Goal: Task Accomplishment & Management: Use online tool/utility

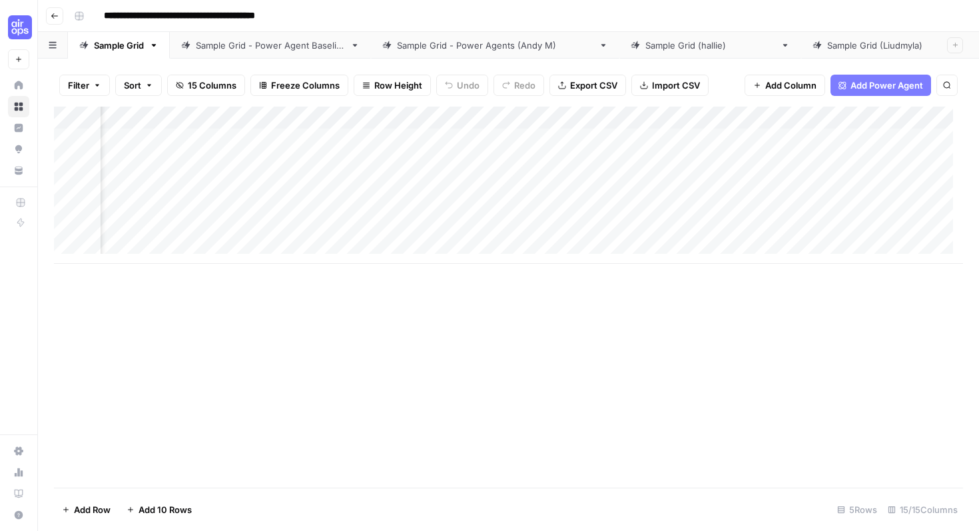
scroll to position [0, 168]
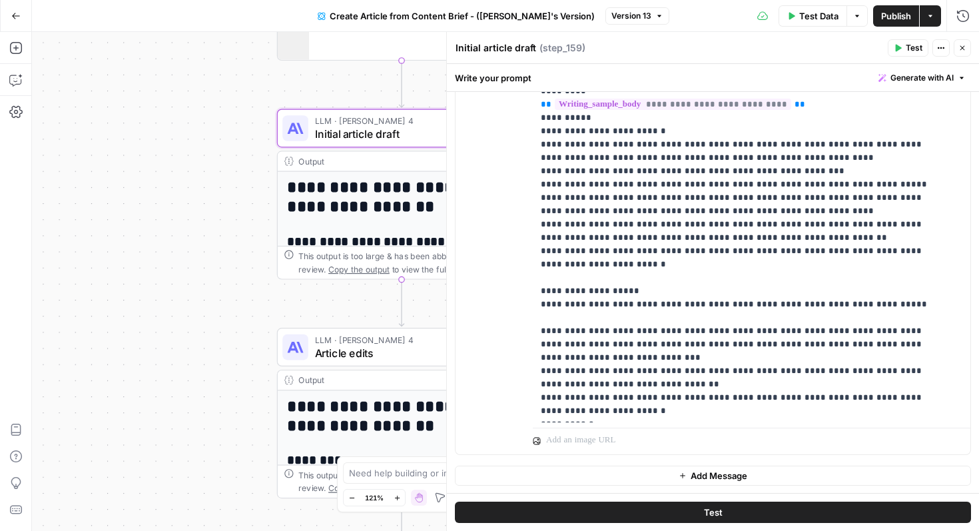
scroll to position [1746, 0]
click at [962, 48] on icon "button" at bounding box center [963, 48] width 8 height 8
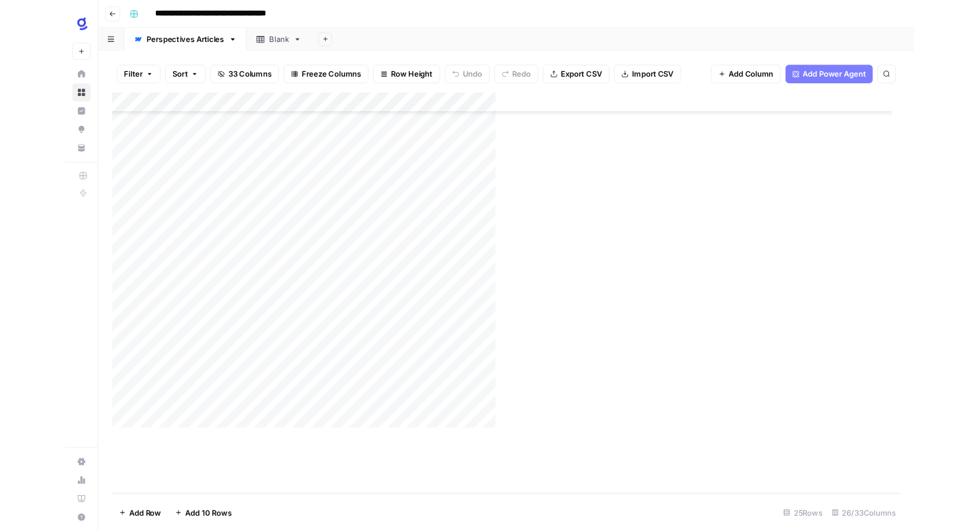
scroll to position [158, 0]
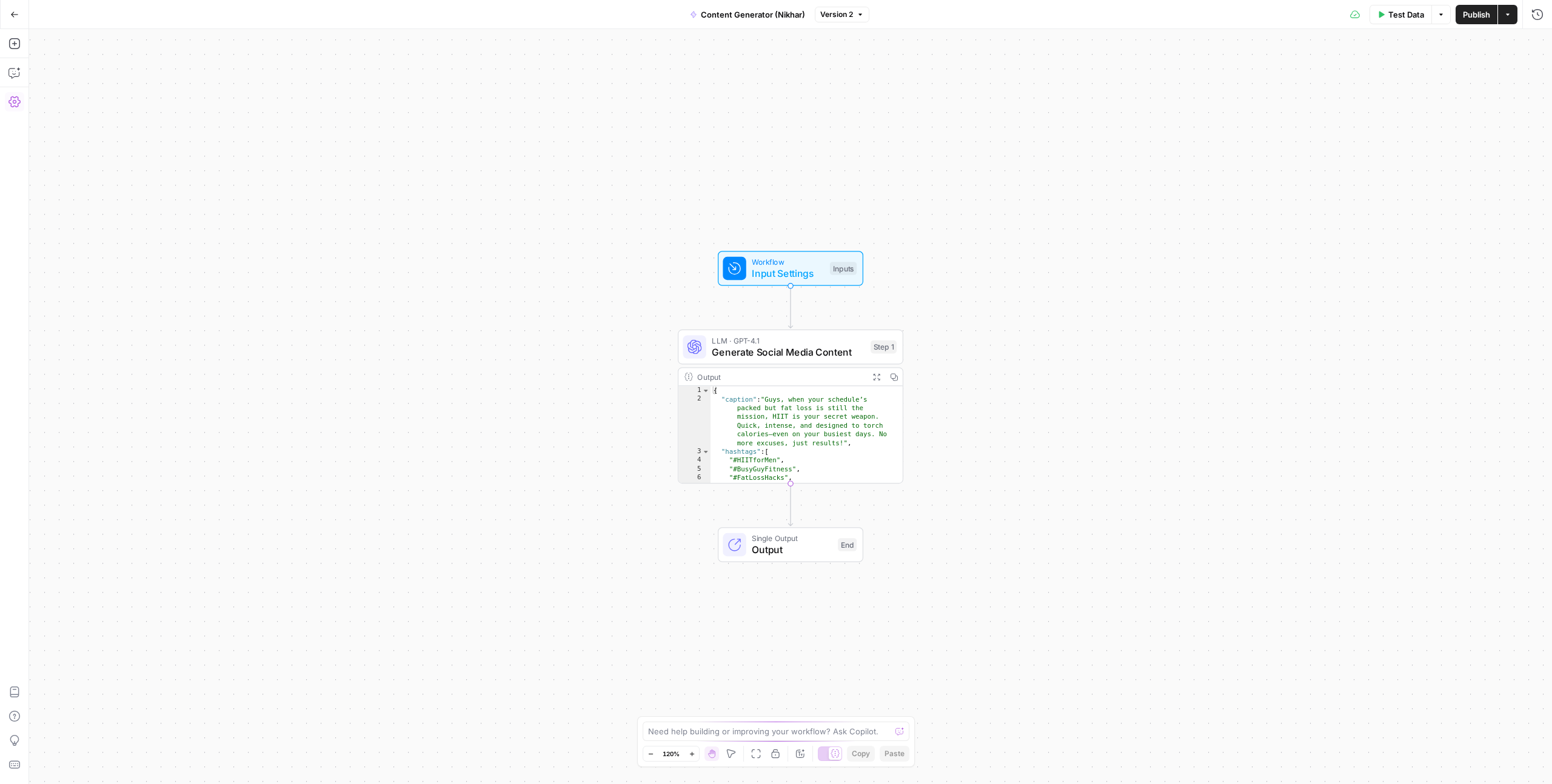
click at [13, 15] on icon "button" at bounding box center [15, 15] width 7 height 5
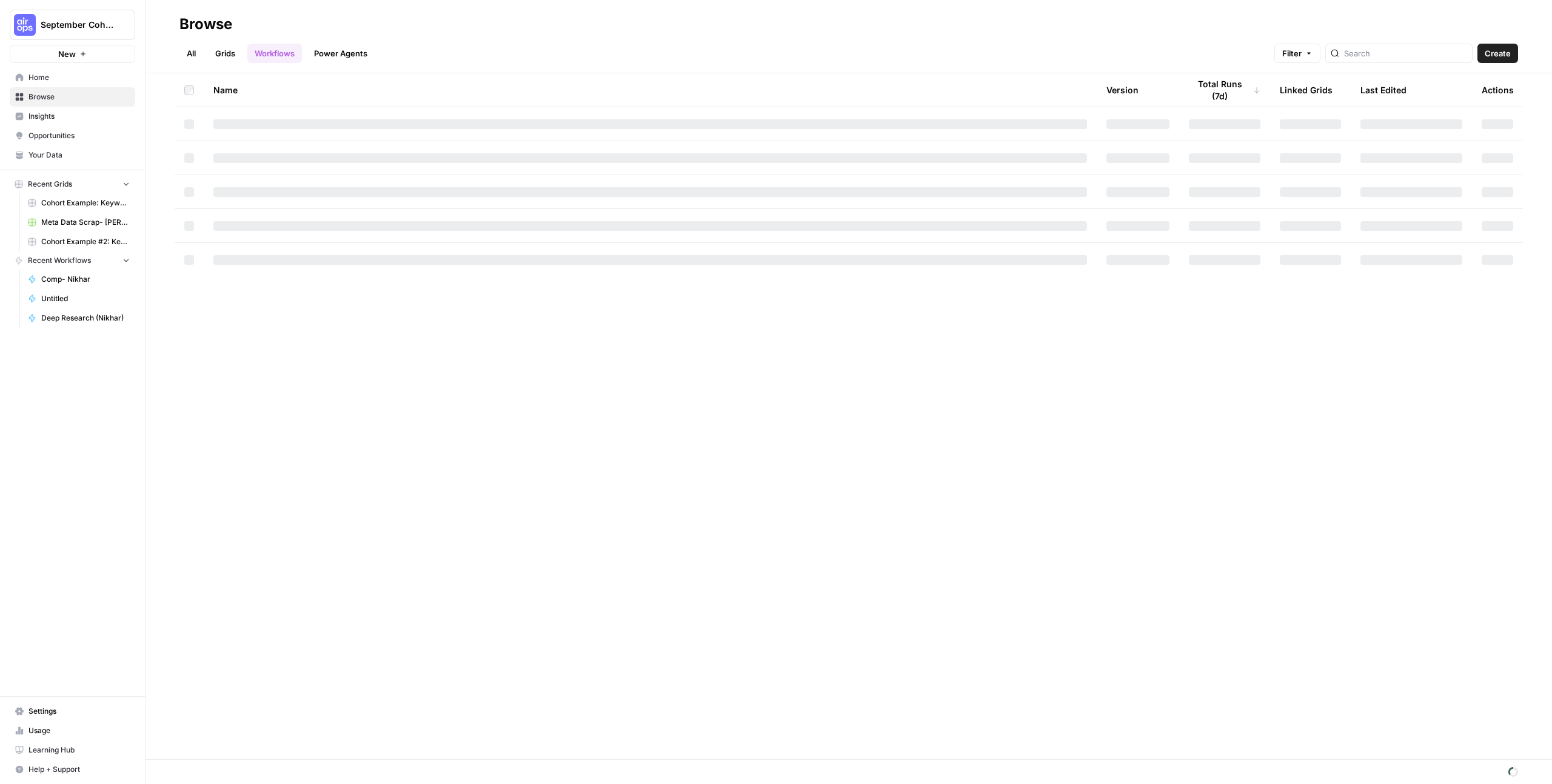
click at [51, 77] on span "Home" at bounding box center [78, 77] width 101 height 11
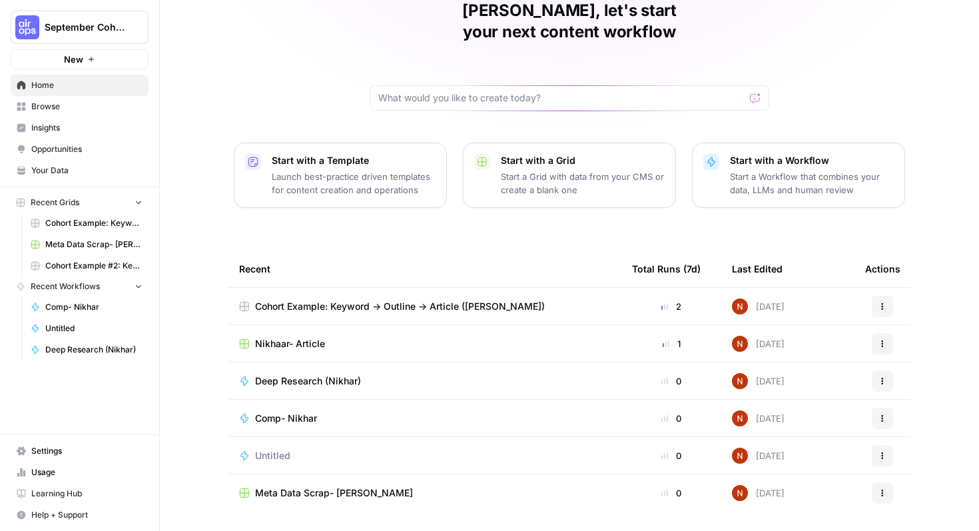
scroll to position [65, 0]
click at [102, 63] on button "New" at bounding box center [80, 59] width 138 height 20
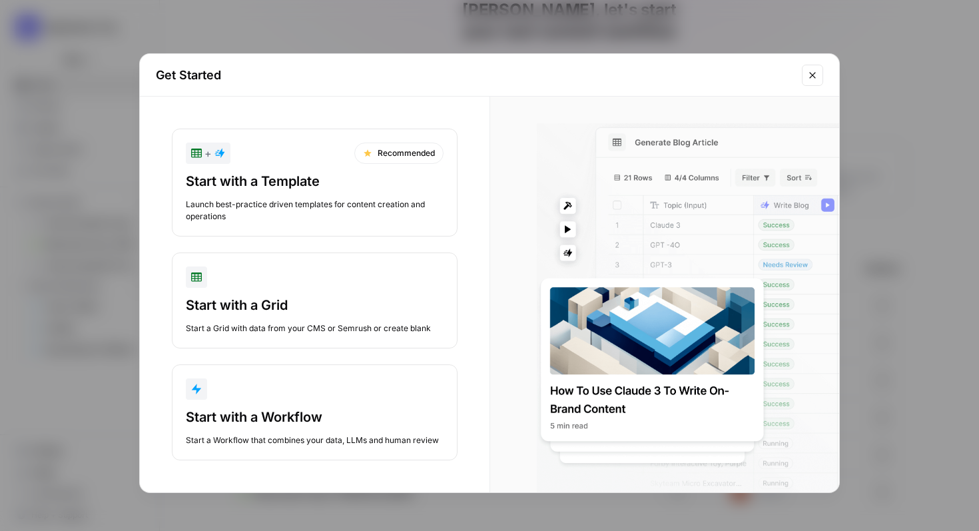
click at [814, 74] on icon "Close modal" at bounding box center [813, 75] width 11 height 11
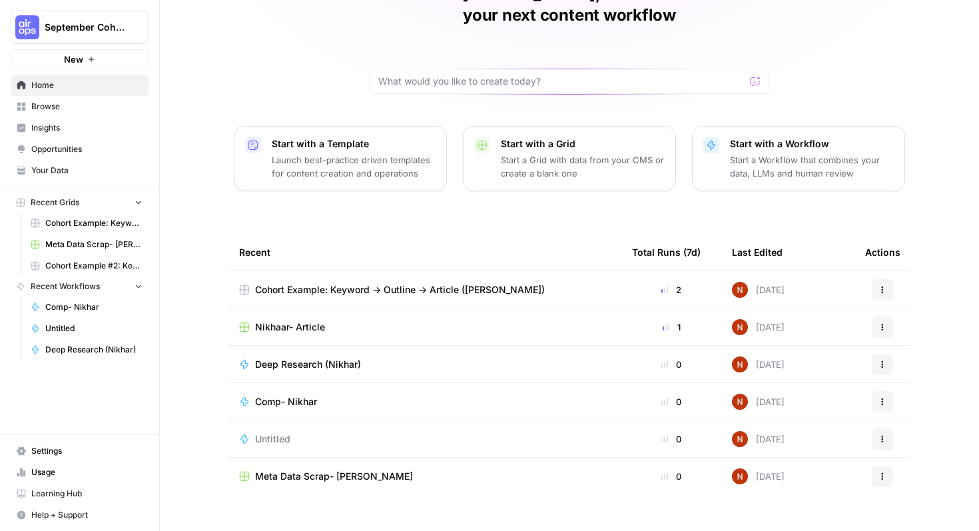
scroll to position [81, 0]
click at [430, 457] on td "Meta Data Scrap- [PERSON_NAME]" at bounding box center [425, 475] width 393 height 37
click at [382, 469] on div "Meta Data Scrap- [PERSON_NAME]" at bounding box center [425, 475] width 372 height 13
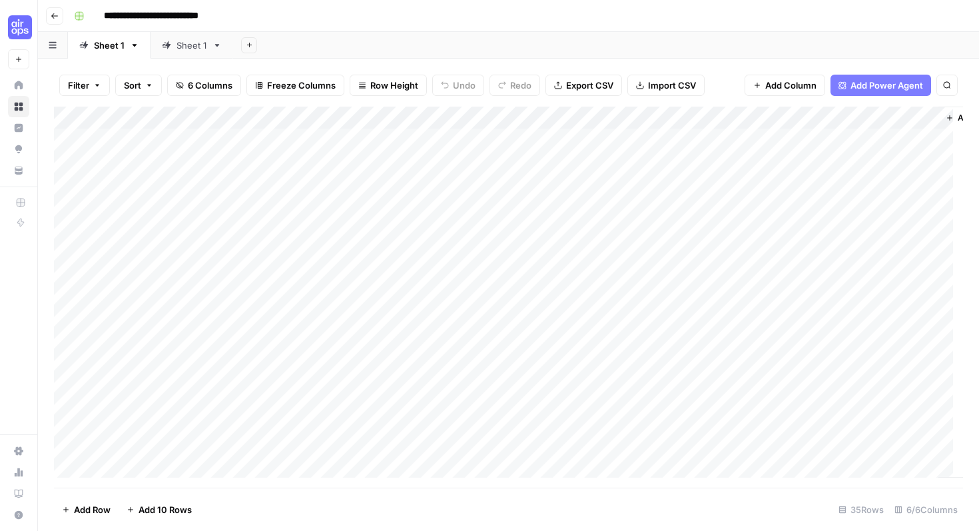
click at [257, 47] on div "Add Sheet" at bounding box center [606, 45] width 746 height 27
click at [246, 44] on icon "button" at bounding box center [249, 44] width 7 height 7
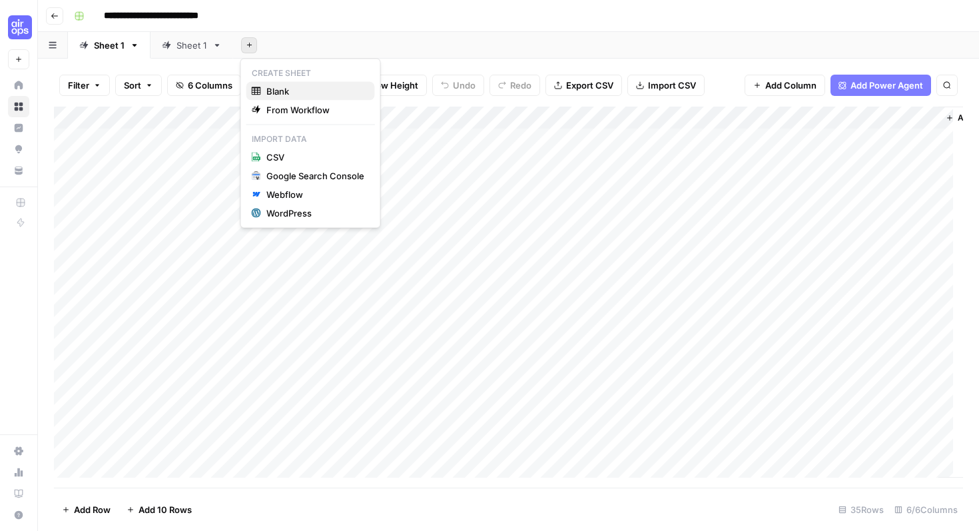
click at [261, 83] on button "Blank" at bounding box center [311, 91] width 129 height 19
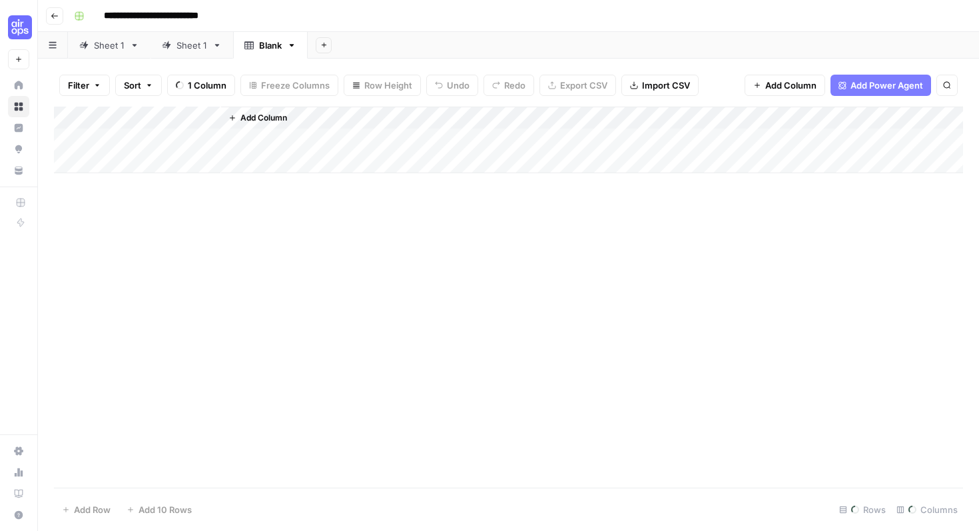
click at [181, 54] on link "Sheet 1" at bounding box center [192, 45] width 83 height 27
click at [270, 44] on div "Blank" at bounding box center [270, 45] width 23 height 13
click at [344, 121] on span "Add Column" at bounding box center [335, 118] width 47 height 12
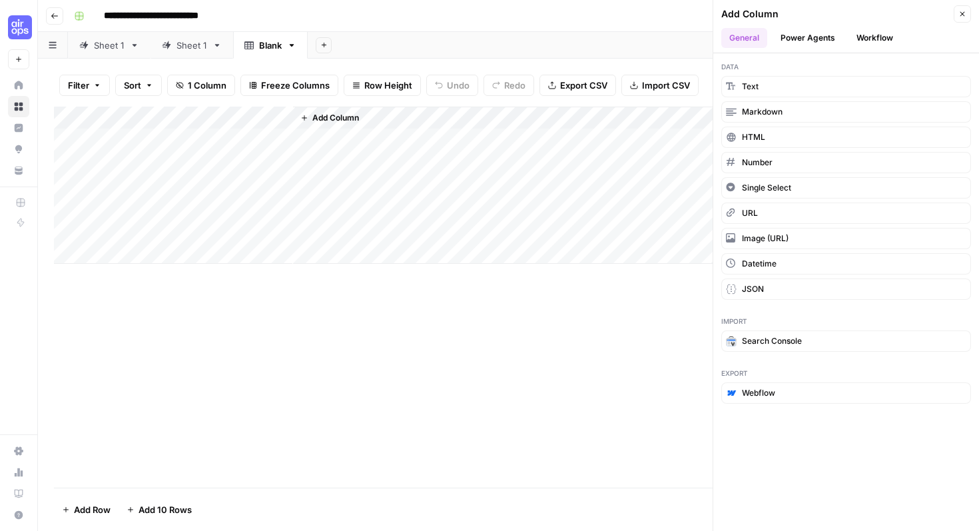
click at [804, 45] on button "Power Agents" at bounding box center [808, 38] width 71 height 20
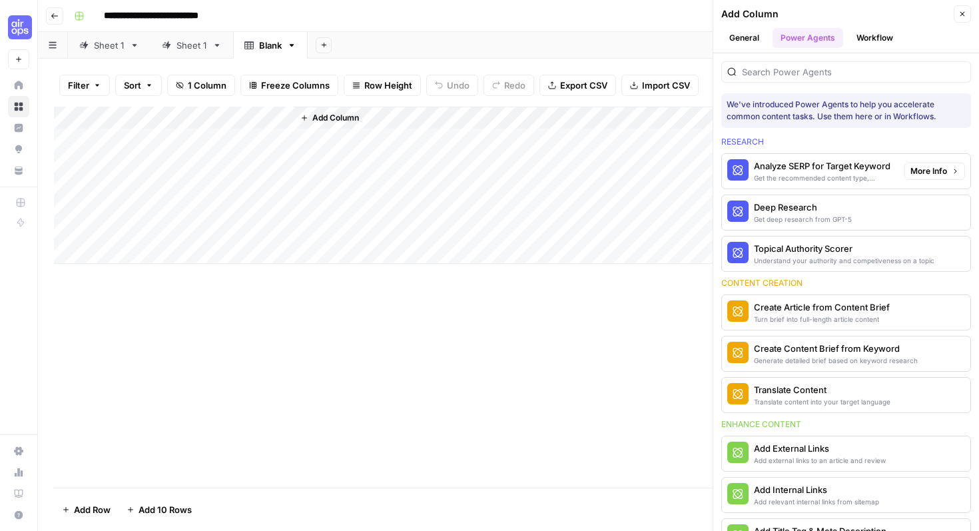
click at [829, 178] on div "Get the recommended content type, compare SERP headers, and analyze SERP patter…" at bounding box center [824, 178] width 140 height 11
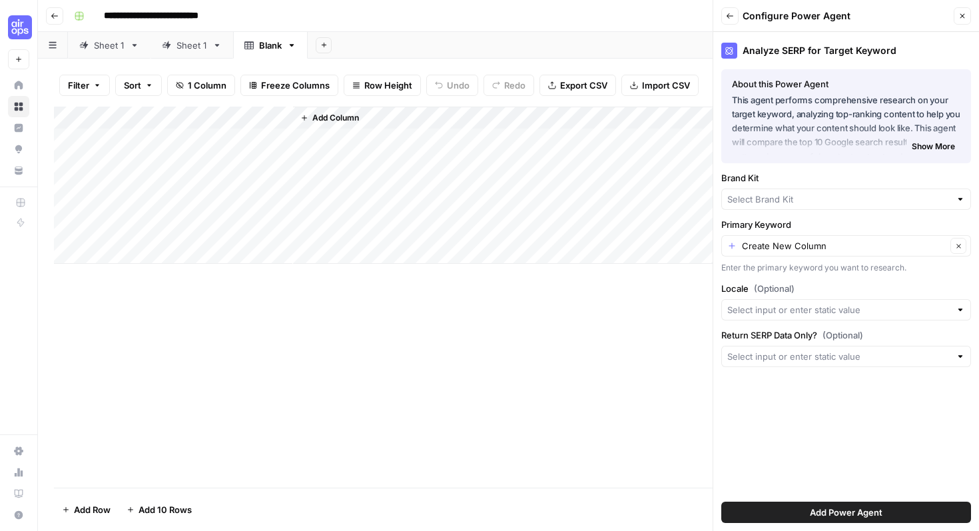
type input "Glean"
click at [776, 310] on input "Locale (Optional)" at bounding box center [839, 309] width 223 height 13
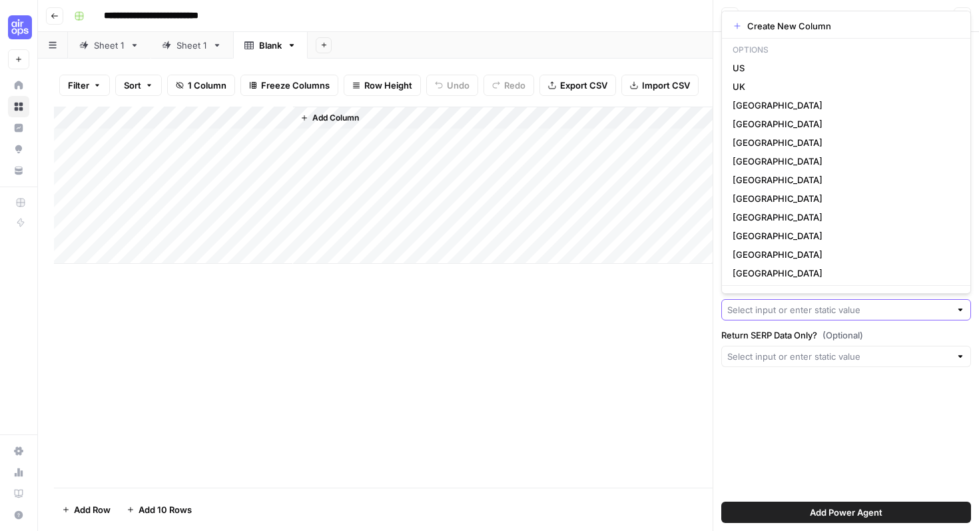
click at [776, 310] on input "Locale (Optional)" at bounding box center [839, 309] width 223 height 13
click at [750, 76] on button "US" at bounding box center [847, 68] width 238 height 19
type input "US"
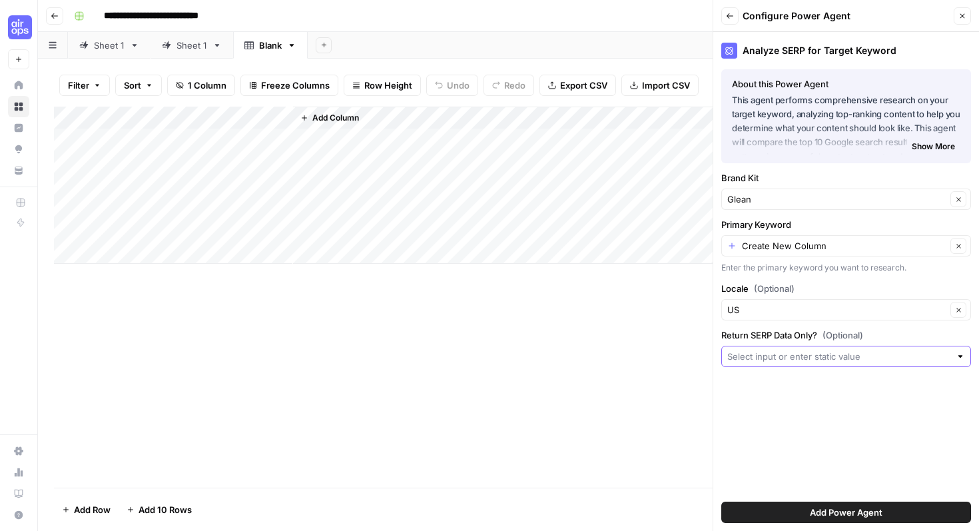
click at [809, 350] on input "Return SERP Data Only? (Optional)" at bounding box center [839, 356] width 223 height 13
click at [950, 147] on span "Show More" at bounding box center [933, 147] width 43 height 12
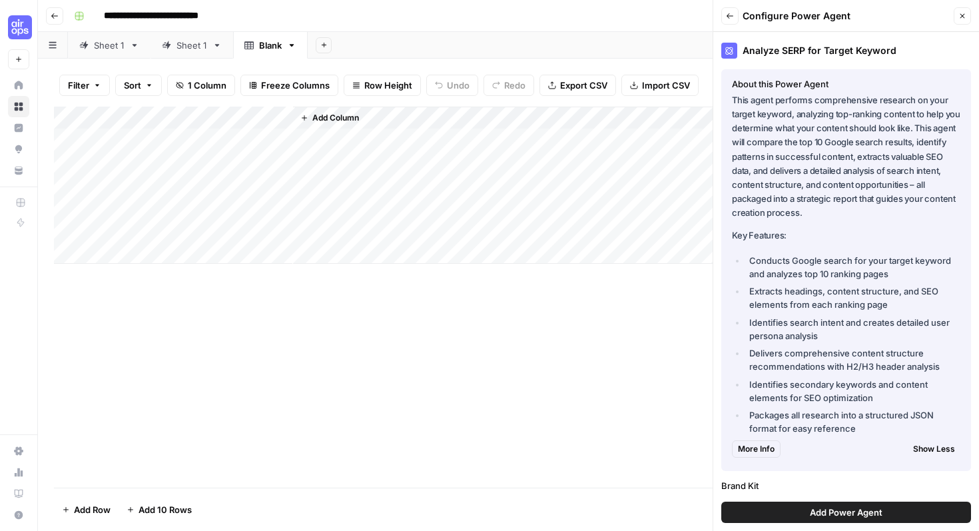
scroll to position [189, 0]
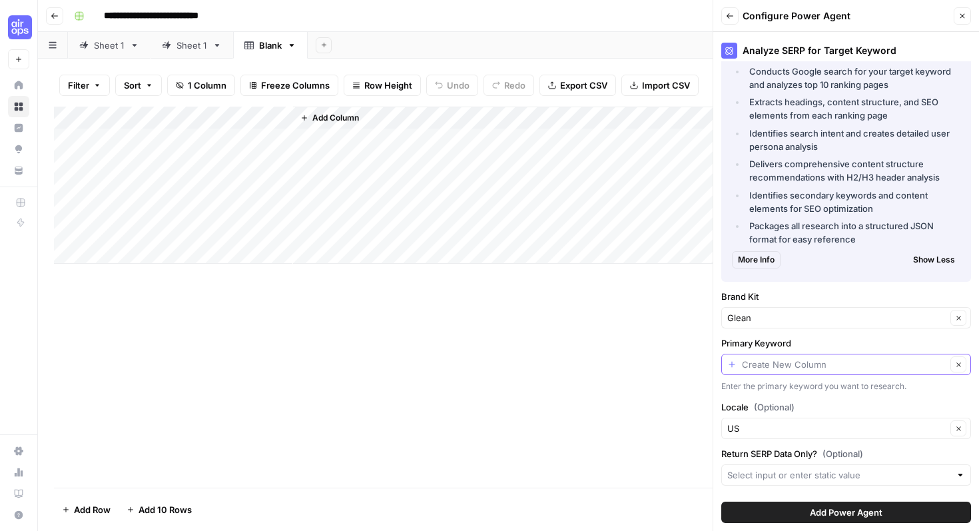
click at [784, 366] on input "Primary Keyword" at bounding box center [844, 364] width 205 height 13
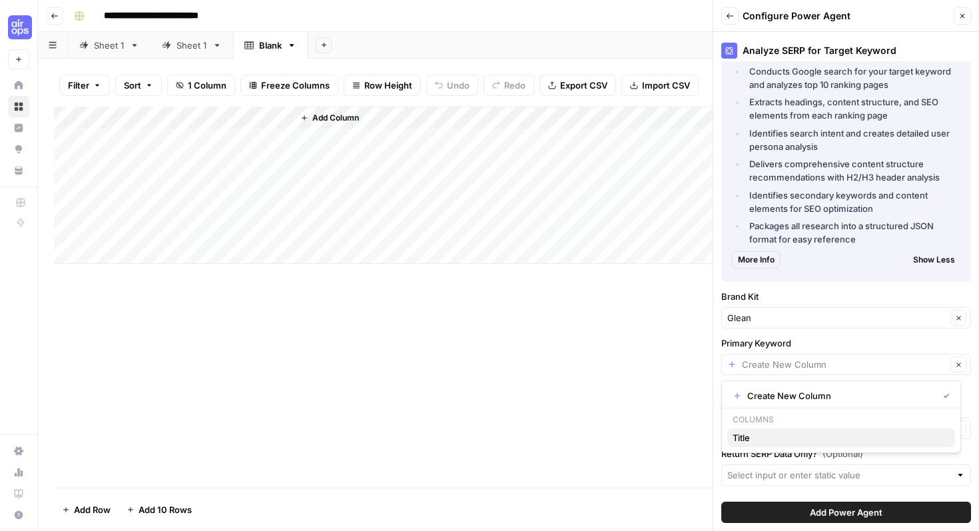
click at [768, 434] on span "Title" at bounding box center [839, 437] width 212 height 13
type input "Title"
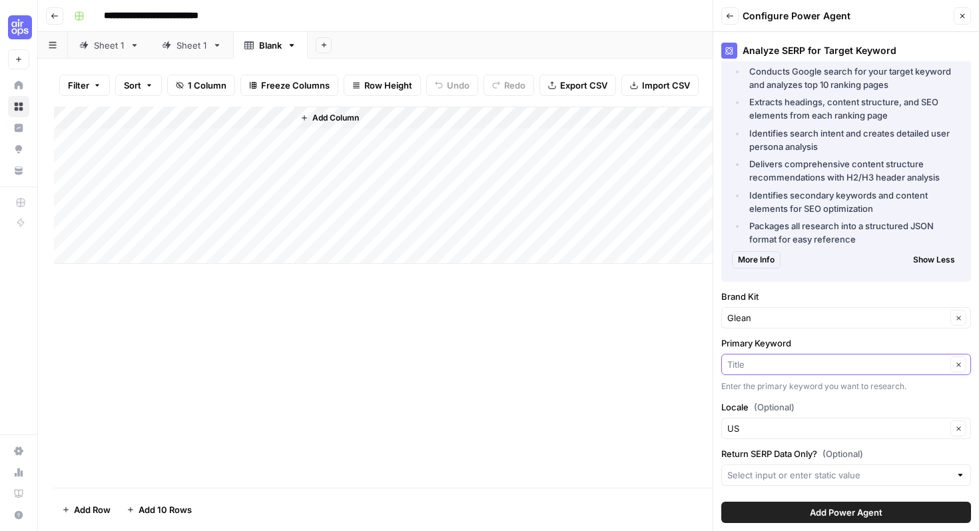
click at [772, 368] on input "Primary Keyword" at bounding box center [837, 364] width 219 height 13
type input "Title"
click at [200, 117] on div "Add Column" at bounding box center [509, 185] width 910 height 157
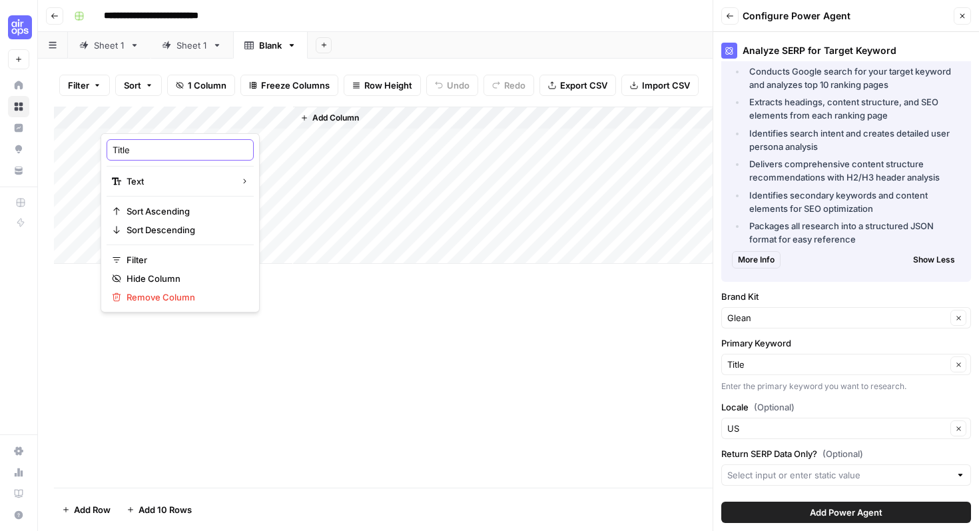
click at [175, 151] on input "Title" at bounding box center [180, 149] width 135 height 13
type input "T"
type input "Keyword"
click at [790, 474] on input "Return SERP Data Only? (Optional)" at bounding box center [839, 474] width 223 height 13
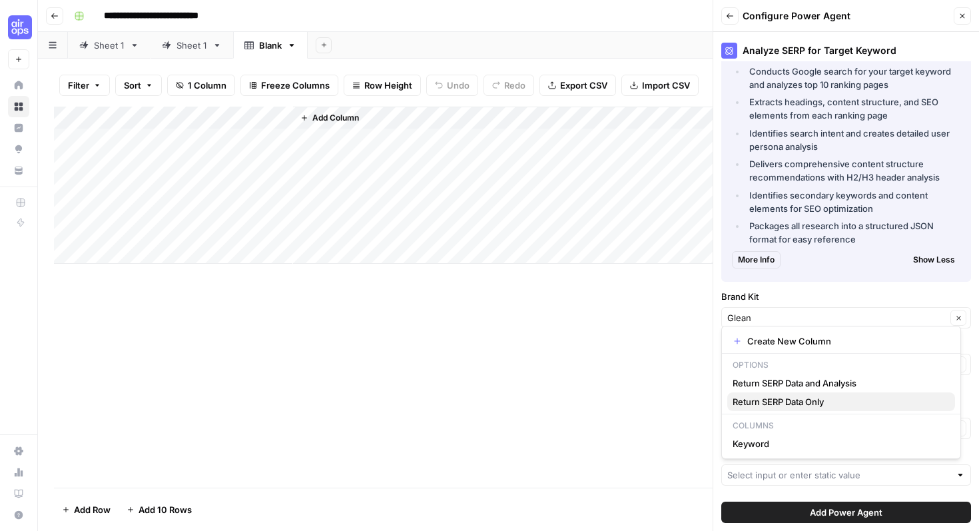
click at [780, 402] on span "Return SERP Data Only" at bounding box center [839, 401] width 212 height 13
type input "Return SERP Data Only"
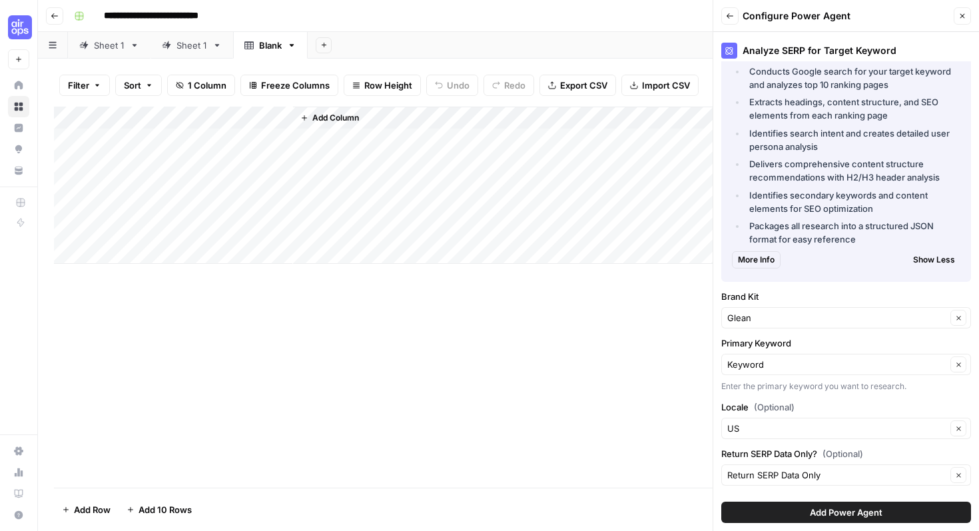
click at [774, 507] on button "Add Power Agent" at bounding box center [847, 512] width 250 height 21
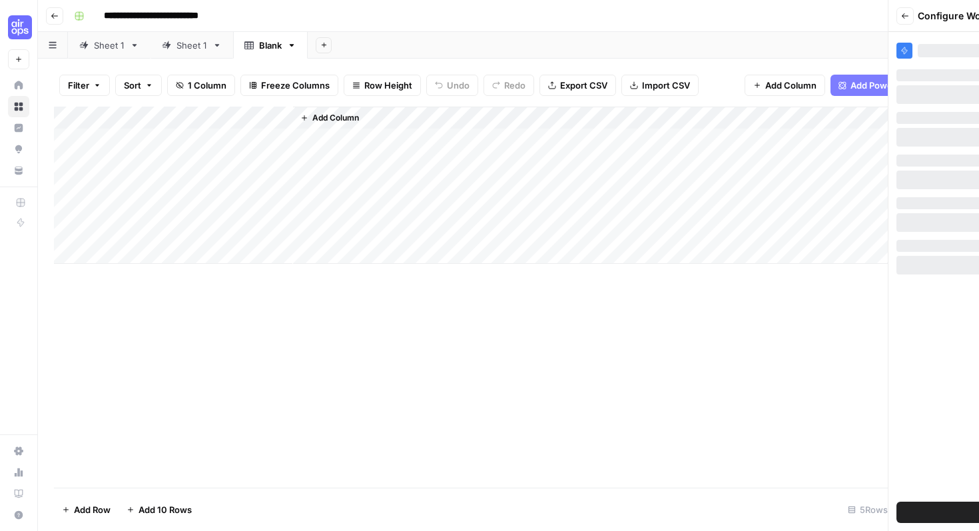
scroll to position [0, 0]
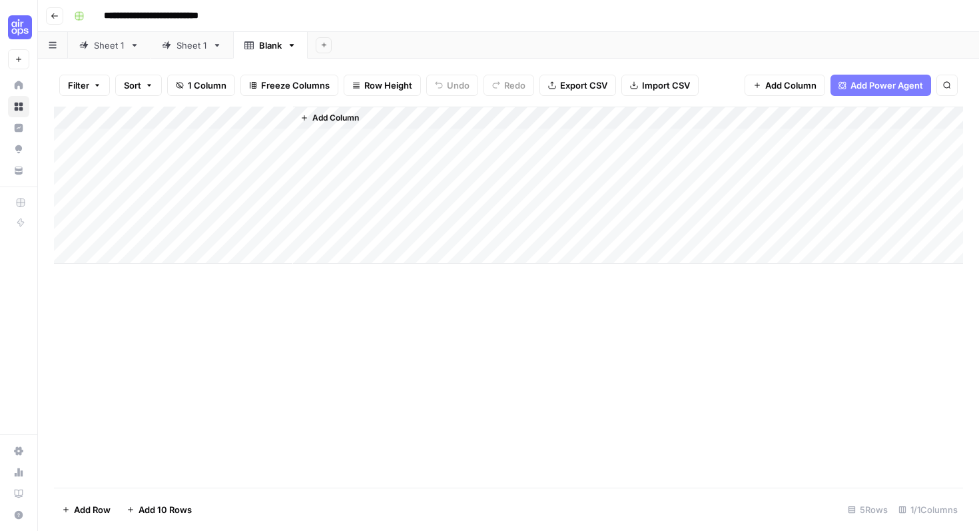
click at [472, 330] on div "Add Column" at bounding box center [509, 297] width 910 height 381
click at [411, 321] on div "Add Column" at bounding box center [509, 297] width 910 height 381
click at [357, 269] on div "Add Column" at bounding box center [509, 297] width 910 height 381
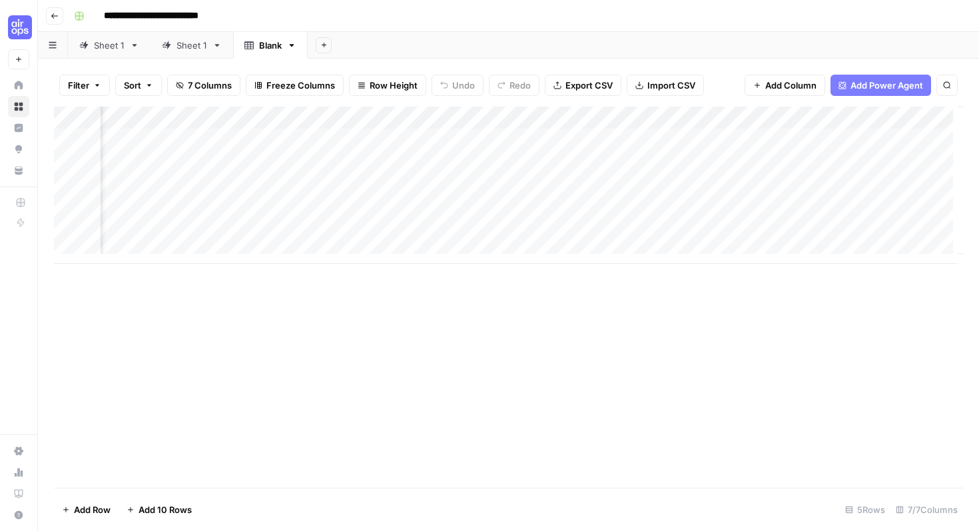
click at [368, 265] on div "Add Column" at bounding box center [509, 297] width 910 height 381
click at [208, 147] on div "Add Column" at bounding box center [509, 185] width 910 height 157
type textarea "*"
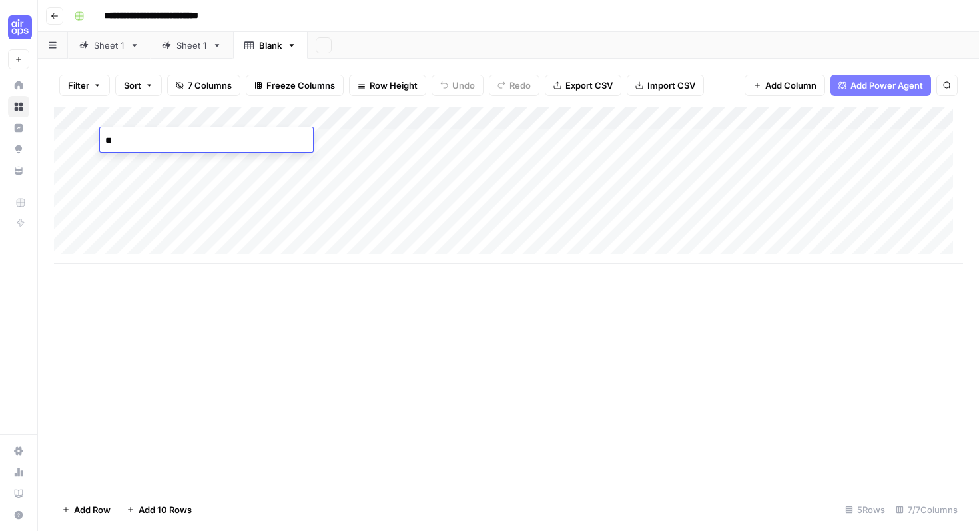
type textarea "*"
type textarea "**********"
click at [386, 136] on div "Add Column" at bounding box center [509, 185] width 910 height 157
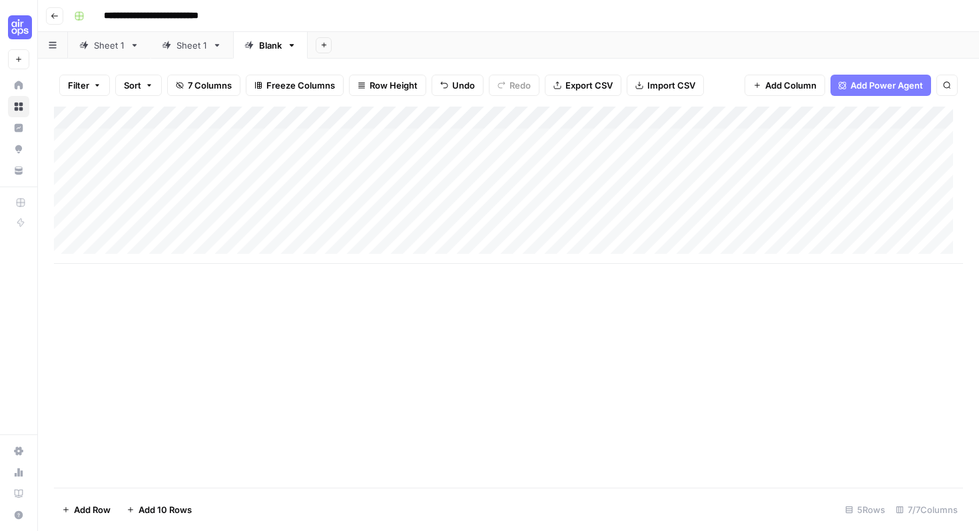
click at [466, 120] on div "Add Column" at bounding box center [509, 185] width 910 height 157
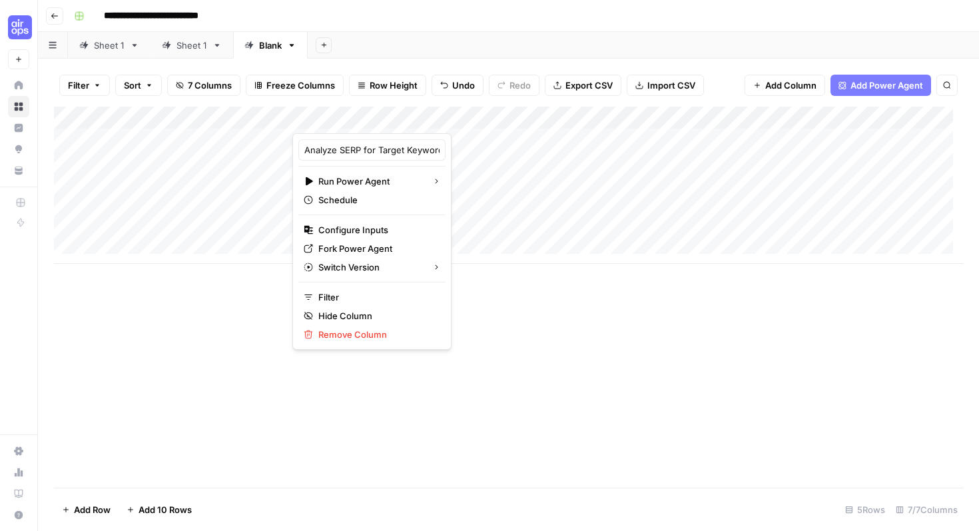
click at [562, 316] on div "Add Column" at bounding box center [509, 297] width 910 height 381
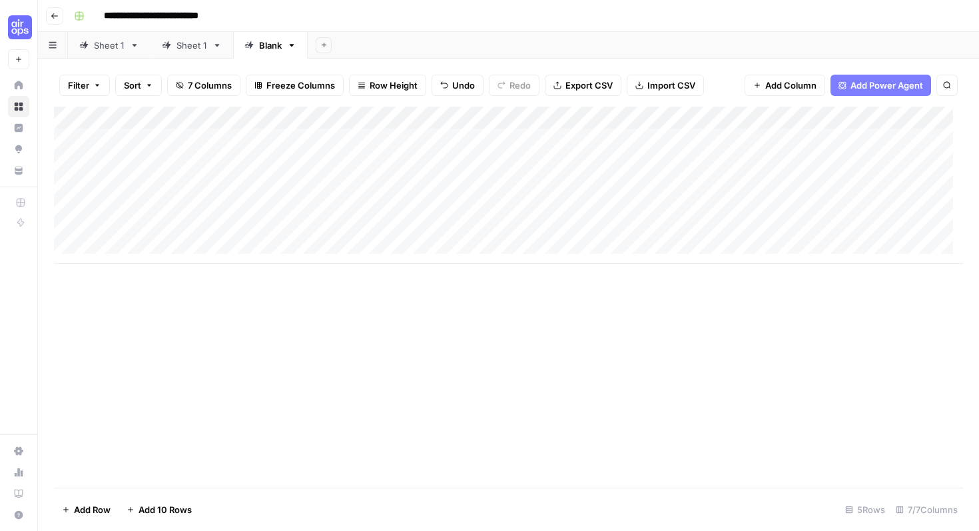
click at [558, 139] on div "Add Column" at bounding box center [509, 185] width 910 height 157
click at [658, 143] on div "Add Column" at bounding box center [509, 185] width 910 height 157
click at [793, 145] on div "Add Column" at bounding box center [509, 185] width 910 height 157
click at [686, 134] on div "Add Column" at bounding box center [509, 185] width 910 height 157
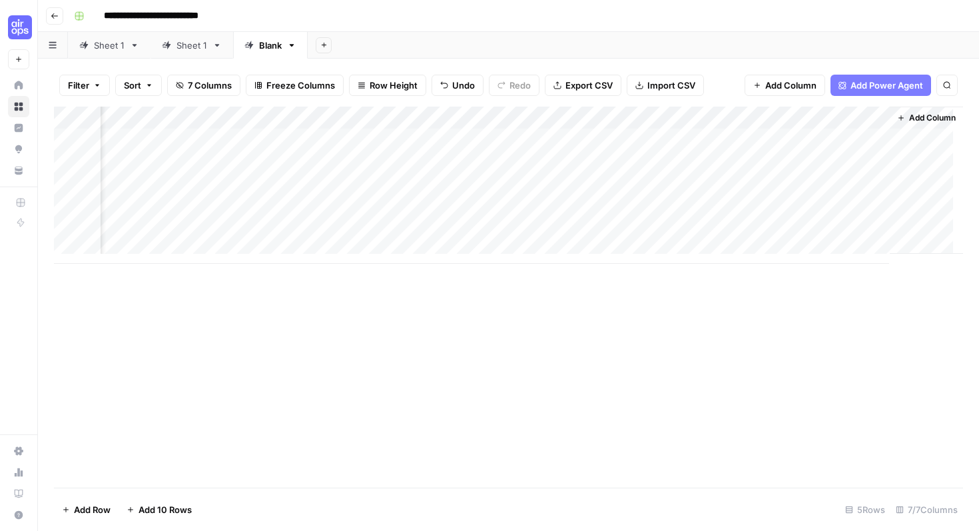
click at [699, 119] on div "Add Column" at bounding box center [509, 185] width 910 height 157
click at [784, 140] on div "Add Column" at bounding box center [509, 185] width 910 height 157
click at [710, 331] on div "Add Column" at bounding box center [509, 297] width 910 height 381
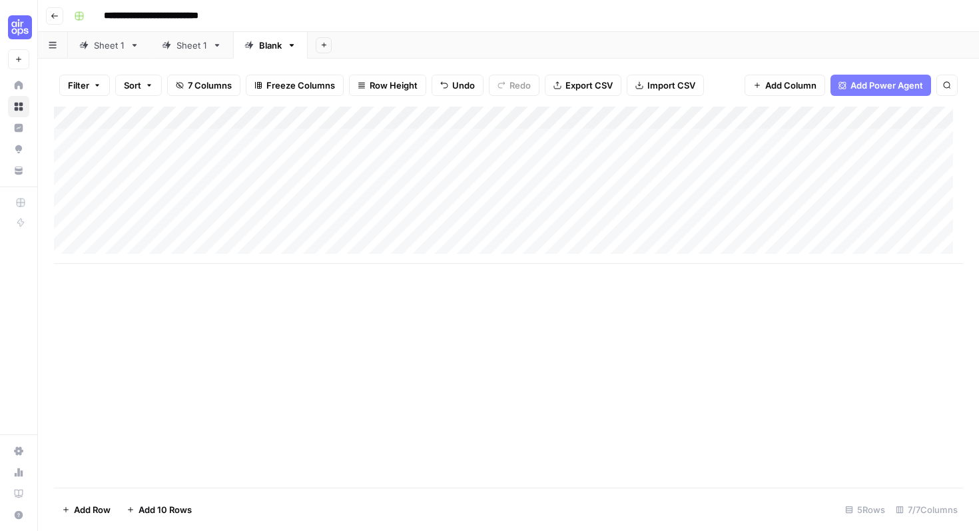
click at [338, 141] on div "Add Column" at bounding box center [509, 185] width 910 height 157
click at [451, 139] on div "Add Column" at bounding box center [509, 185] width 910 height 157
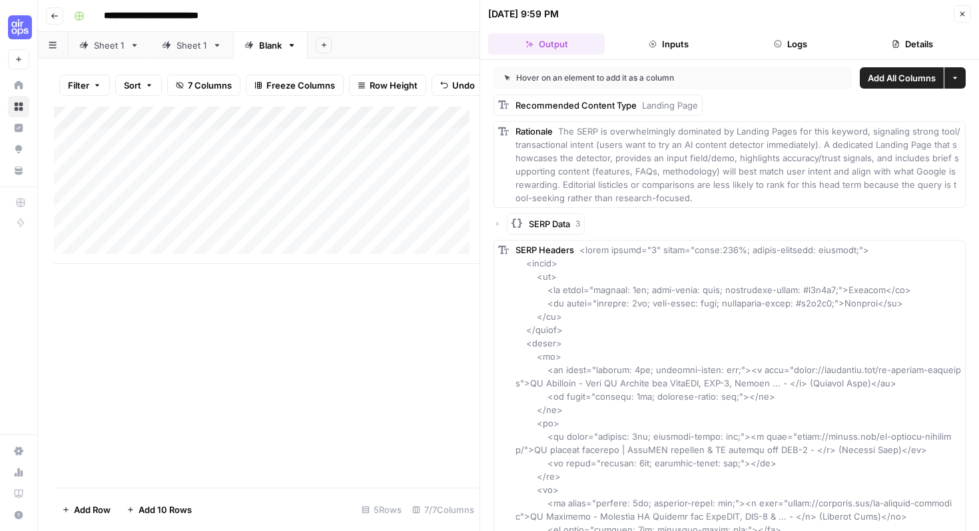
click at [795, 52] on button "Logs" at bounding box center [791, 43] width 117 height 21
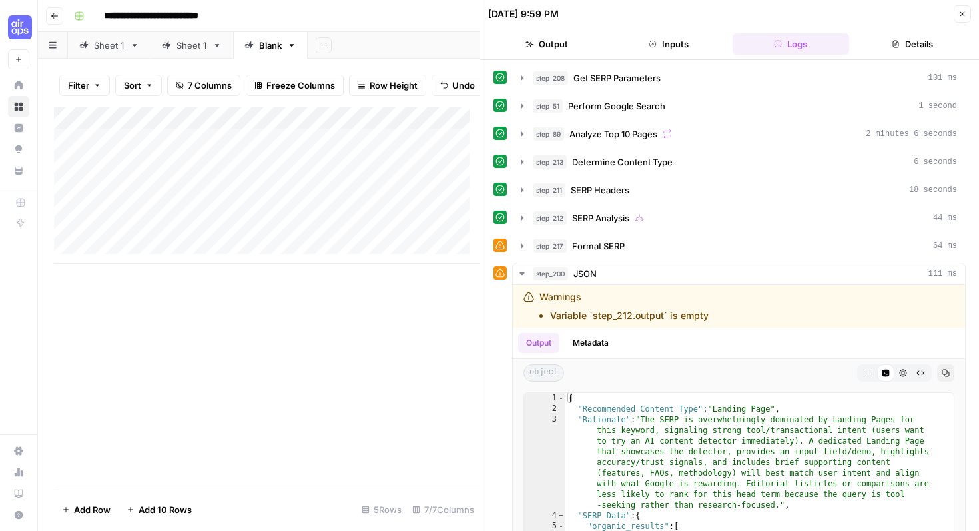
click at [502, 250] on div at bounding box center [500, 245] width 13 height 13
click at [501, 246] on icon at bounding box center [500, 245] width 9 height 9
click at [498, 279] on div at bounding box center [500, 273] width 13 height 13
click at [519, 275] on icon "button" at bounding box center [522, 274] width 11 height 11
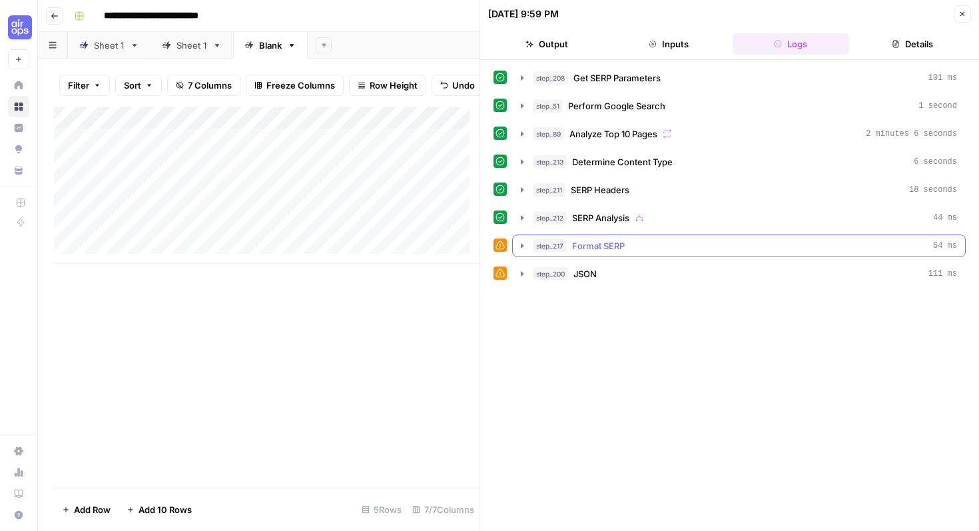
click at [522, 251] on icon "button" at bounding box center [522, 246] width 11 height 11
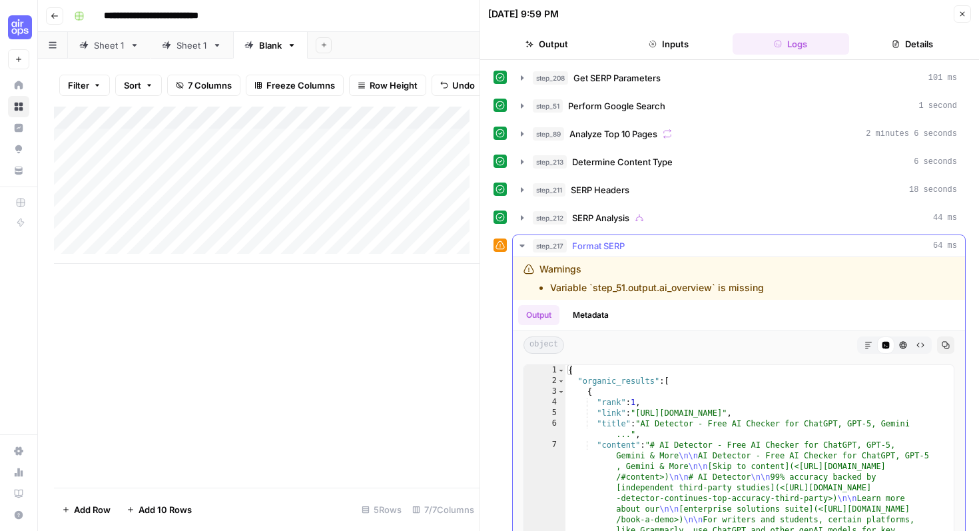
click at [531, 243] on button "step_217 Format SERP 64 ms" at bounding box center [739, 245] width 452 height 21
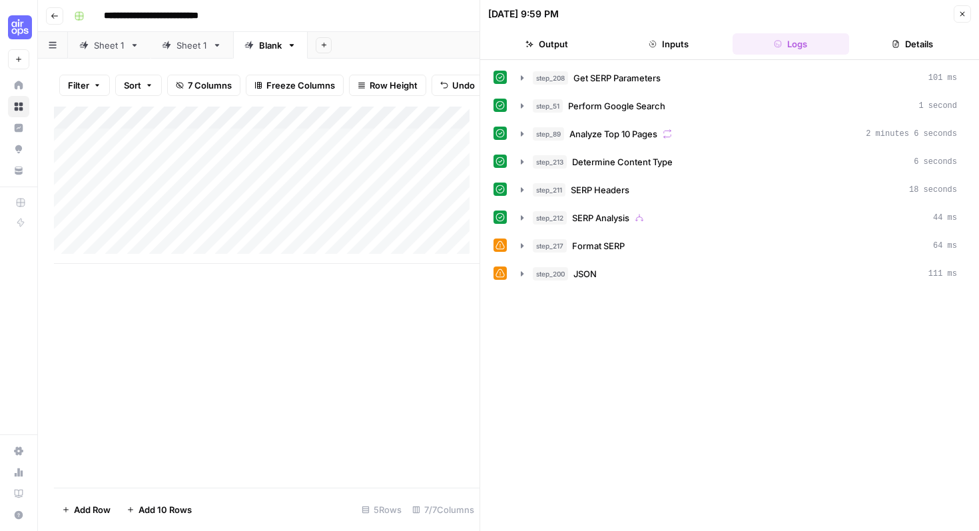
click at [955, 12] on button "Close" at bounding box center [962, 13] width 17 height 17
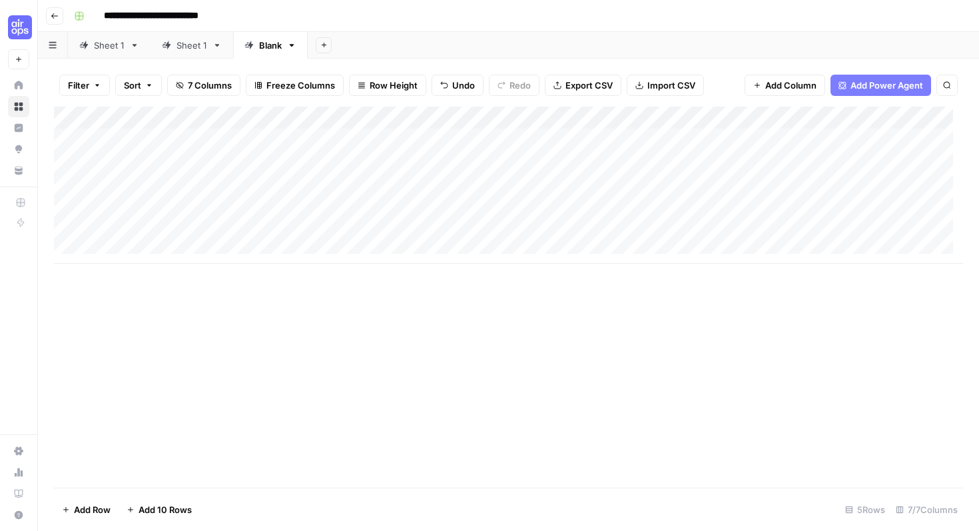
drag, startPoint x: 564, startPoint y: 259, endPoint x: 716, endPoint y: 269, distance: 152.2
click at [716, 270] on div "Add Column" at bounding box center [509, 297] width 910 height 381
click at [866, 118] on div "Add Column" at bounding box center [509, 185] width 910 height 157
click at [809, 319] on div "Add Column" at bounding box center [509, 297] width 910 height 381
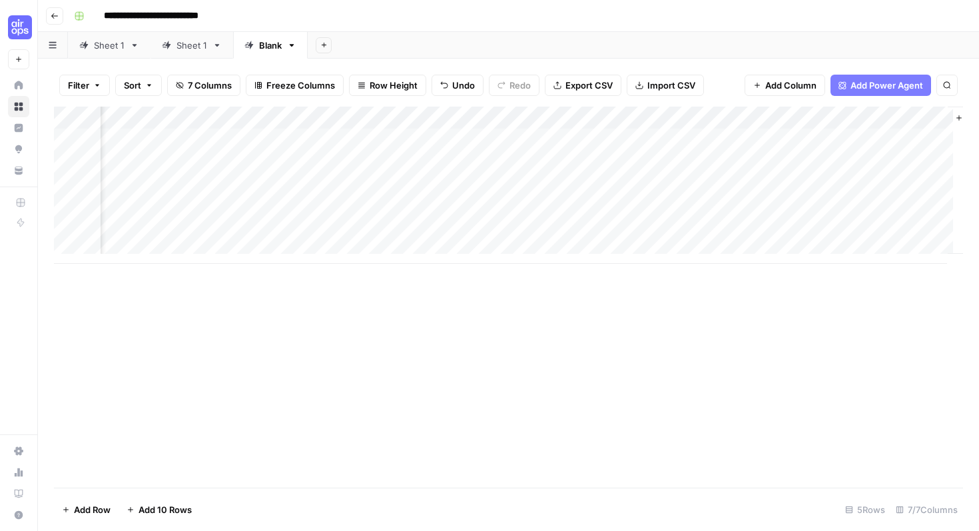
scroll to position [0, 145]
click at [610, 288] on div "Add Column" at bounding box center [509, 297] width 910 height 381
click at [458, 116] on div "Add Column" at bounding box center [509, 185] width 910 height 157
click at [519, 306] on div "Add Column" at bounding box center [509, 297] width 910 height 381
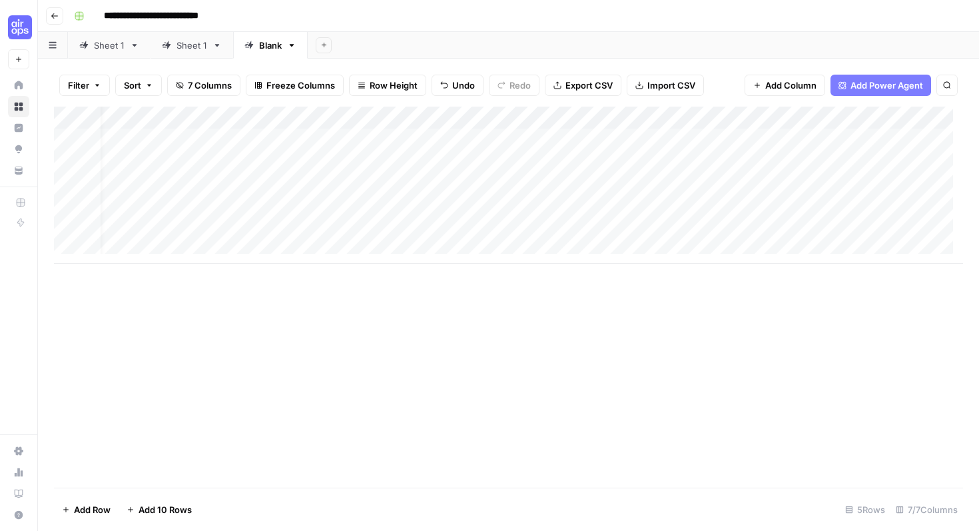
click at [287, 302] on div "Add Column" at bounding box center [509, 297] width 910 height 381
click at [349, 336] on div "Add Column" at bounding box center [509, 297] width 910 height 381
click at [470, 118] on div "Add Column" at bounding box center [509, 185] width 910 height 157
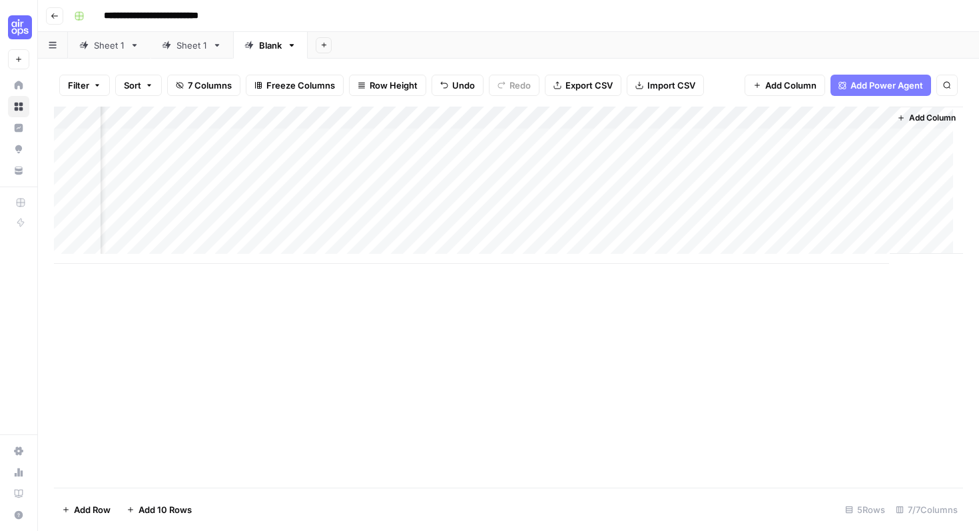
click at [815, 109] on div "Add Column" at bounding box center [509, 185] width 910 height 157
click at [621, 120] on div "Add Column" at bounding box center [509, 185] width 910 height 157
click at [382, 119] on div "Add Column" at bounding box center [509, 185] width 910 height 157
click at [546, 319] on div "Add Column" at bounding box center [509, 297] width 910 height 381
click at [694, 141] on div "Add Column" at bounding box center [509, 185] width 910 height 157
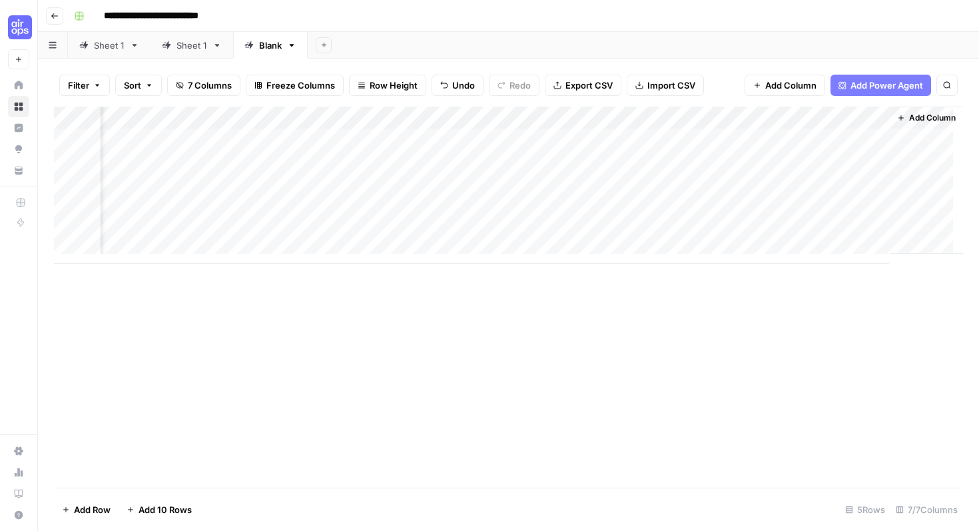
click at [776, 137] on div "Add Column" at bounding box center [509, 185] width 910 height 157
click at [776, 137] on textarea at bounding box center [864, 140] width 213 height 19
click at [715, 139] on div "Add Column" at bounding box center [509, 185] width 910 height 157
click at [715, 140] on div "Add Column" at bounding box center [509, 185] width 910 height 157
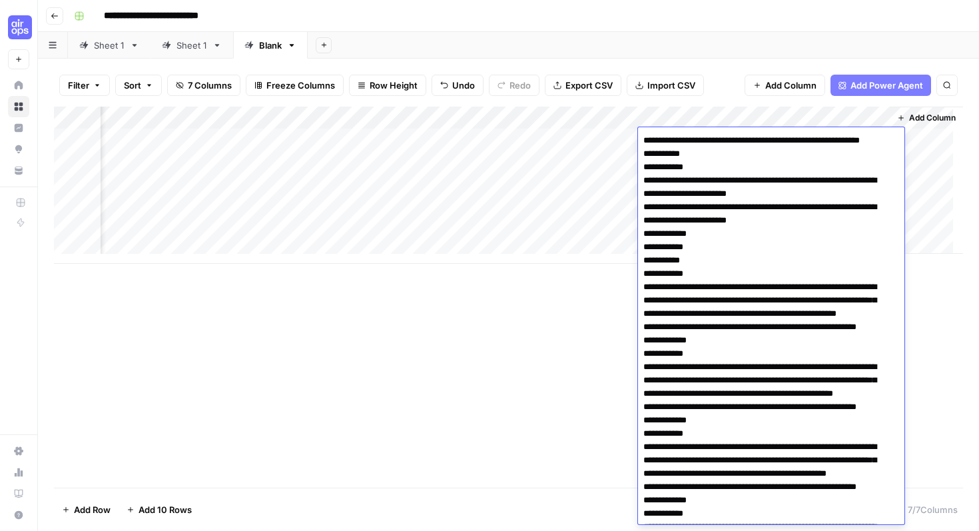
scroll to position [598, 0]
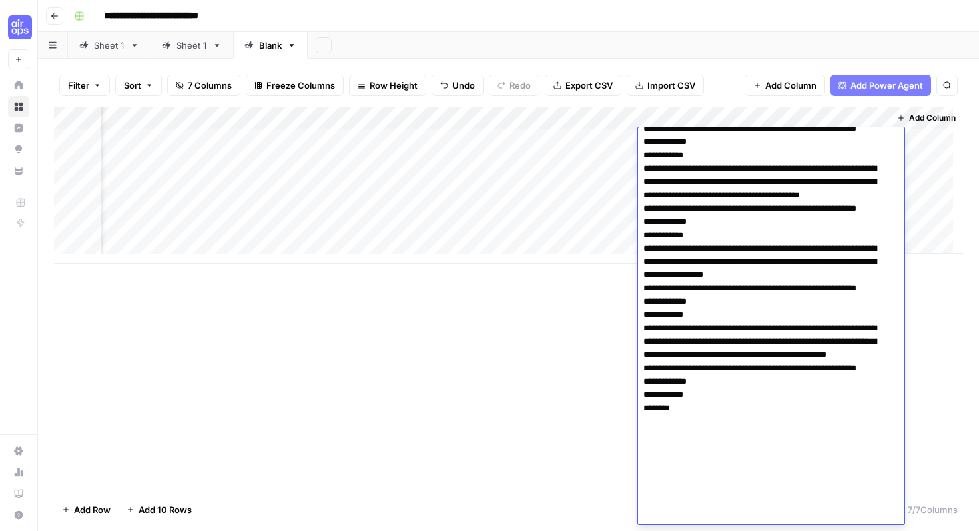
click at [554, 312] on div "Add Column" at bounding box center [509, 297] width 910 height 381
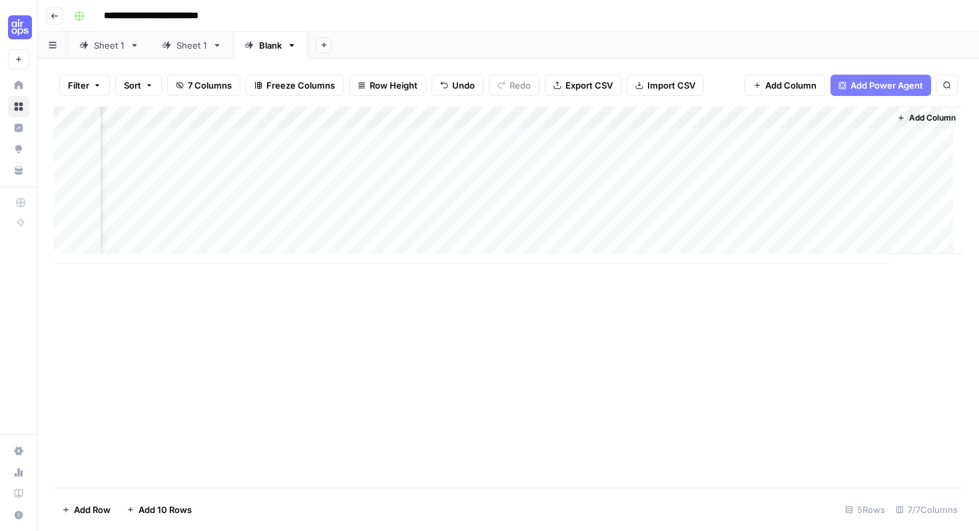
scroll to position [0, 0]
click at [370, 139] on div "Add Column" at bounding box center [509, 185] width 910 height 157
click at [437, 139] on div "Add Column" at bounding box center [509, 185] width 910 height 157
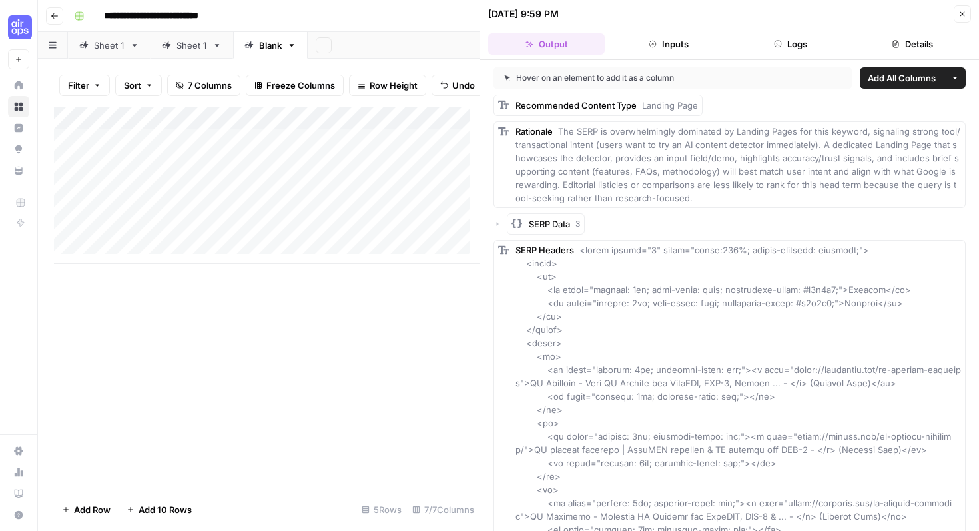
click at [666, 41] on button "Inputs" at bounding box center [668, 43] width 117 height 21
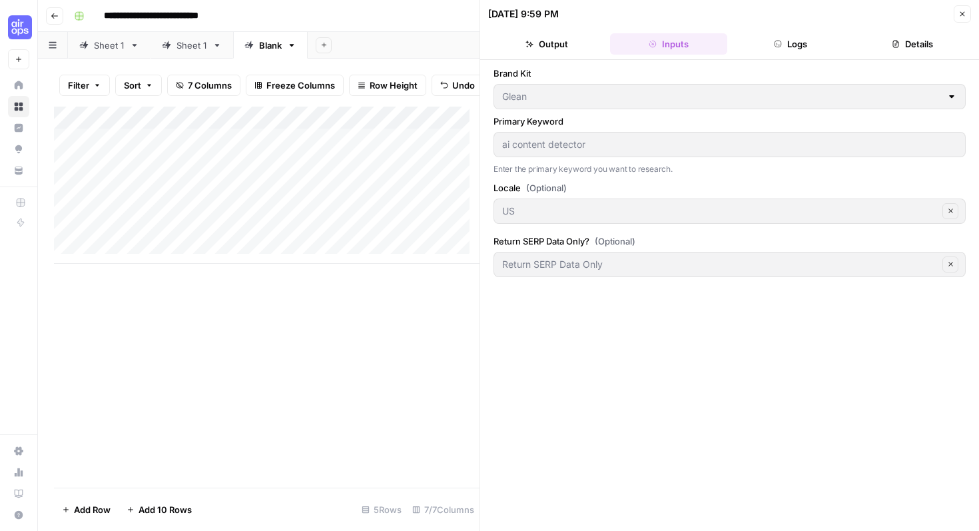
click at [966, 19] on button "Close" at bounding box center [962, 13] width 17 height 17
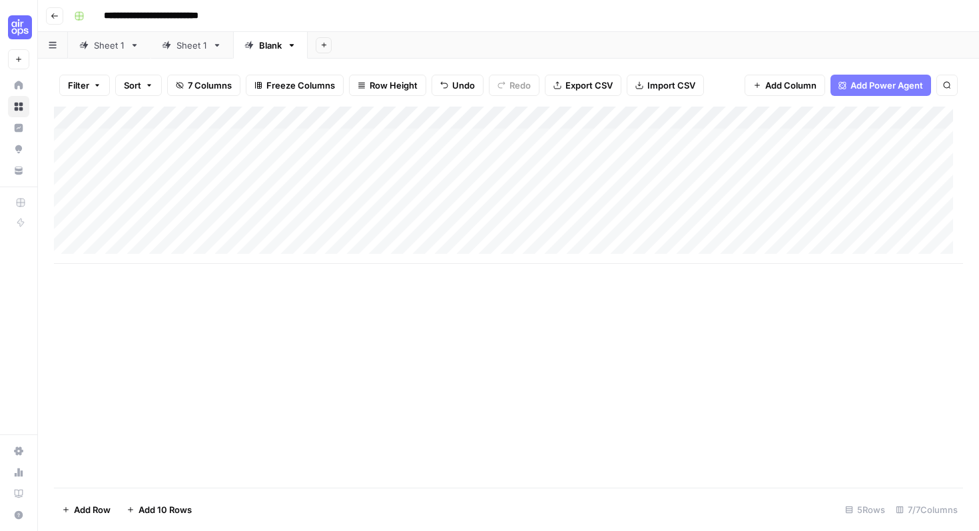
click at [466, 123] on div "Add Column" at bounding box center [509, 185] width 910 height 157
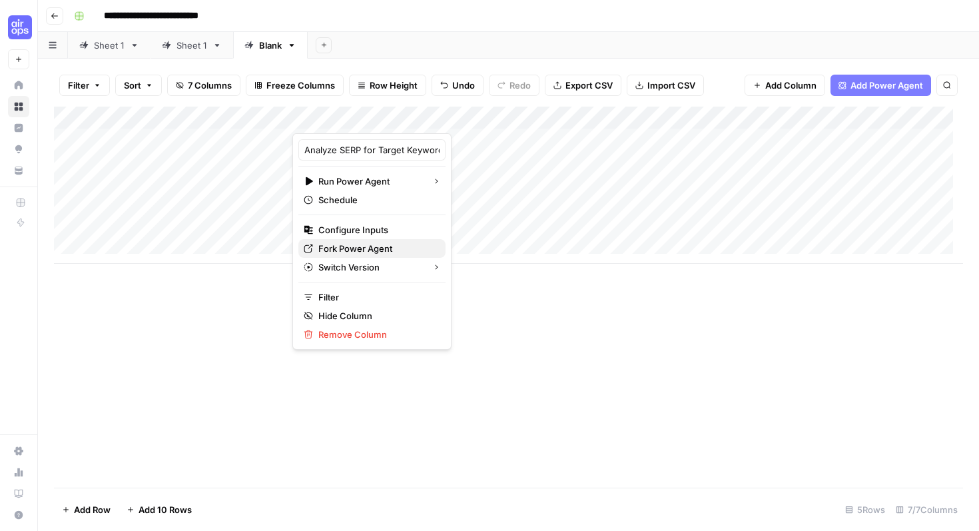
click at [373, 243] on span "Fork Power Agent" at bounding box center [376, 248] width 117 height 13
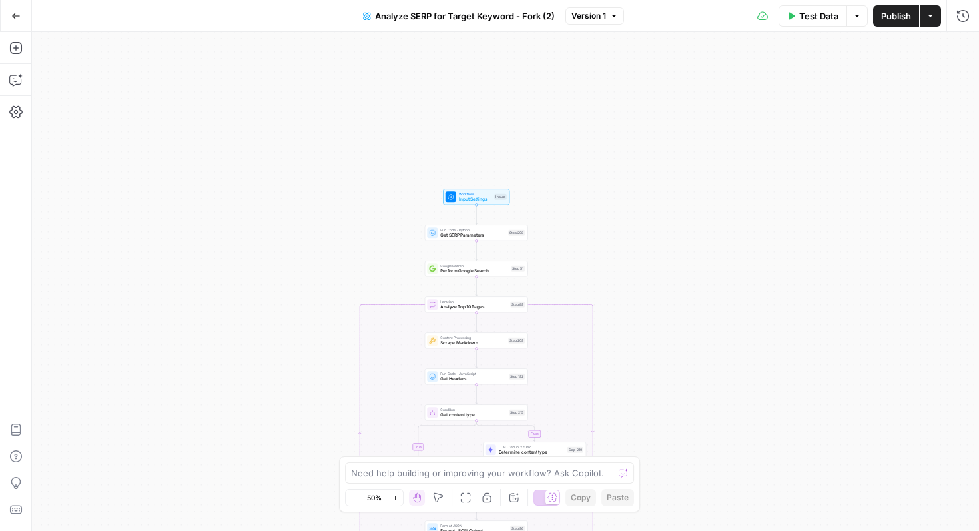
click at [376, 494] on span "50%" at bounding box center [374, 497] width 15 height 11
drag, startPoint x: 376, startPoint y: 494, endPoint x: 392, endPoint y: 496, distance: 15.5
click at [376, 494] on span "50%" at bounding box center [374, 497] width 15 height 11
click at [392, 496] on icon "button" at bounding box center [395, 497] width 7 height 7
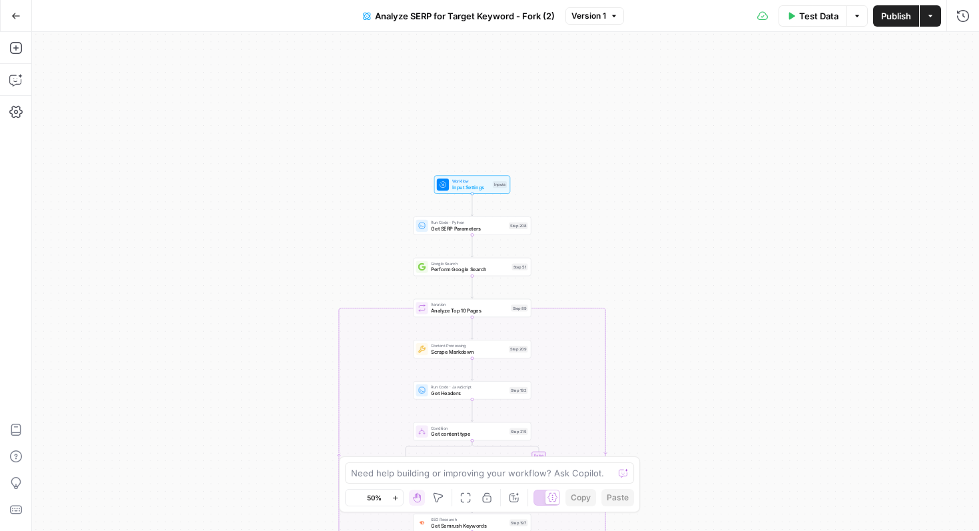
click at [392, 496] on icon "button" at bounding box center [395, 497] width 7 height 7
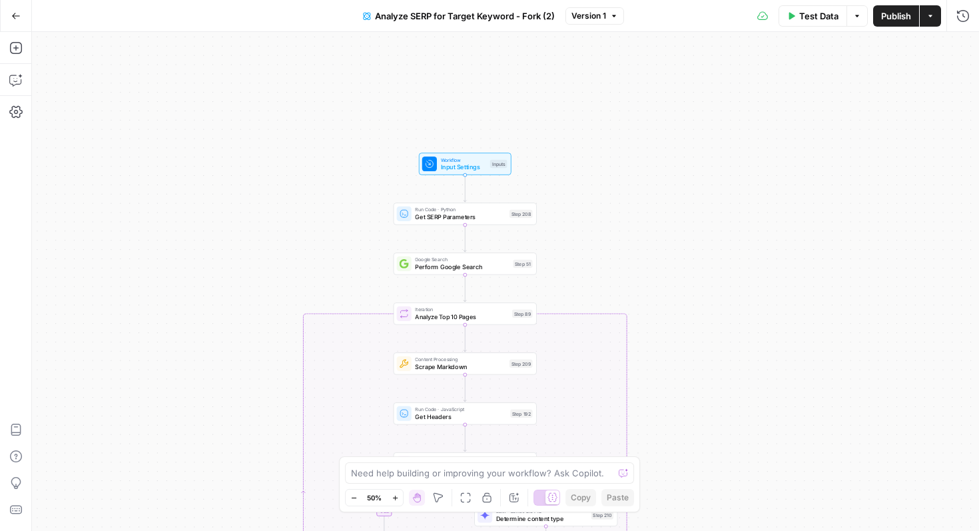
click at [392, 496] on icon "button" at bounding box center [395, 497] width 7 height 7
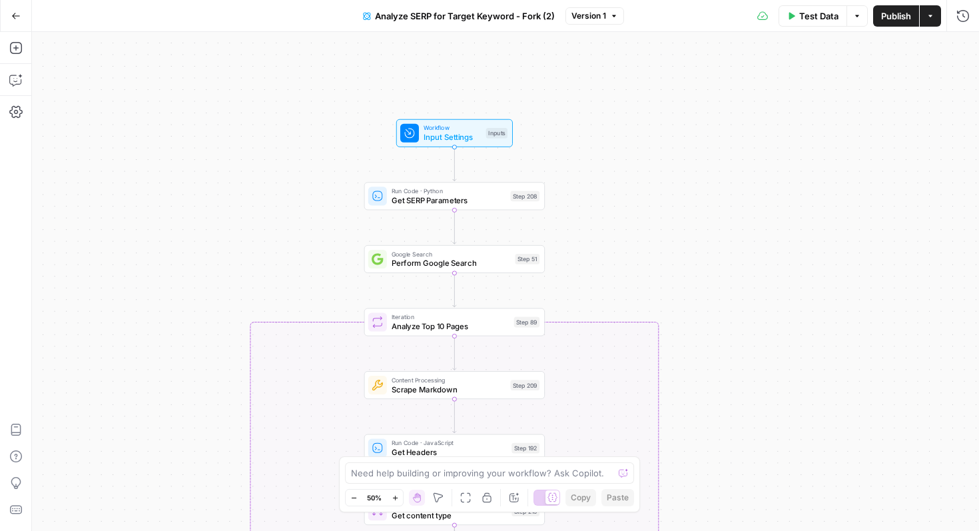
click at [392, 496] on icon "button" at bounding box center [395, 497] width 7 height 7
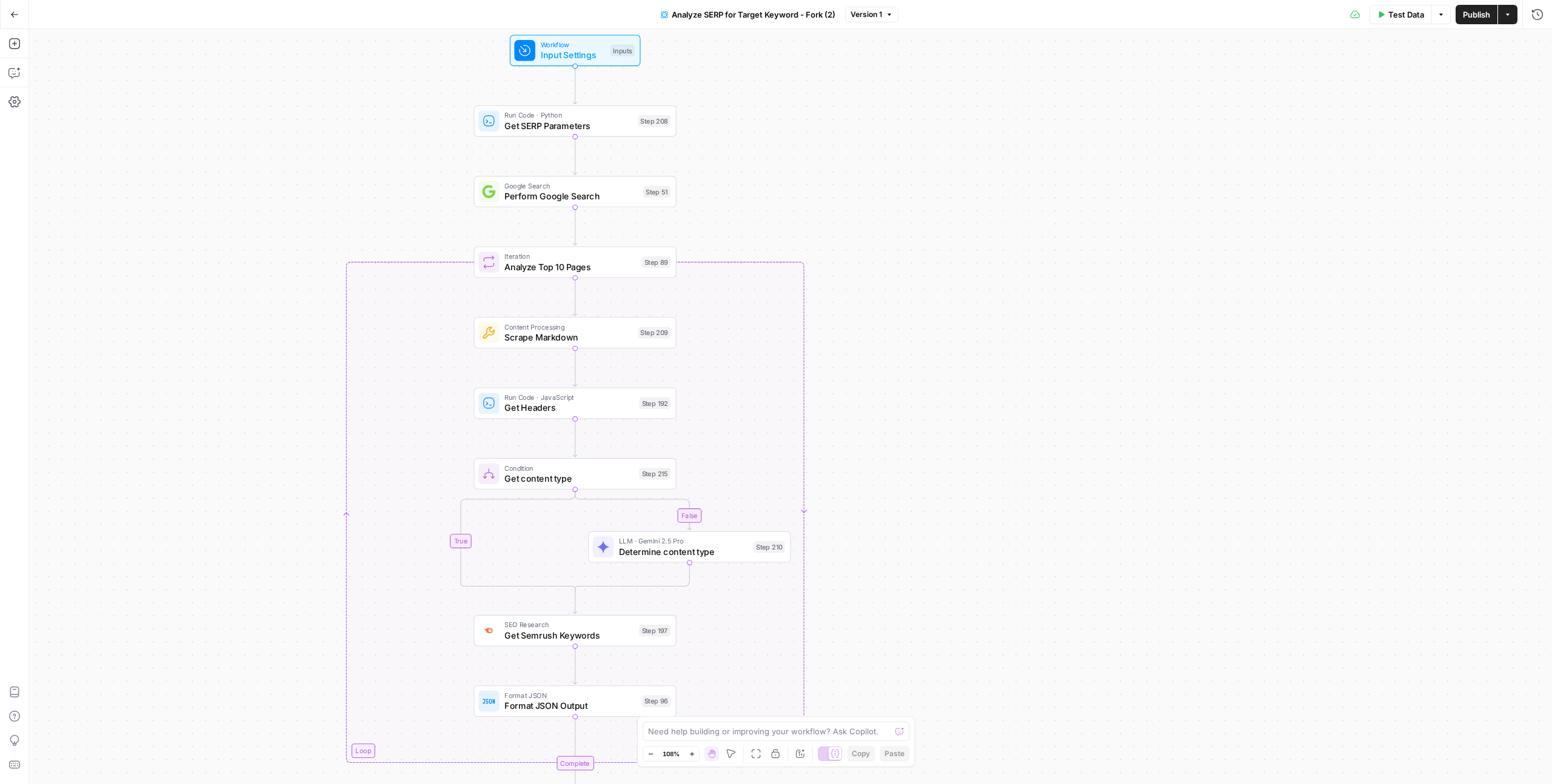
drag, startPoint x: 801, startPoint y: 458, endPoint x: 973, endPoint y: 520, distance: 182.8
click at [891, 482] on div "false false true true Workflow Input Settings Inputs Run Code · Python Get SERP…" at bounding box center [791, 407] width 1523 height 755
click at [584, 50] on span "Input Settings" at bounding box center [572, 55] width 65 height 14
click at [891, 136] on Kit "Brand Kit" at bounding box center [1323, 136] width 402 height 12
click at [891, 187] on Keyword "Primary Keyword" at bounding box center [1323, 185] width 402 height 12
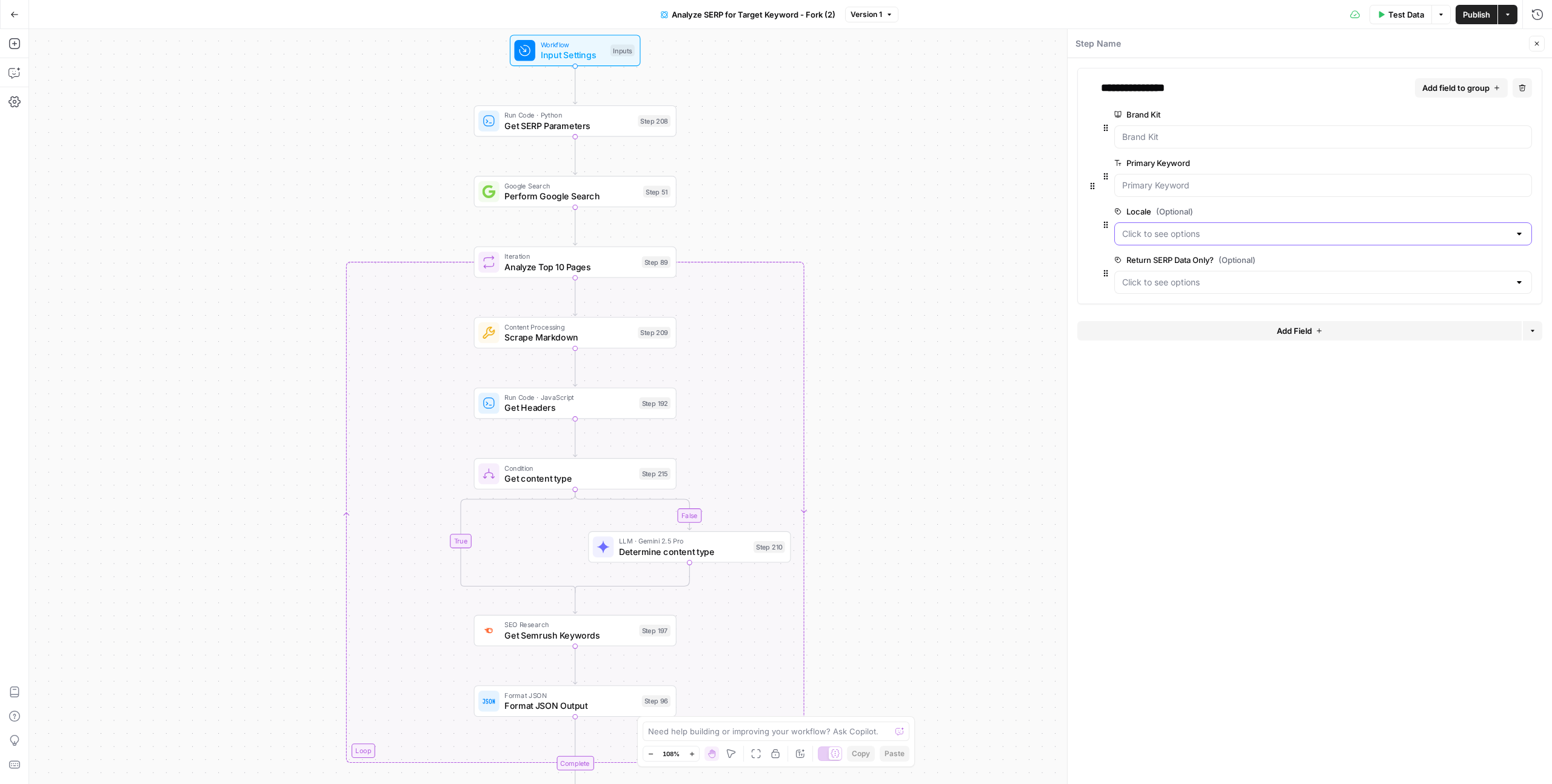
click at [891, 228] on input "Locale (Optional)" at bounding box center [1315, 234] width 388 height 12
click at [891, 218] on div "false false true true Workflow Input Settings Inputs Run Code · Python Get SERP…" at bounding box center [791, 407] width 1523 height 755
click at [591, 126] on span "Get SERP Parameters" at bounding box center [568, 126] width 128 height 14
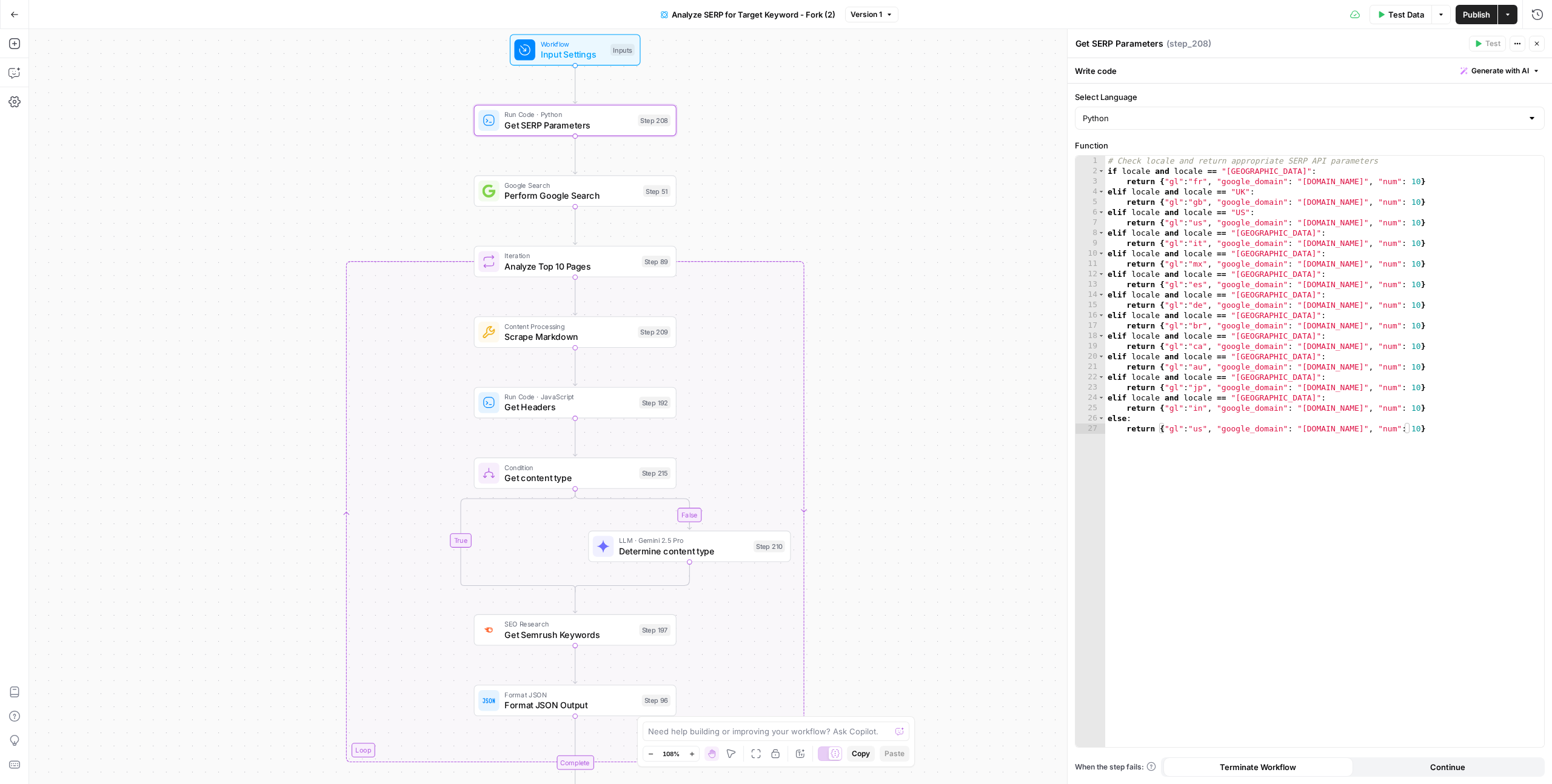
click at [891, 46] on icon "button" at bounding box center [1537, 44] width 7 height 7
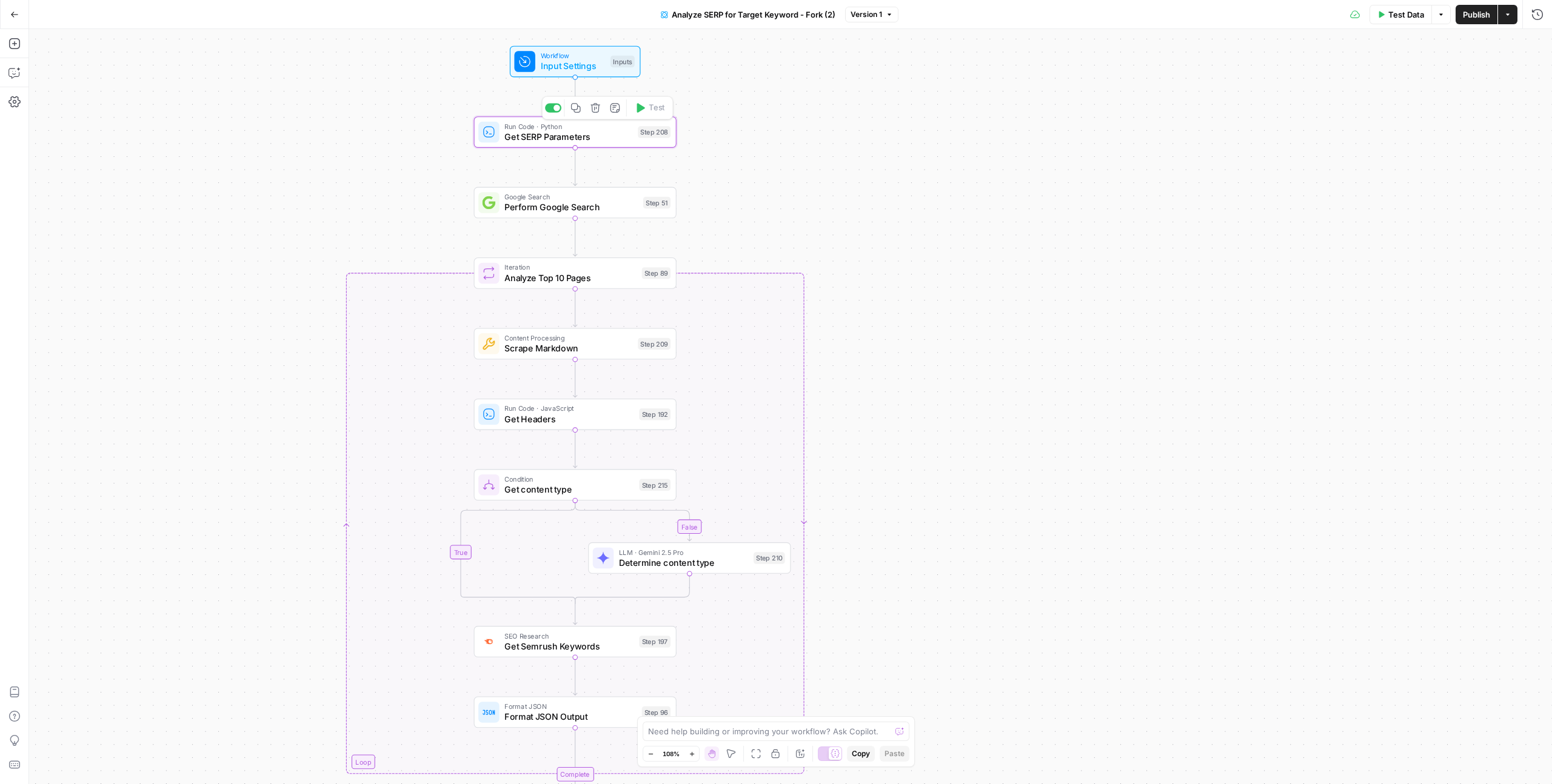
click at [541, 139] on span "Get SERP Parameters" at bounding box center [568, 136] width 128 height 14
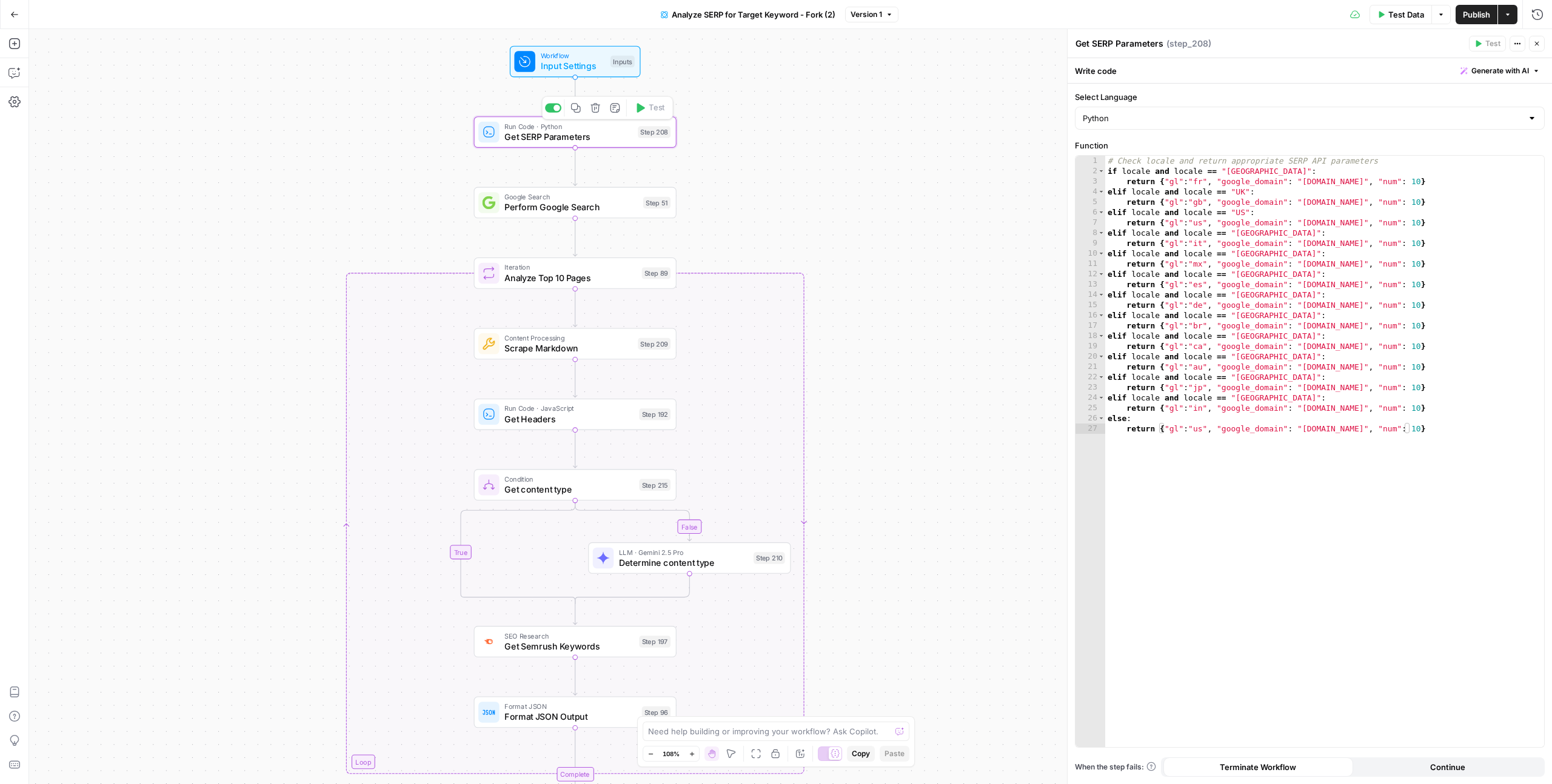
click at [552, 61] on span "Input Settings" at bounding box center [572, 65] width 65 height 14
click at [570, 56] on span "Workflow" at bounding box center [572, 55] width 65 height 10
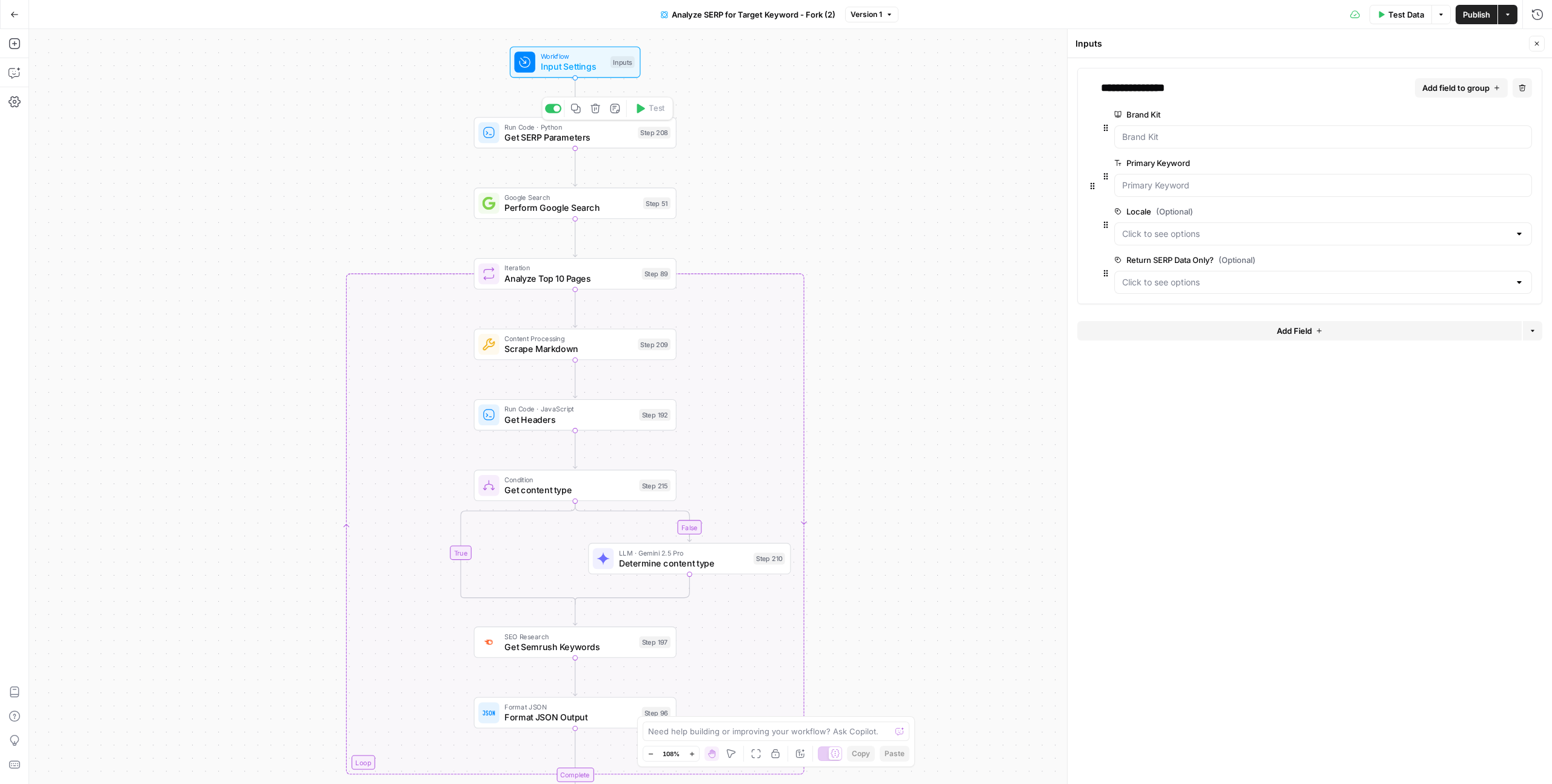
click at [559, 145] on div "Run Code · Python Get SERP Parameters Step 208 Copy step Delete step Add Note T…" at bounding box center [575, 133] width 203 height 32
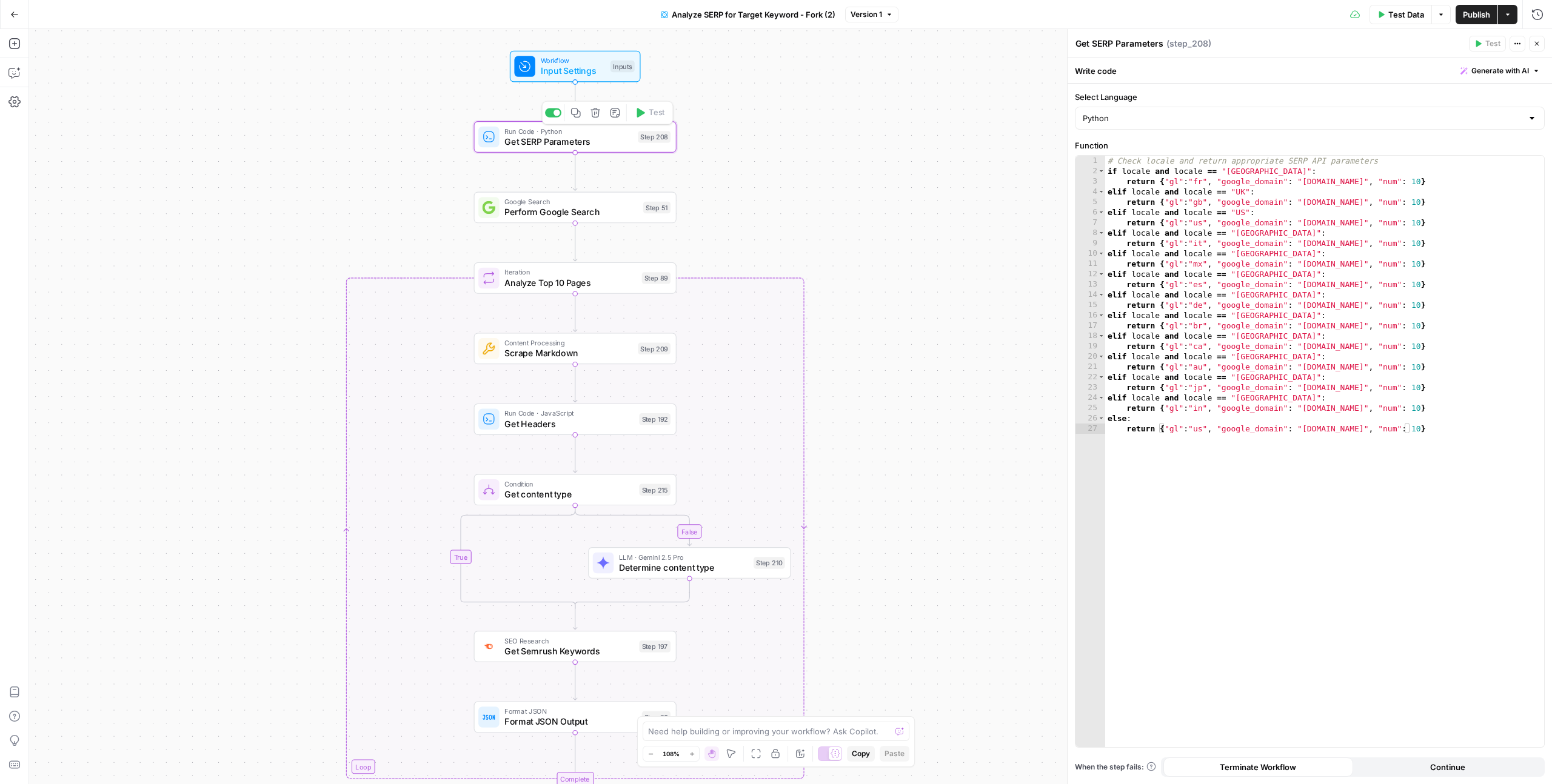
click at [560, 140] on span "Get SERP Parameters" at bounding box center [568, 142] width 128 height 14
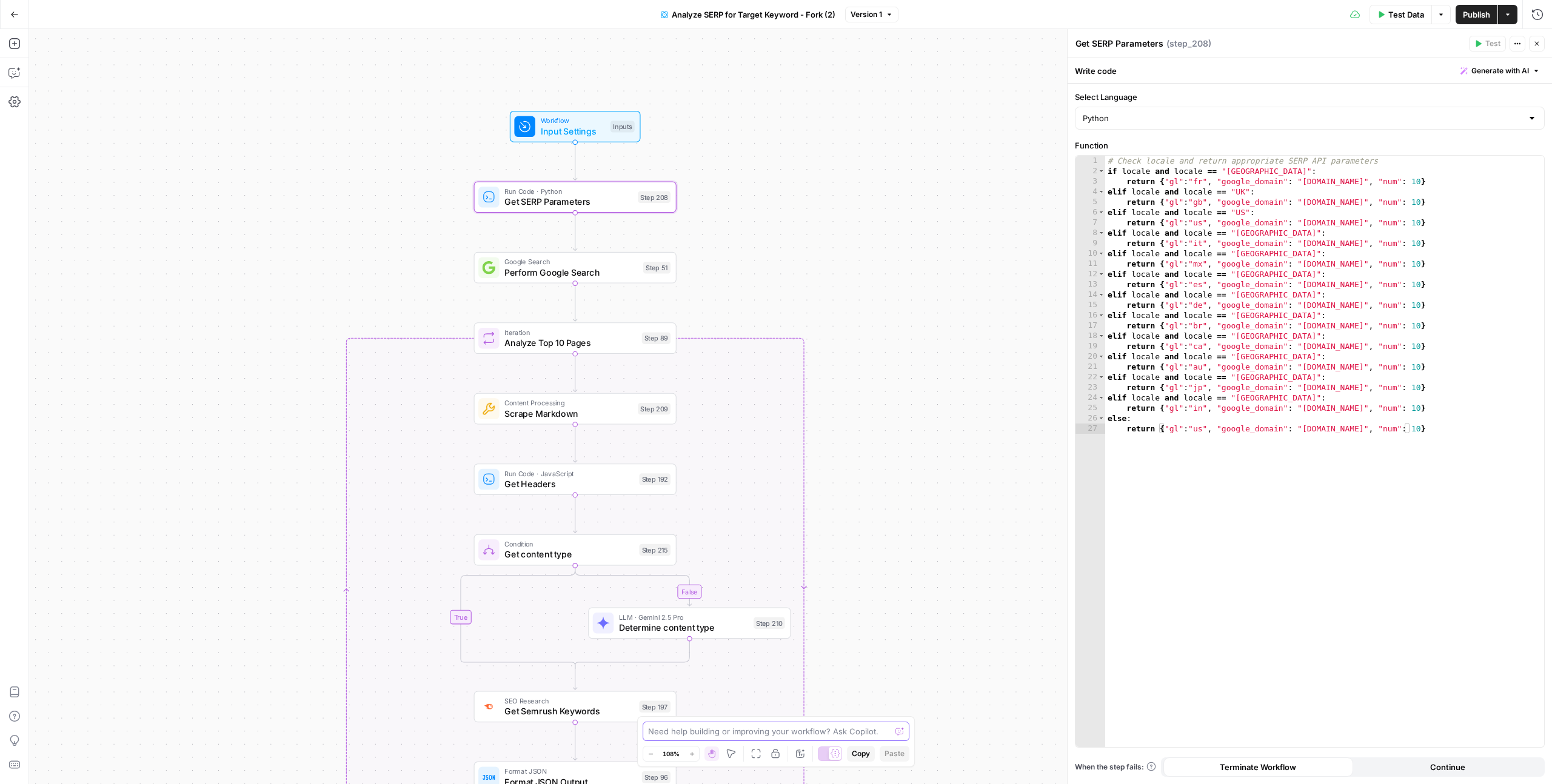
click at [707, 482] on textarea at bounding box center [769, 731] width 243 height 12
type textarea "C"
type textarea "I"
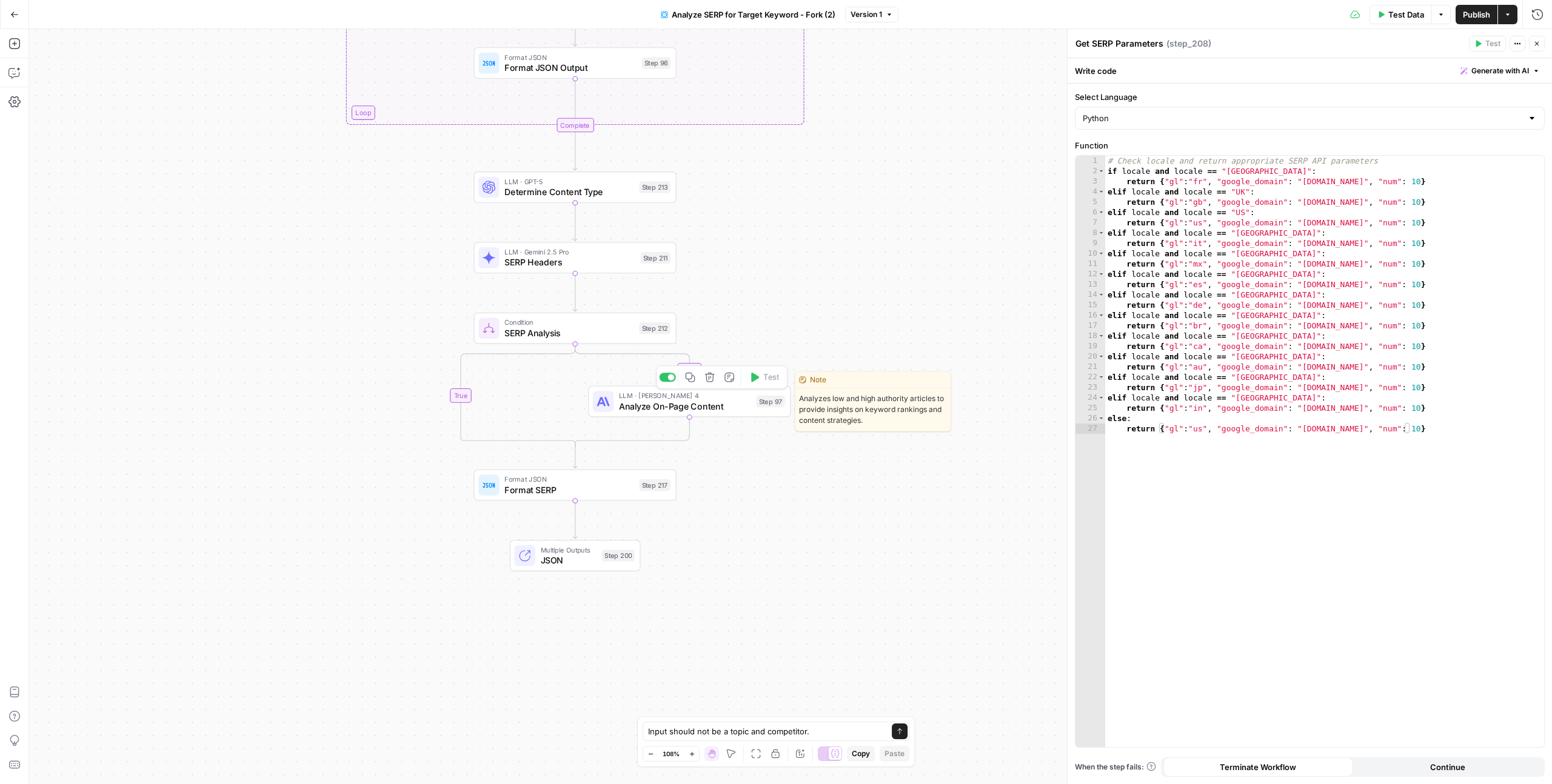
click at [691, 401] on span "Analyze On-Page Content" at bounding box center [684, 406] width 132 height 14
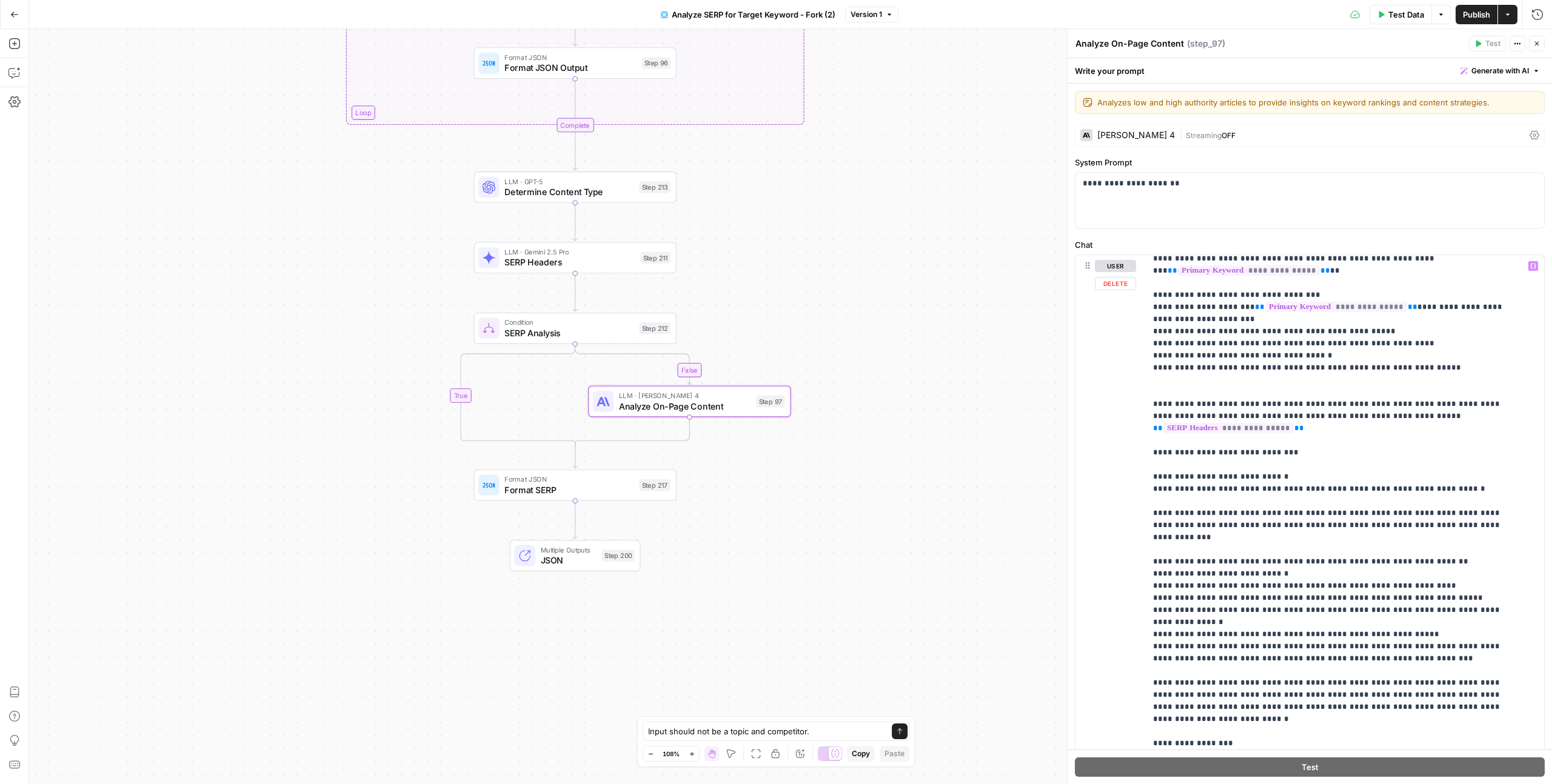
scroll to position [509, 0]
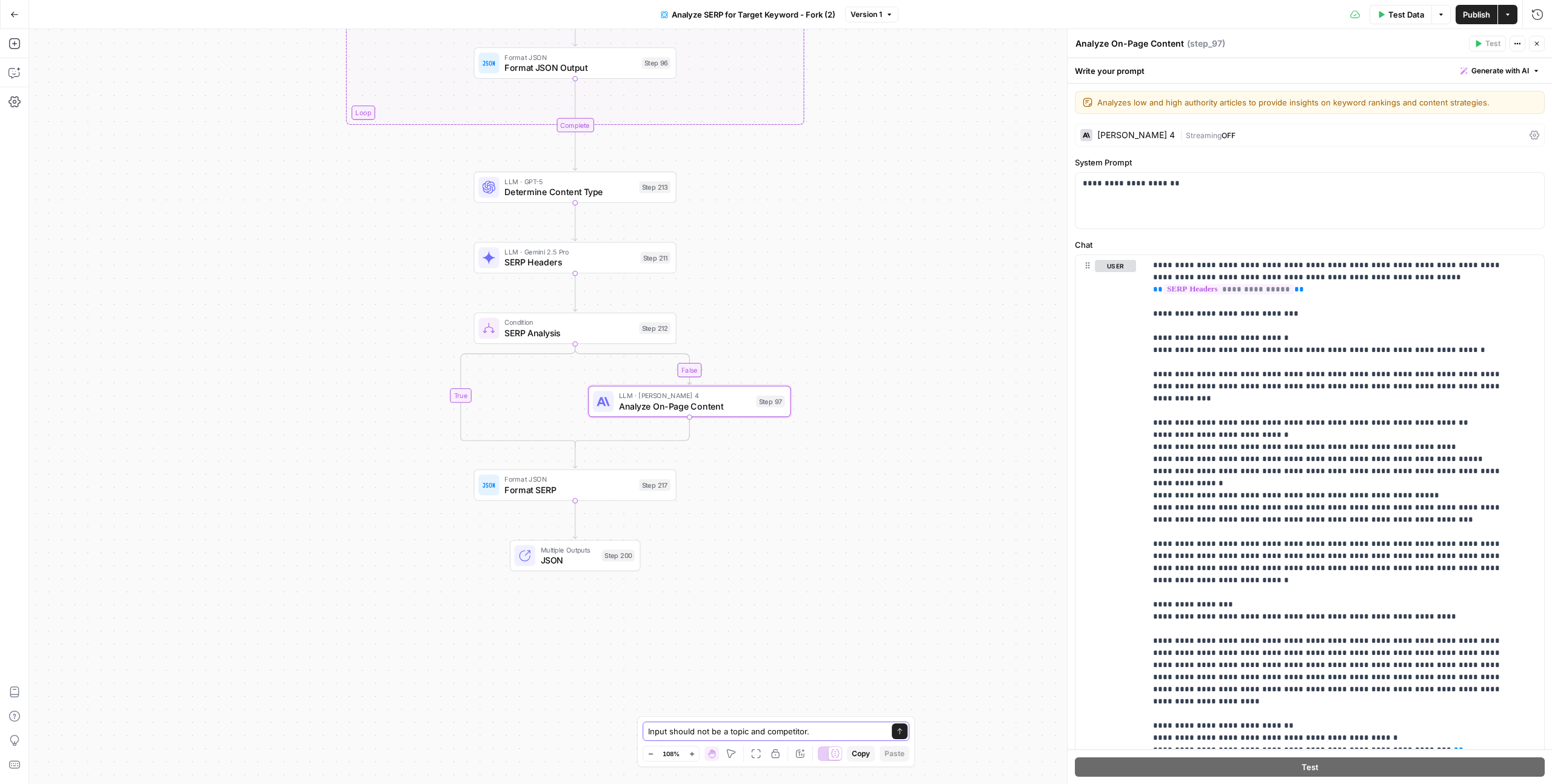
click at [809, 482] on textarea "Input should not be a topic and competitor." at bounding box center [763, 731] width 232 height 12
click at [528, 263] on span "SERP Headers" at bounding box center [569, 262] width 131 height 14
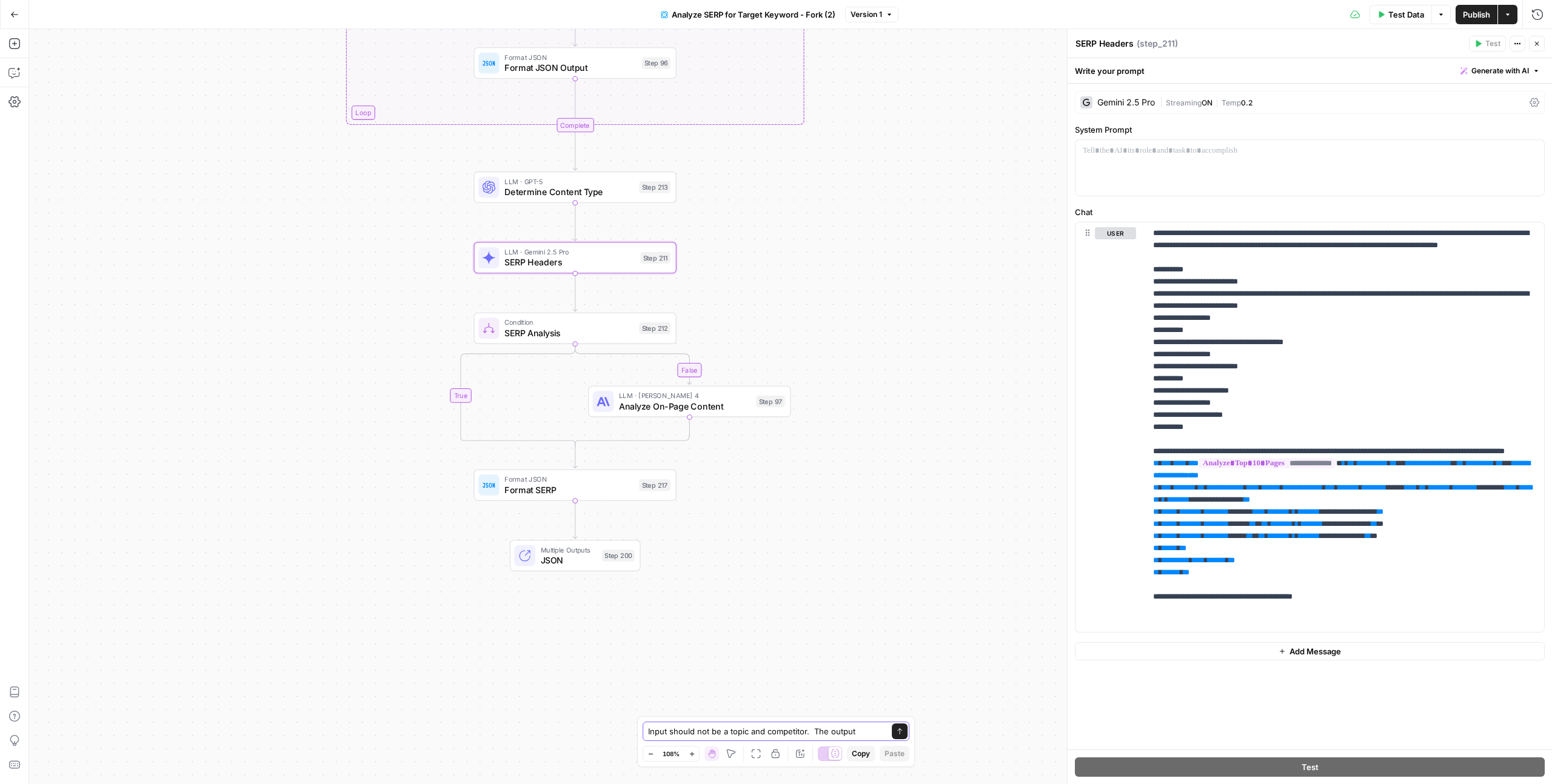
click at [860, 482] on textarea "Input should not be a topic and competitor. The output" at bounding box center [763, 731] width 232 height 12
click at [717, 409] on span "Analyze On-Page Content" at bounding box center [684, 406] width 132 height 14
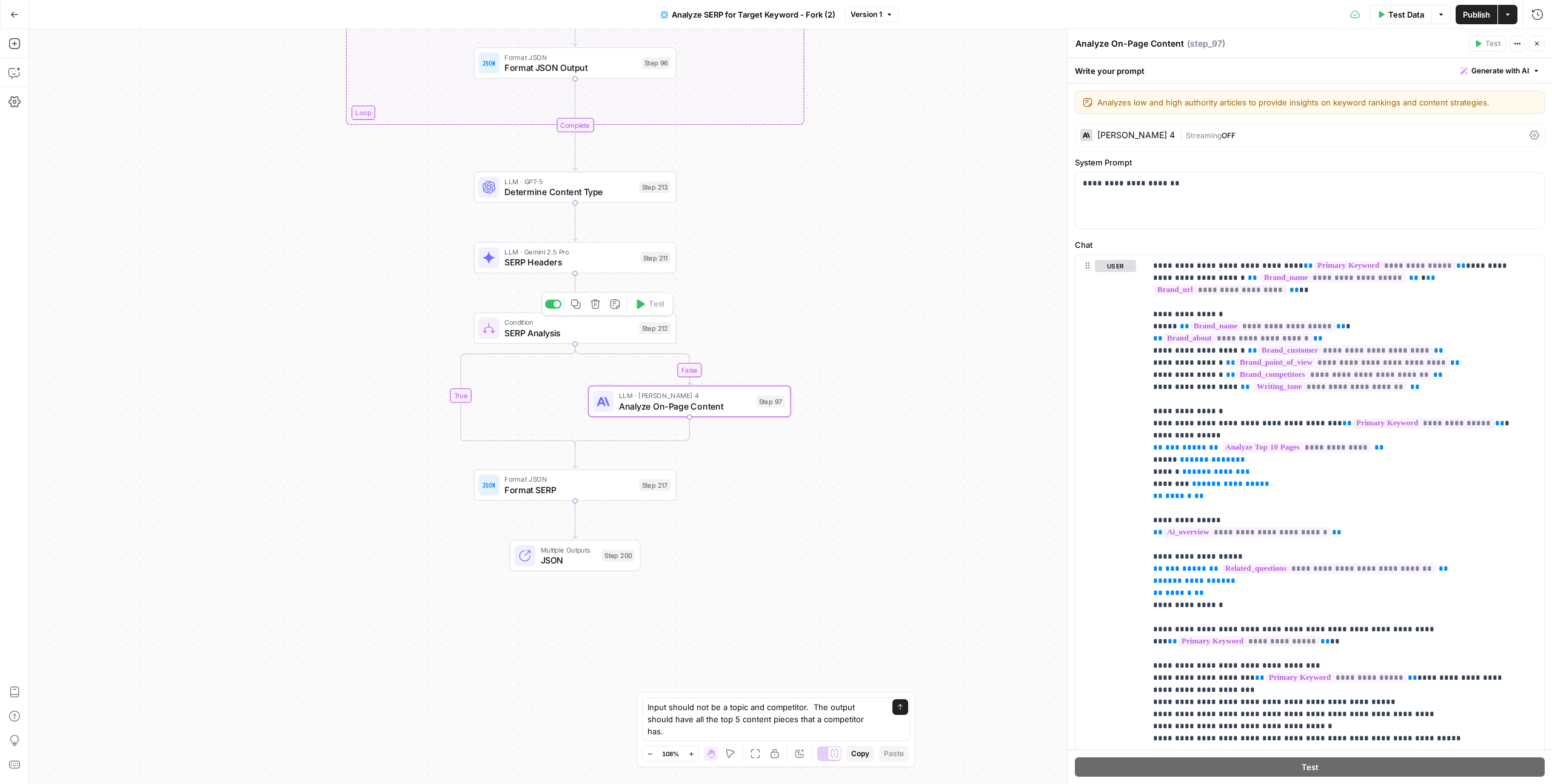
click at [569, 333] on span "SERP Analysis" at bounding box center [569, 333] width 129 height 14
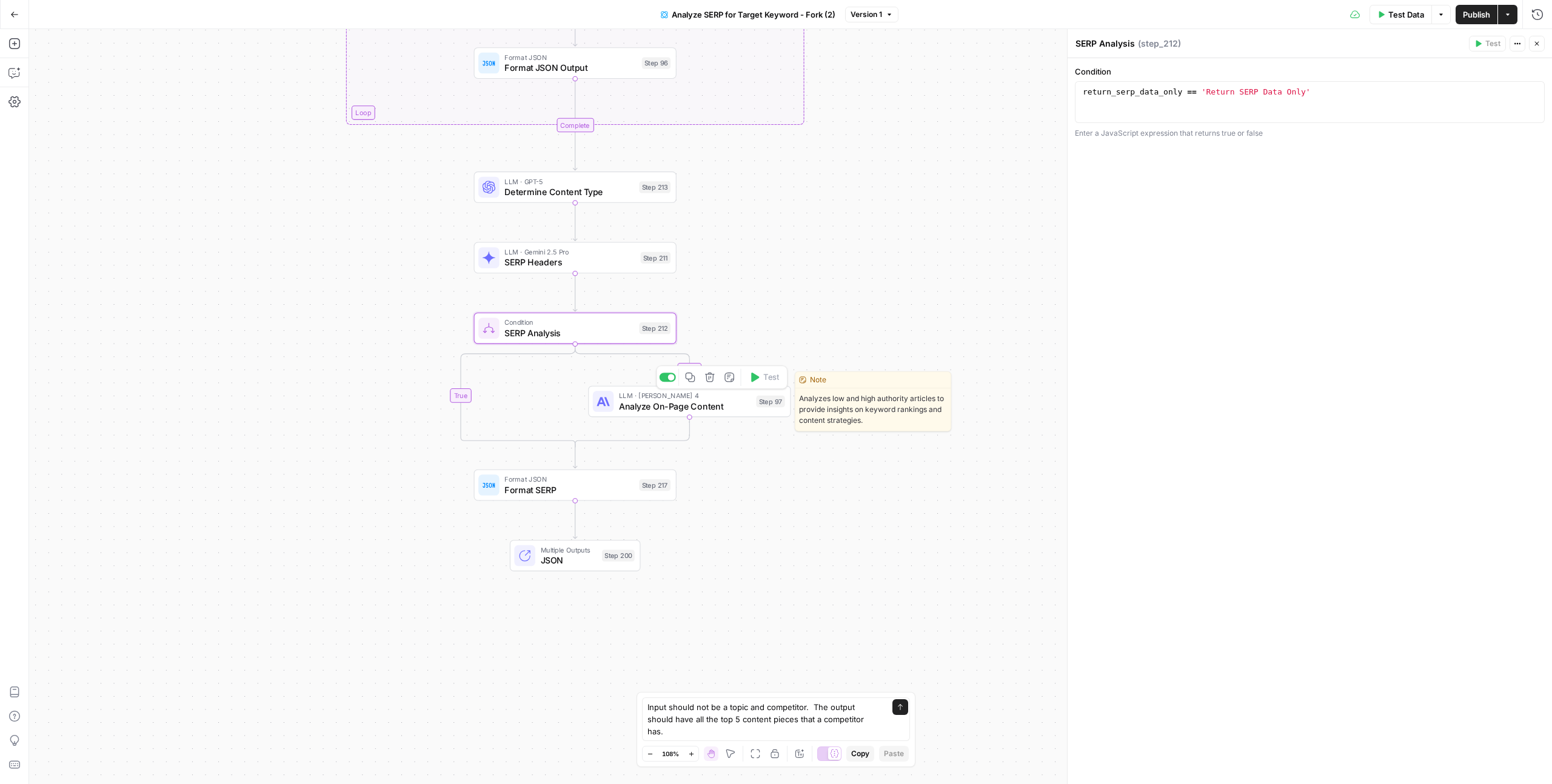
click at [651, 412] on span "Analyze On-Page Content" at bounding box center [684, 406] width 132 height 14
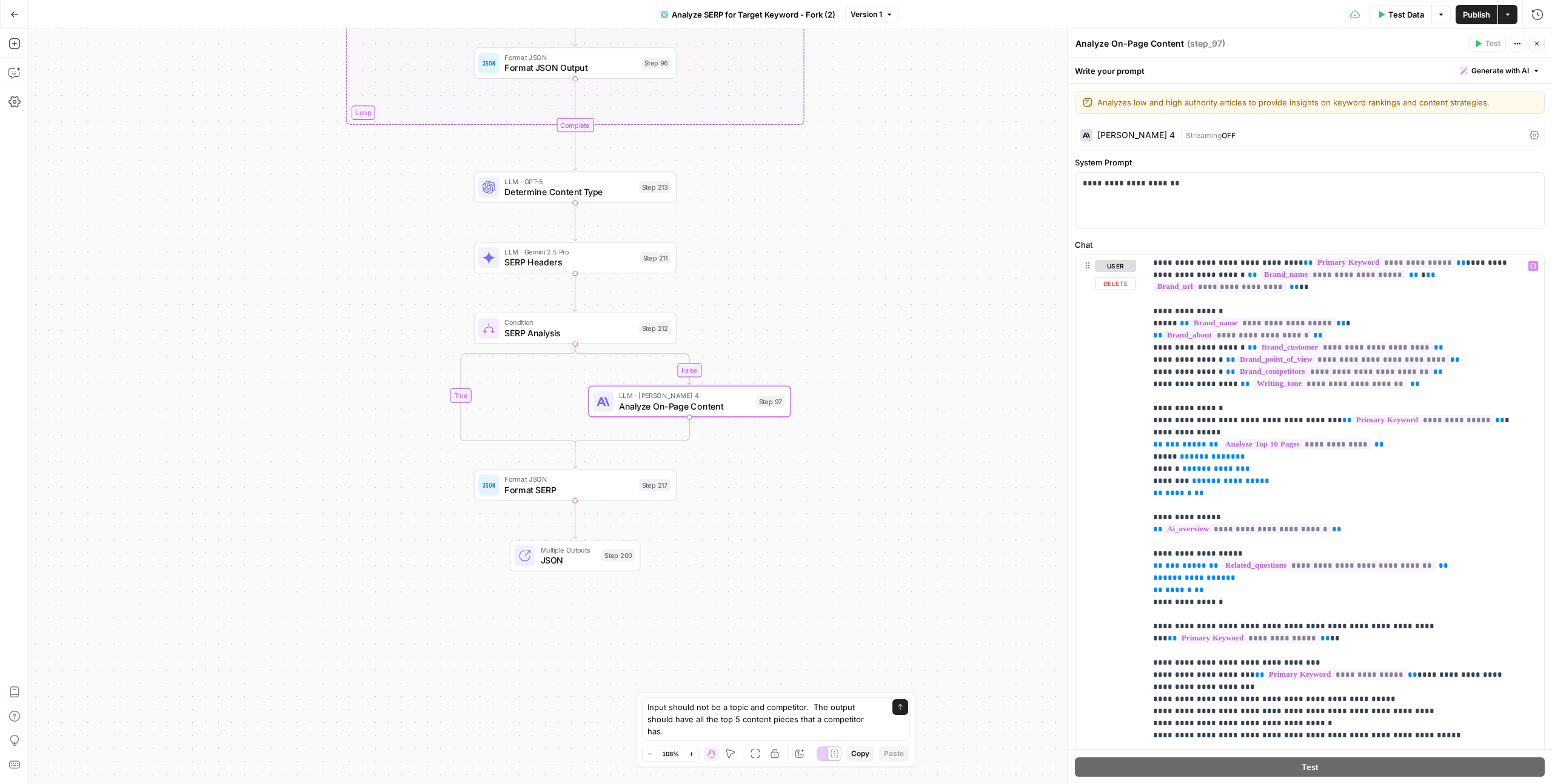
scroll to position [0, 0]
click at [854, 482] on textarea "Input should not be a topic and competitor. The output should have all the top …" at bounding box center [764, 719] width 233 height 36
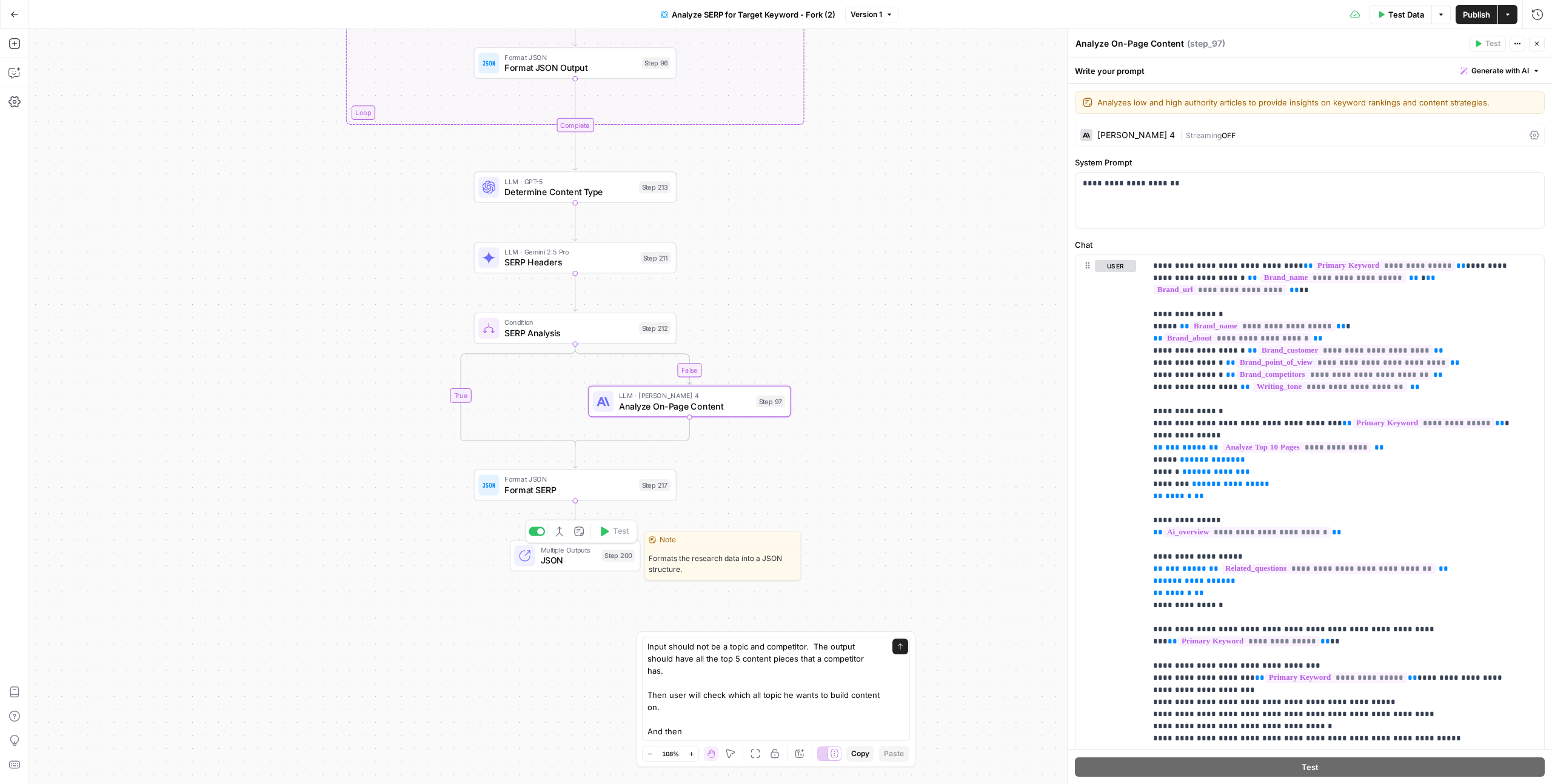
click at [567, 482] on span "JSON" at bounding box center [569, 560] width 56 height 14
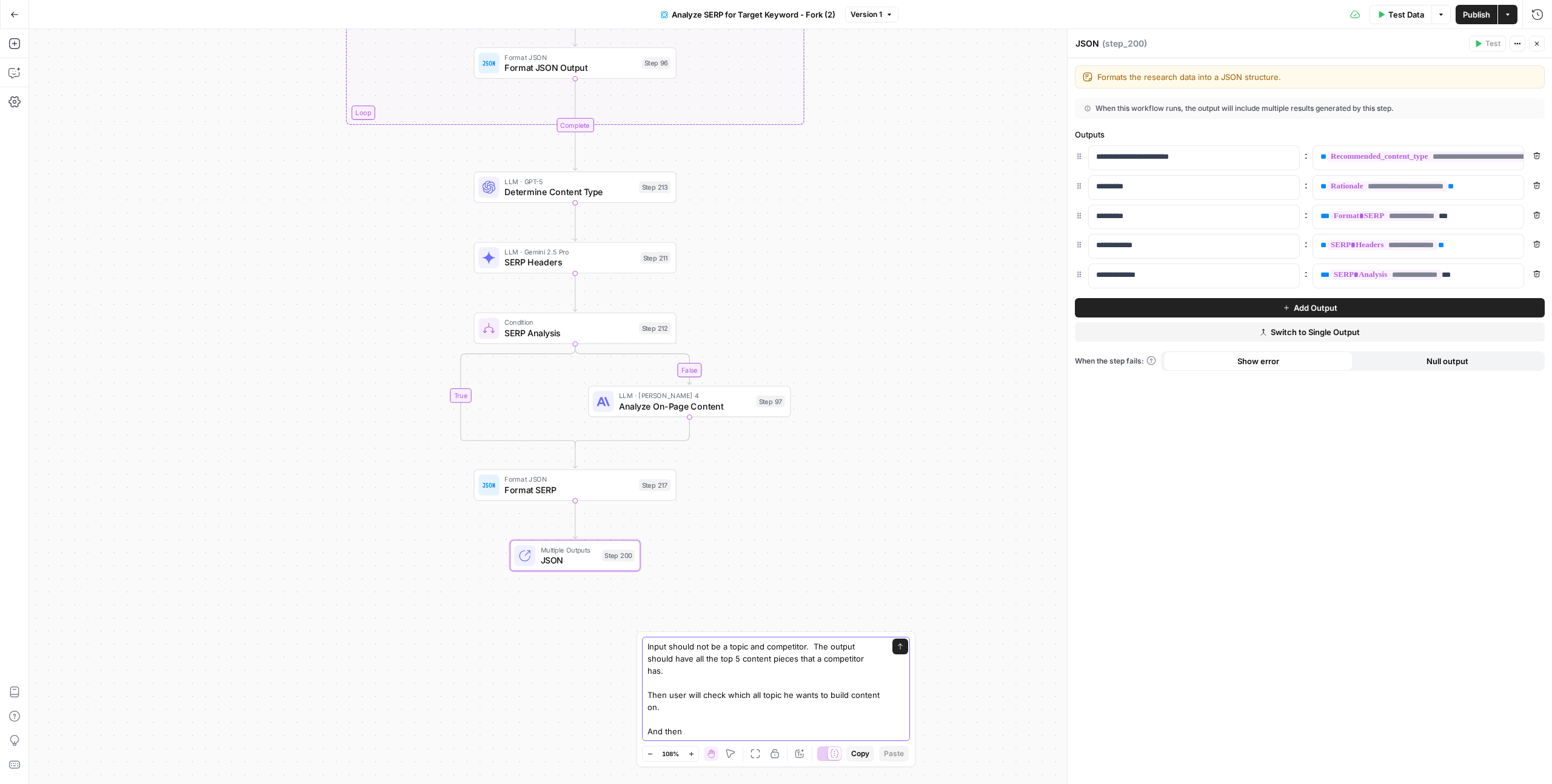
click at [697, 482] on textarea "Input should not be a topic and competitor. The output should have all the top …" at bounding box center [764, 689] width 233 height 97
drag, startPoint x: 1169, startPoint y: 245, endPoint x: 1103, endPoint y: 163, distance: 105.3
click at [891, 163] on div "**********" at bounding box center [1309, 216] width 469 height 143
click at [716, 482] on div "Move M" at bounding box center [731, 729] width 35 height 12
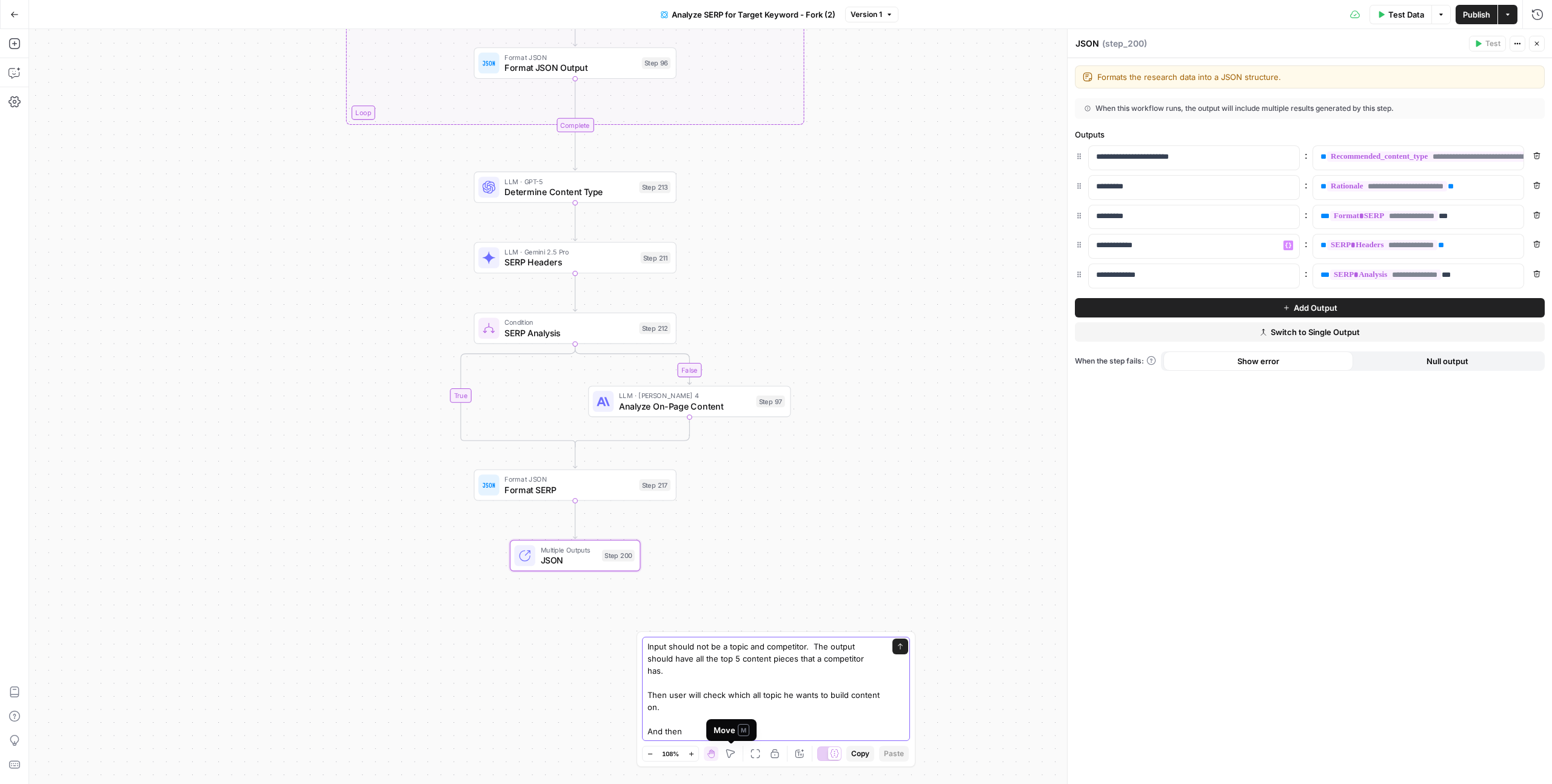
click at [693, 482] on textarea "Input should not be a topic and competitor. The output should have all the top …" at bounding box center [764, 689] width 233 height 97
click at [743, 482] on textarea "Input should not be a topic and competitor. The output should have all the top …" at bounding box center [764, 695] width 233 height 109
click at [795, 482] on textarea "Input should not be a topic and competitor. The output should have all the top …" at bounding box center [764, 695] width 233 height 109
click at [786, 482] on textarea "Input should not be a topic and competitor. The output should have all the top …" at bounding box center [764, 695] width 233 height 109
type textarea "Input should not be a topic and competitor. The output should have all the top …"
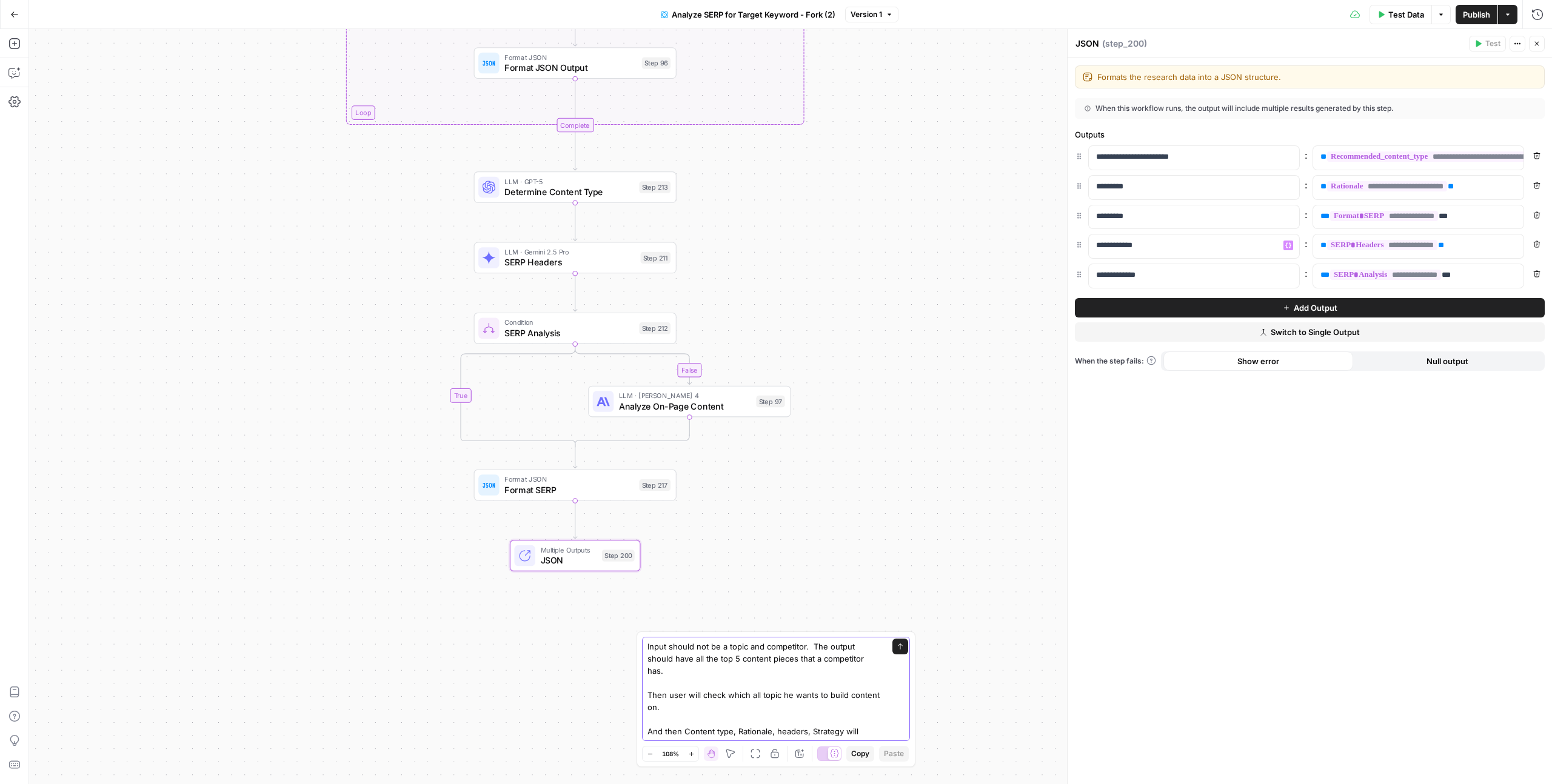
click at [891, 482] on button "Send" at bounding box center [900, 646] width 15 height 15
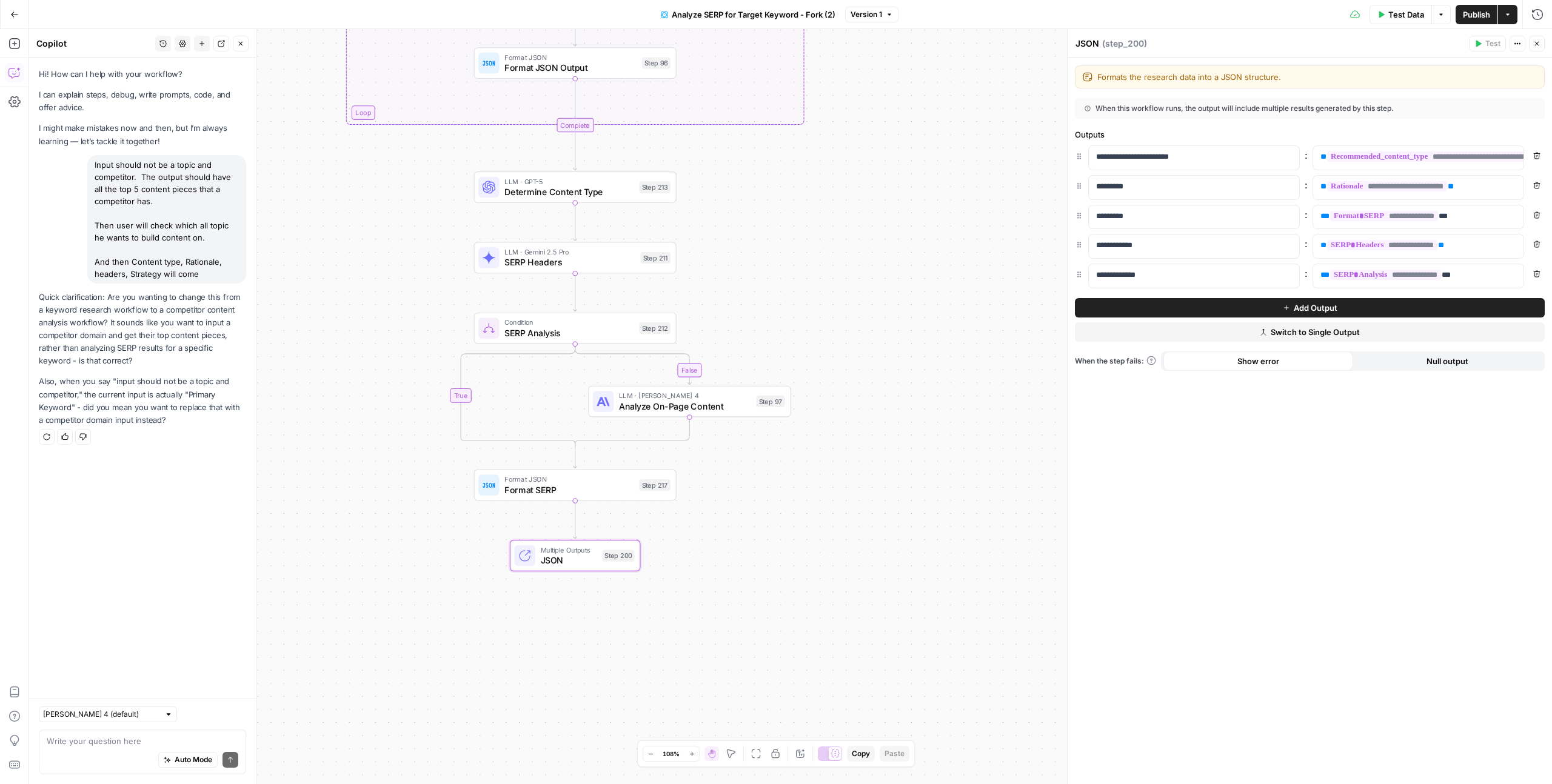
click at [82, 482] on textarea at bounding box center [142, 740] width 192 height 12
drag, startPoint x: 108, startPoint y: 322, endPoint x: 152, endPoint y: 313, distance: 44.9
click at [152, 313] on p "Quick clarification: Are you wanting to change this from a keyword research wor…" at bounding box center [143, 329] width 207 height 77
copy p "competitor content analysis workflow?"
click at [117, 482] on div "Auto Mode Send" at bounding box center [142, 760] width 192 height 26
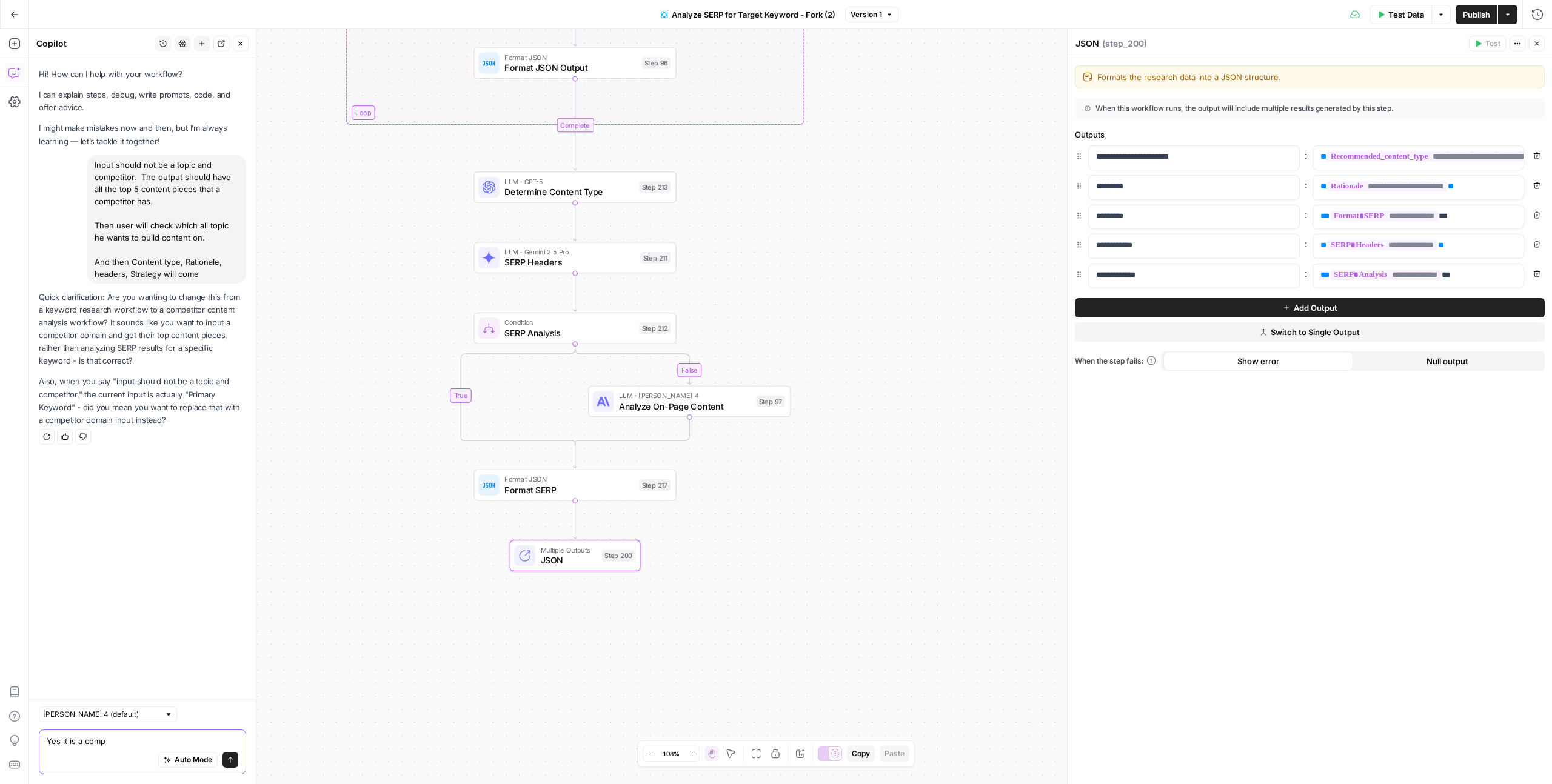
drag, startPoint x: 117, startPoint y: 746, endPoint x: 96, endPoint y: 739, distance: 22.1
click at [96, 482] on textarea "Yes it is a comp" at bounding box center [142, 740] width 192 height 12
paste textarea "competitor content analysis workflow?"
type textarea "Yes it is a competitor content analysis workflow Input will be a competitor nam…"
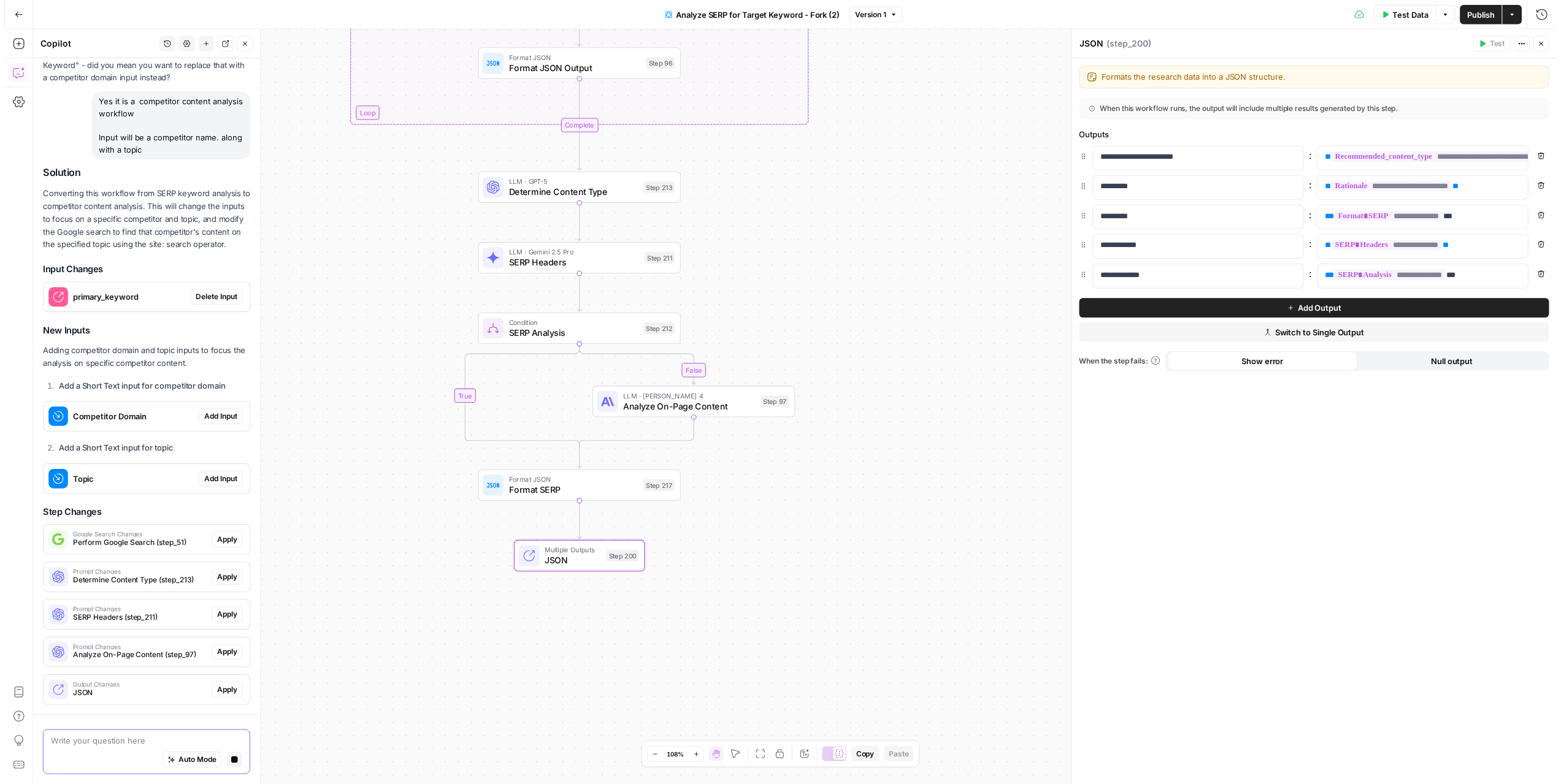
scroll to position [399, 0]
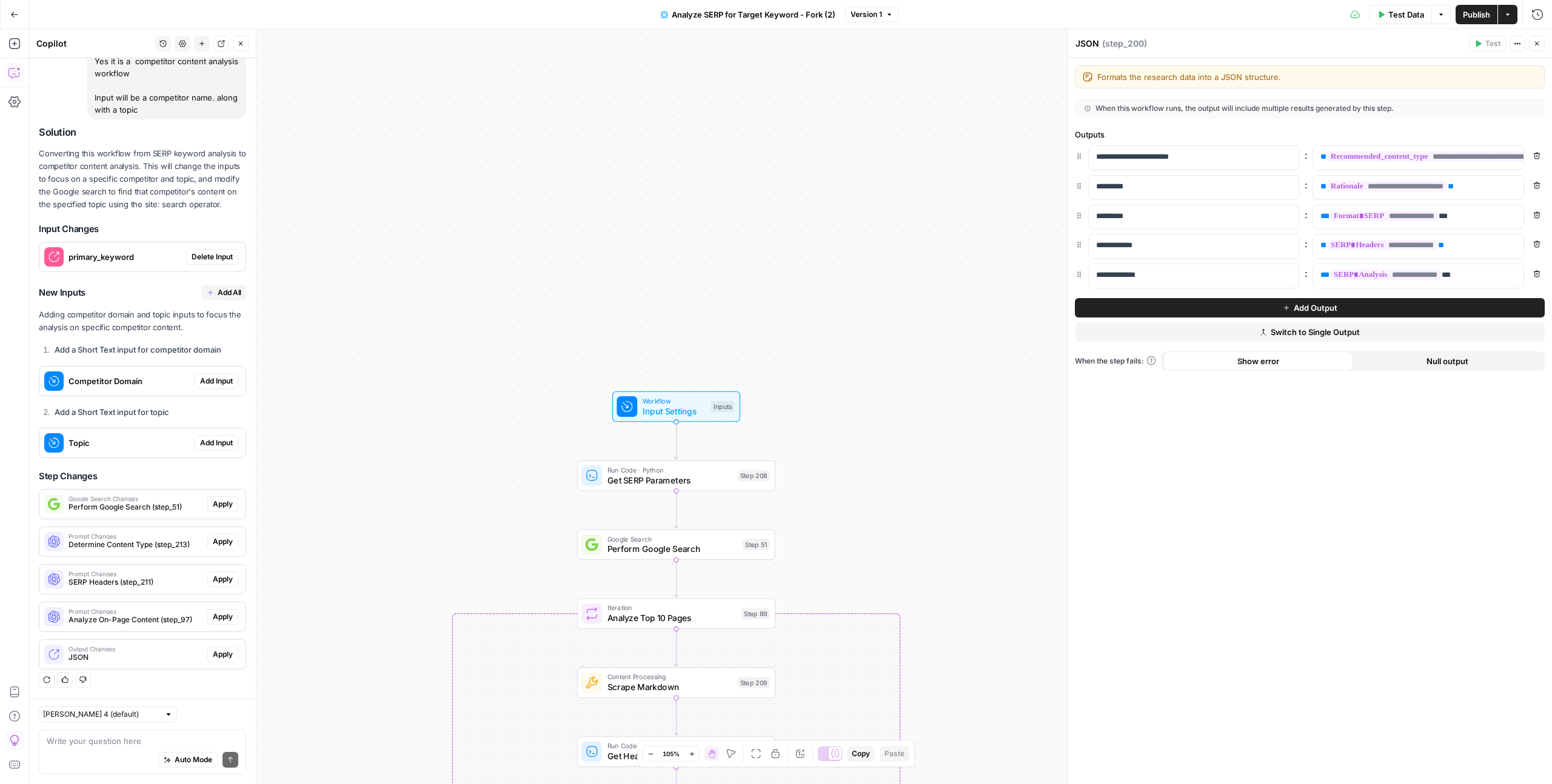
click at [192, 257] on span "Delete Input" at bounding box center [212, 257] width 41 height 11
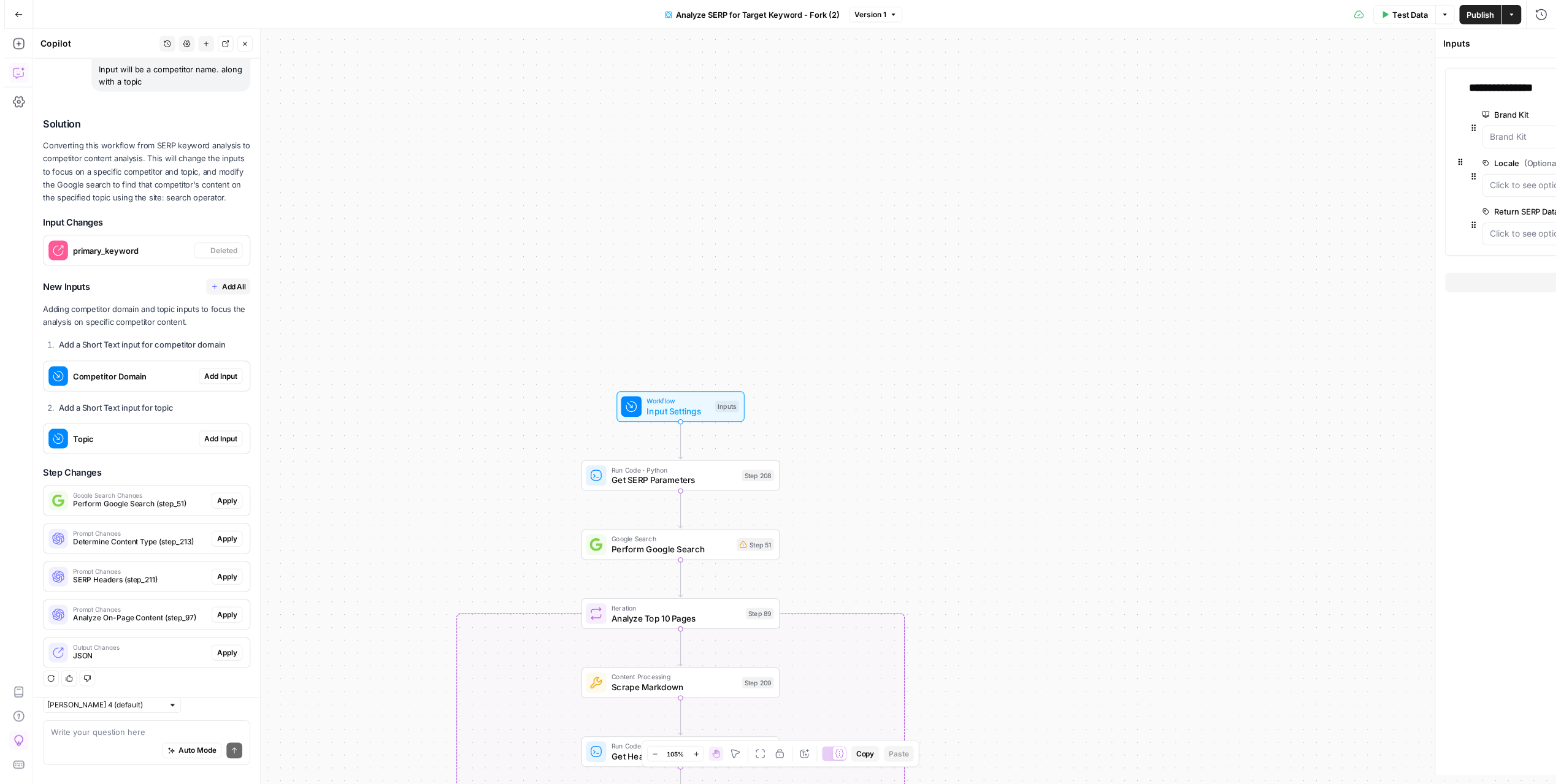
scroll to position [439, 0]
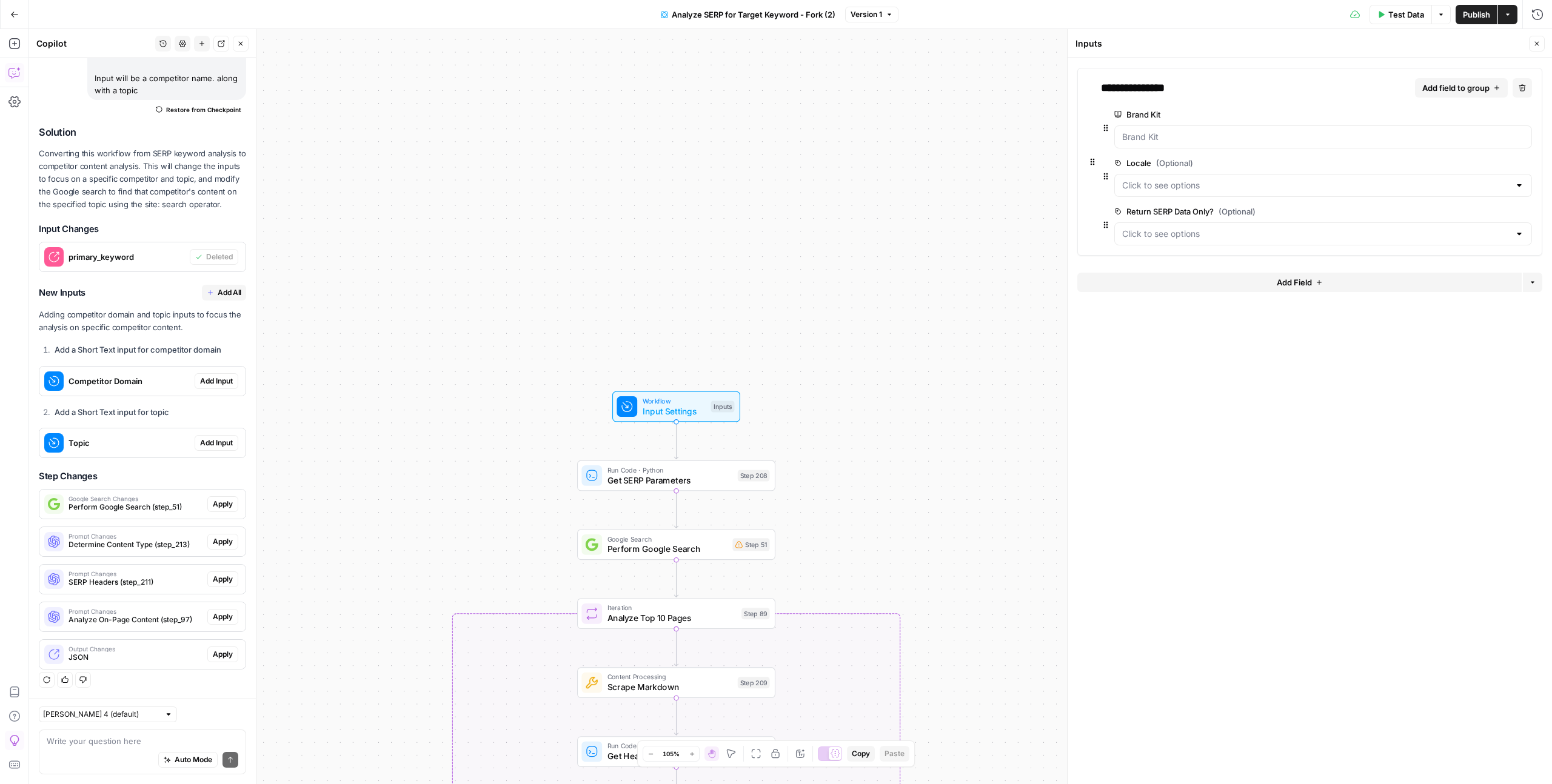
click at [208, 383] on span "Add Input" at bounding box center [217, 381] width 33 height 11
click at [212, 446] on span "Add Input" at bounding box center [217, 443] width 33 height 11
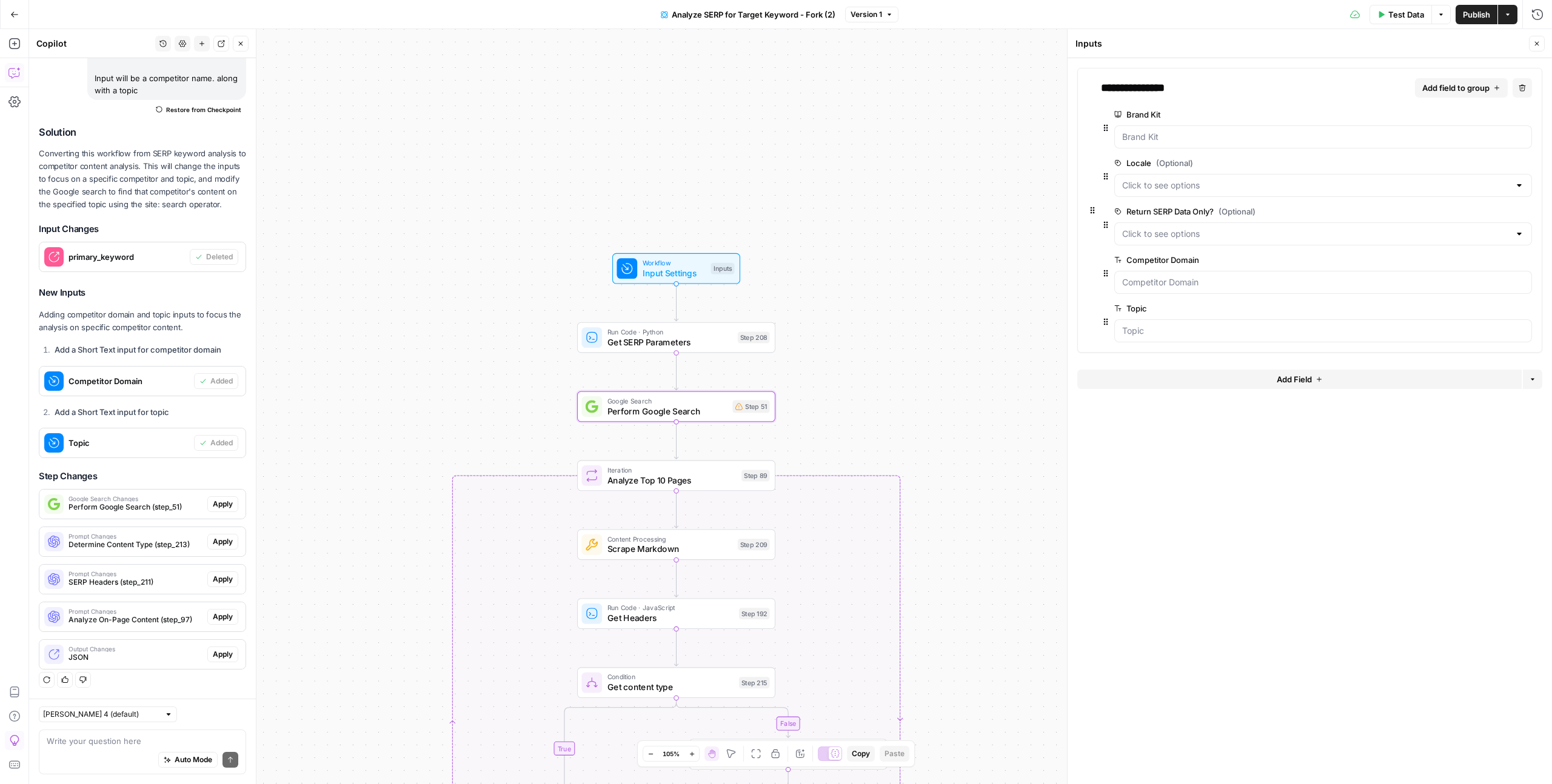
click at [213, 482] on span "Apply" at bounding box center [223, 504] width 20 height 11
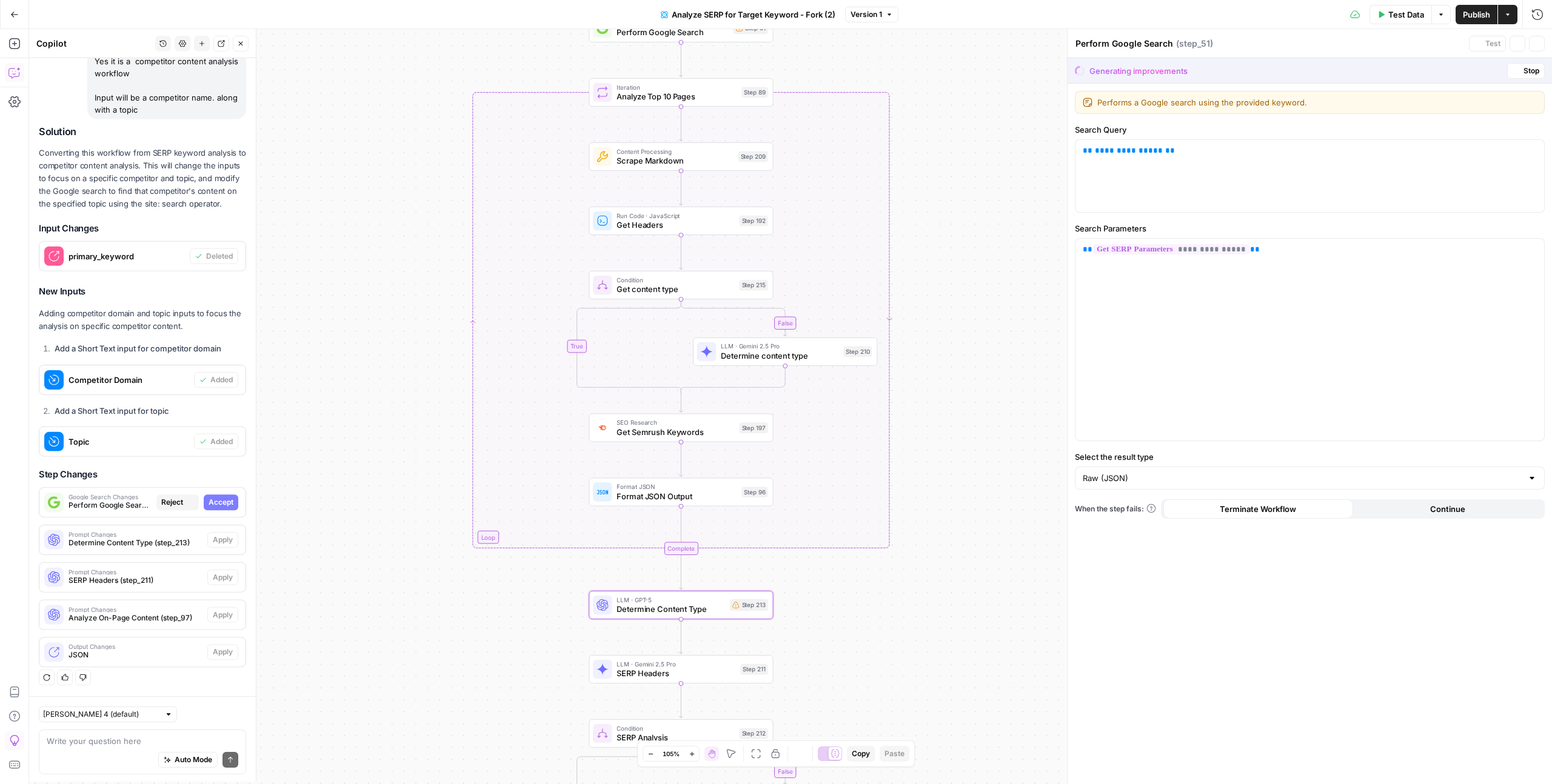
scroll to position [395, 0]
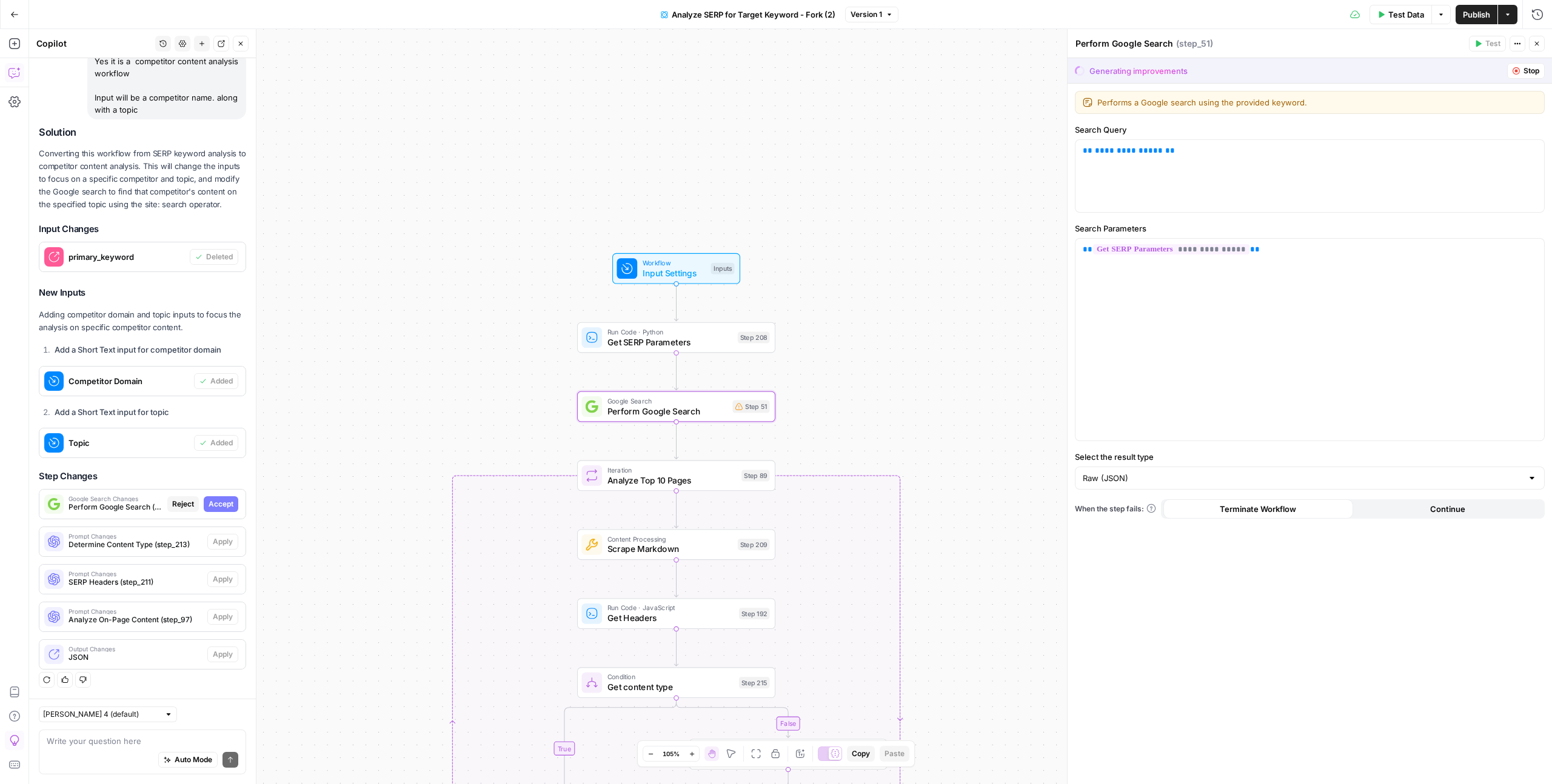
click at [214, 482] on span "Accept" at bounding box center [220, 504] width 25 height 11
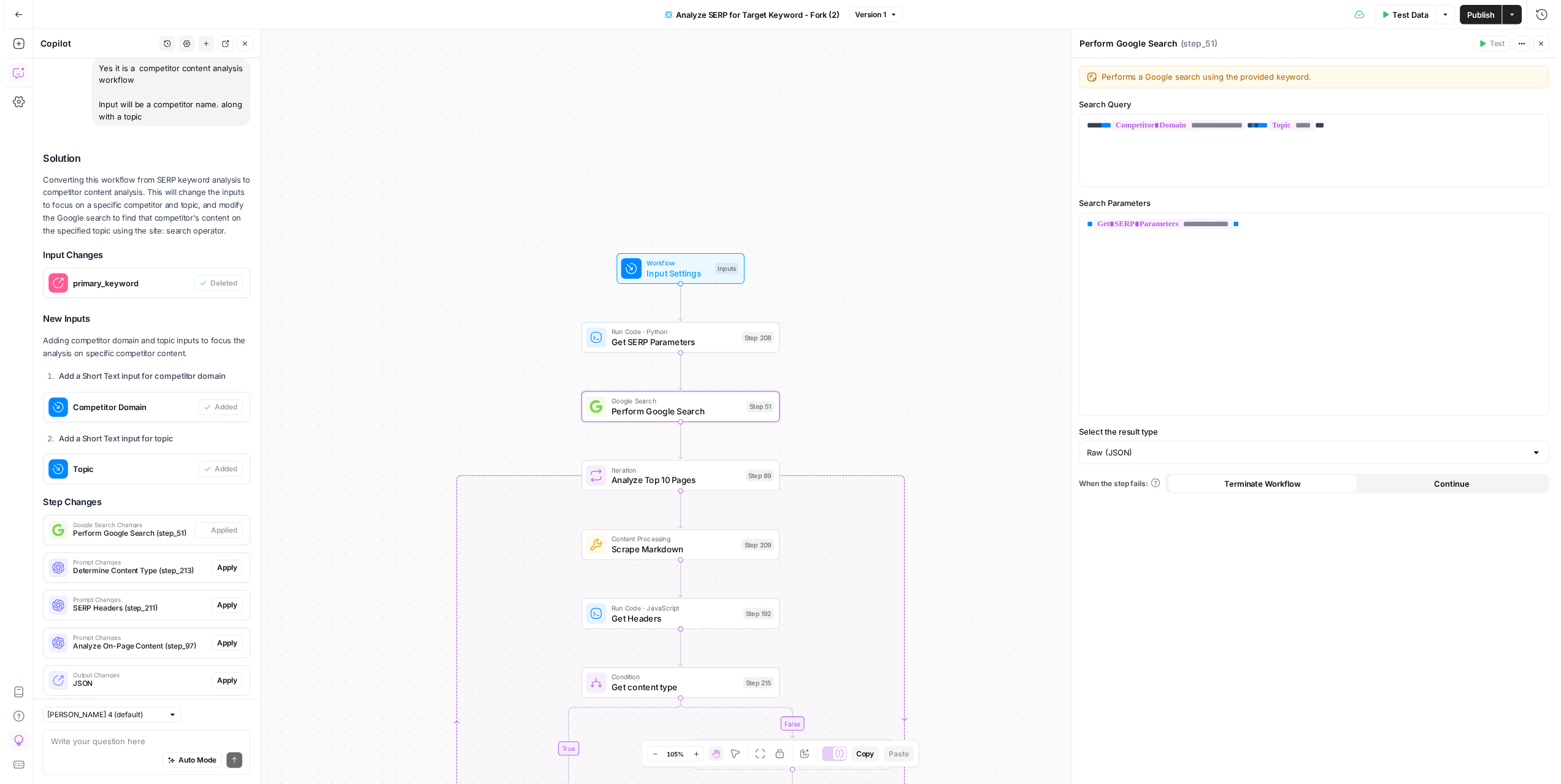
scroll to position [439, 0]
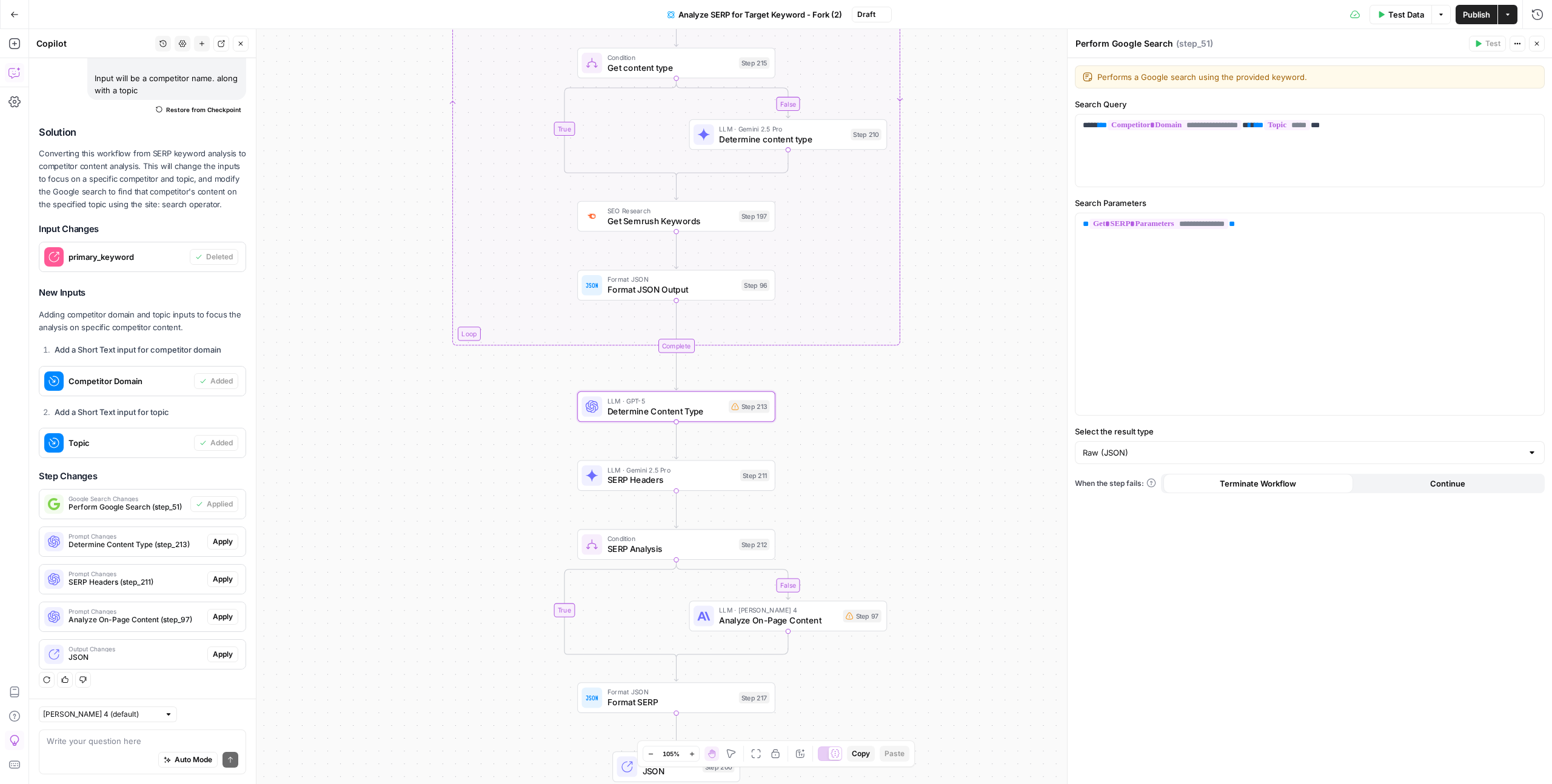
click at [214, 482] on span "Apply" at bounding box center [223, 542] width 20 height 11
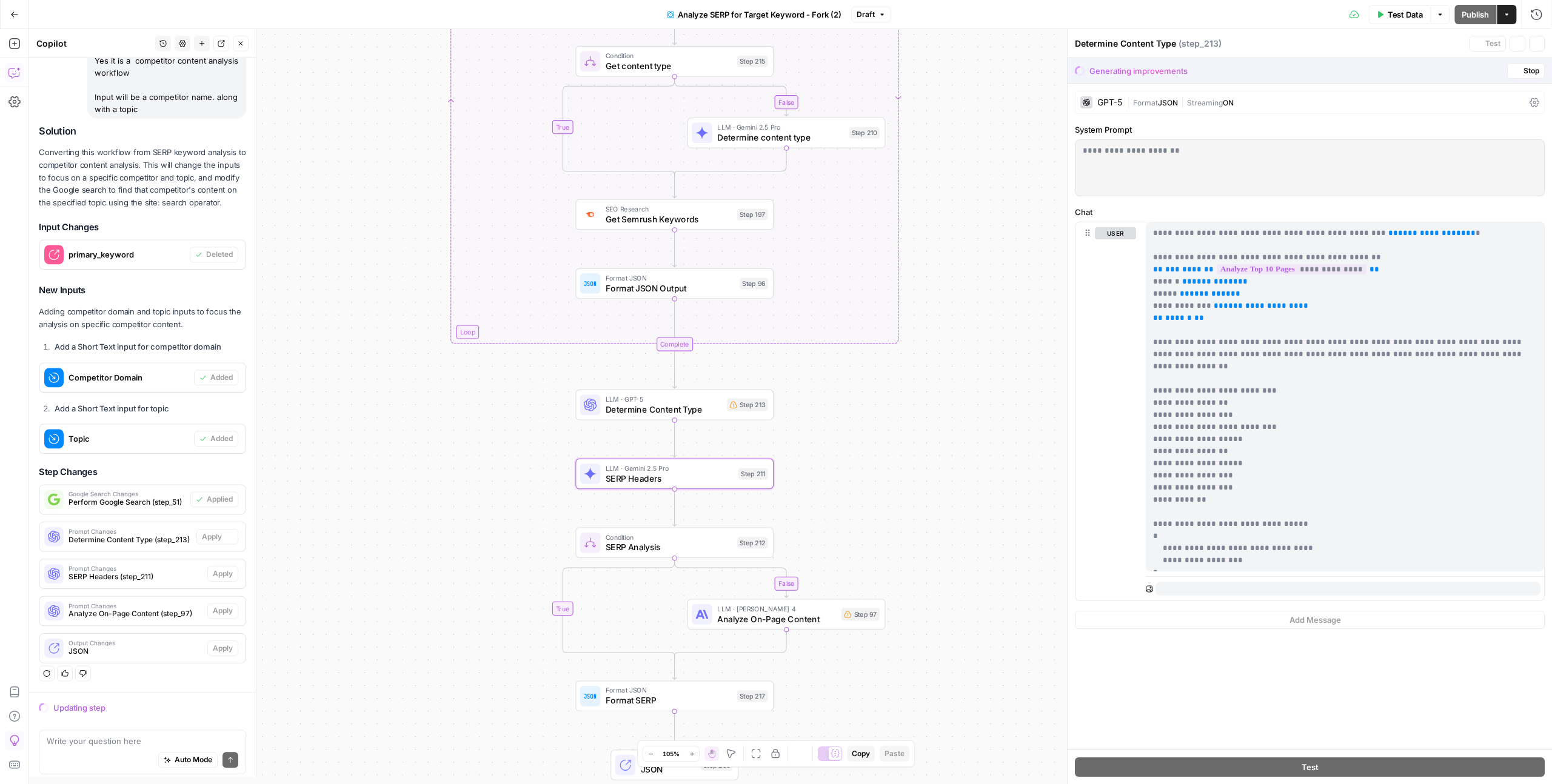
scroll to position [395, 0]
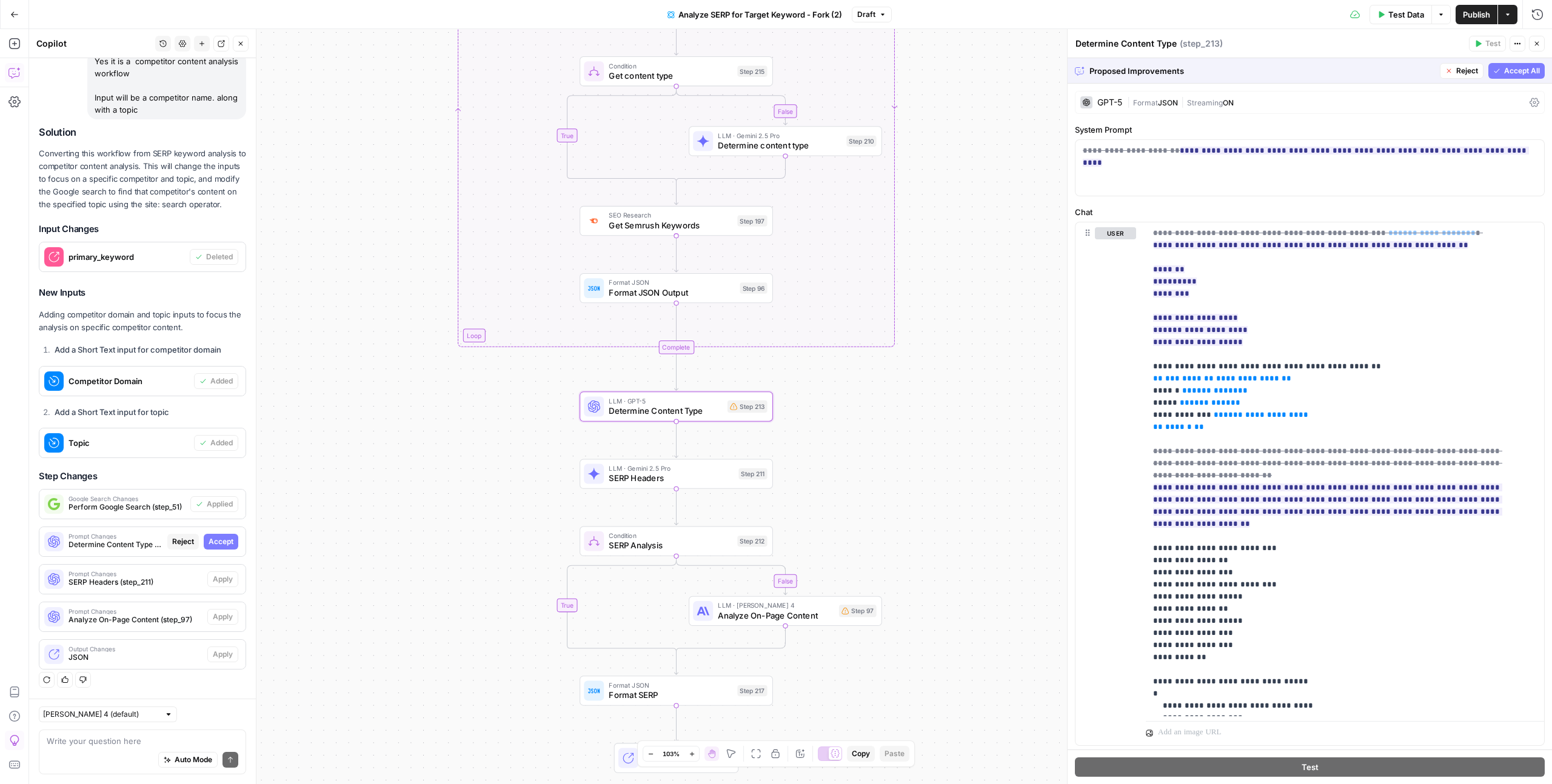
click at [211, 482] on span "Accept" at bounding box center [220, 542] width 25 height 11
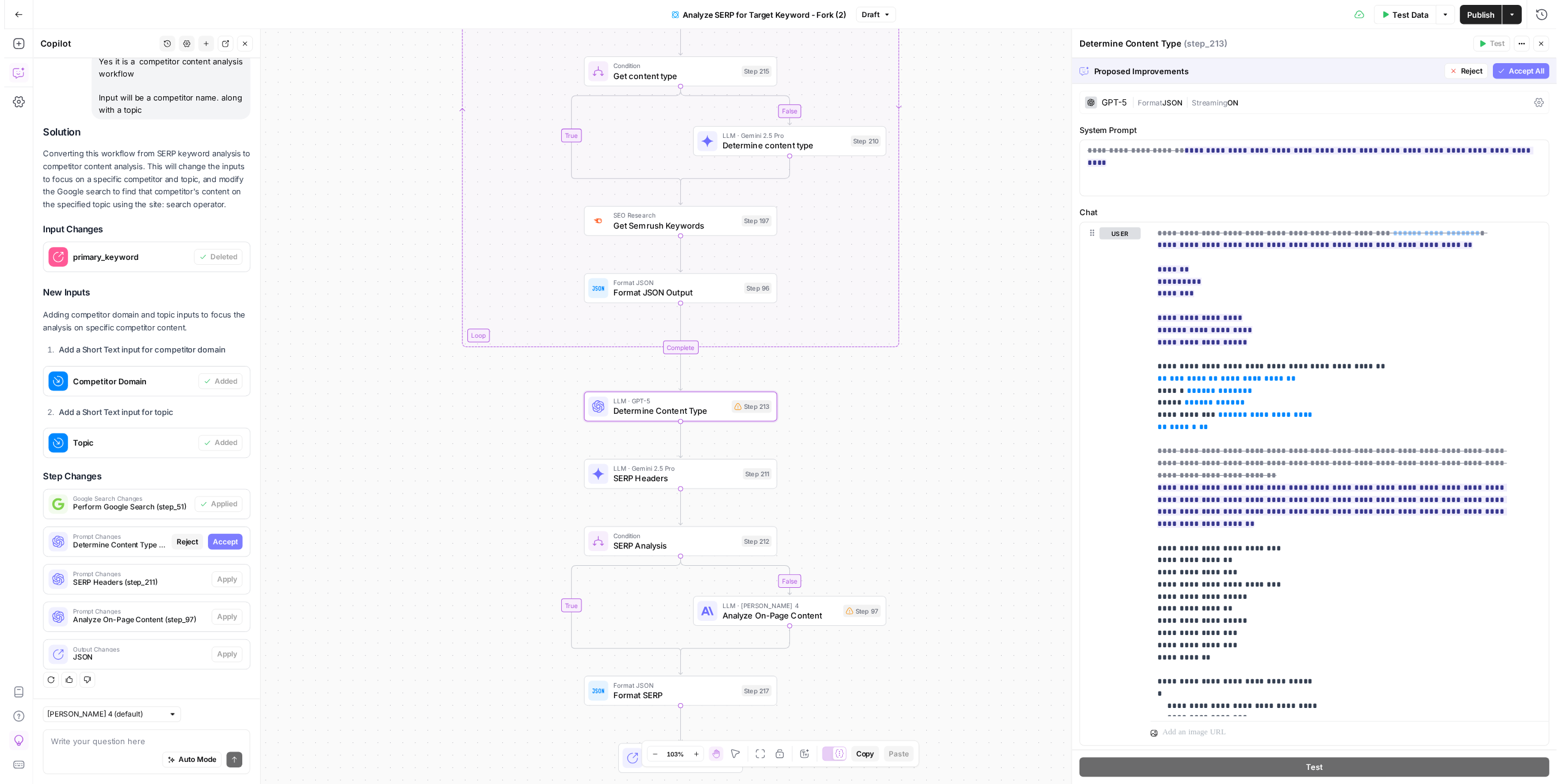
scroll to position [439, 0]
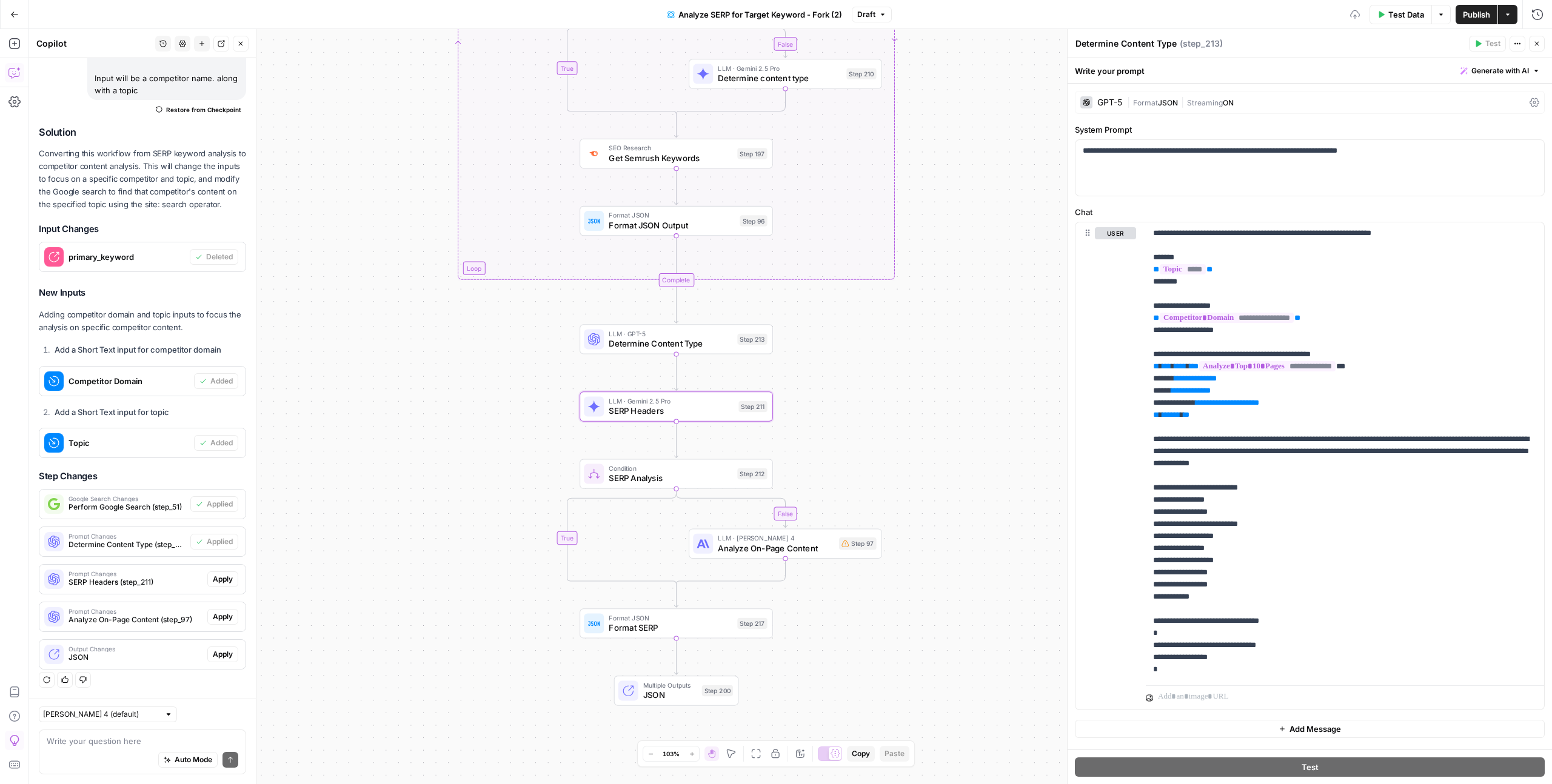
click at [216, 482] on span "Apply" at bounding box center [223, 579] width 20 height 11
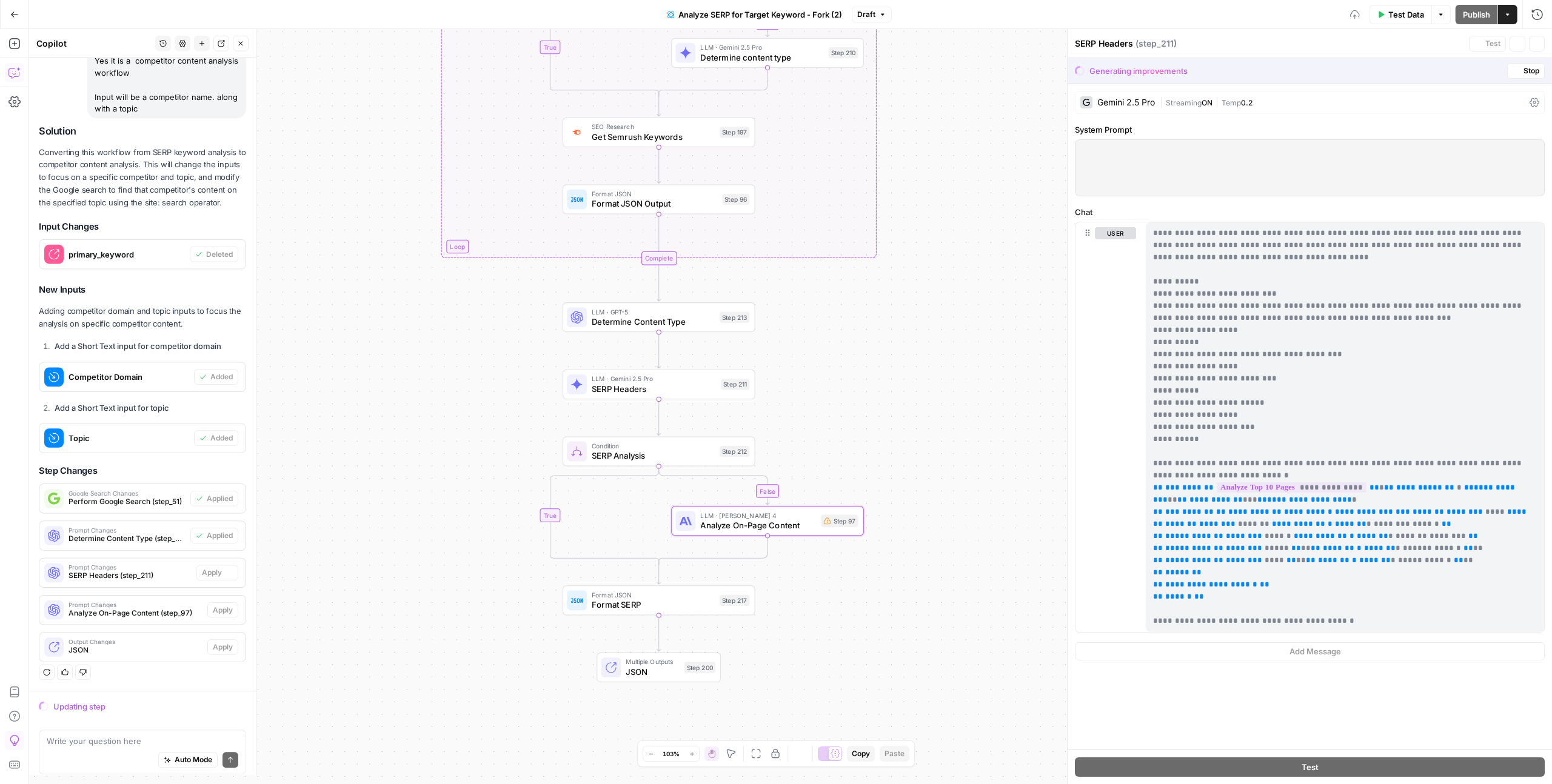
scroll to position [395, 0]
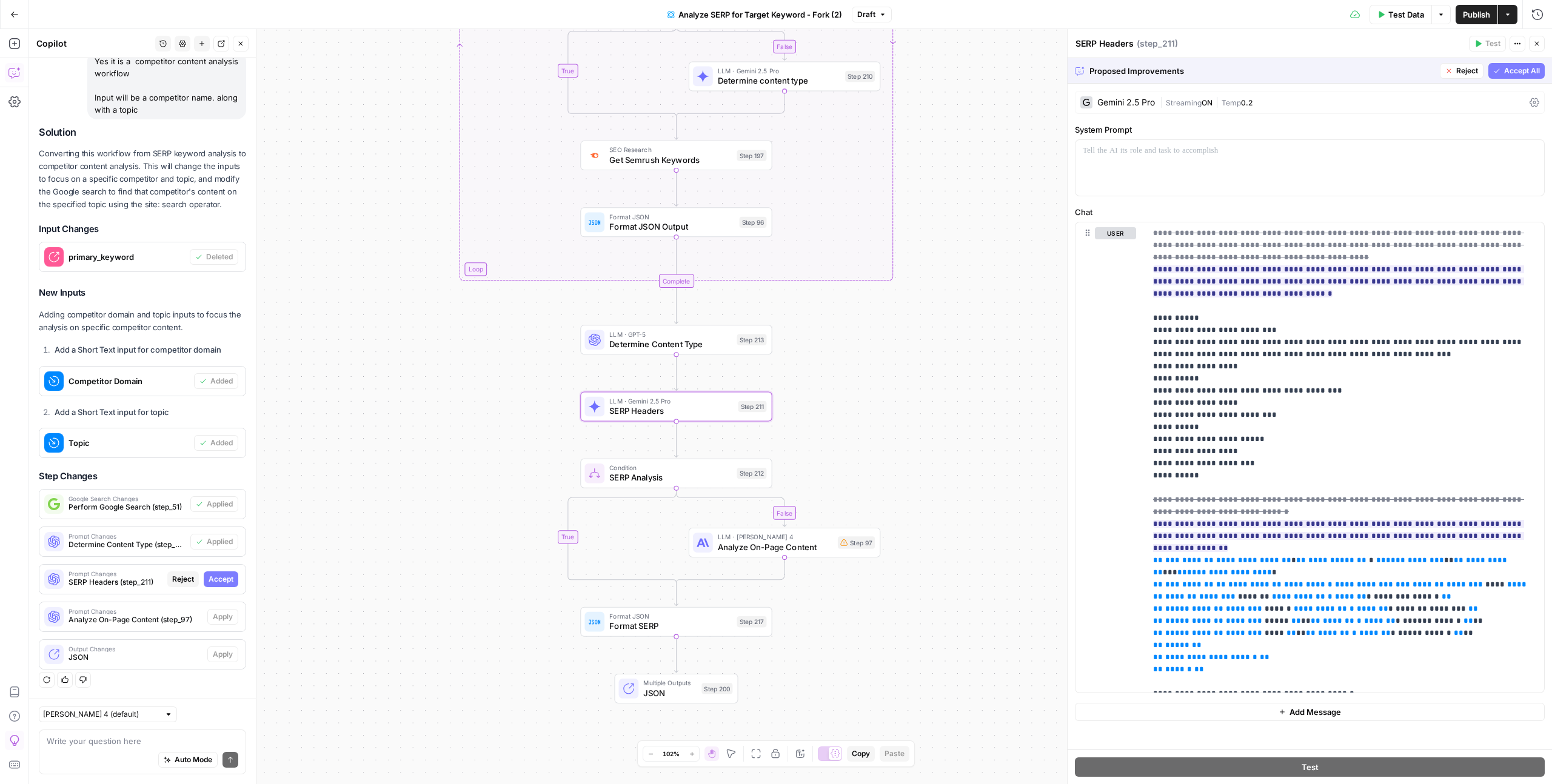
click at [211, 482] on span "Accept" at bounding box center [220, 579] width 25 height 11
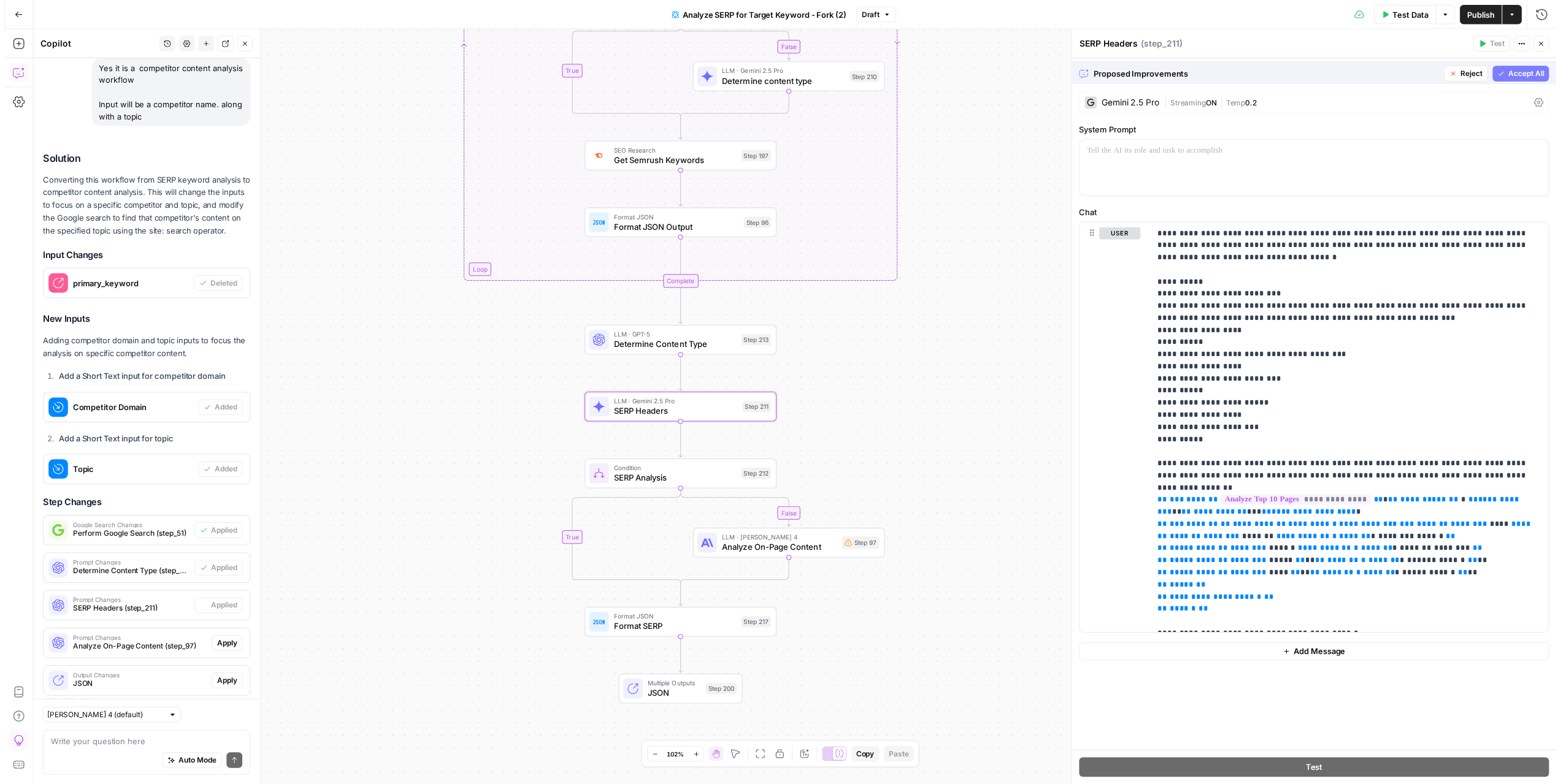
scroll to position [439, 0]
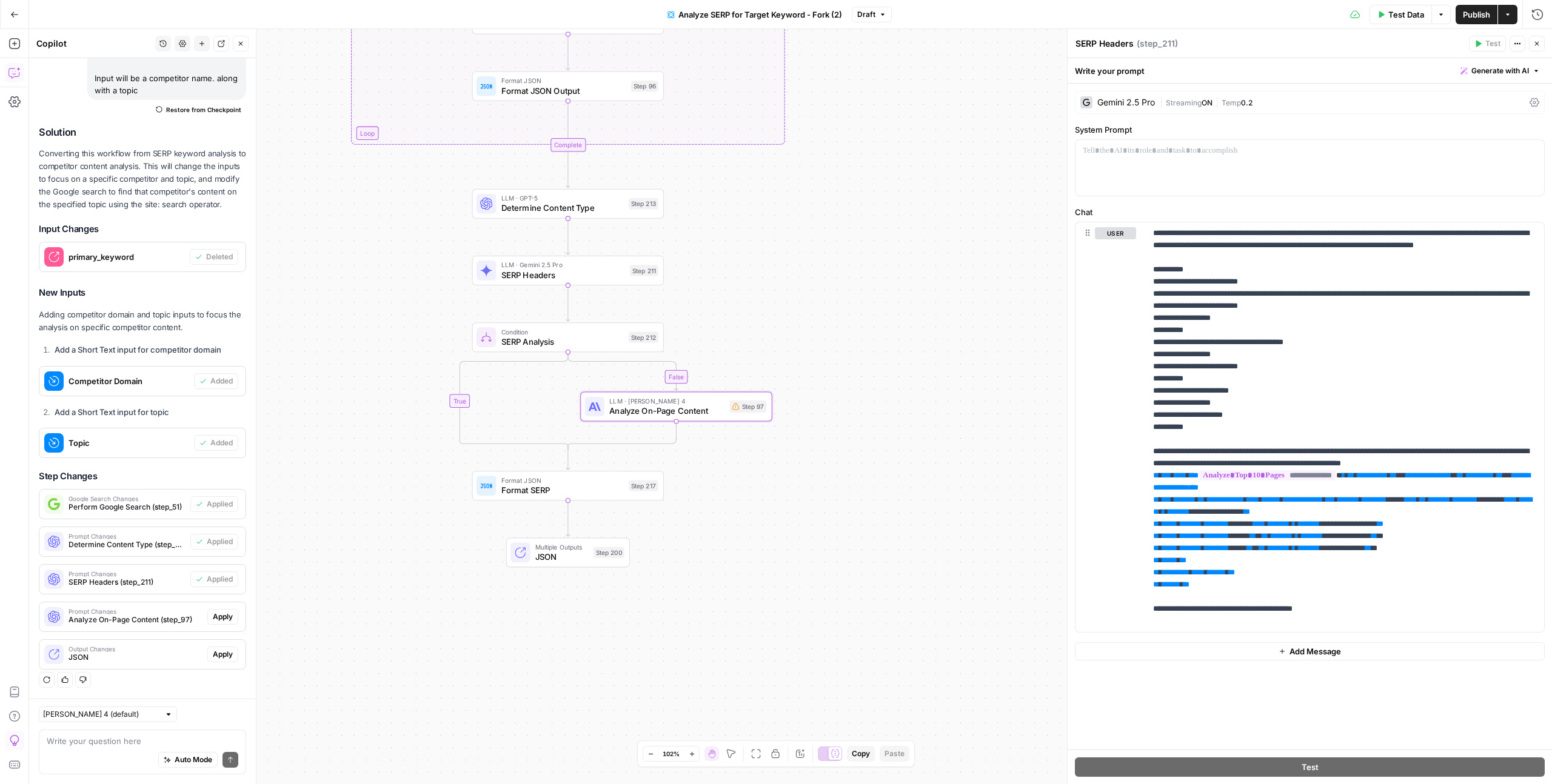
click at [215, 482] on span "Apply" at bounding box center [223, 617] width 20 height 11
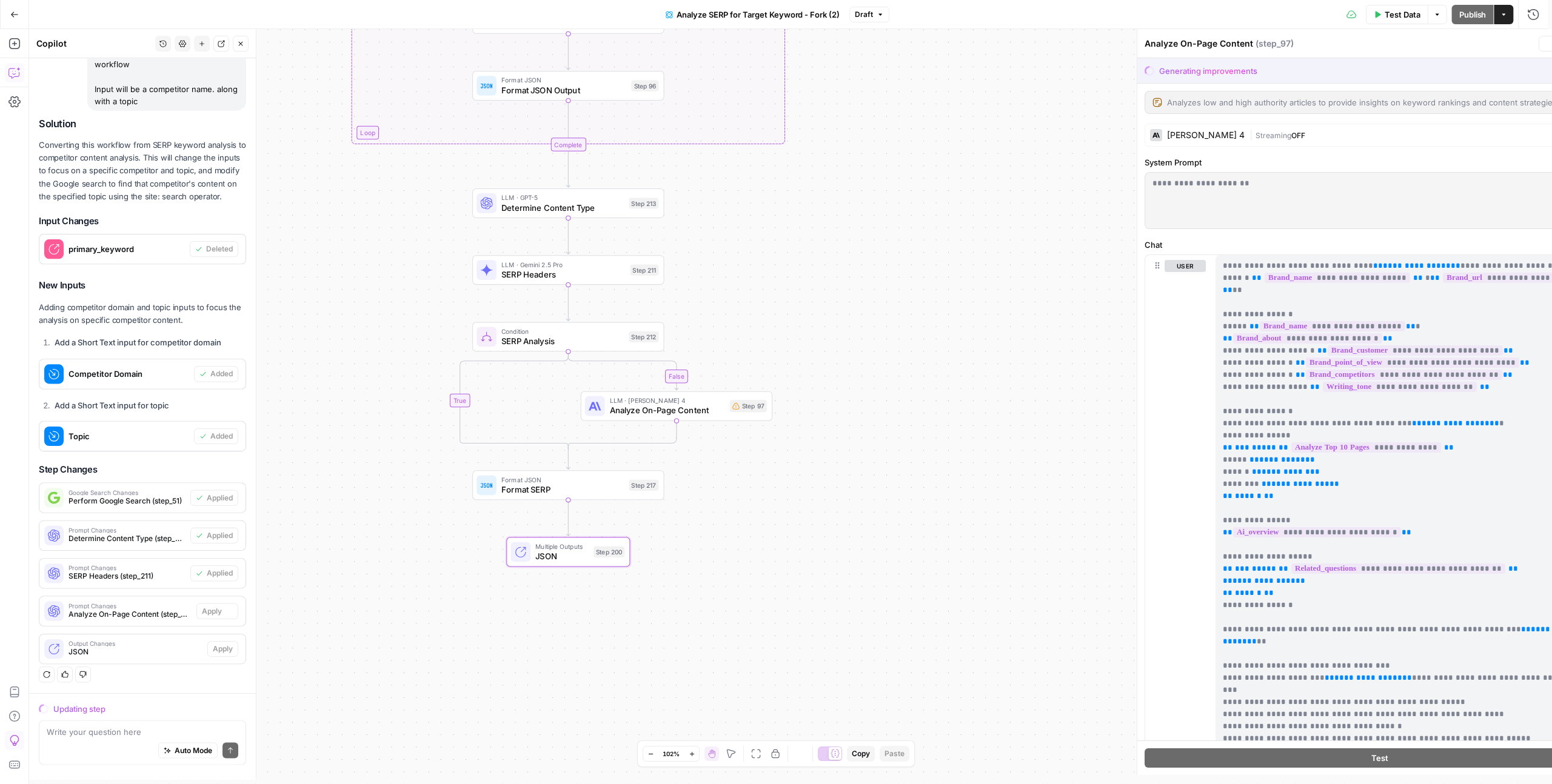
scroll to position [395, 0]
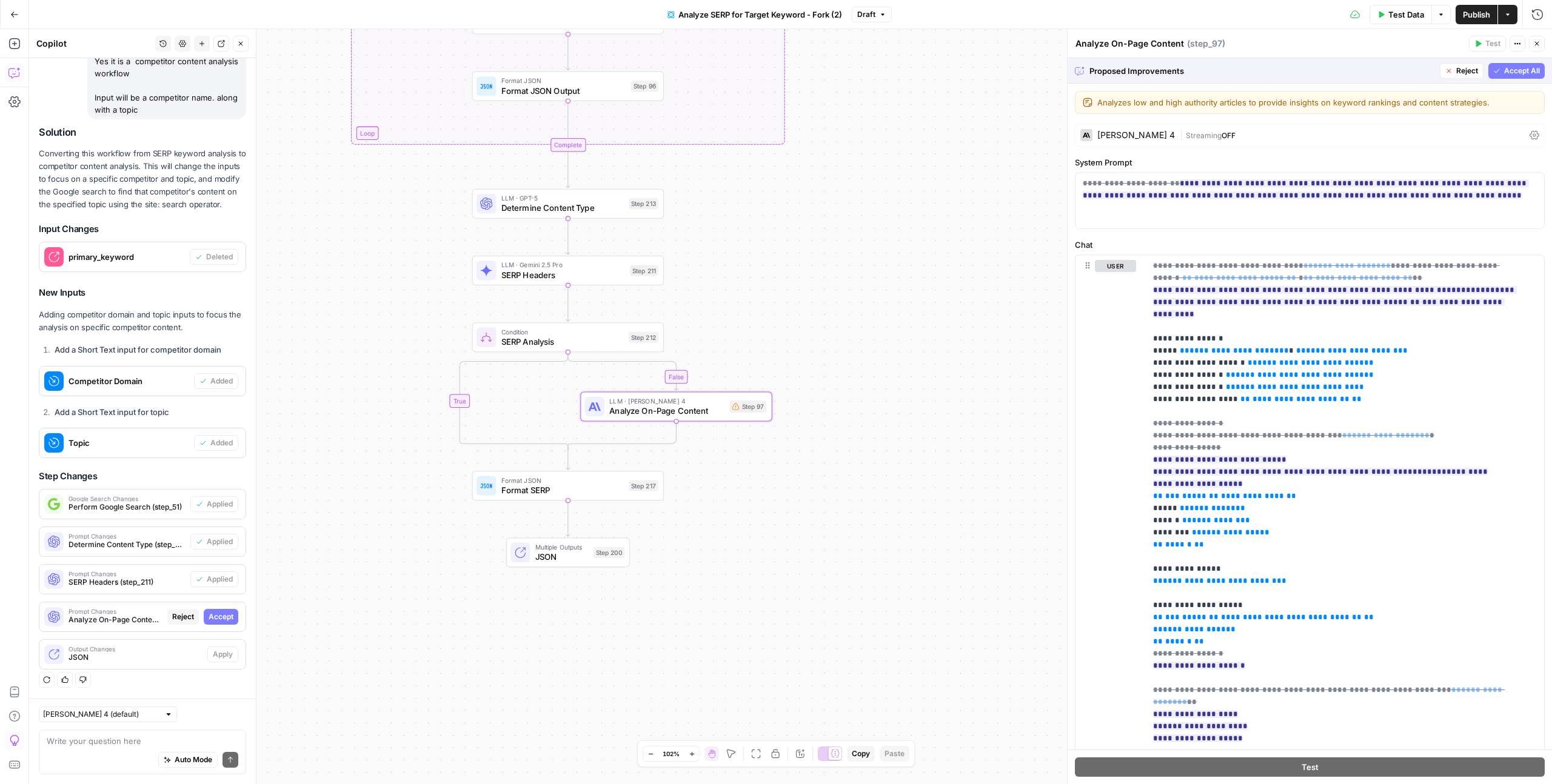
click at [210, 482] on span "Accept" at bounding box center [220, 617] width 25 height 11
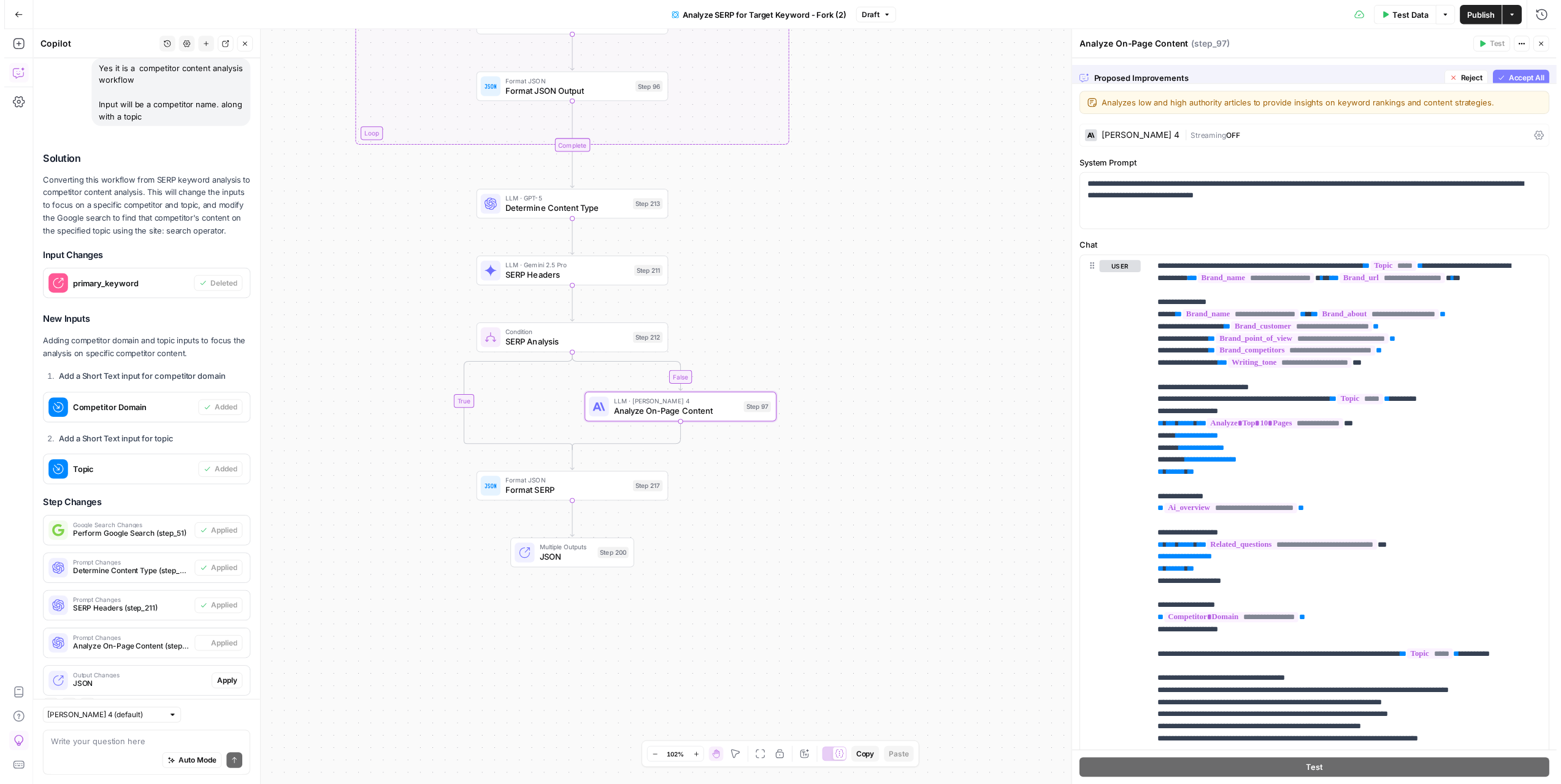
scroll to position [439, 0]
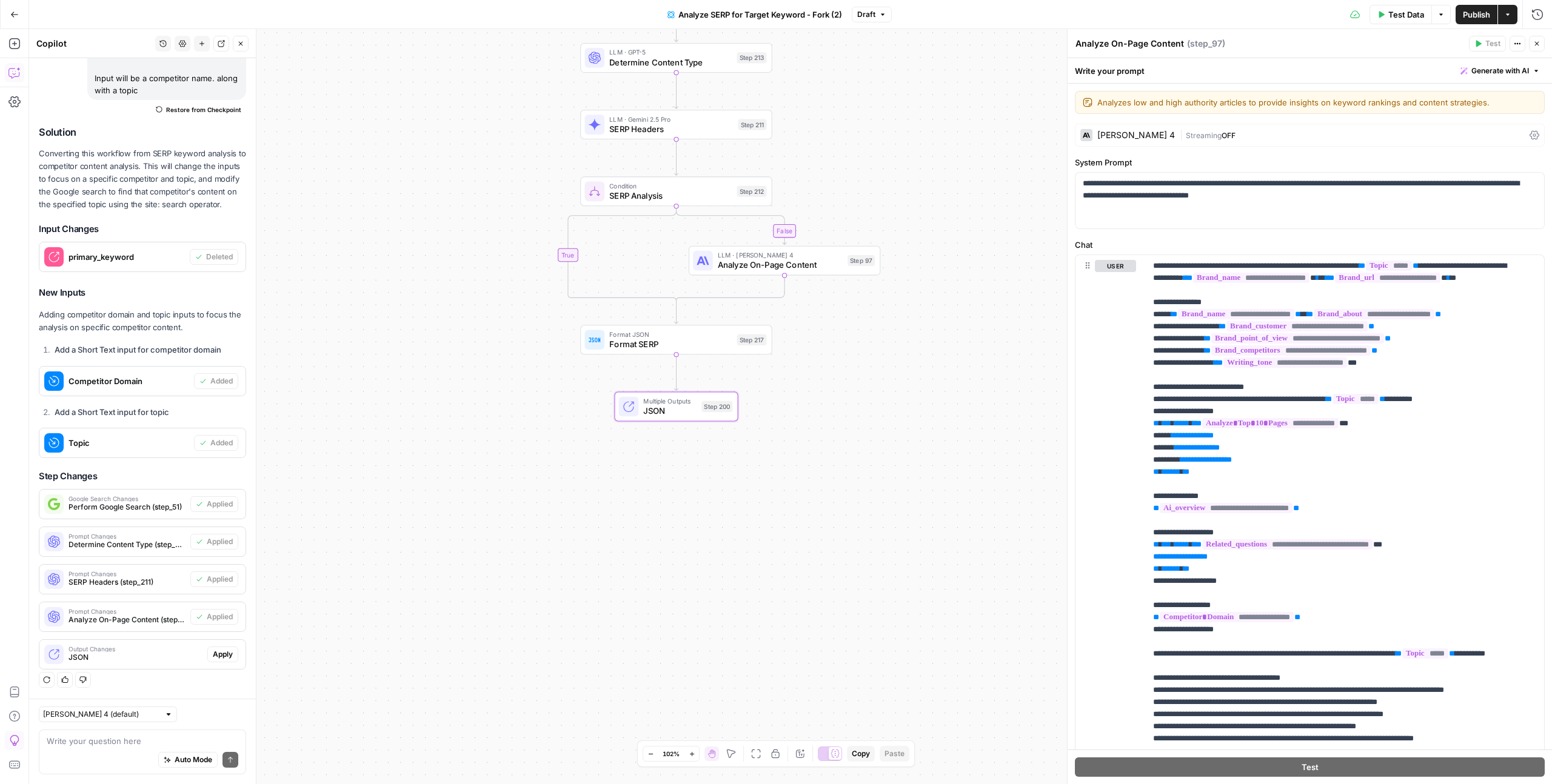
click at [217, 482] on span "Apply" at bounding box center [223, 655] width 20 height 11
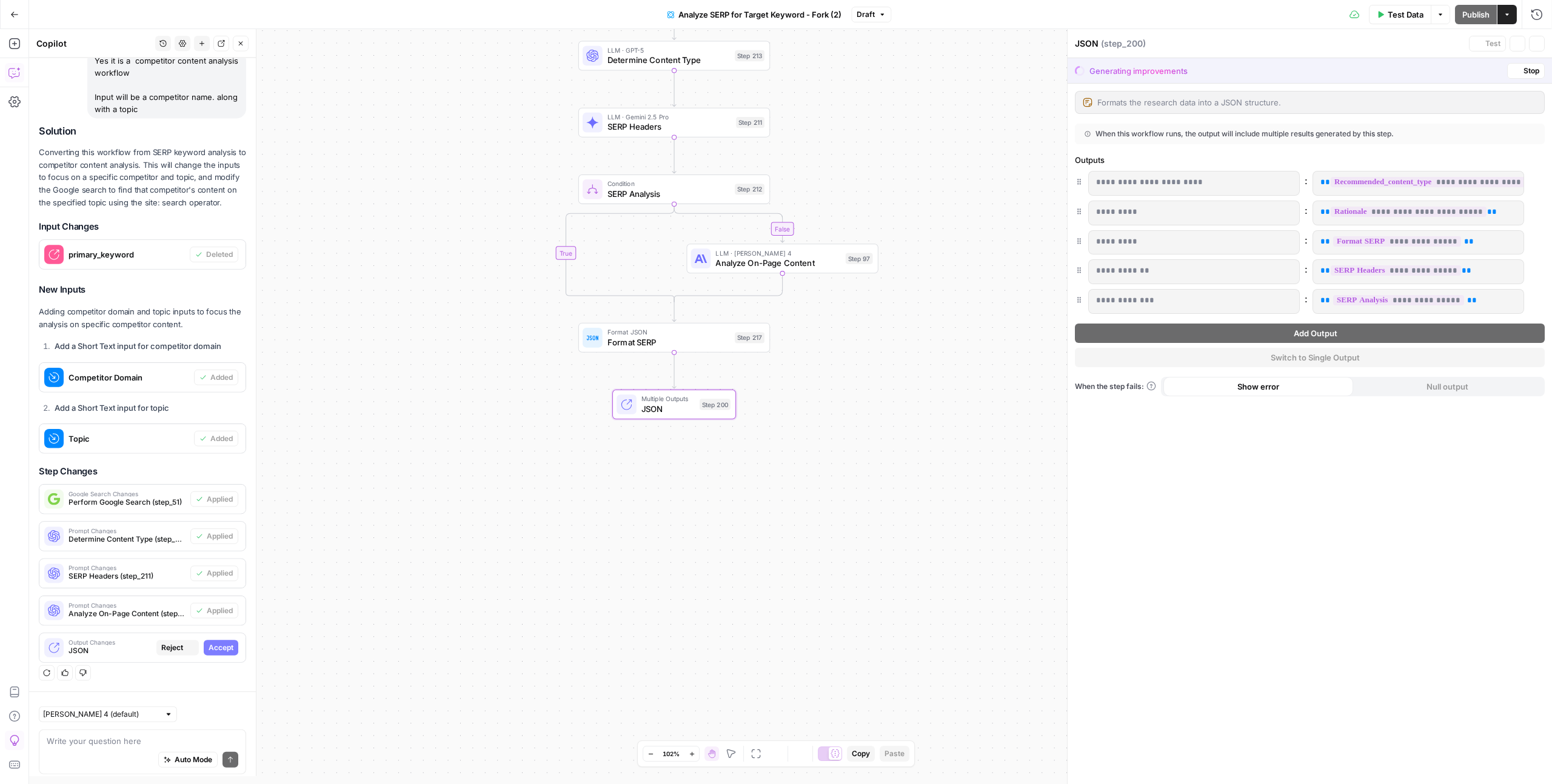
scroll to position [395, 0]
click at [216, 482] on span "Accept" at bounding box center [220, 655] width 25 height 11
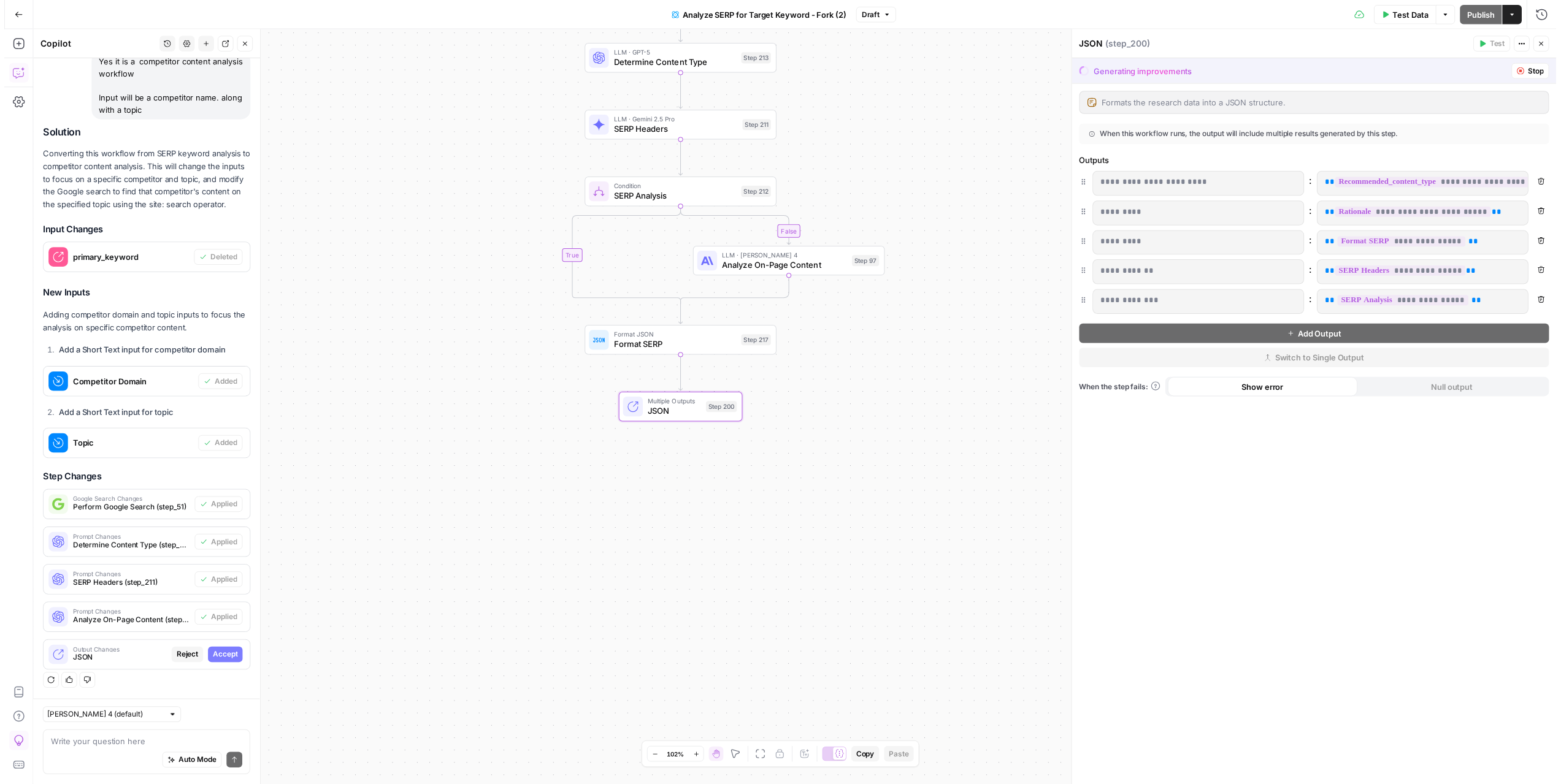
scroll to position [439, 0]
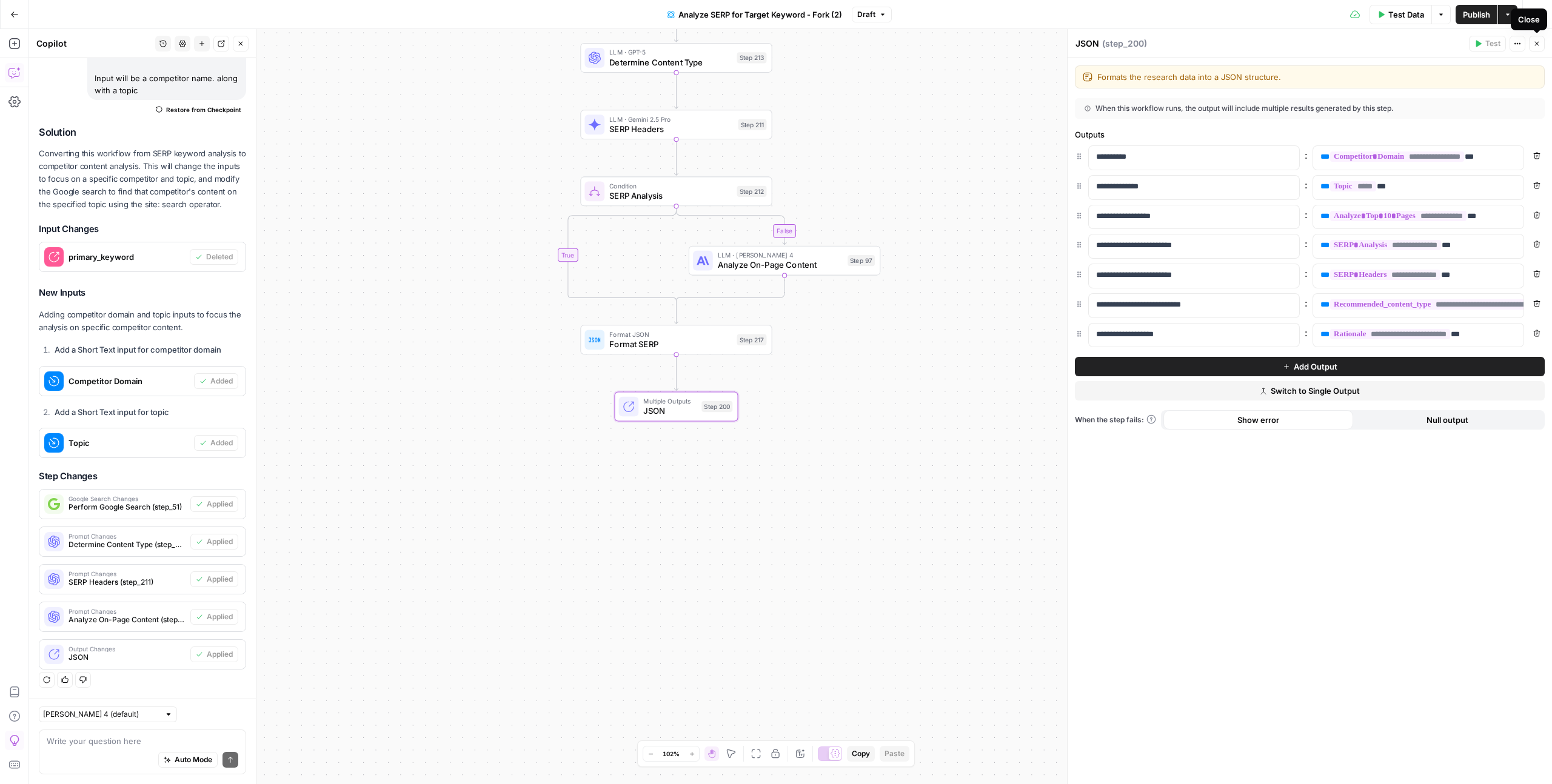
click at [891, 45] on button "Close" at bounding box center [1536, 43] width 15 height 15
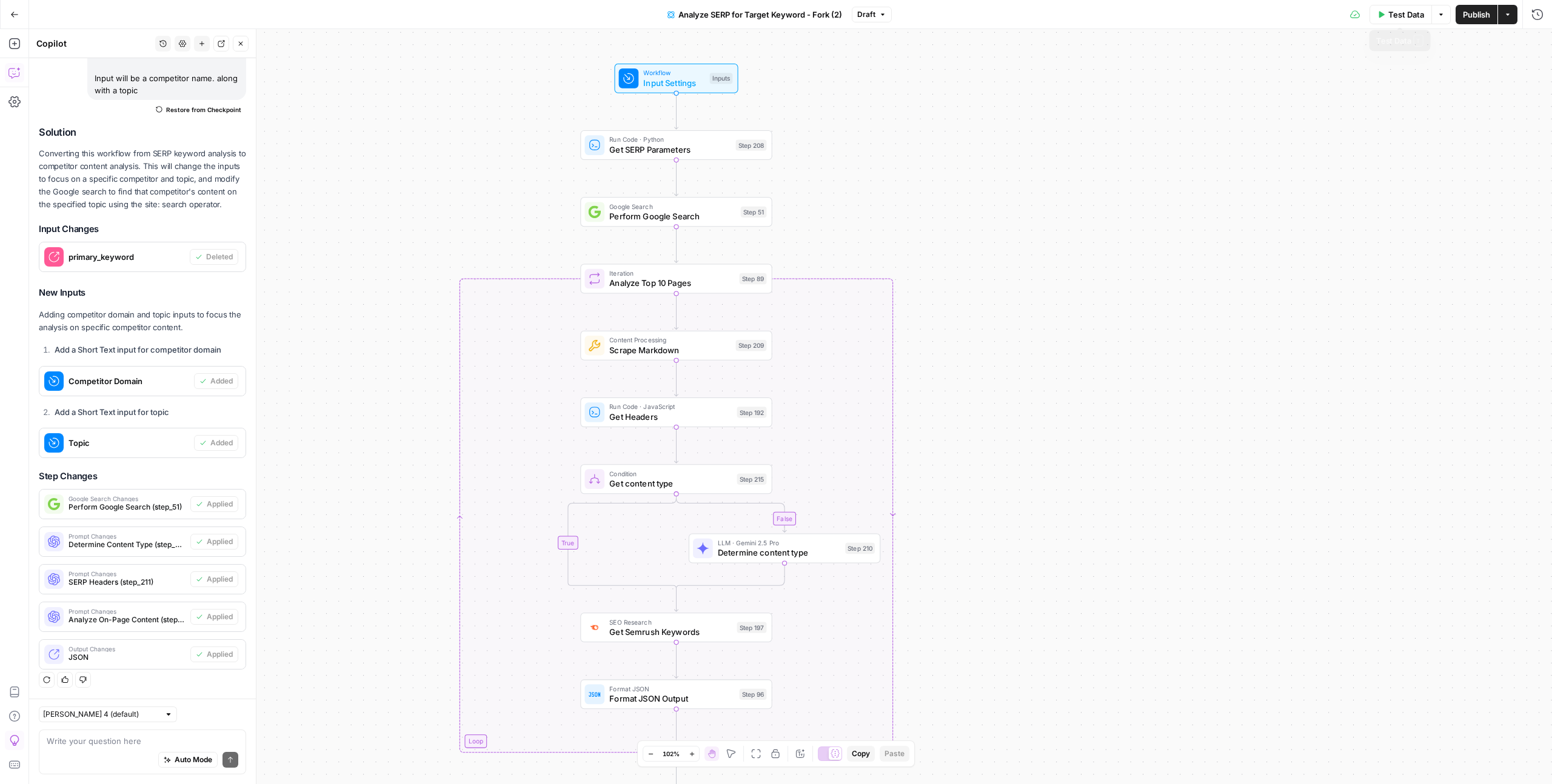
click at [891, 12] on span "Test Data" at bounding box center [1406, 14] width 35 height 12
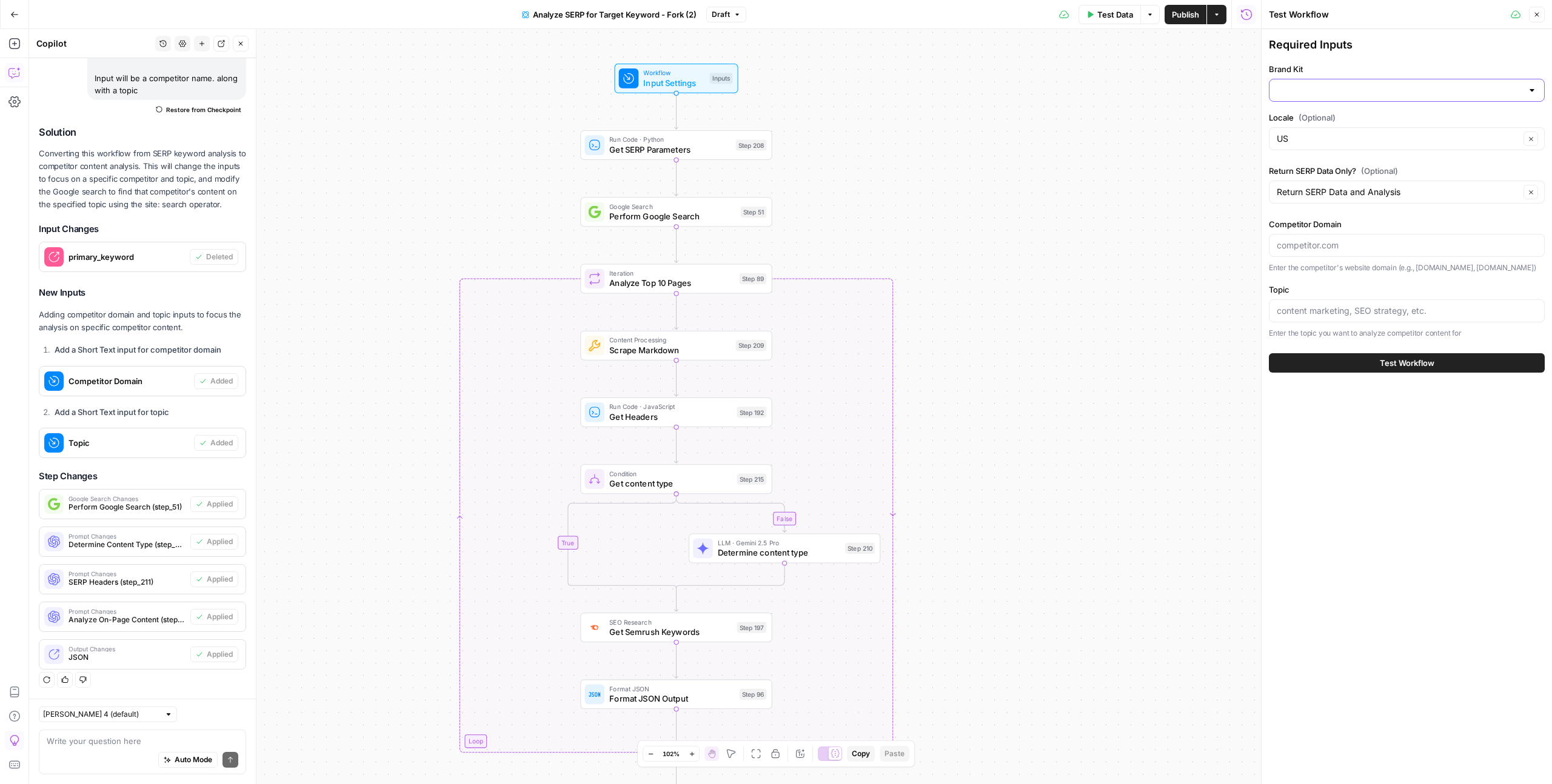
click at [891, 93] on input "Brand Kit" at bounding box center [1399, 90] width 246 height 12
click at [891, 89] on div at bounding box center [1531, 90] width 10 height 12
click at [891, 86] on div at bounding box center [1406, 90] width 276 height 23
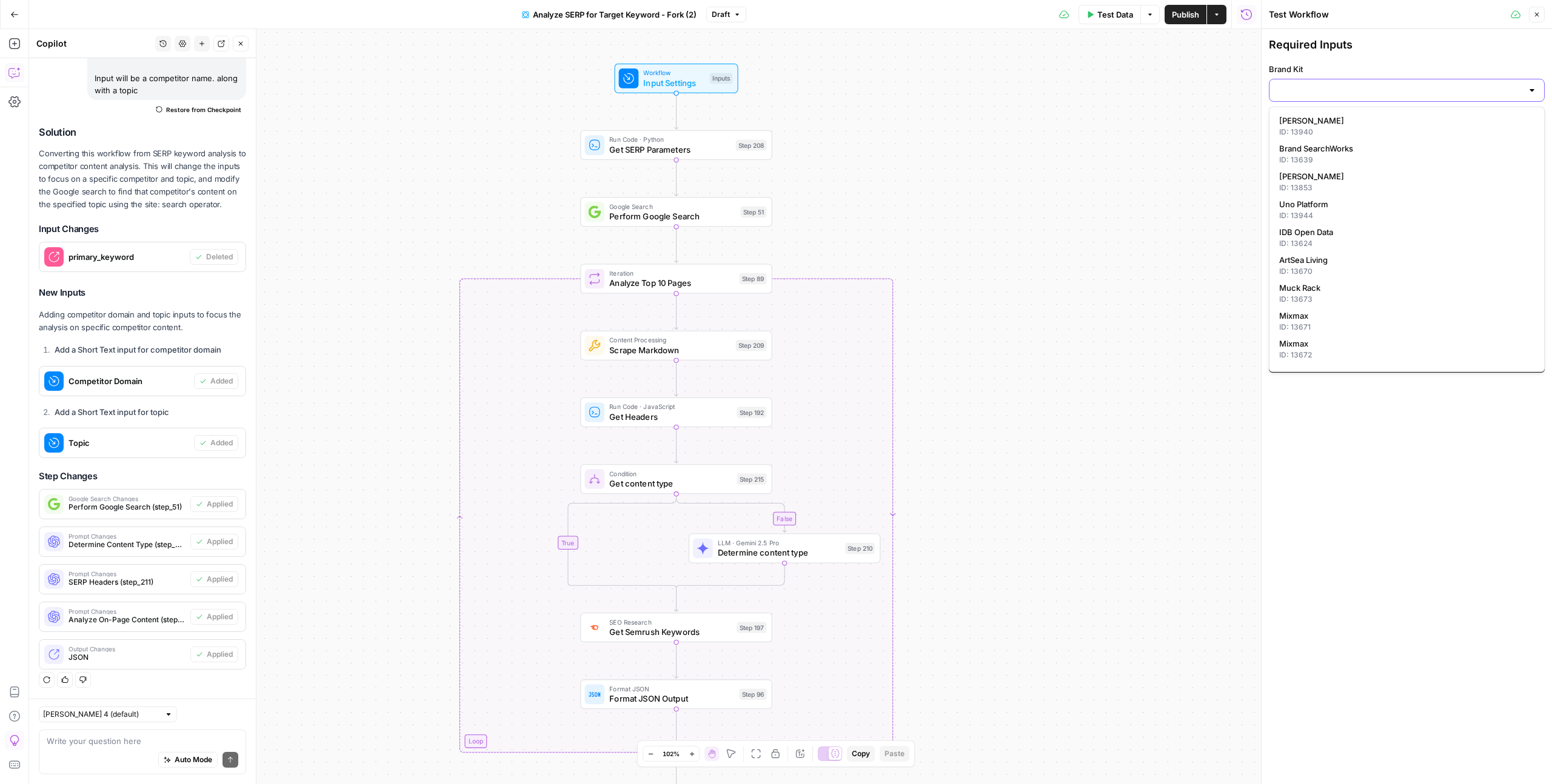
click at [891, 86] on input "Brand Kit" at bounding box center [1399, 90] width 246 height 12
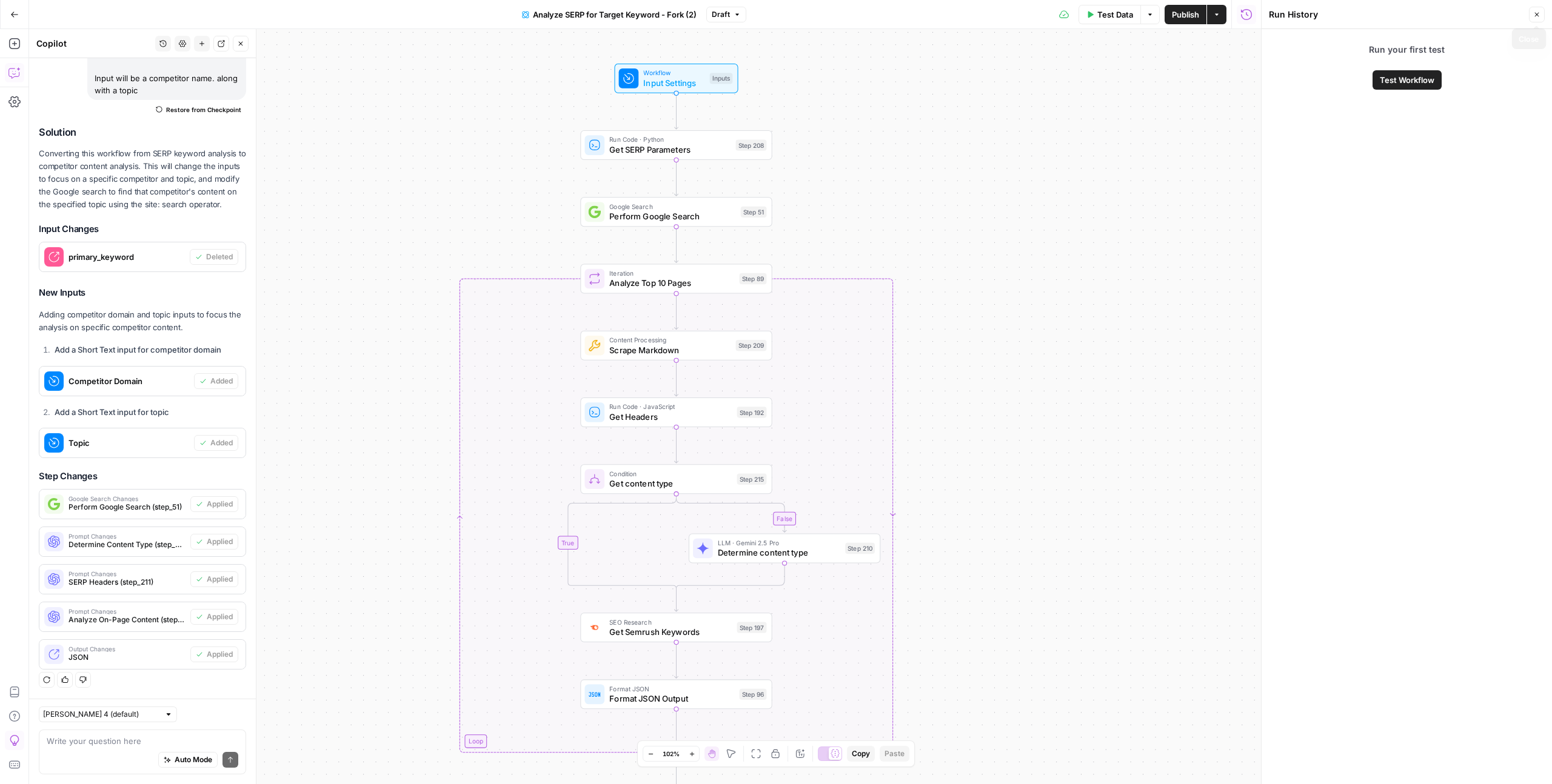
click at [891, 15] on button "Close" at bounding box center [1536, 14] width 15 height 15
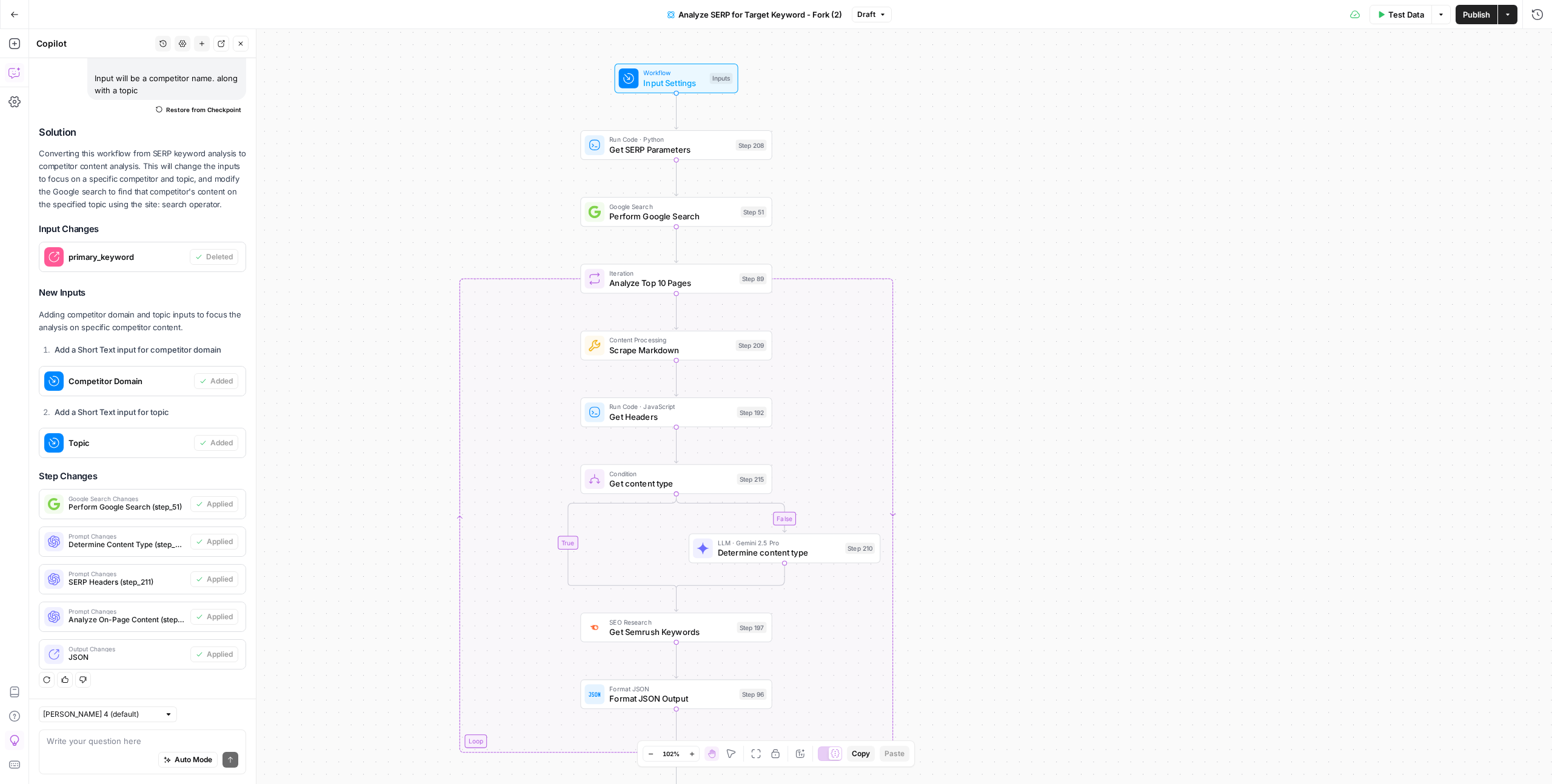
click at [891, 13] on span "Test Data" at bounding box center [1406, 14] width 35 height 12
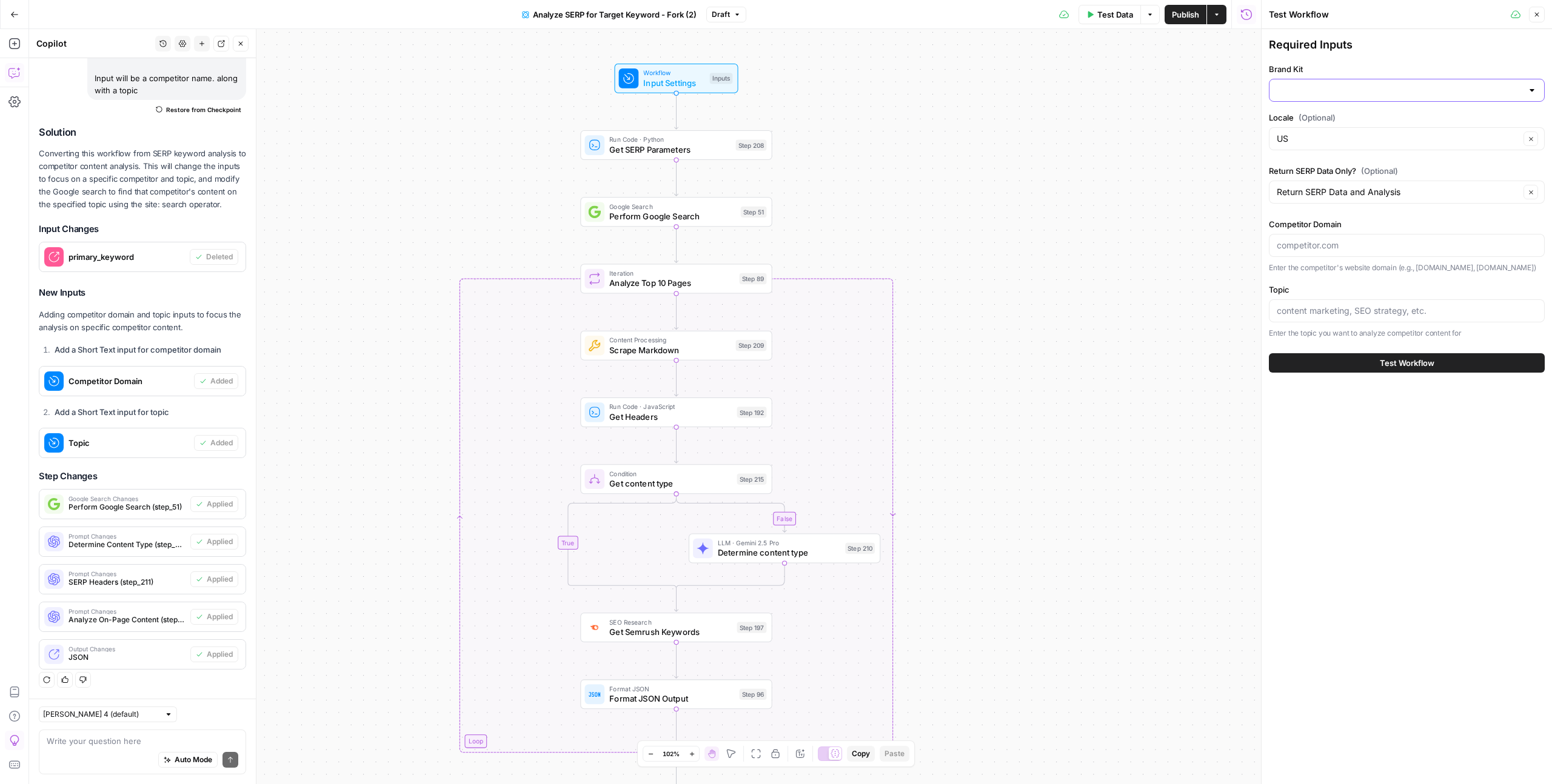
click at [891, 95] on input "Brand Kit" at bounding box center [1399, 90] width 246 height 12
click at [891, 126] on span "Glean" at bounding box center [1404, 120] width 250 height 12
type input "Glean"
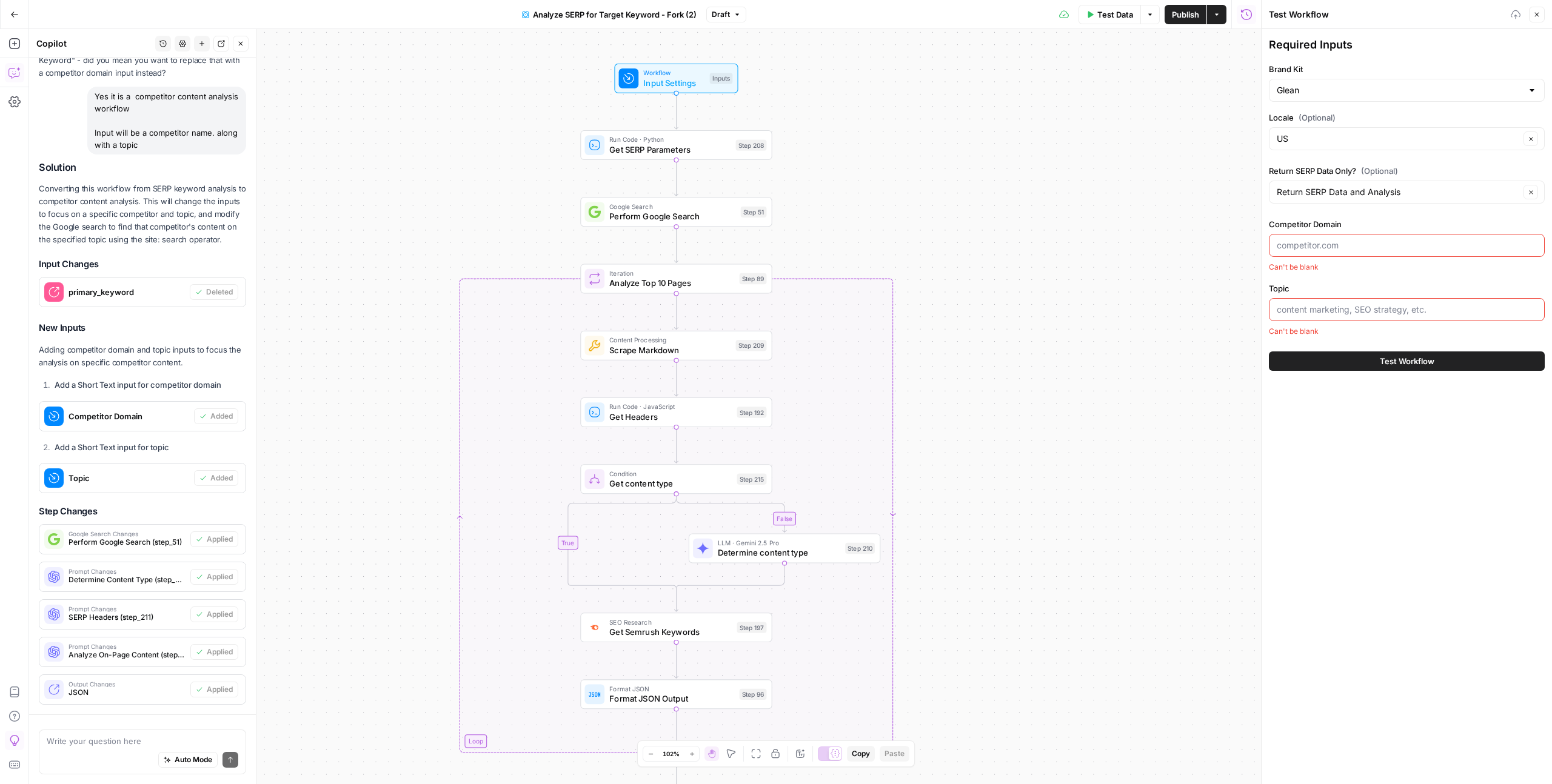
click at [891, 245] on input "Competitor Domain" at bounding box center [1406, 245] width 260 height 12
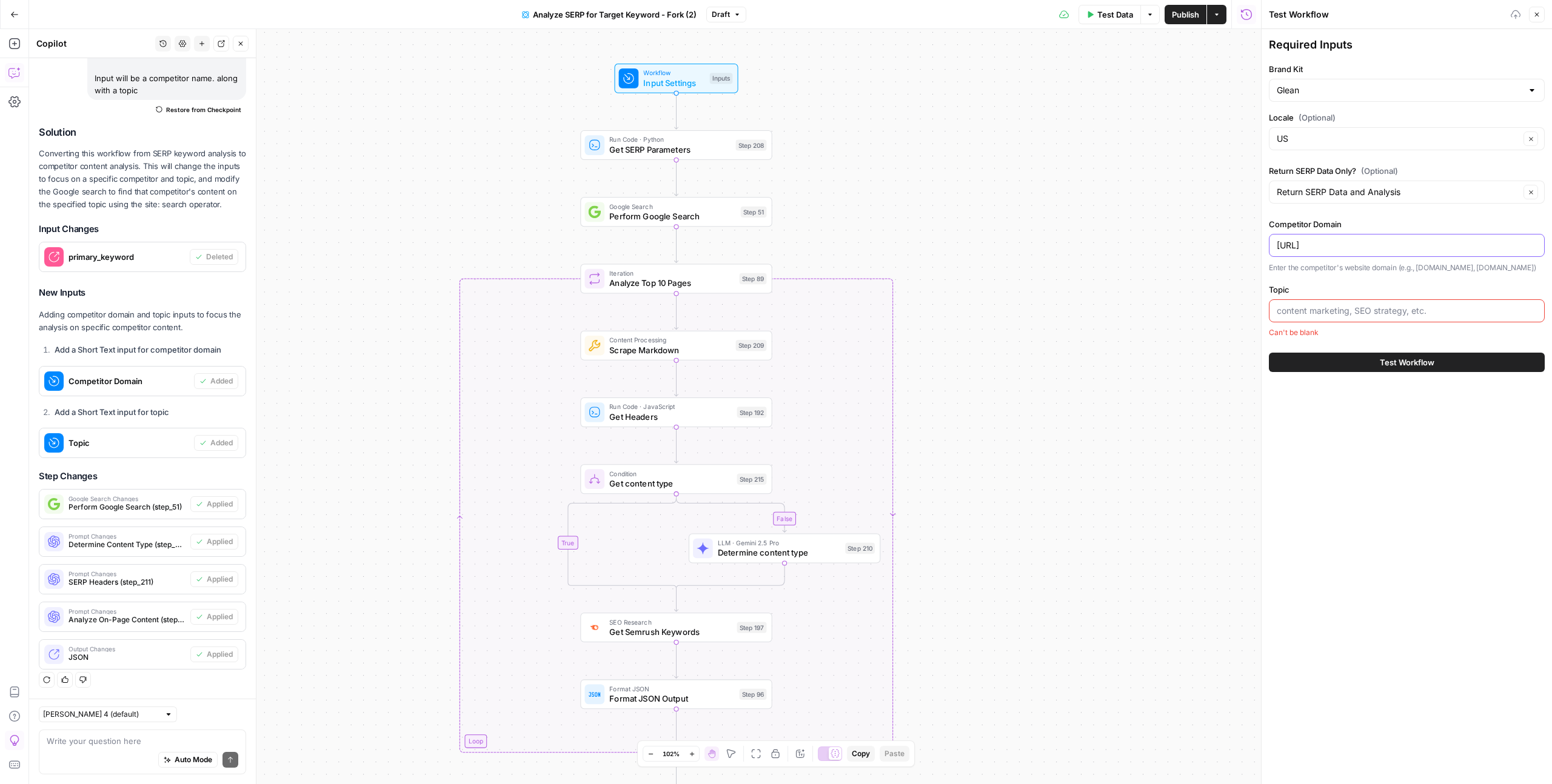
type input "kore.ai"
click at [891, 306] on input "Topic" at bounding box center [1406, 310] width 260 height 12
type input "a"
type input "Need for automation"
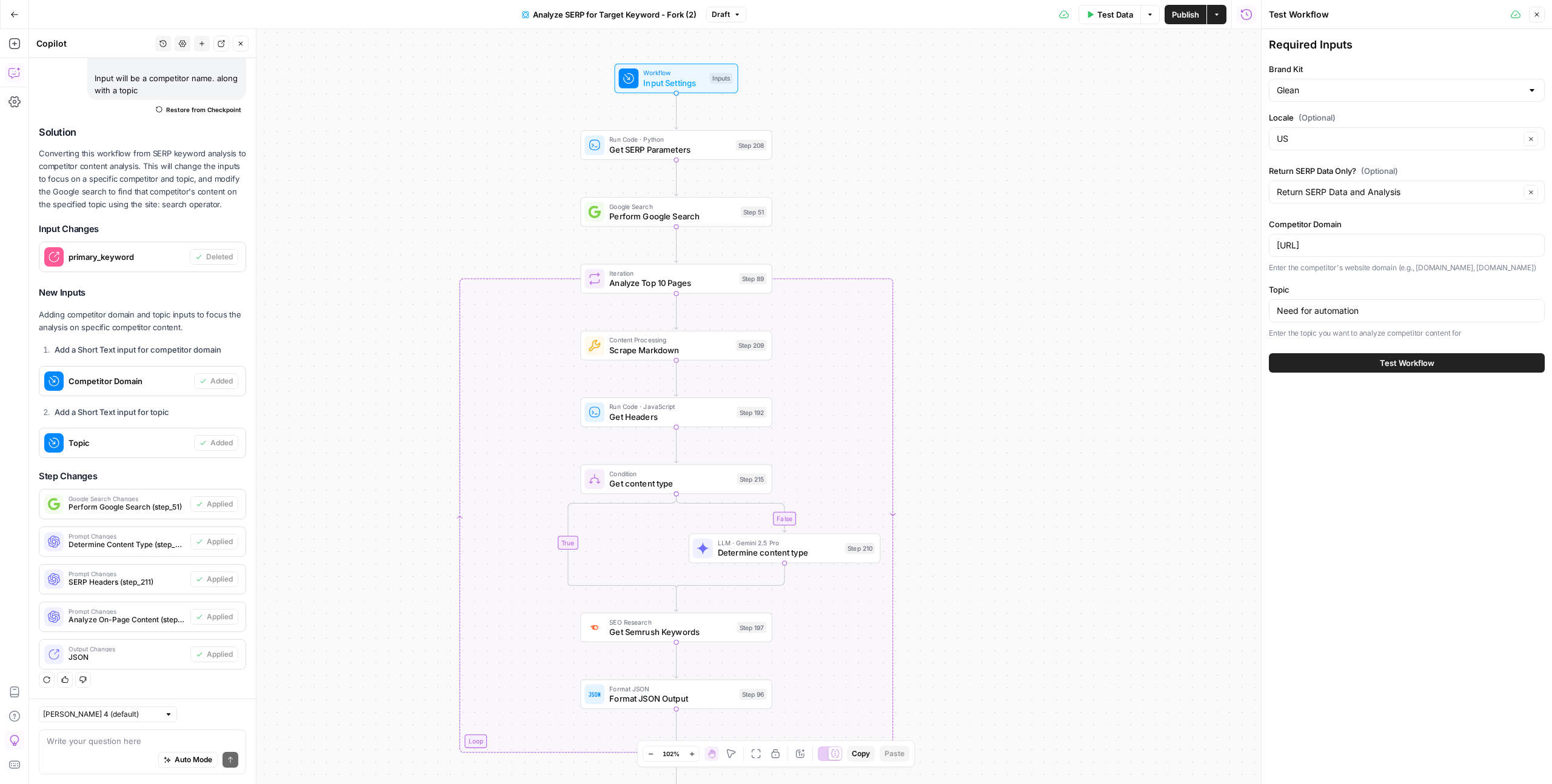
click at [891, 357] on span "Test Workflow" at bounding box center [1407, 362] width 55 height 12
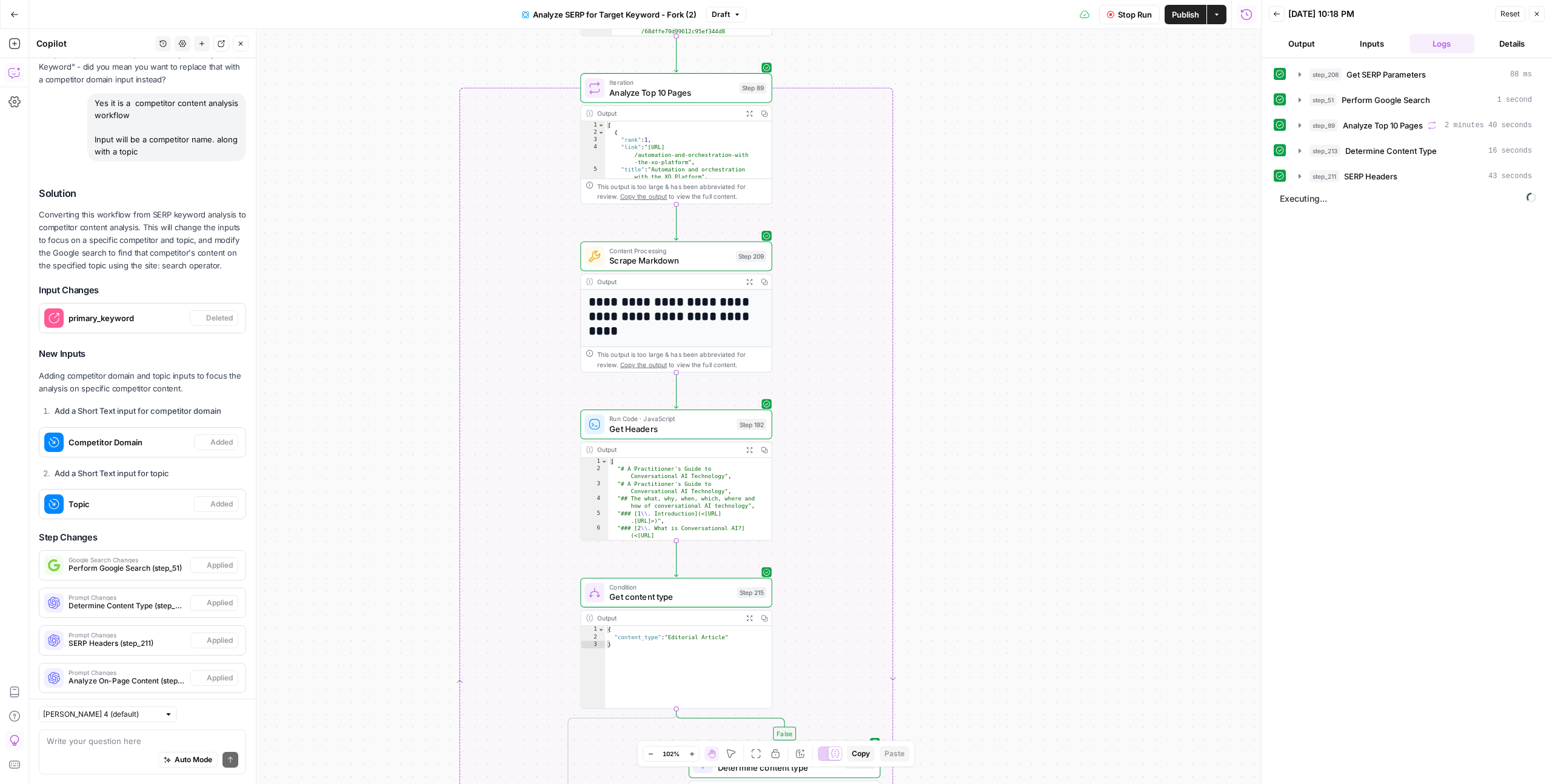
scroll to position [434, 0]
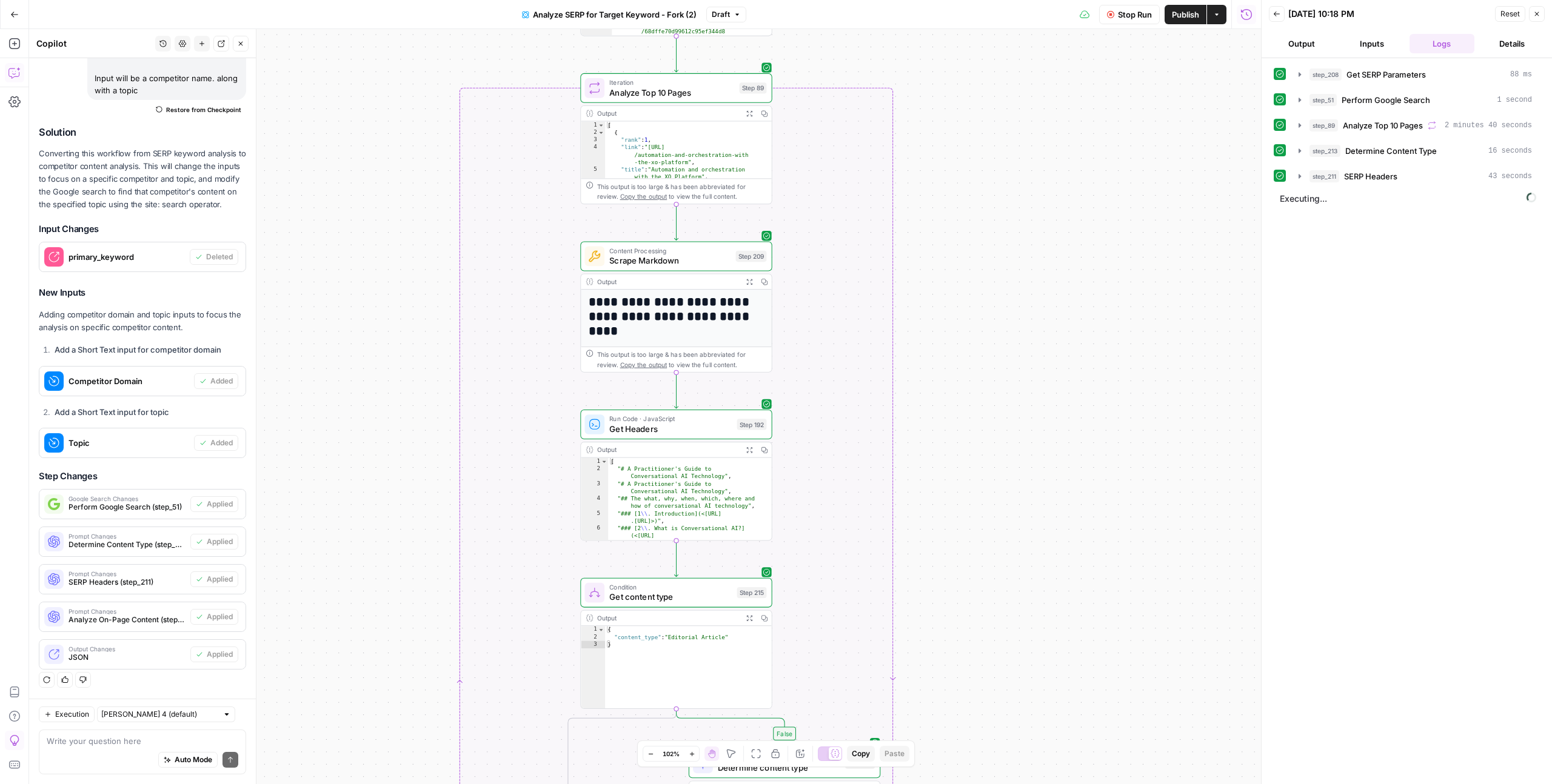
click at [891, 397] on div "false false true true Workflow Input Settings Inputs Run Code · Python Get SERP…" at bounding box center [645, 407] width 1232 height 755
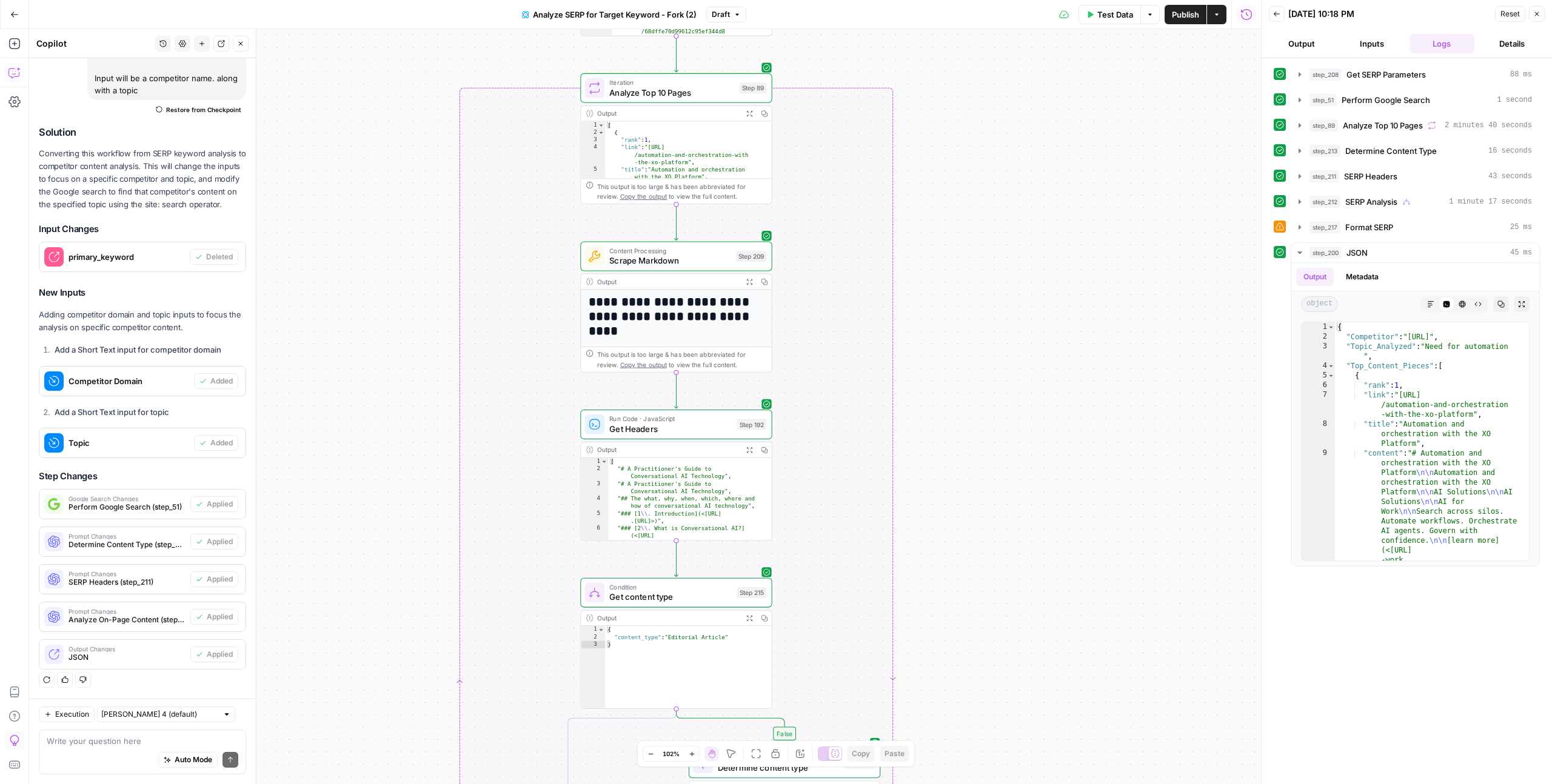
click at [891, 38] on button "Output" at bounding box center [1302, 43] width 66 height 19
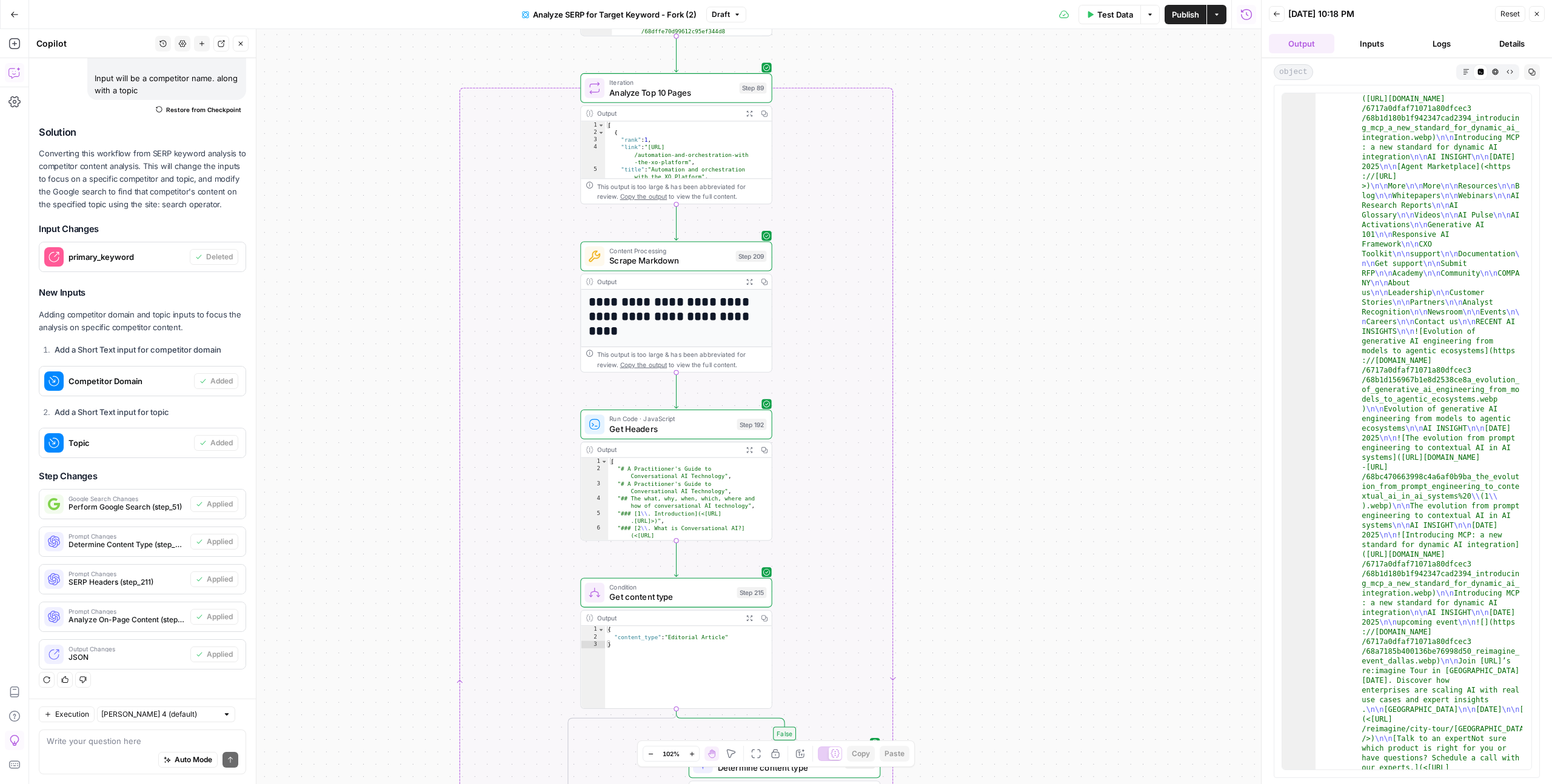
scroll to position [441, 0]
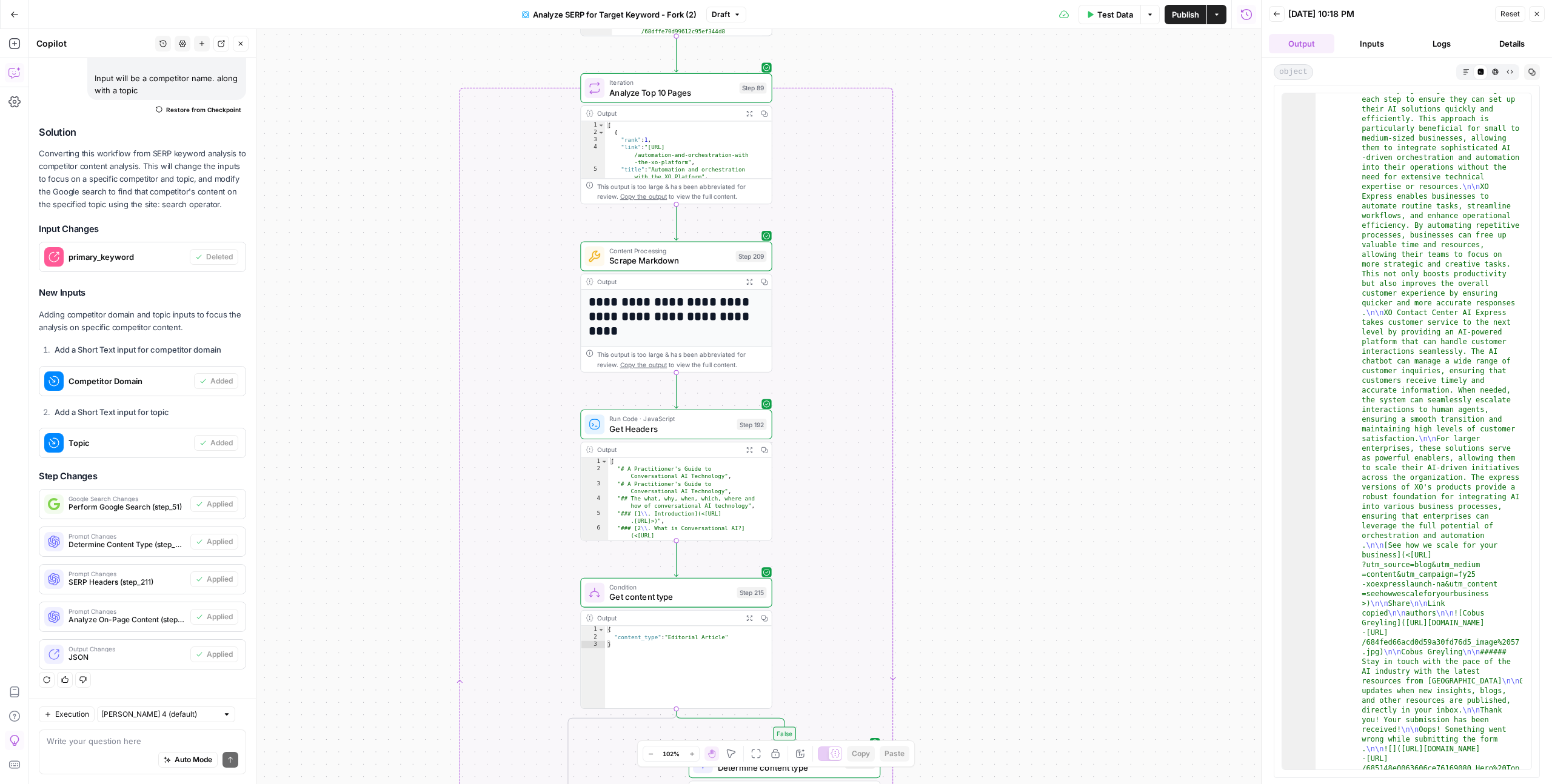
click at [891, 70] on icon "button" at bounding box center [1466, 71] width 5 height 5
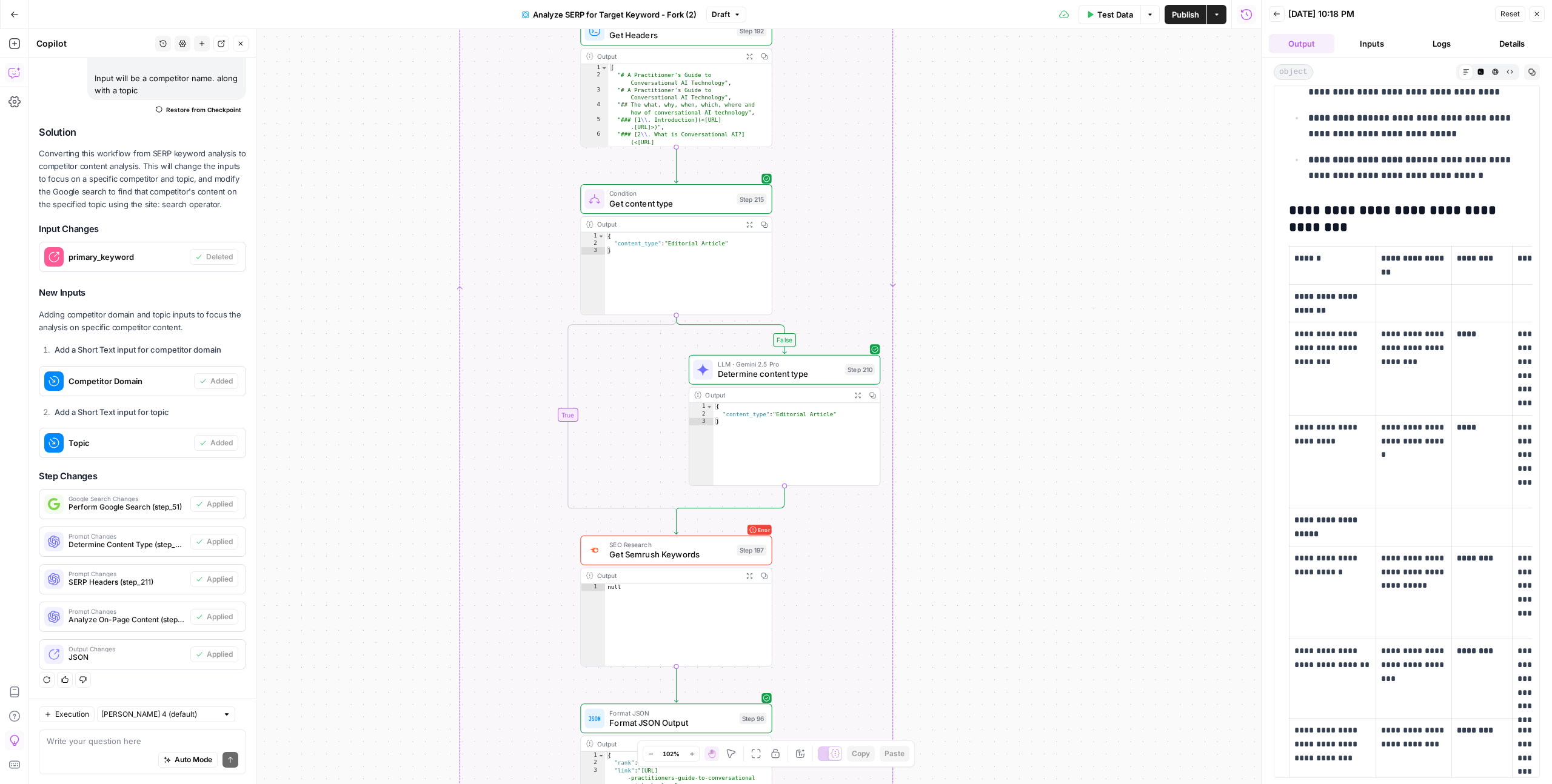
scroll to position [2878, 0]
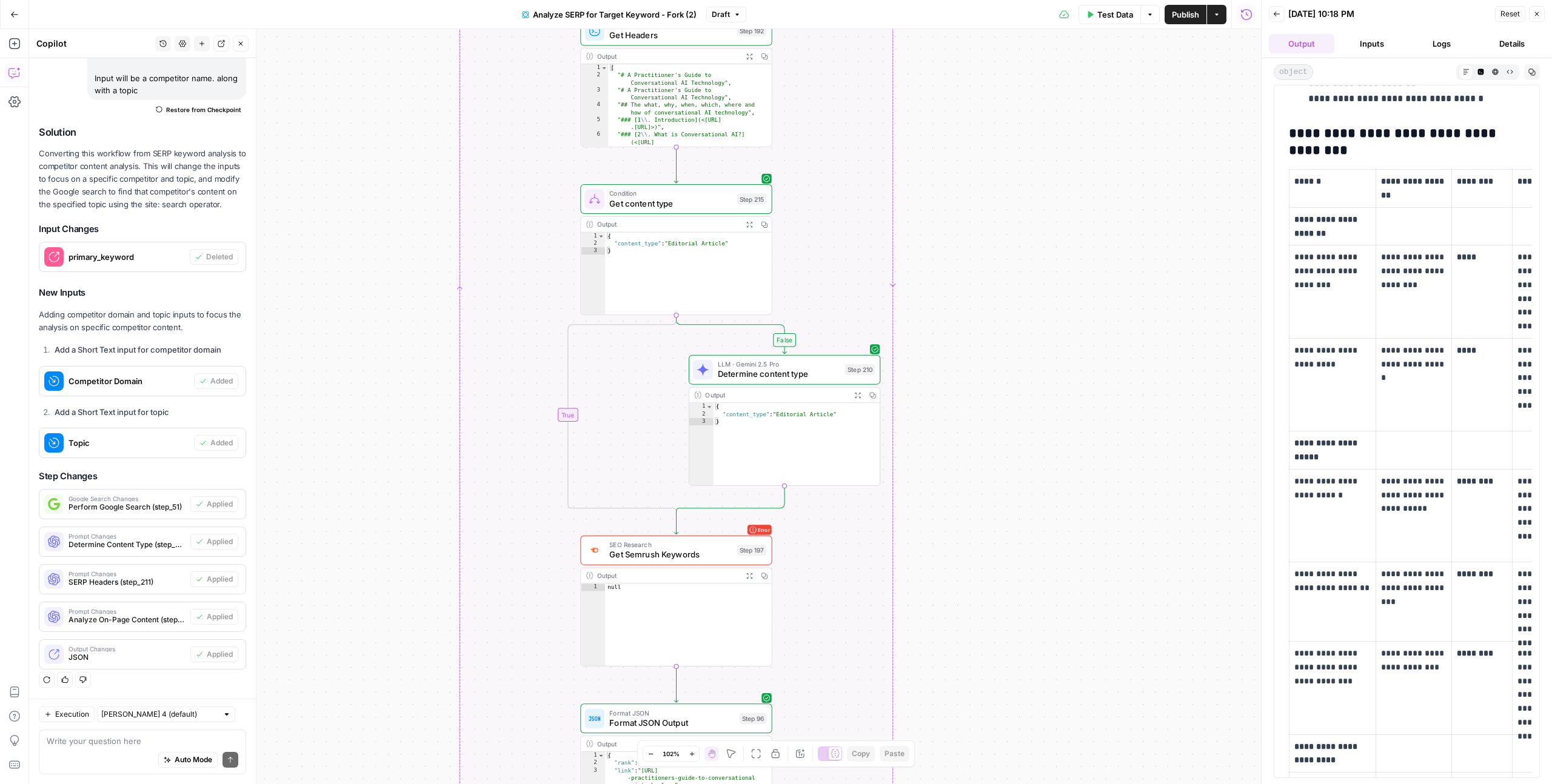
click at [62, 482] on div "Auto Mode Send" at bounding box center [142, 760] width 192 height 26
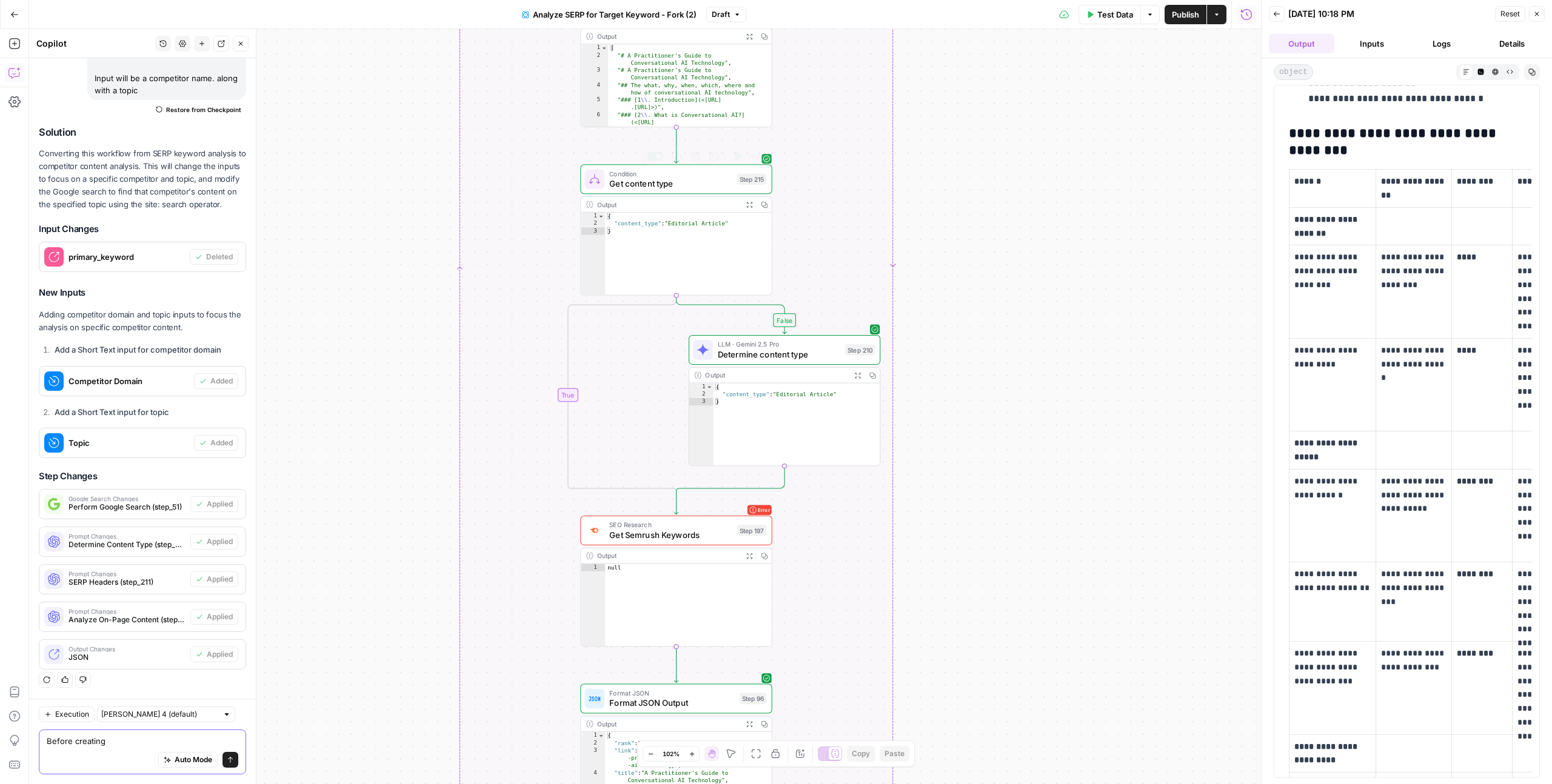
type textarea "Before creating"
click at [640, 180] on span "Get content type" at bounding box center [670, 183] width 123 height 12
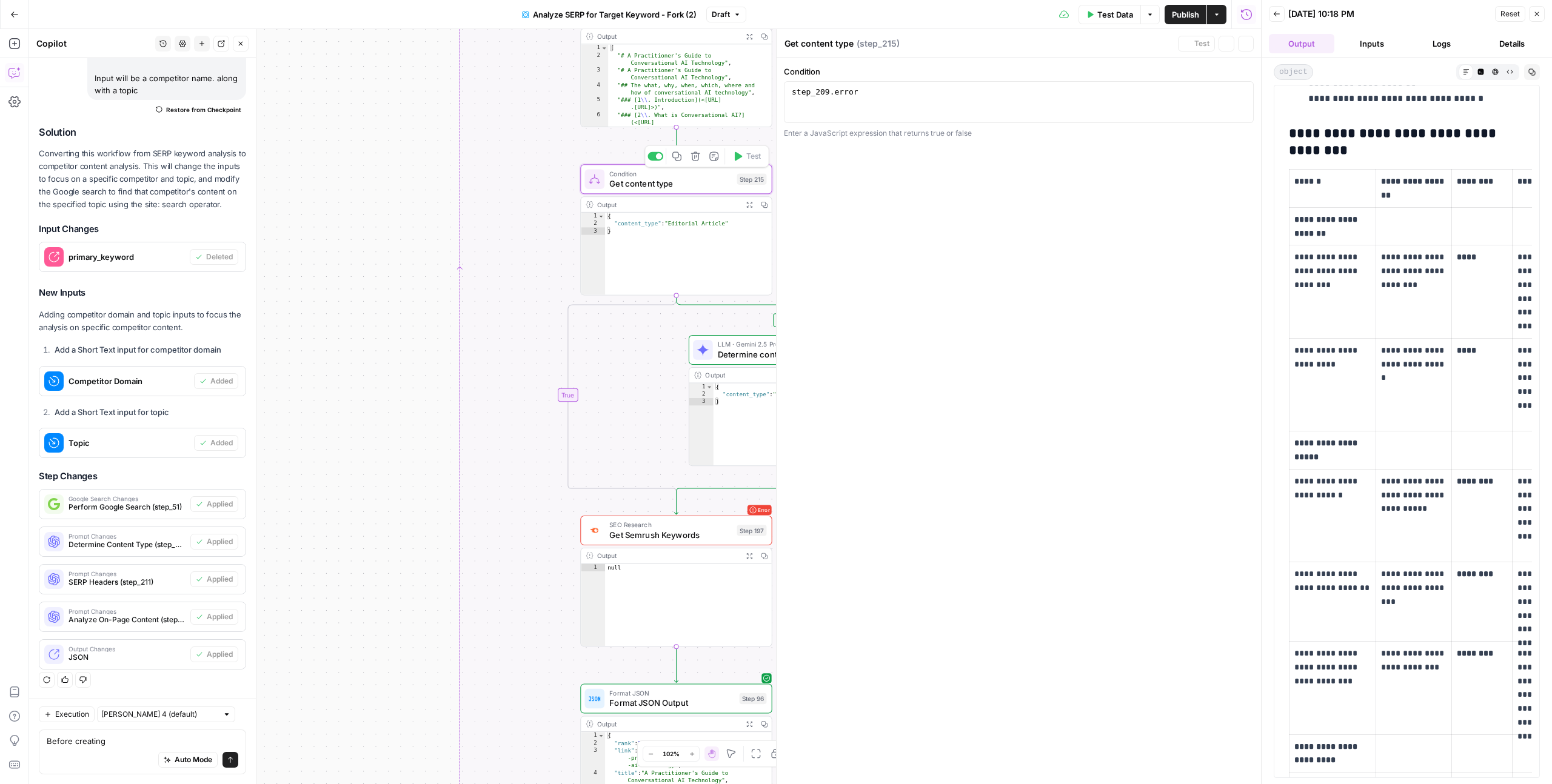
scroll to position [434, 0]
click at [891, 13] on button "Close" at bounding box center [1536, 14] width 15 height 15
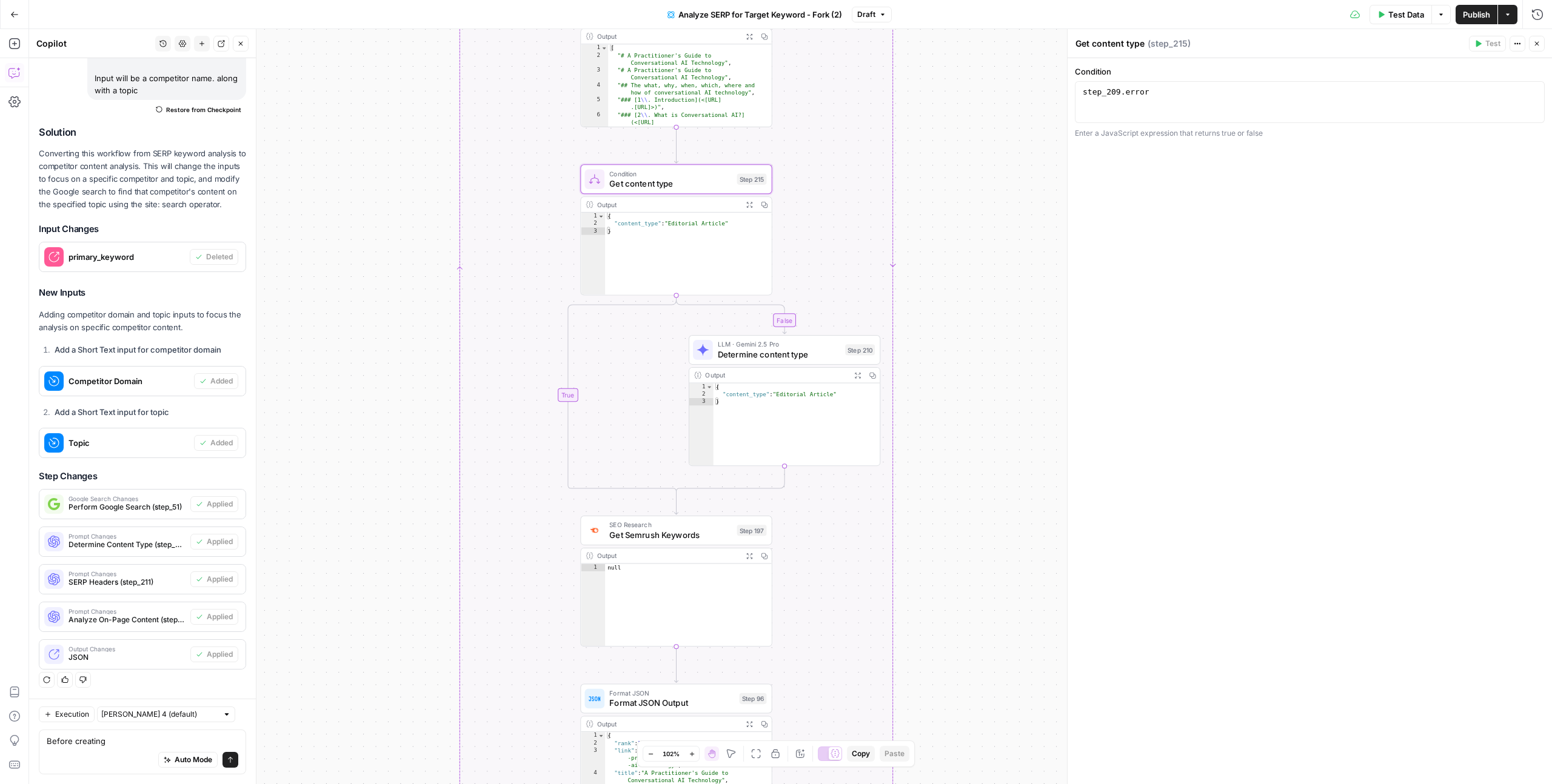
click at [669, 184] on span "Get content type" at bounding box center [670, 183] width 123 height 12
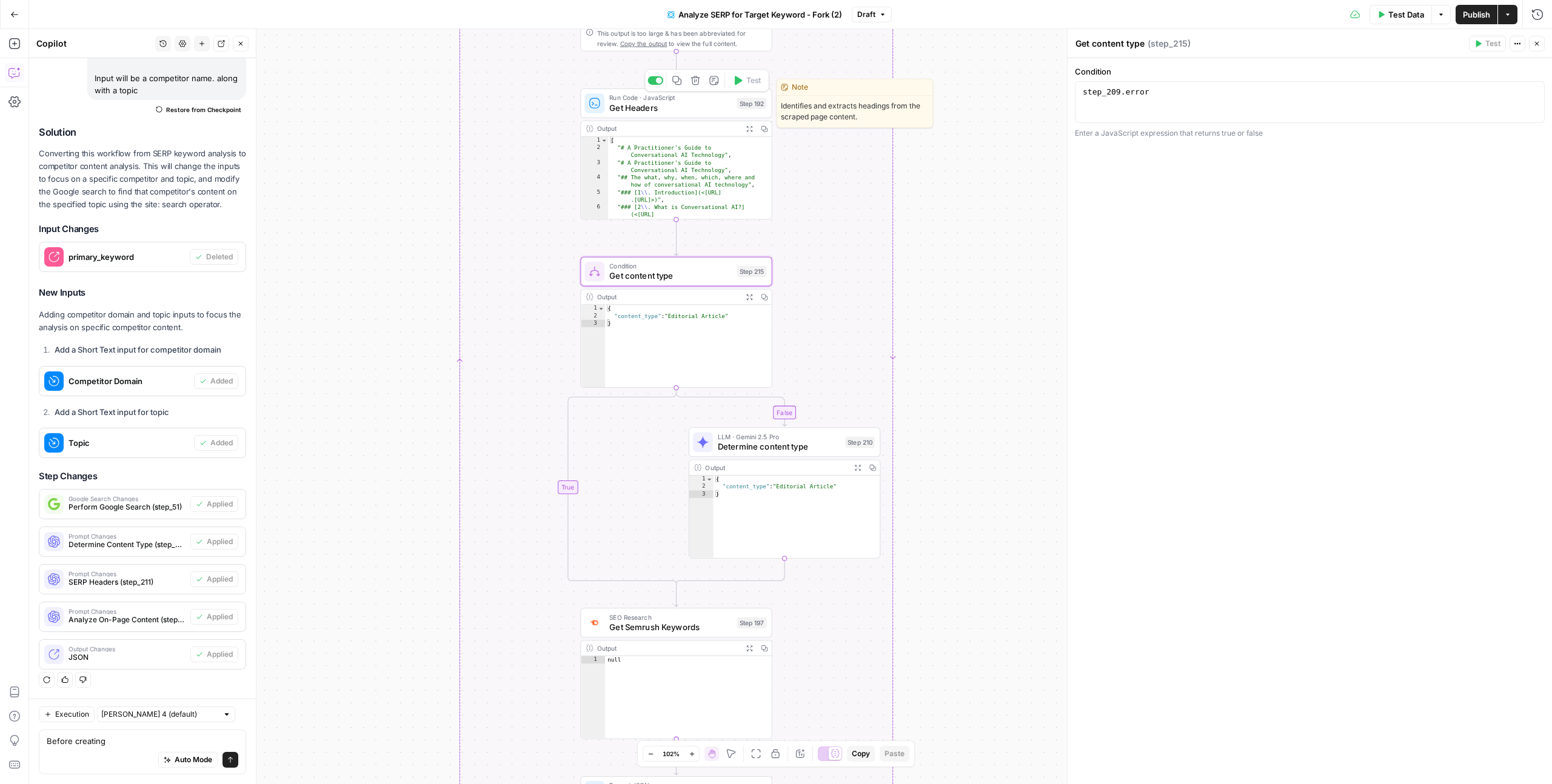
click at [677, 105] on span "Get Headers" at bounding box center [670, 106] width 123 height 12
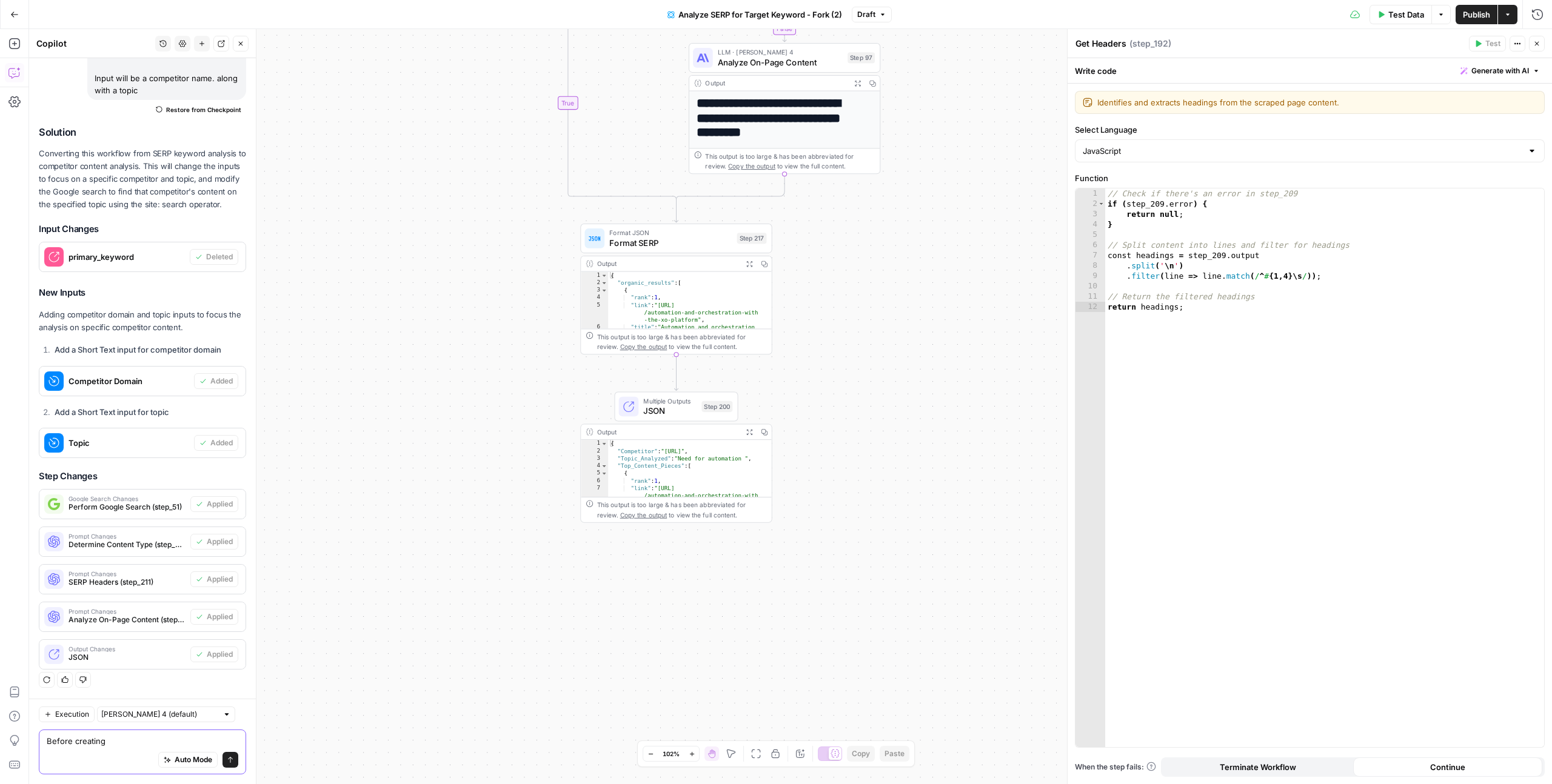
drag, startPoint x: 104, startPoint y: 741, endPoint x: 1, endPoint y: 735, distance: 103.2
click at [1, 482] on body "September Cohort New Home Browse Insights Opportunities Your Data Recent Grids …" at bounding box center [776, 392] width 1552 height 784
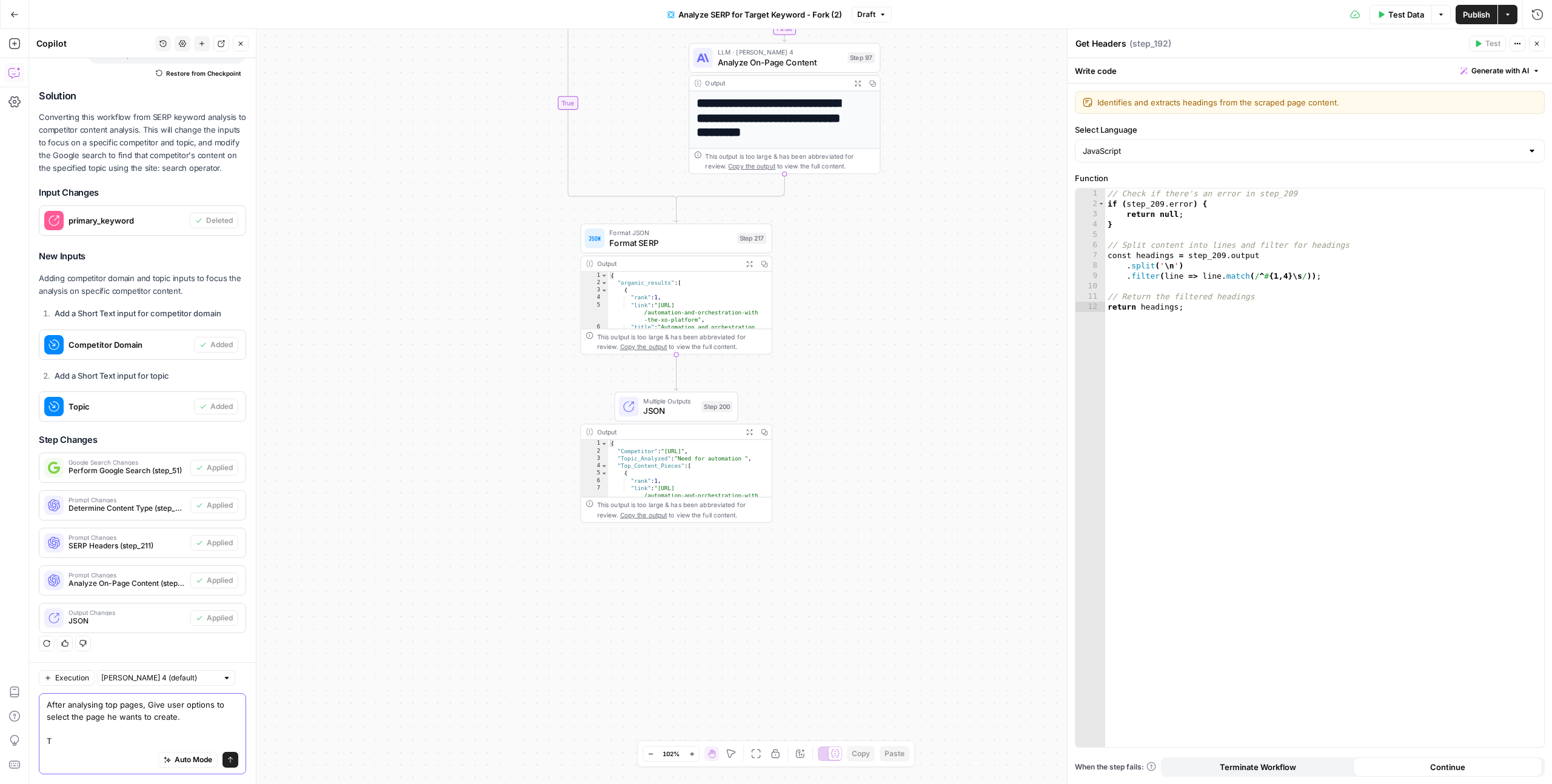
scroll to position [470, 0]
drag, startPoint x: 190, startPoint y: 717, endPoint x: 49, endPoint y: 707, distance: 141.4
click at [48, 482] on textarea "After analysing top pages, Give user options to select the page he wants to cre…" at bounding box center [142, 722] width 192 height 48
click at [205, 482] on textarea "After analysing top pages, Give user options to select the page he wants to cre…" at bounding box center [142, 722] width 192 height 48
click at [181, 482] on textarea "After analysing top pages, Give user options to select the page he wants to cre…" at bounding box center [142, 722] width 192 height 48
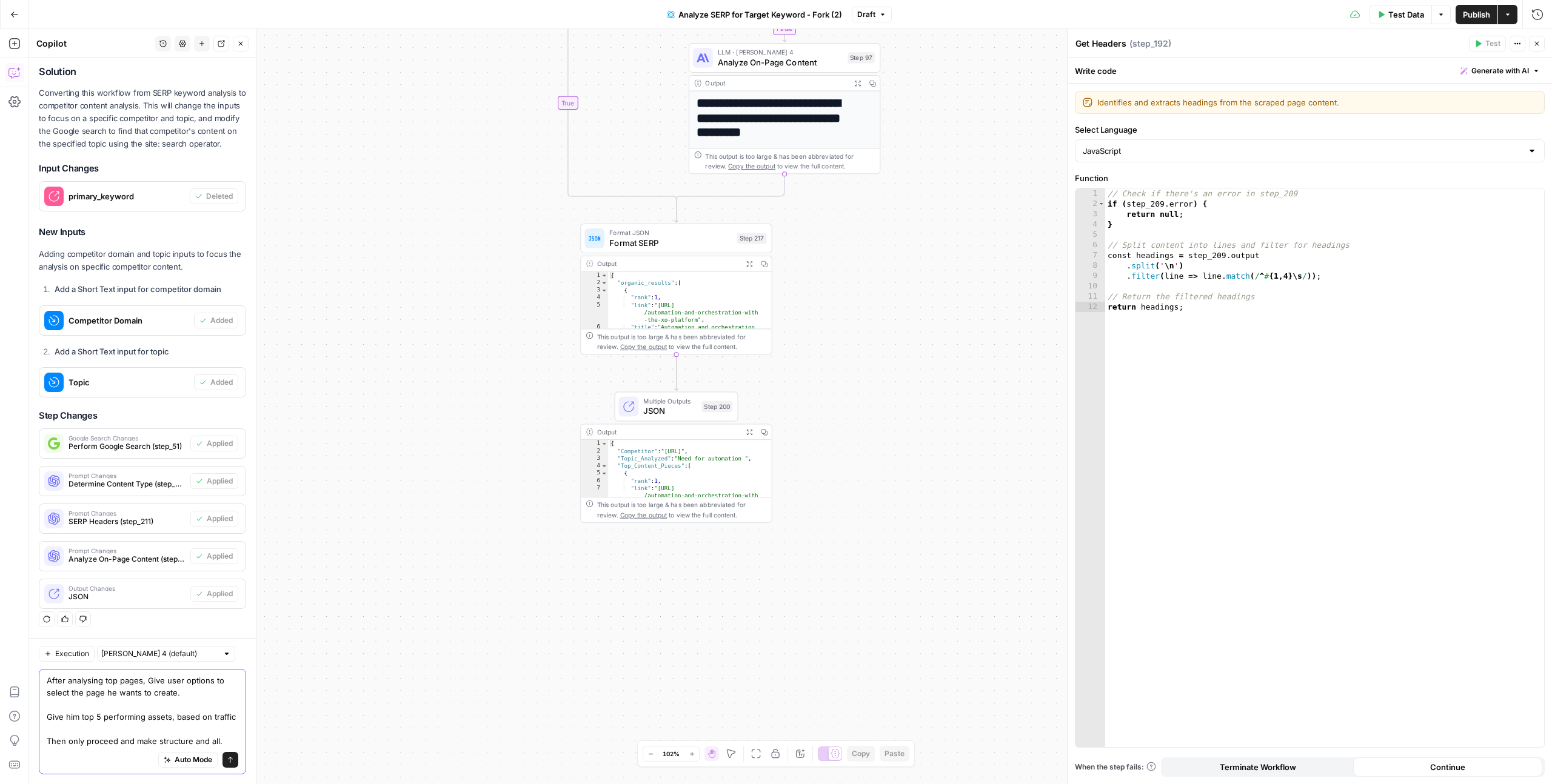
scroll to position [507, 0]
type textarea "After analysing top pages, Give user options to select the page he wants to cre…"
click at [224, 482] on button "Send" at bounding box center [230, 759] width 15 height 15
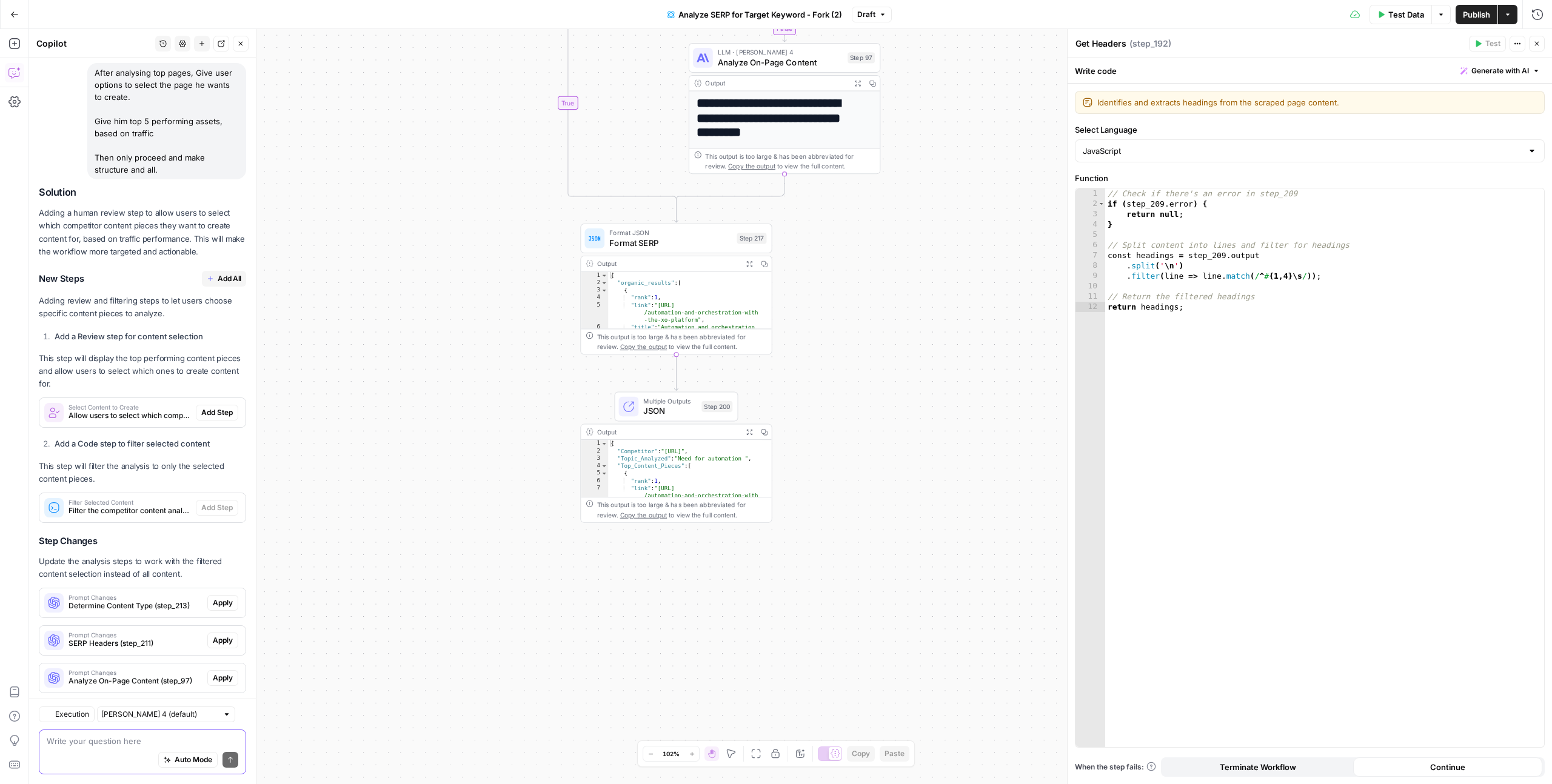
scroll to position [1109, 0]
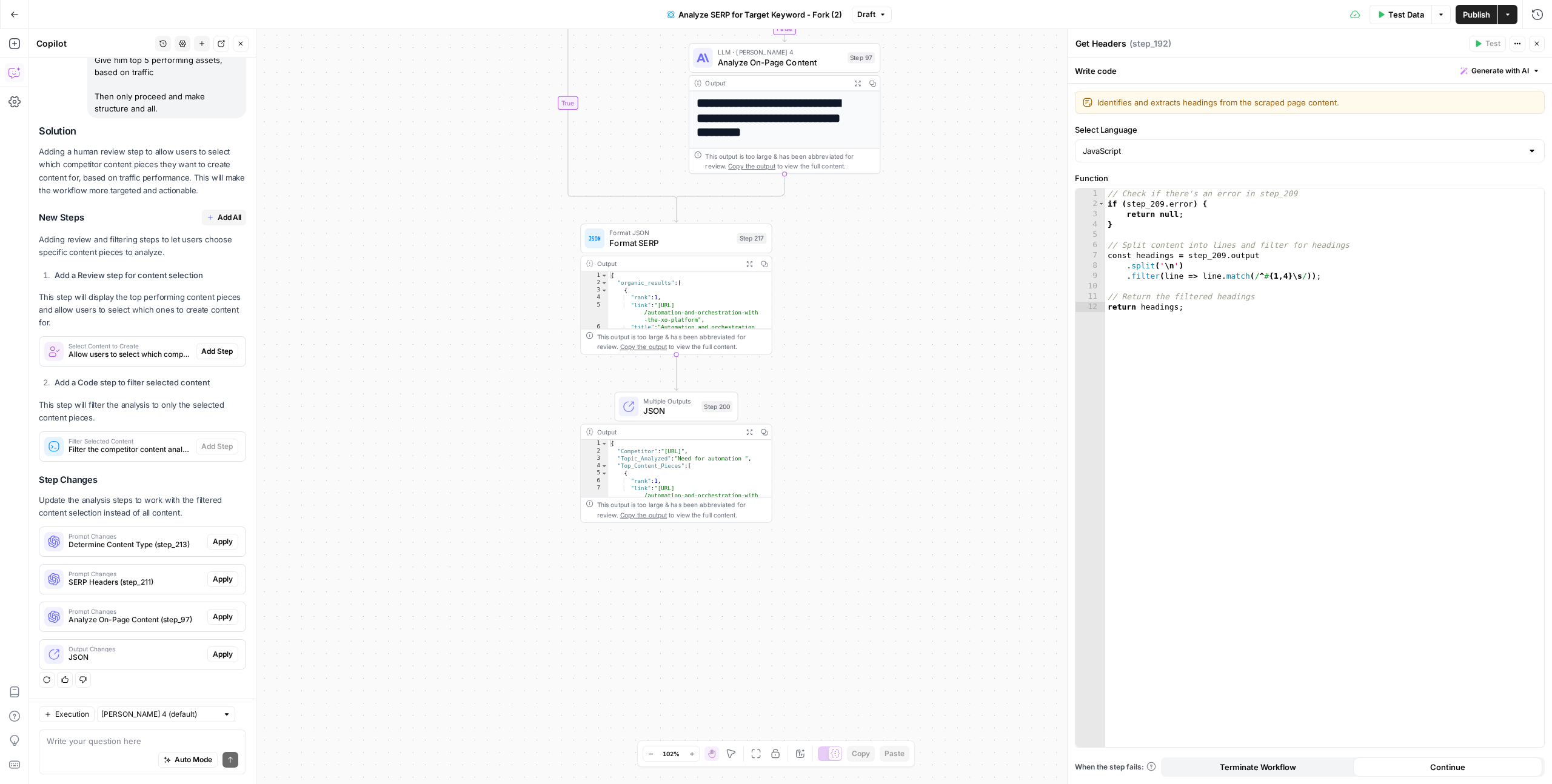
scroll to position [1109, 0]
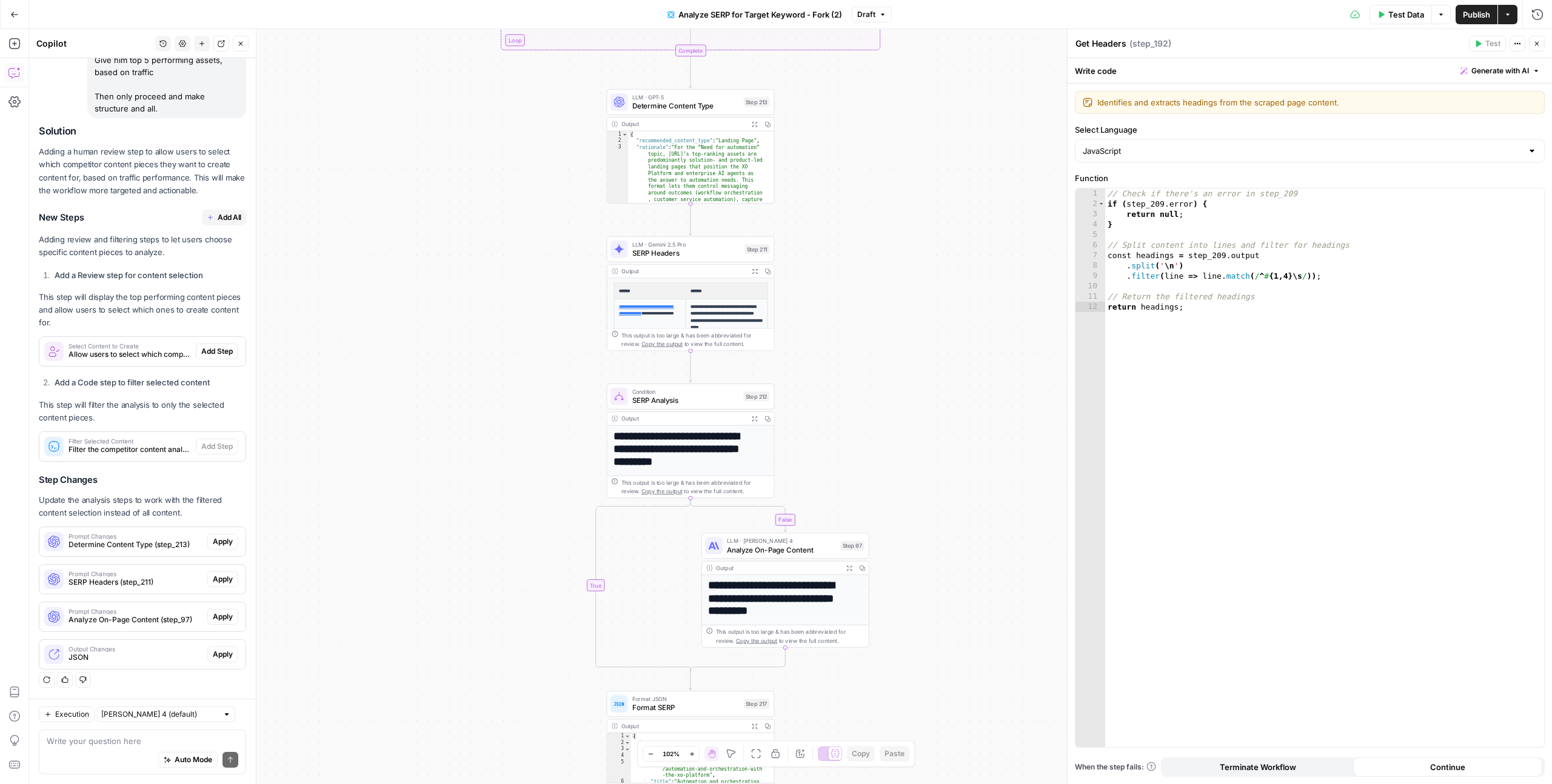
click at [862, 309] on div "false false true true Workflow Input Settings Inputs Run Code · Python Get SERP…" at bounding box center [791, 407] width 1523 height 755
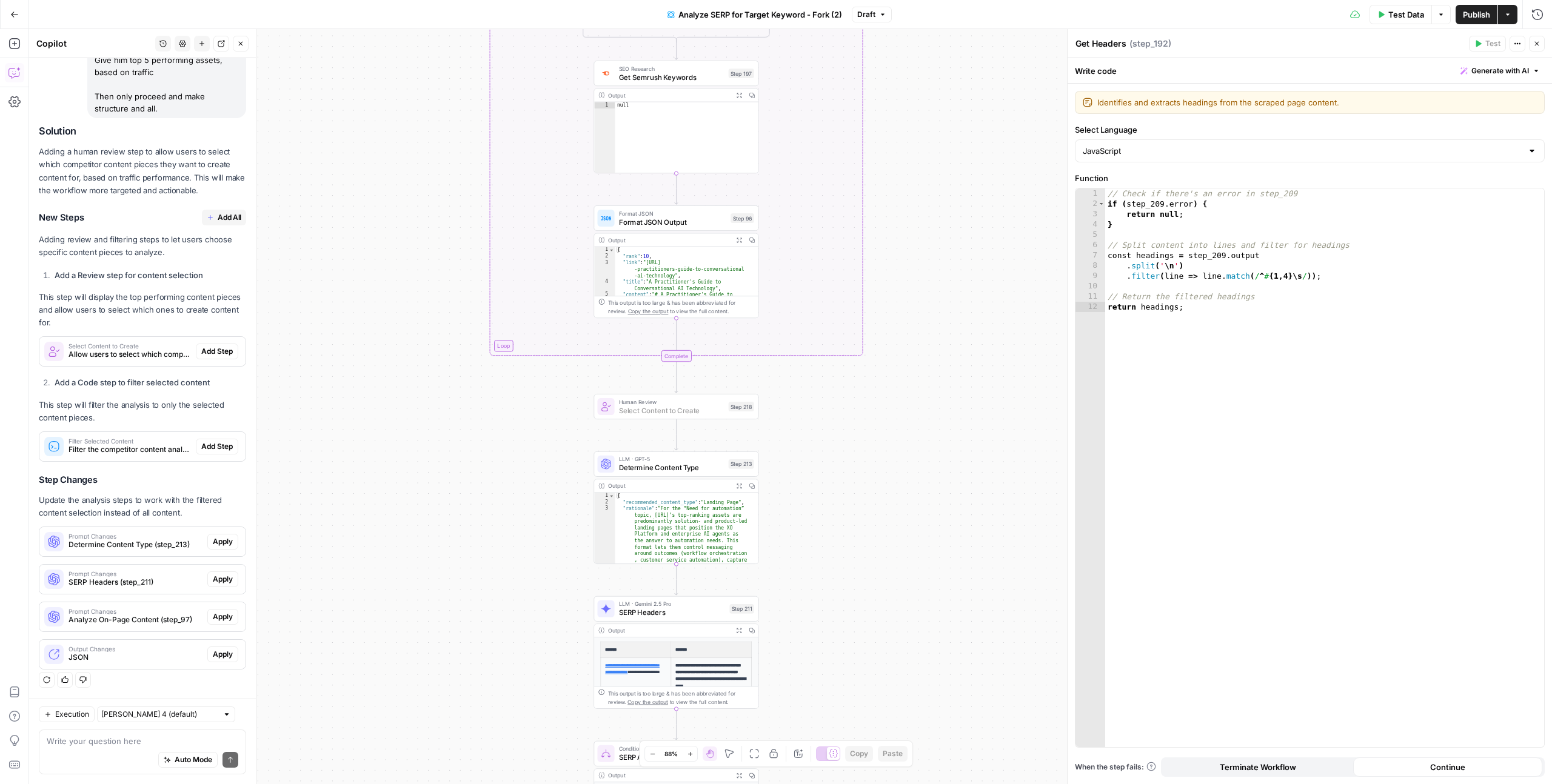
click at [206, 351] on span "Add Step" at bounding box center [217, 351] width 32 height 11
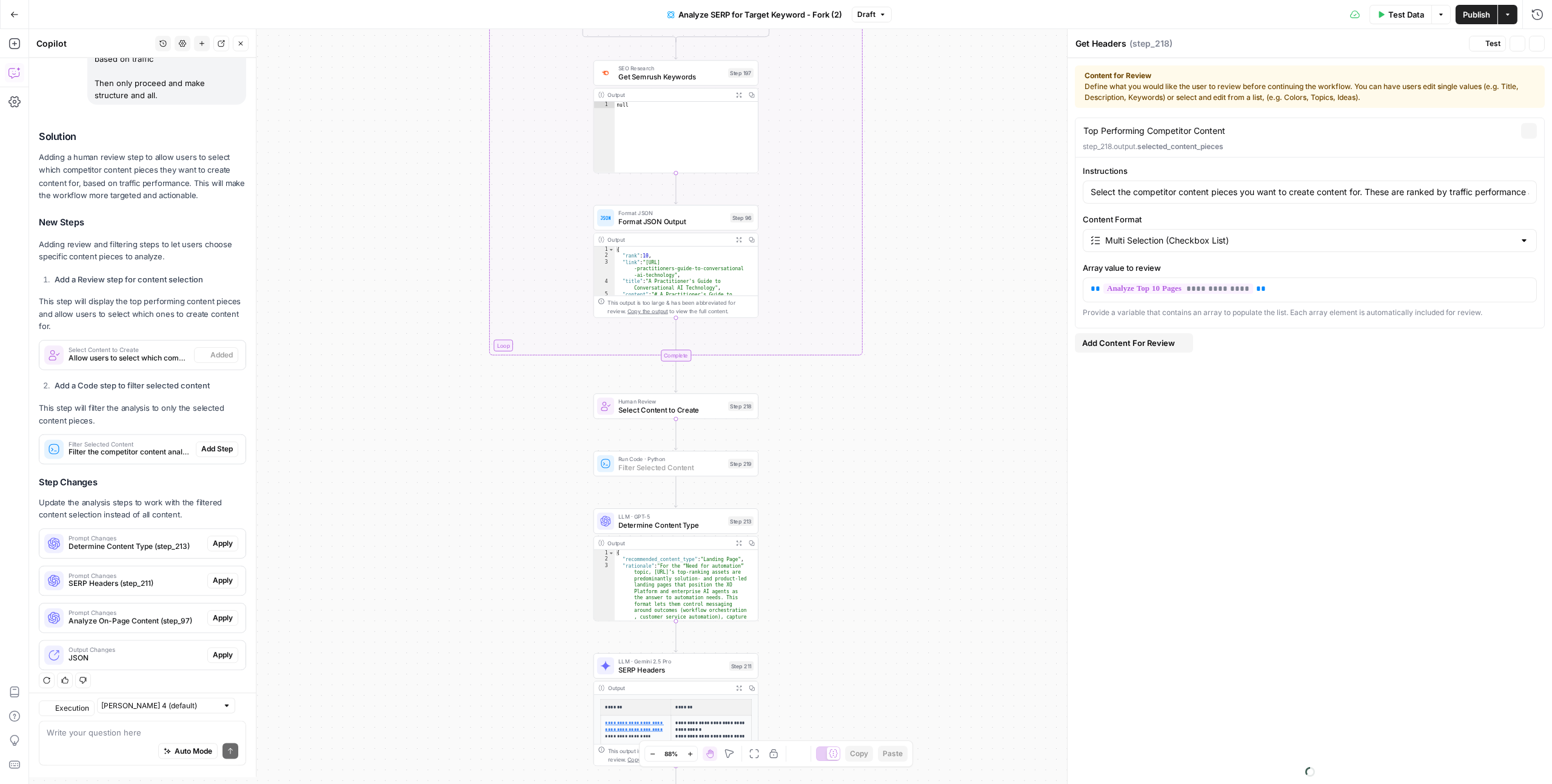
type textarea "Select Content to Create"
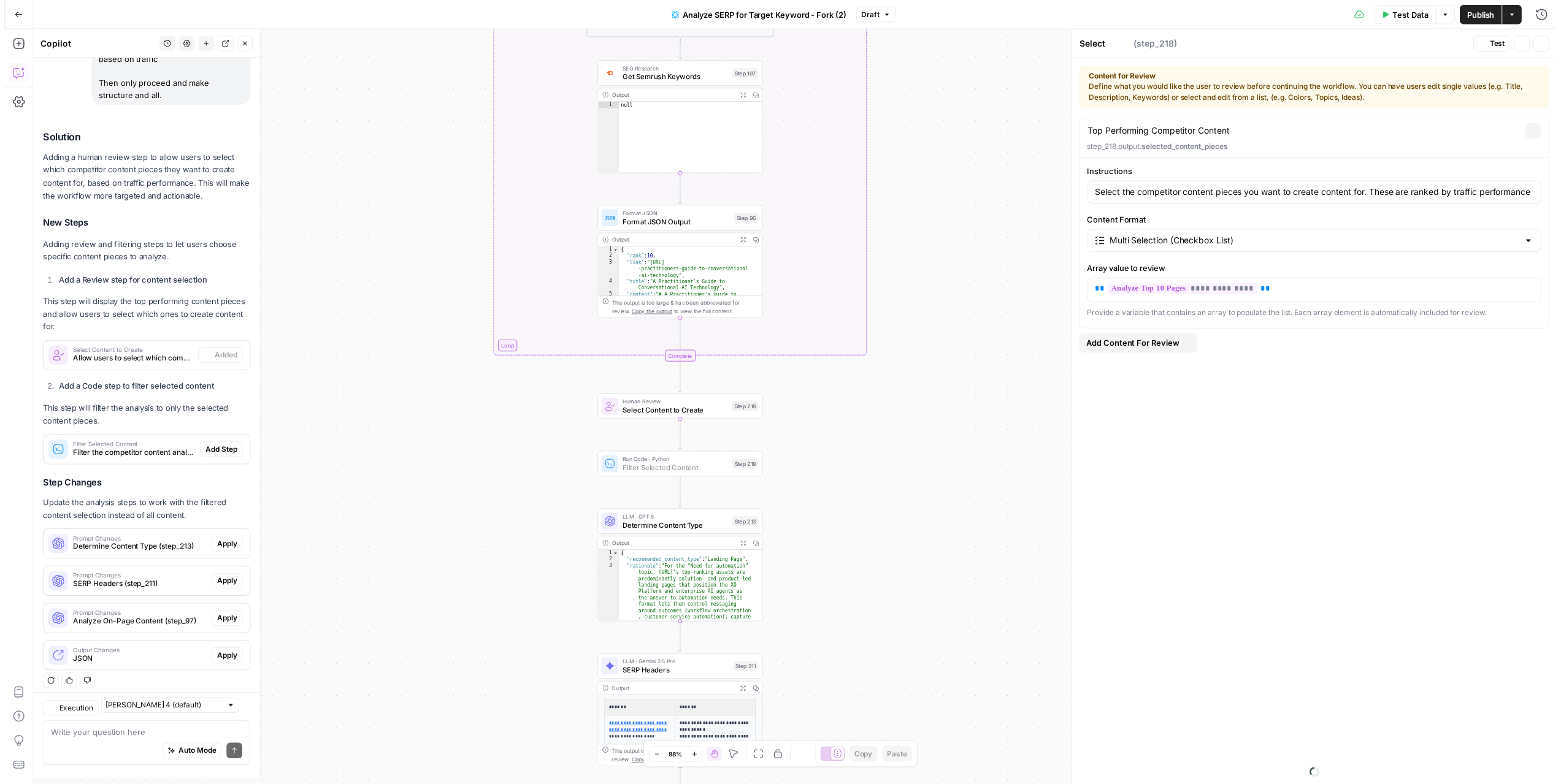
scroll to position [1142, 0]
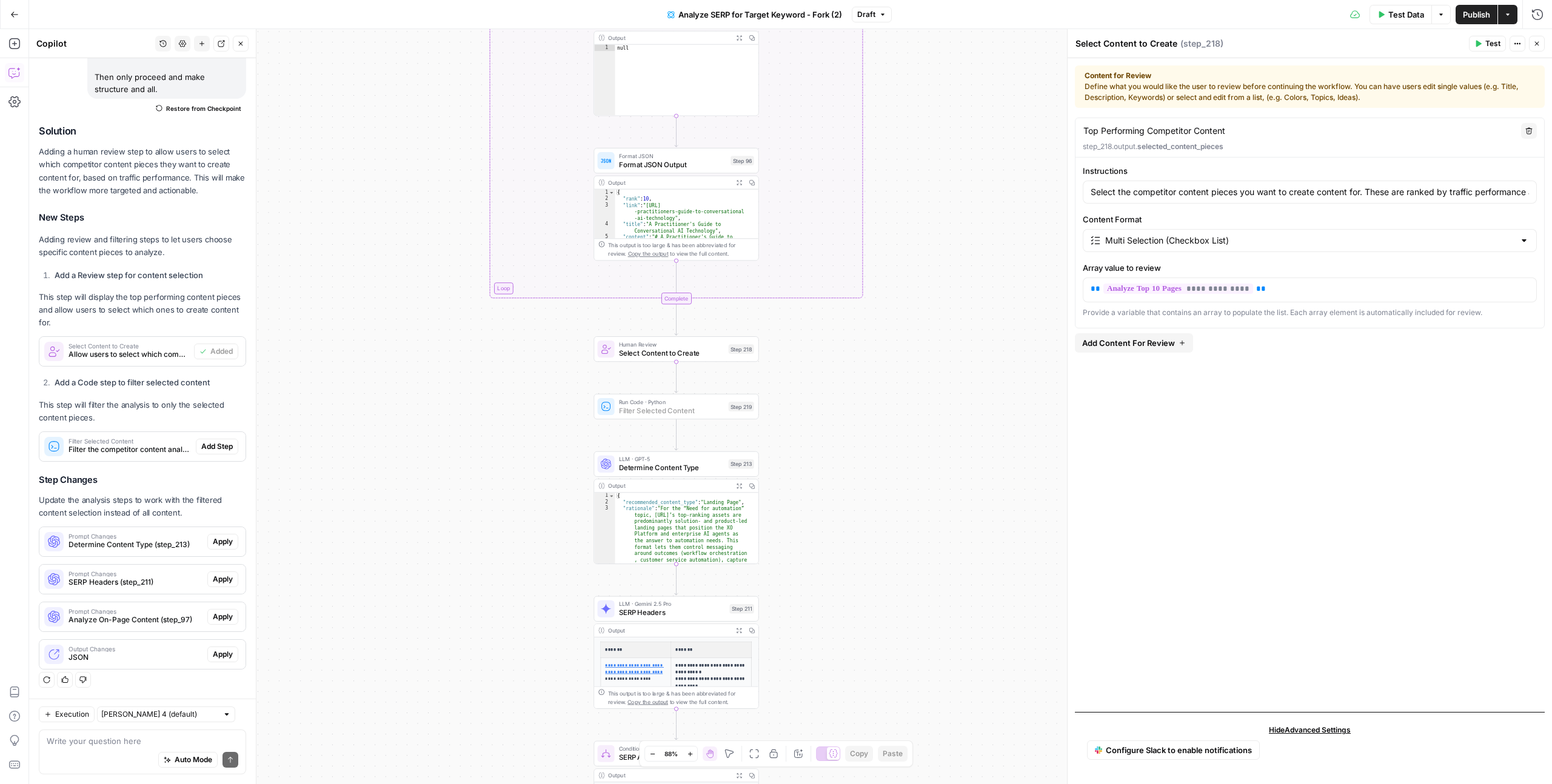
click at [203, 446] on span "Add Step" at bounding box center [217, 447] width 32 height 11
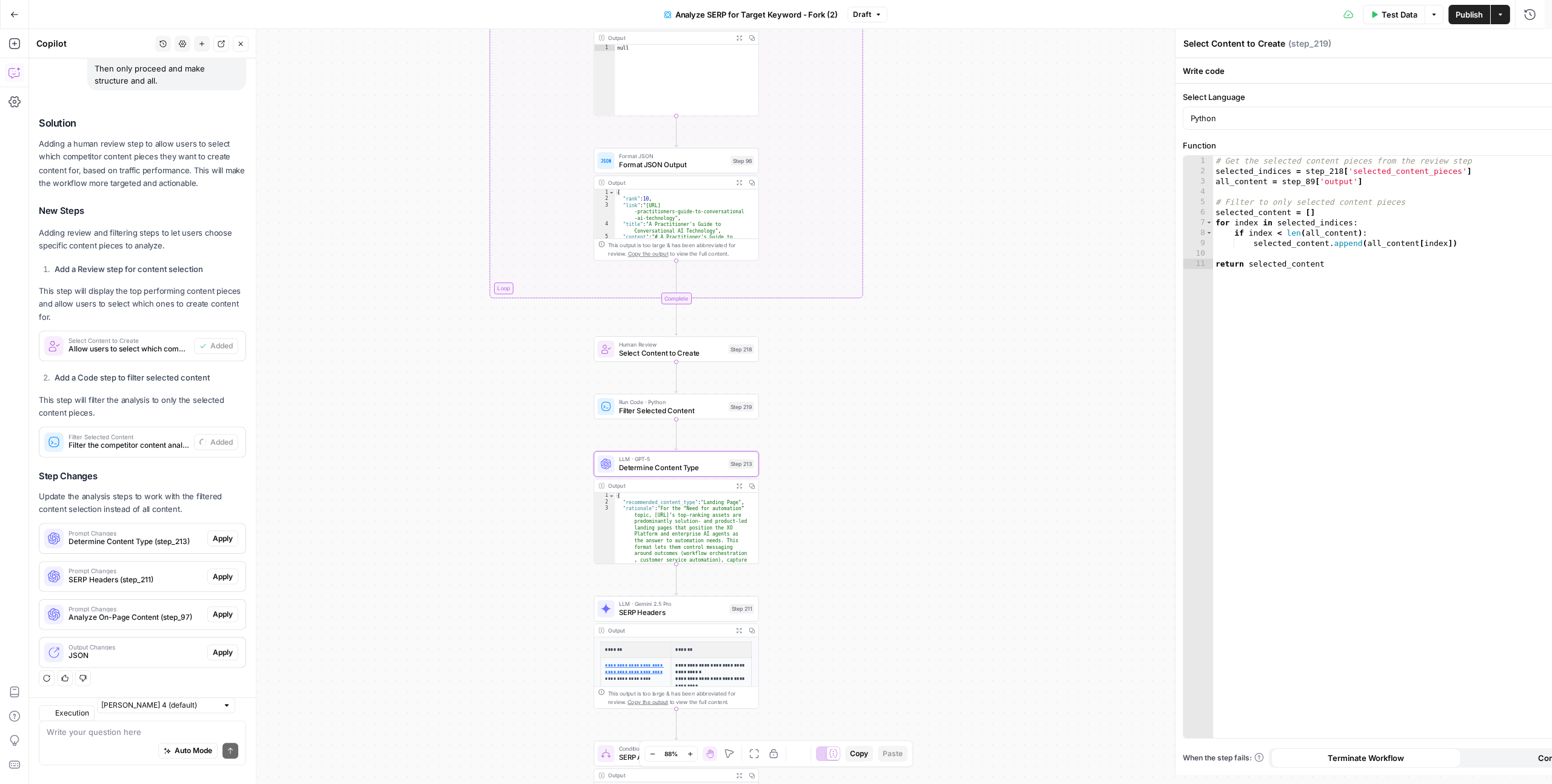
type textarea "Filter Selected Content"
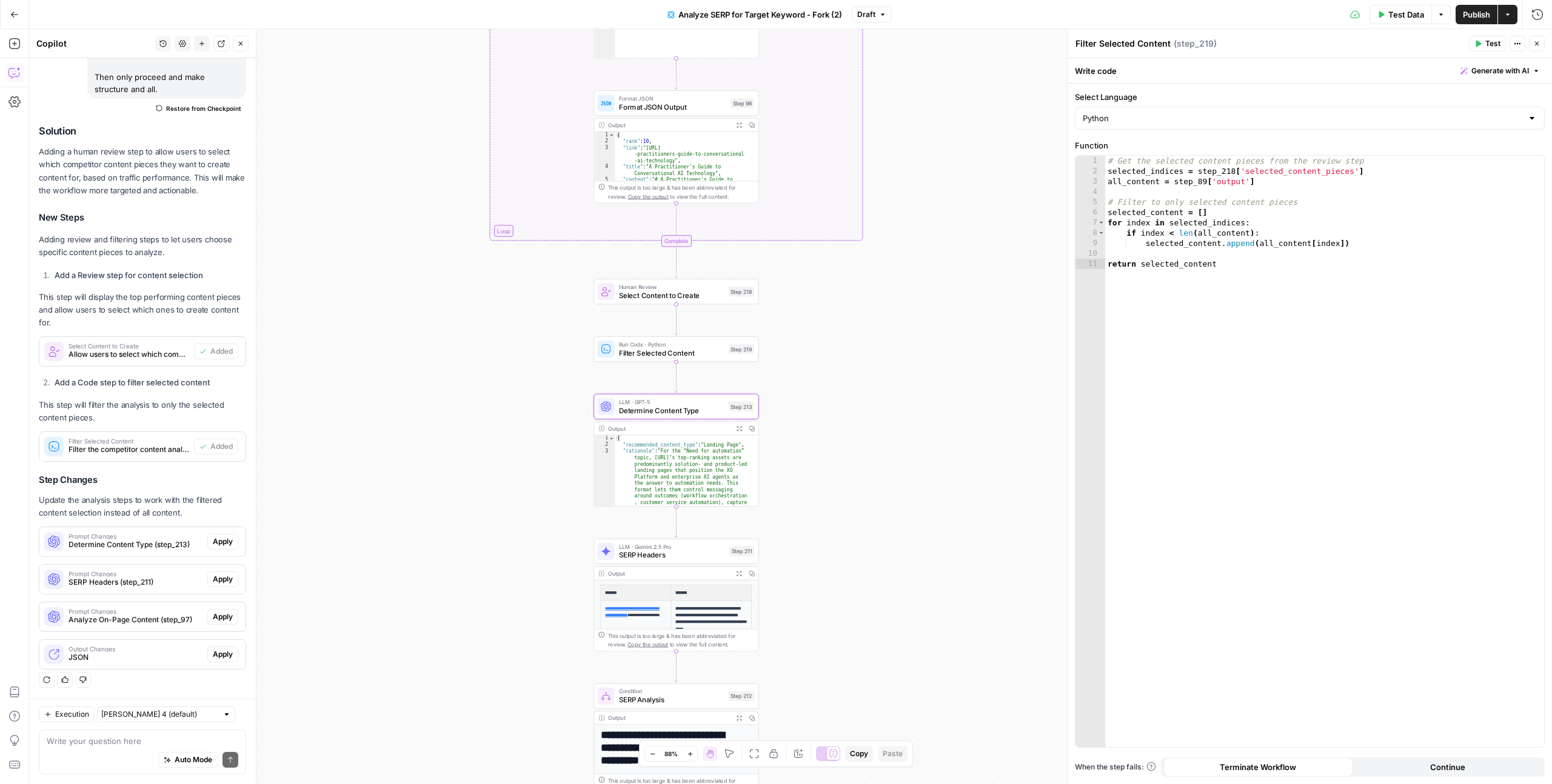
click at [216, 542] on span "Apply" at bounding box center [223, 542] width 20 height 11
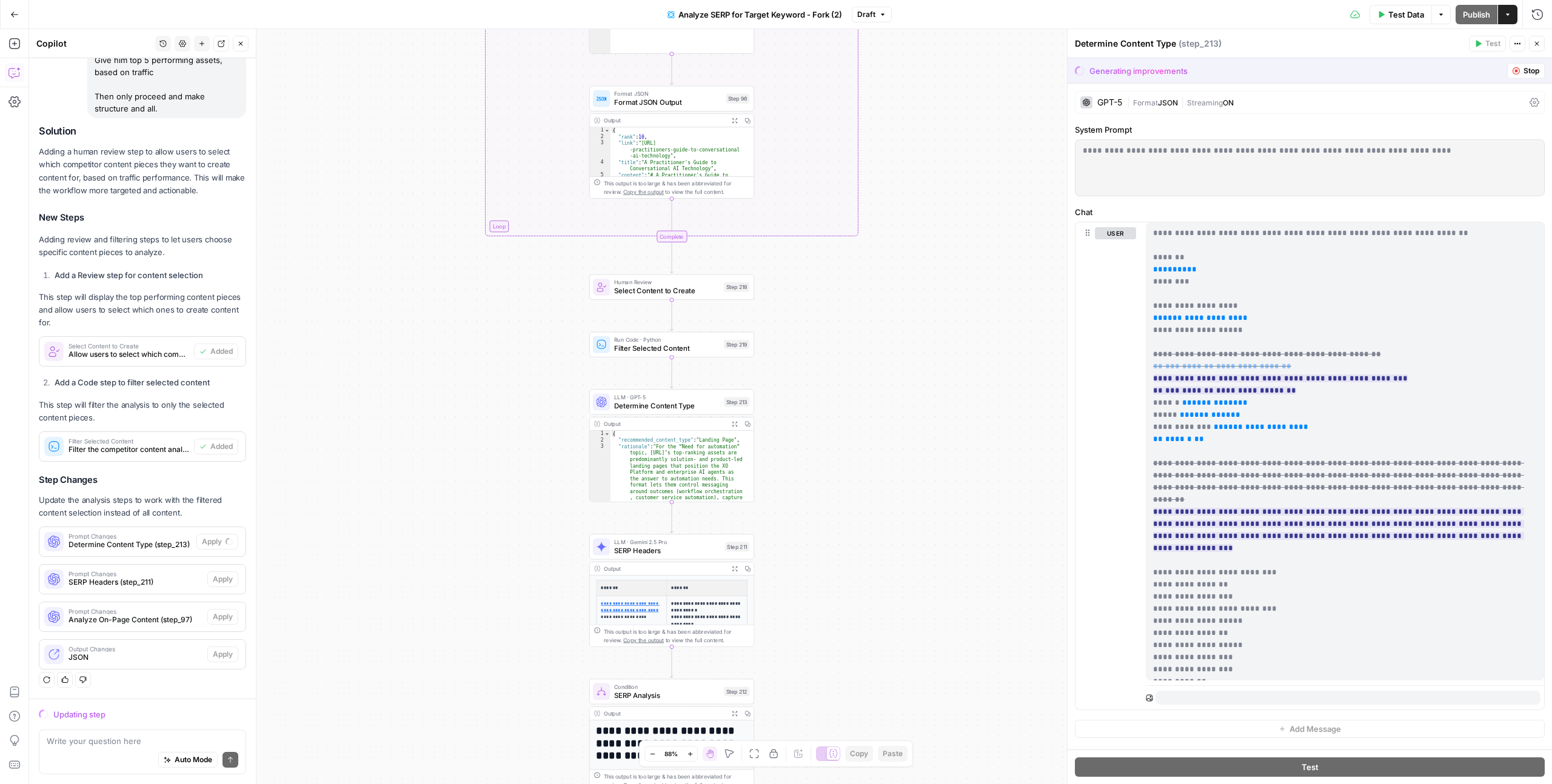
scroll to position [1070, 0]
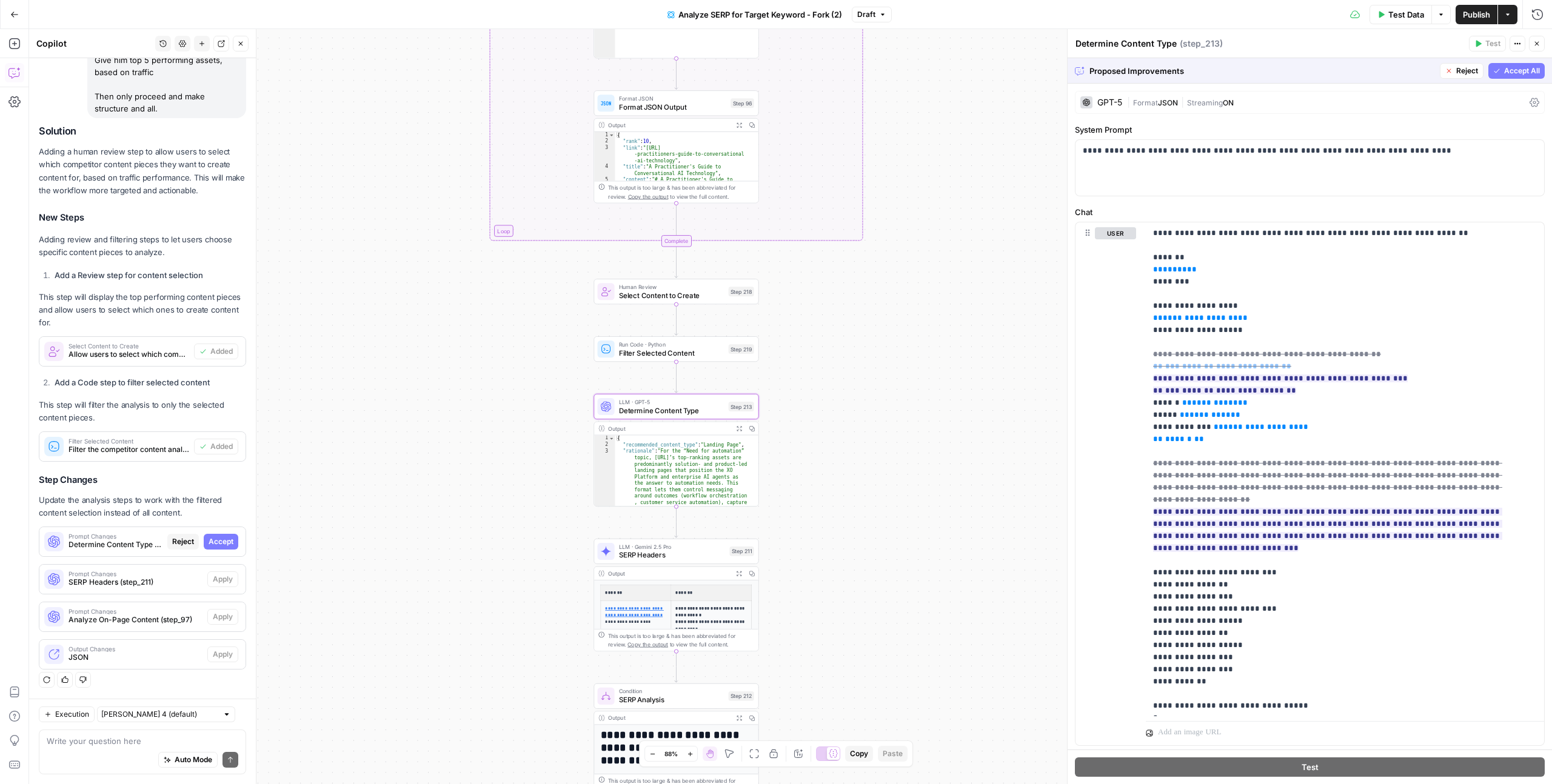
click at [212, 544] on span "Accept" at bounding box center [220, 542] width 25 height 11
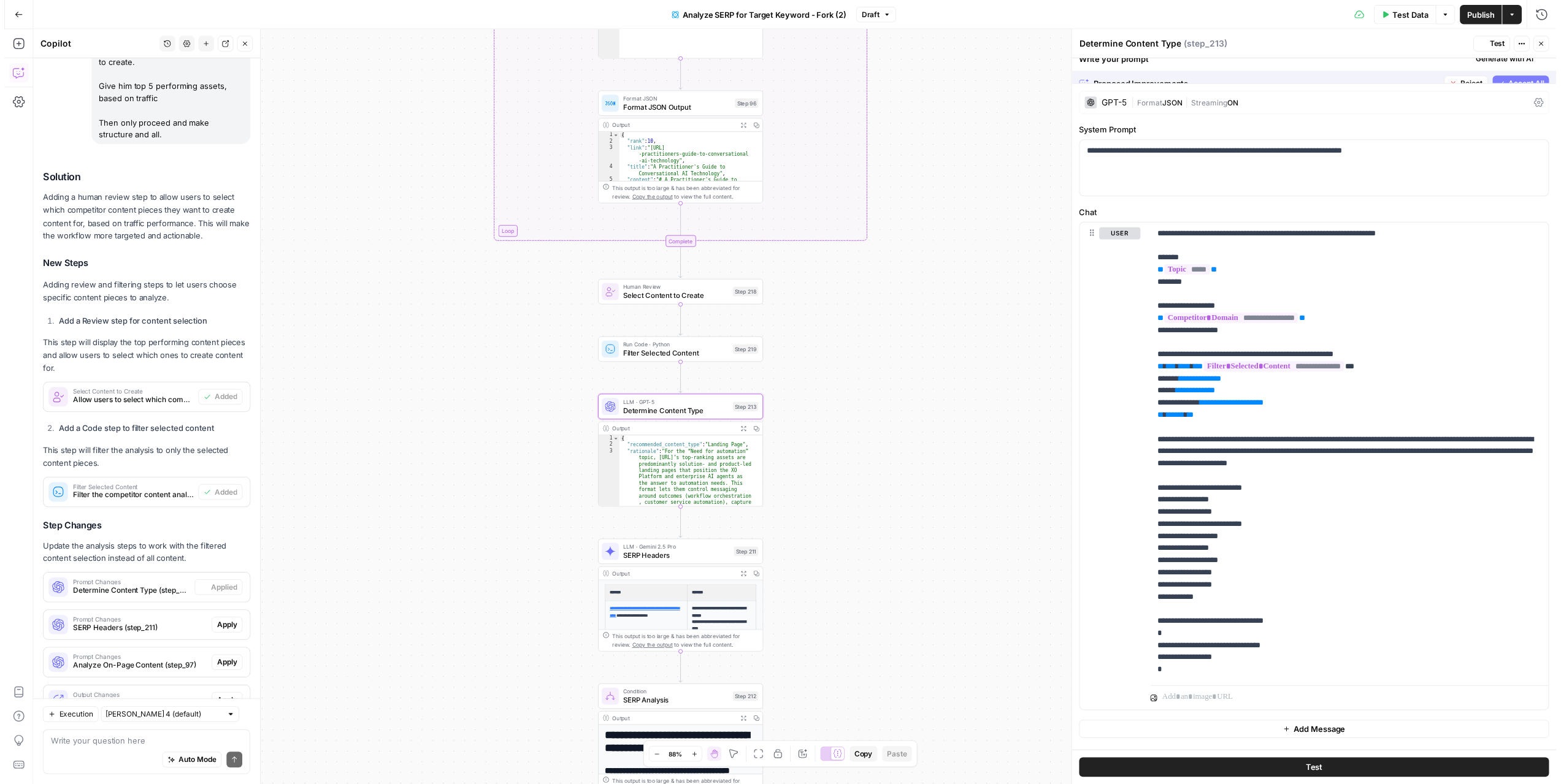
scroll to position [1142, 0]
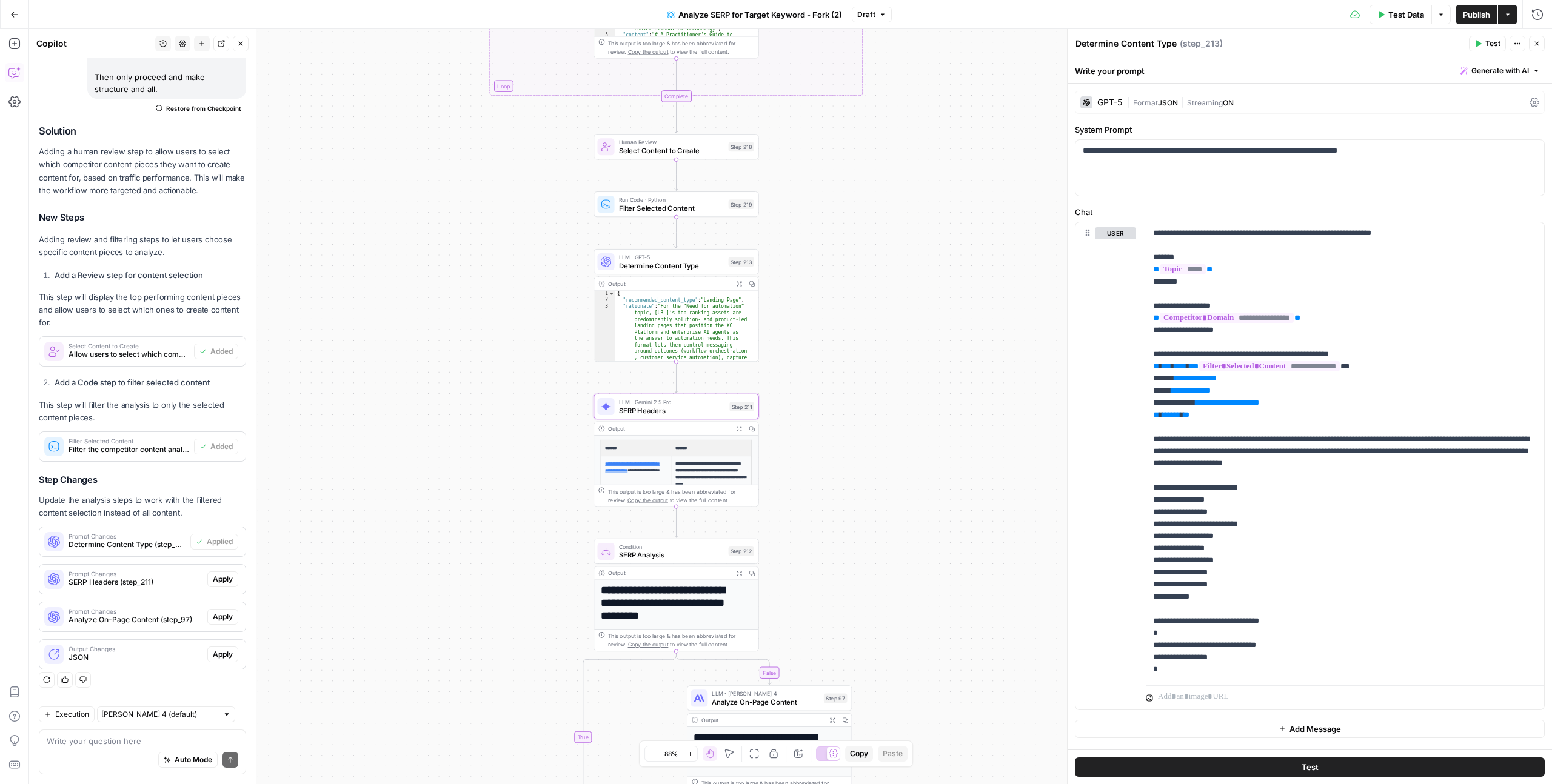
click at [213, 578] on span "Apply" at bounding box center [223, 579] width 20 height 11
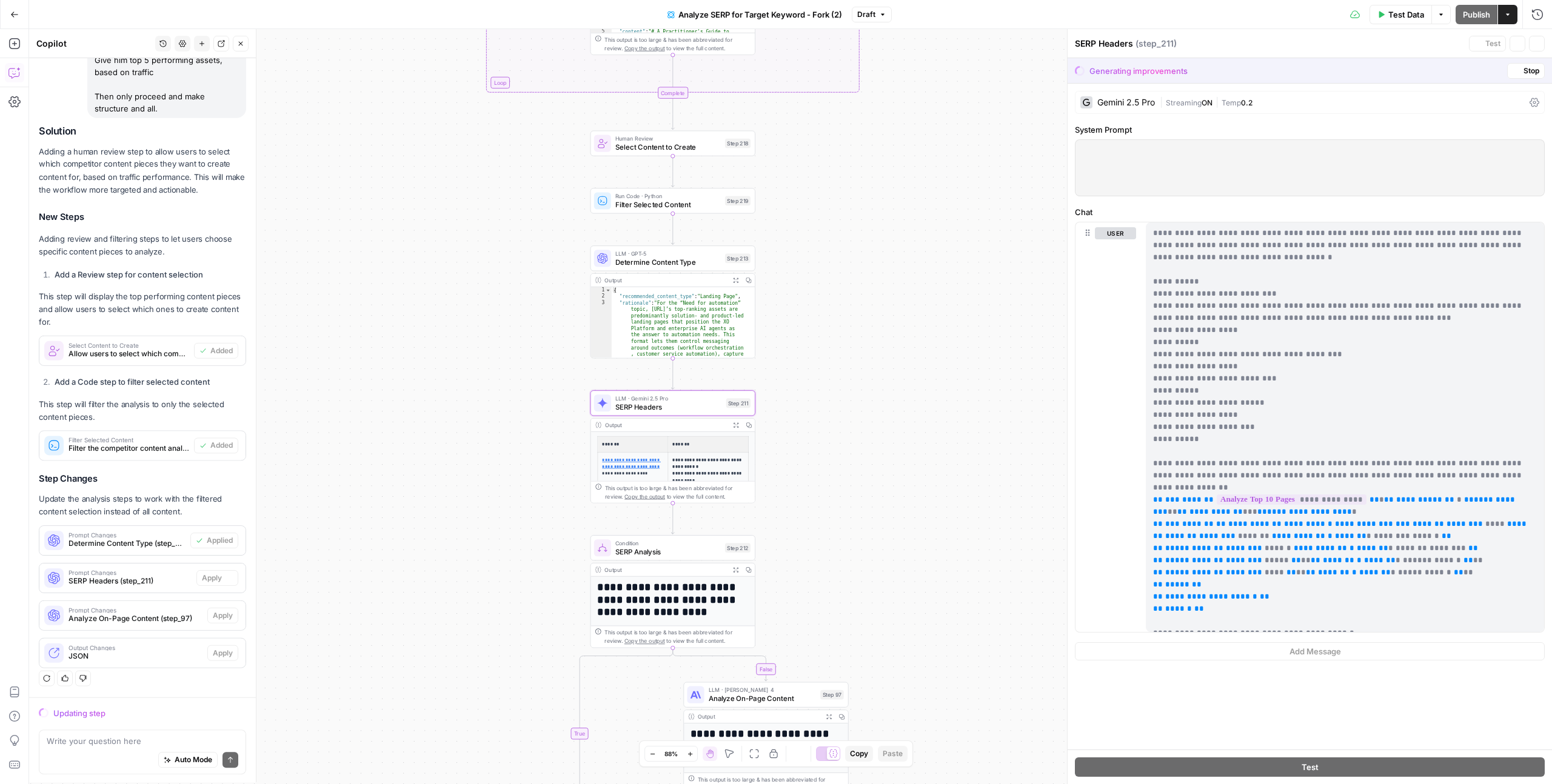
scroll to position [1070, 0]
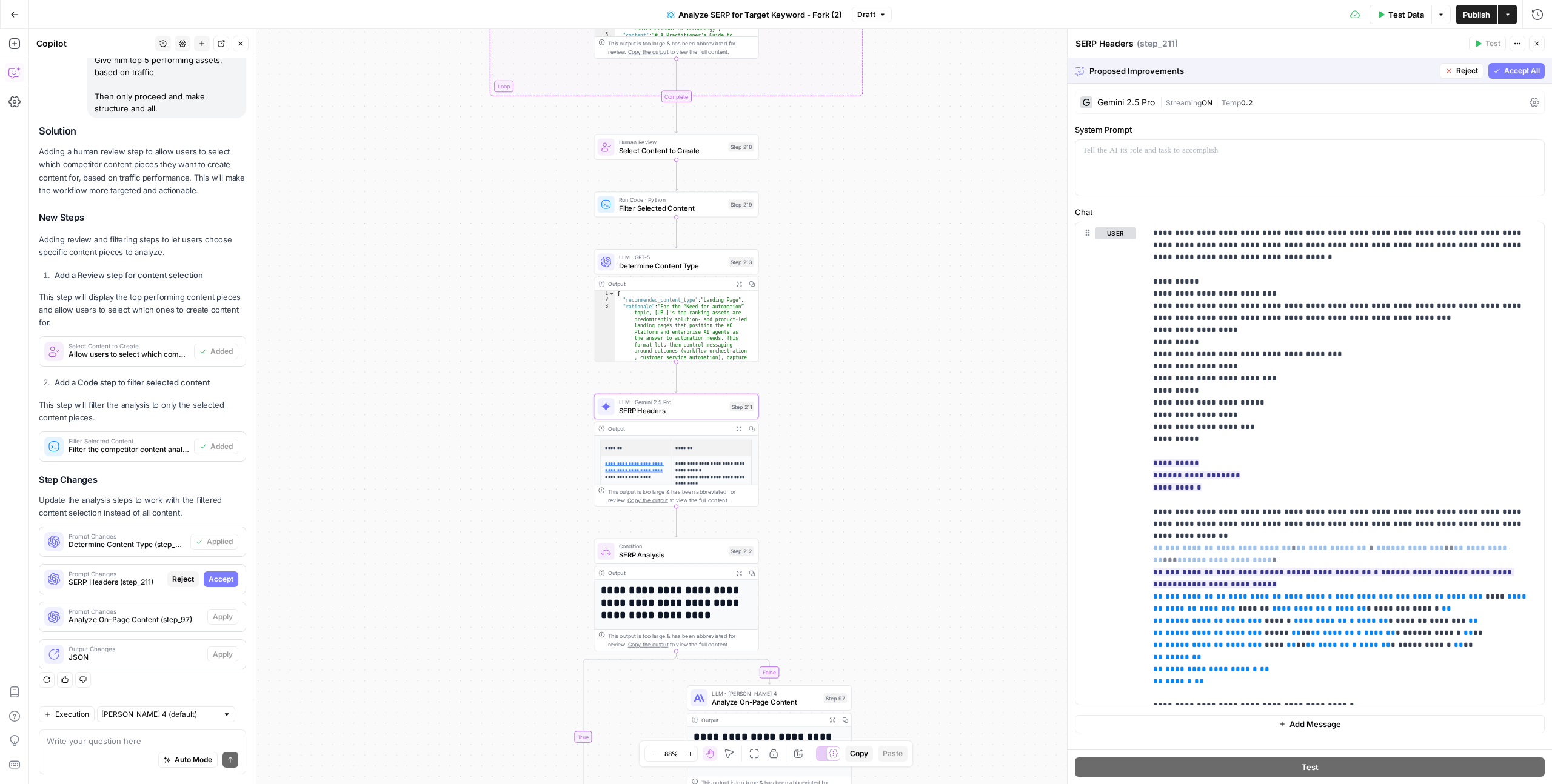
click at [216, 578] on span "Accept" at bounding box center [220, 579] width 25 height 11
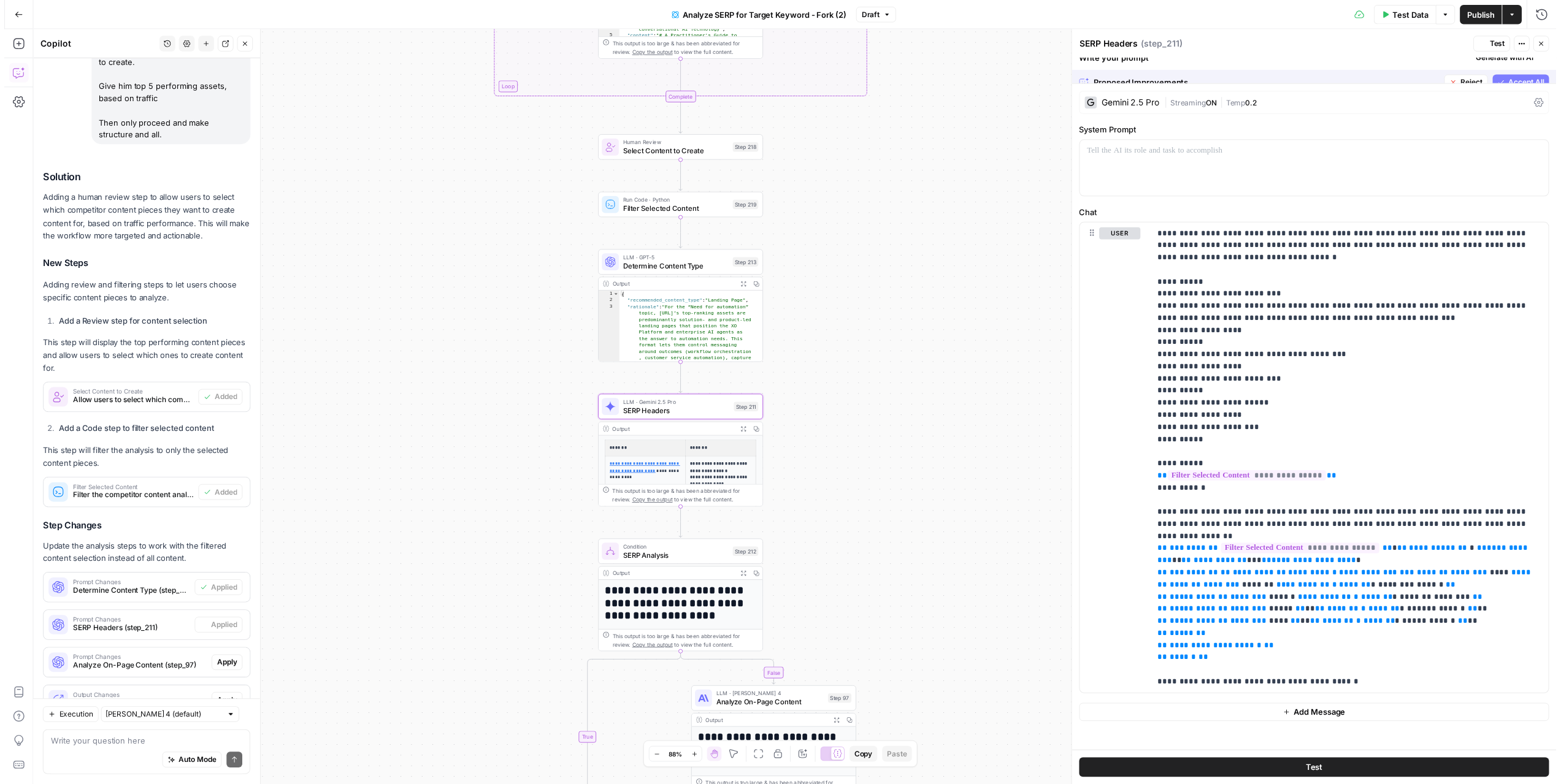
scroll to position [1142, 0]
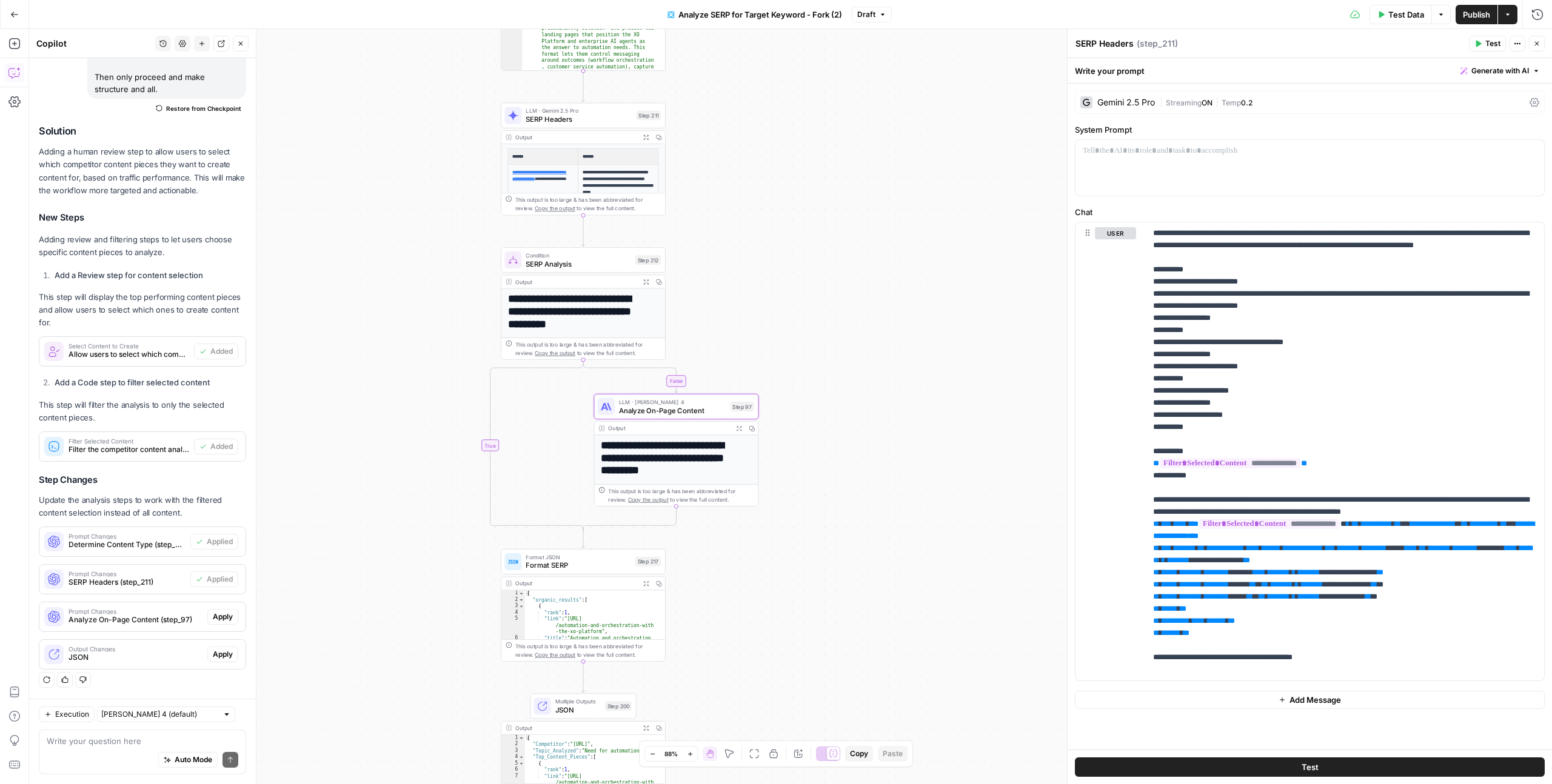
click at [216, 620] on span "Apply" at bounding box center [223, 617] width 20 height 11
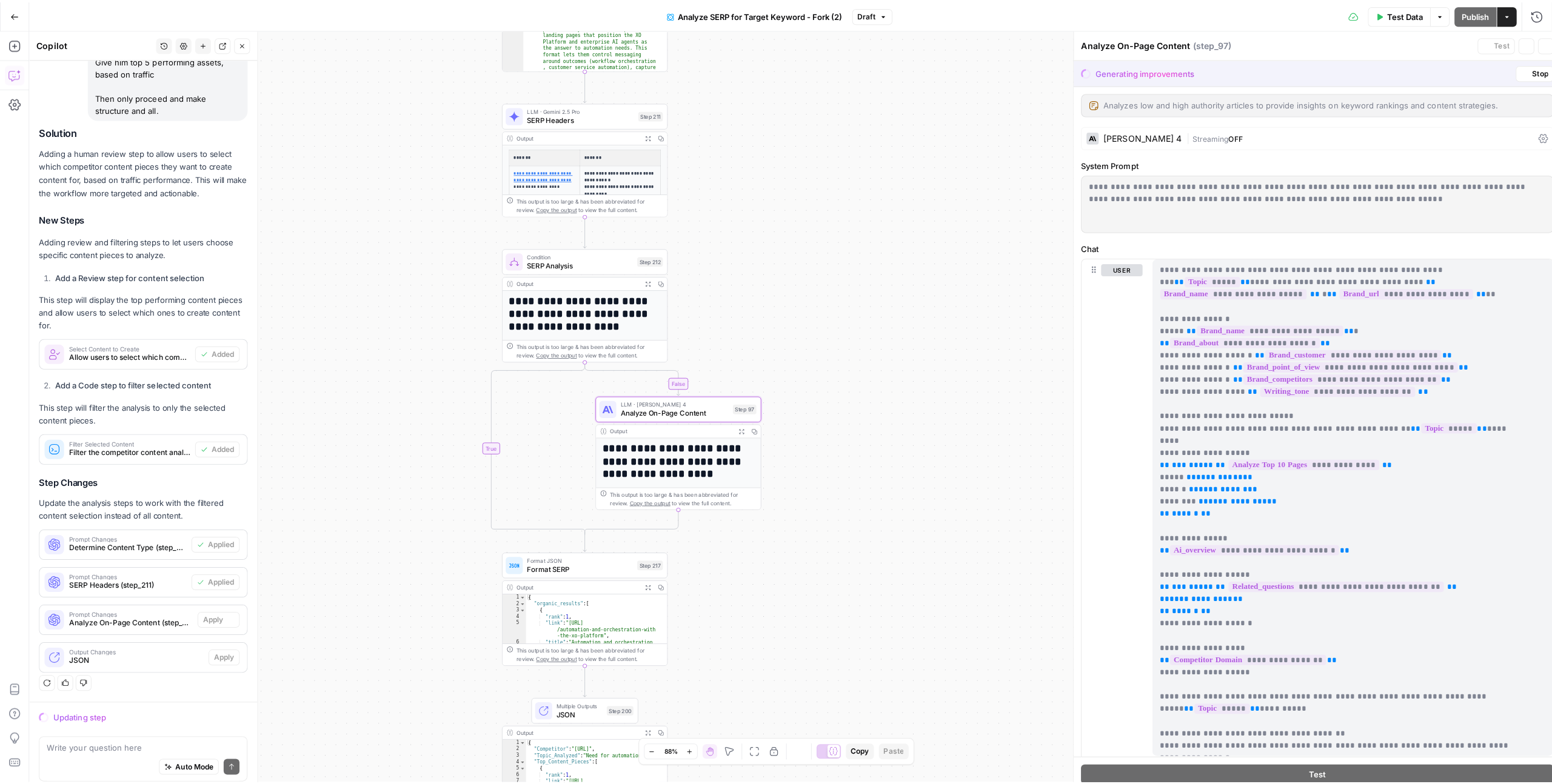
scroll to position [1070, 0]
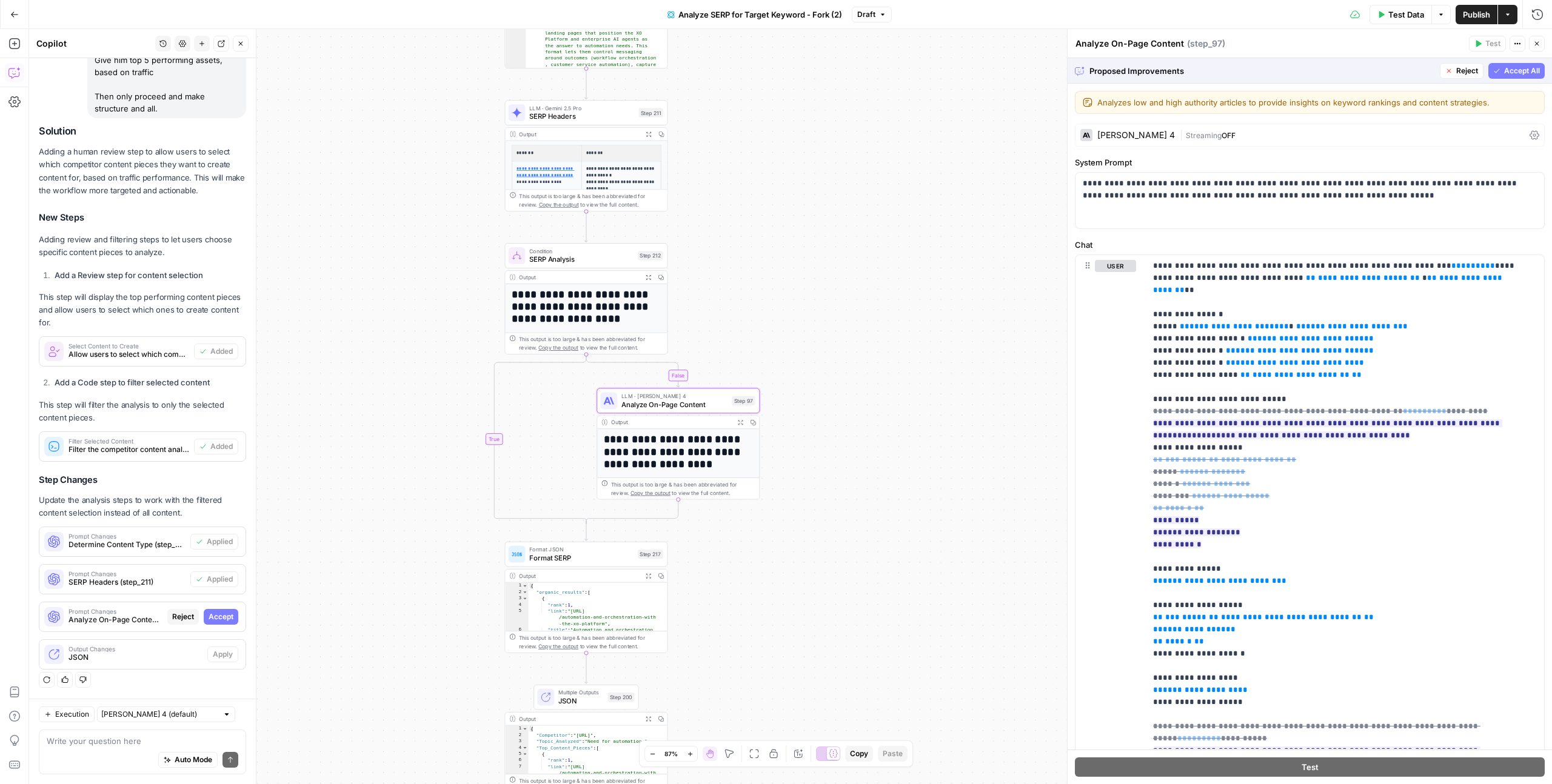
click at [210, 616] on span "Accept" at bounding box center [220, 617] width 25 height 11
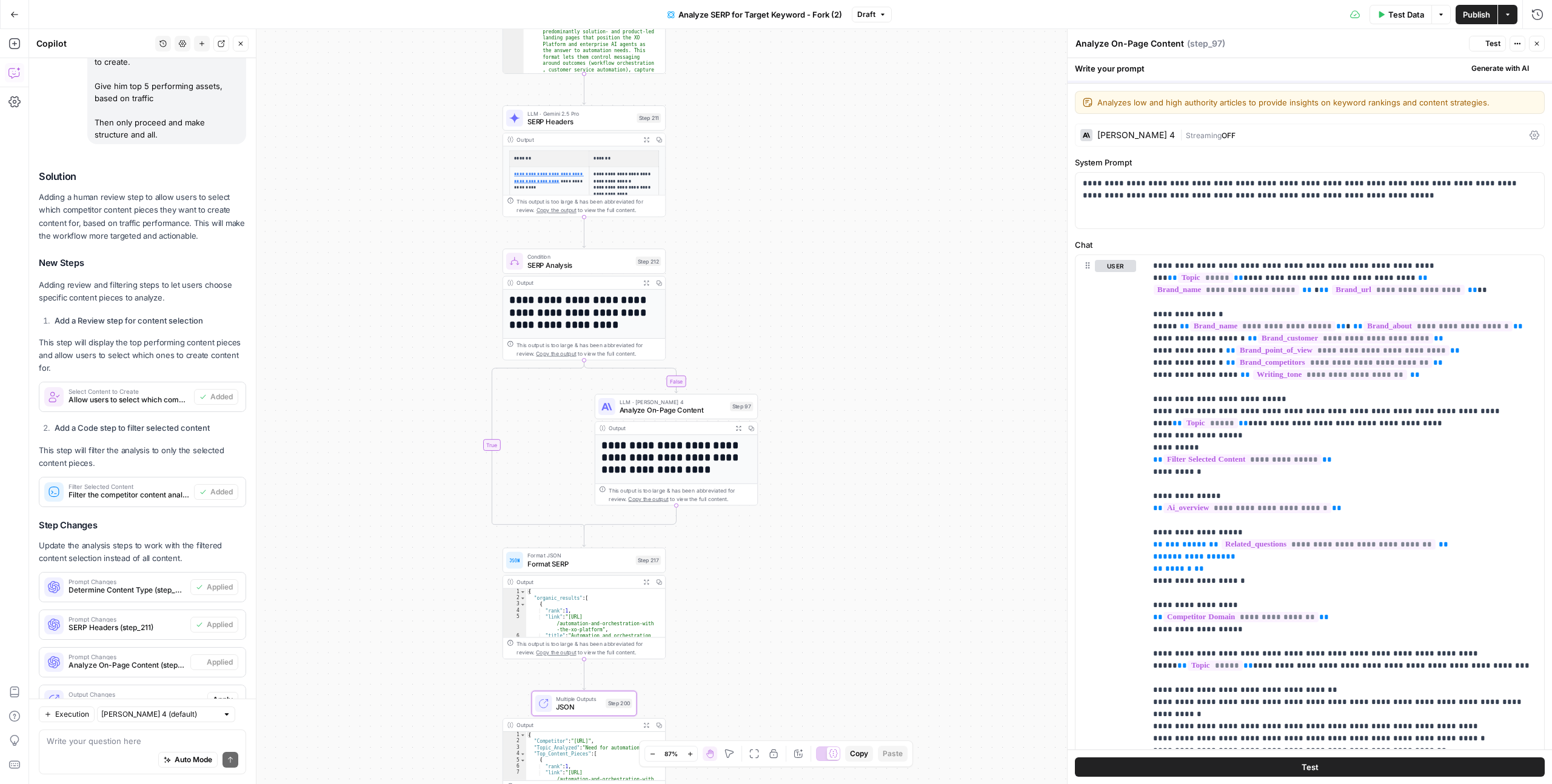
scroll to position [1129, 0]
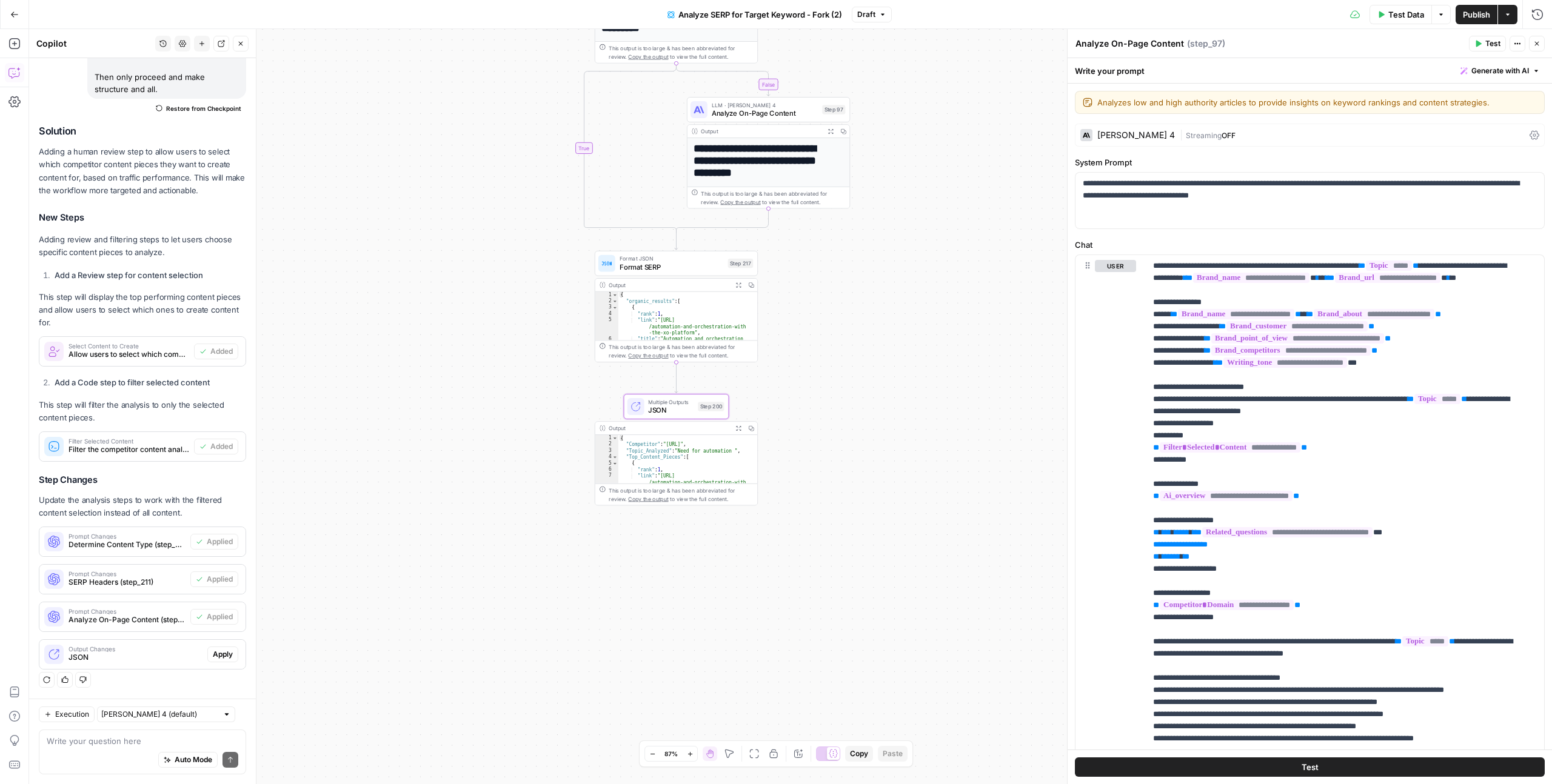
click at [213, 655] on span "Apply" at bounding box center [223, 655] width 20 height 11
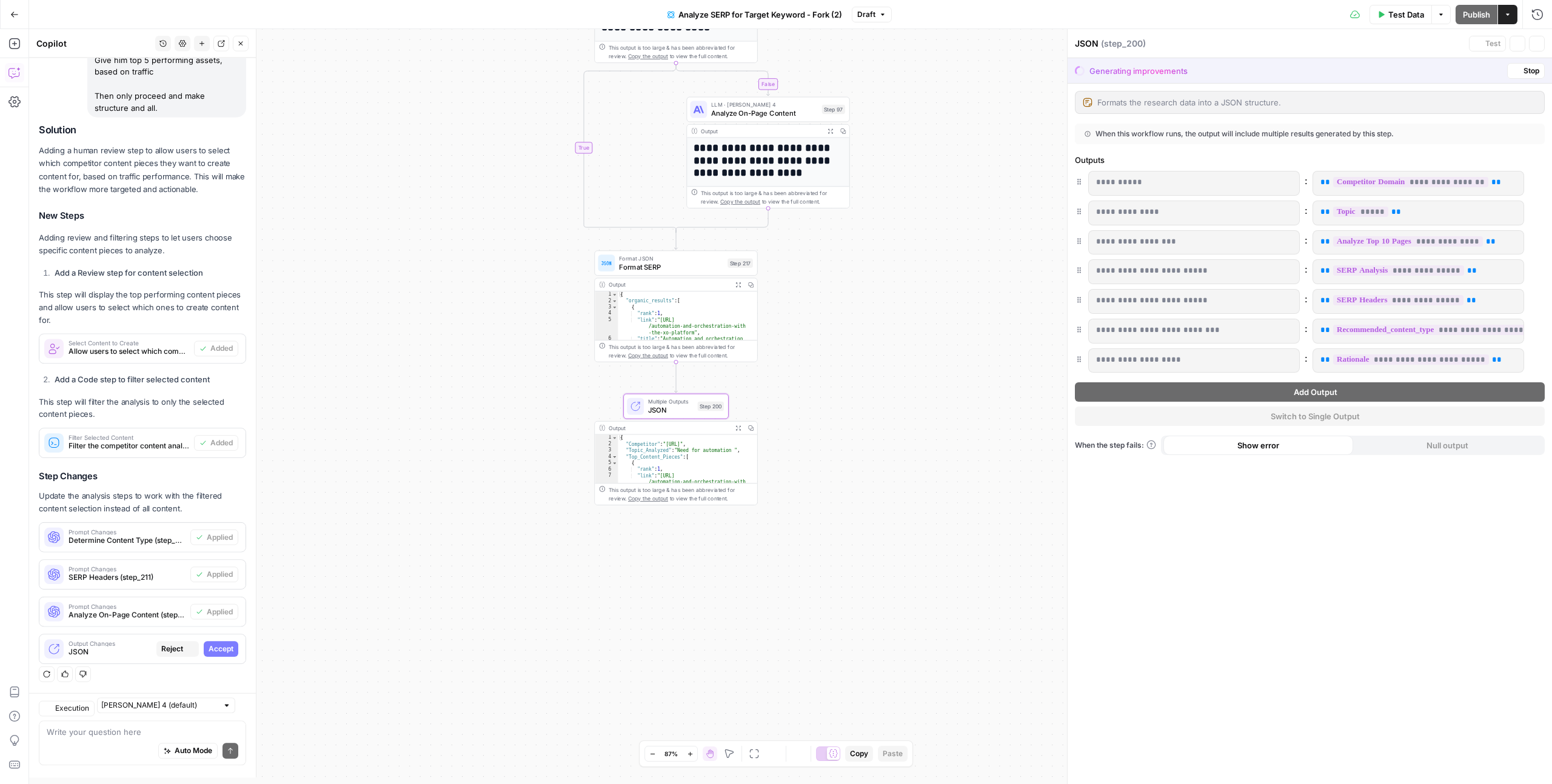
scroll to position [1070, 0]
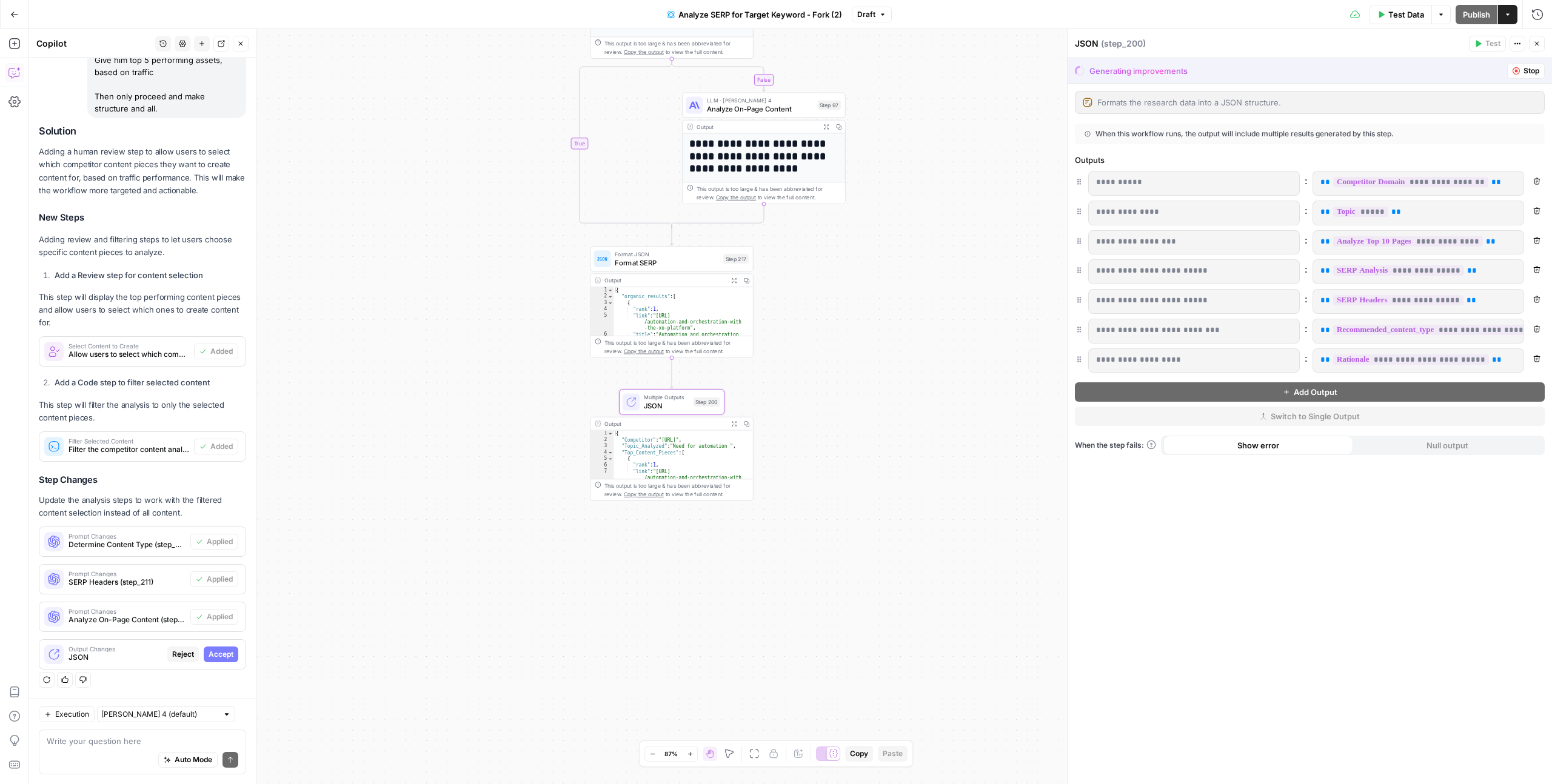
click at [216, 652] on span "Accept" at bounding box center [220, 655] width 25 height 11
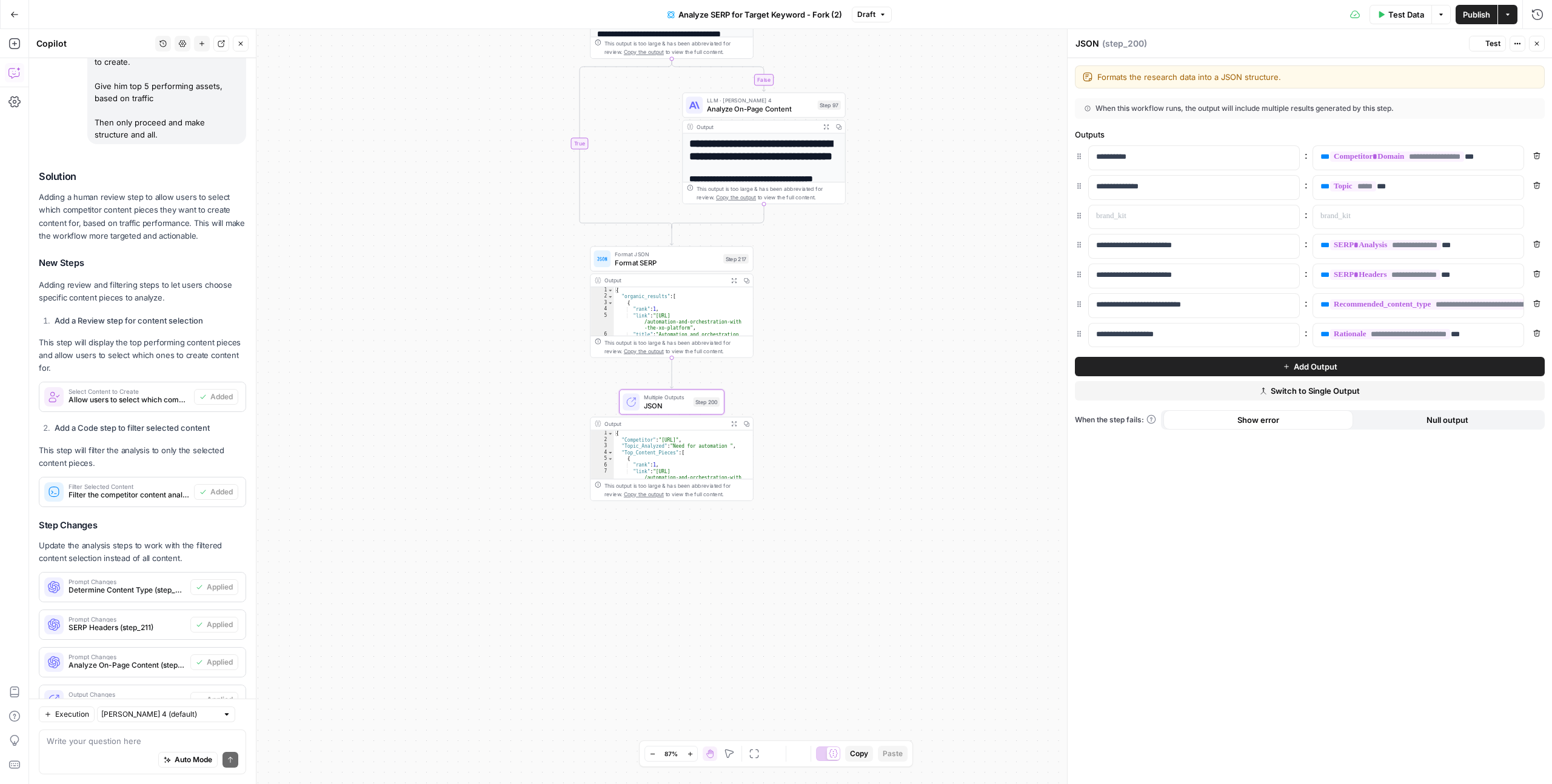
scroll to position [1129, 0]
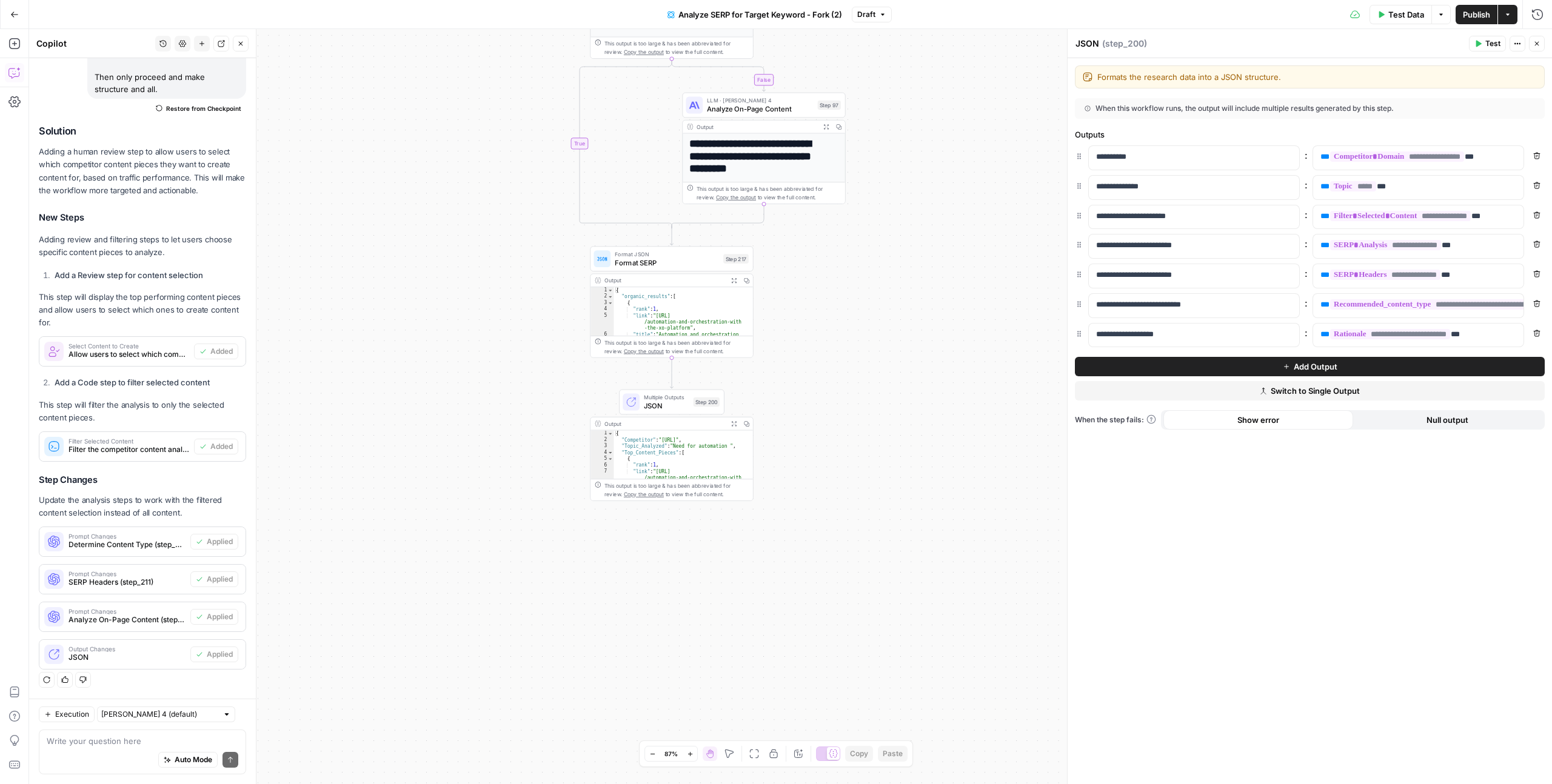
click at [1535, 45] on icon "button" at bounding box center [1537, 44] width 7 height 7
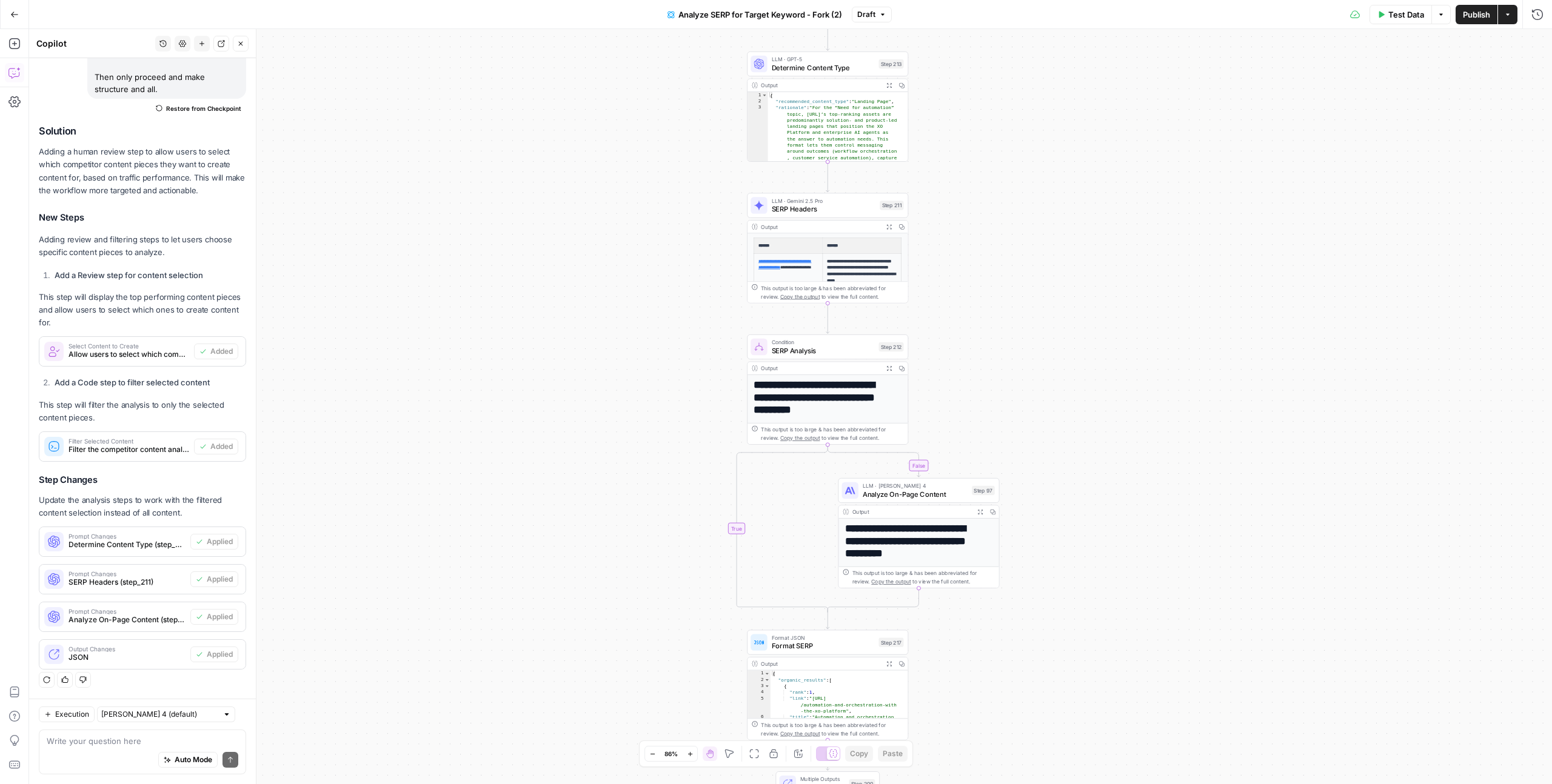
click at [1402, 14] on span "Test Data" at bounding box center [1406, 14] width 35 height 12
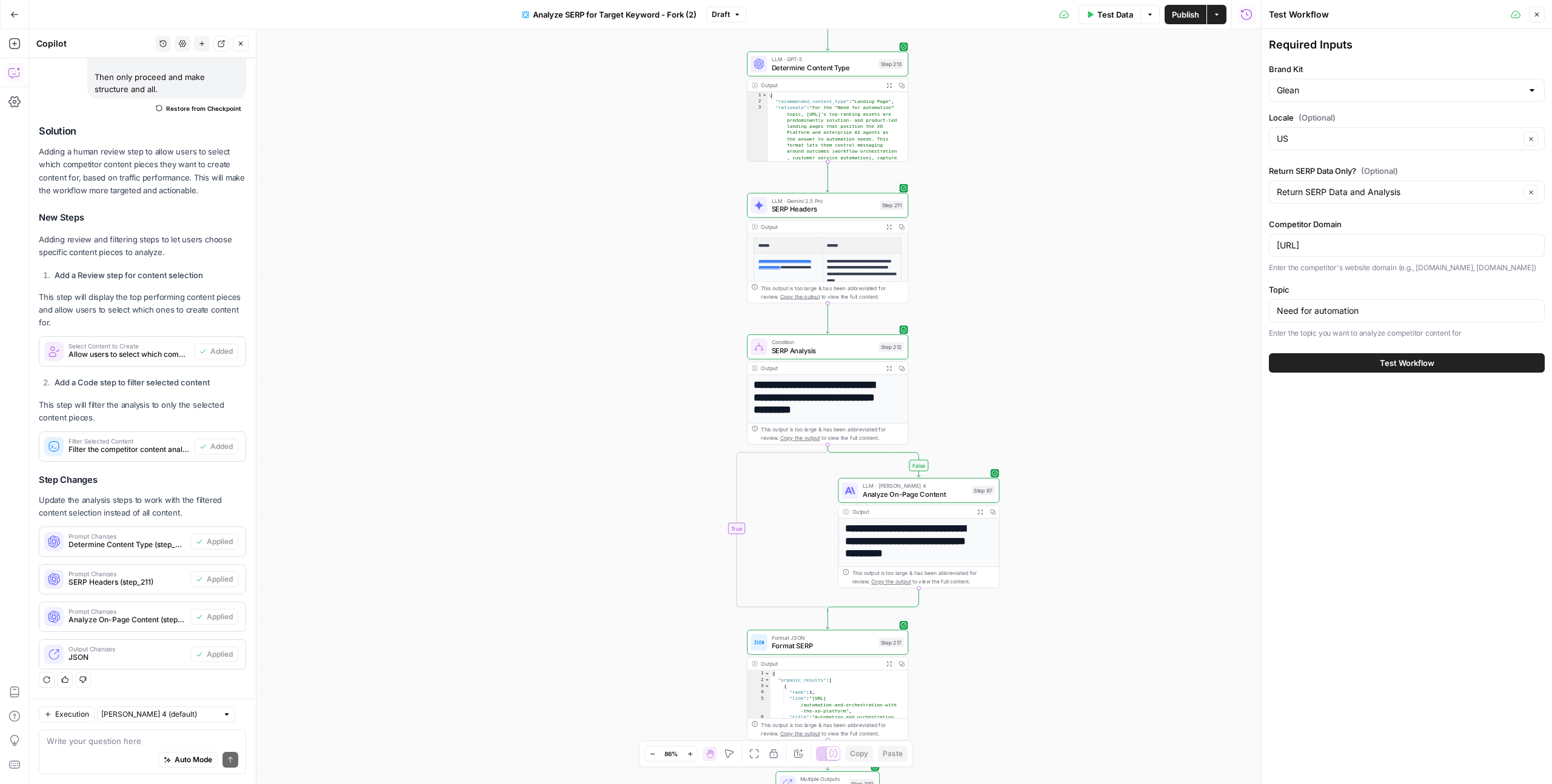
click at [1349, 363] on button "Test Workflow" at bounding box center [1406, 362] width 276 height 19
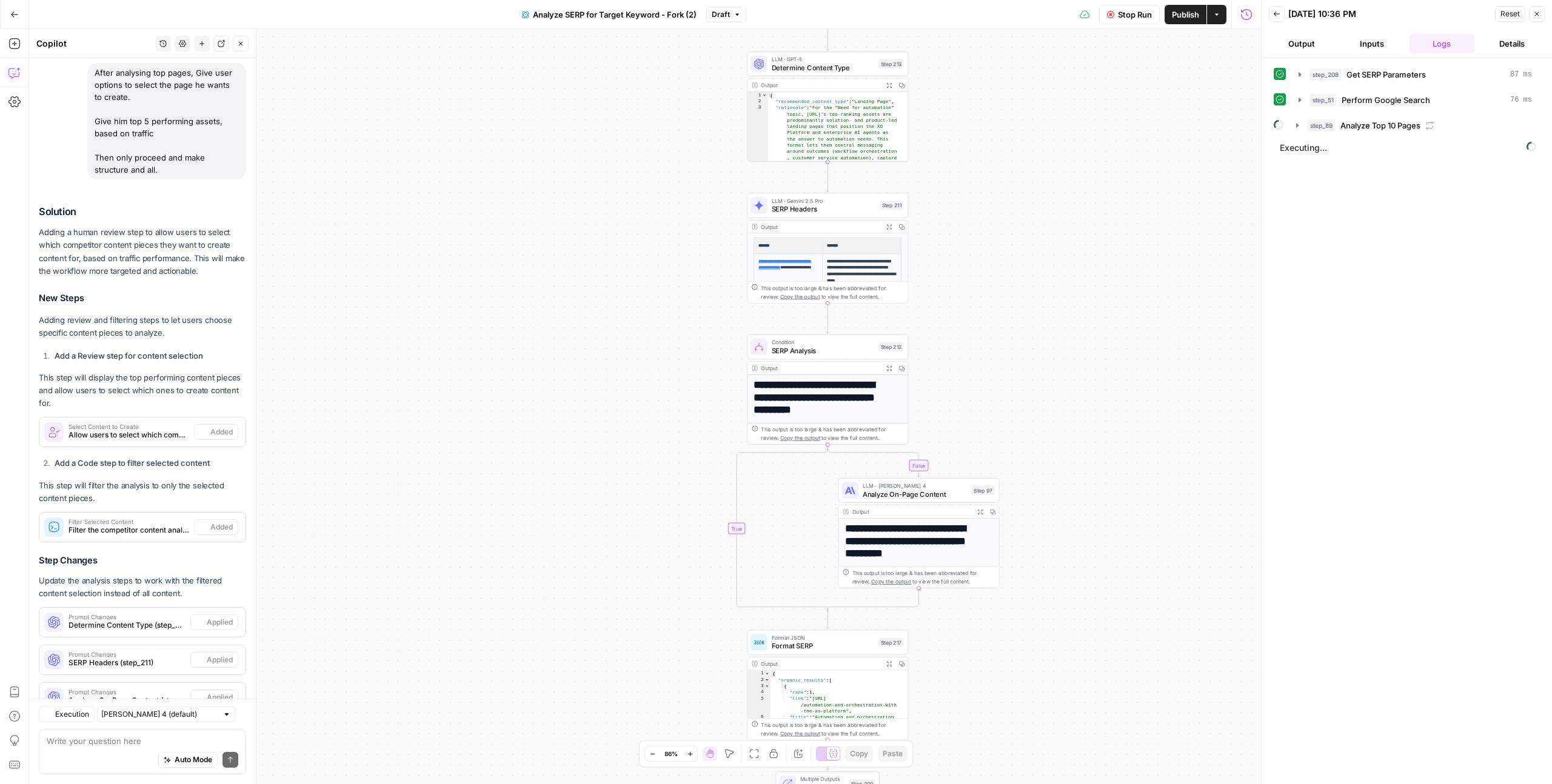
scroll to position [1129, 0]
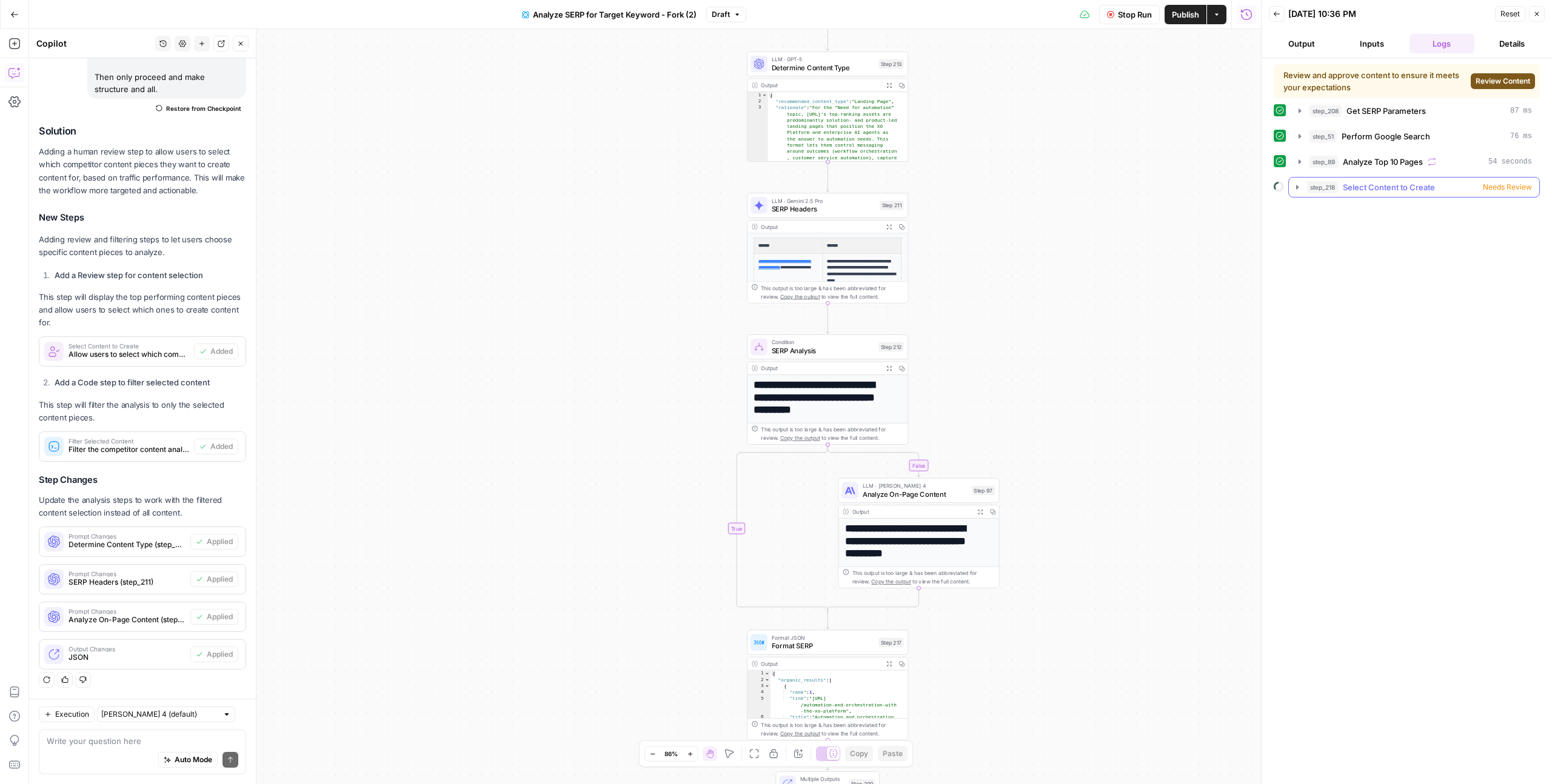
click at [1510, 180] on button "step_218 Select Content to Create Needs Review" at bounding box center [1414, 186] width 250 height 19
click at [1361, 214] on button "Logs" at bounding box center [1352, 212] width 32 height 18
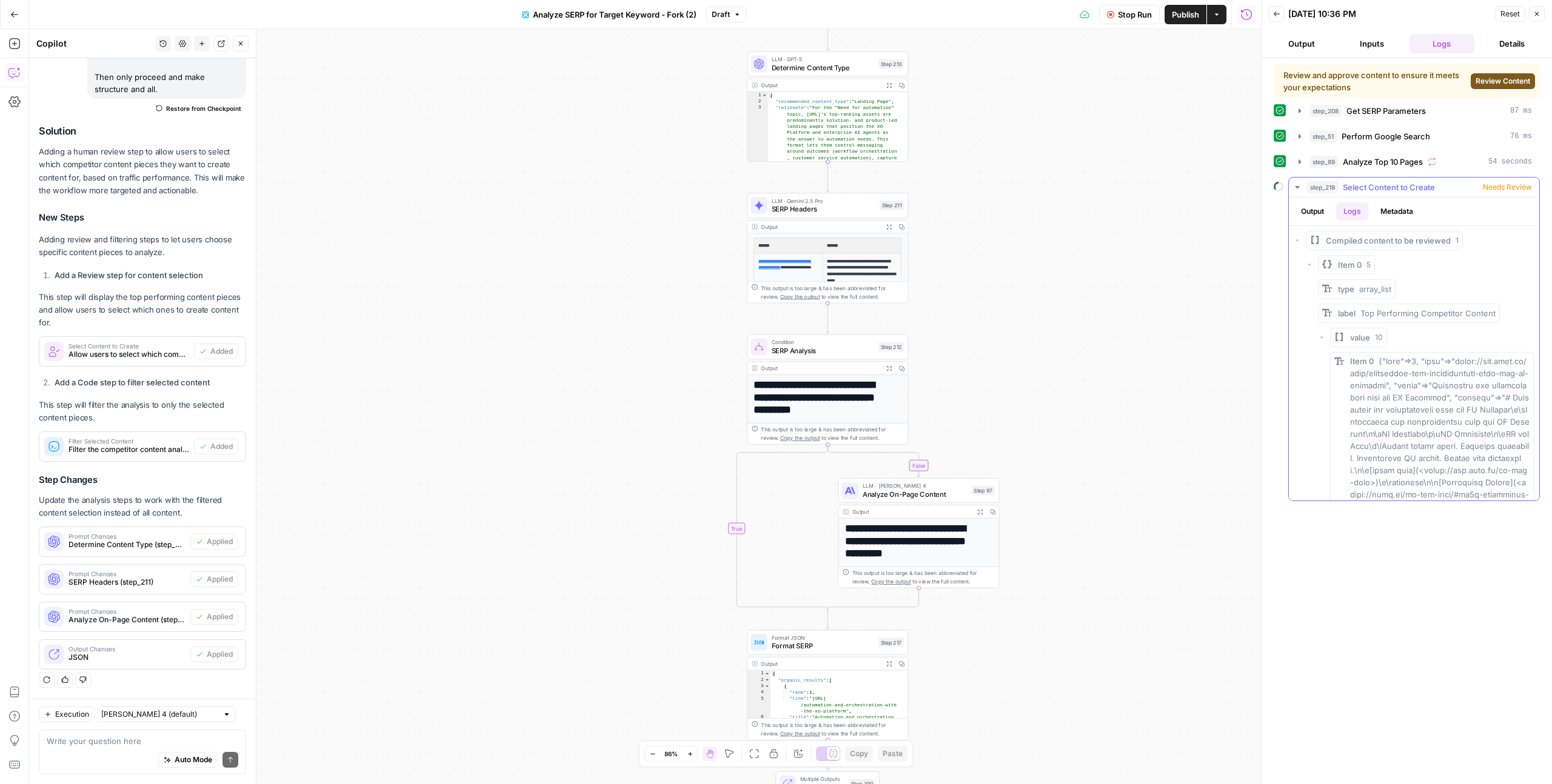
click at [1386, 213] on button "Metadata" at bounding box center [1396, 212] width 47 height 18
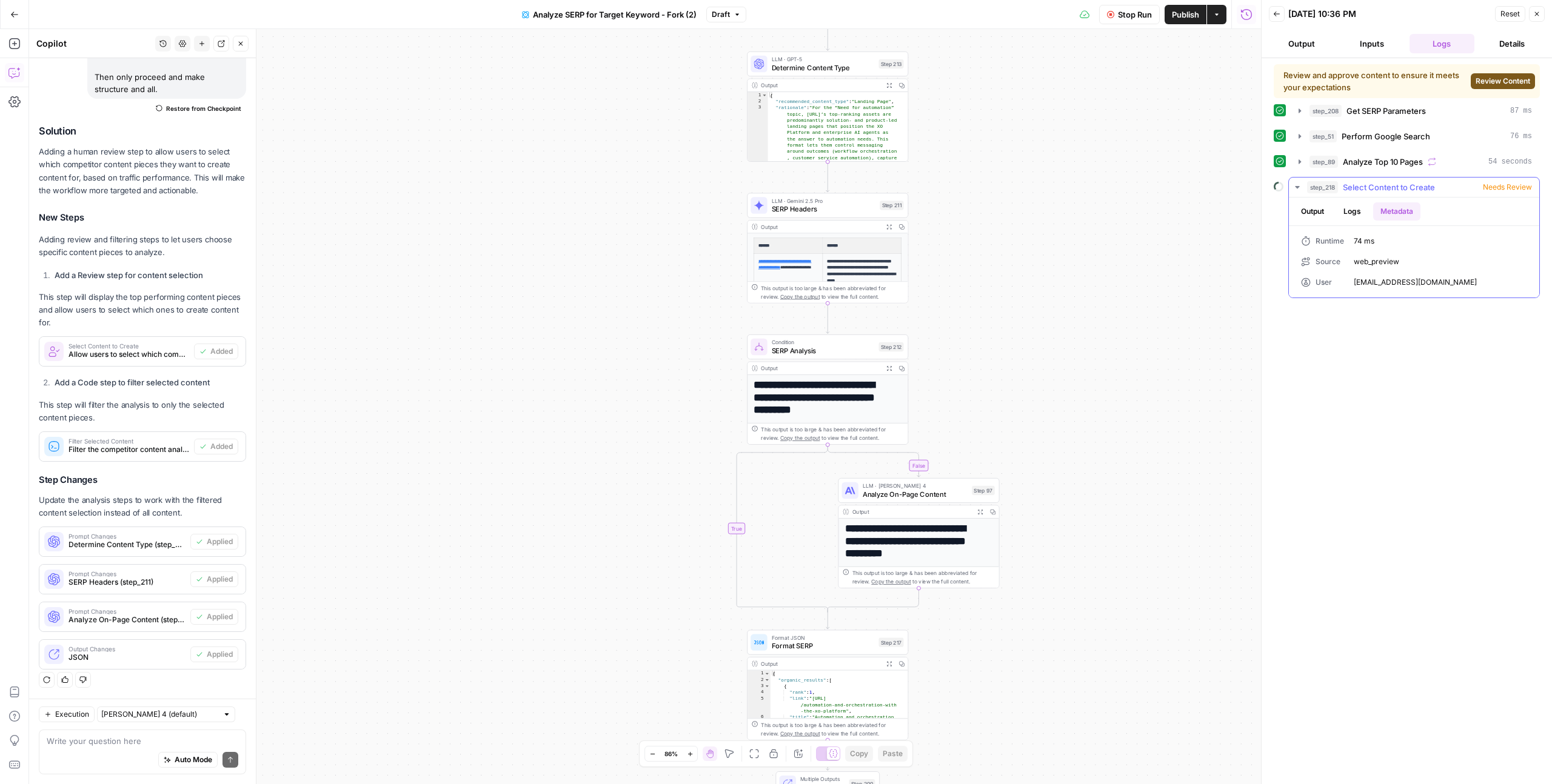
click at [1325, 215] on button "Output" at bounding box center [1312, 212] width 37 height 18
click at [1255, 241] on div "false false true true Workflow Input Settings Inputs Run Code · Python Get SERP…" at bounding box center [645, 407] width 1232 height 755
click at [1494, 81] on span "Review Content" at bounding box center [1503, 81] width 55 height 11
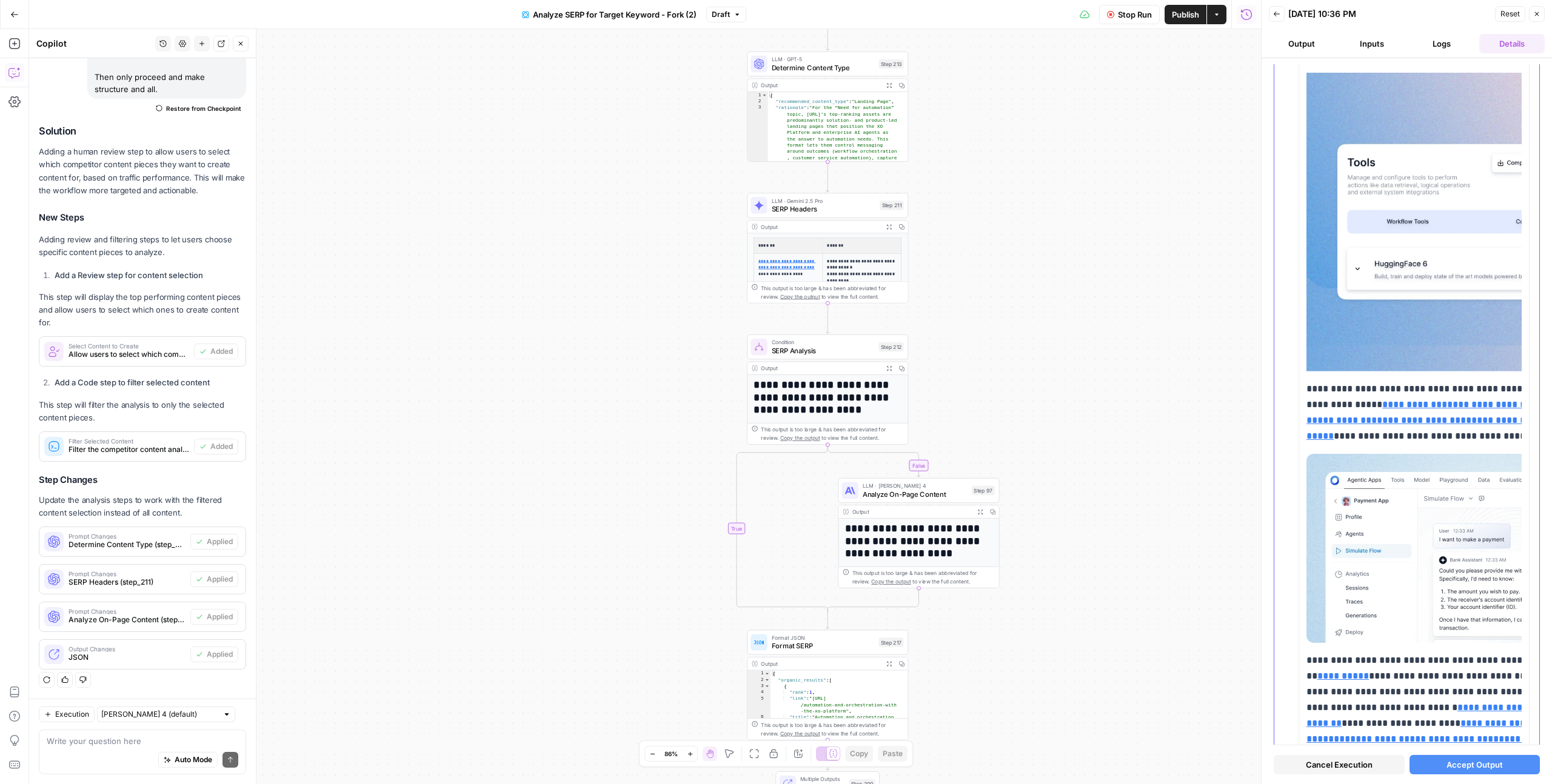
scroll to position [0, 0]
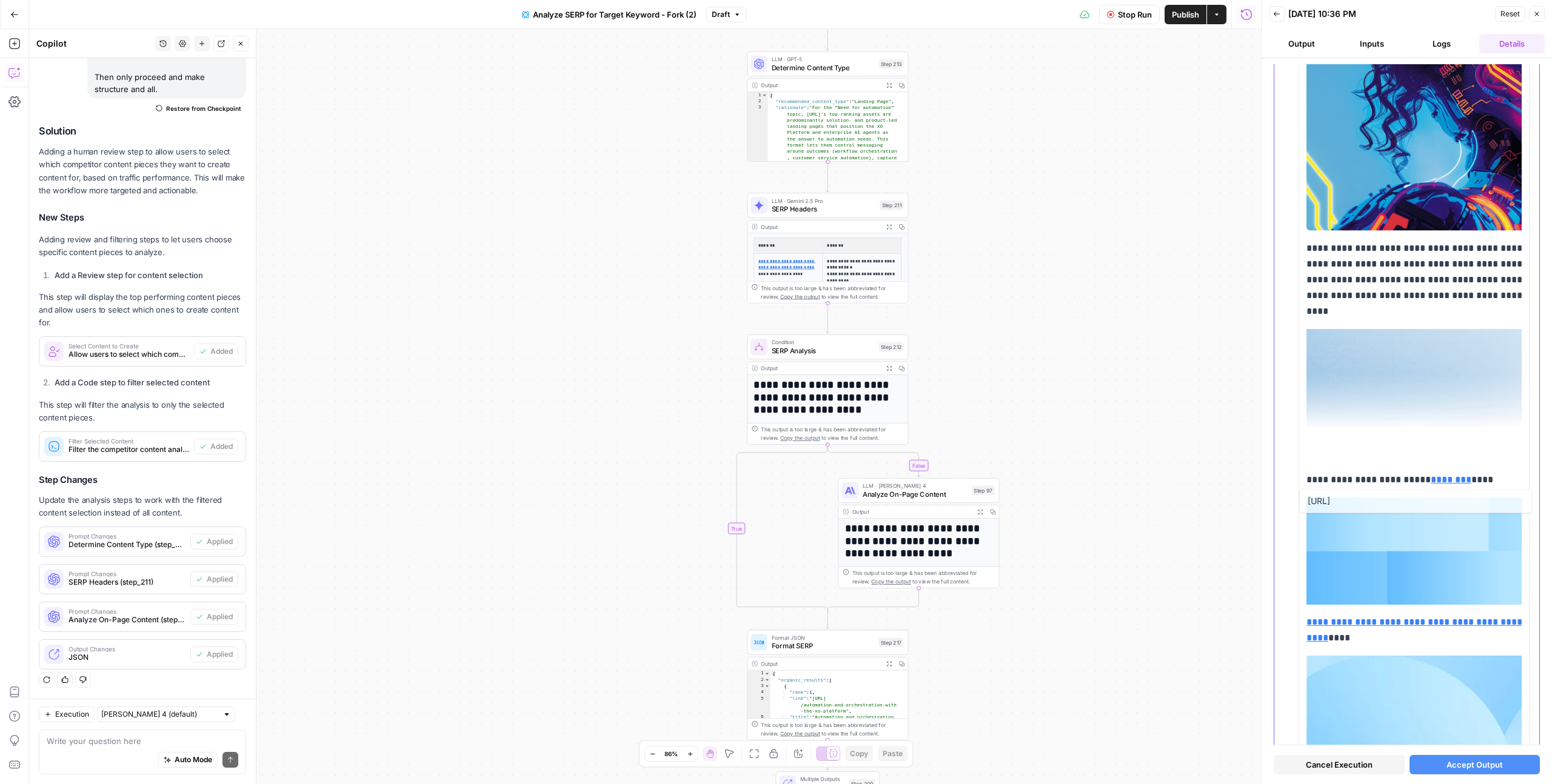
type input "https://www.kore.ai/blog/building-voice-ai-as-the-new-digital-front-door"
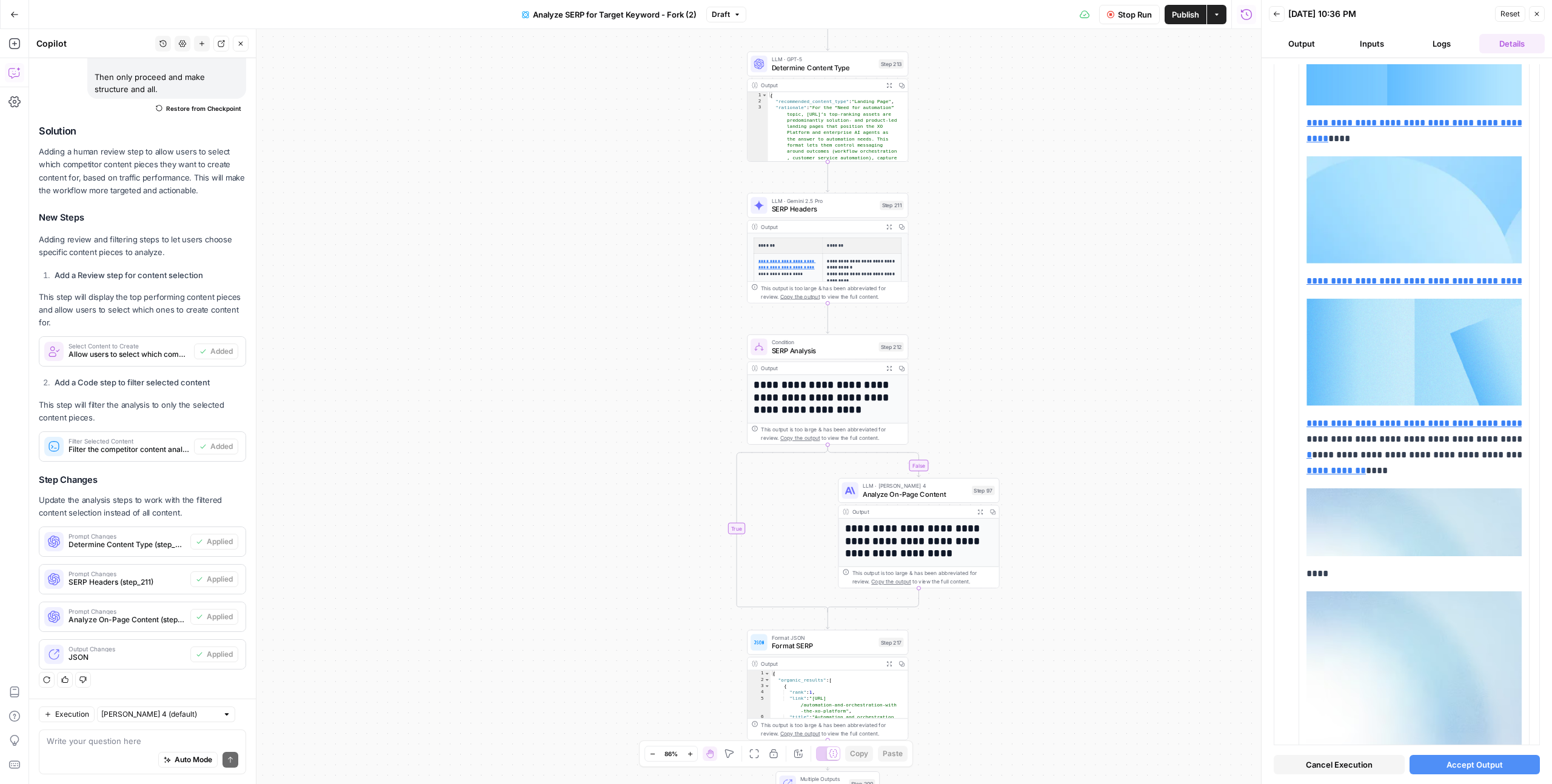
click at [1335, 760] on span "Cancel Execution" at bounding box center [1338, 764] width 66 height 12
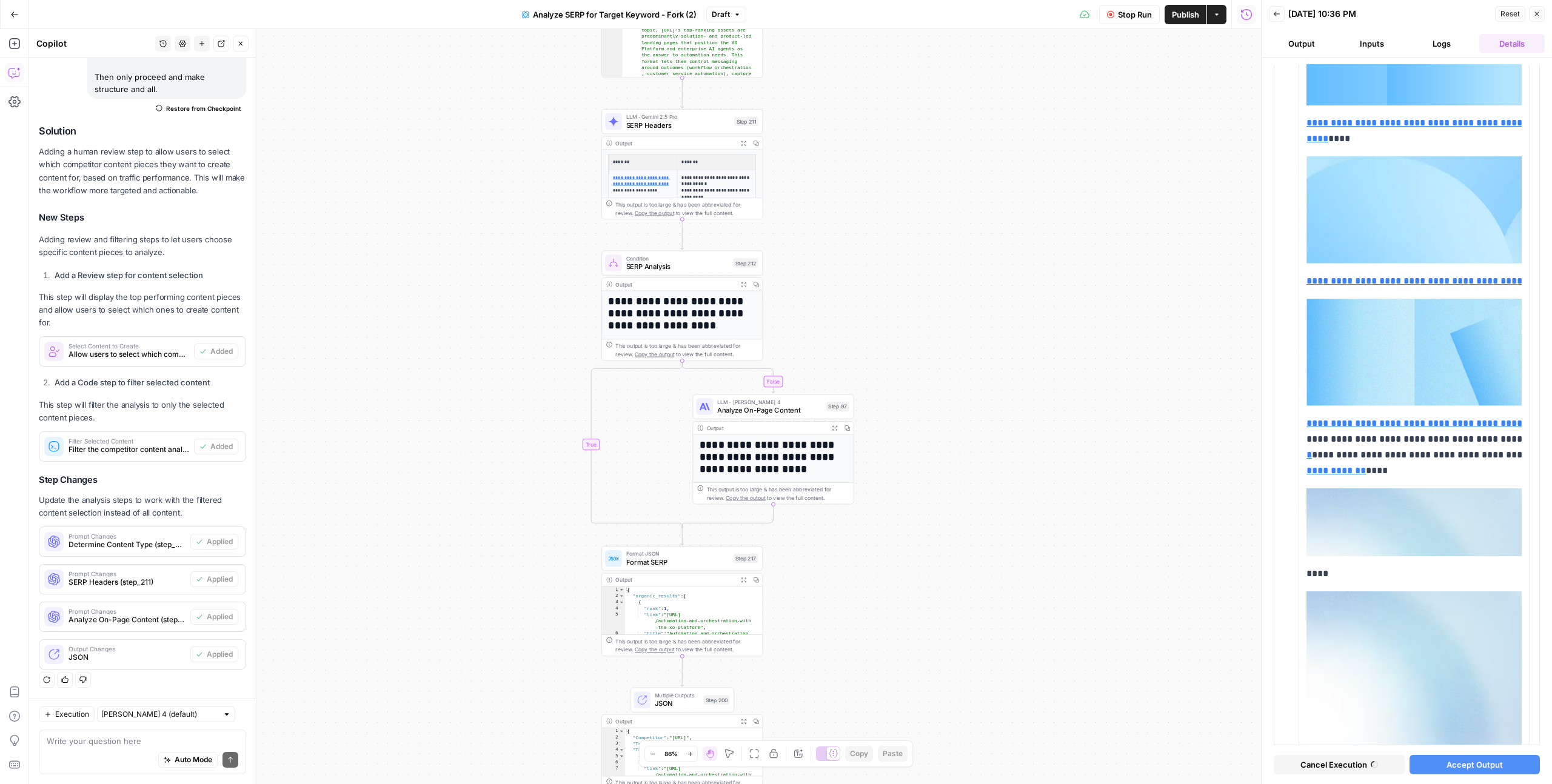
click at [80, 748] on div "Auto Mode Send" at bounding box center [142, 760] width 192 height 26
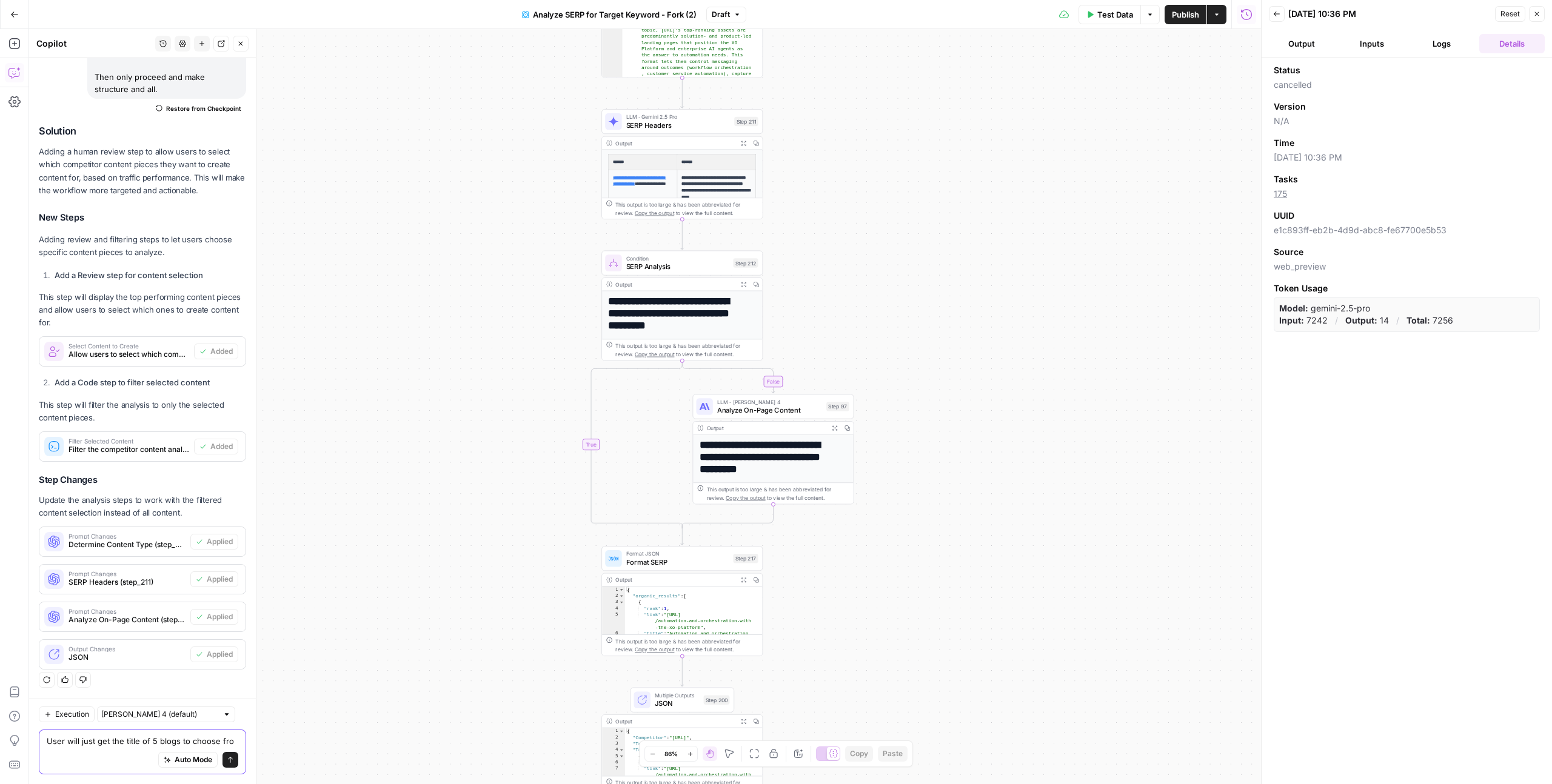
scroll to position [1141, 0]
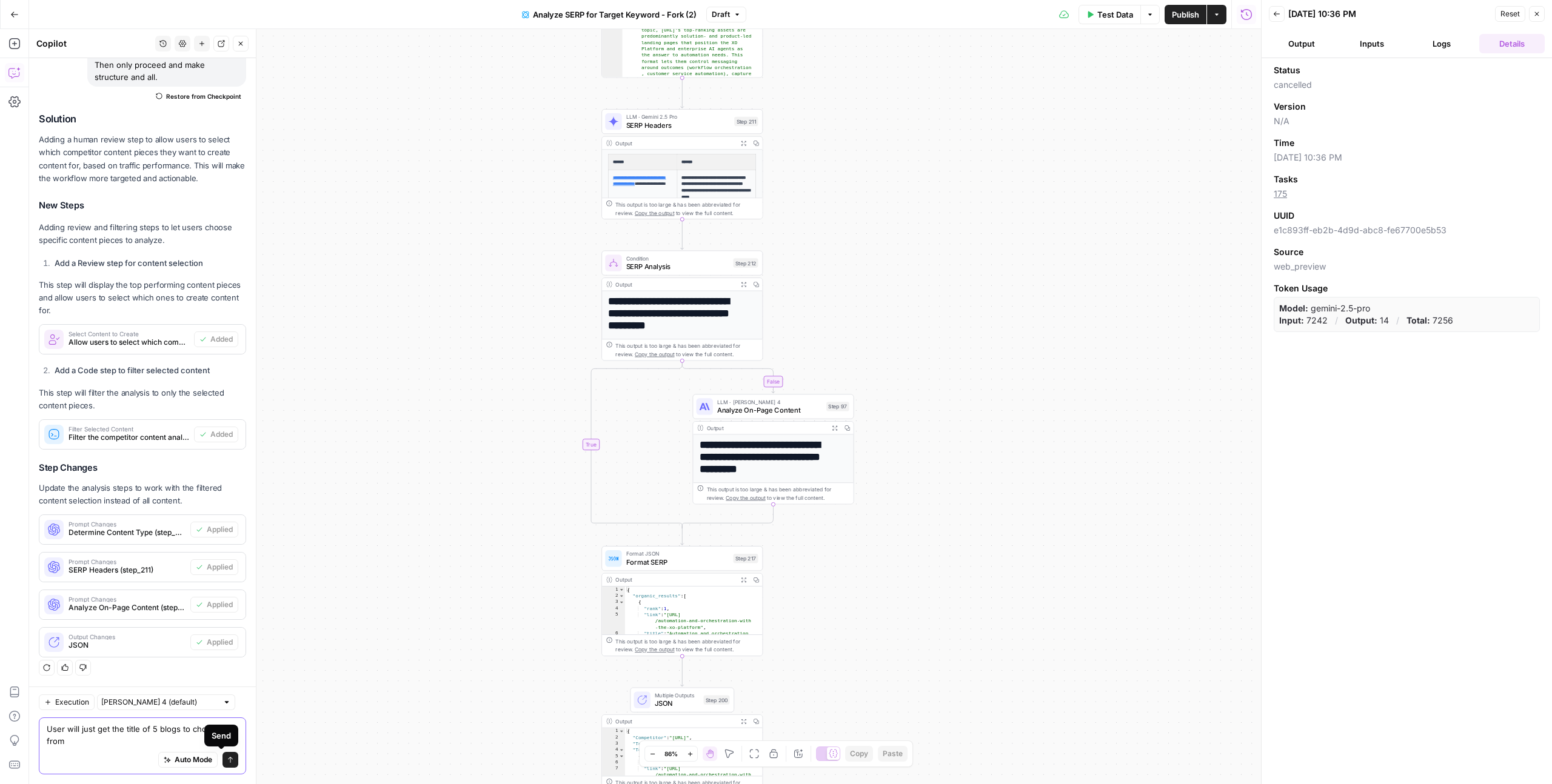
type textarea "User will just get the title of 5 blogs to choose from"
click at [227, 762] on icon "submit" at bounding box center [230, 760] width 7 height 7
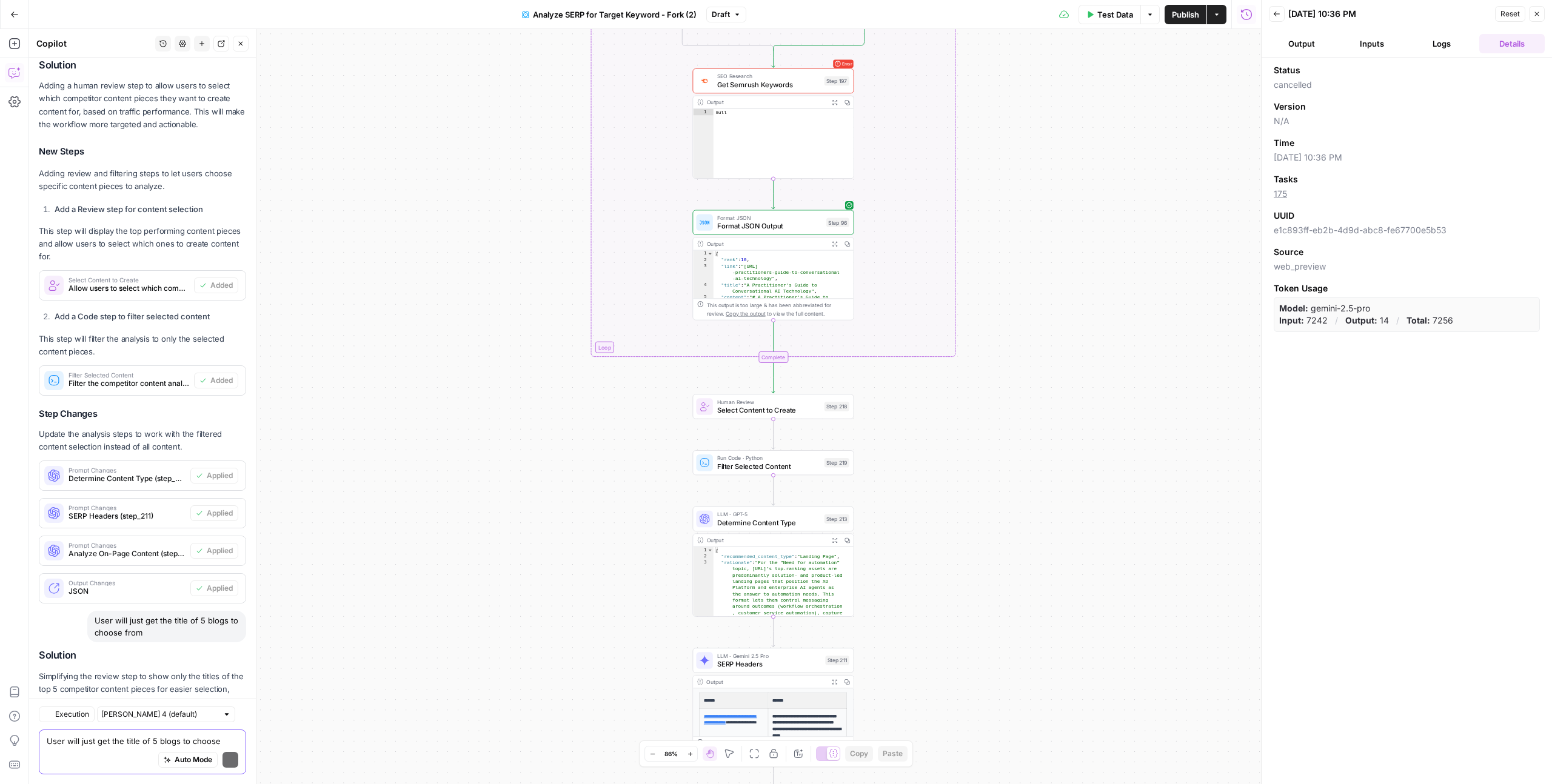
scroll to position [1283, 0]
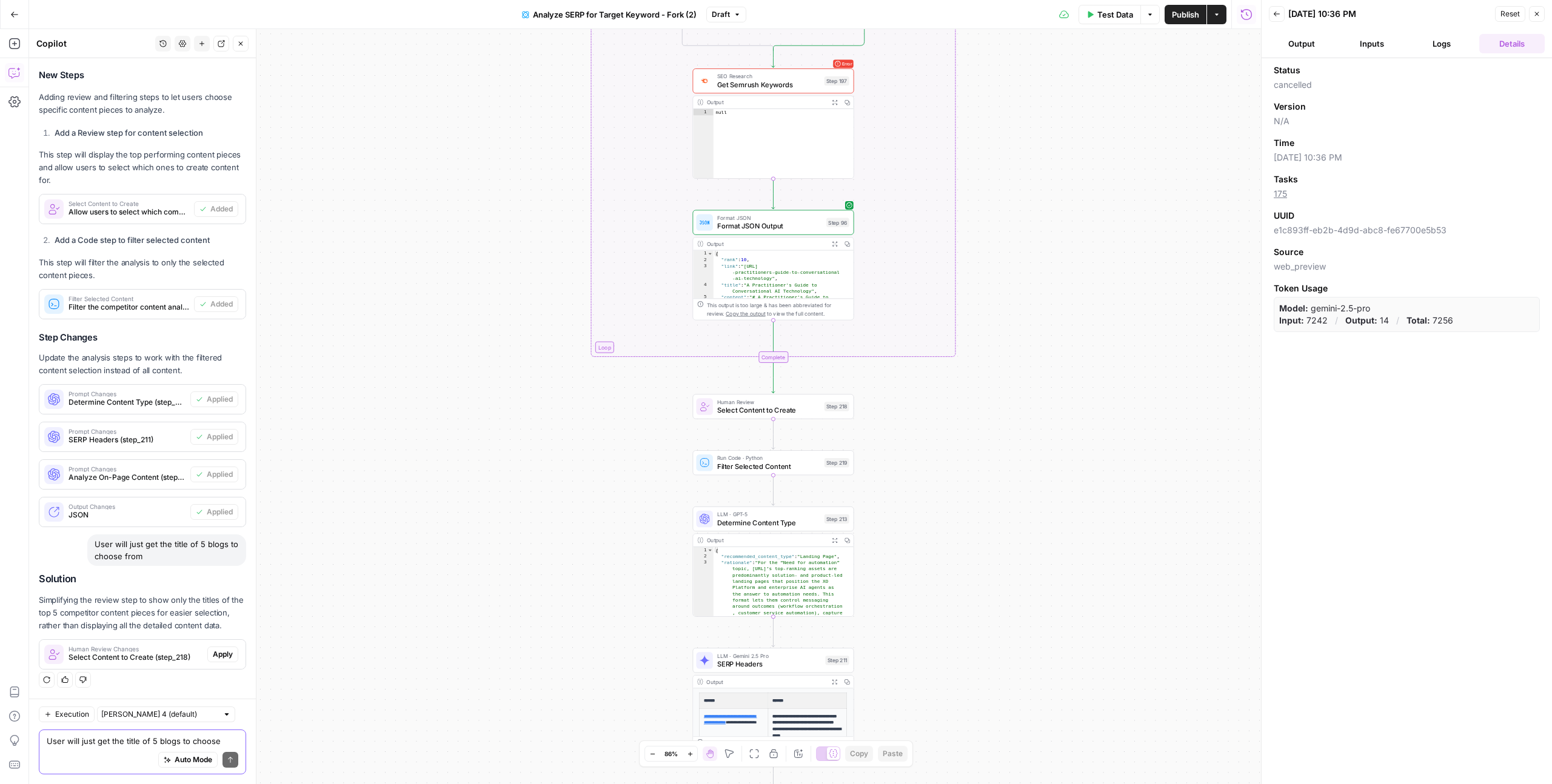
click at [217, 689] on div "Regenerate Helpful Not helpful" at bounding box center [143, 680] width 207 height 17
click at [216, 658] on span "Apply" at bounding box center [223, 655] width 20 height 11
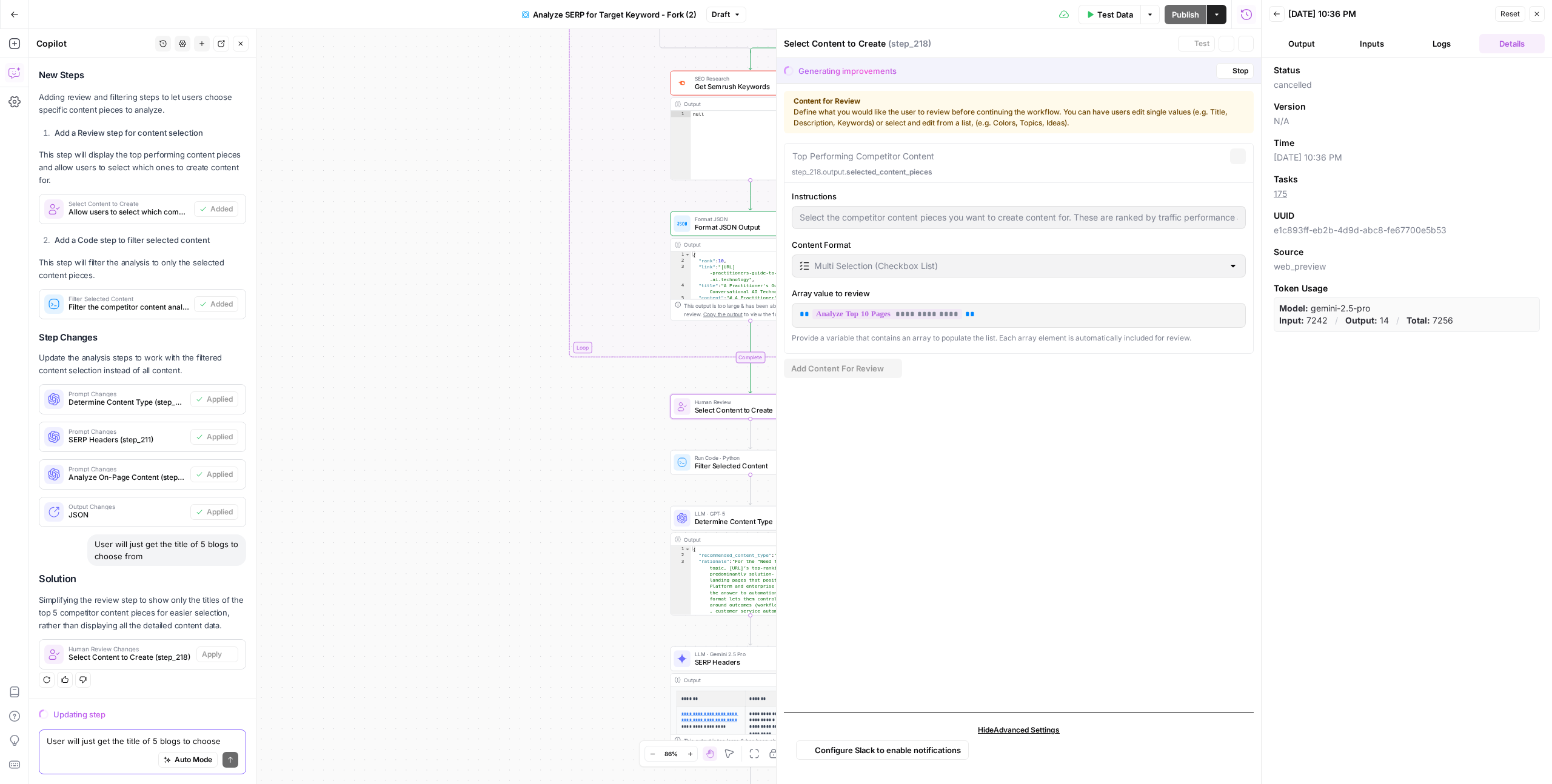
scroll to position [1225, 0]
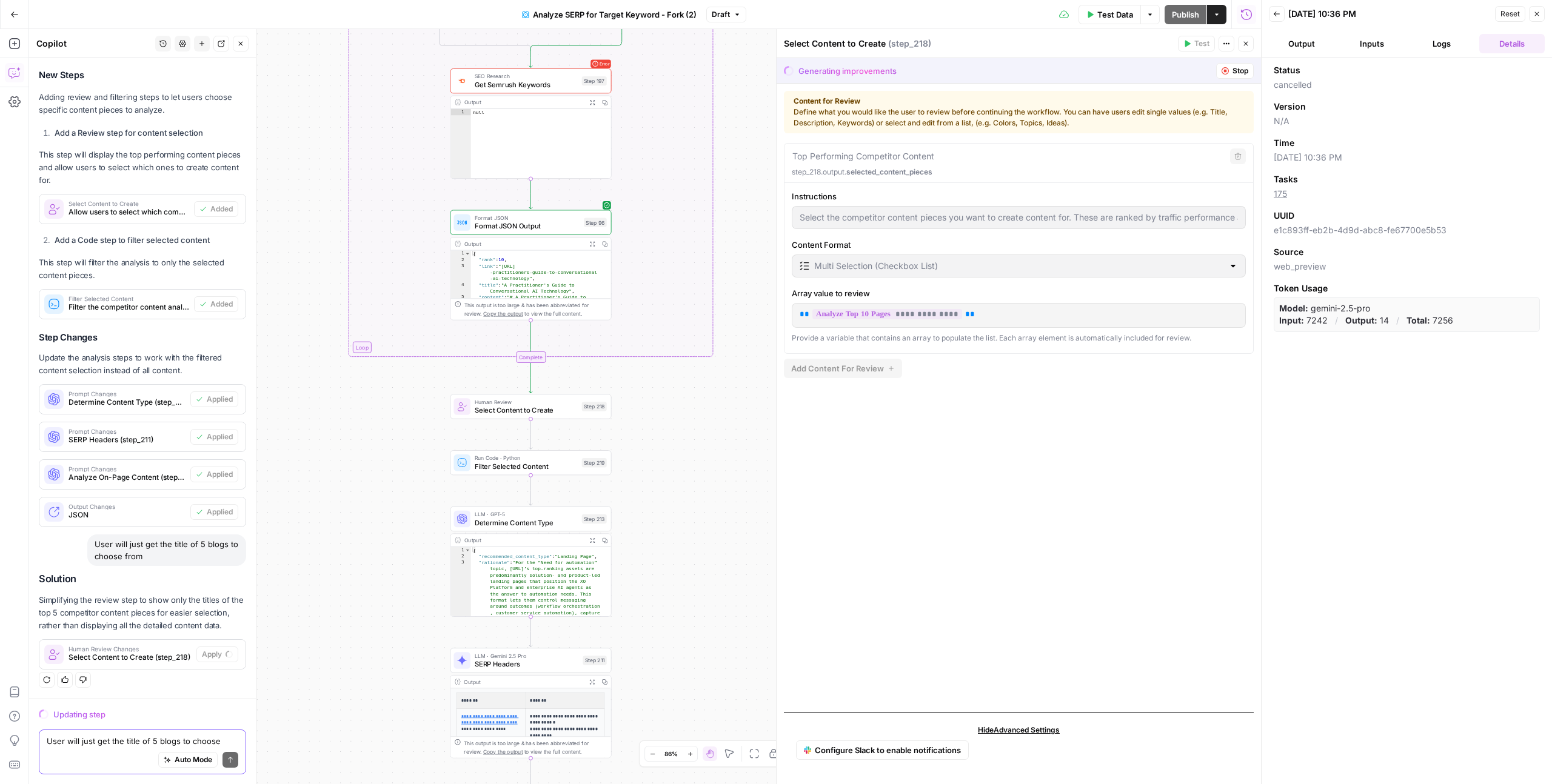
click at [1539, 12] on icon "button" at bounding box center [1537, 14] width 7 height 7
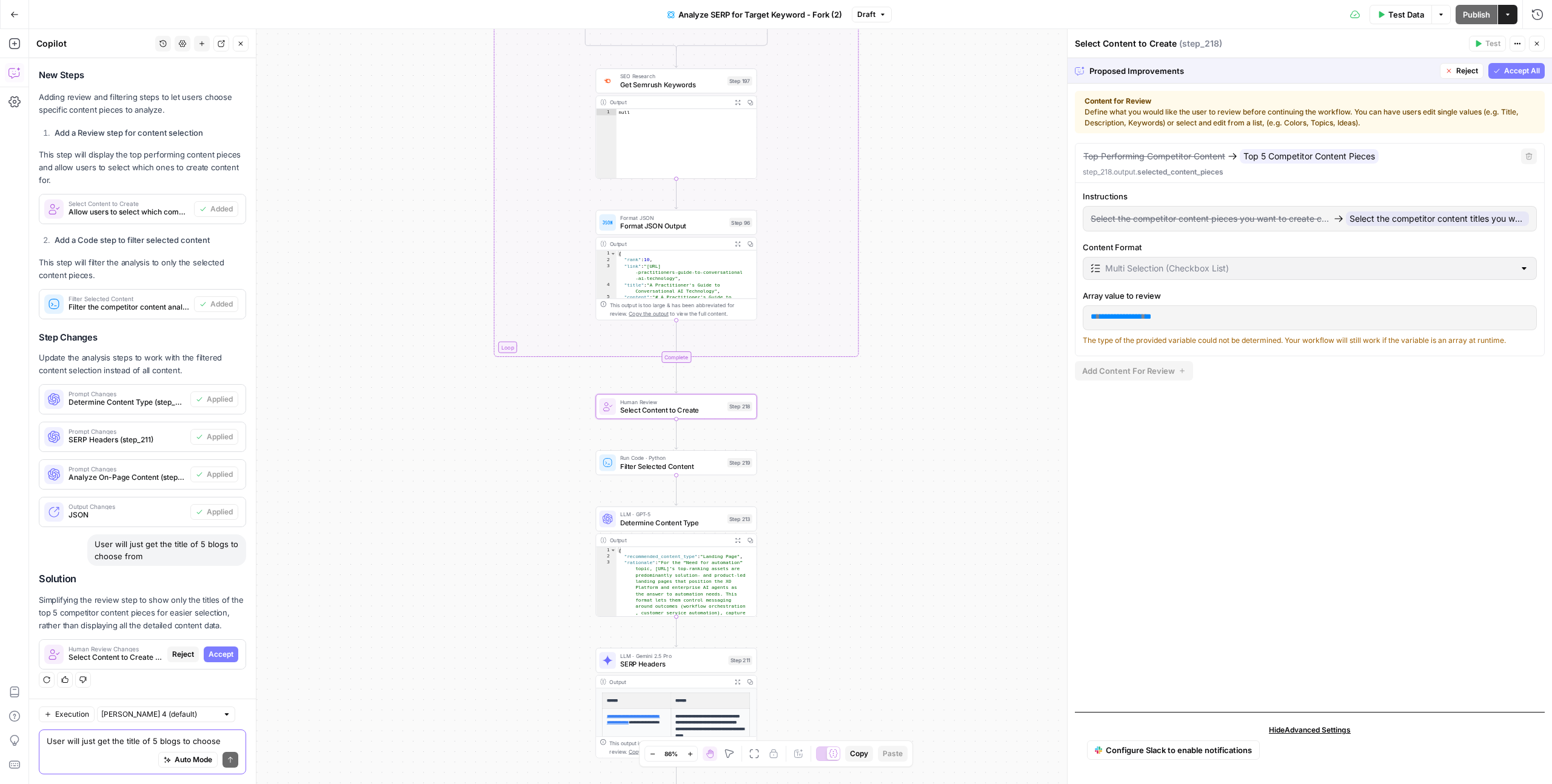
click at [221, 651] on span "Accept" at bounding box center [220, 655] width 25 height 11
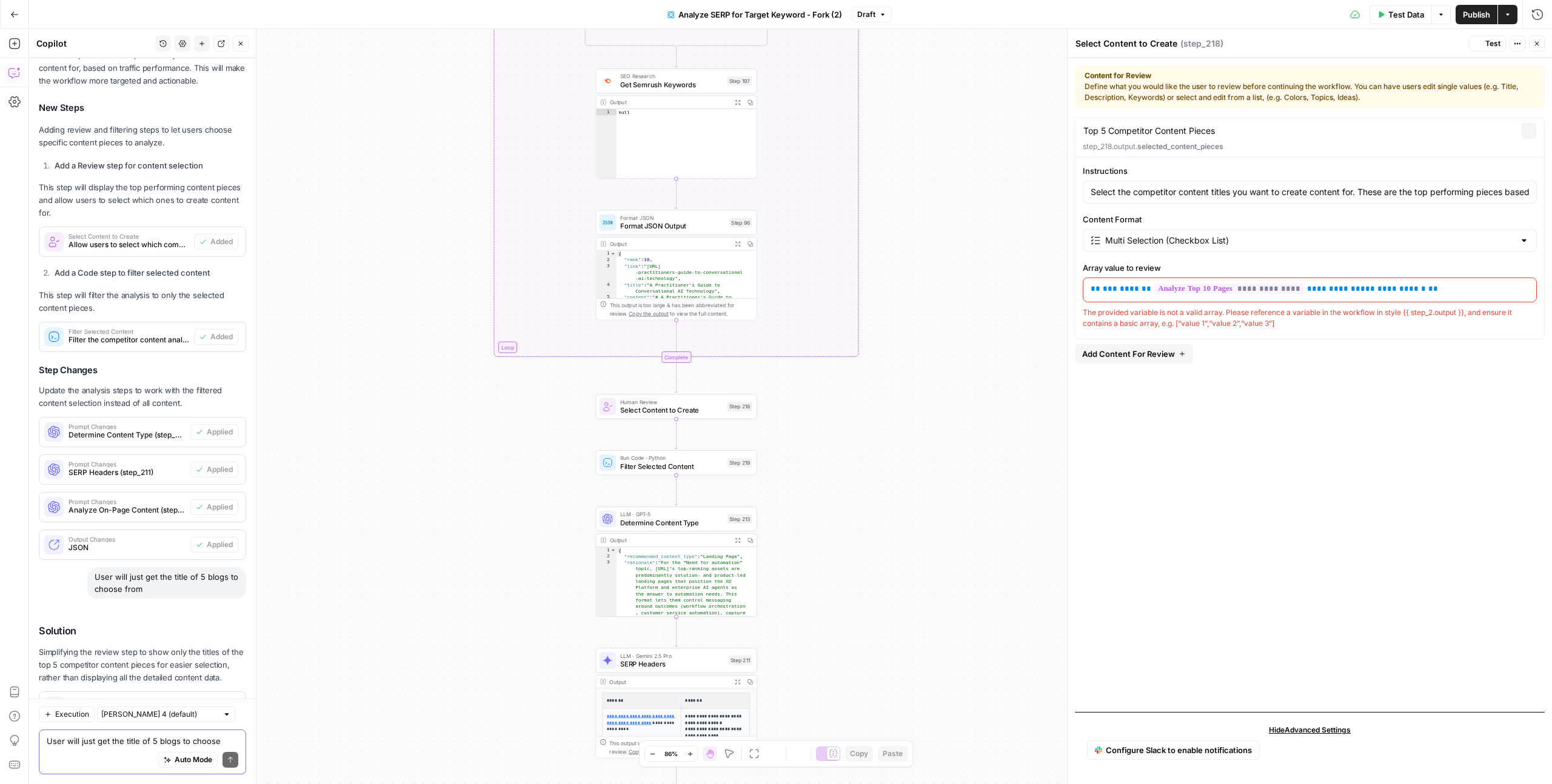
scroll to position [1303, 0]
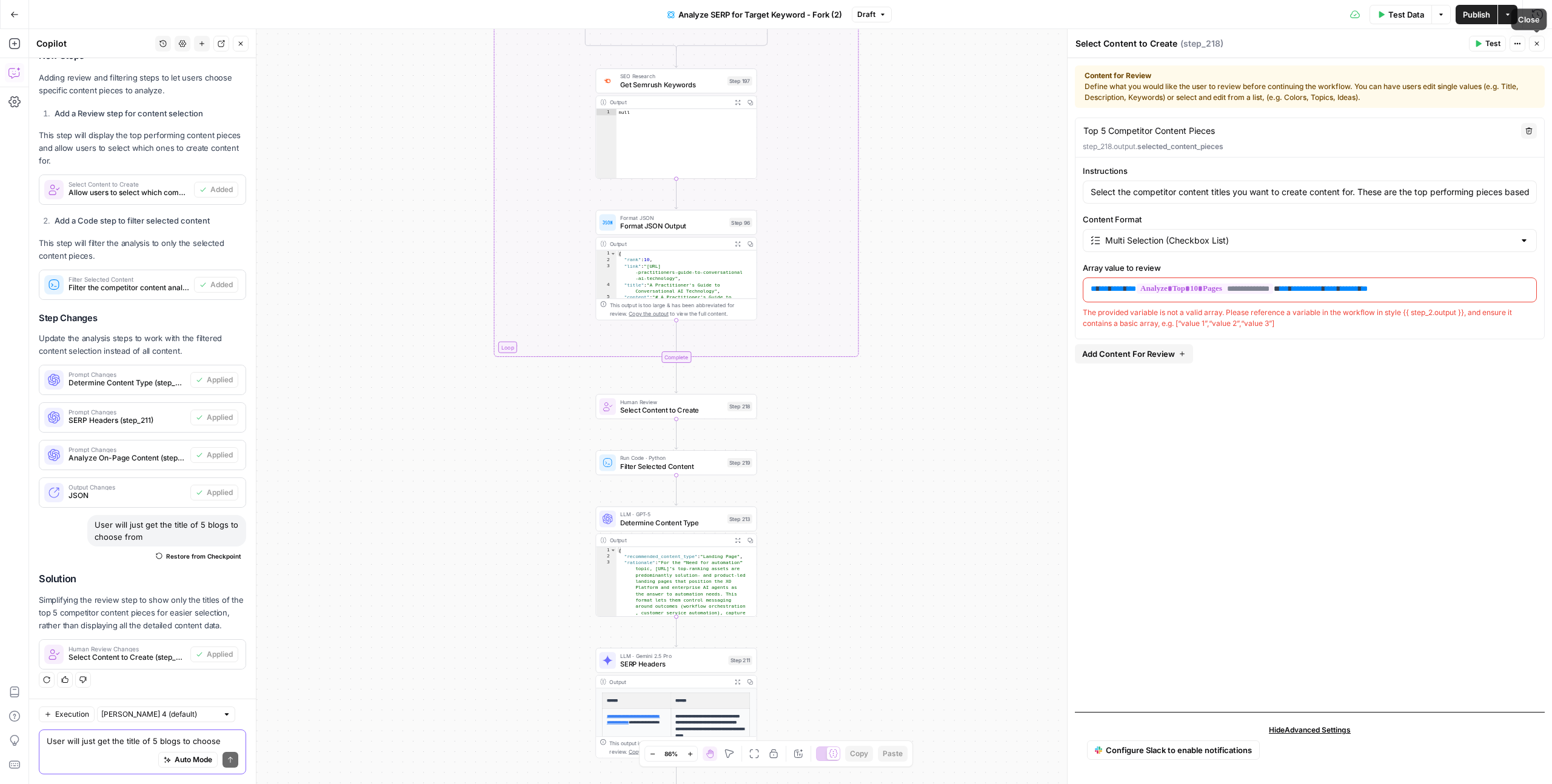
click at [1540, 41] on button "Close" at bounding box center [1536, 43] width 15 height 15
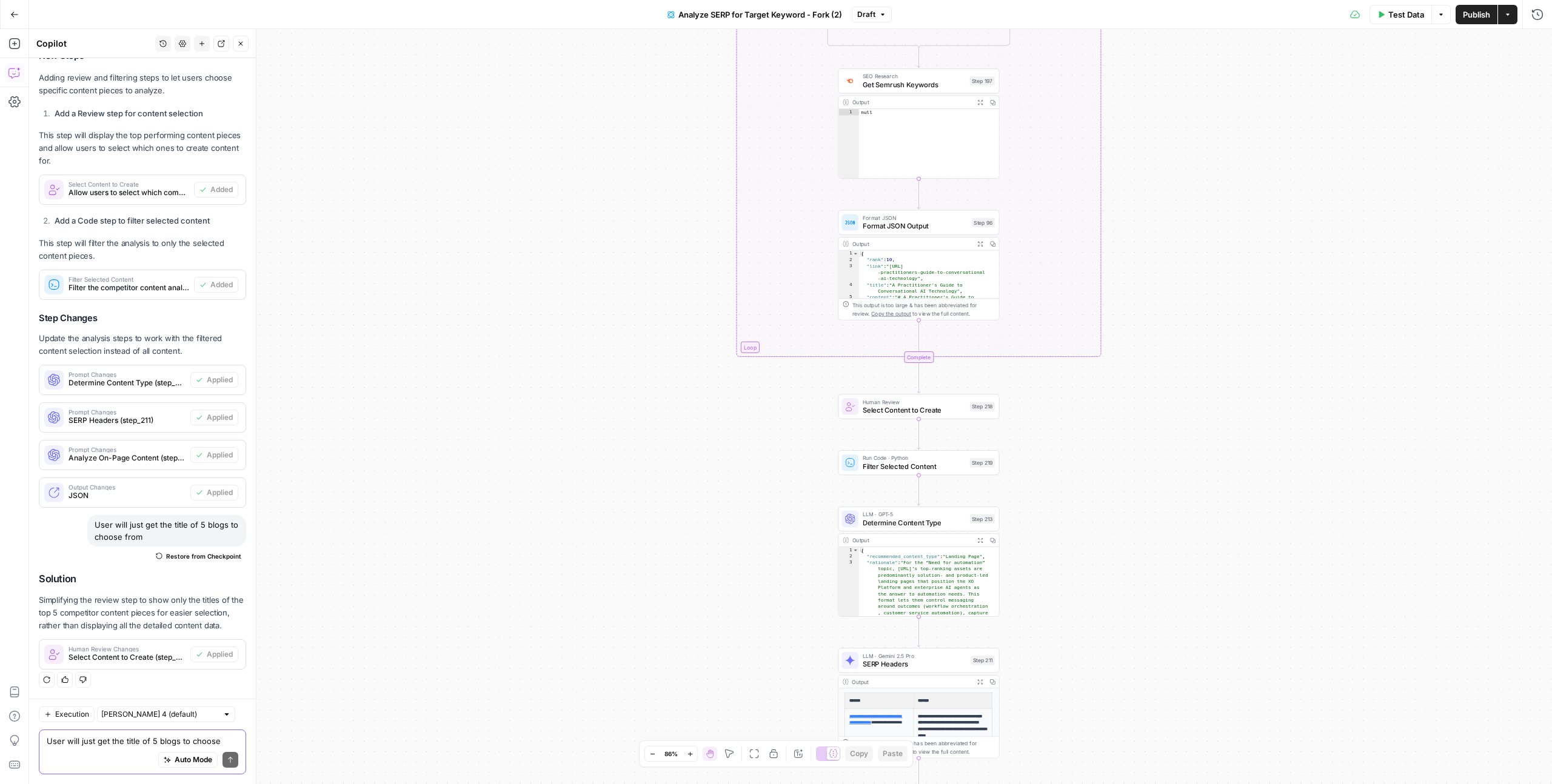
click at [1405, 13] on span "Test Data" at bounding box center [1406, 14] width 35 height 12
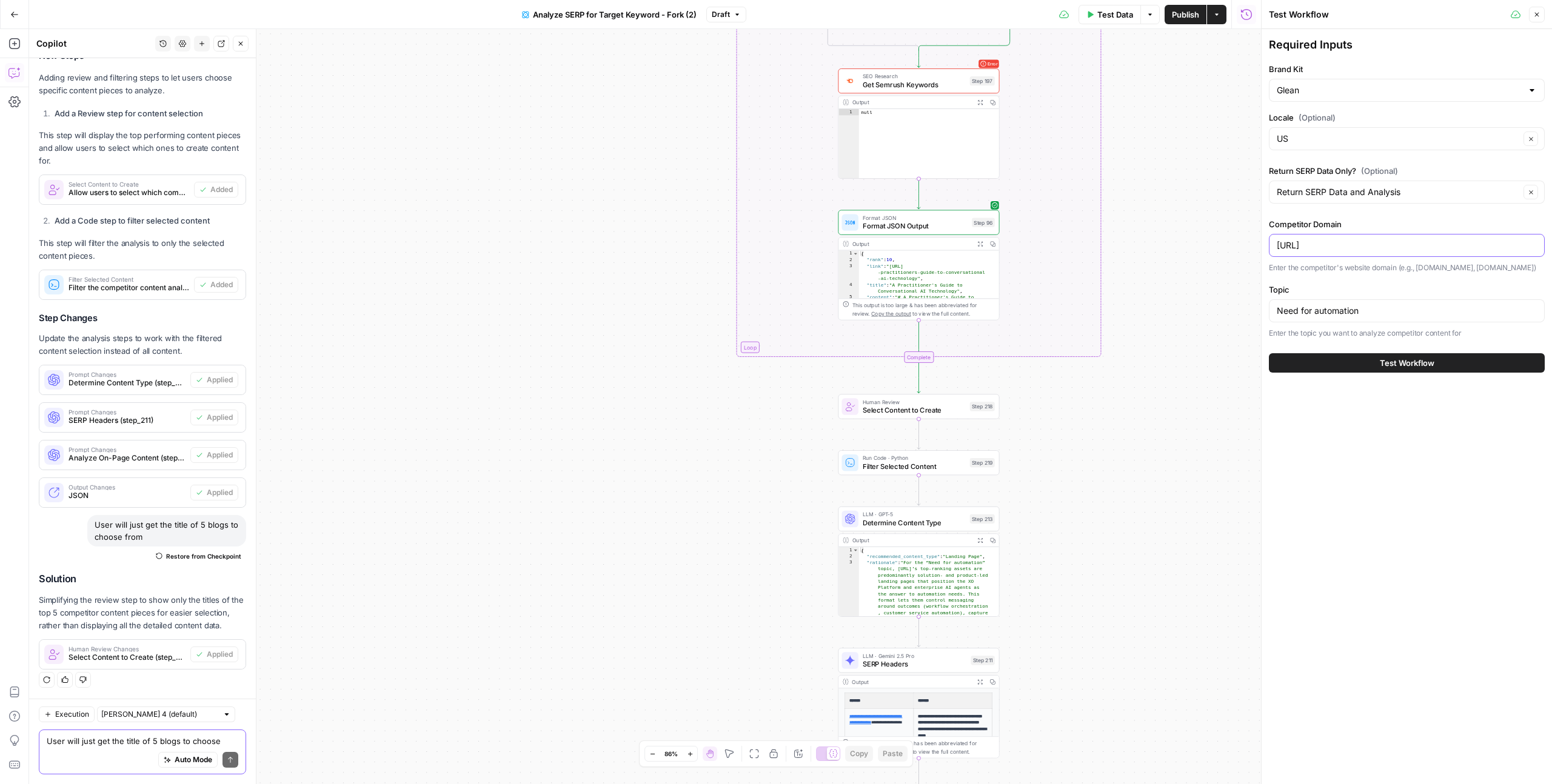
drag, startPoint x: 1320, startPoint y: 246, endPoint x: 1258, endPoint y: 247, distance: 62.0
click at [1261, 247] on div "Test Workflow Close Required Inputs Brand Kit Glean Locale (Optional) US Clear …" at bounding box center [1406, 392] width 291 height 784
type input "darwinbox.com"
drag, startPoint x: 1373, startPoint y: 314, endPoint x: 1267, endPoint y: 315, distance: 106.0
click at [1267, 315] on div "Test Workflow Close Required Inputs Brand Kit Glean Locale (Optional) US Clear …" at bounding box center [1406, 392] width 291 height 784
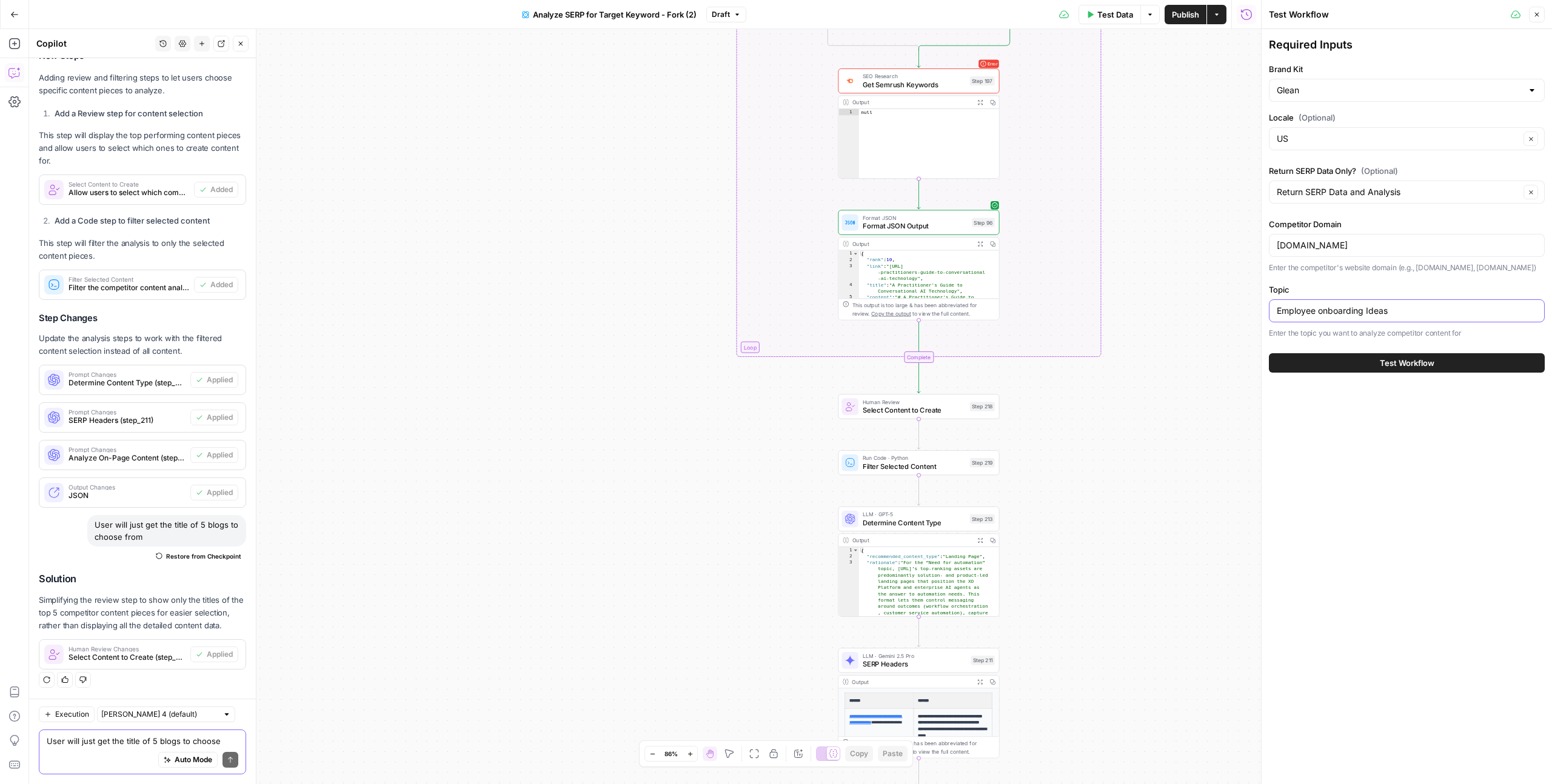
type input "Employee onboarding Ideas"
click at [1442, 369] on button "Test Workflow" at bounding box center [1406, 362] width 276 height 19
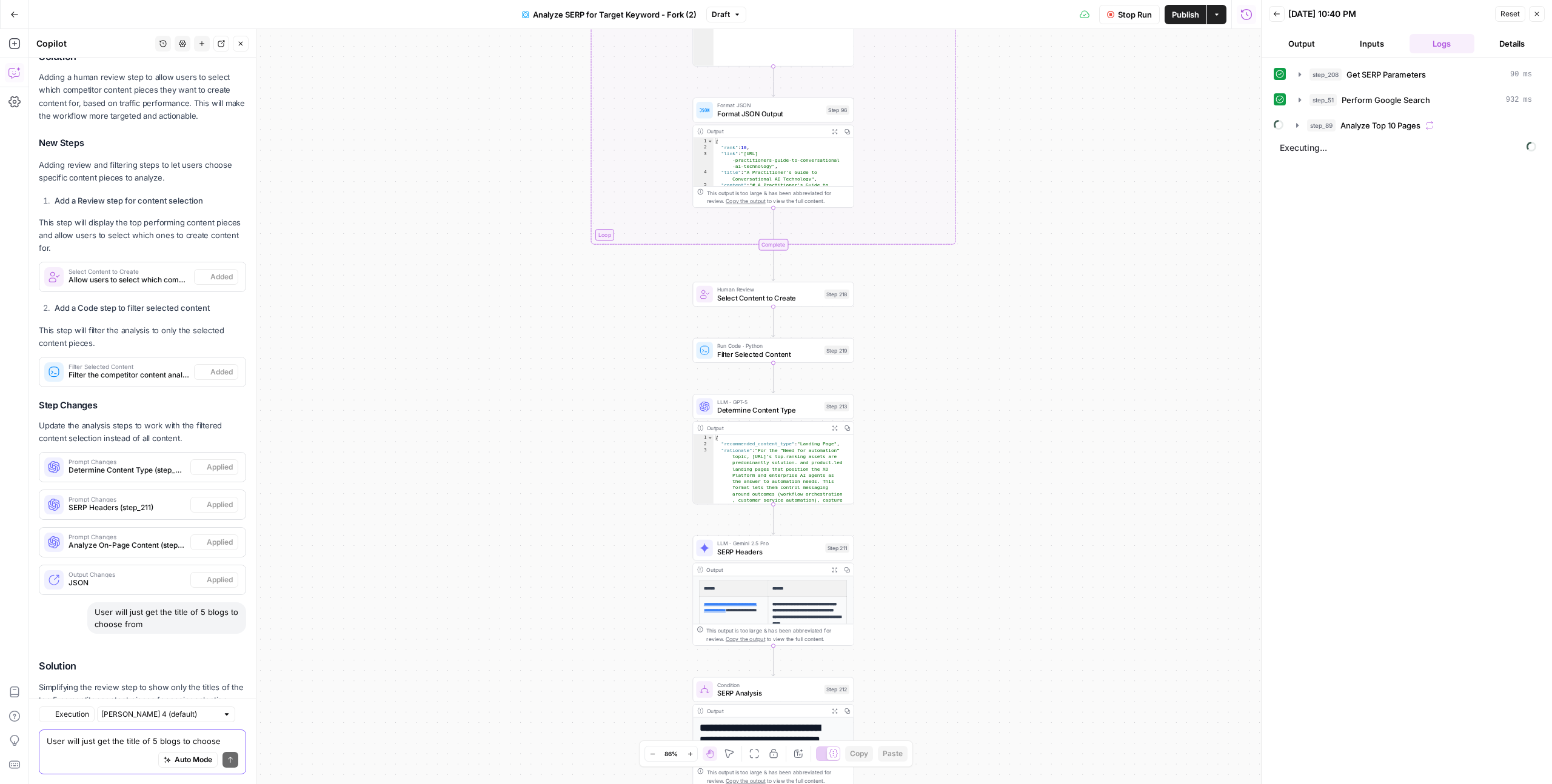
scroll to position [1303, 0]
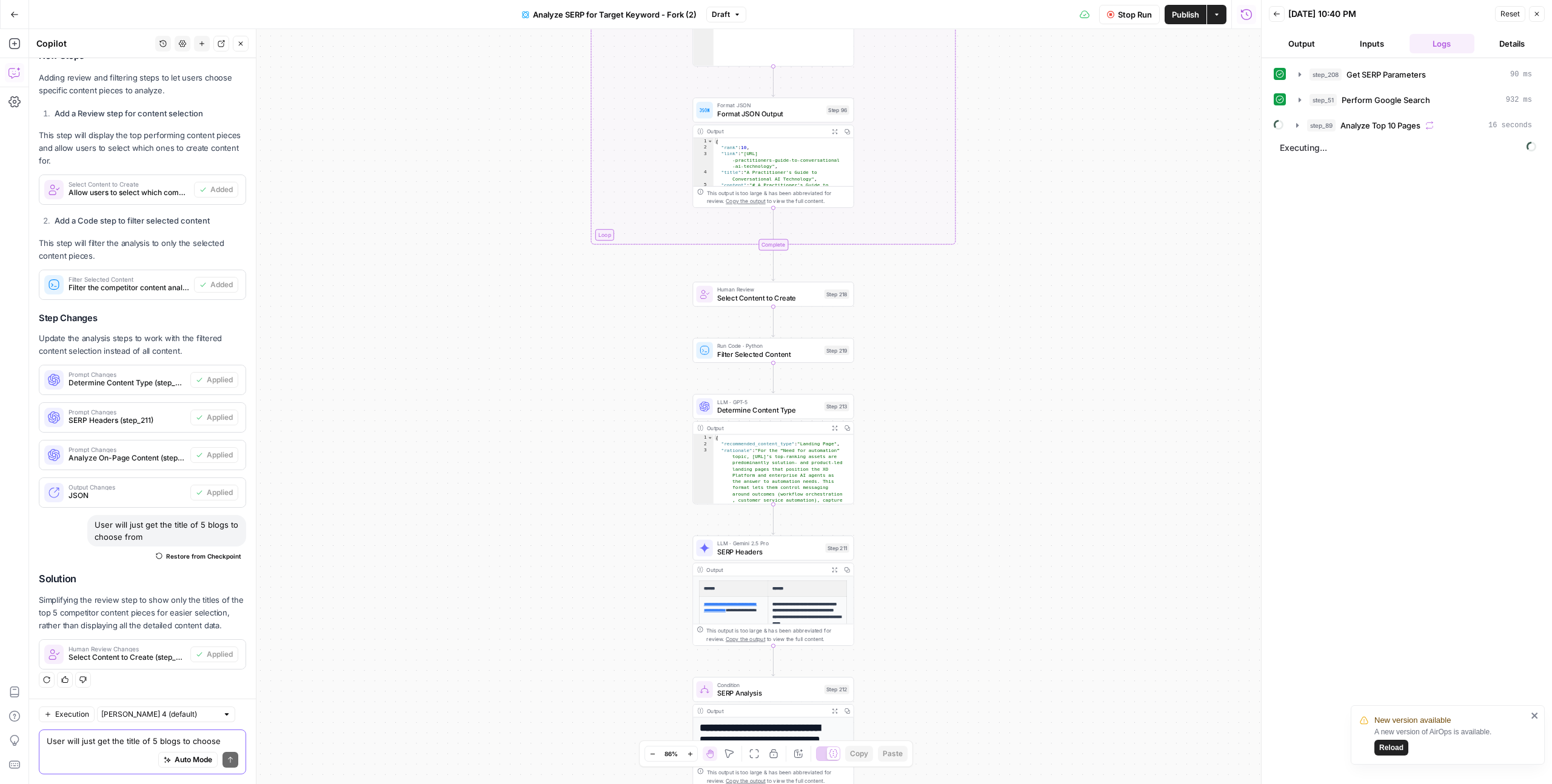
click at [1538, 716] on icon "close" at bounding box center [1534, 716] width 8 height 10
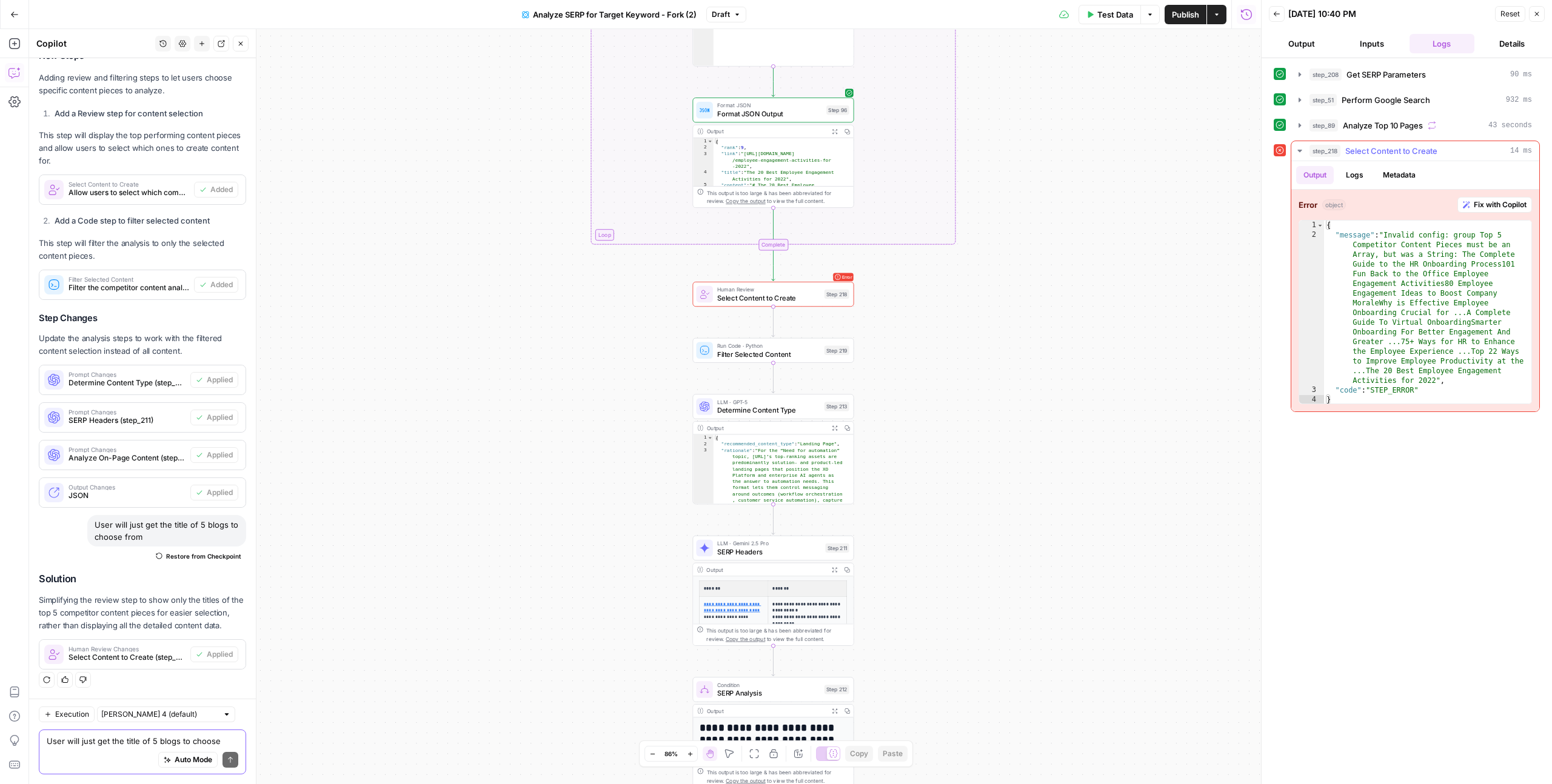
click at [1495, 205] on span "Fix with Copilot" at bounding box center [1500, 205] width 53 height 11
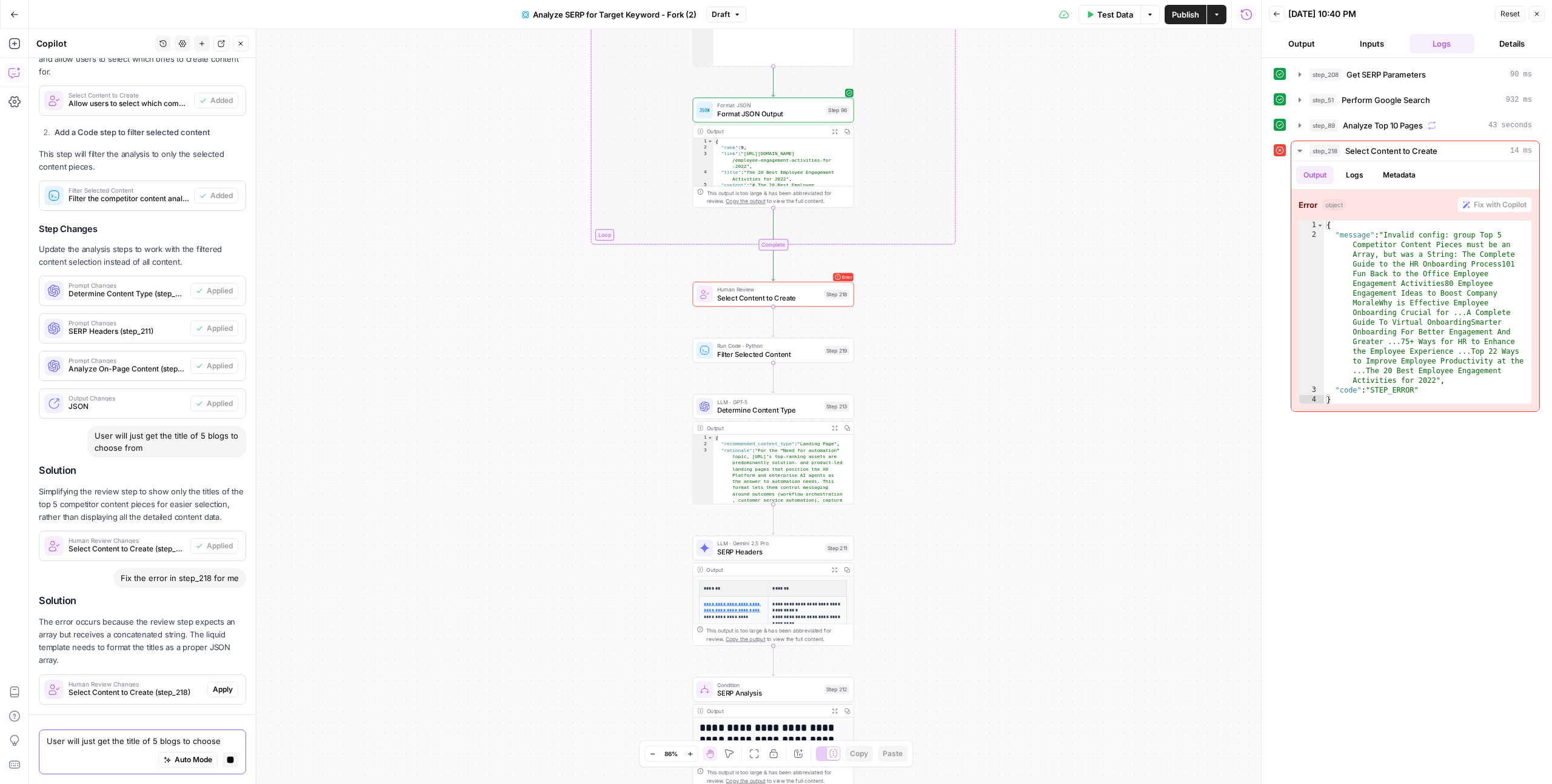
scroll to position [1325, 0]
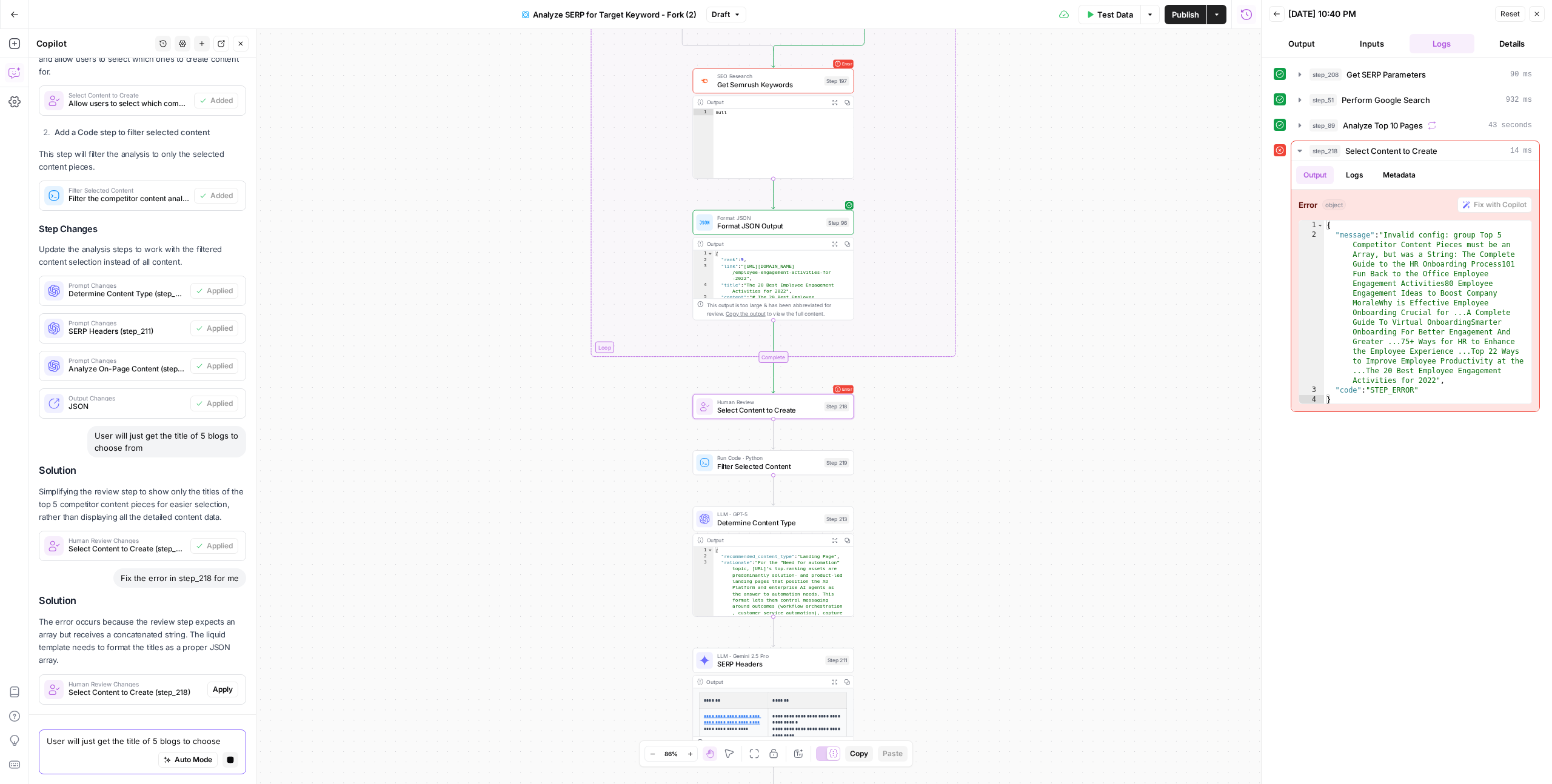
click at [214, 689] on span "Apply" at bounding box center [223, 689] width 20 height 11
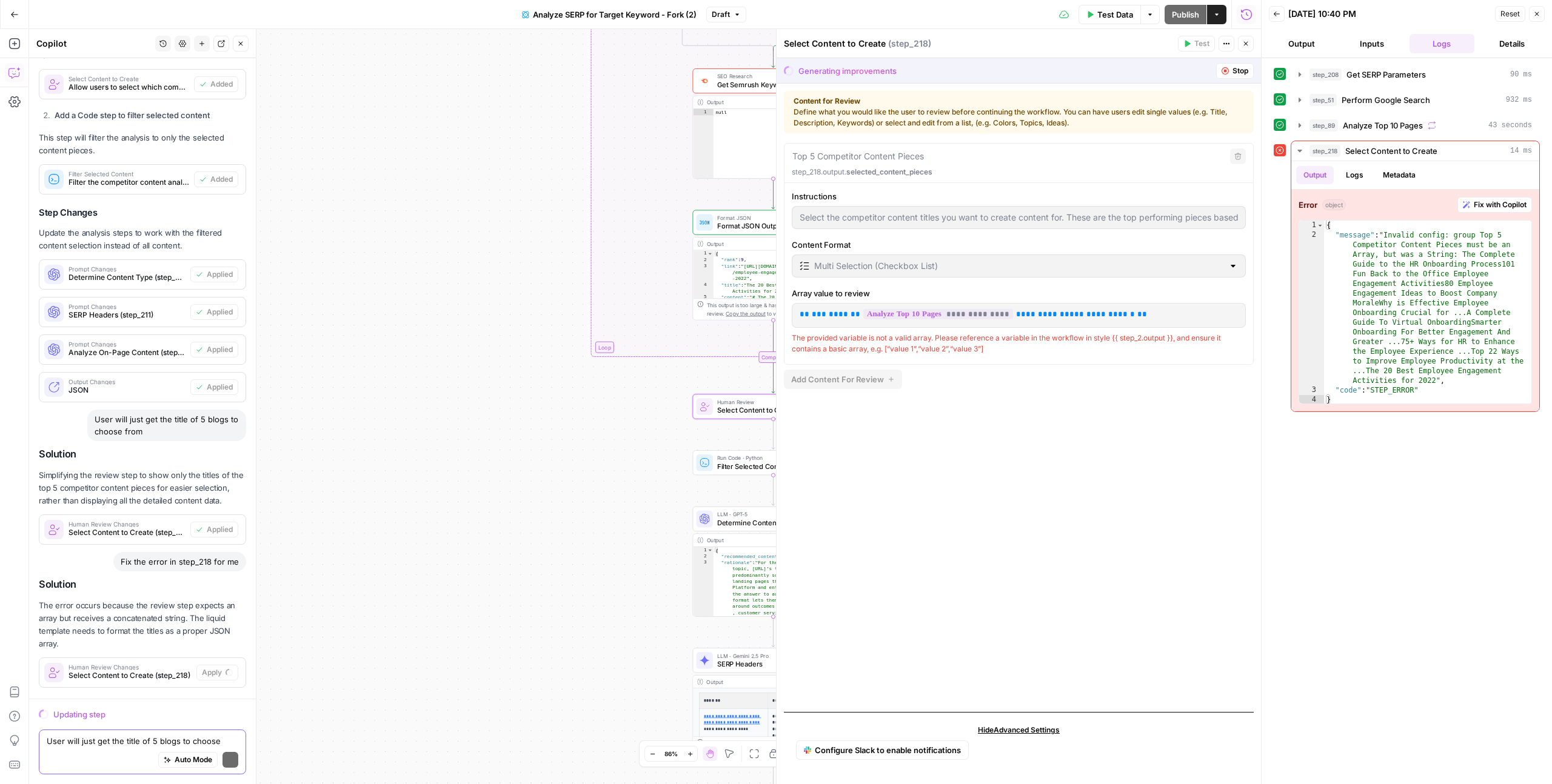
scroll to position [1369, 0]
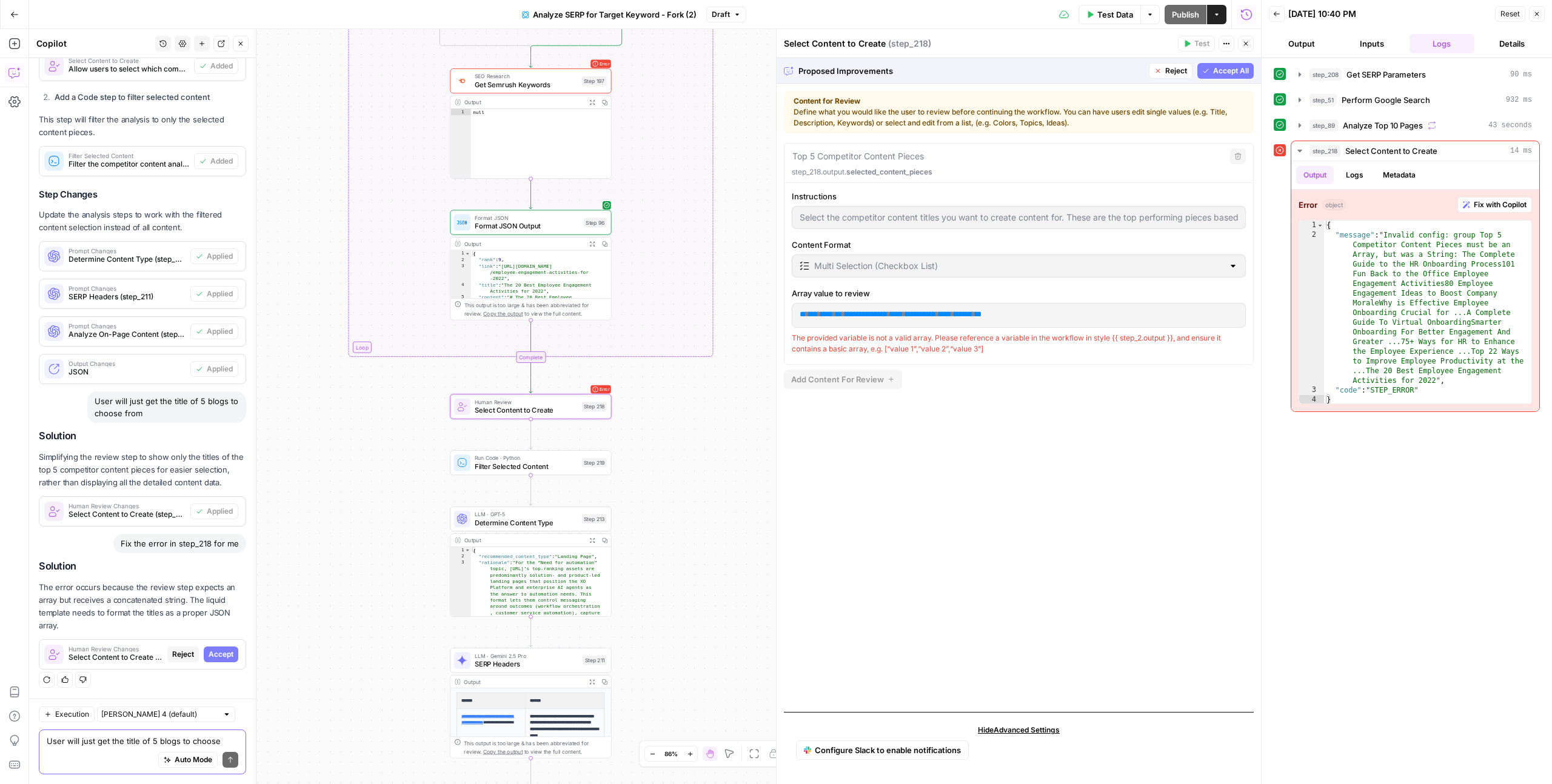
click at [208, 658] on span "Accept" at bounding box center [220, 655] width 25 height 11
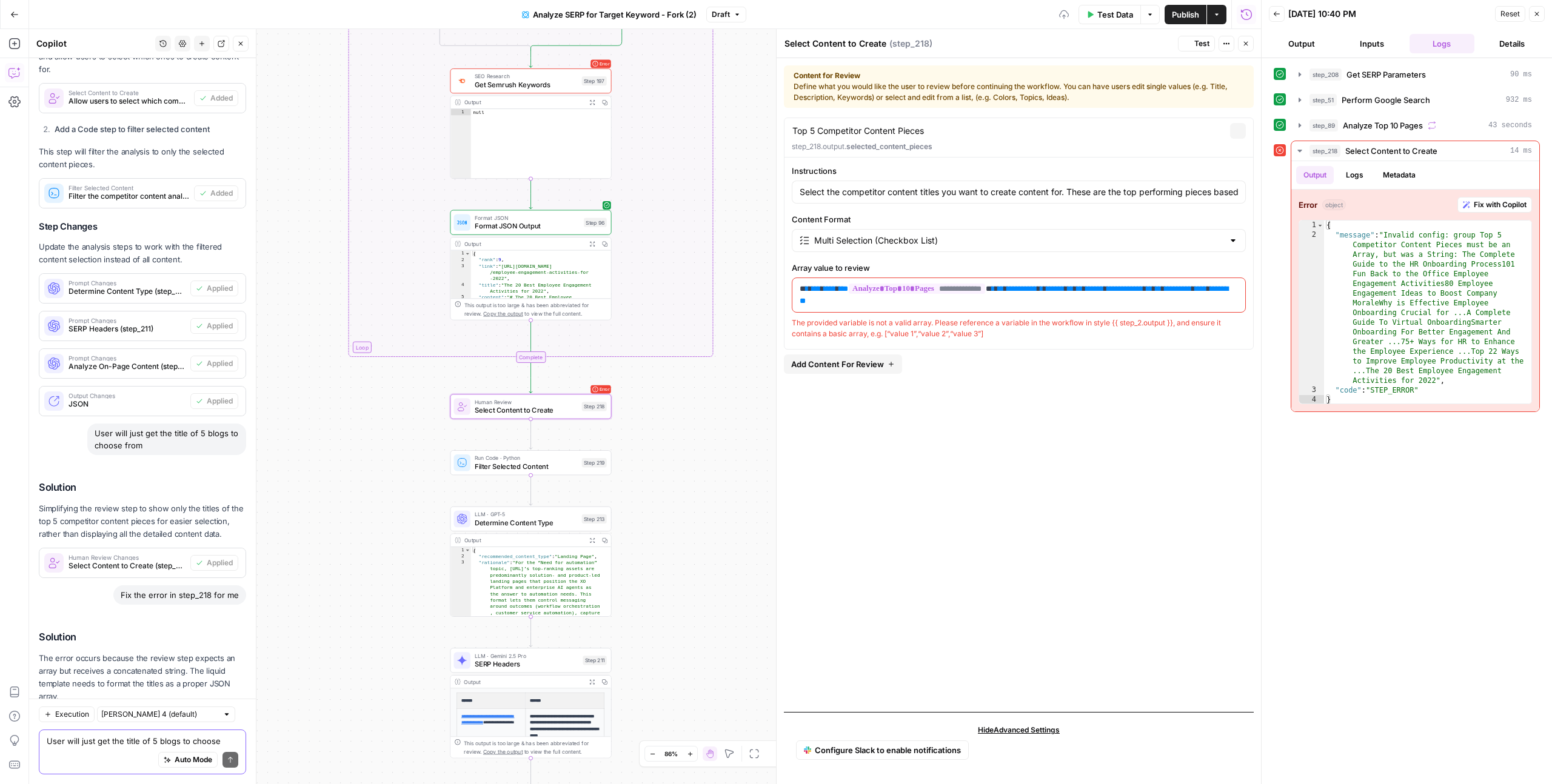
scroll to position [1466, 0]
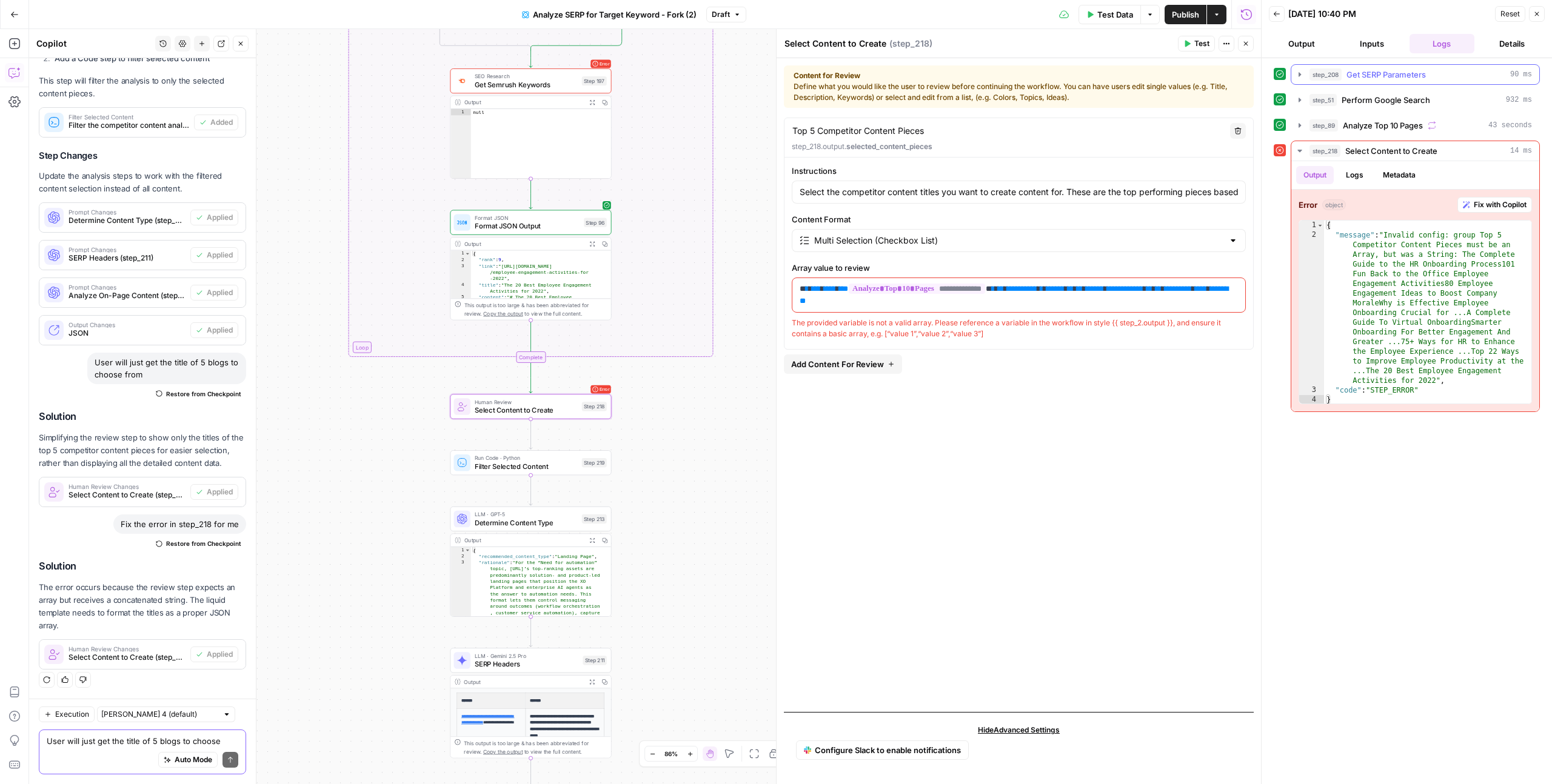
drag, startPoint x: 1539, startPoint y: 14, endPoint x: 1528, endPoint y: 21, distance: 13.0
click at [1527, 21] on div "Reset Close" at bounding box center [1519, 14] width 50 height 18
click at [1537, 16] on icon "button" at bounding box center [1537, 14] width 7 height 7
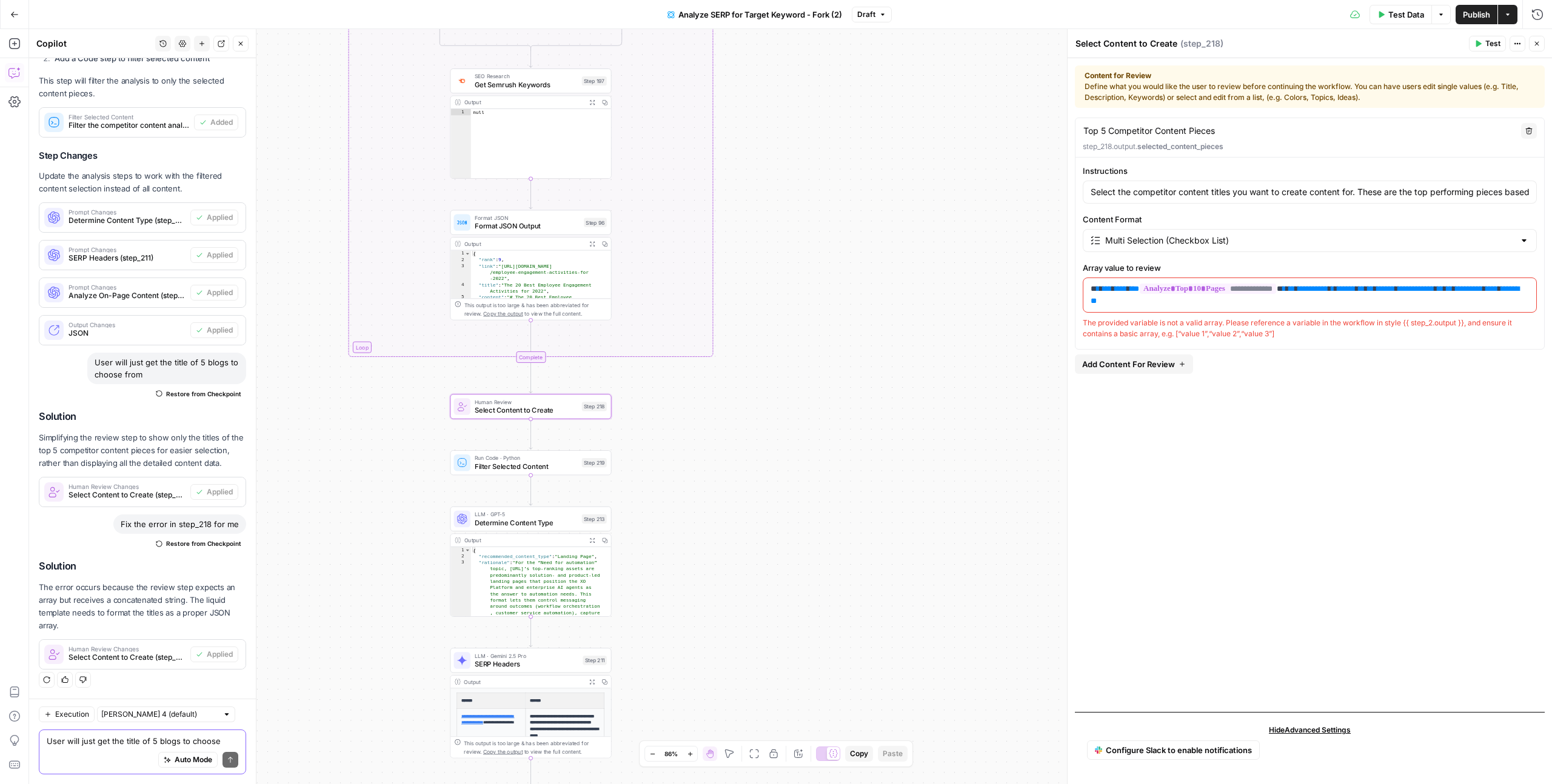
click at [1531, 43] on button "Close" at bounding box center [1536, 43] width 15 height 15
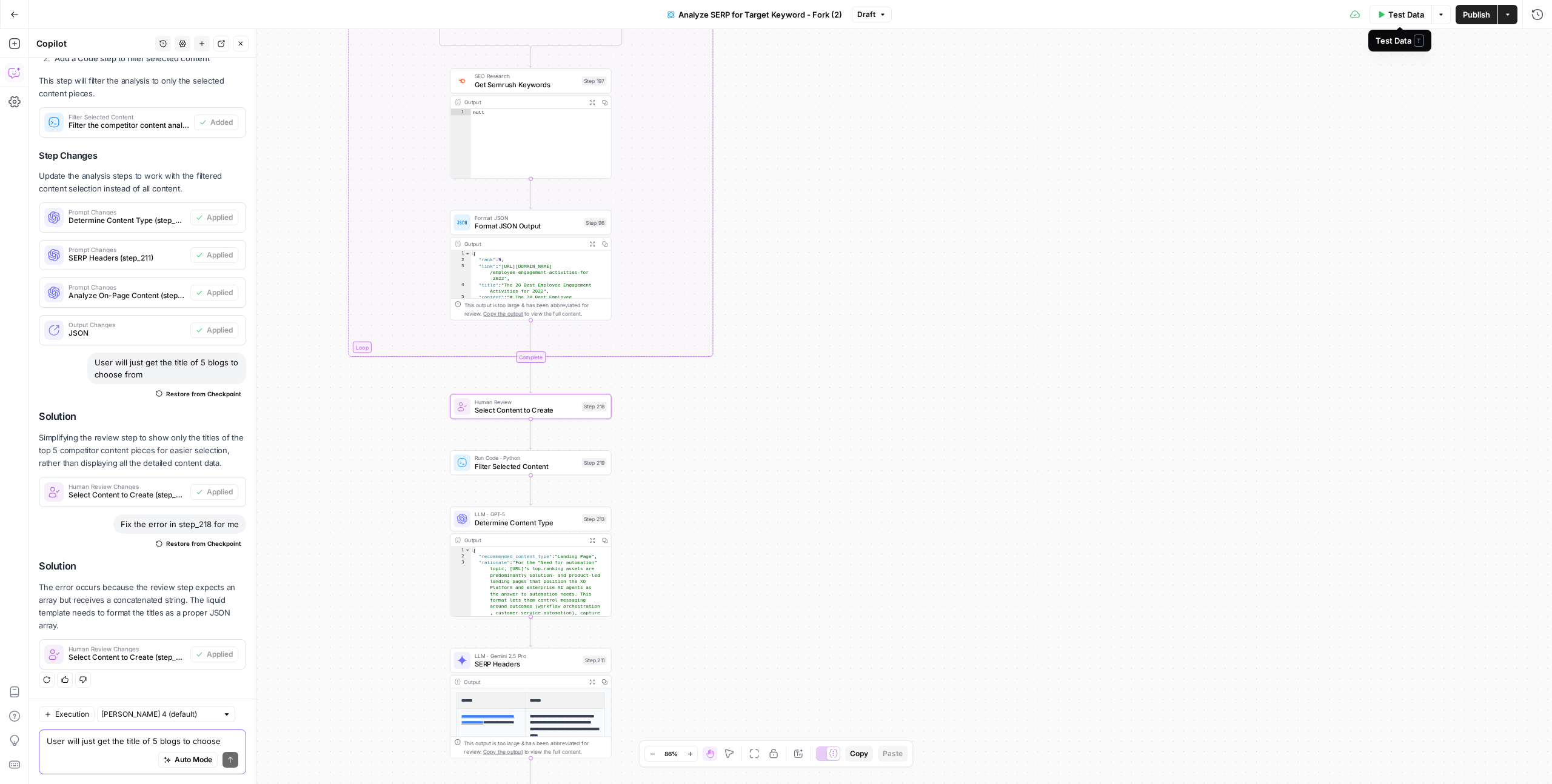
click at [1405, 16] on span "Test Data" at bounding box center [1406, 14] width 35 height 12
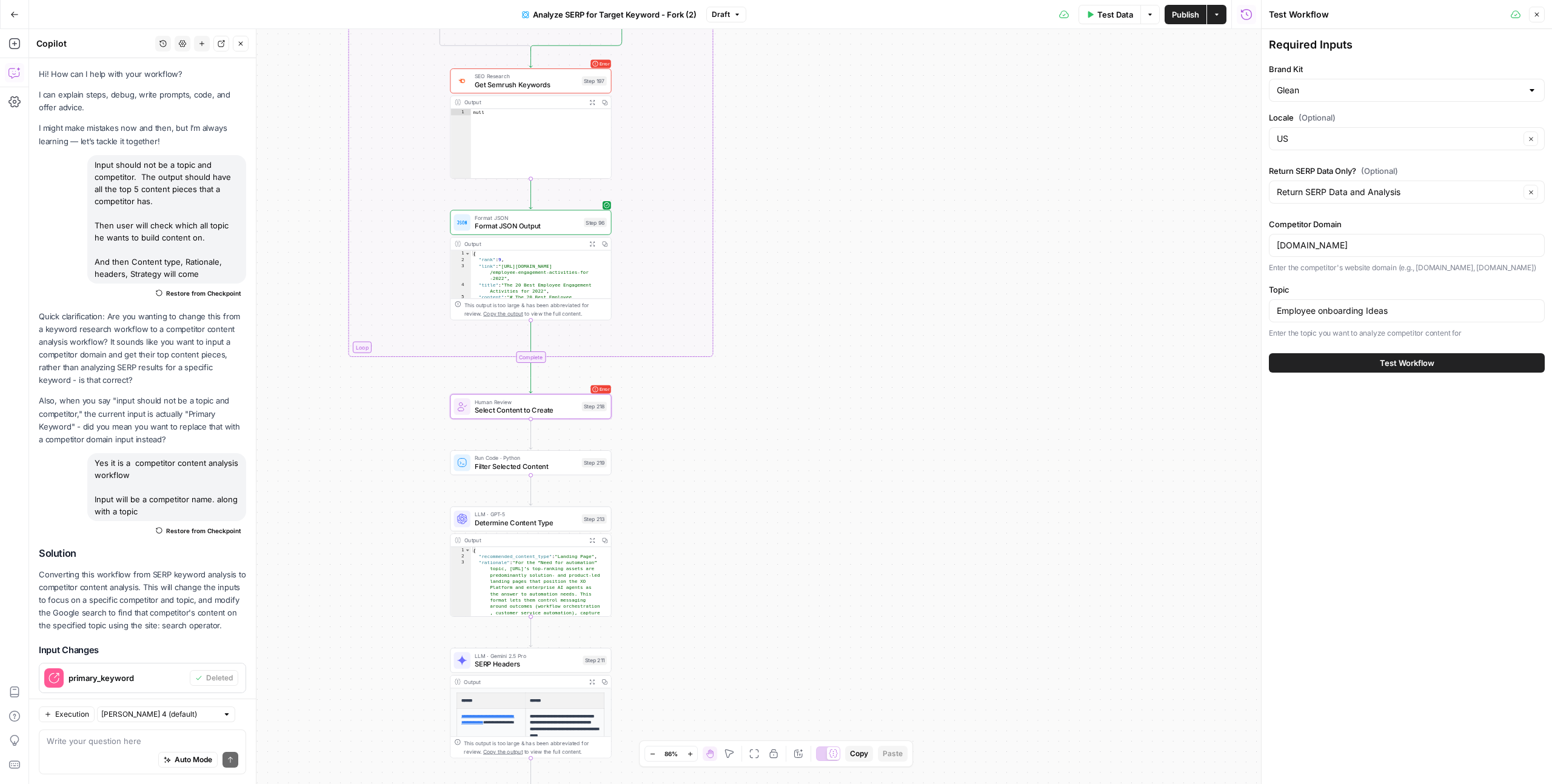
scroll to position [1466, 0]
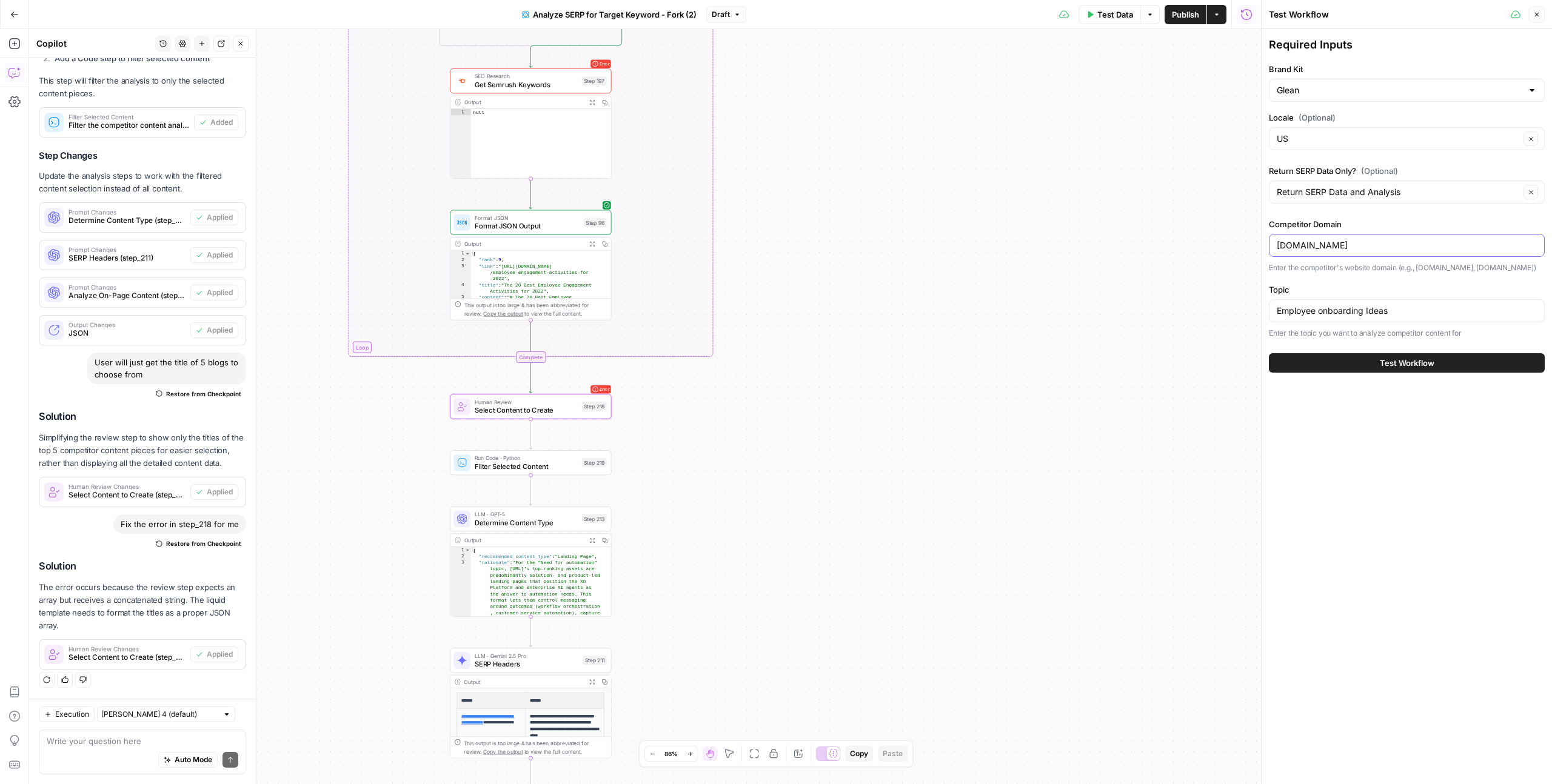
drag, startPoint x: 1361, startPoint y: 246, endPoint x: 1276, endPoint y: 246, distance: 85.0
click at [1276, 246] on input "darwinbox.com" at bounding box center [1406, 245] width 260 height 12
paste input "[URL][DOMAIN_NAME]"
type input "[URL][DOMAIN_NAME]"
drag, startPoint x: 1403, startPoint y: 307, endPoint x: 1274, endPoint y: 317, distance: 129.4
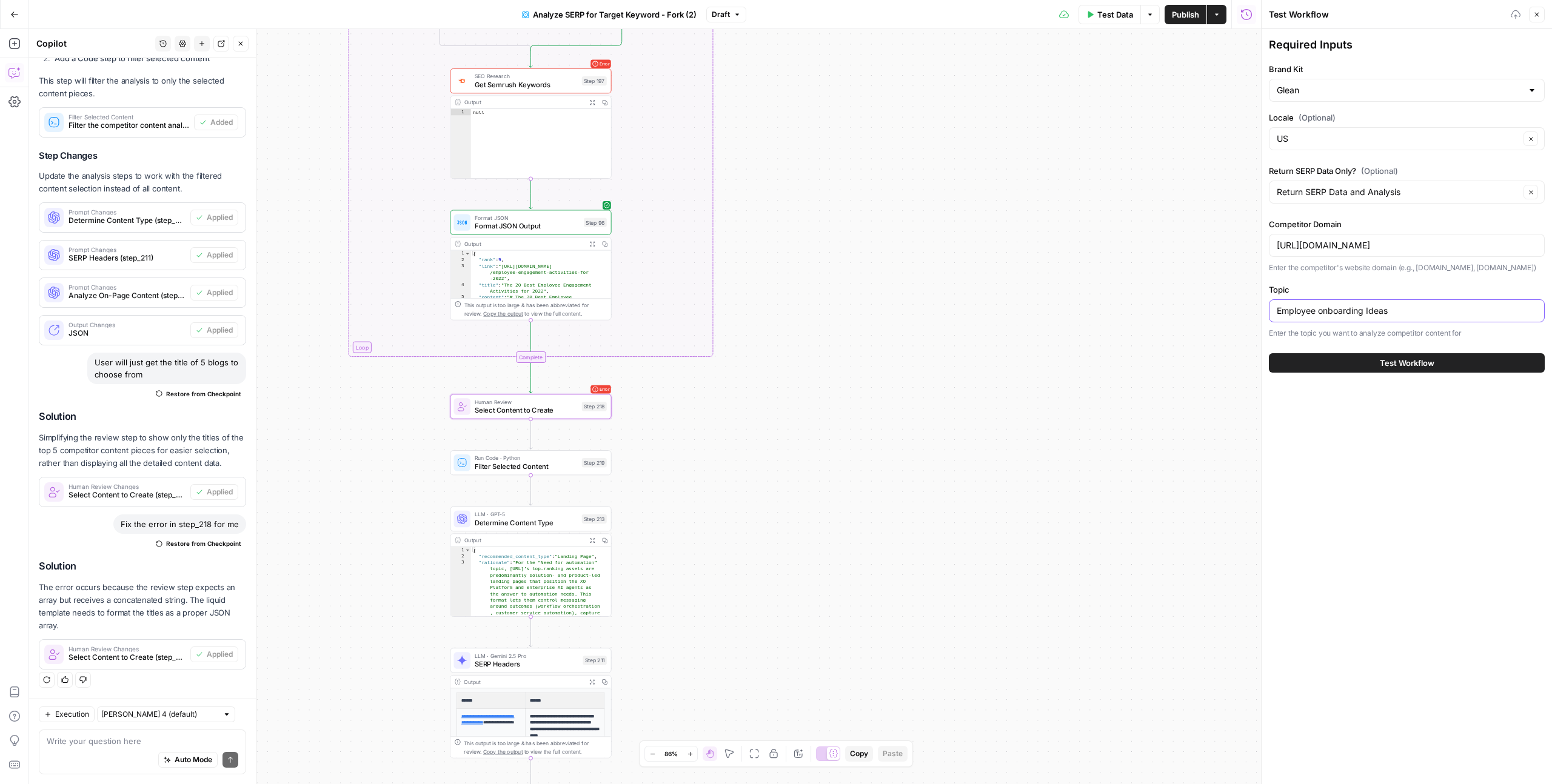
click at [1274, 317] on div "Employee onboarding Ideas" at bounding box center [1406, 310] width 276 height 23
drag, startPoint x: 1390, startPoint y: 312, endPoint x: 1266, endPoint y: 306, distance: 124.1
click at [1266, 306] on div "Test Workflow Close Required Inputs Brand Kit Glean Locale (Optional) US Clear …" at bounding box center [1406, 392] width 291 height 784
type input "Need for automation"
click at [1382, 366] on span "Test Workflow" at bounding box center [1407, 362] width 55 height 12
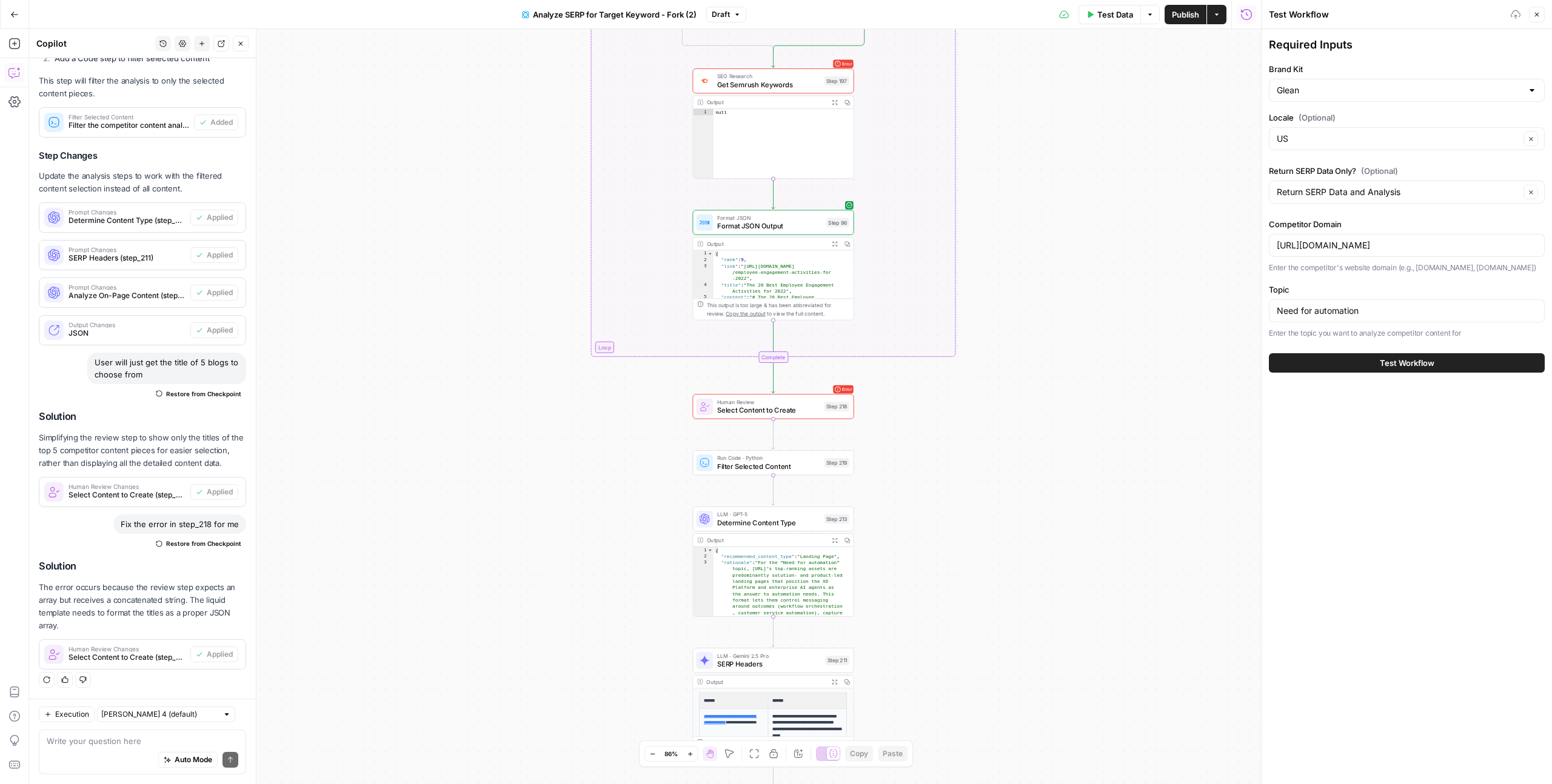
click at [1327, 363] on button "Test Workflow" at bounding box center [1406, 362] width 276 height 19
click at [1339, 361] on button "Test Workflow" at bounding box center [1406, 362] width 276 height 19
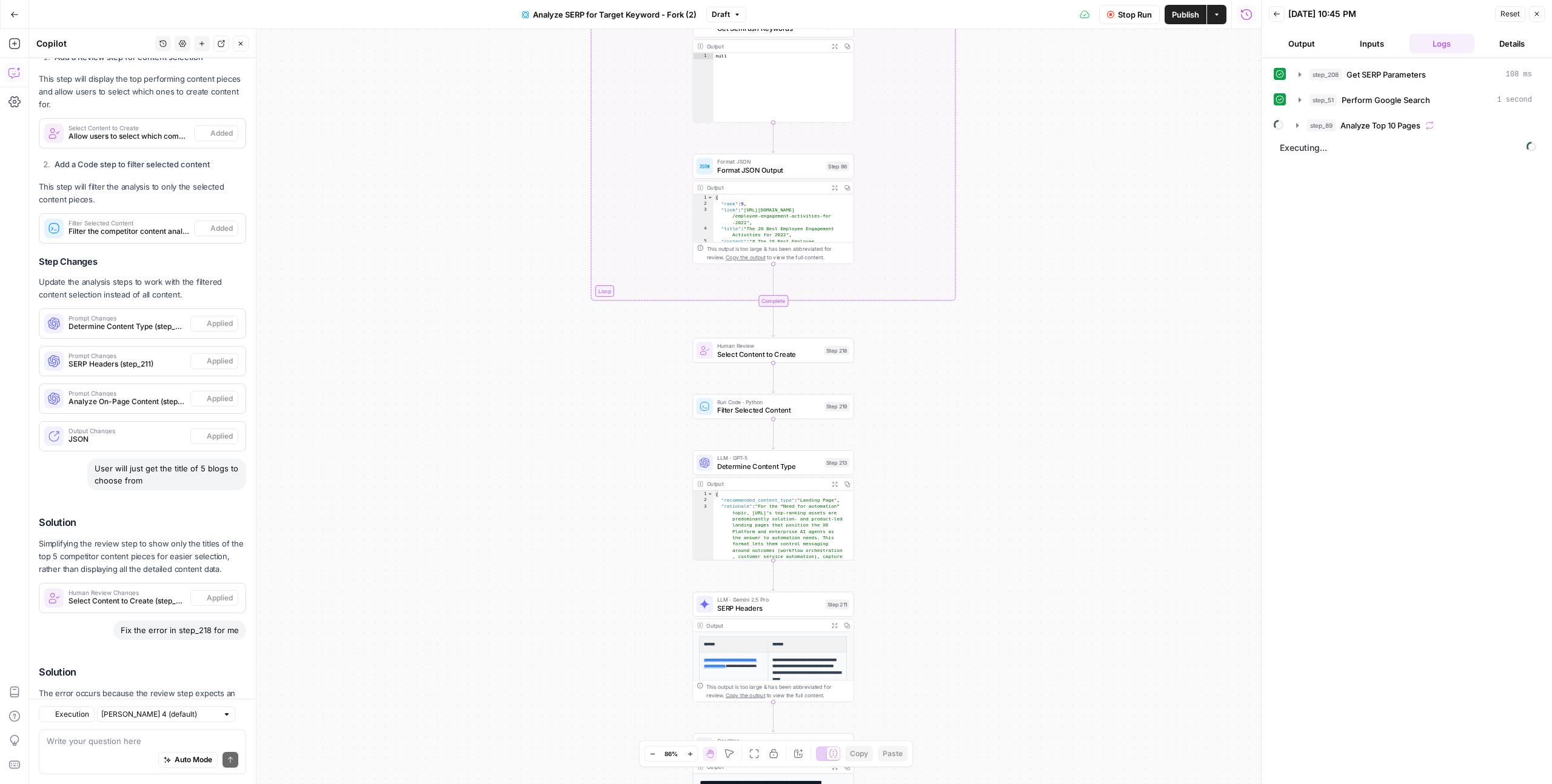
scroll to position [1466, 0]
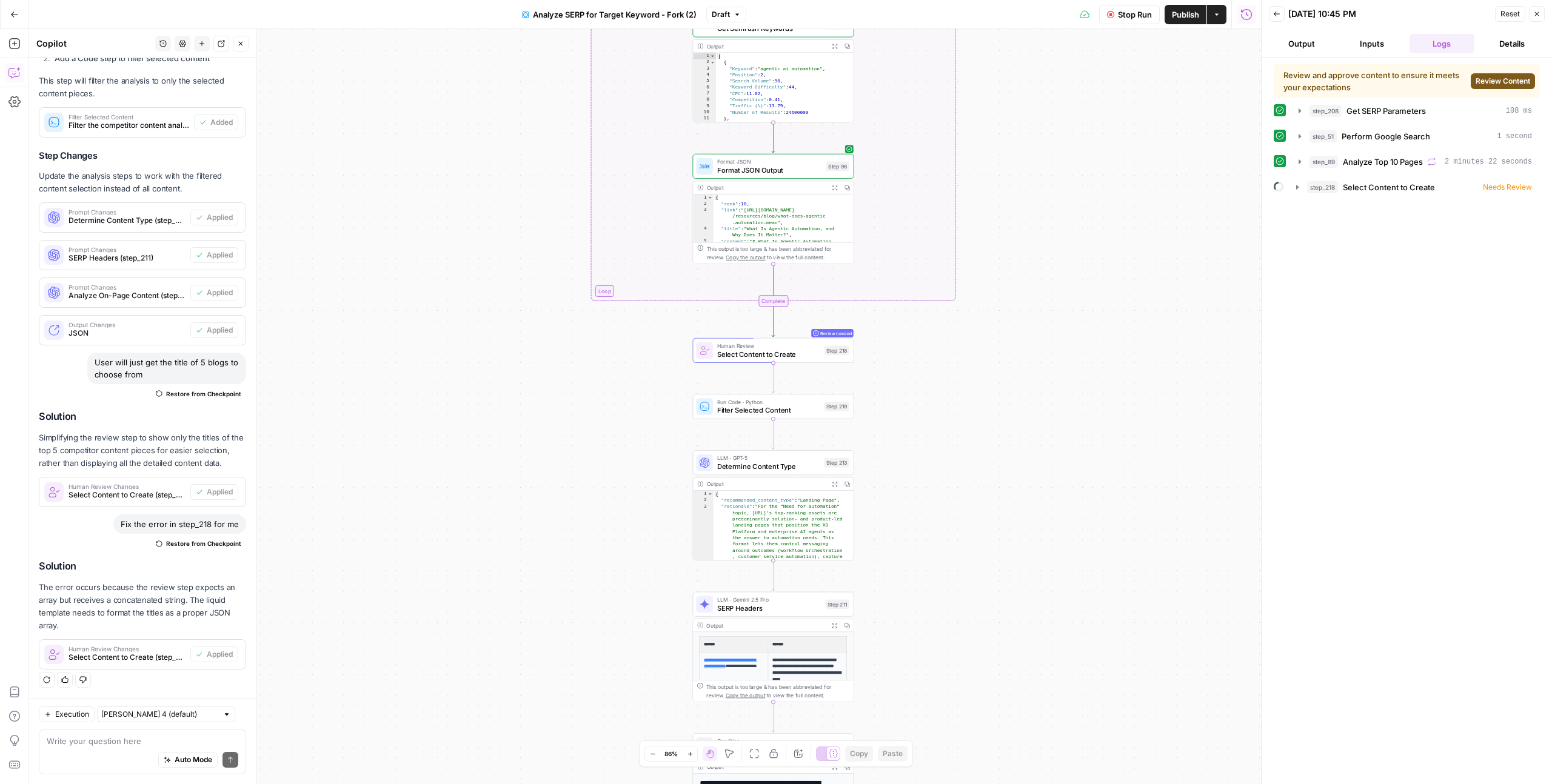
click at [1487, 86] on span "Review Content" at bounding box center [1503, 81] width 55 height 11
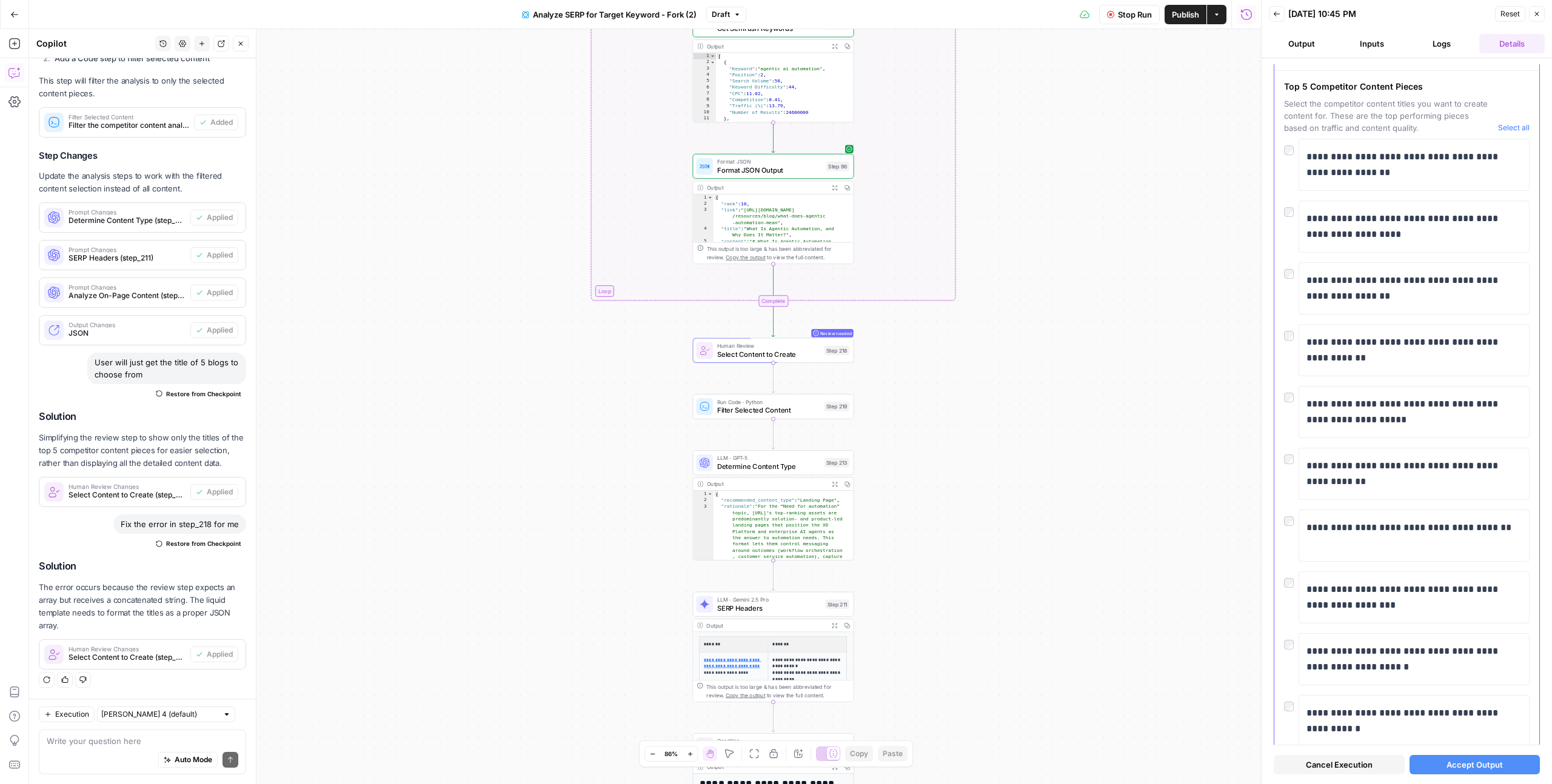
scroll to position [0, 0]
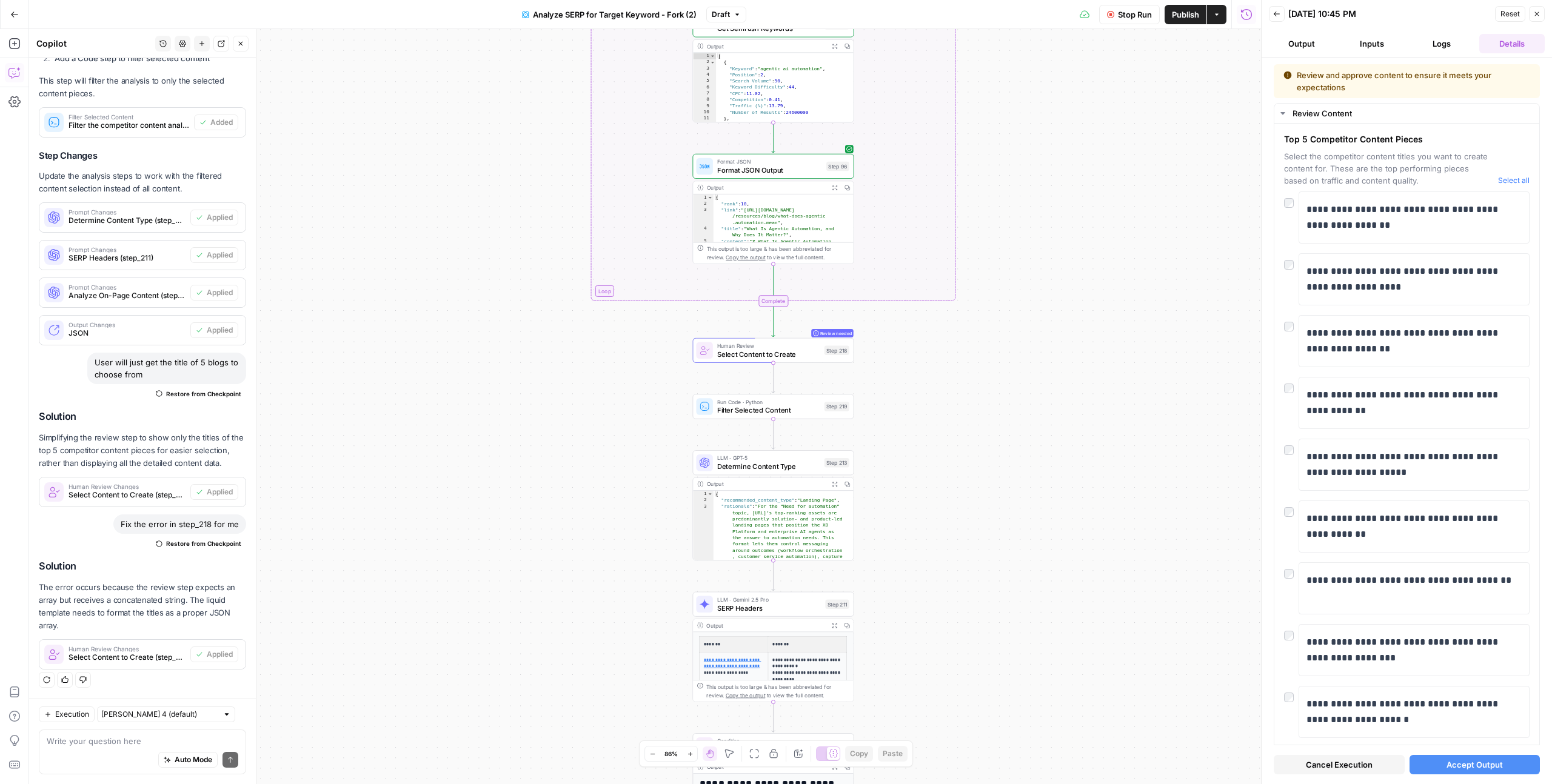
click at [1484, 771] on button "Accept Output" at bounding box center [1475, 764] width 131 height 19
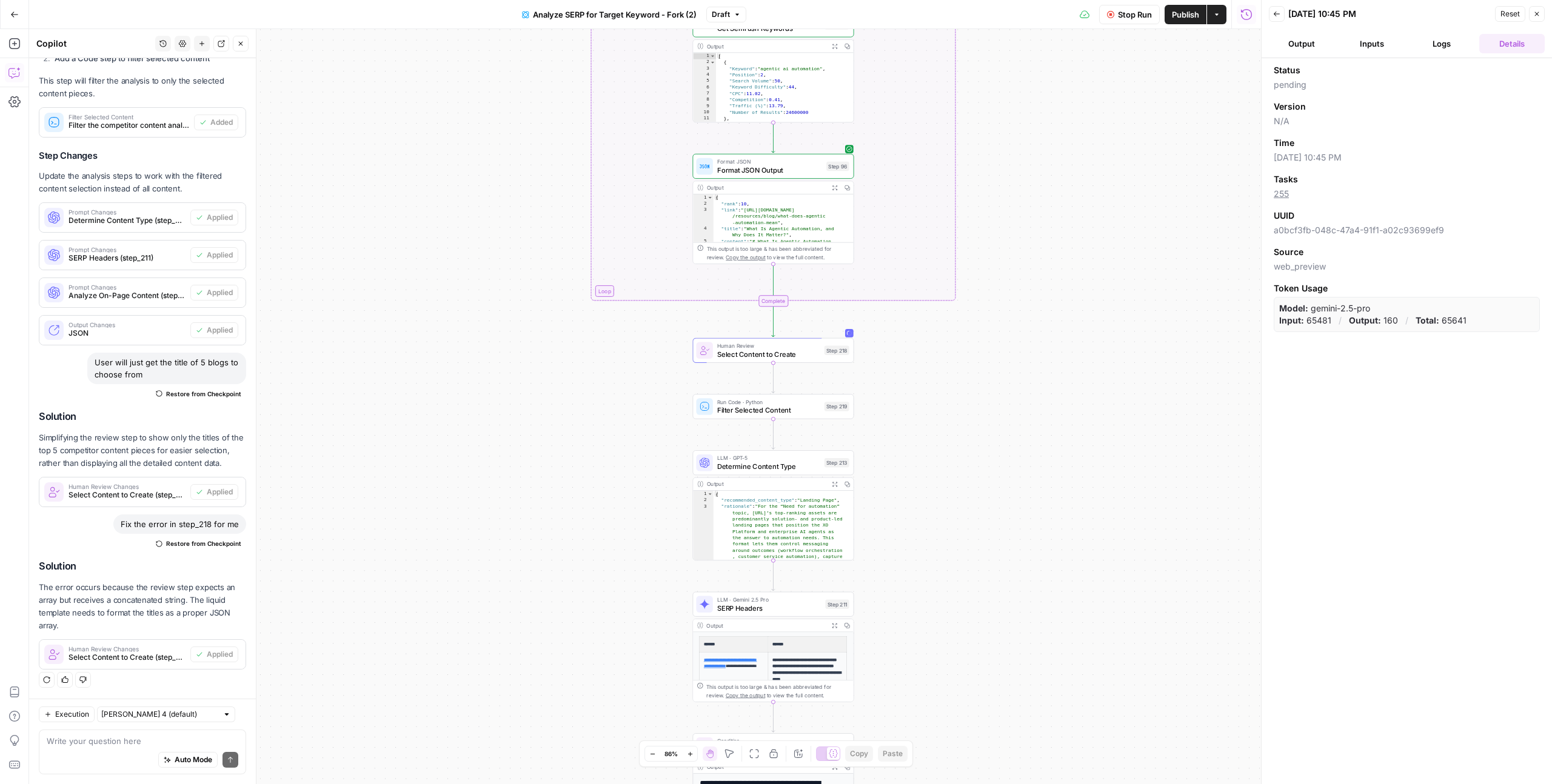
click at [1436, 50] on button "Logs" at bounding box center [1442, 43] width 66 height 19
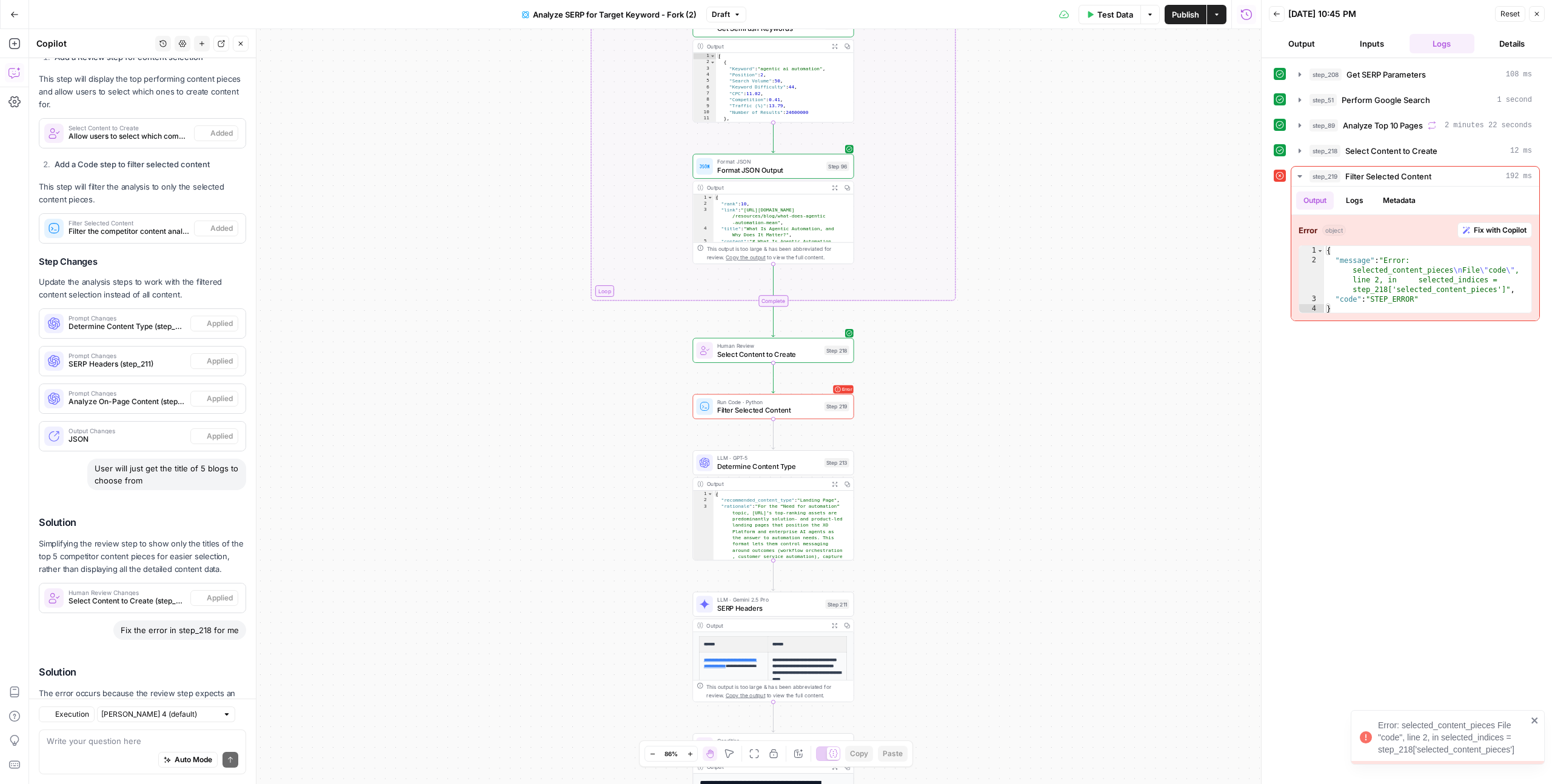
scroll to position [1466, 0]
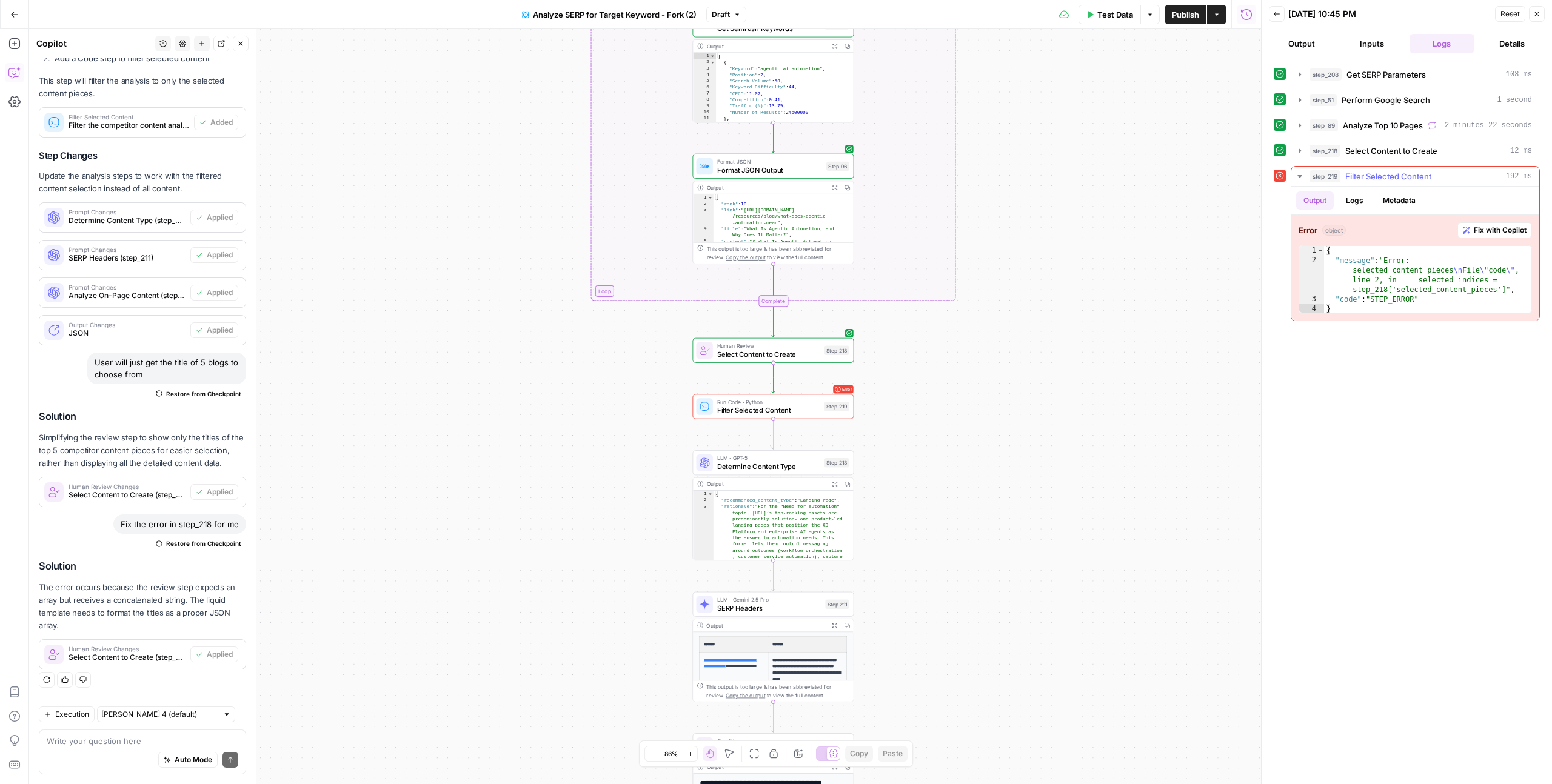
click at [1488, 232] on span "Fix with Copilot" at bounding box center [1500, 230] width 53 height 11
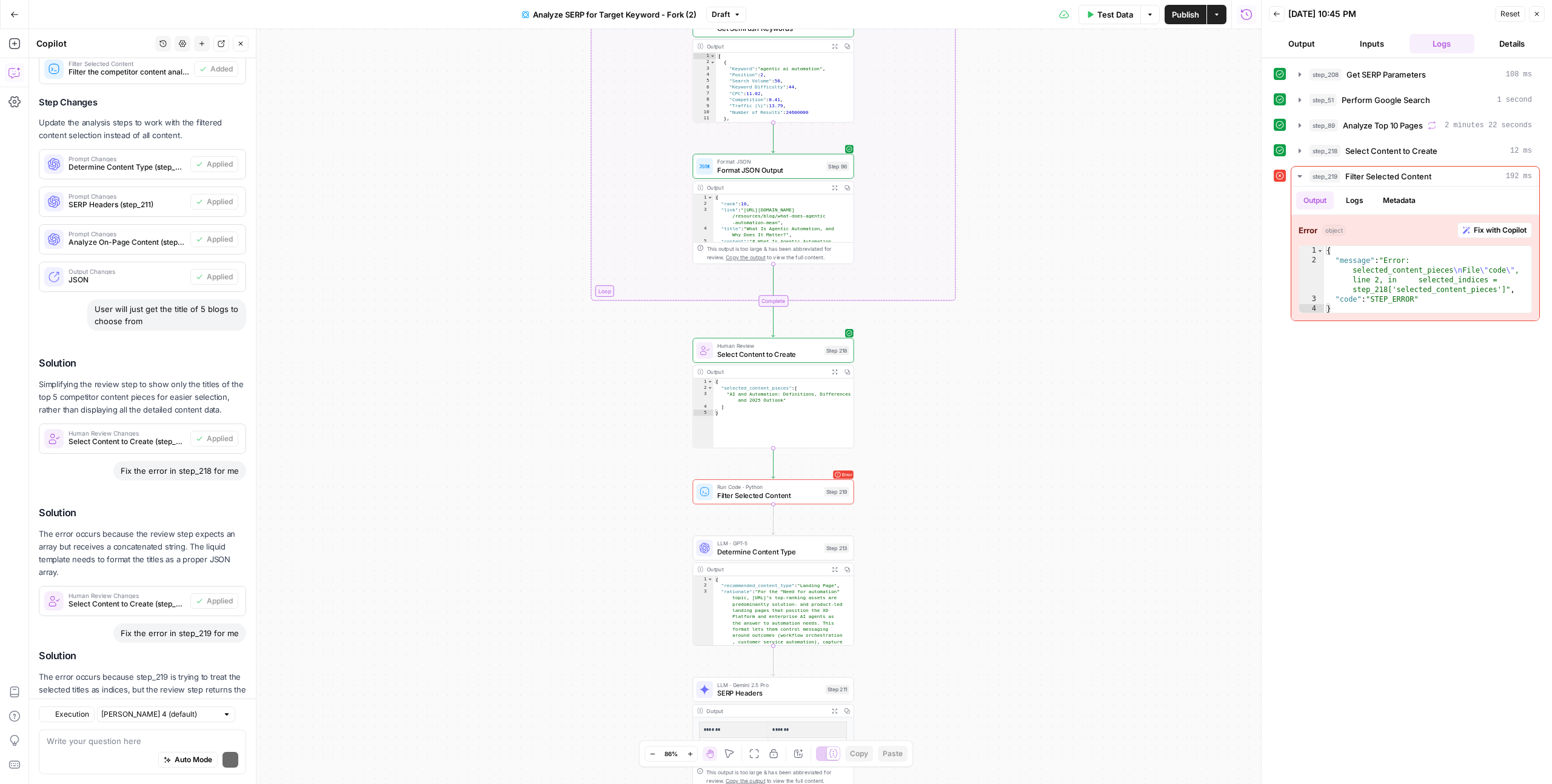
scroll to position [1634, 0]
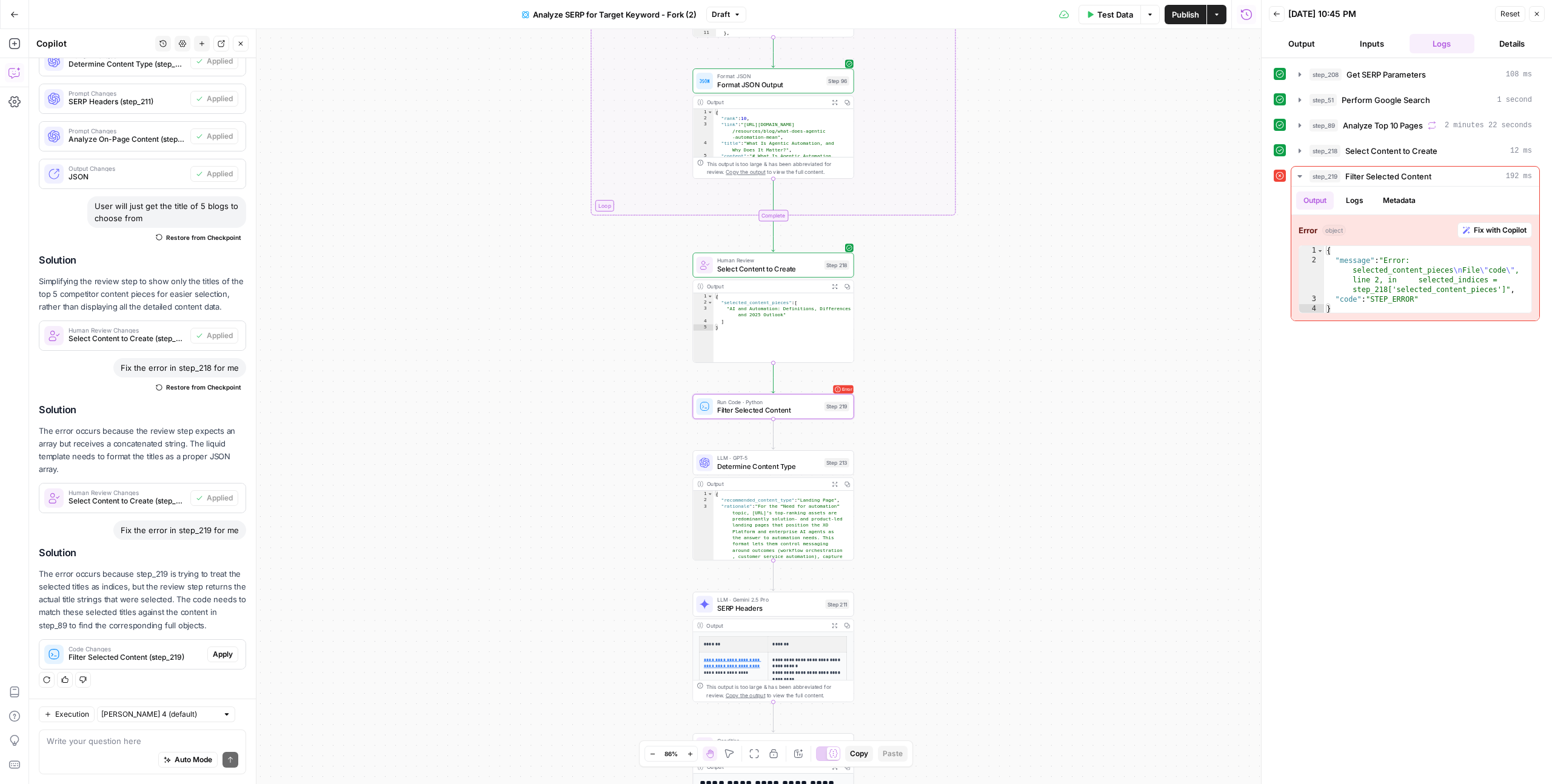
click at [213, 654] on span "Apply" at bounding box center [223, 655] width 20 height 11
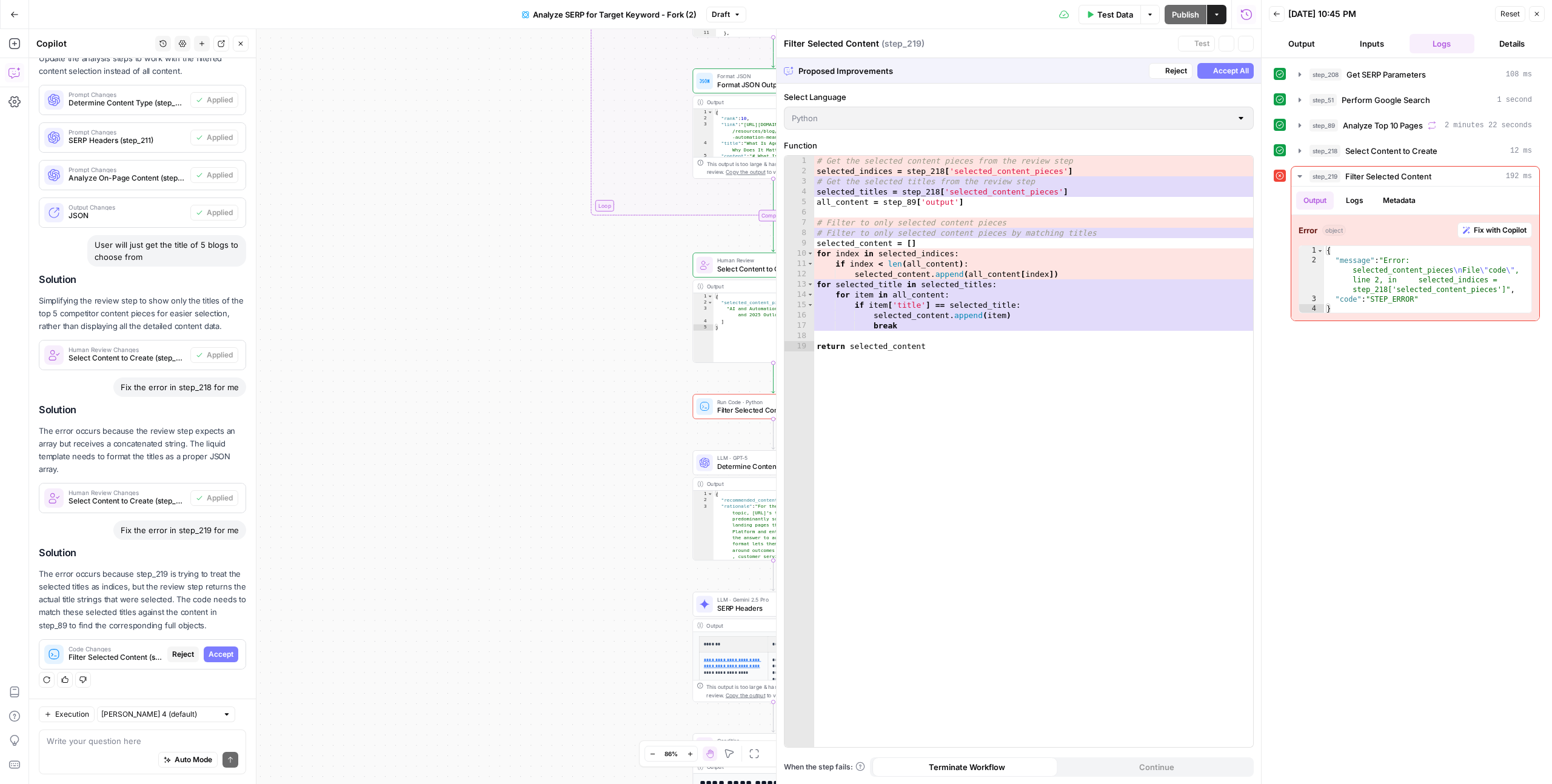
scroll to position [1537, 0]
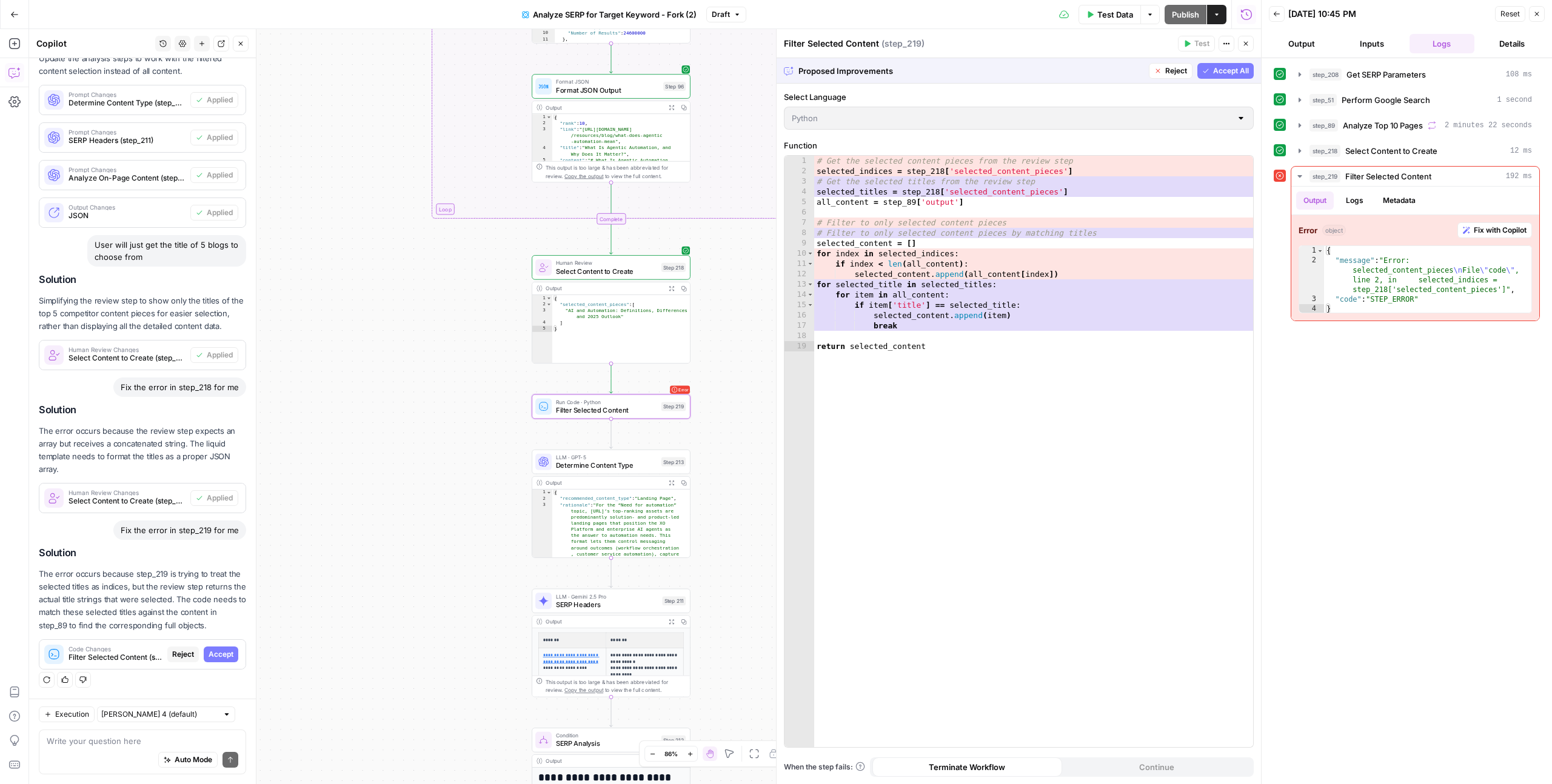
click at [208, 651] on span "Accept" at bounding box center [220, 655] width 25 height 11
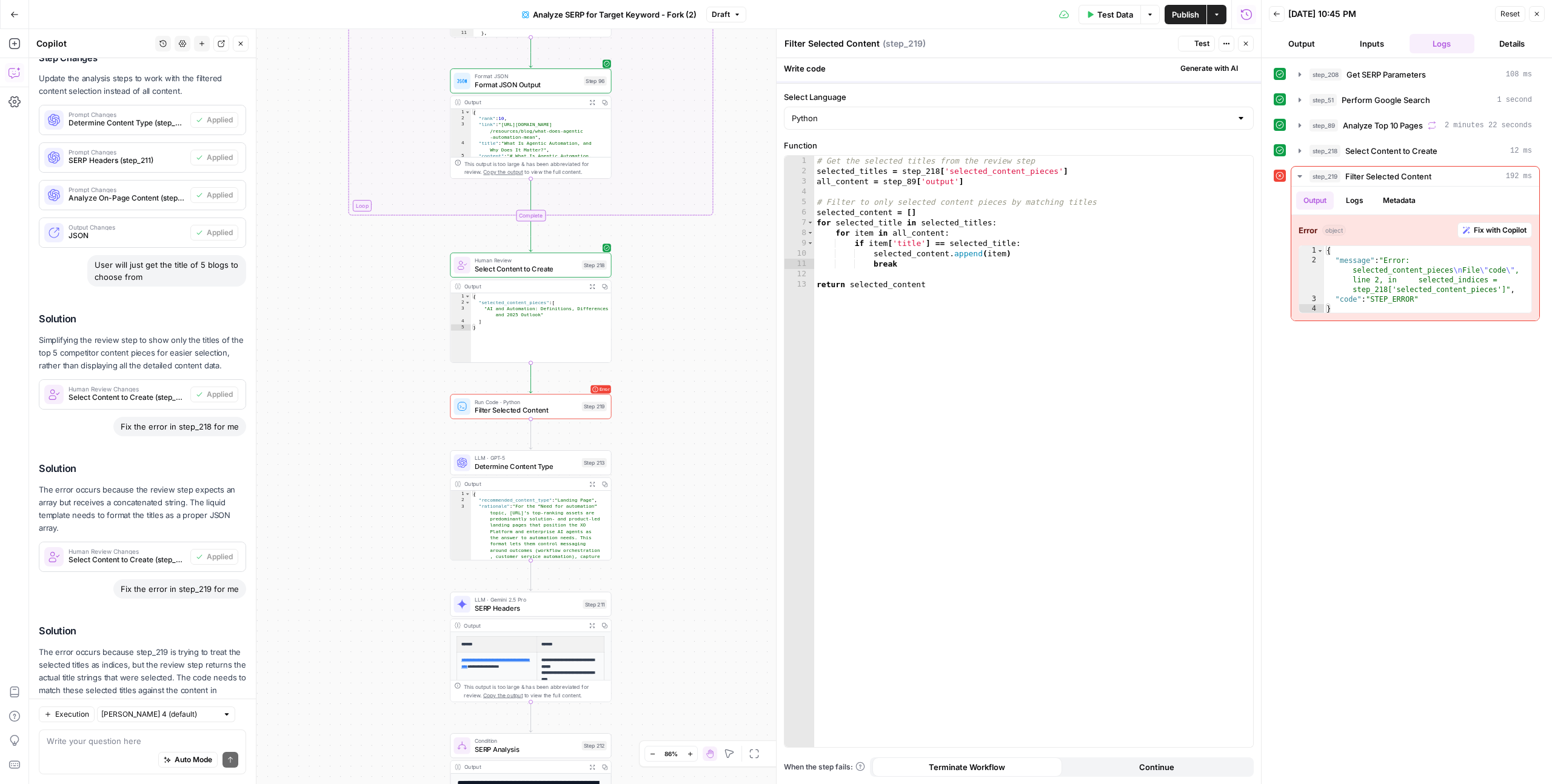
scroll to position [1653, 0]
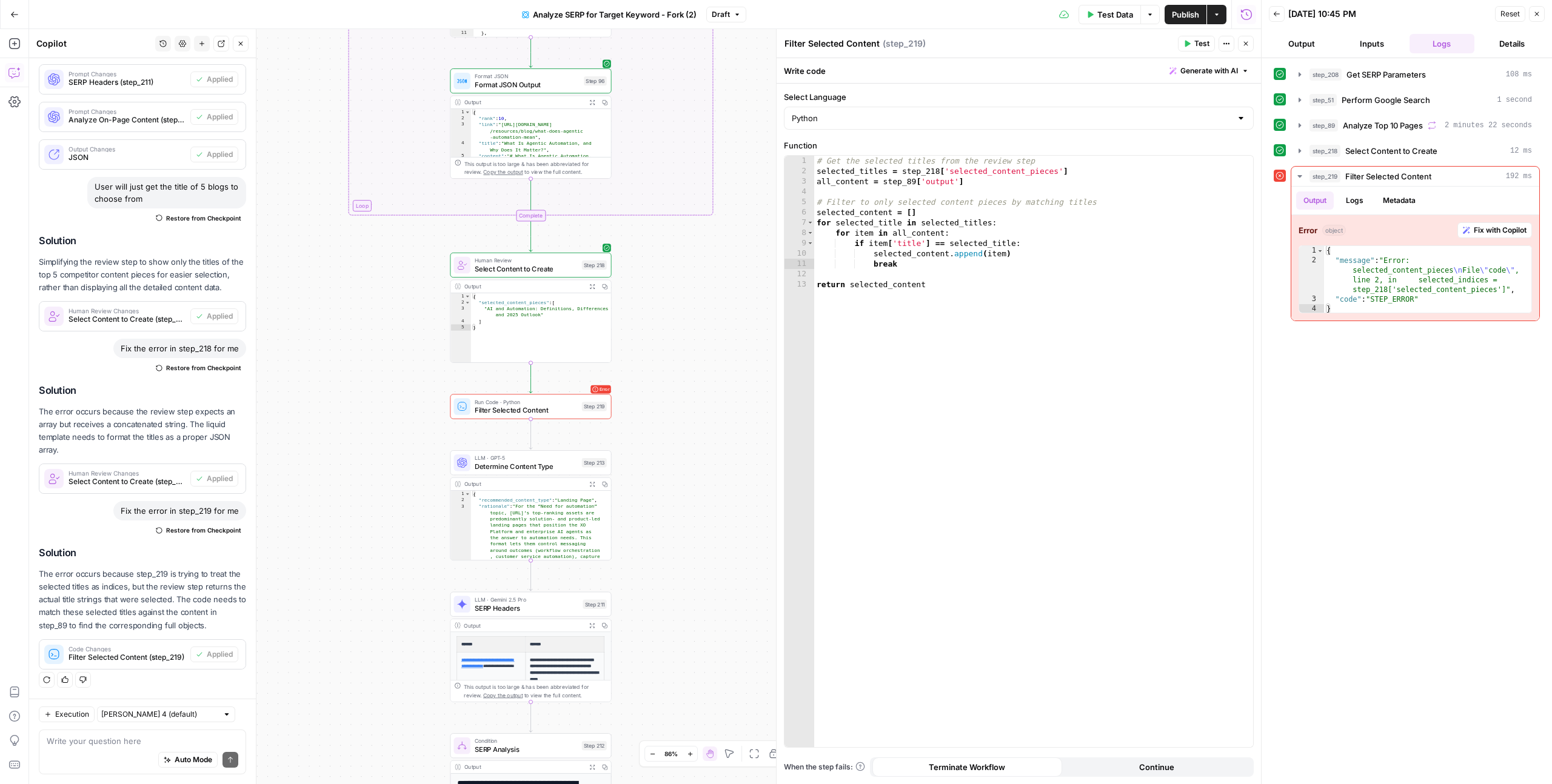
click at [1515, 14] on span "Reset" at bounding box center [1509, 14] width 19 height 11
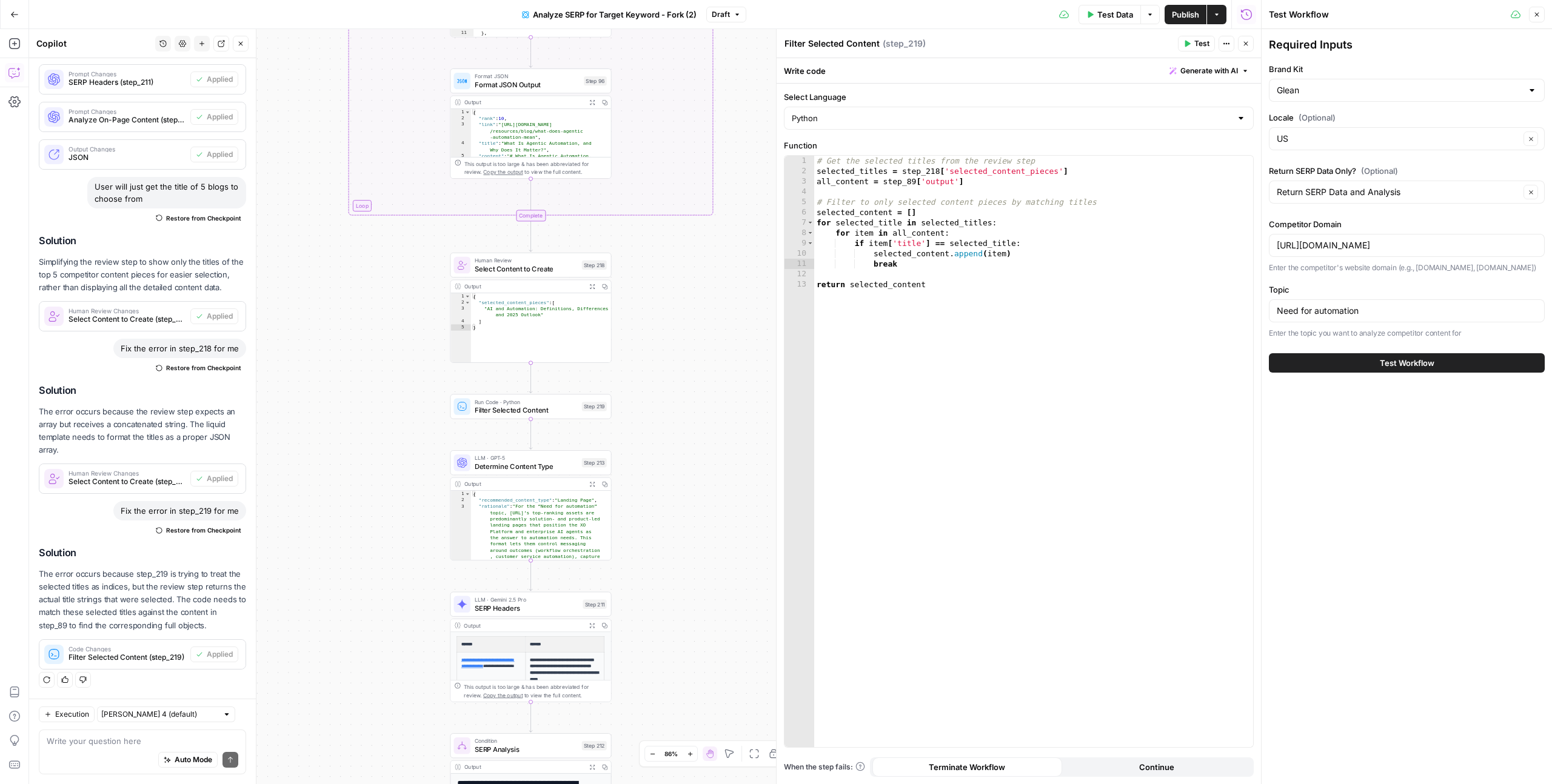
click at [1381, 362] on span "Test Workflow" at bounding box center [1407, 362] width 55 height 12
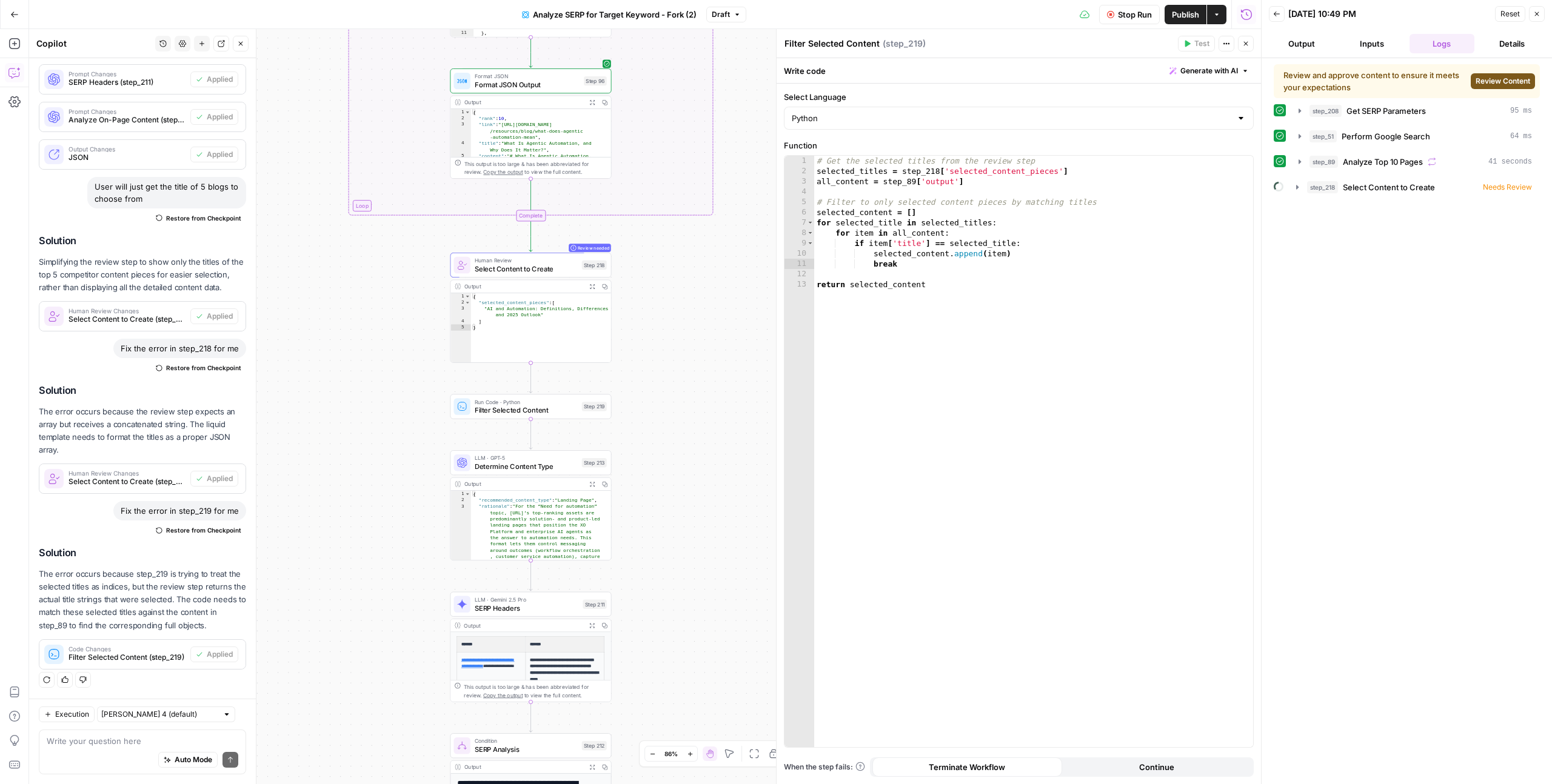
click at [1499, 80] on span "Review Content" at bounding box center [1503, 81] width 55 height 11
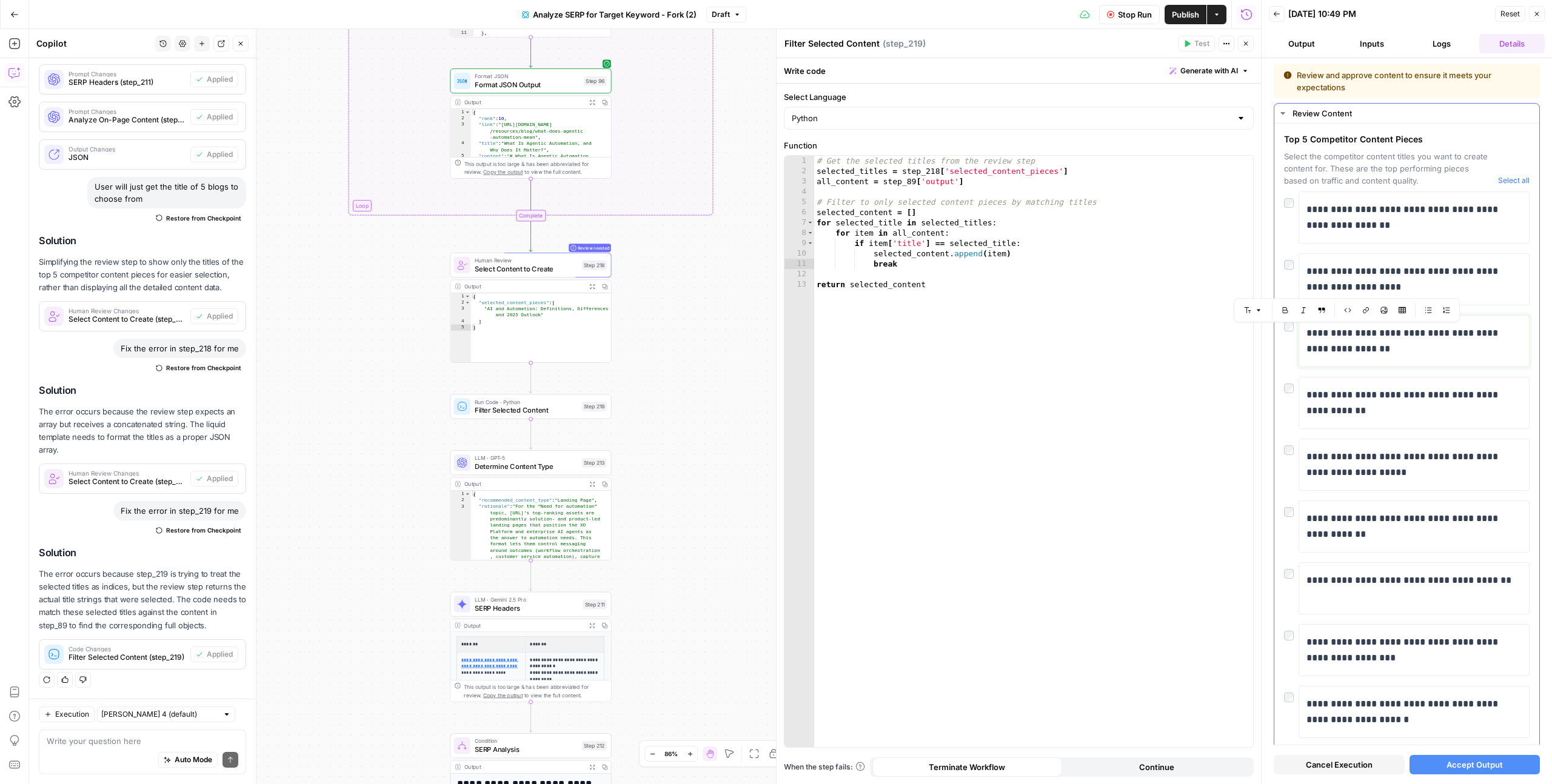
drag, startPoint x: 1397, startPoint y: 355, endPoint x: 1305, endPoint y: 335, distance: 94.1
click at [1305, 335] on div "**********" at bounding box center [1414, 340] width 231 height 52
copy p "**********"
click at [1475, 767] on span "Accept Output" at bounding box center [1475, 764] width 56 height 12
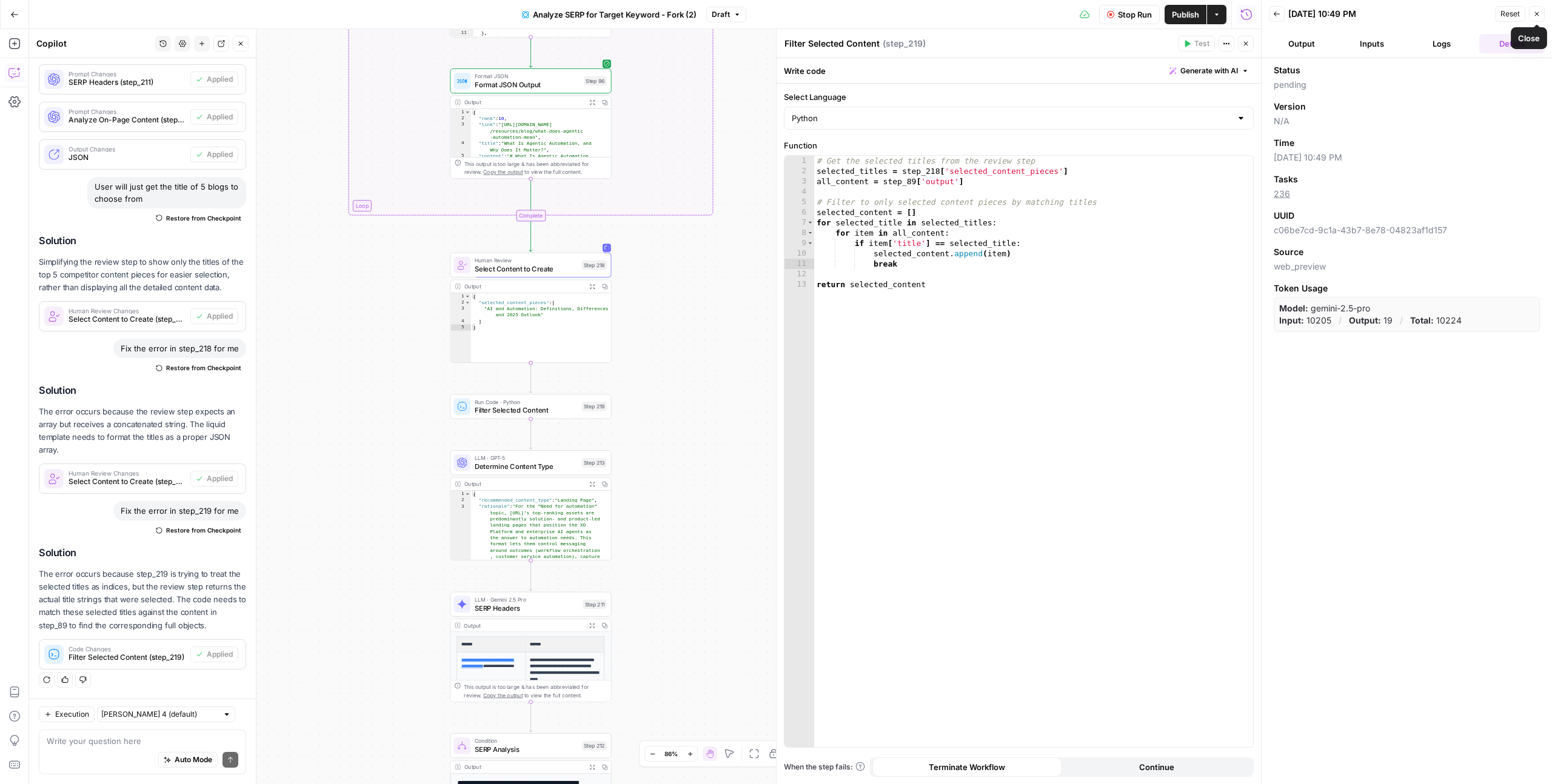
click at [1538, 15] on icon "button" at bounding box center [1537, 14] width 7 height 7
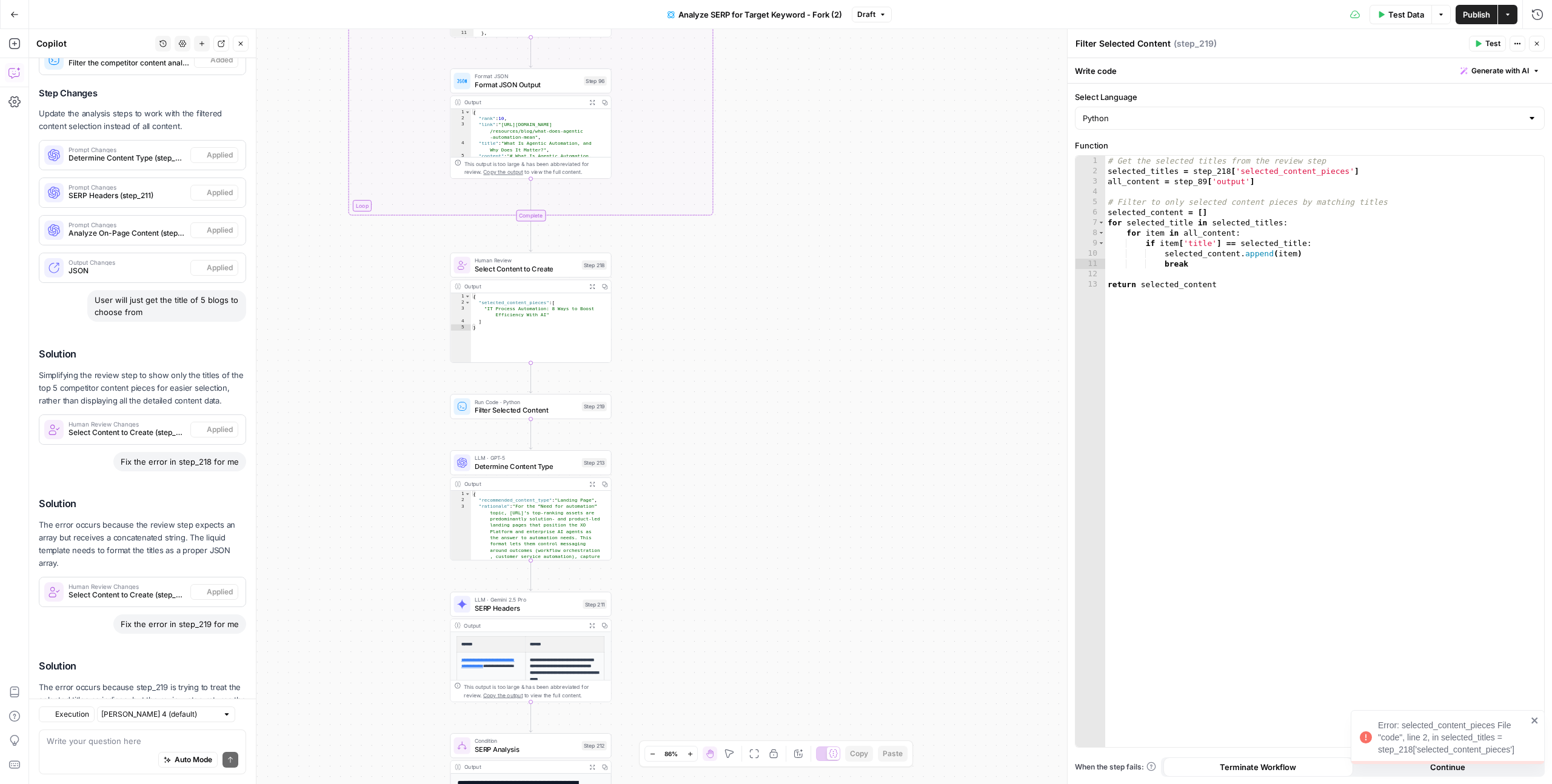
scroll to position [1653, 0]
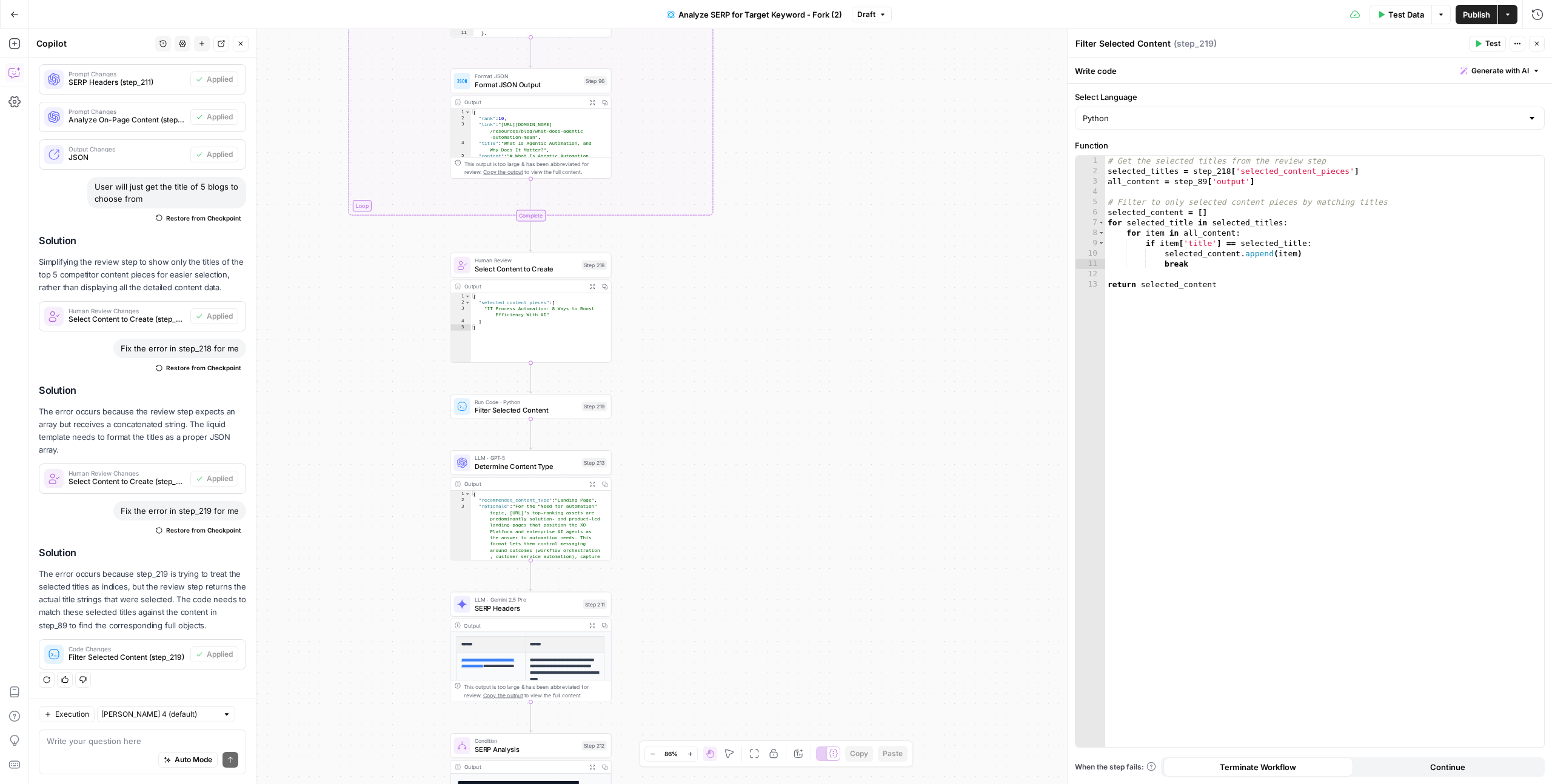
click at [1401, 18] on span "Test Data" at bounding box center [1406, 14] width 35 height 12
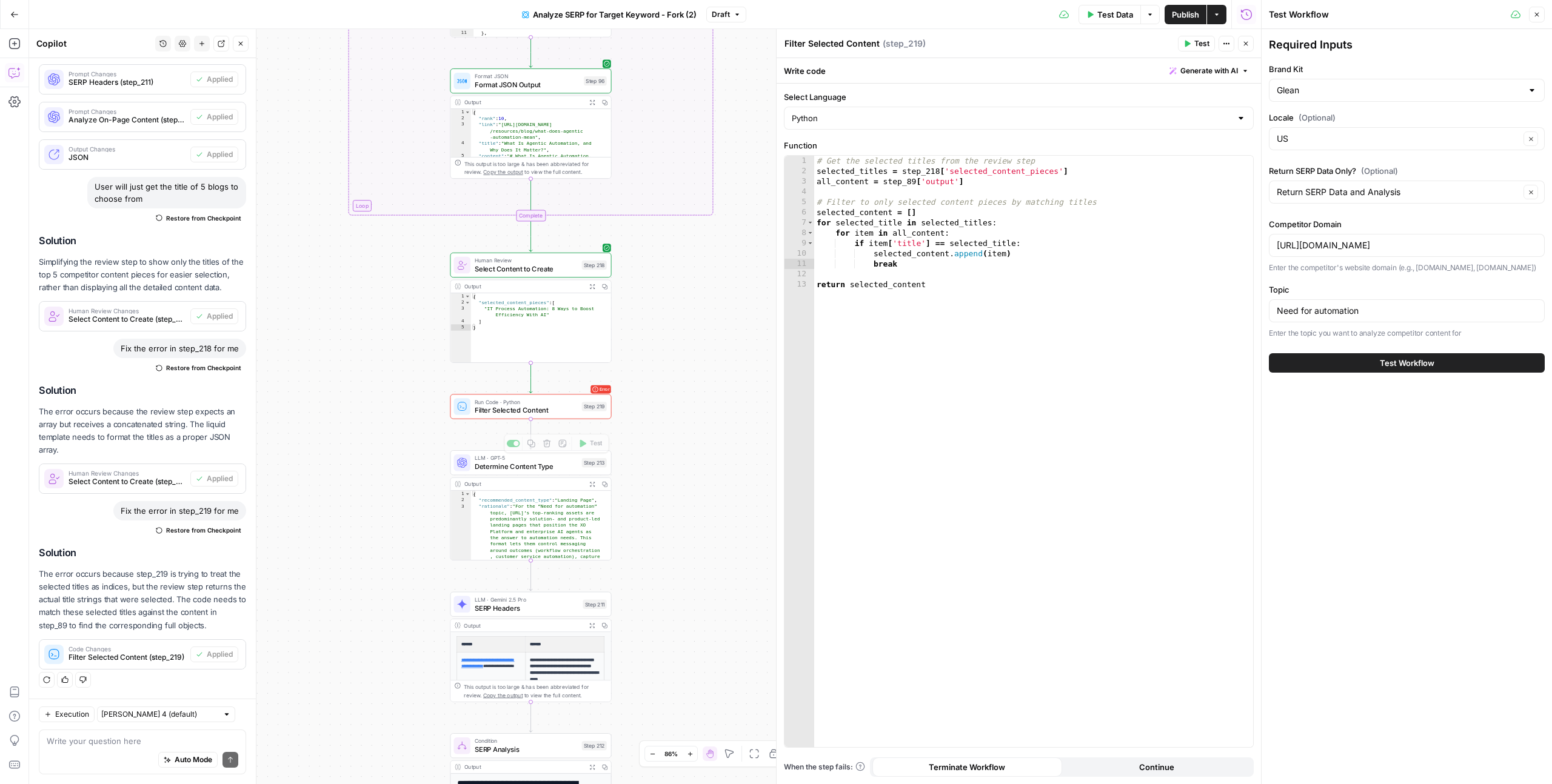
click at [579, 409] on div "Error Run Code · Python Filter Selected Content Step 219 Copy step Delete step …" at bounding box center [529, 406] width 153 height 17
click at [579, 409] on div "Run Code · Python Filter Selected Content Step 219 Copy step Delete step Add No…" at bounding box center [529, 406] width 153 height 17
click at [587, 391] on button "Test" at bounding box center [590, 387] width 32 height 14
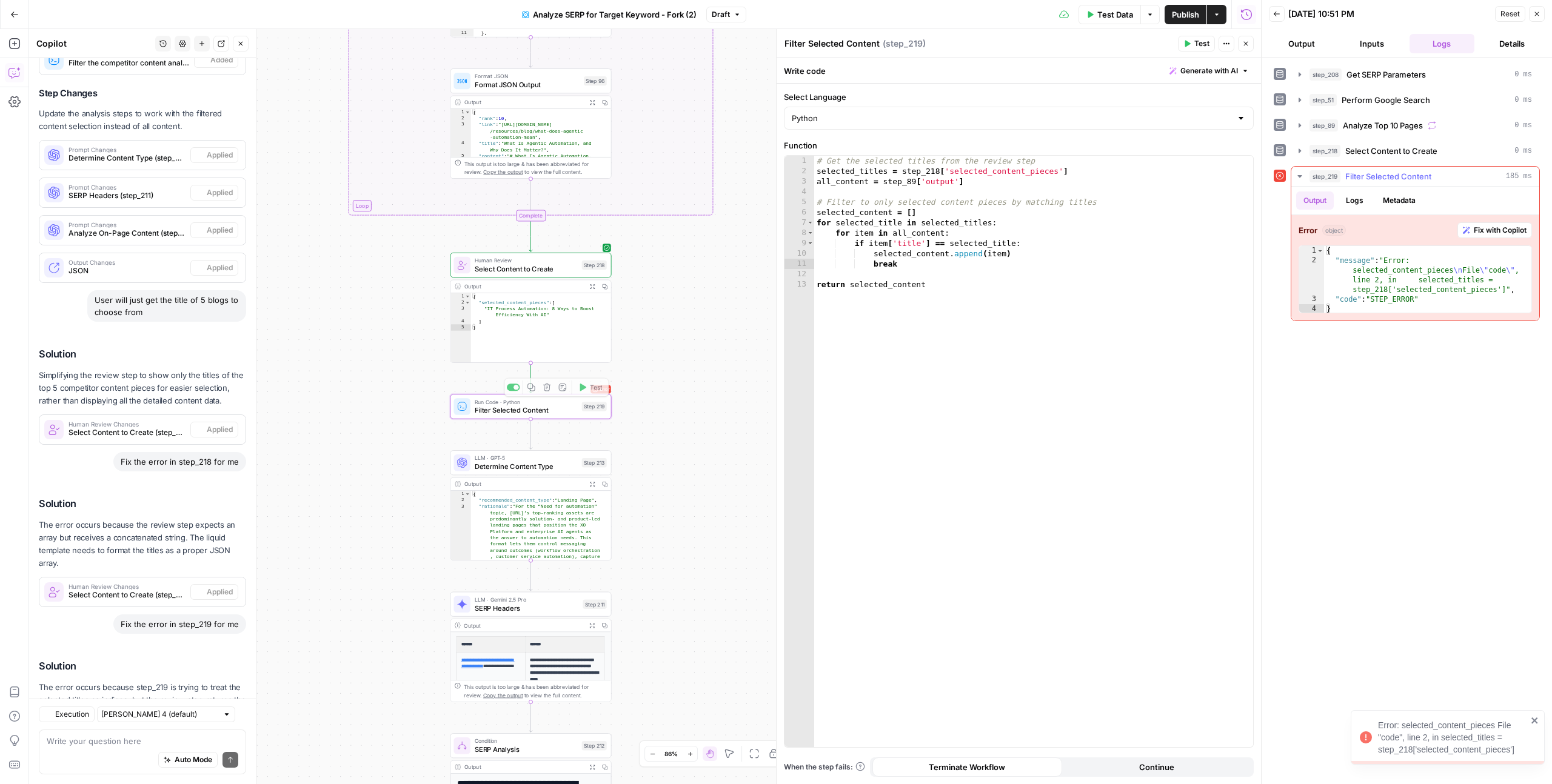
scroll to position [1653, 0]
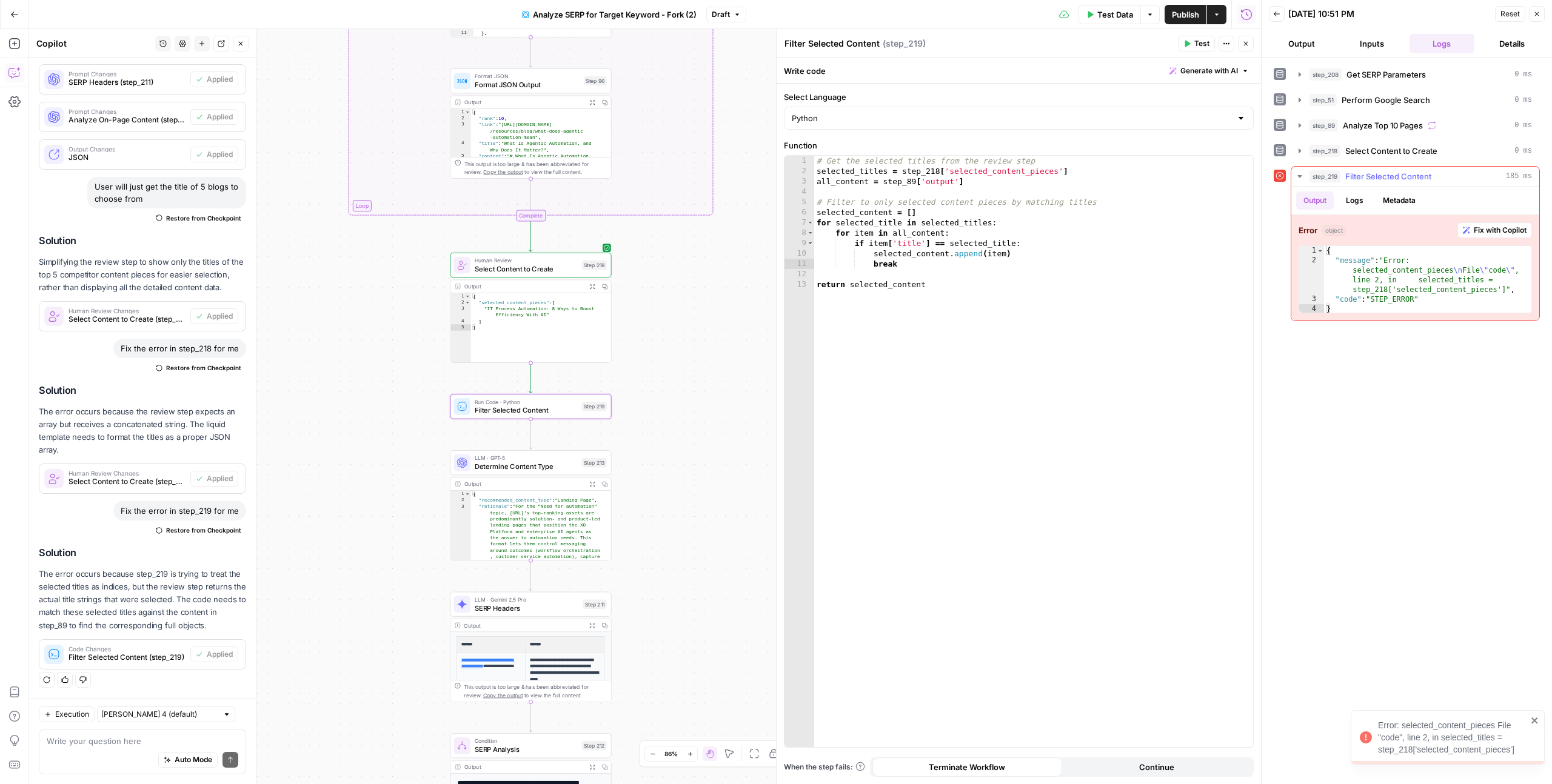
click at [1496, 228] on span "Fix with Copilot" at bounding box center [1500, 230] width 53 height 11
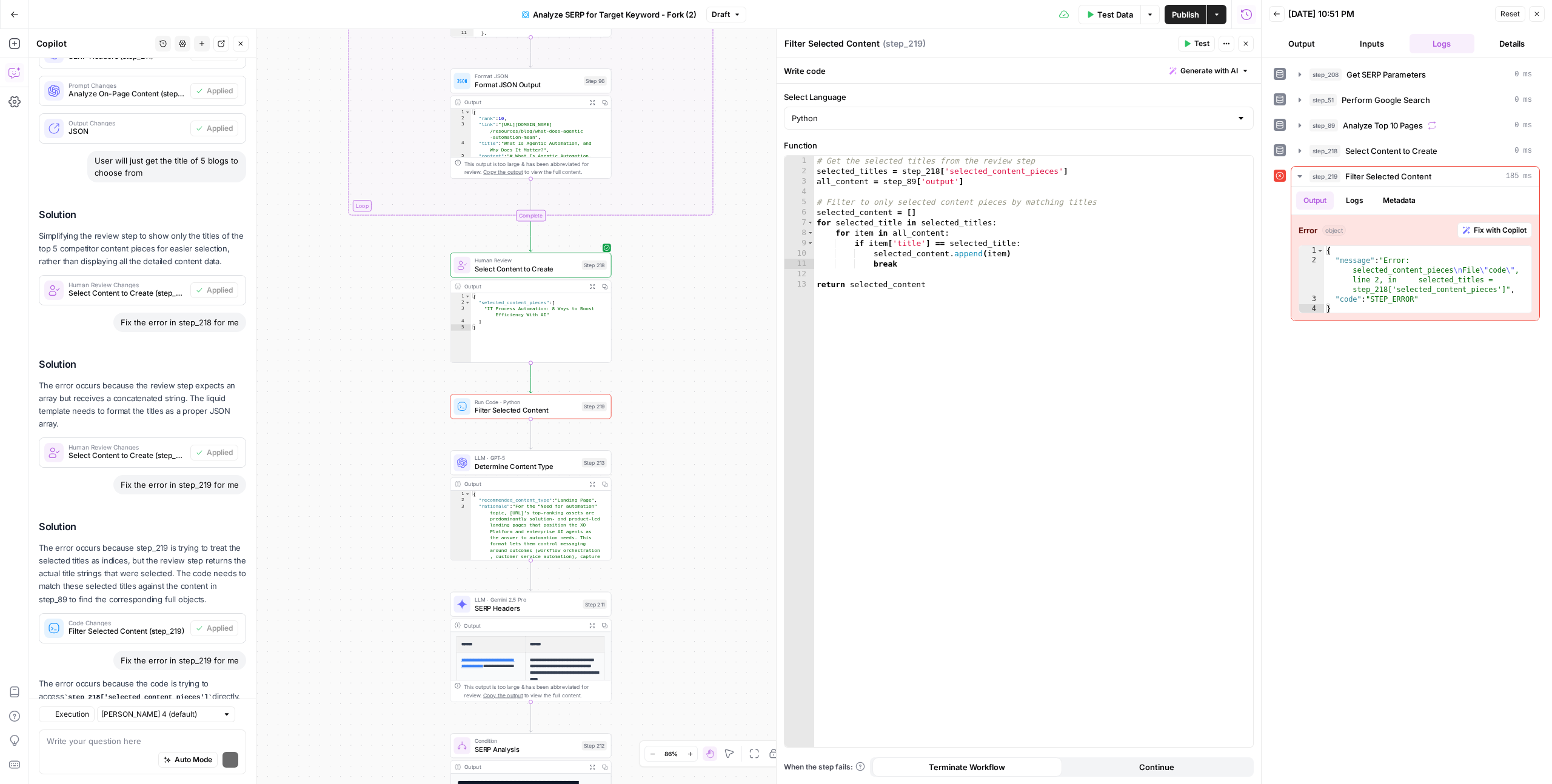
scroll to position [1803, 0]
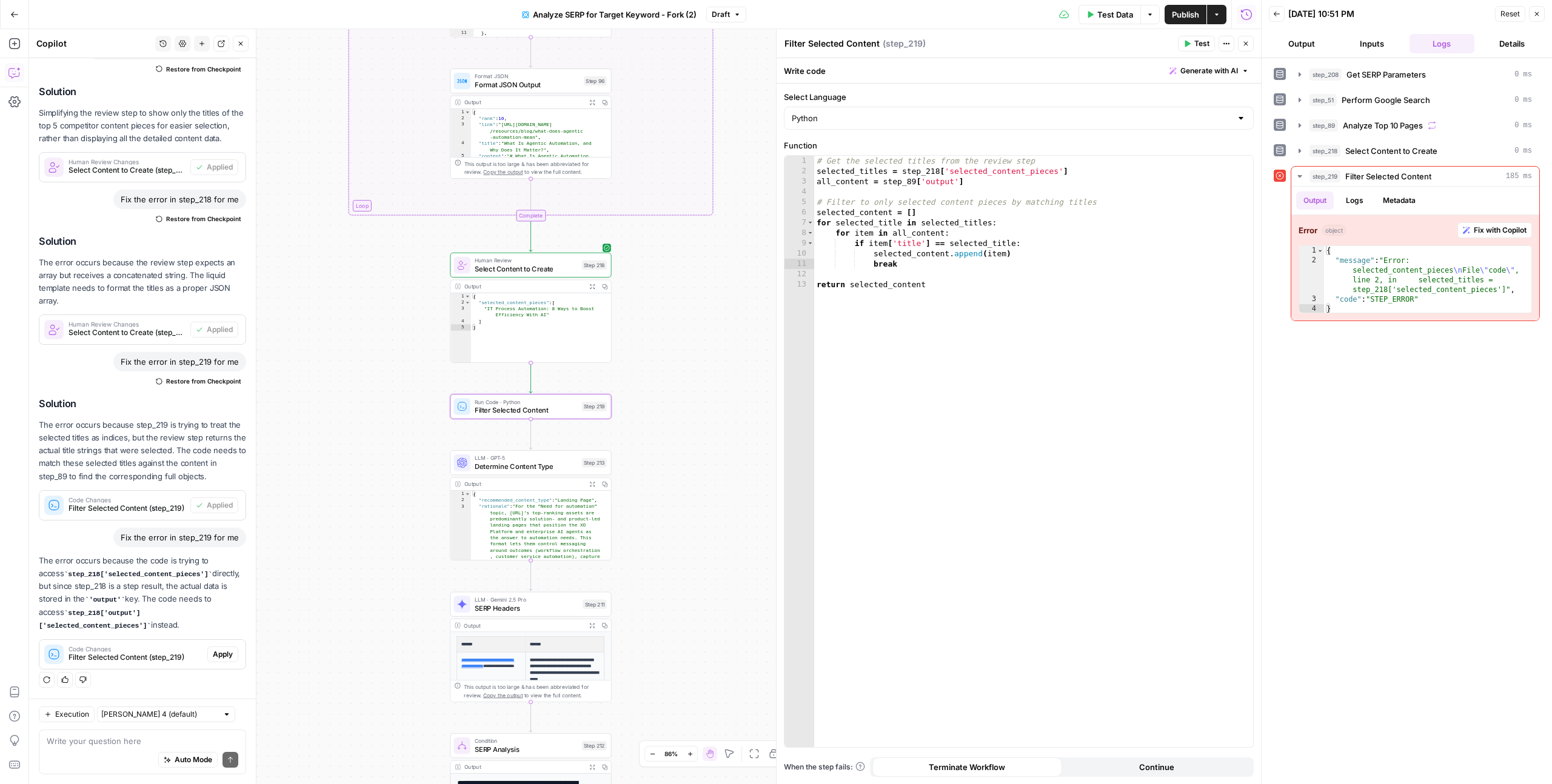
click at [219, 657] on span "Apply" at bounding box center [223, 655] width 20 height 11
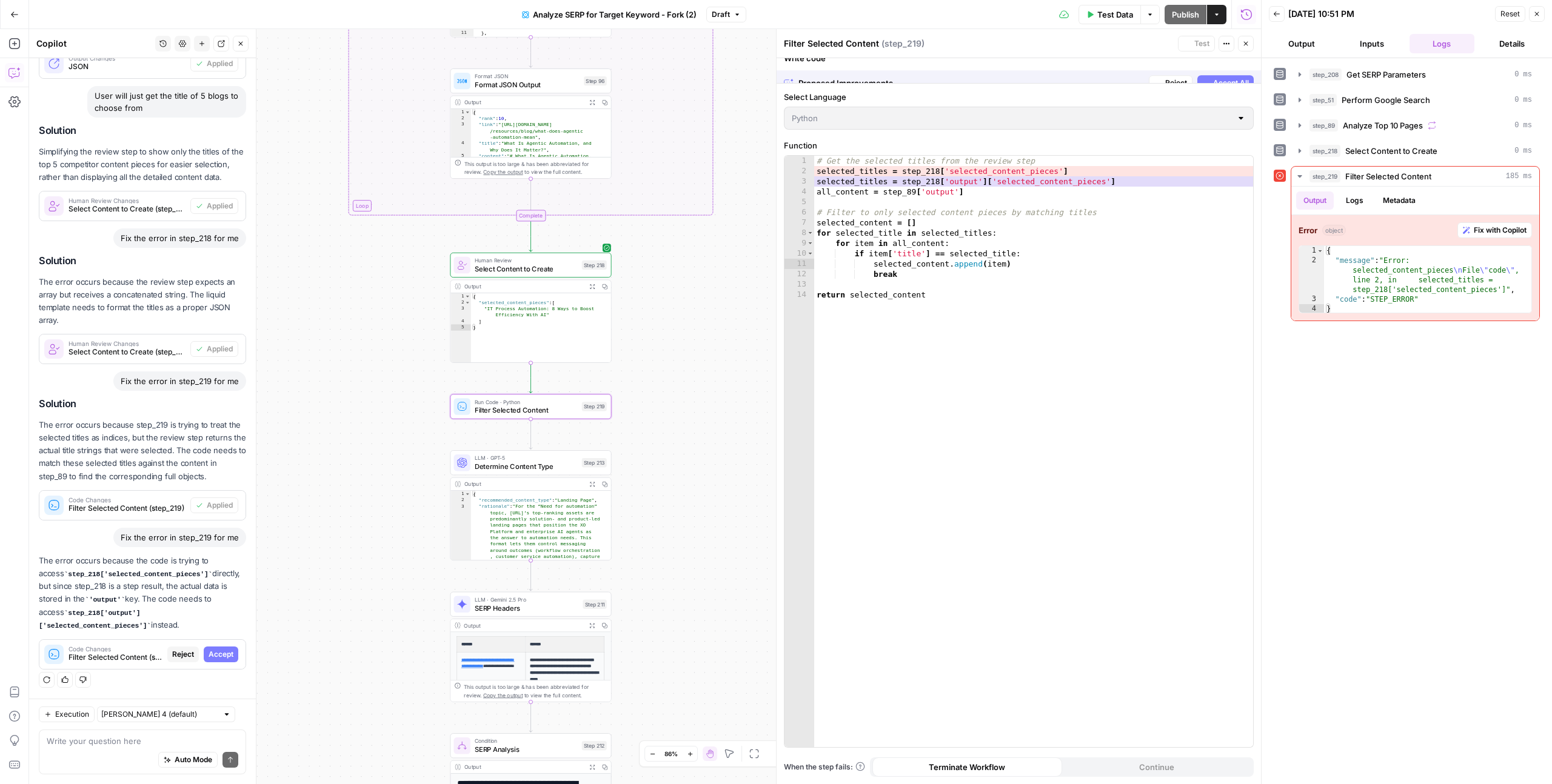
scroll to position [1686, 0]
drag, startPoint x: 221, startPoint y: 661, endPoint x: 247, endPoint y: 665, distance: 26.3
click at [221, 660] on button "Accept" at bounding box center [221, 654] width 35 height 15
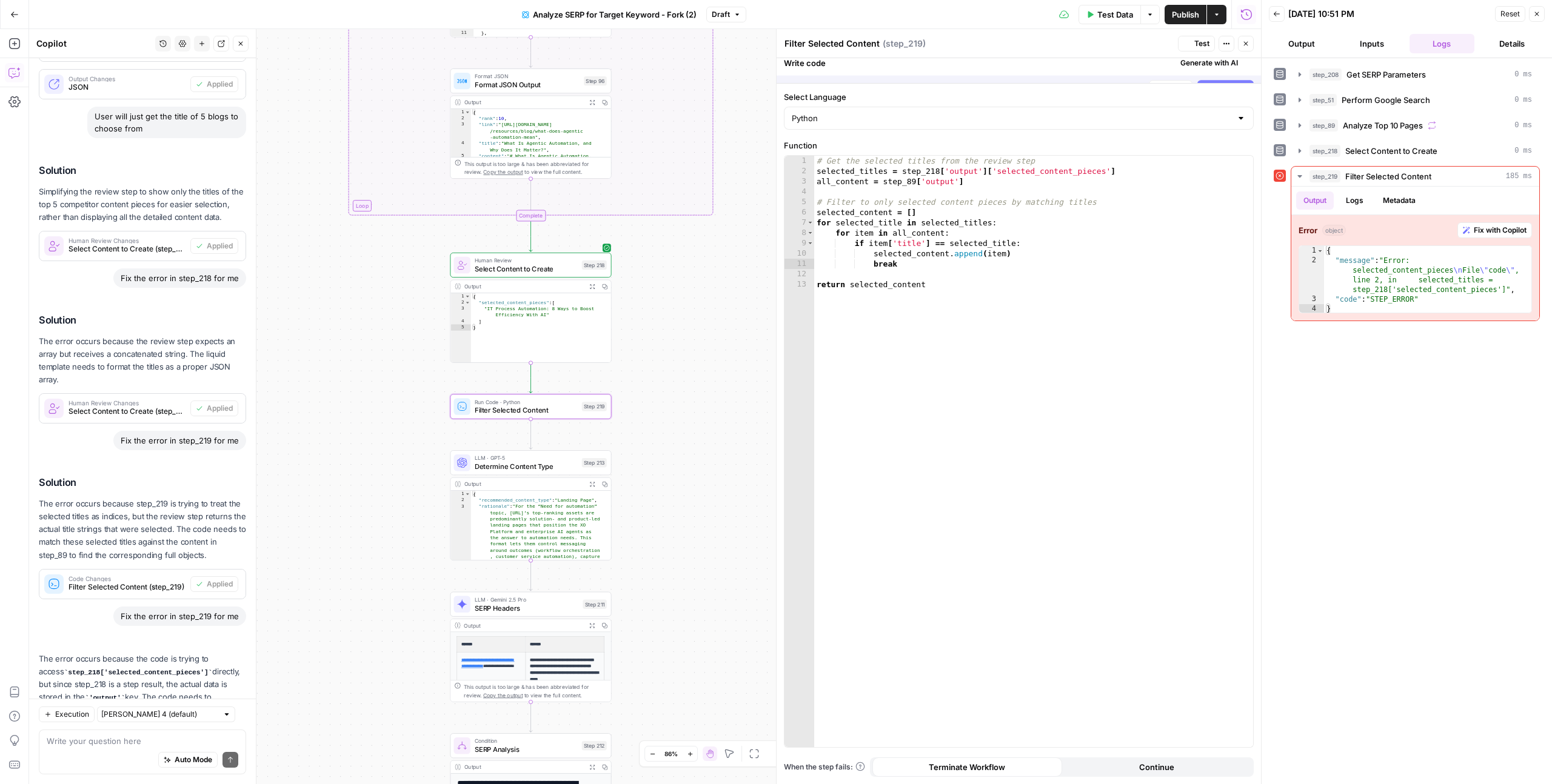
scroll to position [1822, 0]
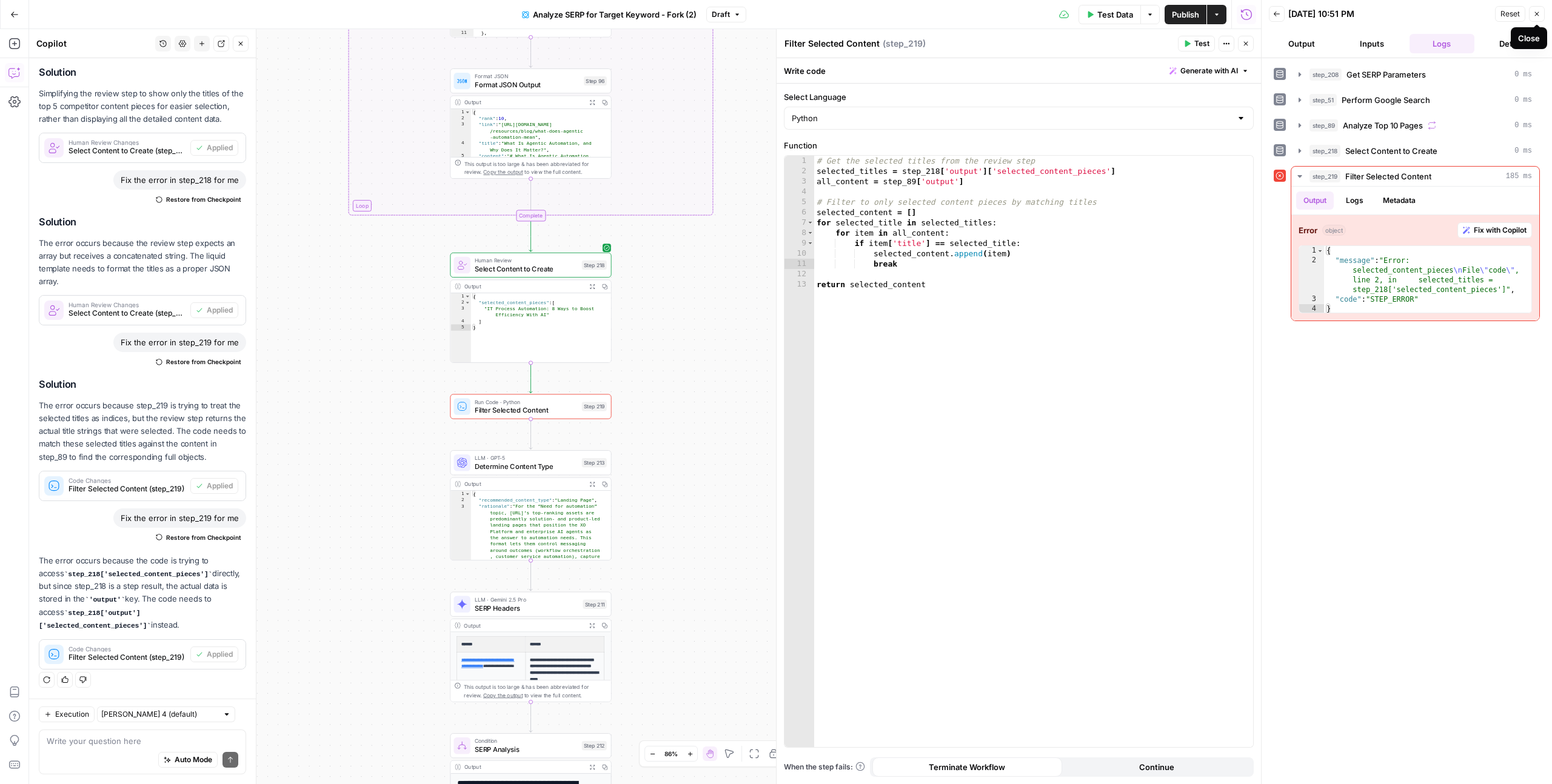
click at [1538, 14] on icon "button" at bounding box center [1537, 14] width 7 height 7
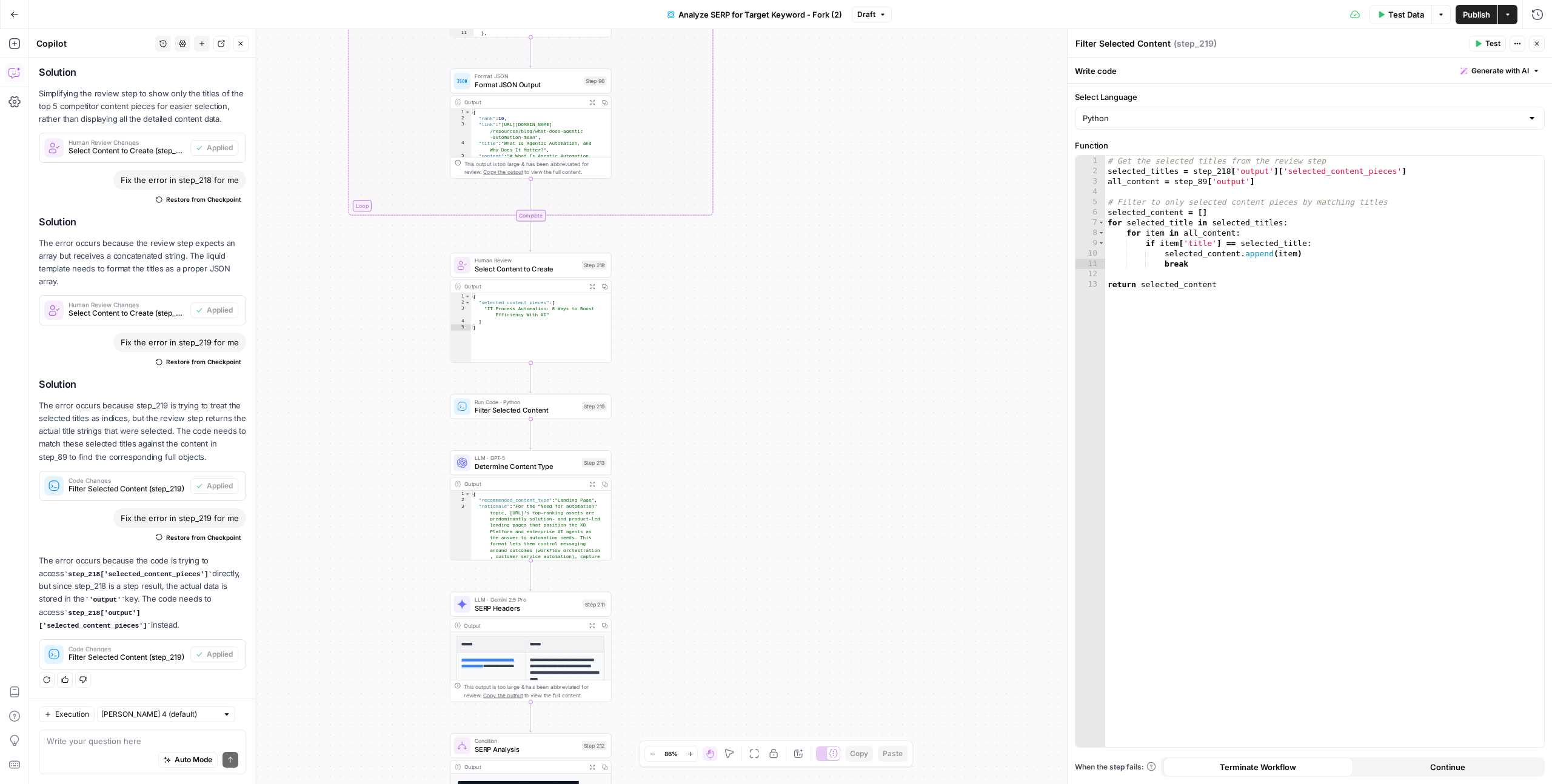
click at [1399, 13] on span "Test Data" at bounding box center [1406, 14] width 35 height 12
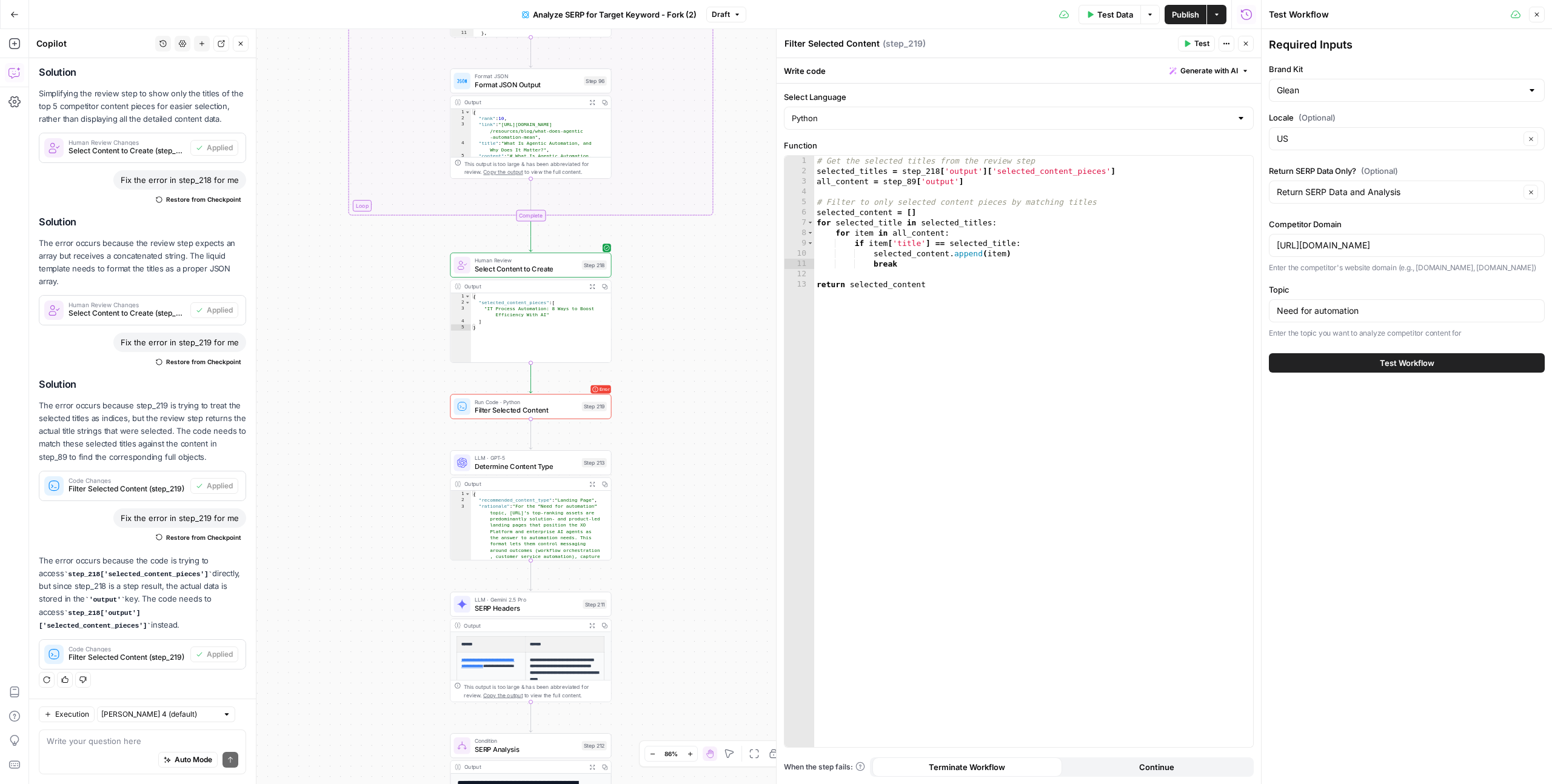
click at [1353, 364] on button "Test Workflow" at bounding box center [1406, 362] width 276 height 19
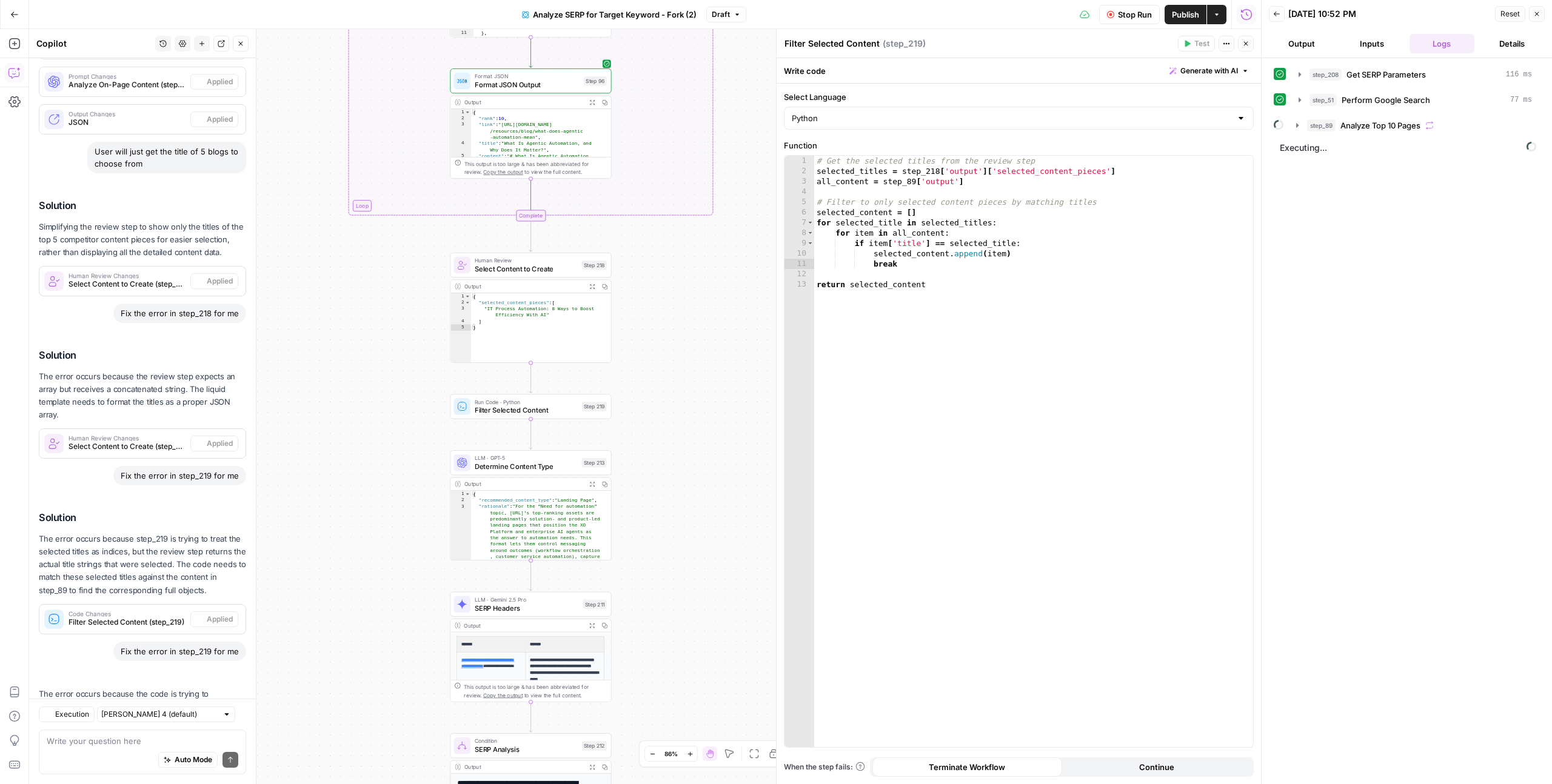
scroll to position [1822, 0]
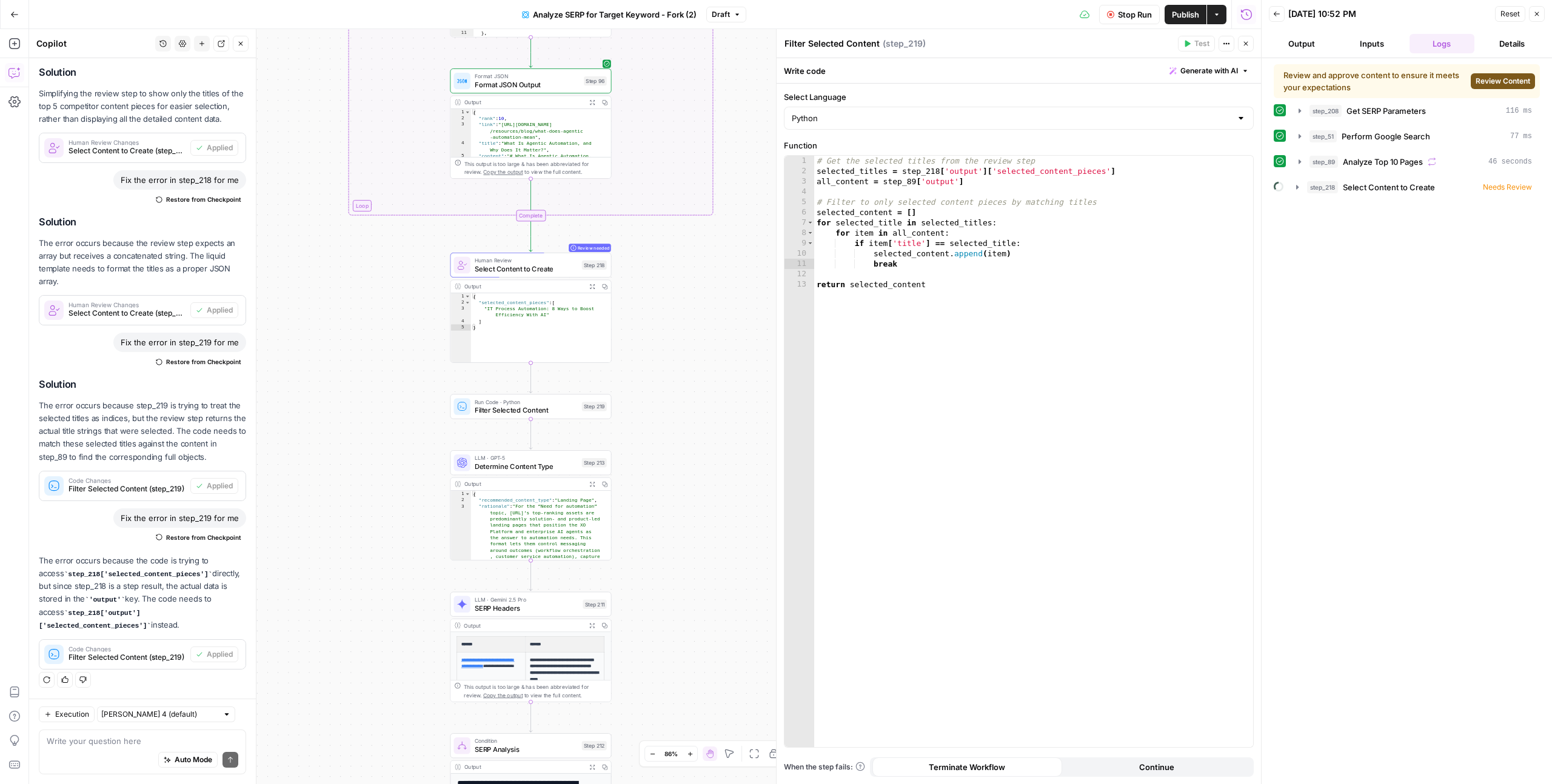
click at [1519, 85] on span "Review Content" at bounding box center [1503, 81] width 55 height 11
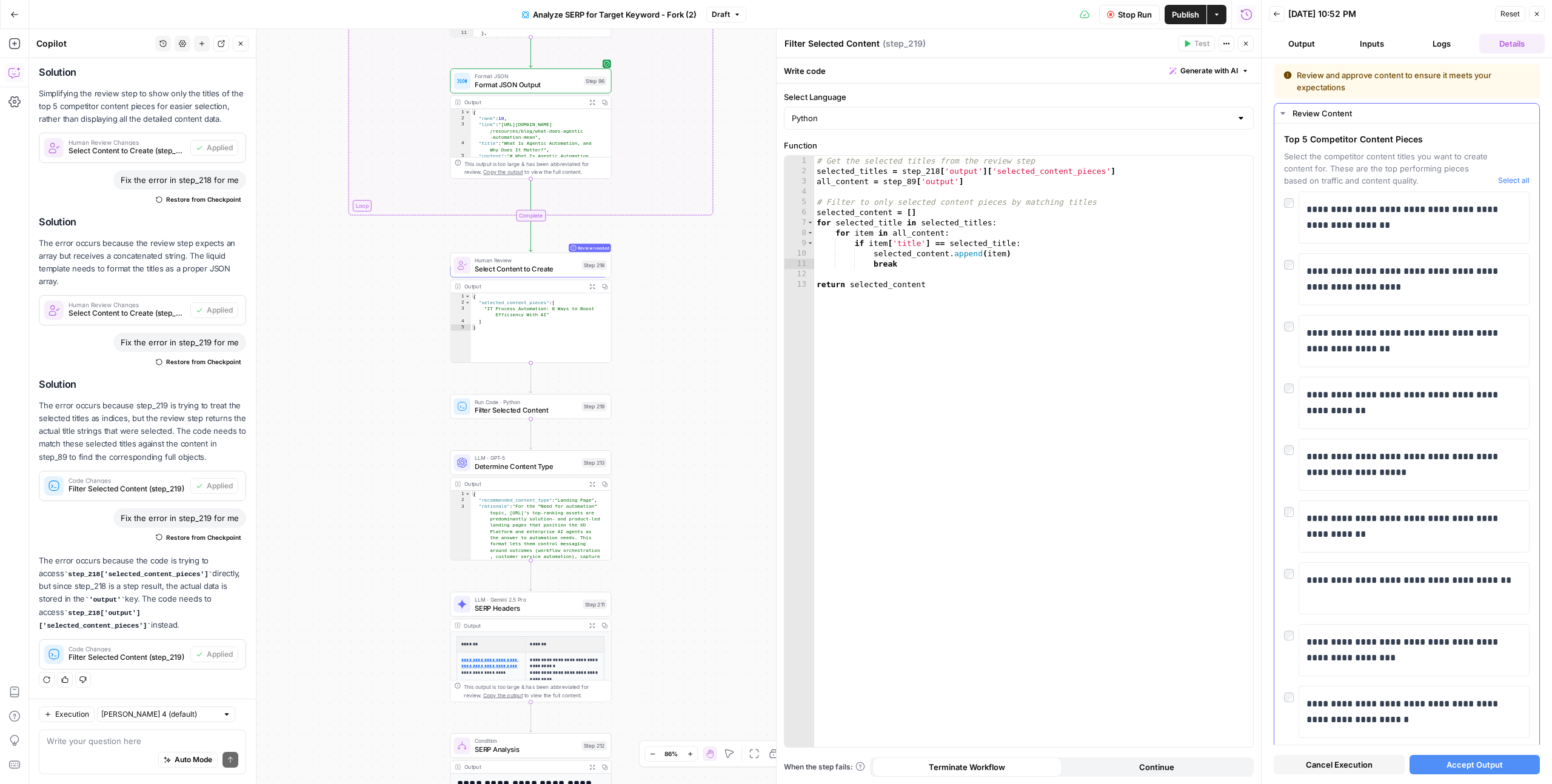
click at [1291, 394] on div "**********" at bounding box center [1406, 402] width 246 height 52
click at [1494, 760] on span "Accept Output" at bounding box center [1475, 764] width 56 height 12
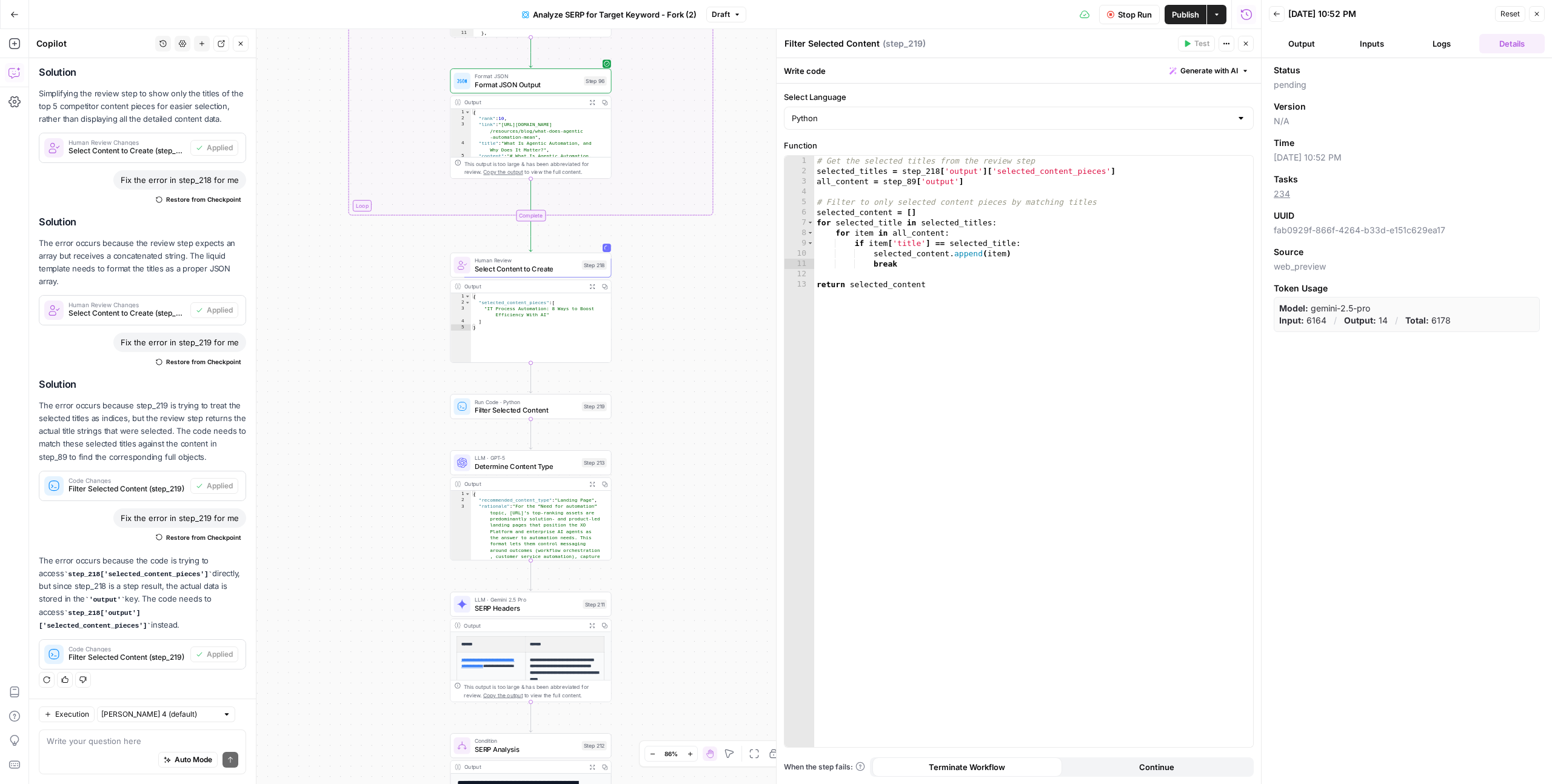
click at [1437, 46] on button "Logs" at bounding box center [1442, 43] width 66 height 19
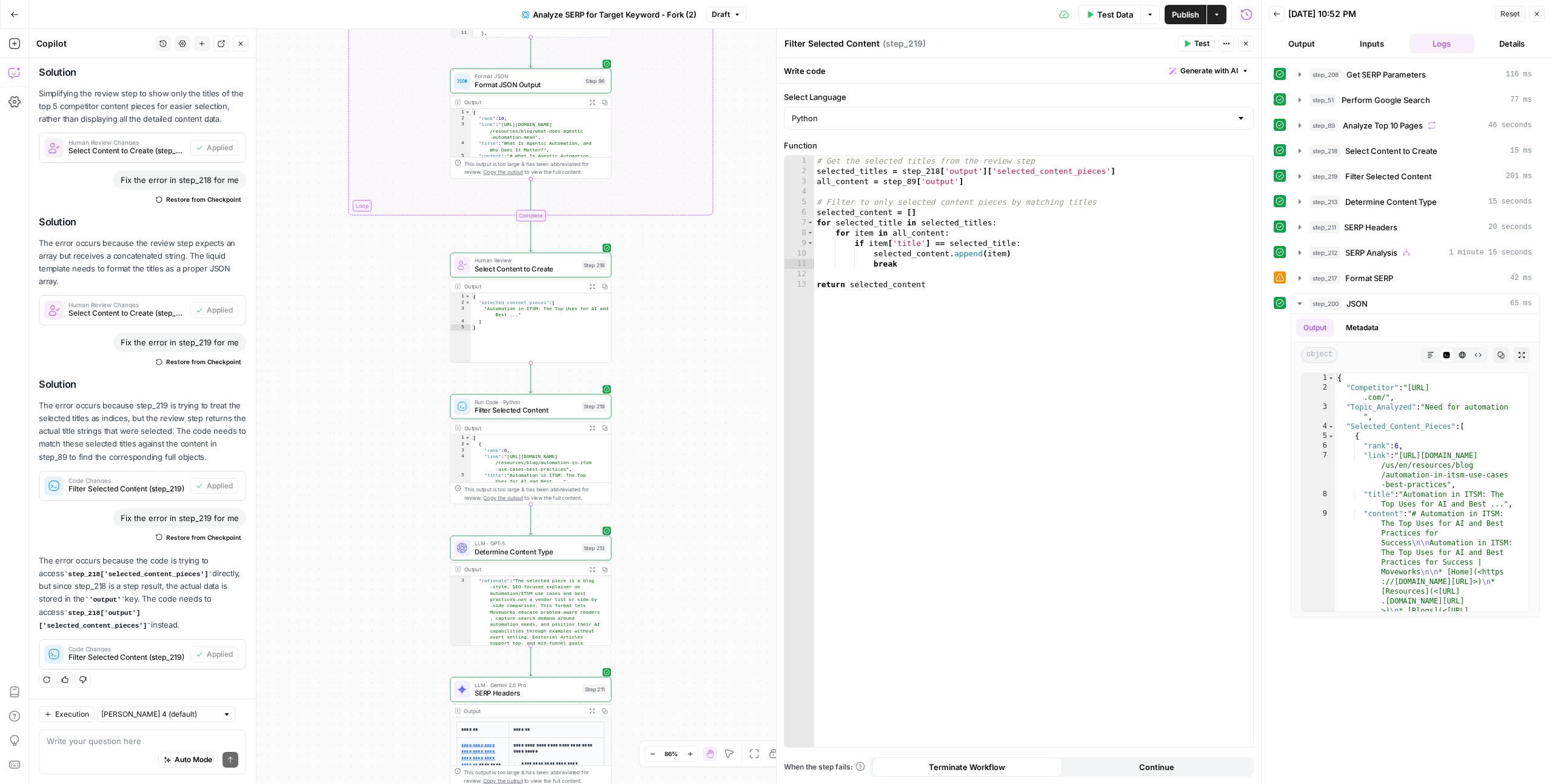
scroll to position [79, 0]
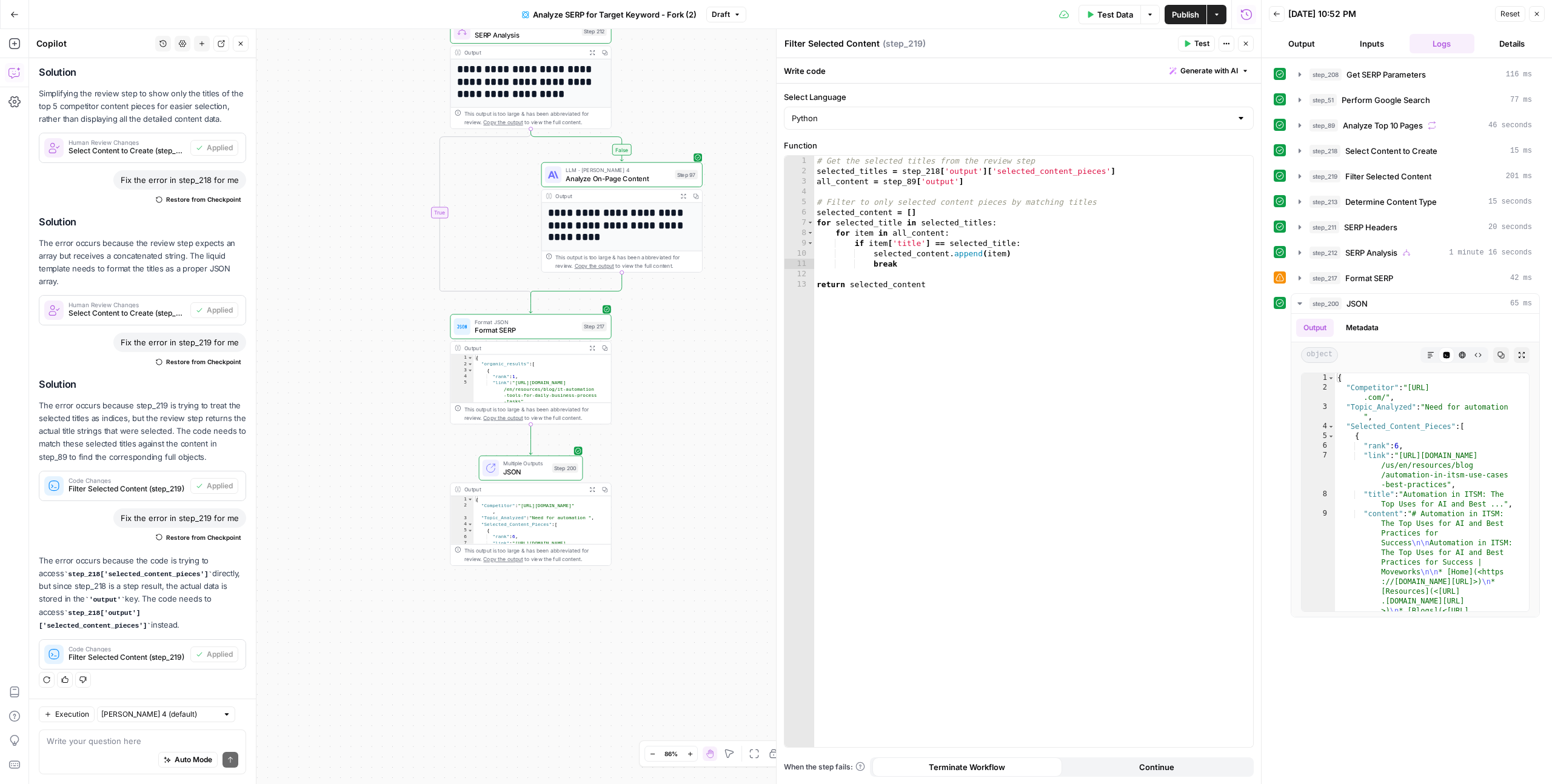
click at [1300, 45] on button "Output" at bounding box center [1302, 43] width 66 height 19
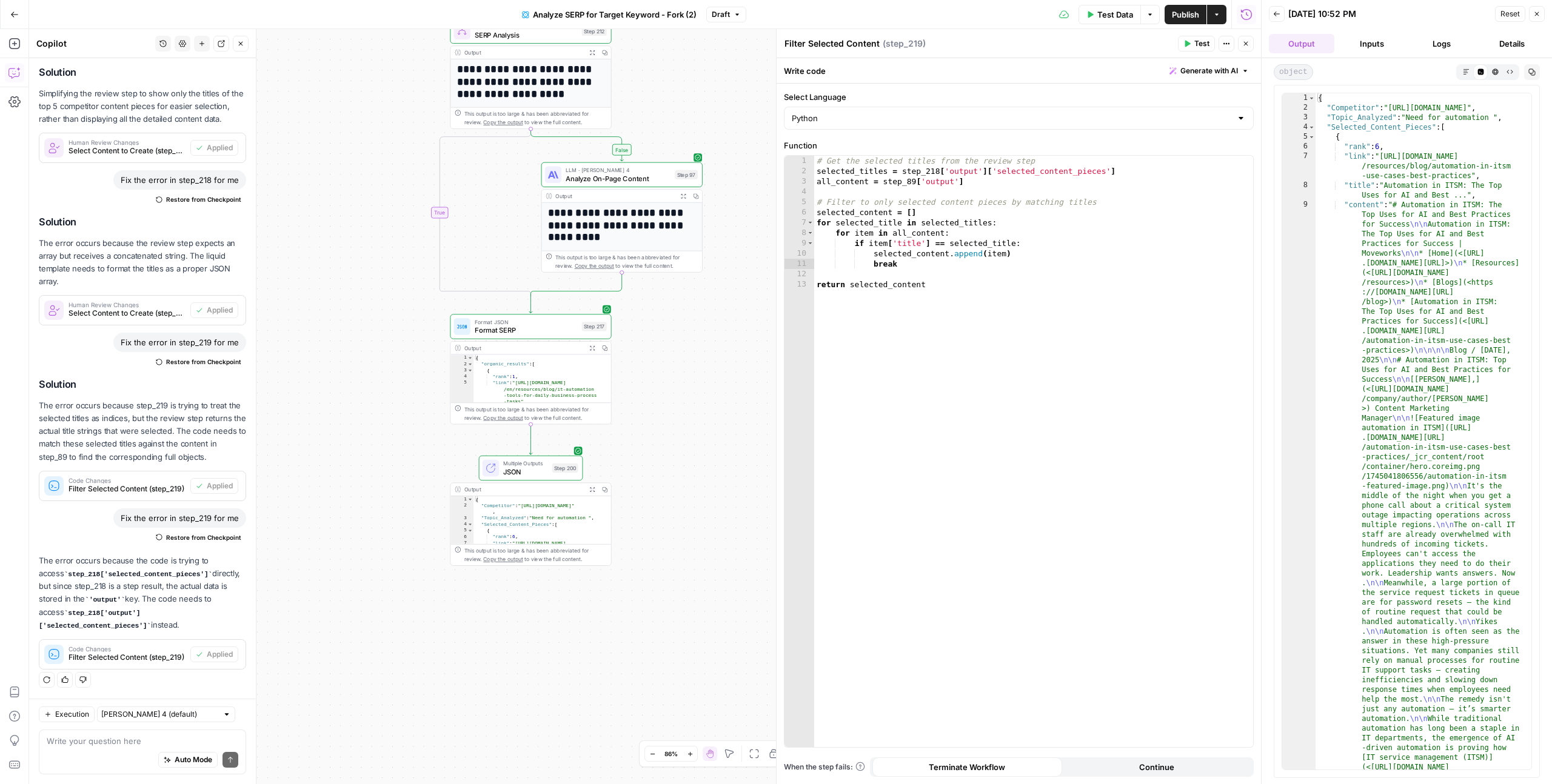
click at [1463, 70] on icon "button" at bounding box center [1466, 71] width 5 height 5
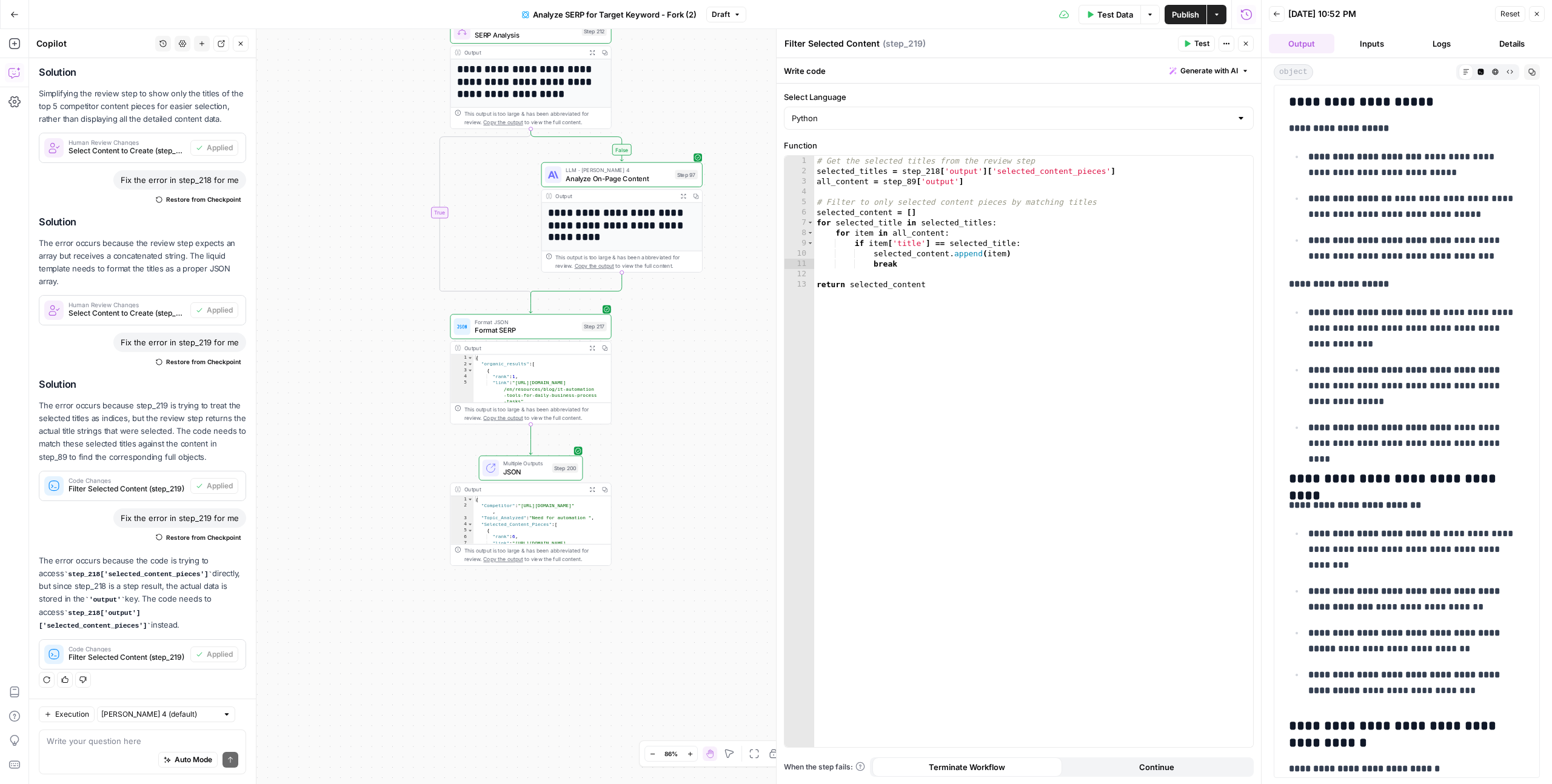
scroll to position [5062, 0]
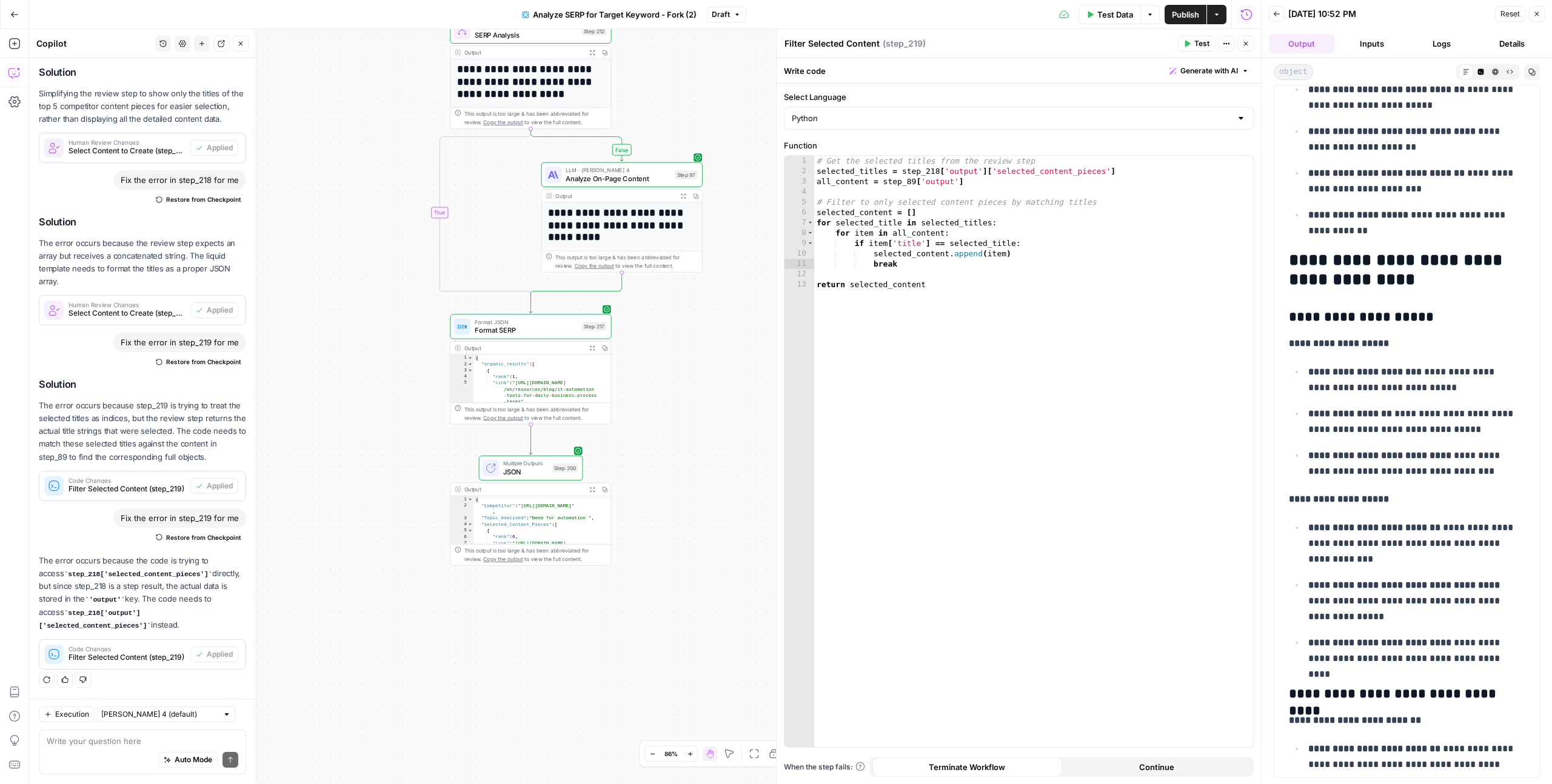
click at [1196, 17] on span "Publish" at bounding box center [1185, 14] width 27 height 12
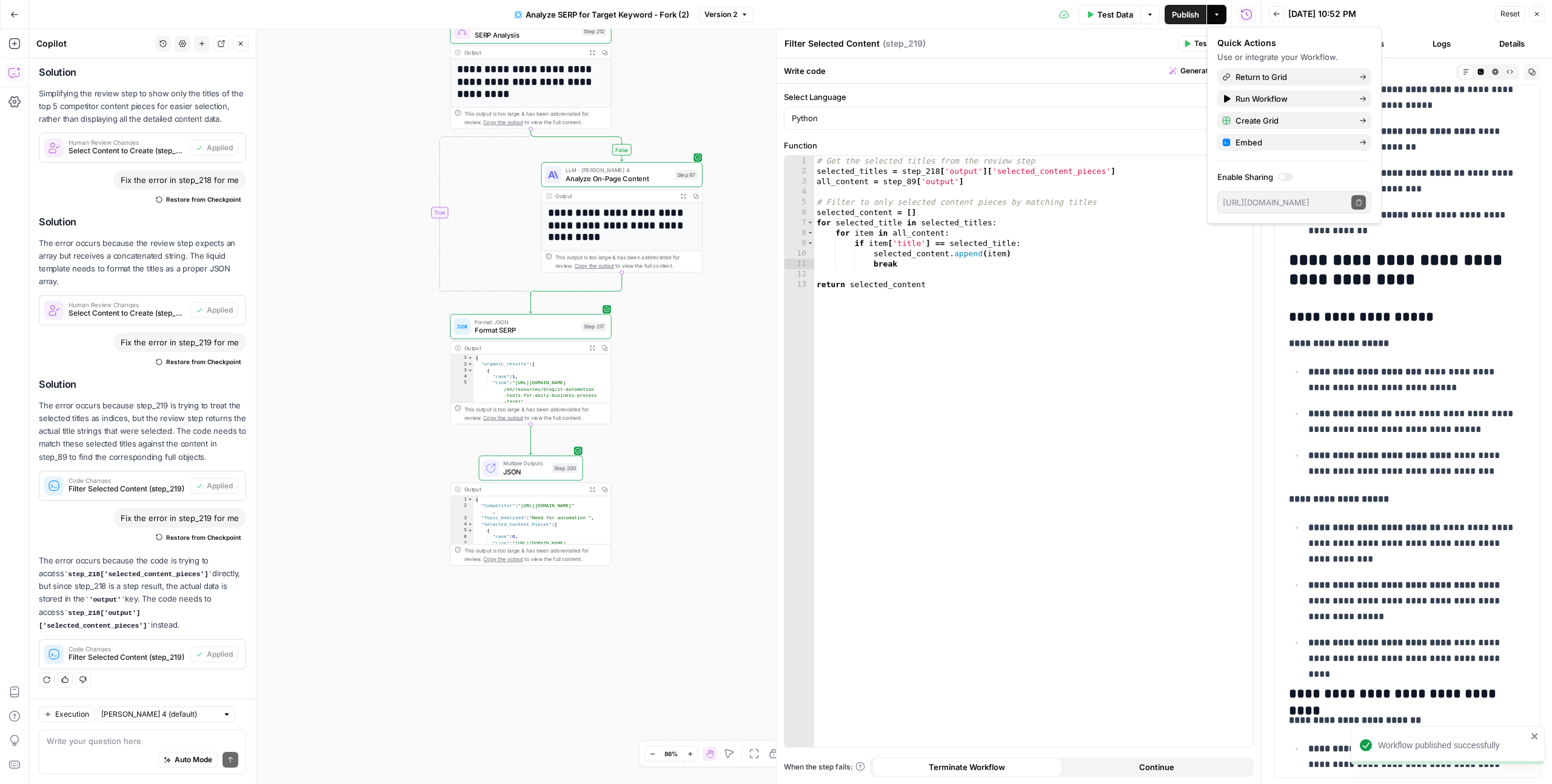
click at [670, 14] on span "Analyze SERP for Target Keyword - Fork (2)" at bounding box center [608, 14] width 164 height 12
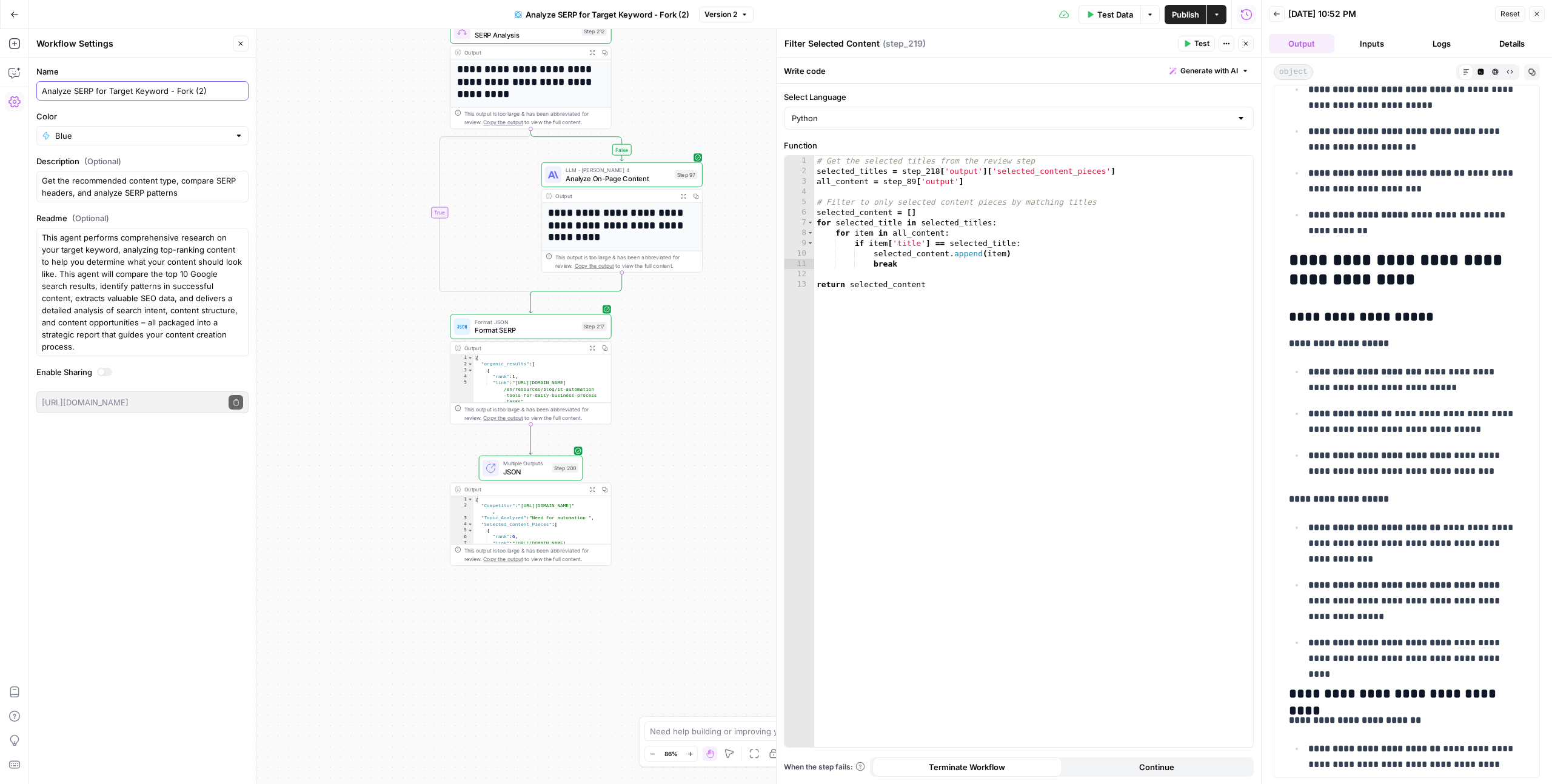
drag, startPoint x: 221, startPoint y: 88, endPoint x: 70, endPoint y: 92, distance: 151.1
click at [70, 92] on input "Analyze SERP for Target Keyword - Fork (2)" at bounding box center [142, 90] width 201 height 12
type input "Analyze Competitor on a Topic"
click at [298, 146] on div "false false true true Workflow Input Settings Inputs Run Code · Python Get SERP…" at bounding box center [645, 407] width 1232 height 755
click at [243, 44] on icon "button" at bounding box center [241, 44] width 7 height 7
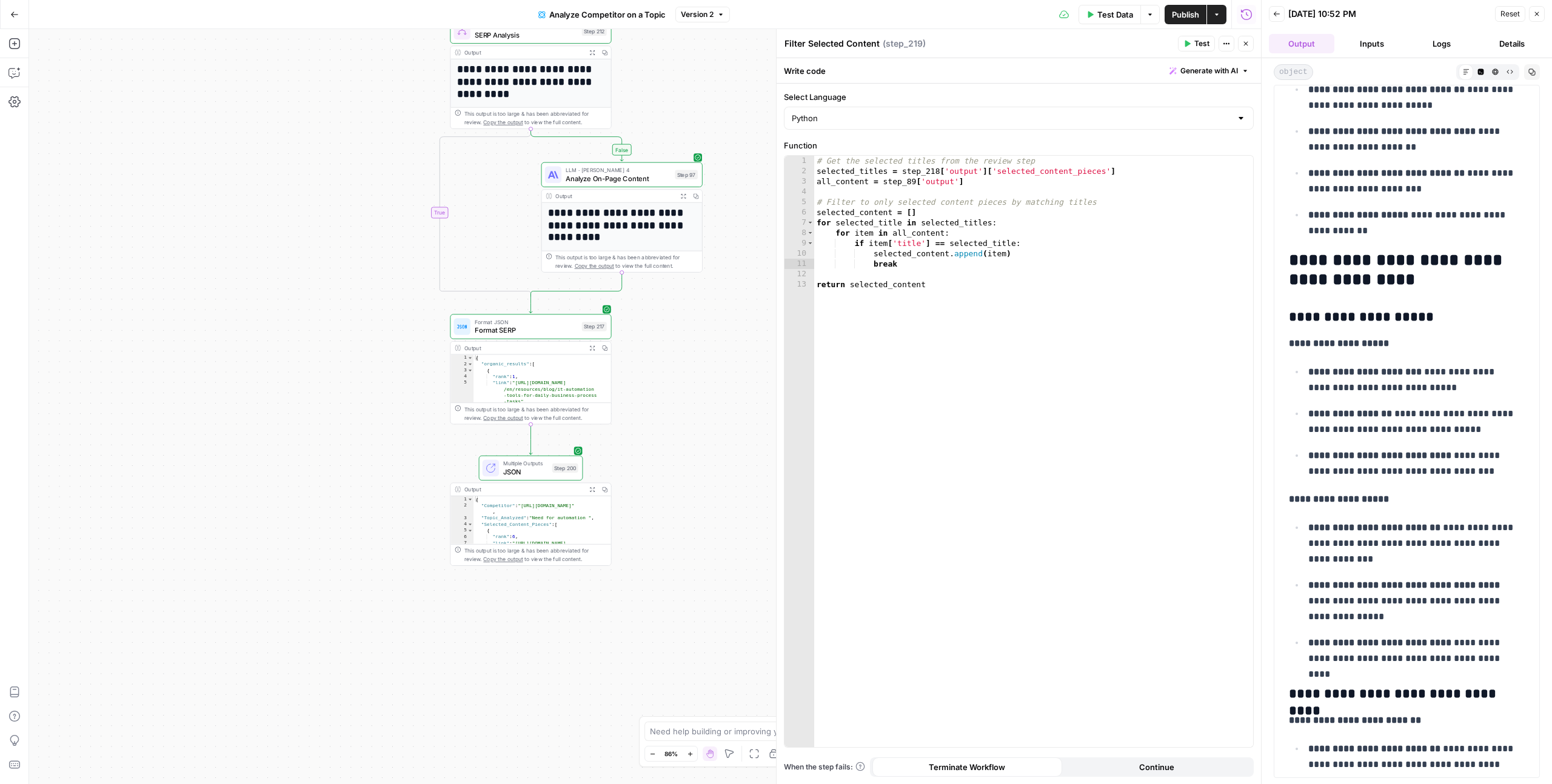
click at [1180, 15] on span "Publish" at bounding box center [1185, 14] width 27 height 12
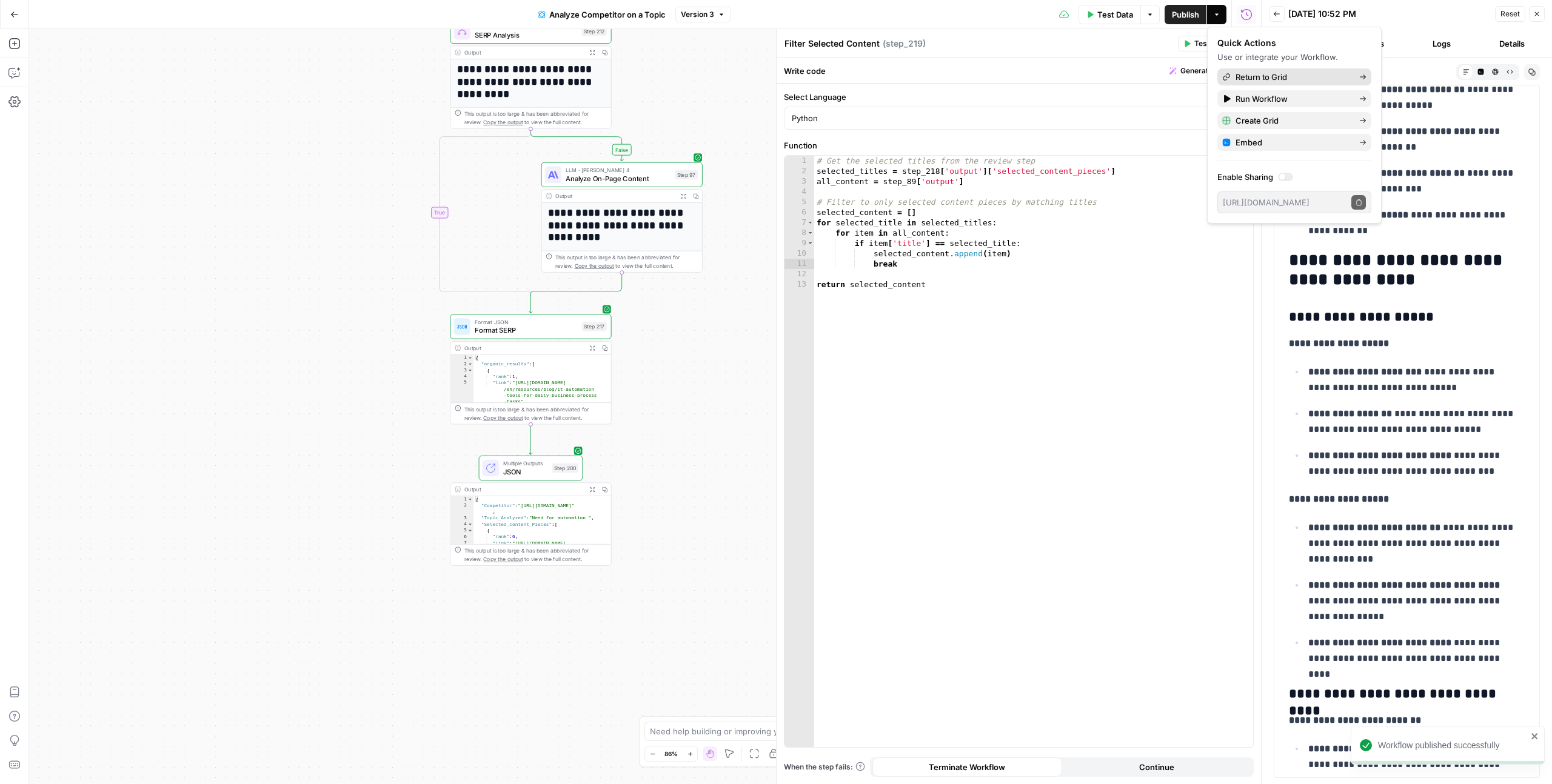
click at [1324, 75] on span "Return to Grid" at bounding box center [1292, 76] width 114 height 12
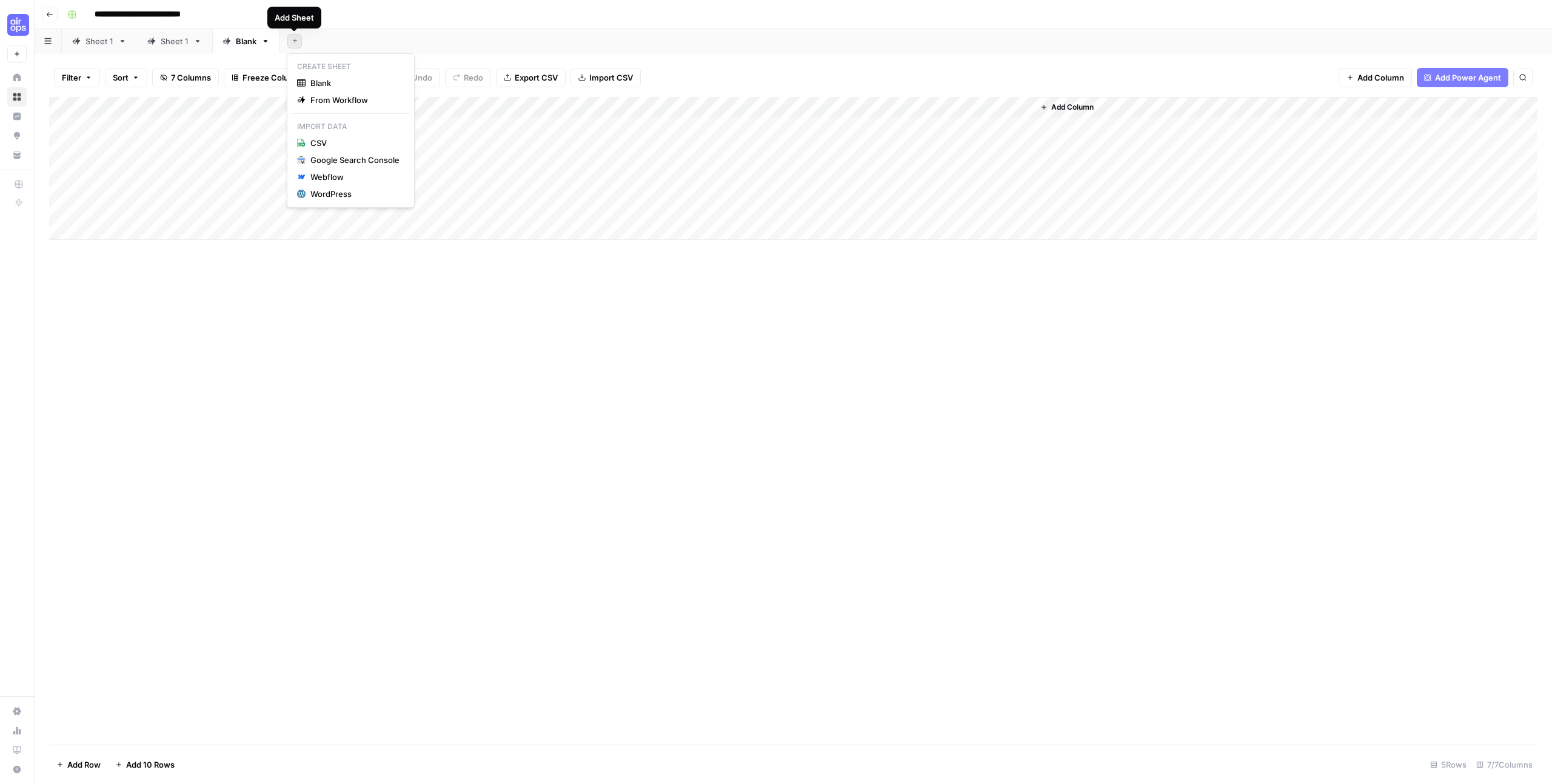
click at [293, 41] on icon "button" at bounding box center [294, 40] width 6 height 6
click at [322, 78] on span "Blank" at bounding box center [355, 83] width 89 height 12
click at [187, 105] on div "Add Column" at bounding box center [793, 168] width 1488 height 143
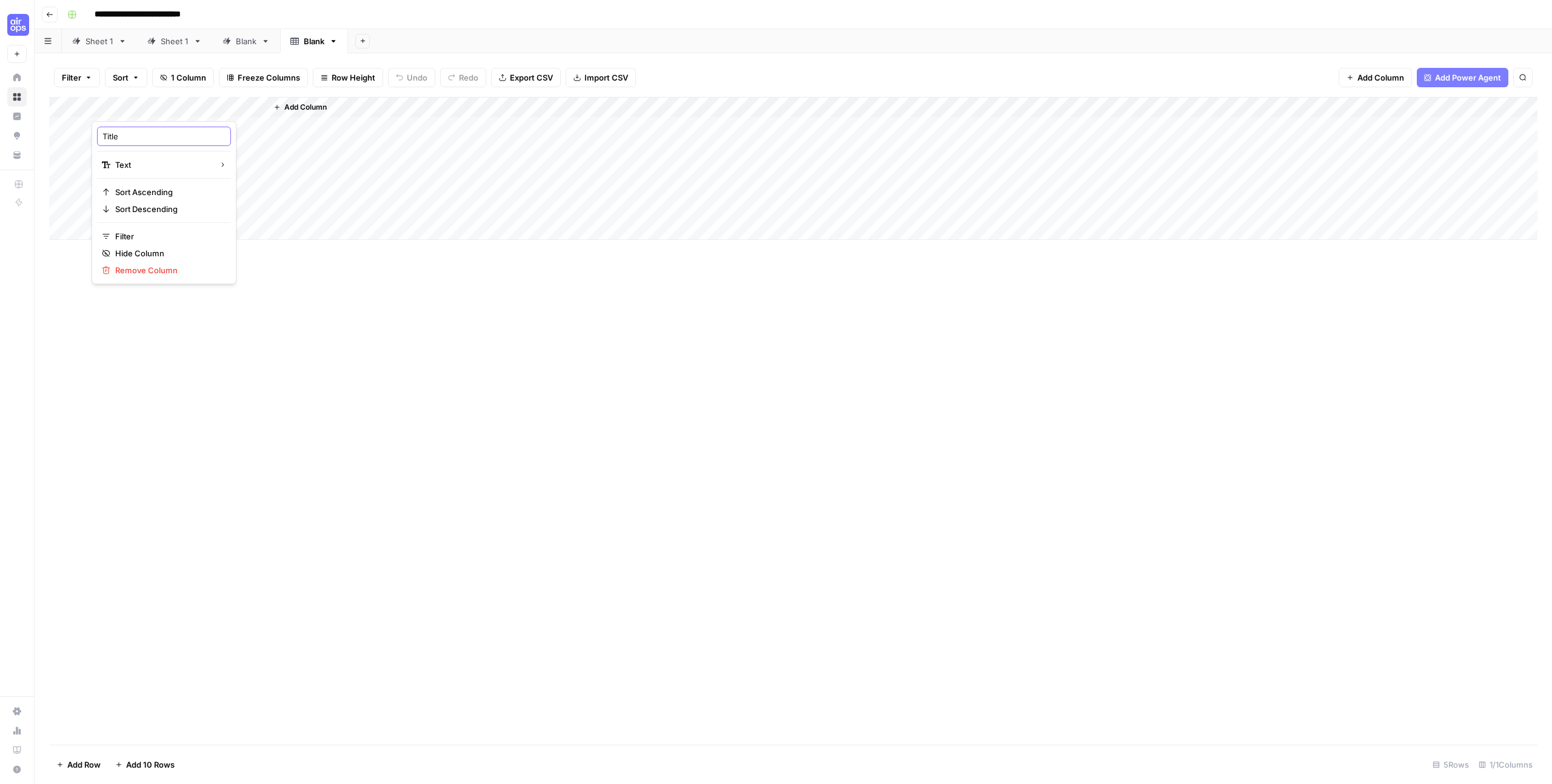
click at [139, 136] on input "Title" at bounding box center [164, 136] width 123 height 12
type input "Topic"
click at [300, 105] on span "Add Column" at bounding box center [305, 107] width 43 height 11
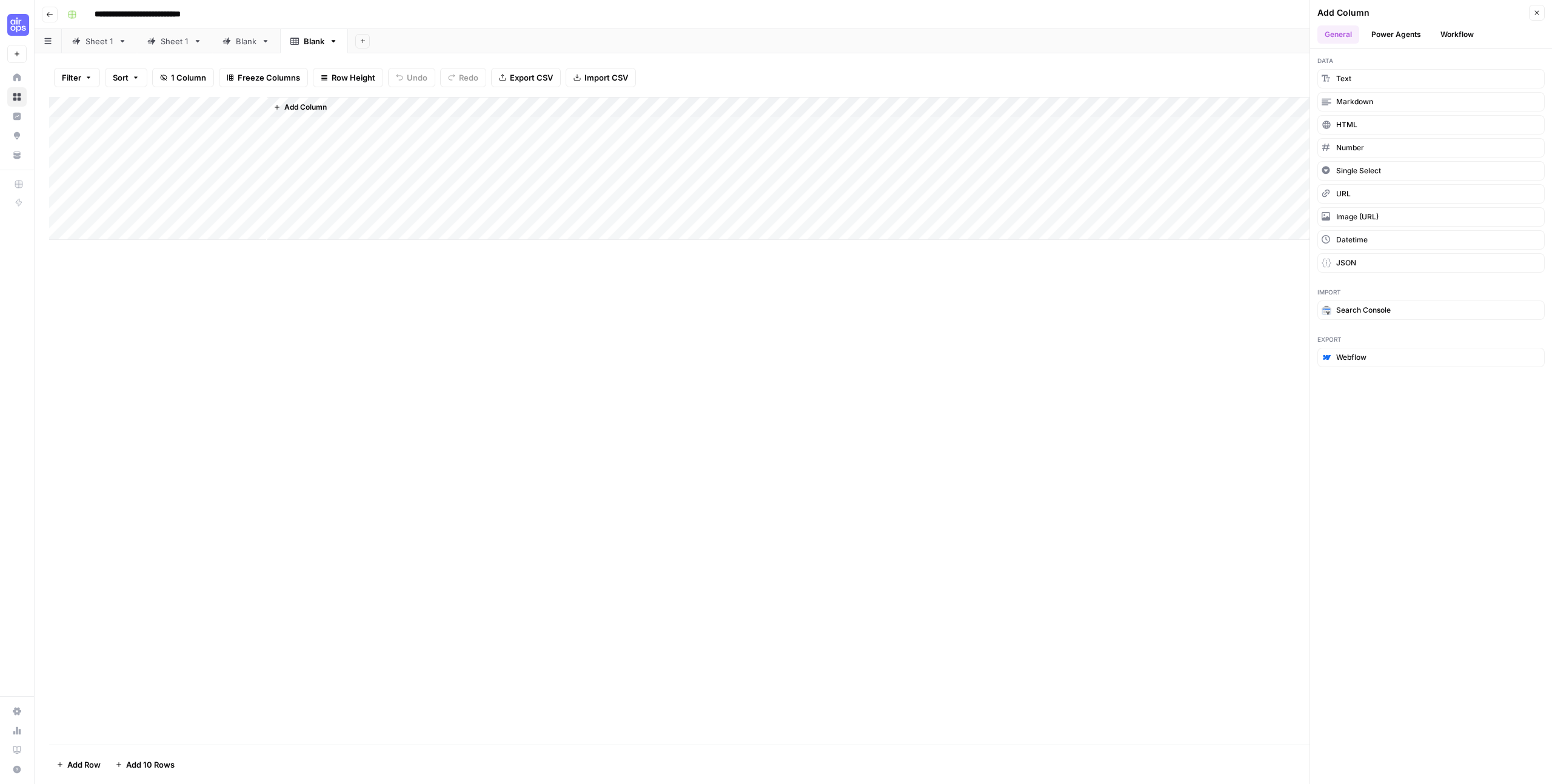
click at [326, 104] on span "Add Column" at bounding box center [305, 107] width 43 height 11
click at [317, 105] on span "Add Column" at bounding box center [305, 107] width 43 height 11
click at [1351, 80] on button "Text" at bounding box center [1431, 78] width 227 height 19
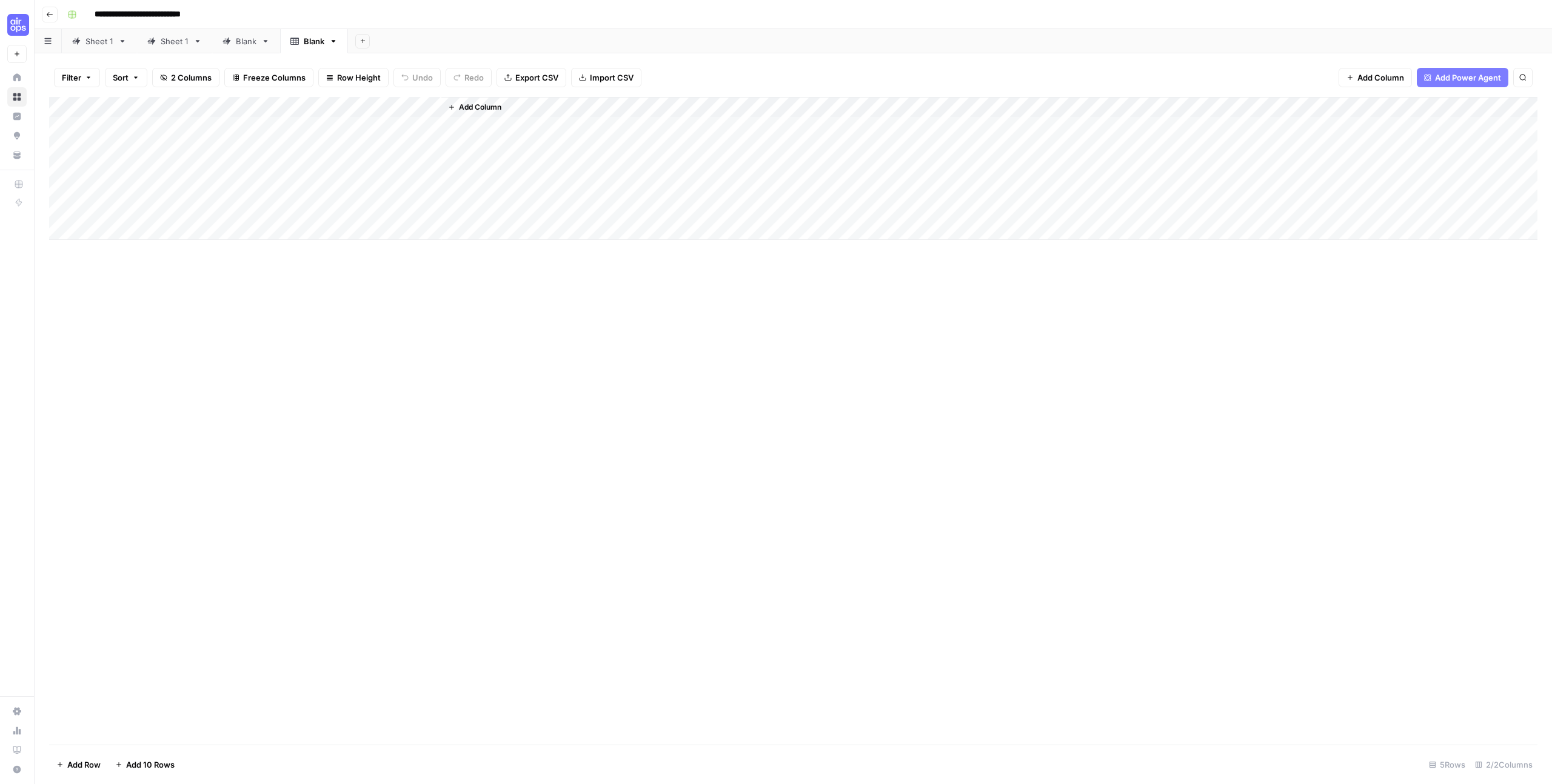
click at [350, 103] on div "Add Column" at bounding box center [793, 168] width 1488 height 143
click at [311, 139] on input "New Column" at bounding box center [338, 136] width 123 height 12
type input "New ColuCompetitormn"
type input "Competitor"
click at [506, 342] on div "Add Column" at bounding box center [793, 421] width 1488 height 648
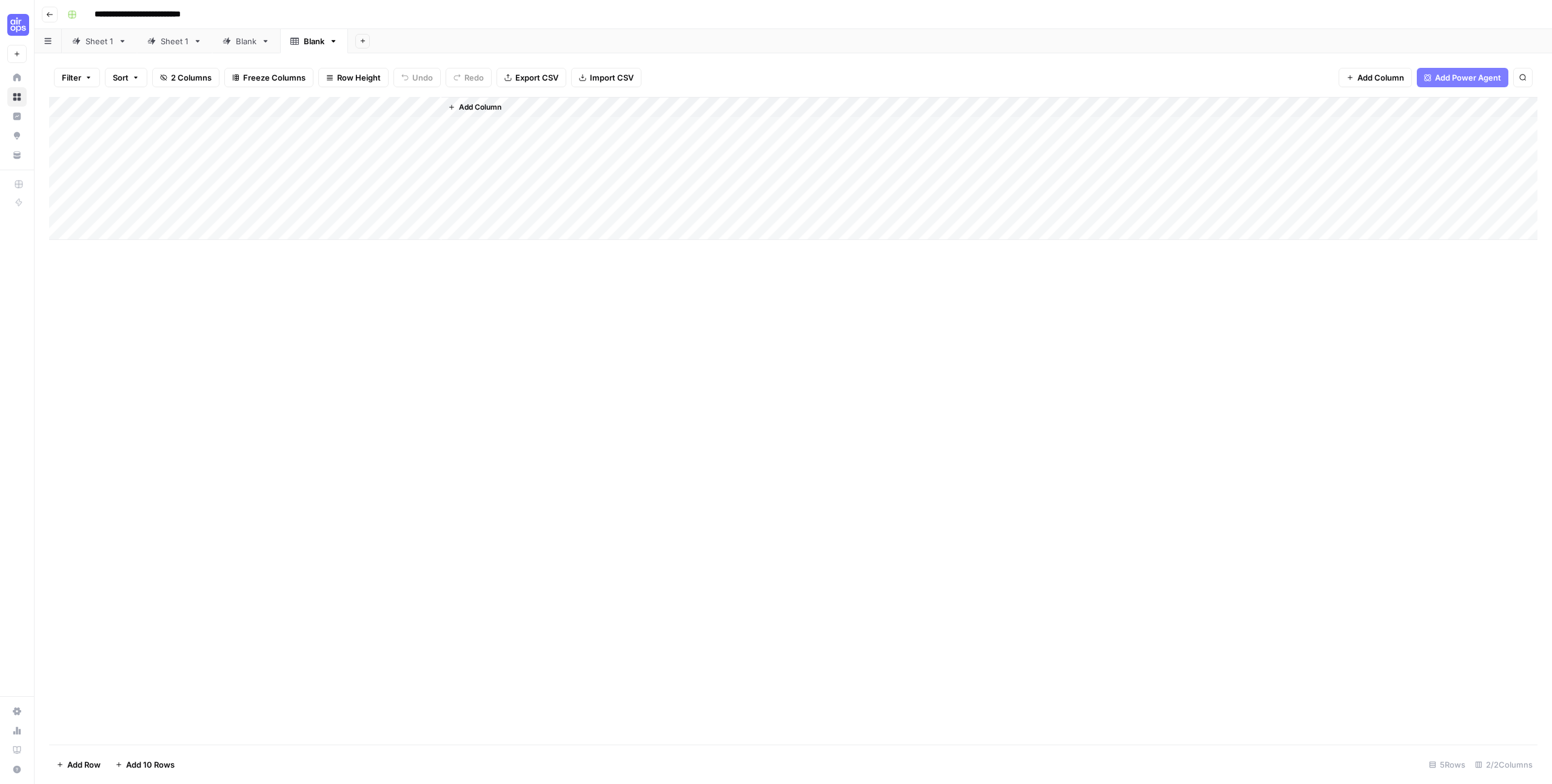
click at [471, 102] on span "Add Column" at bounding box center [479, 107] width 43 height 11
click at [1410, 32] on button "Power Agents" at bounding box center [1396, 35] width 65 height 18
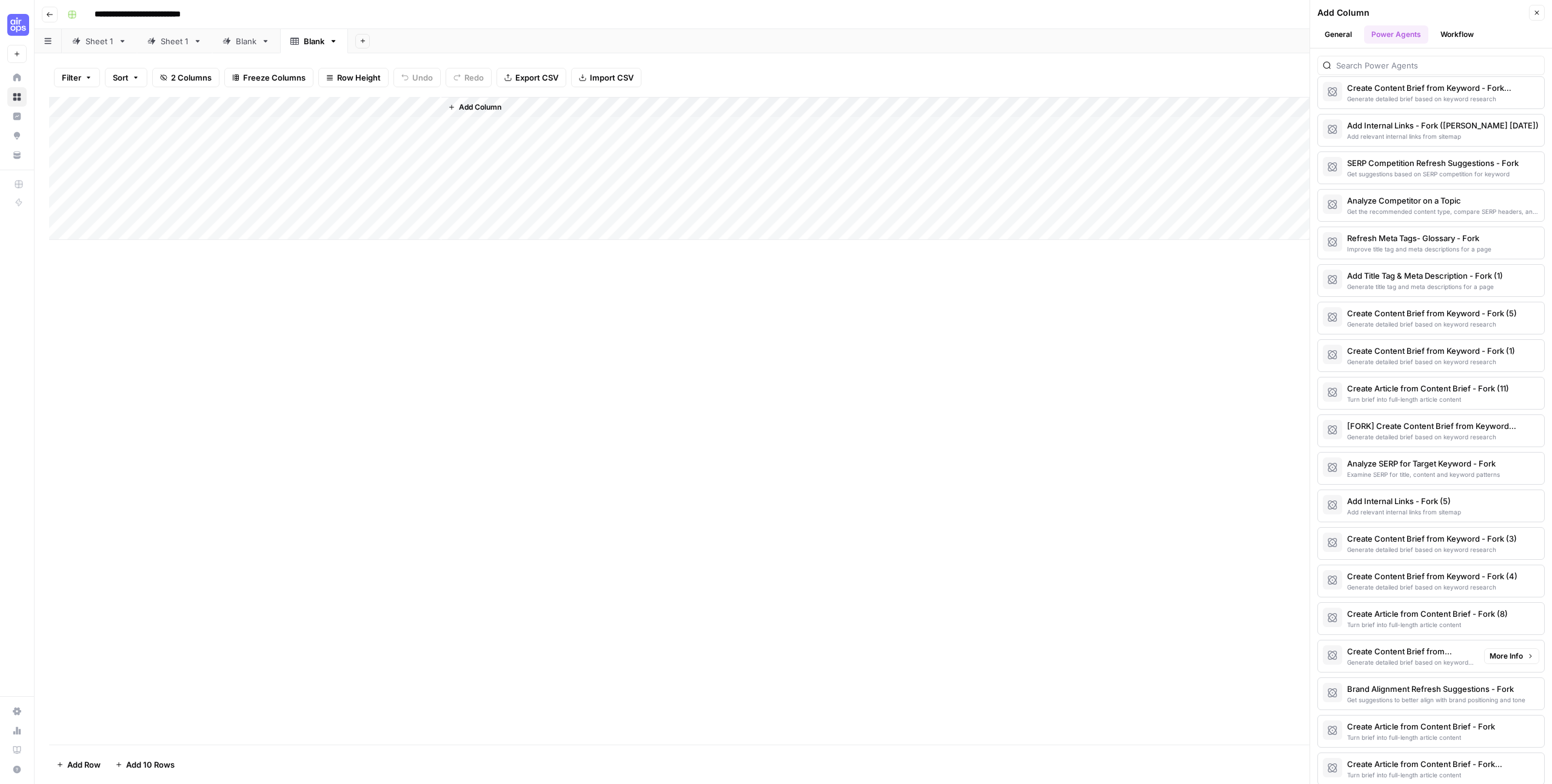
scroll to position [1712, 0]
click at [1399, 246] on div "Get the recommended content type, compare SERP headers, and analyze SERP patter…" at bounding box center [1411, 251] width 127 height 10
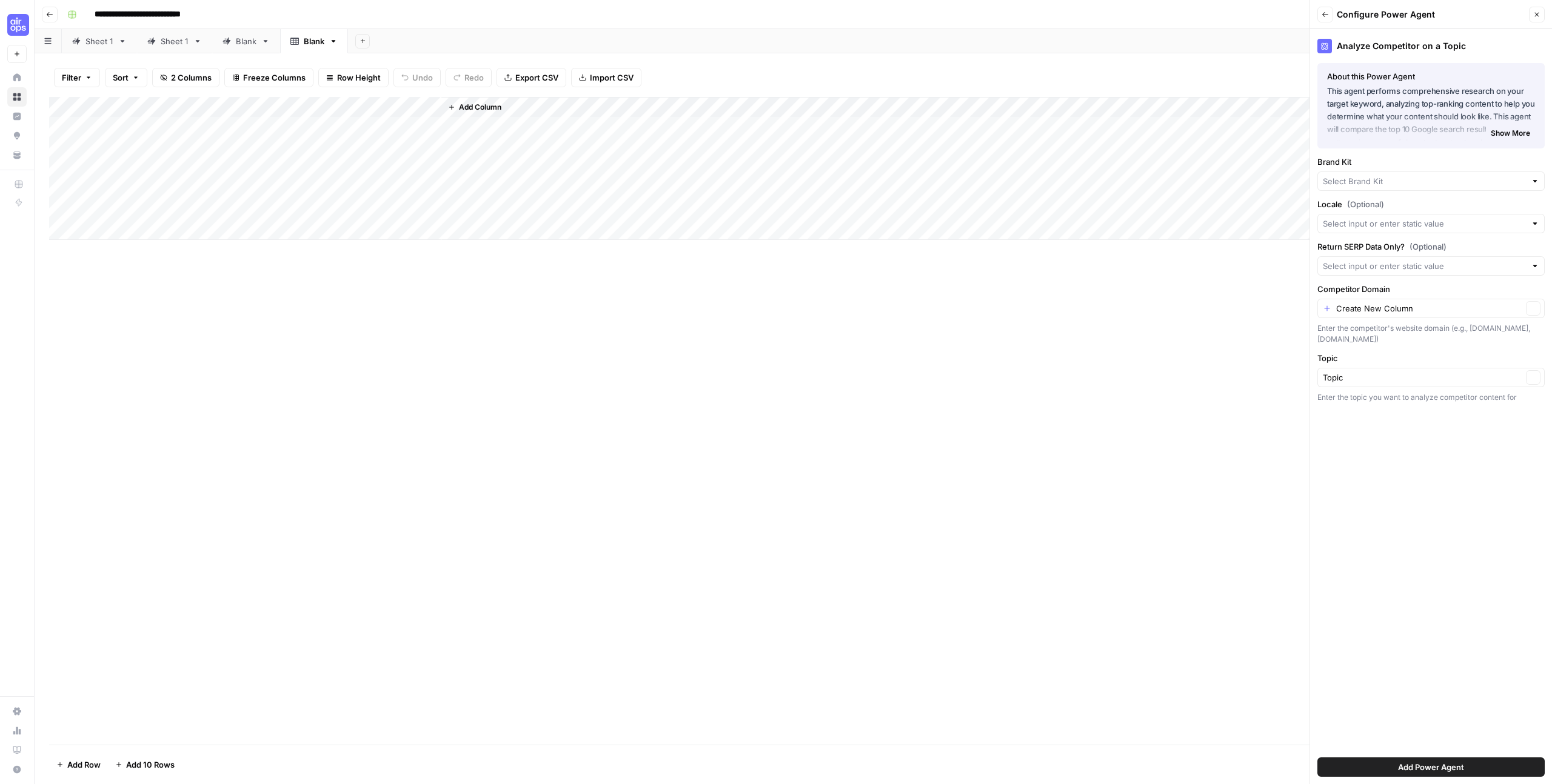
type input "Glean"
click at [1497, 307] on input "Competitor Domain" at bounding box center [1429, 307] width 186 height 12
click at [1371, 375] on span "Competitor" at bounding box center [1421, 376] width 187 height 12
type input "Competitor"
click at [1396, 221] on input "Locale (Optional)" at bounding box center [1424, 223] width 203 height 12
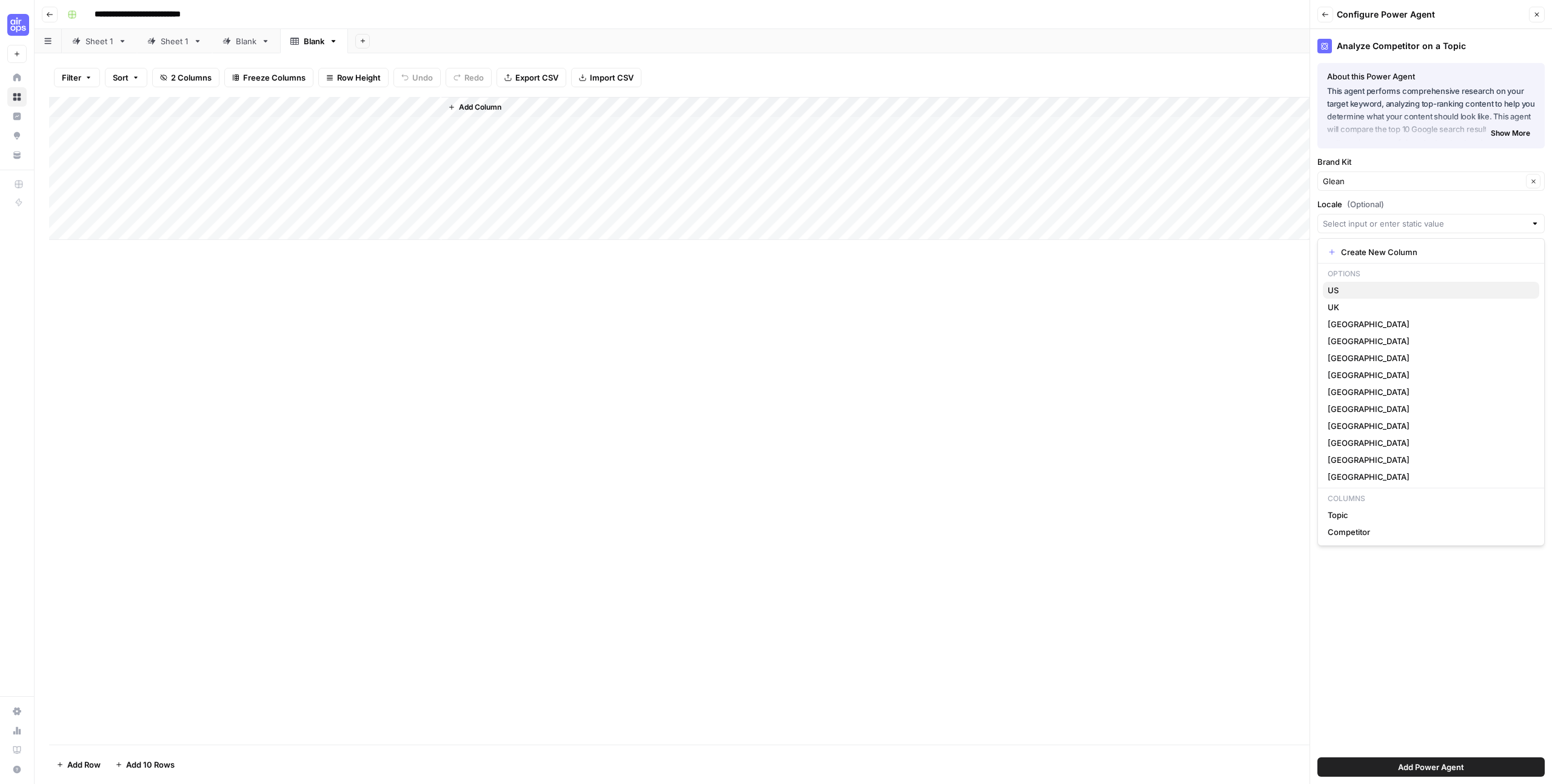
click at [1367, 289] on span "US" at bounding box center [1428, 289] width 202 height 12
type input "US"
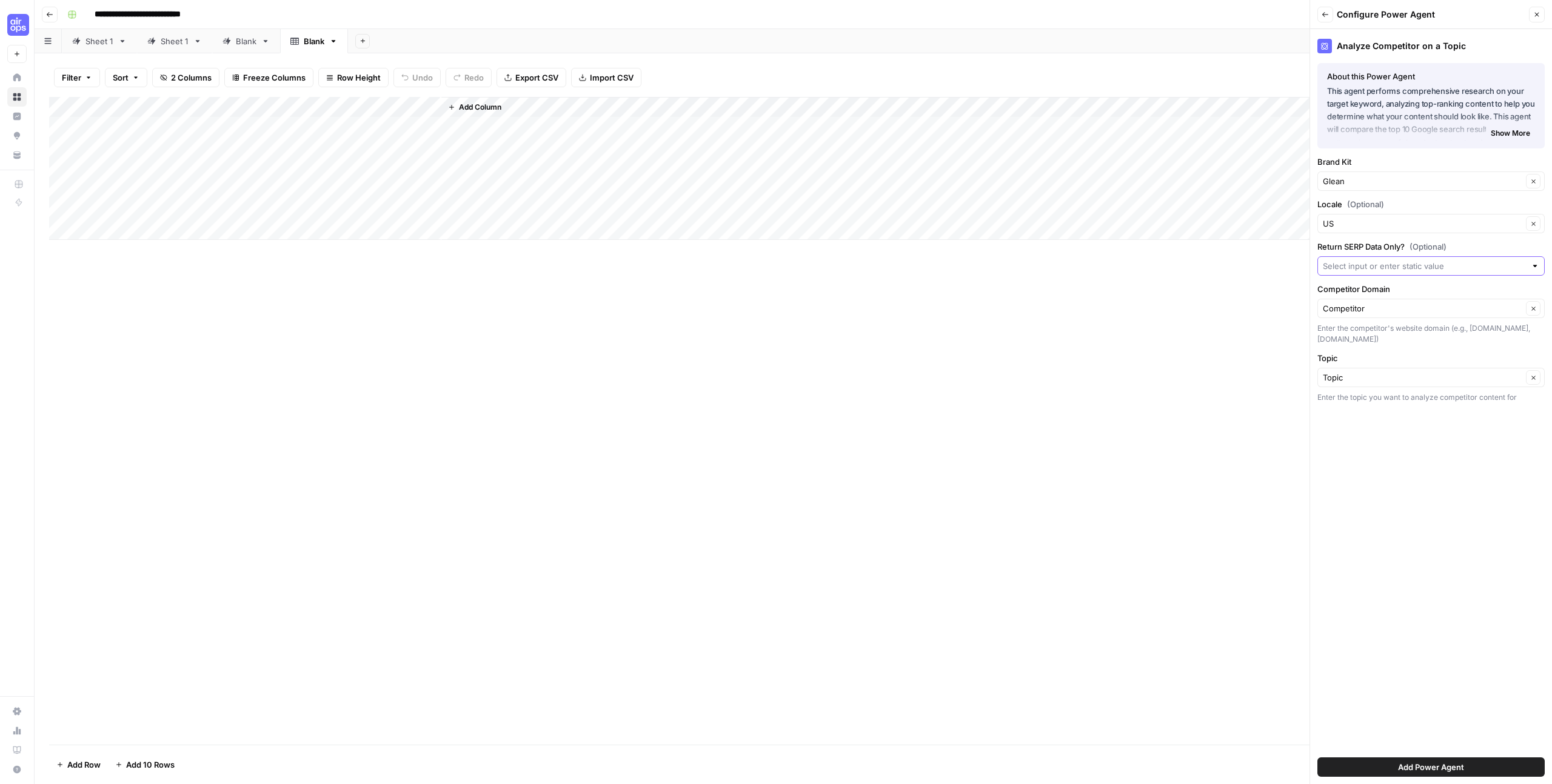
click at [1396, 268] on input "Return SERP Data Only? (Optional)" at bounding box center [1424, 266] width 203 height 12
click at [1448, 263] on input "Return SERP Data Only? (Optional)" at bounding box center [1424, 266] width 203 height 12
click at [1405, 492] on div "Analyze Competitor on a Topic About this Power Agent This agent performs compre…" at bounding box center [1431, 407] width 242 height 755
click at [1468, 769] on button "Add Power Agent" at bounding box center [1431, 767] width 227 height 19
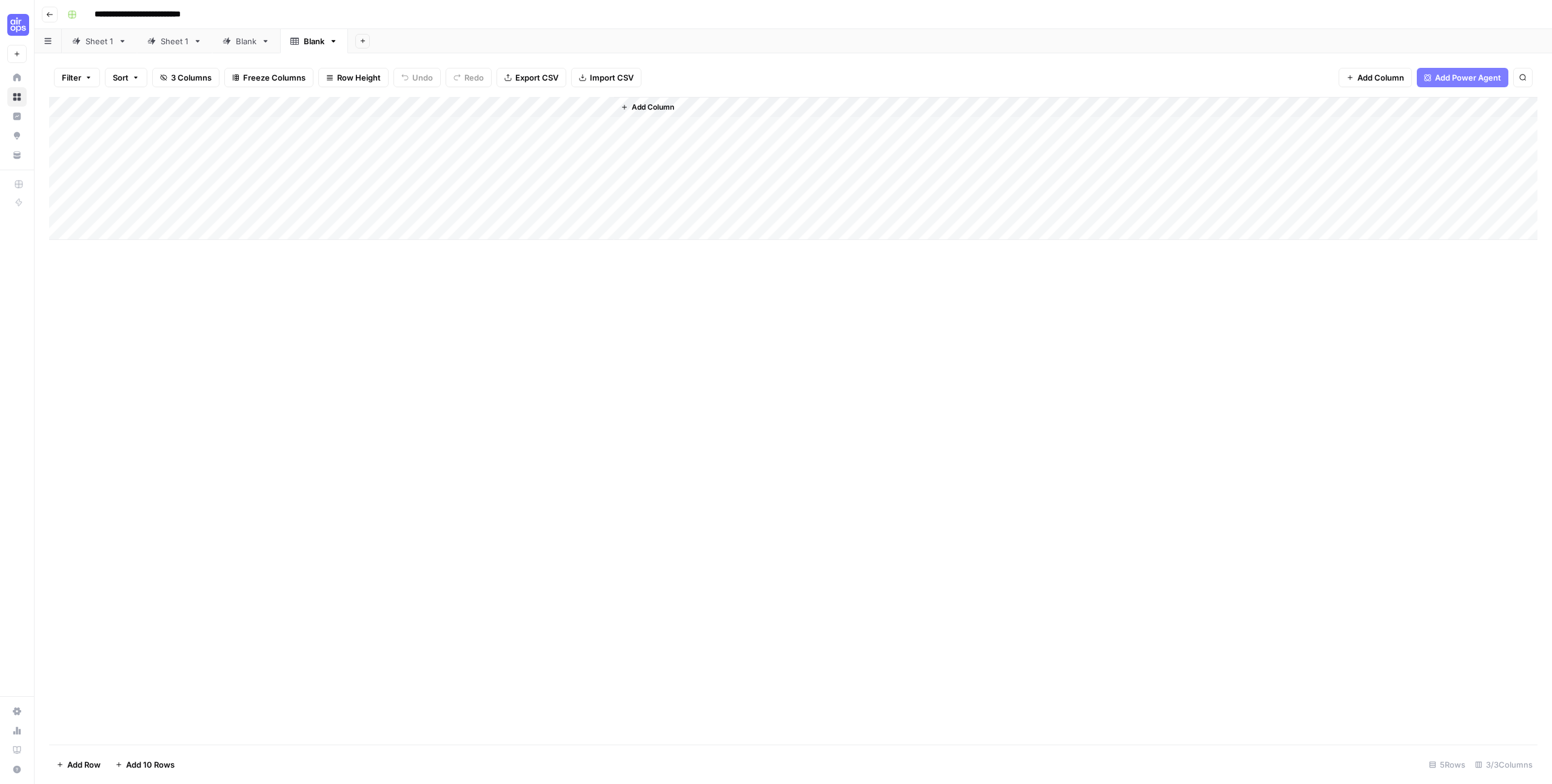
click at [145, 130] on div "Add Column" at bounding box center [793, 168] width 1488 height 143
type textarea "*"
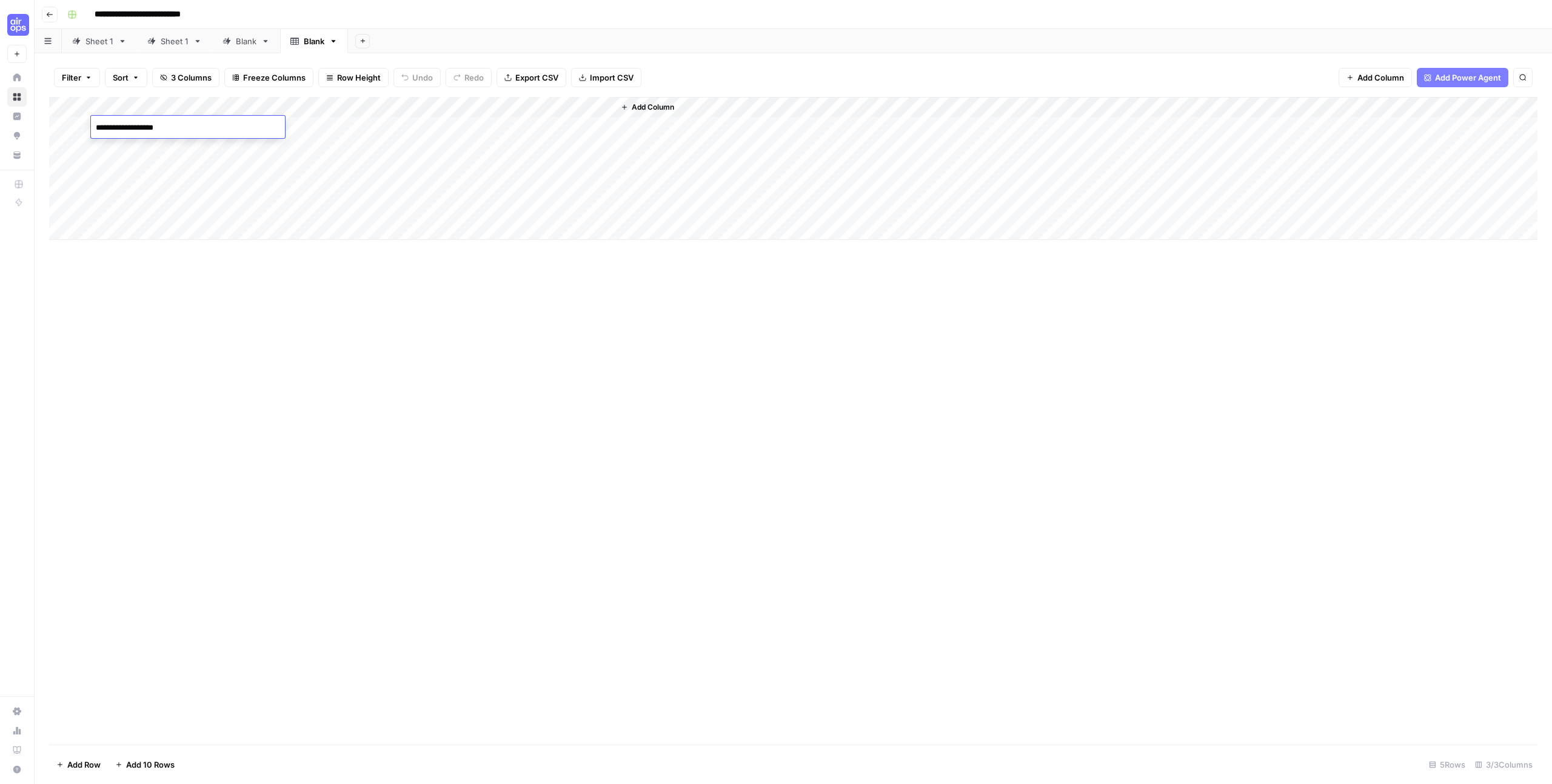
type textarea "**********"
click at [356, 122] on div "Add Column" at bounding box center [793, 168] width 1488 height 143
click at [356, 123] on div "Add Column" at bounding box center [793, 168] width 1488 height 143
paste textarea "**********"
type textarea "**********"
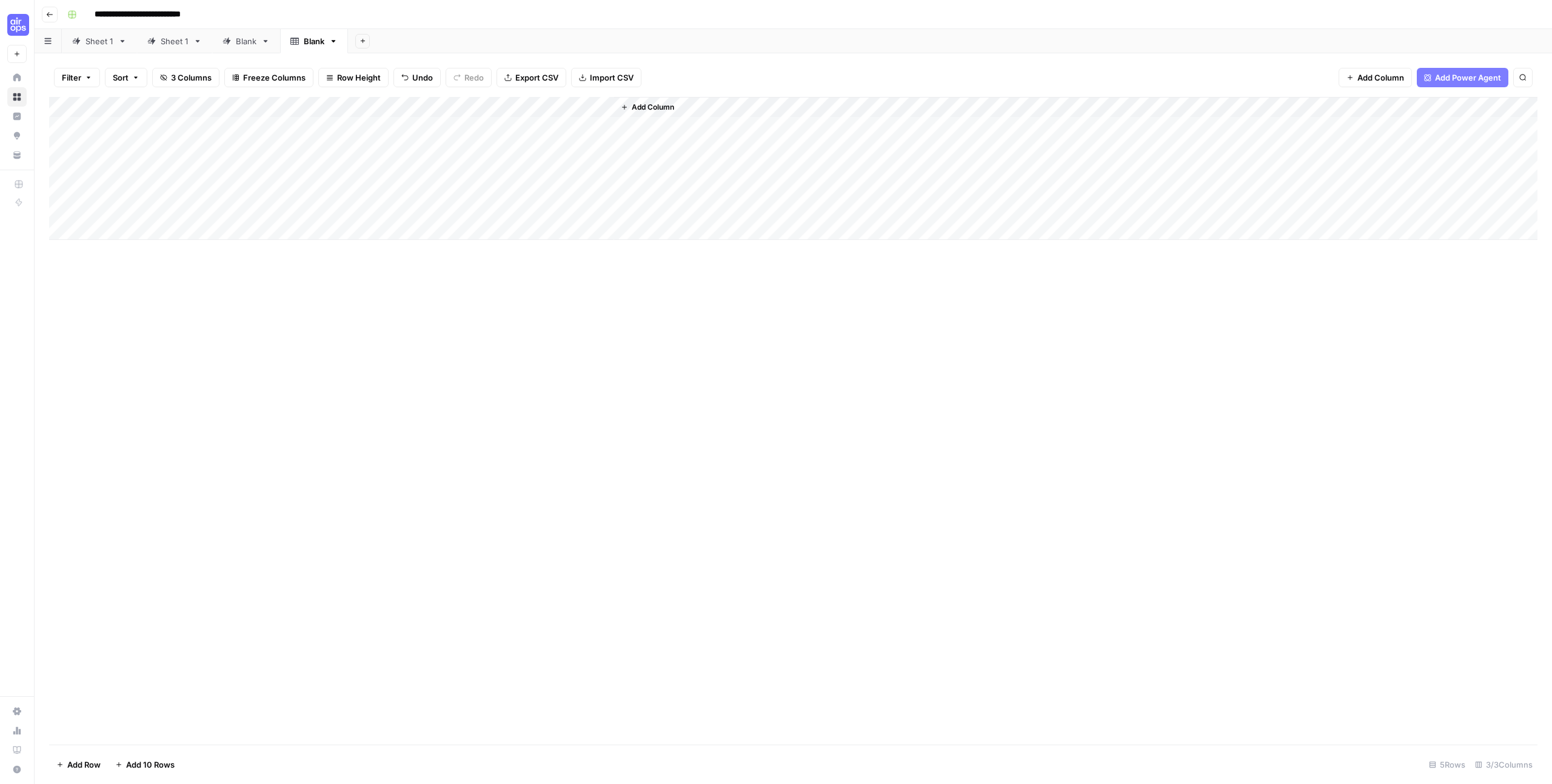
click at [372, 266] on div "Add Column" at bounding box center [793, 421] width 1488 height 648
click at [528, 123] on div "Add Column" at bounding box center [793, 168] width 1488 height 143
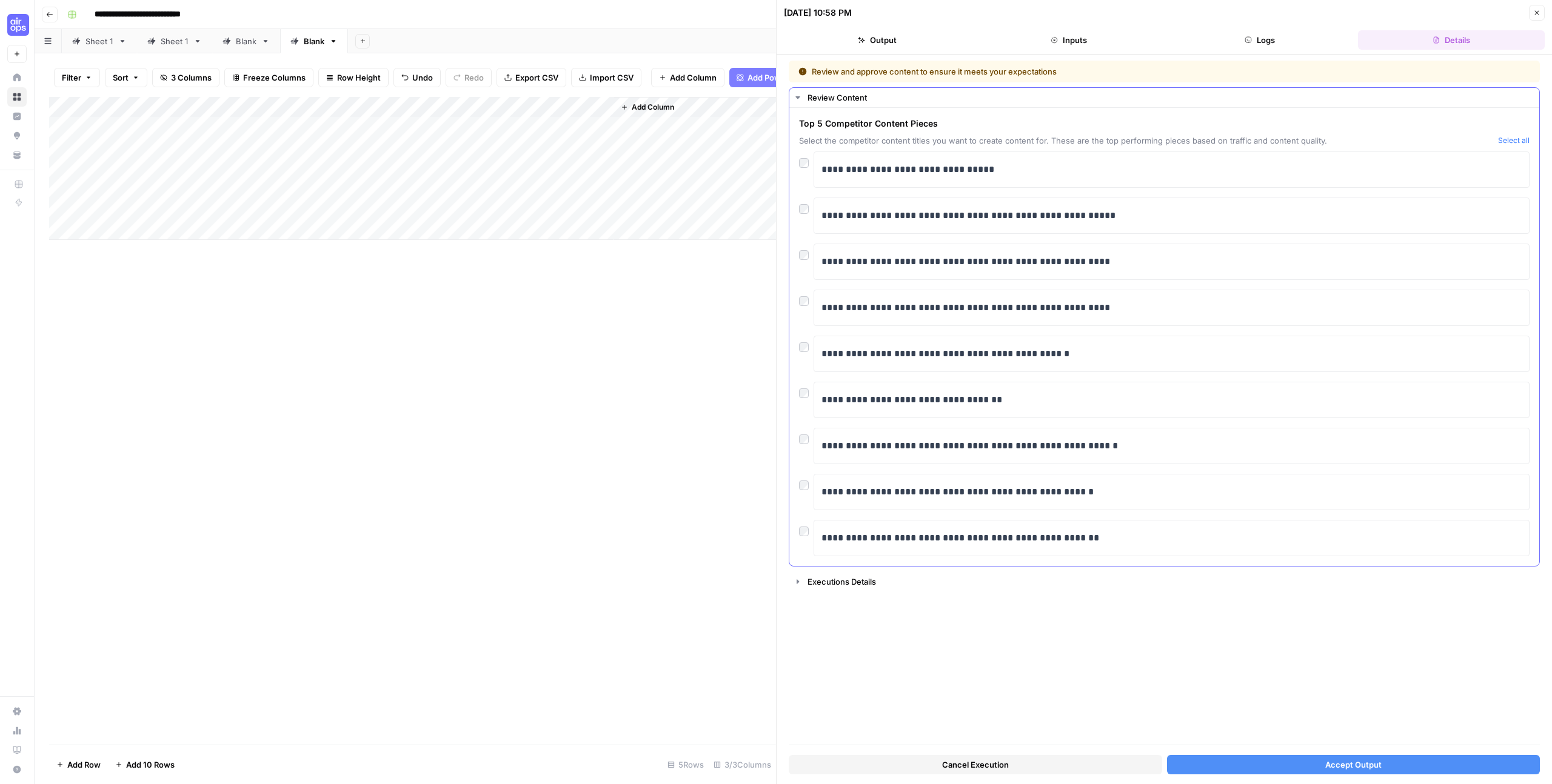
click at [801, 217] on div "**********" at bounding box center [1164, 216] width 731 height 36
click at [1344, 760] on span "Accept Output" at bounding box center [1354, 764] width 56 height 12
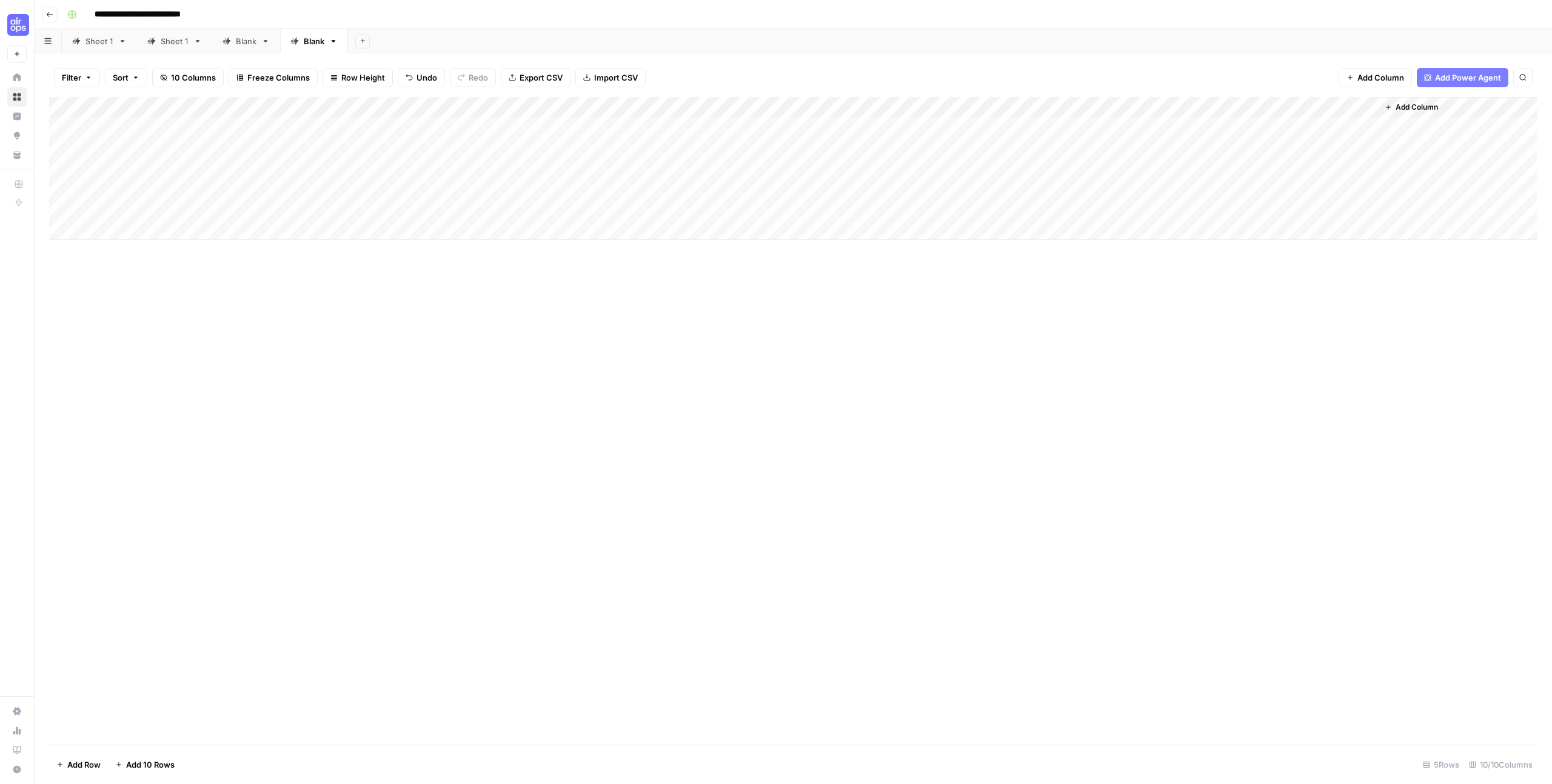
click at [779, 126] on div "Add Column" at bounding box center [793, 168] width 1488 height 143
drag, startPoint x: 802, startPoint y: 280, endPoint x: 842, endPoint y: 241, distance: 55.9
click at [802, 280] on div "Add Column" at bounding box center [793, 421] width 1488 height 648
click at [881, 121] on div "Add Column" at bounding box center [793, 168] width 1488 height 143
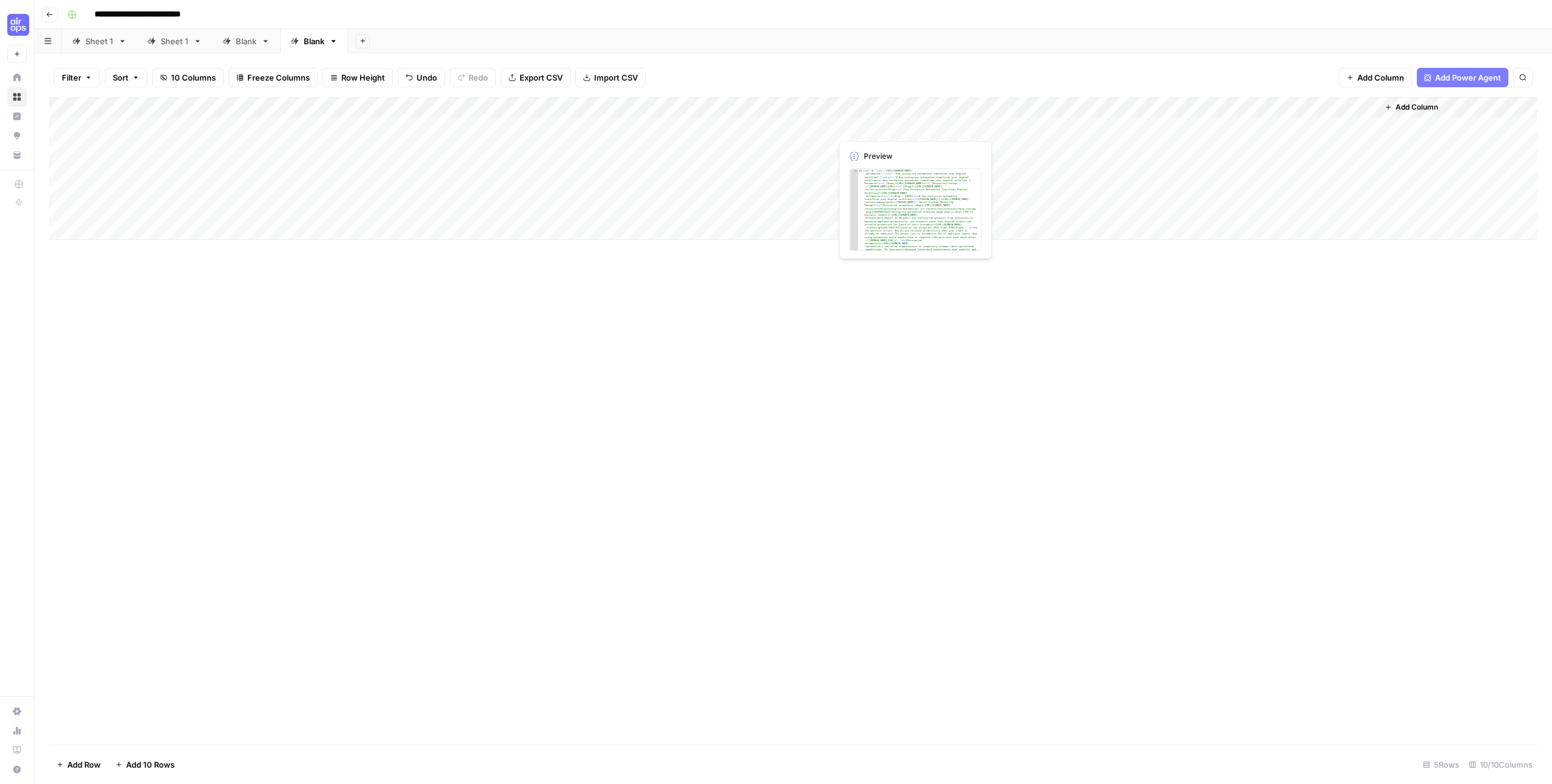
click at [881, 121] on div "Add Column" at bounding box center [793, 168] width 1488 height 143
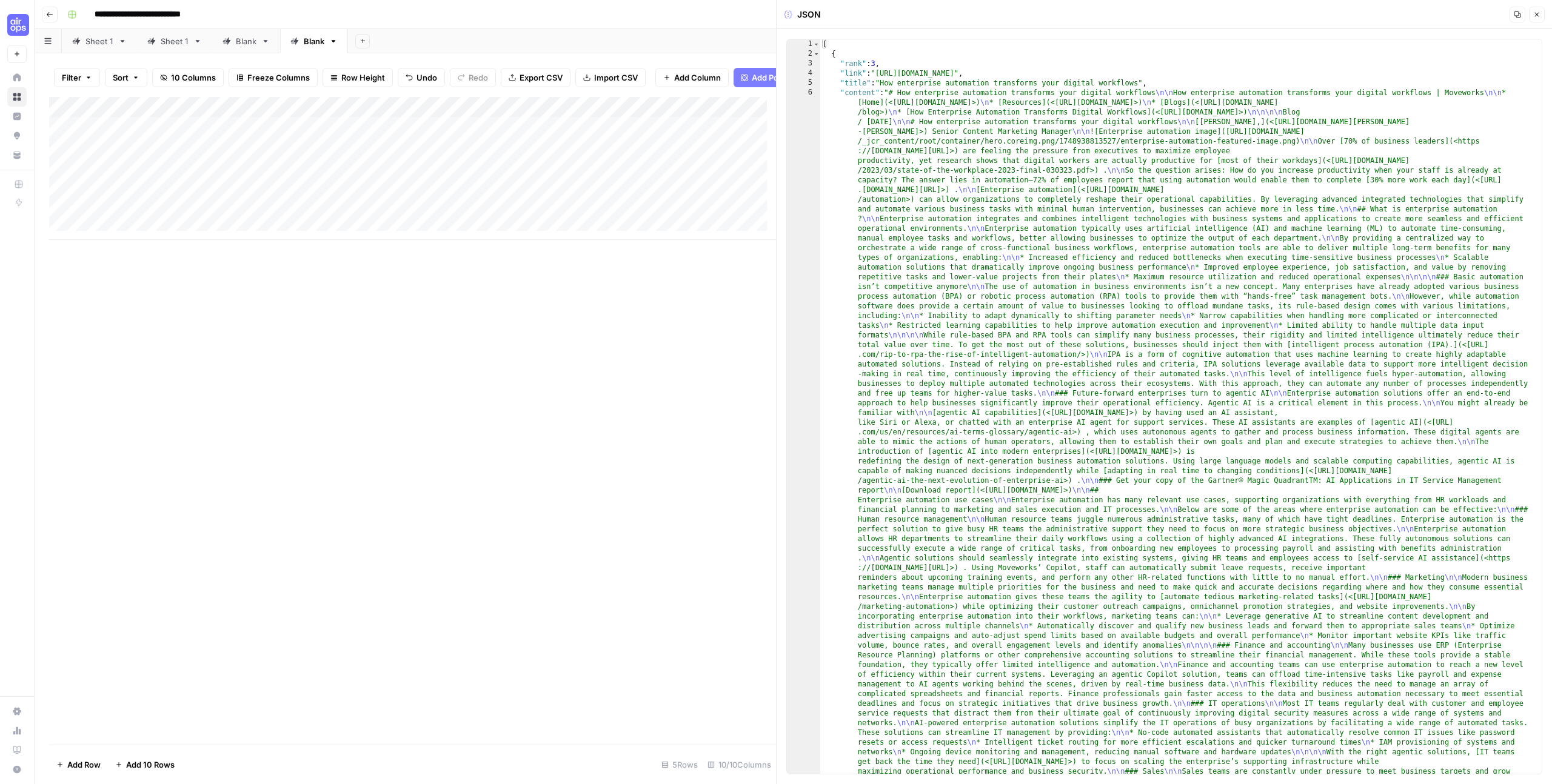
click at [1543, 15] on button "Close" at bounding box center [1536, 14] width 15 height 15
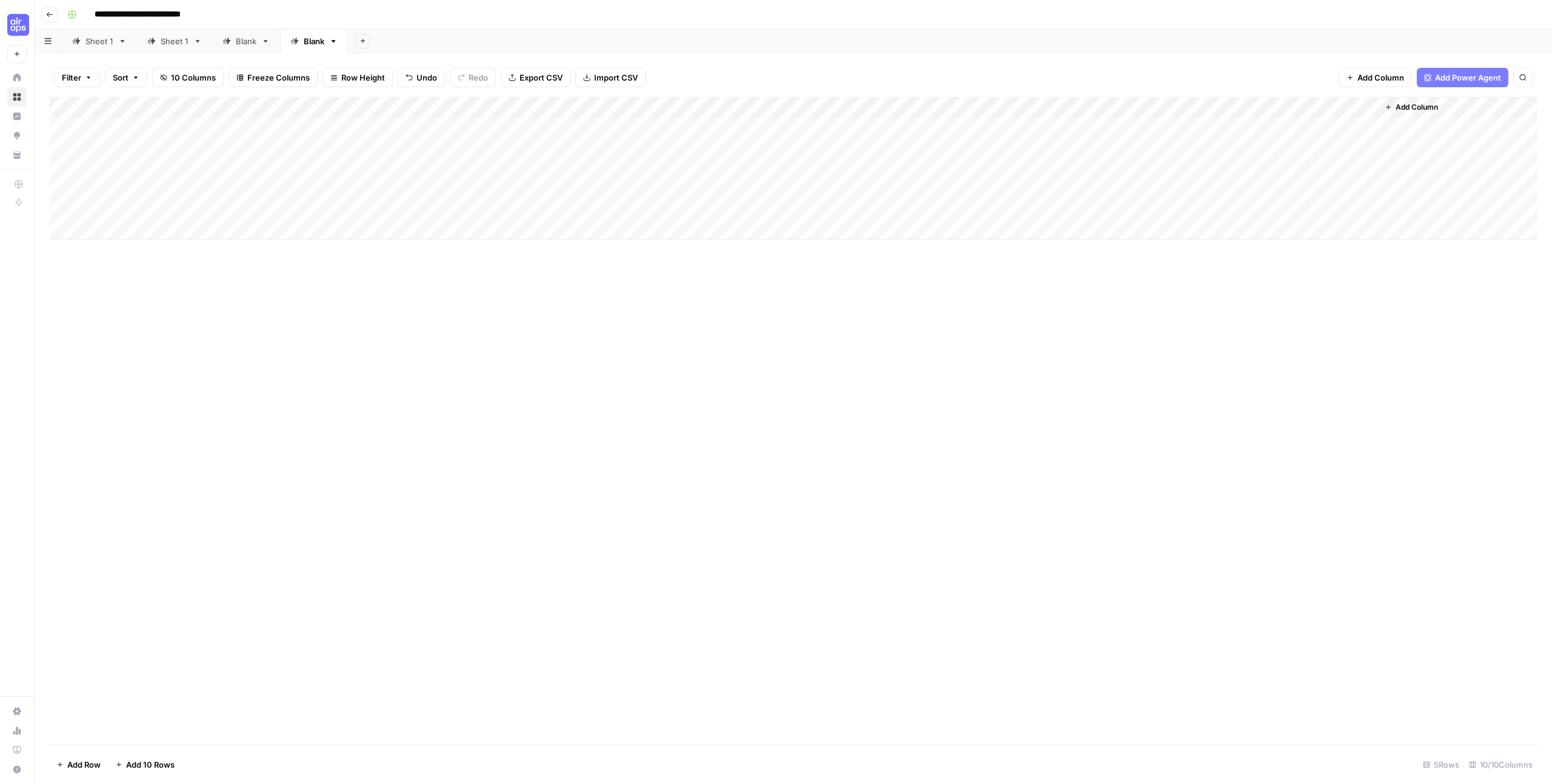
click at [902, 110] on div "Add Column" at bounding box center [793, 168] width 1488 height 143
click at [991, 126] on div "Add Column" at bounding box center [793, 168] width 1488 height 143
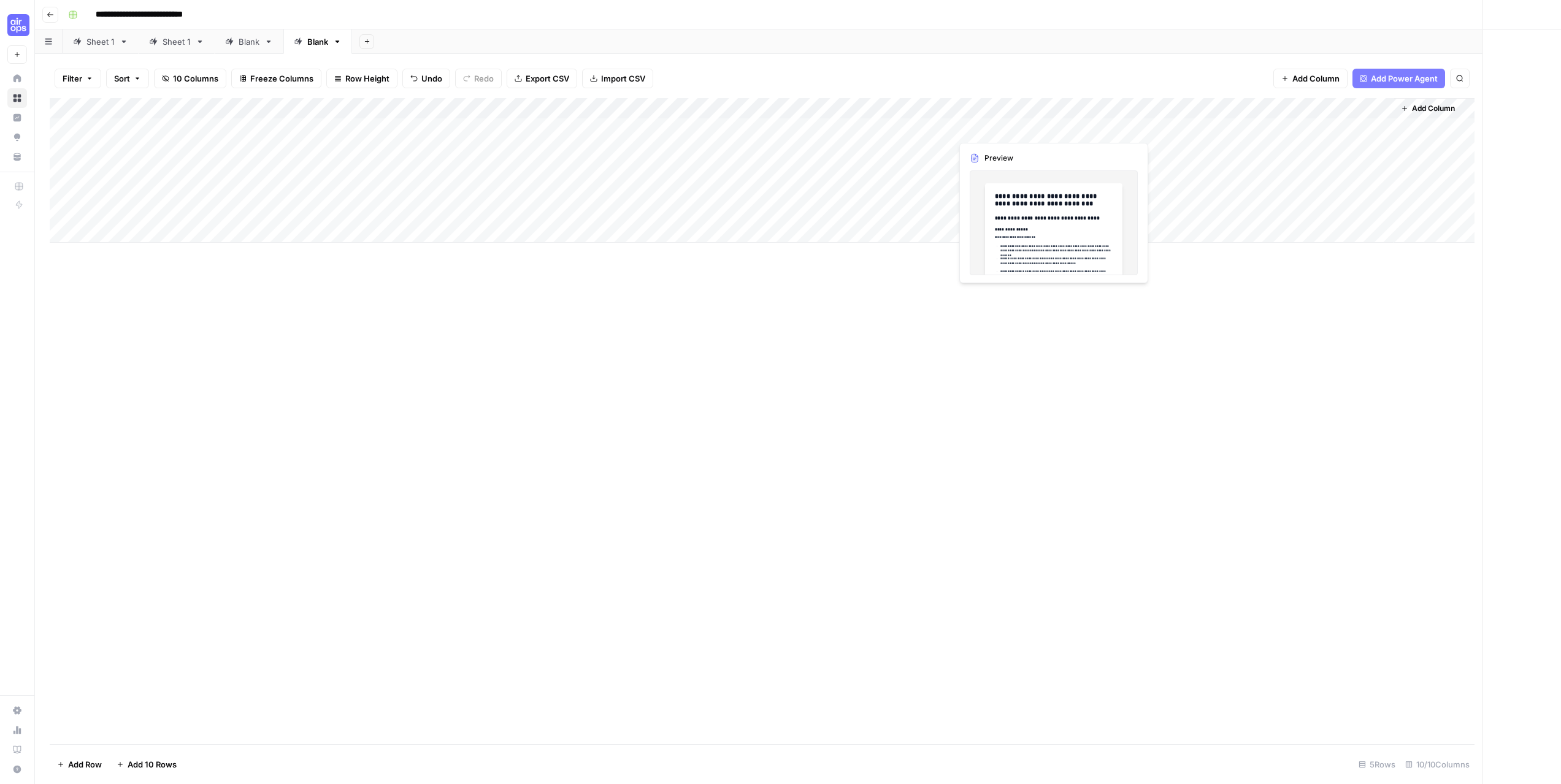
click at [1002, 127] on div at bounding box center [1007, 128] width 112 height 23
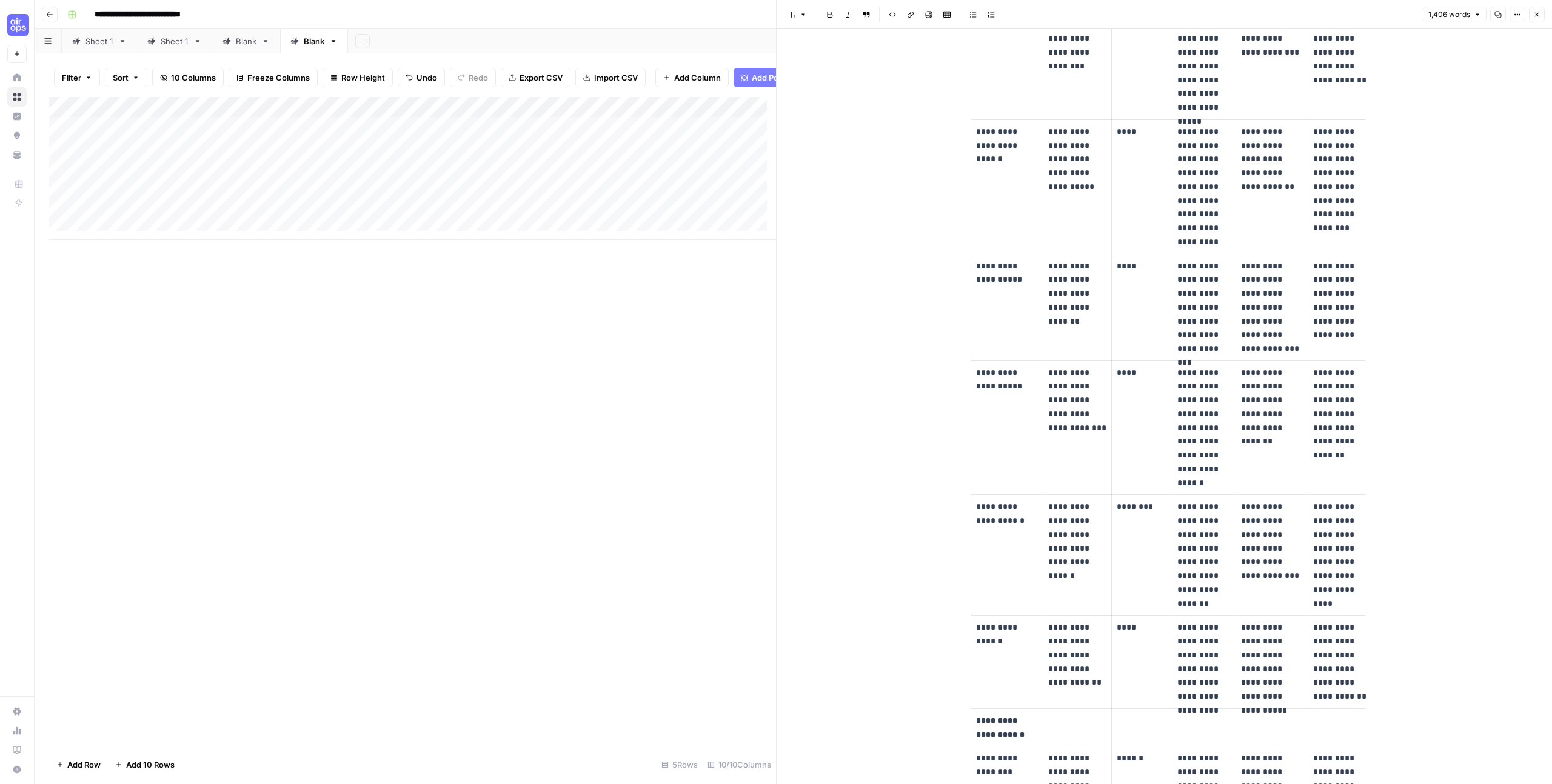
scroll to position [2331, 0]
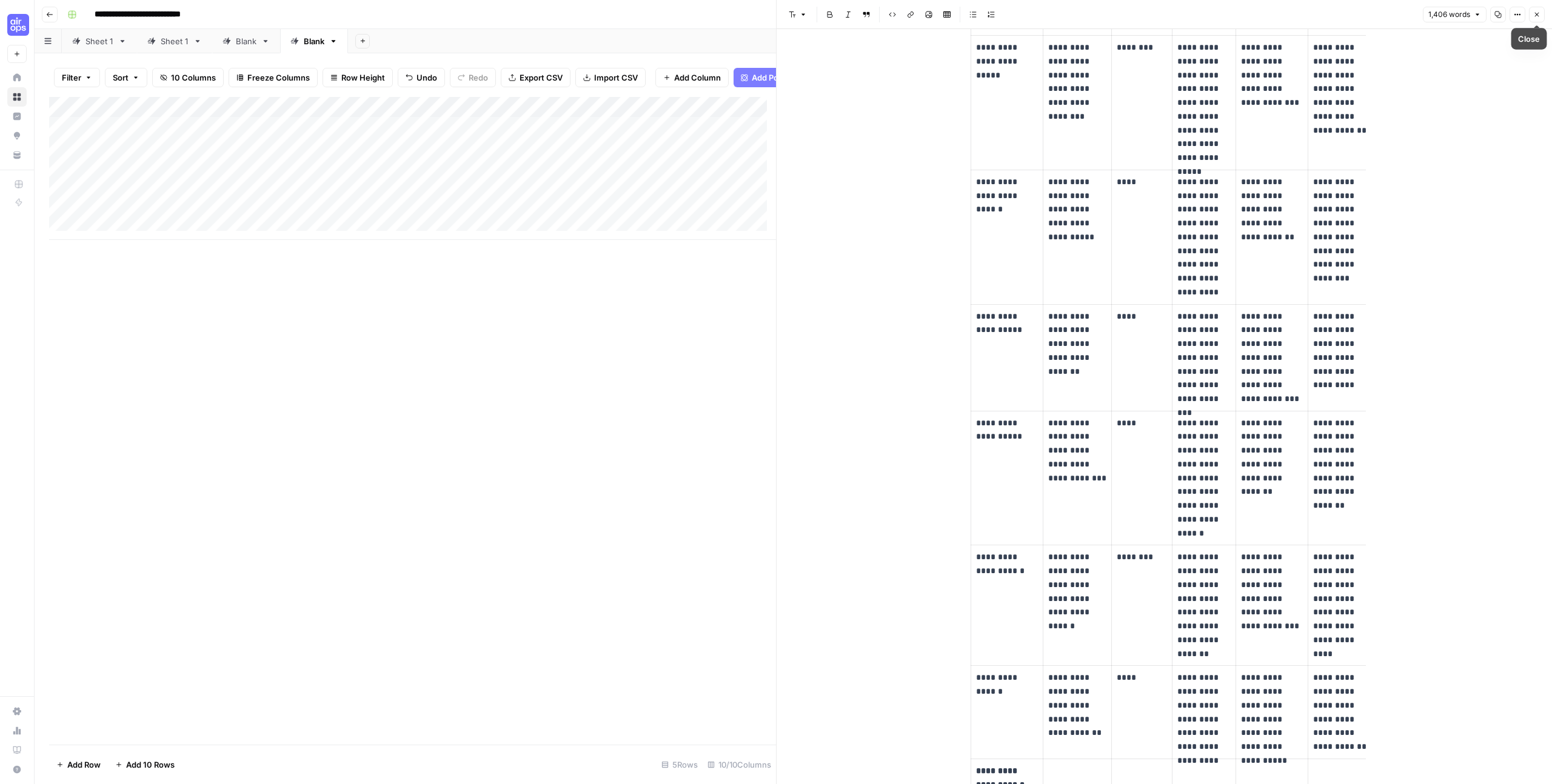
click at [1539, 12] on icon "button" at bounding box center [1537, 15] width 7 height 7
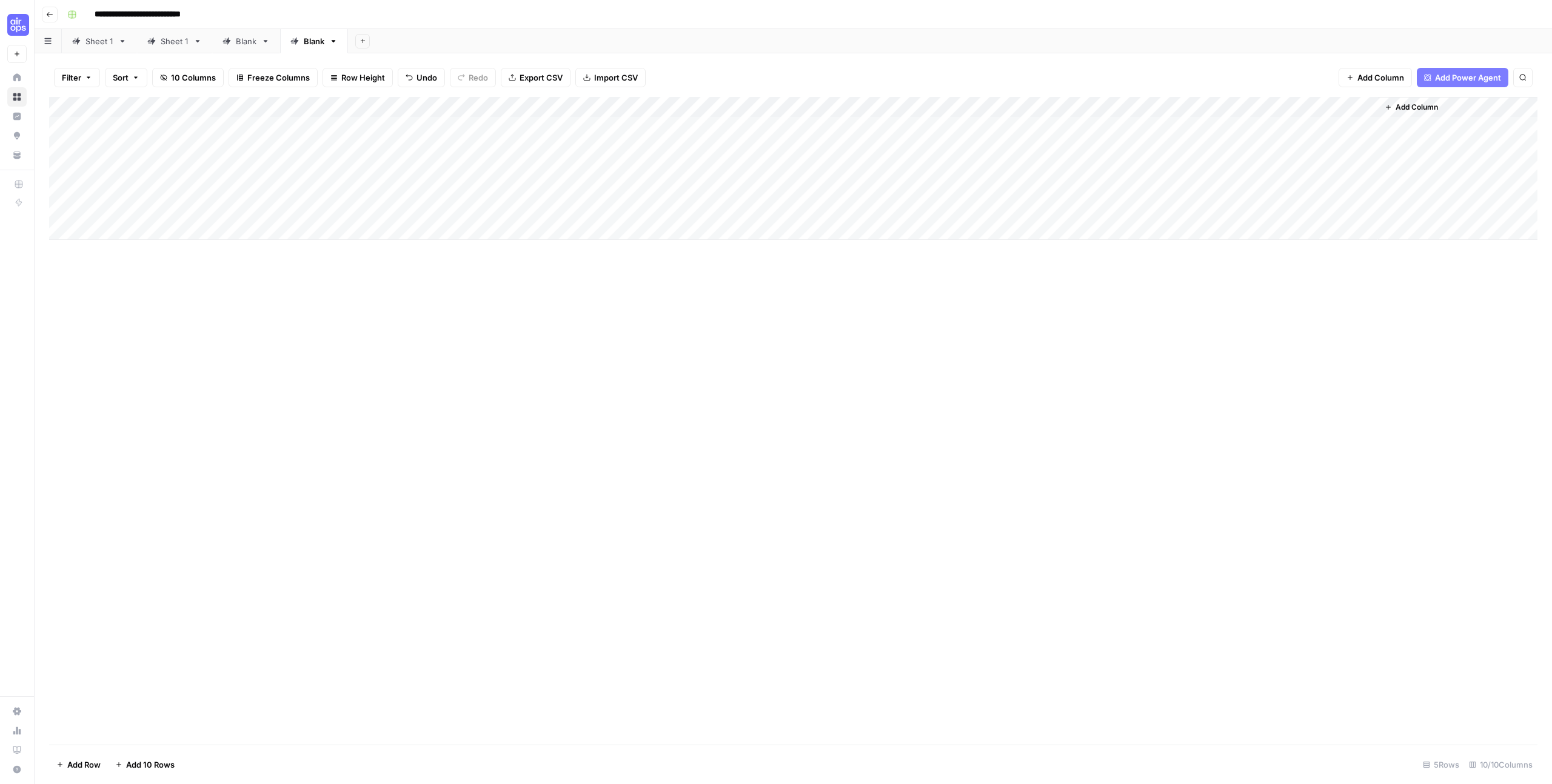
click at [1084, 128] on div "Add Column" at bounding box center [793, 168] width 1488 height 143
click at [1104, 128] on div "Add Column" at bounding box center [793, 168] width 1488 height 143
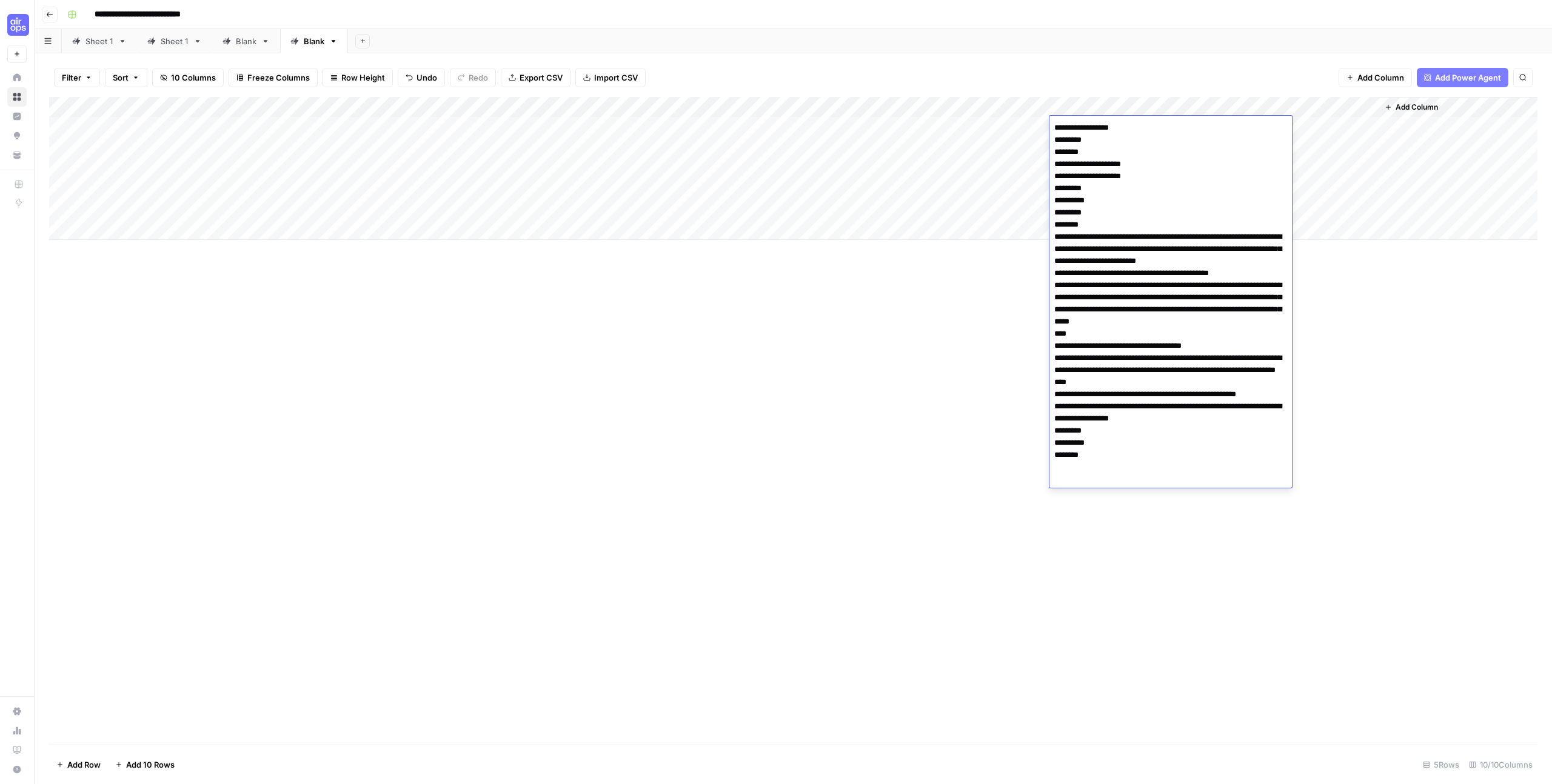
click at [964, 361] on div "Add Column" at bounding box center [793, 421] width 1488 height 648
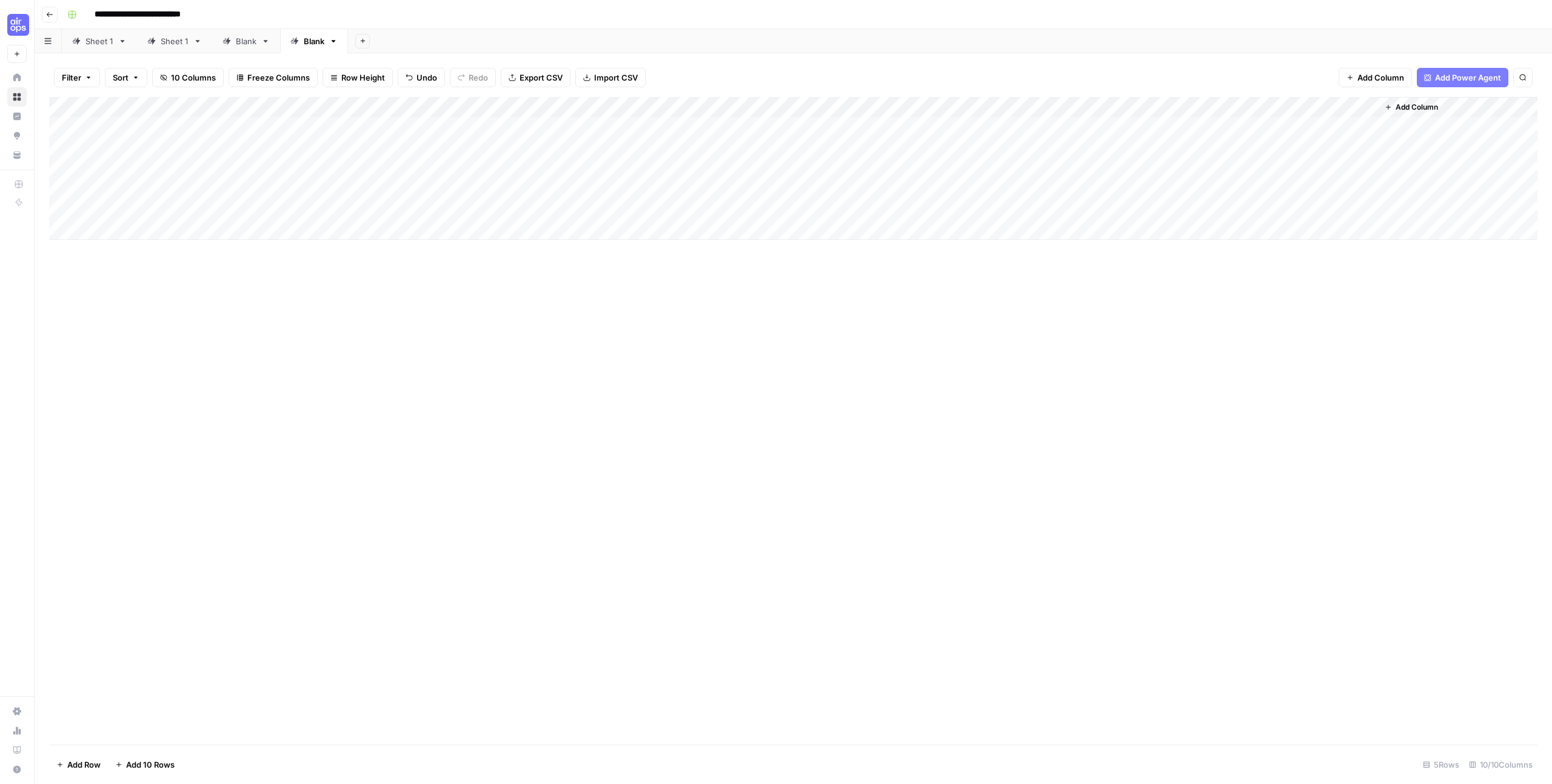
click at [1205, 126] on div "Add Column" at bounding box center [793, 168] width 1488 height 143
click at [1291, 125] on div "Add Column" at bounding box center [793, 168] width 1488 height 143
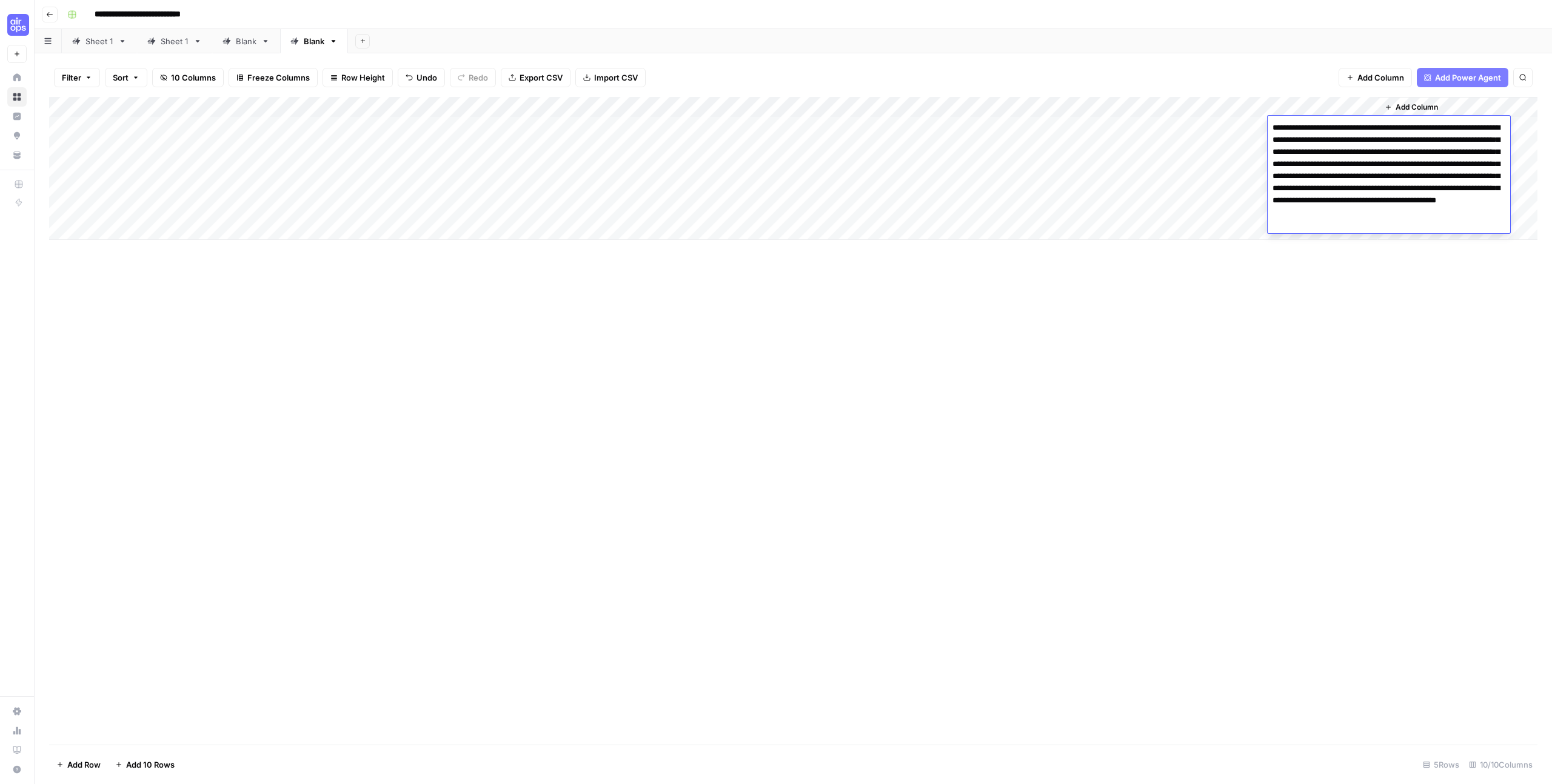
click at [1195, 276] on div "Add Column" at bounding box center [793, 421] width 1488 height 648
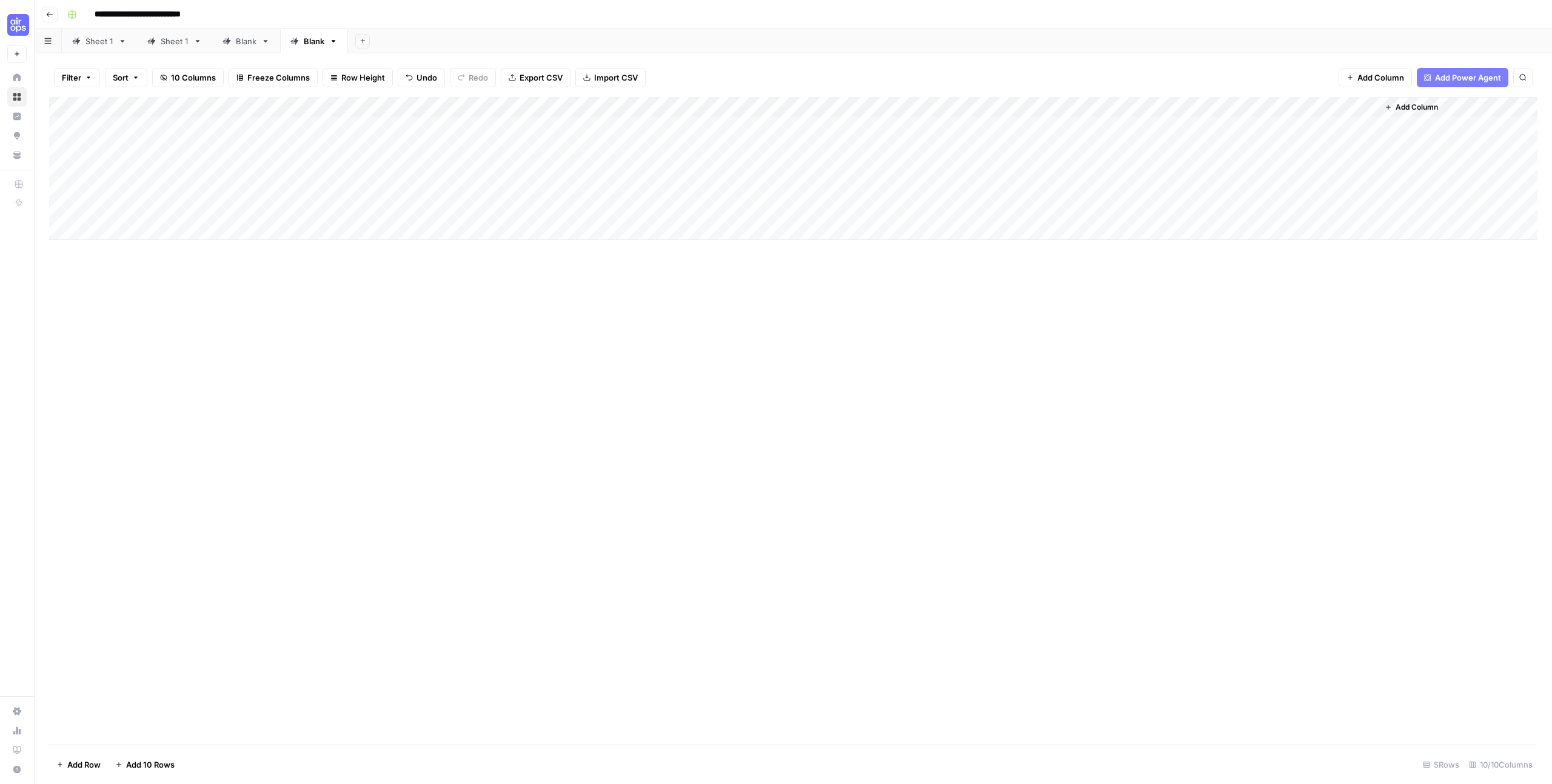
click at [1098, 103] on div "Add Column" at bounding box center [793, 168] width 1488 height 143
click at [1075, 345] on div "Add Column" at bounding box center [793, 421] width 1488 height 648
click at [1104, 128] on div "Add Column" at bounding box center [793, 168] width 1488 height 143
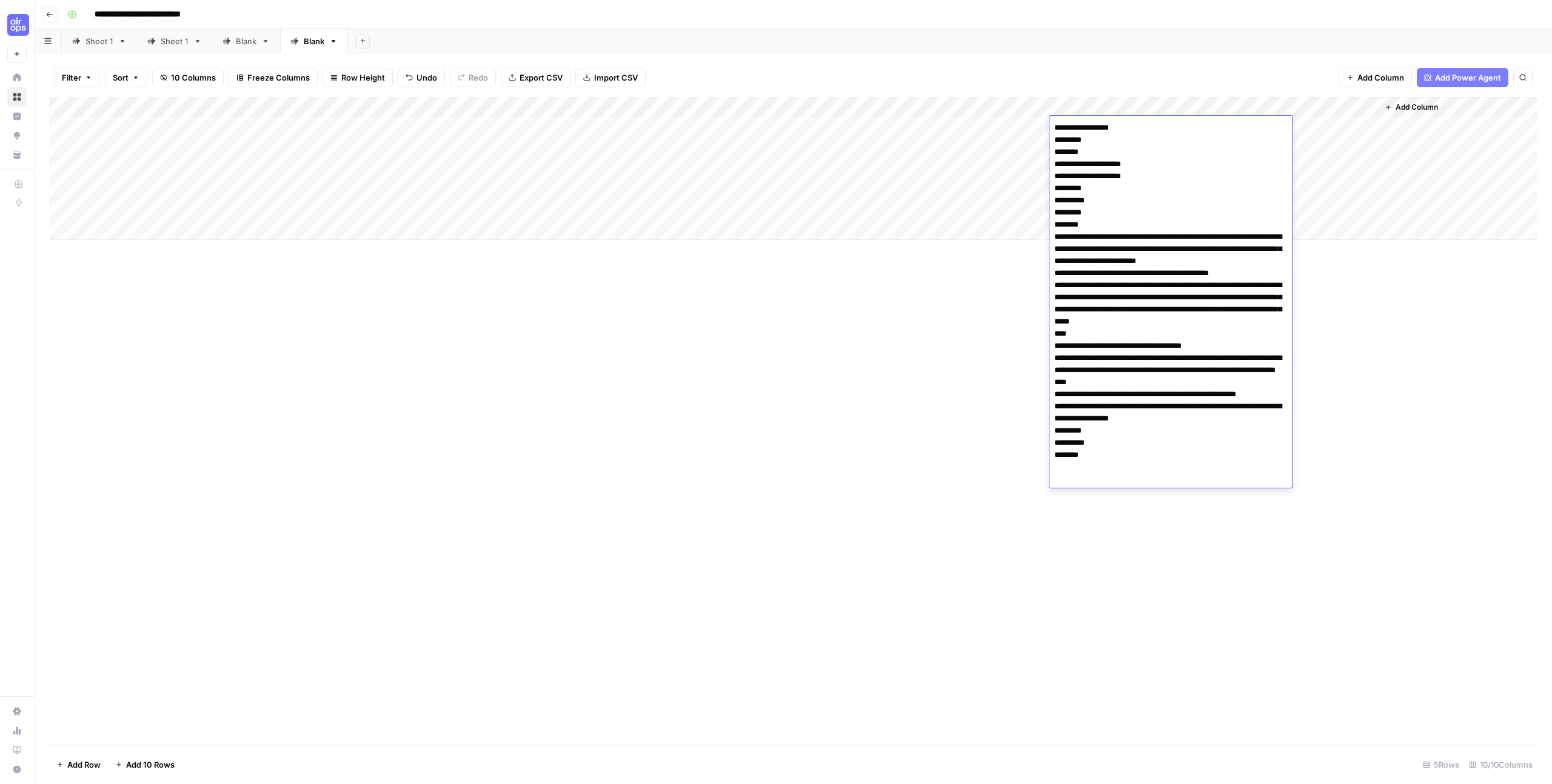
click at [978, 402] on div "Add Column" at bounding box center [793, 421] width 1488 height 648
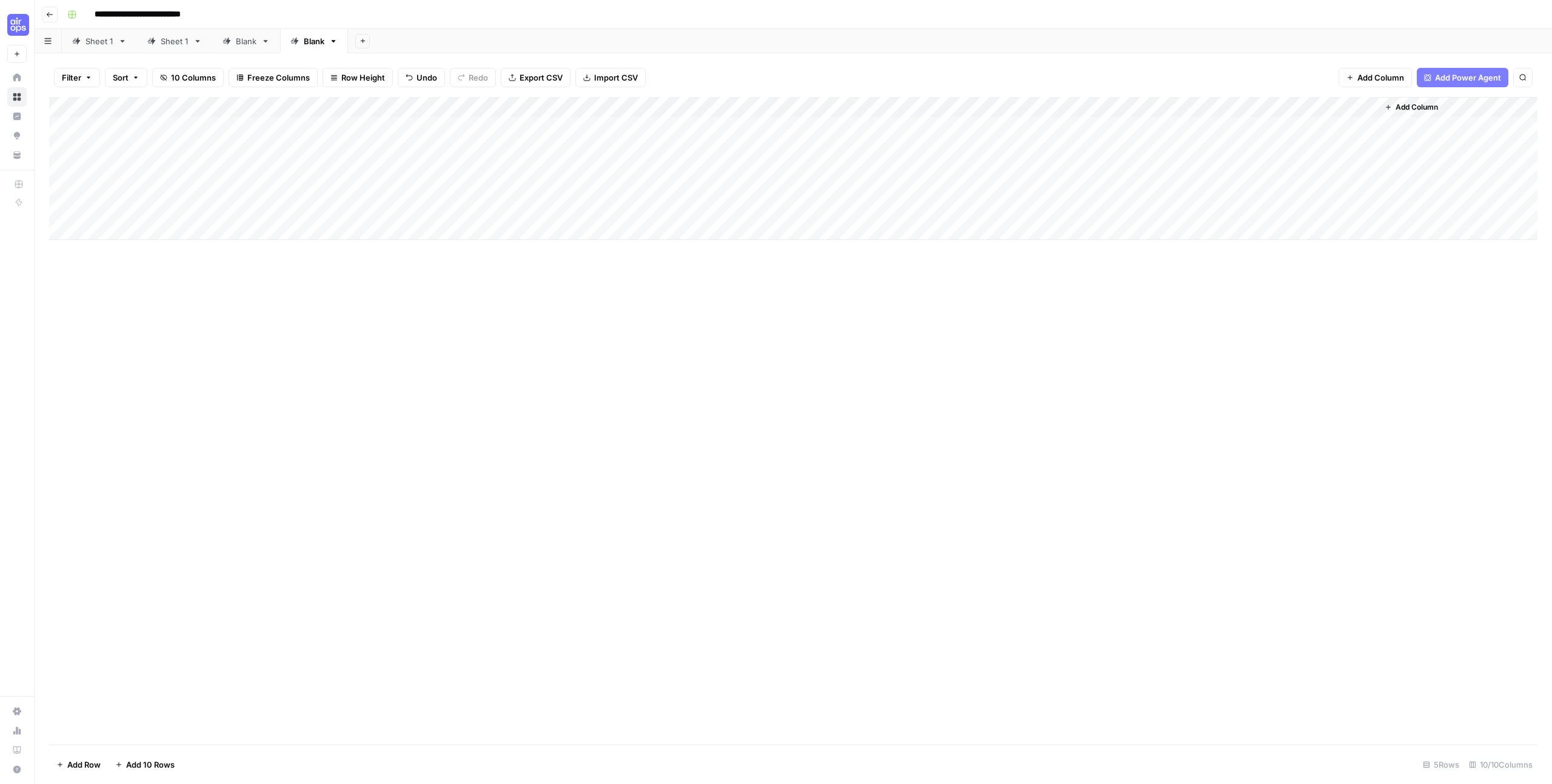
click at [1010, 123] on div "Add Column" at bounding box center [793, 168] width 1488 height 143
click at [1091, 120] on div "Add Column" at bounding box center [793, 168] width 1488 height 143
click at [1091, 121] on div "Add Column" at bounding box center [793, 168] width 1488 height 143
click at [947, 336] on div "Add Column" at bounding box center [793, 421] width 1488 height 648
click at [1212, 121] on div "Add Column" at bounding box center [793, 168] width 1488 height 143
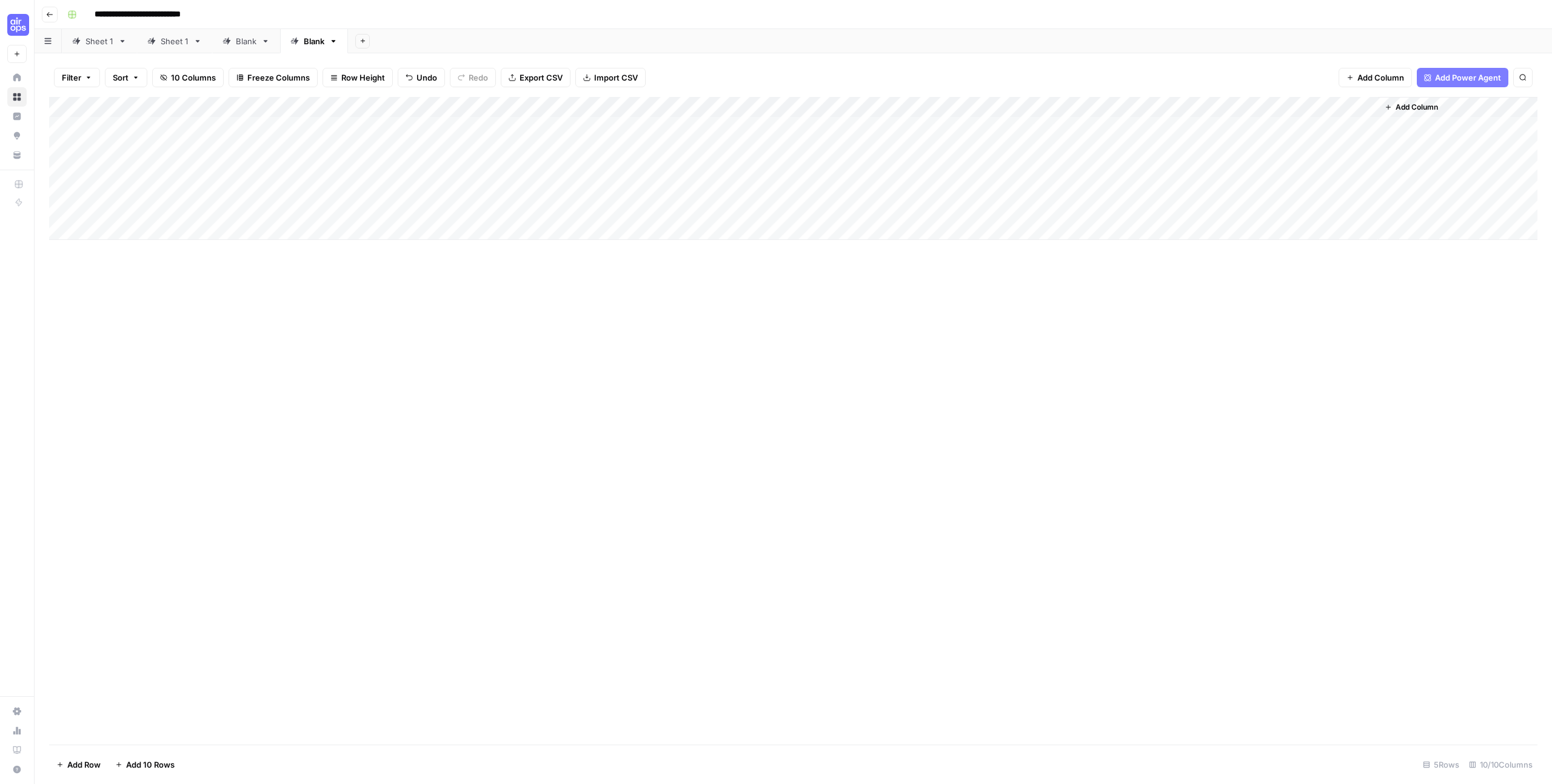
click at [1302, 123] on div "Add Column" at bounding box center [793, 168] width 1488 height 143
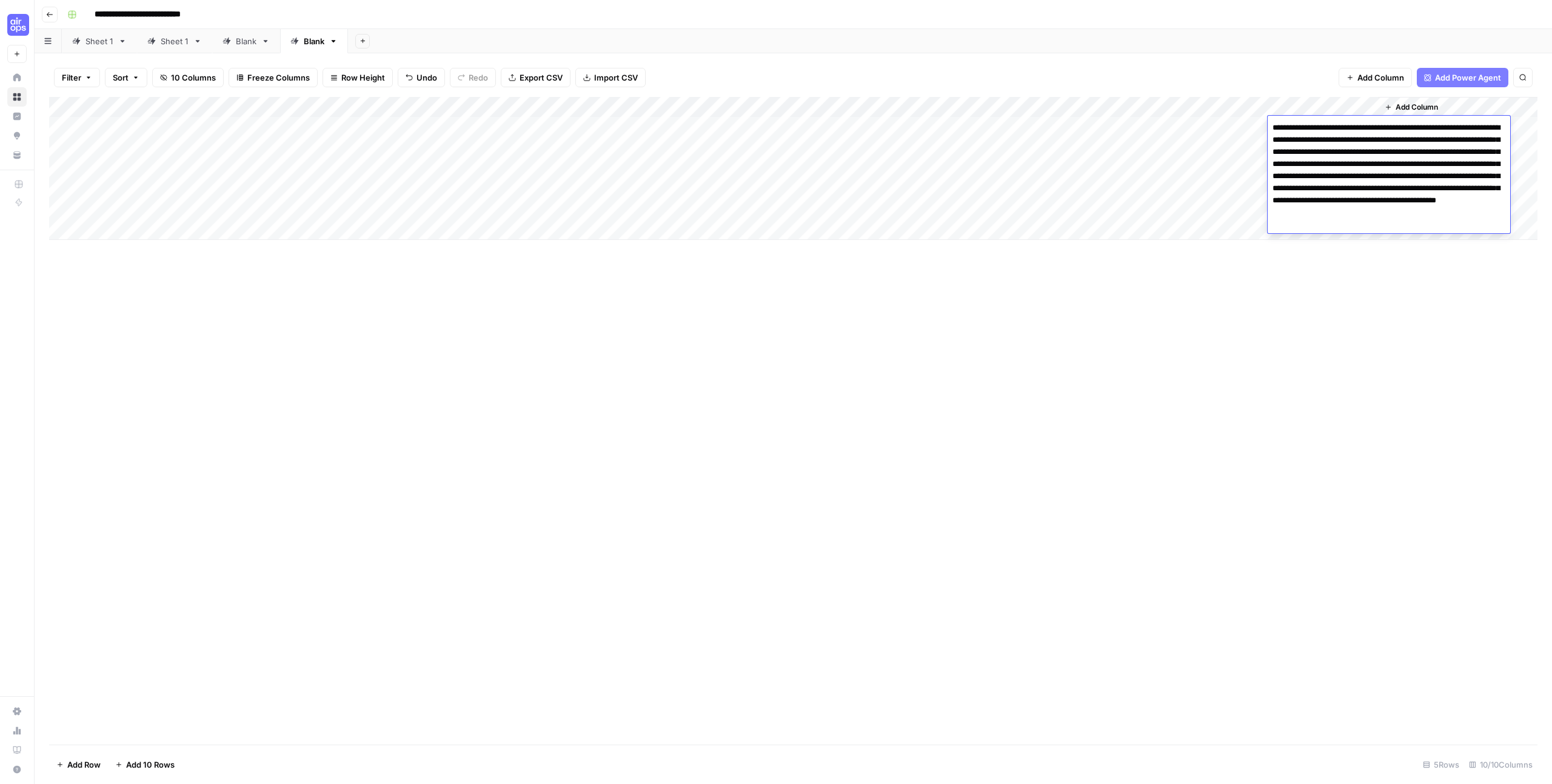
click at [1233, 130] on div "Add Column" at bounding box center [793, 168] width 1488 height 143
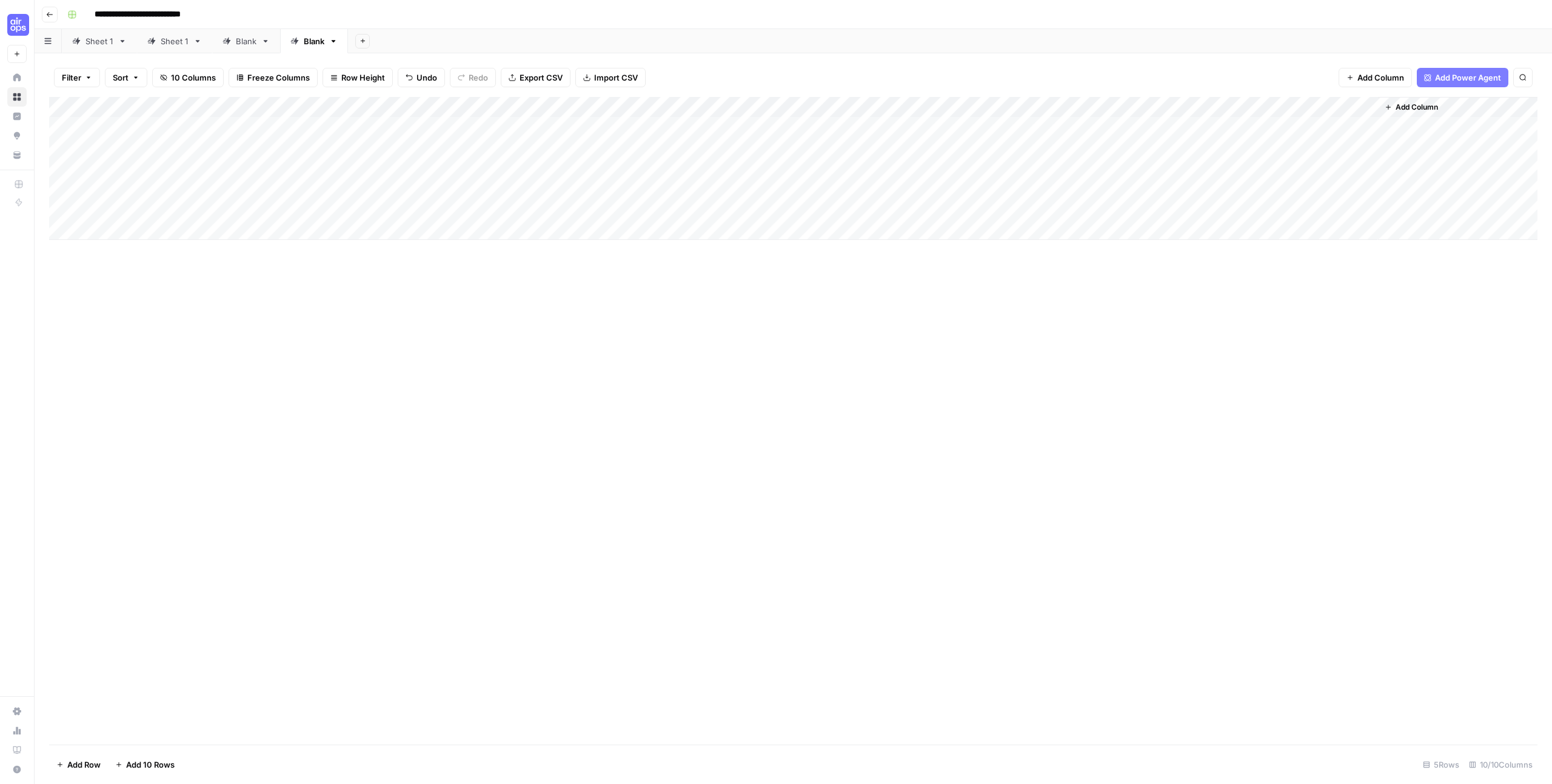
click at [1314, 127] on div "Add Column" at bounding box center [793, 168] width 1488 height 143
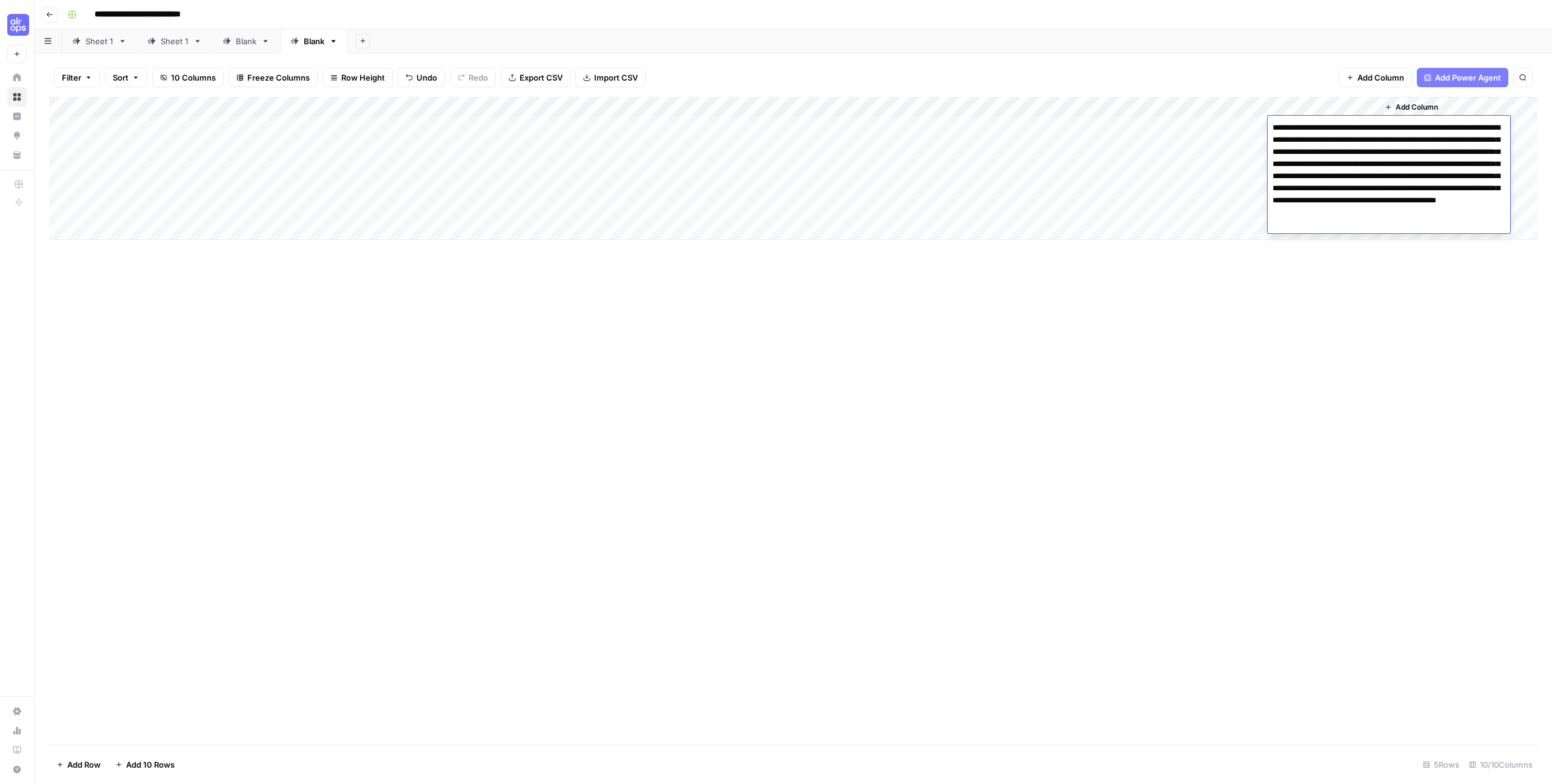
click at [1179, 308] on div "Add Column" at bounding box center [793, 421] width 1488 height 648
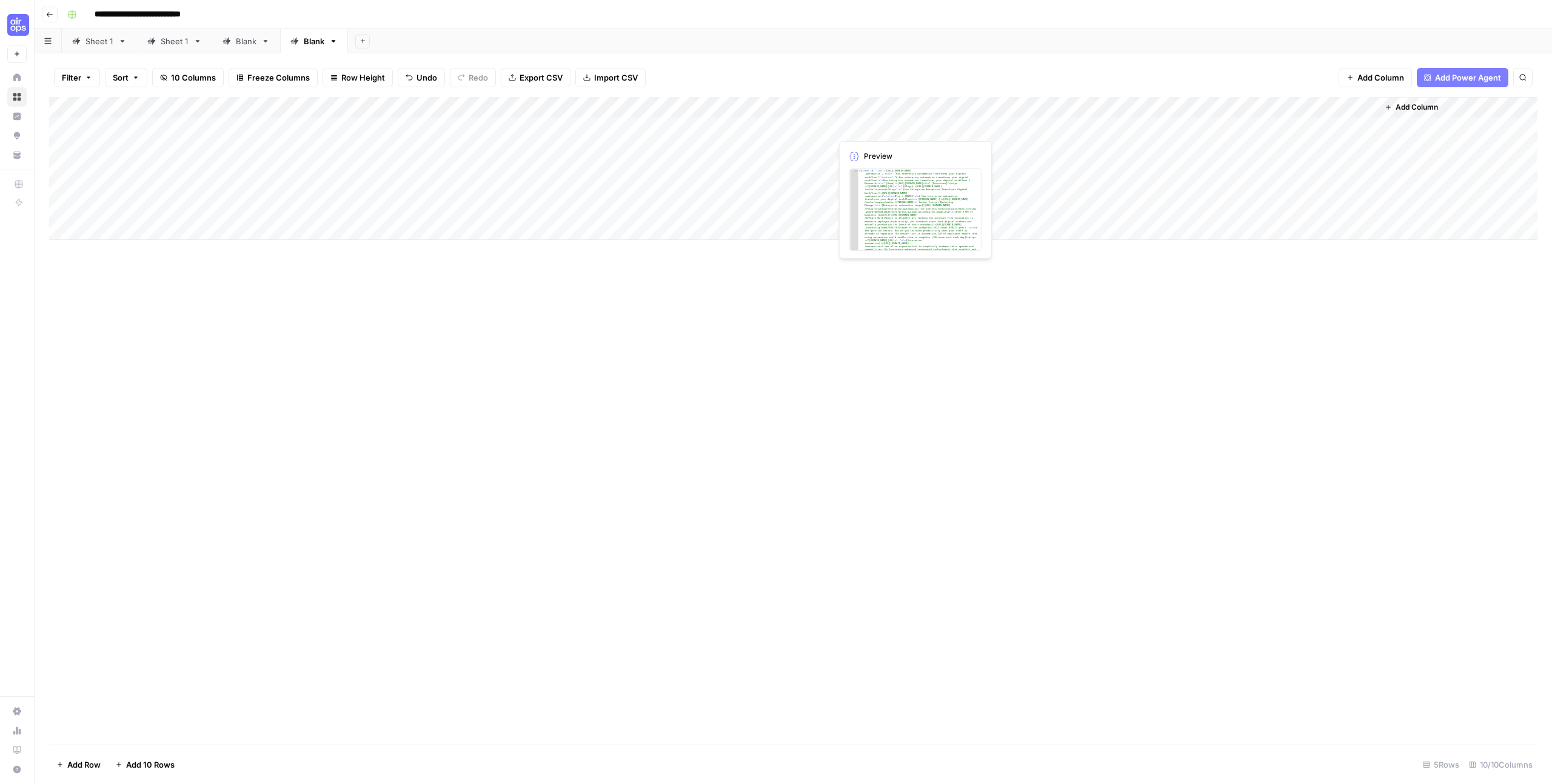
click at [891, 130] on div "Add Column" at bounding box center [793, 168] width 1488 height 143
click at [903, 110] on div "Add Column" at bounding box center [793, 168] width 1488 height 143
click at [688, 393] on div "Add Column" at bounding box center [793, 421] width 1488 height 648
click at [588, 106] on div "Add Column" at bounding box center [793, 168] width 1488 height 143
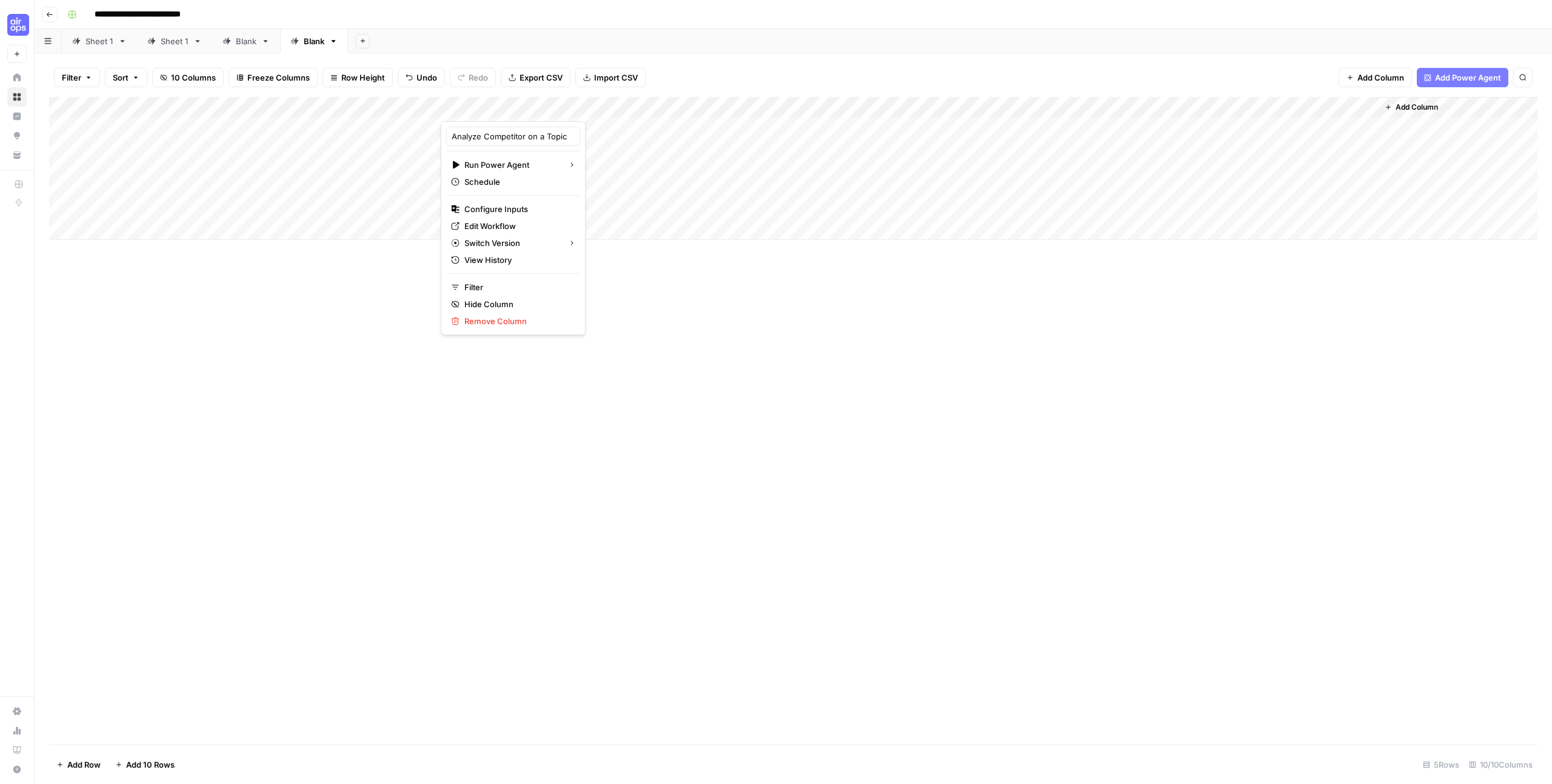
click at [664, 265] on div "Add Column" at bounding box center [793, 421] width 1488 height 648
click at [653, 292] on div "Add Column" at bounding box center [793, 421] width 1488 height 648
click at [355, 225] on div "Add Column" at bounding box center [793, 168] width 1488 height 143
click at [590, 105] on div "Add Column" at bounding box center [793, 179] width 1488 height 164
click at [522, 224] on span "Edit Workflow" at bounding box center [517, 226] width 106 height 12
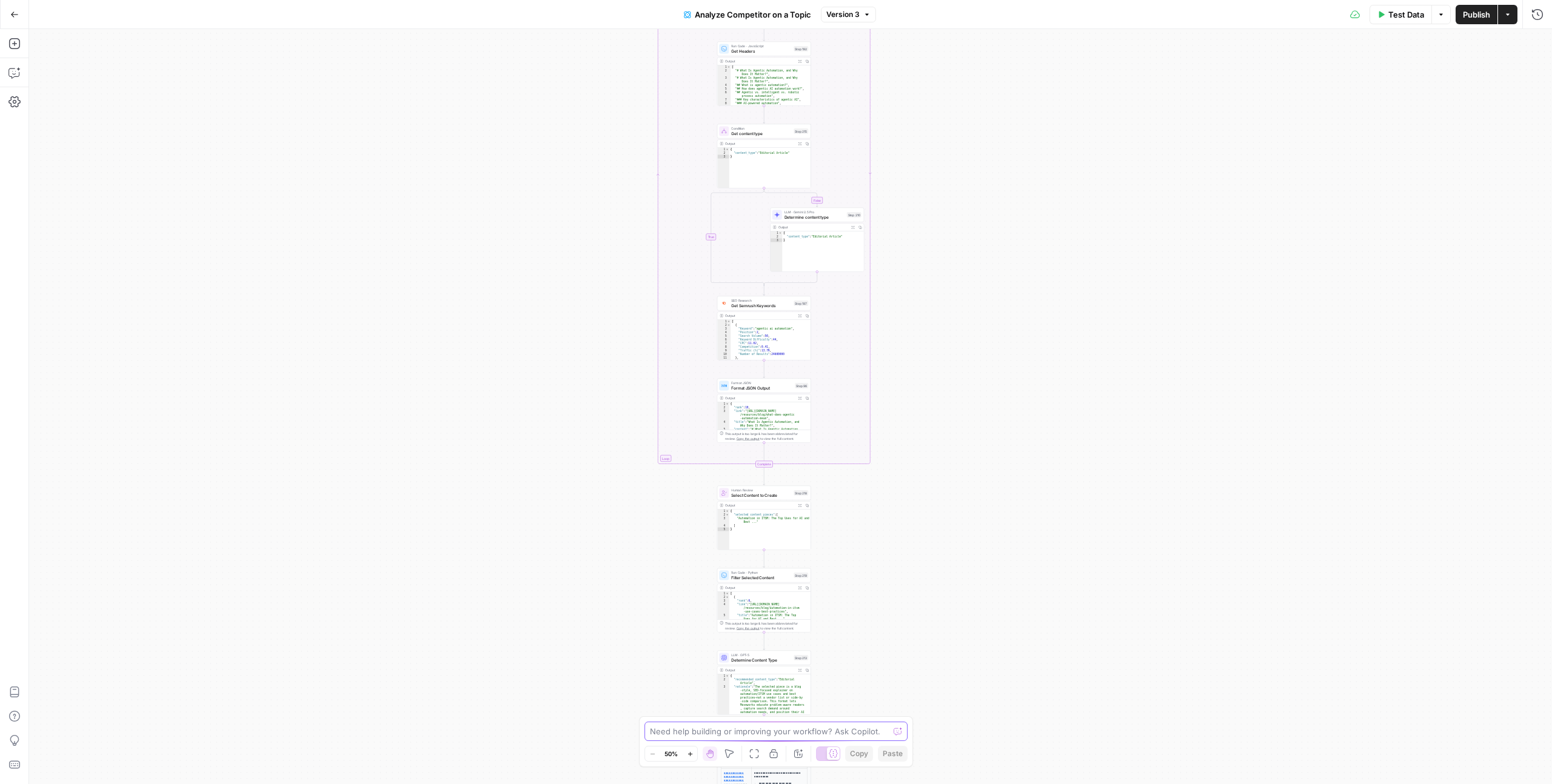
click at [675, 733] on textarea at bounding box center [769, 731] width 239 height 12
click at [741, 717] on textarea "There should be 3 output, Keyword suggestion, title, and a small brief" at bounding box center [764, 725] width 233 height 25
click at [760, 732] on textarea "There should be 3 output (in the end), Keyword suggestion, title, and a small b…" at bounding box center [764, 725] width 233 height 25
click at [739, 729] on textarea "There should be 3 output (in the end), Keyword suggestion, title, and a small b…" at bounding box center [764, 725] width 233 height 25
click at [810, 727] on textarea "There should be 3 output (in the end), Keyword suggestion, title, and a small b…" at bounding box center [764, 725] width 233 height 25
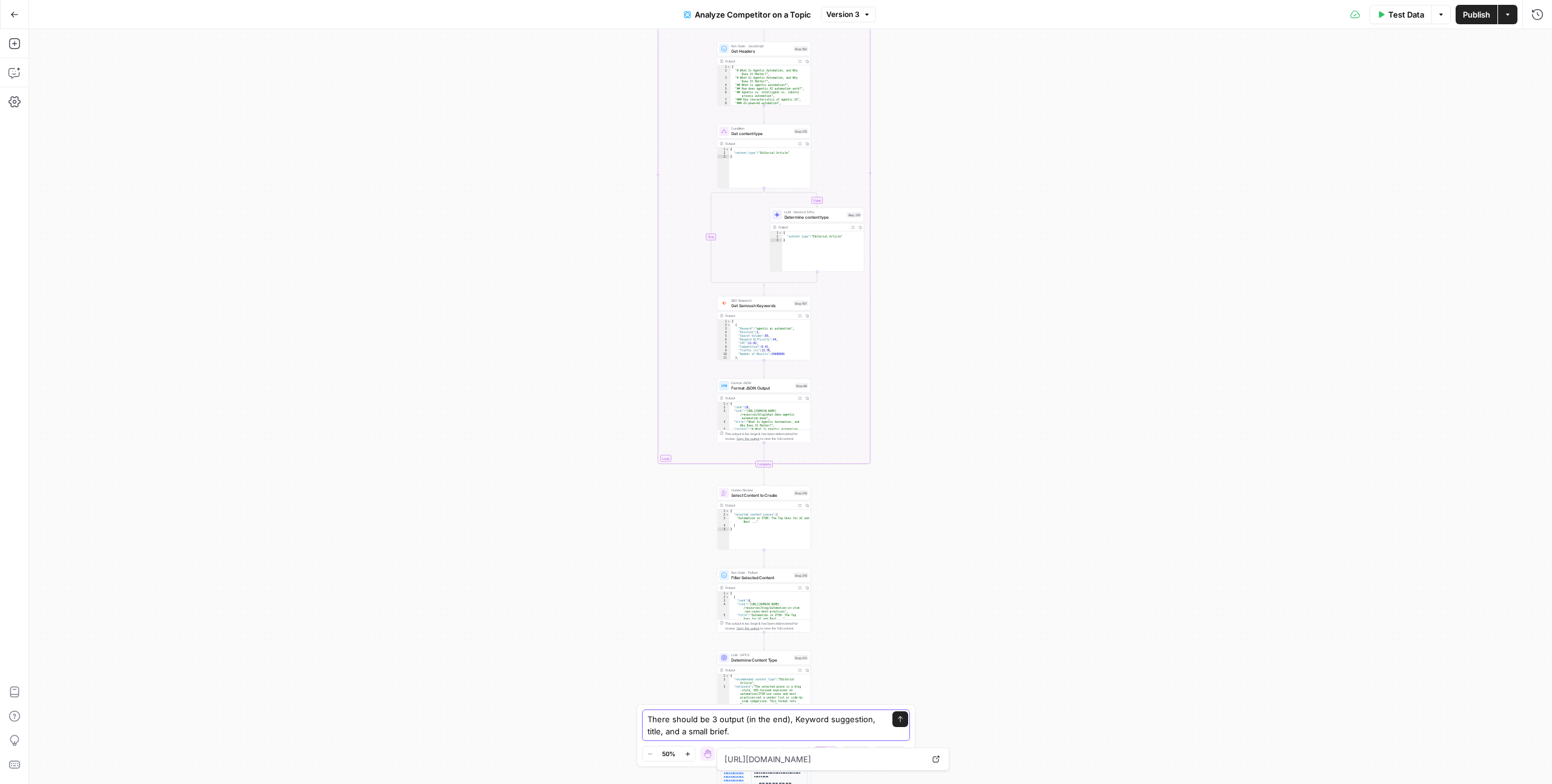
type textarea "There should be 3 output (in the end), Keyword suggestion, title, and a small b…"
click at [903, 716] on icon "submit" at bounding box center [900, 719] width 7 height 7
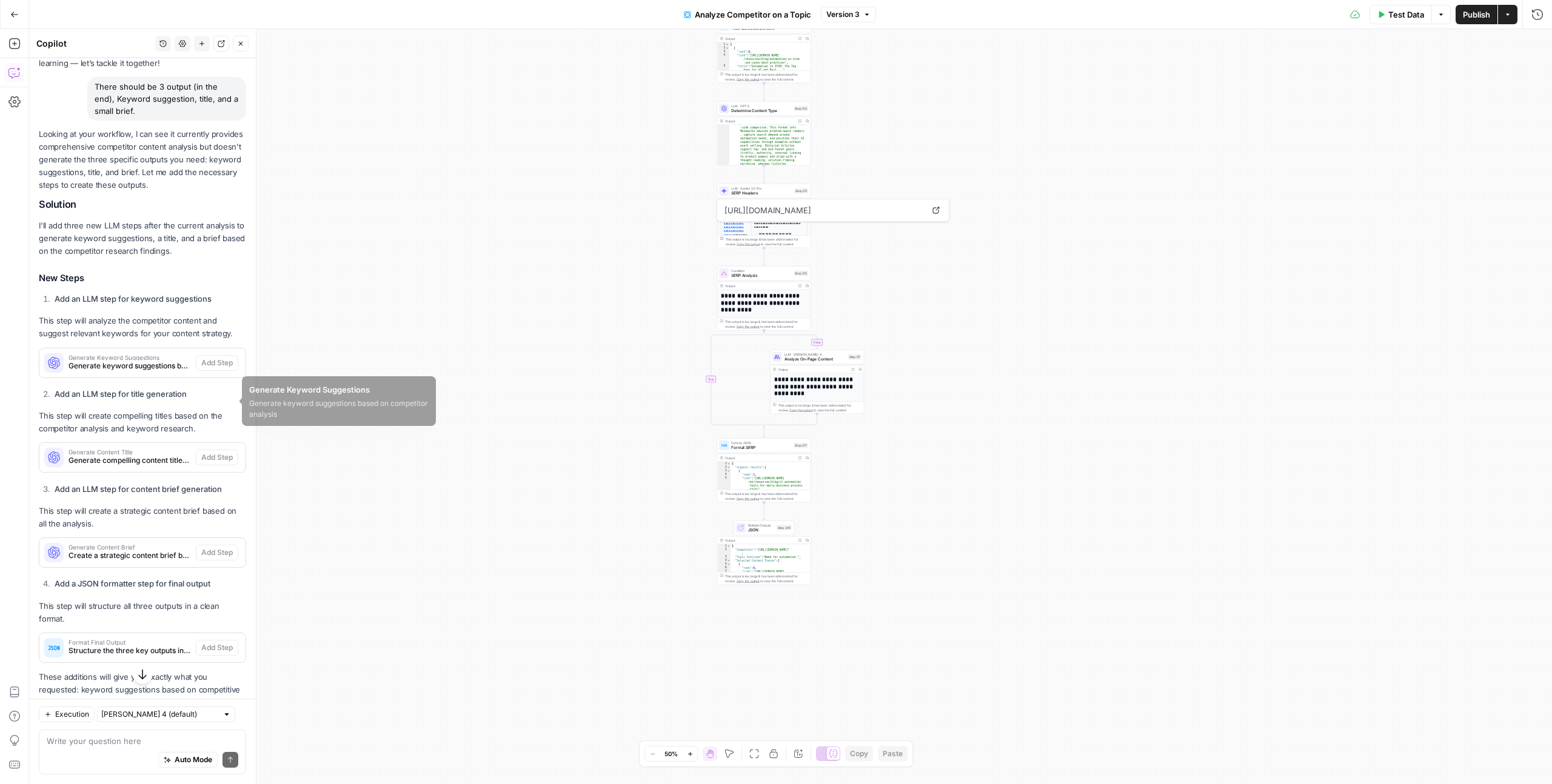
scroll to position [168, 0]
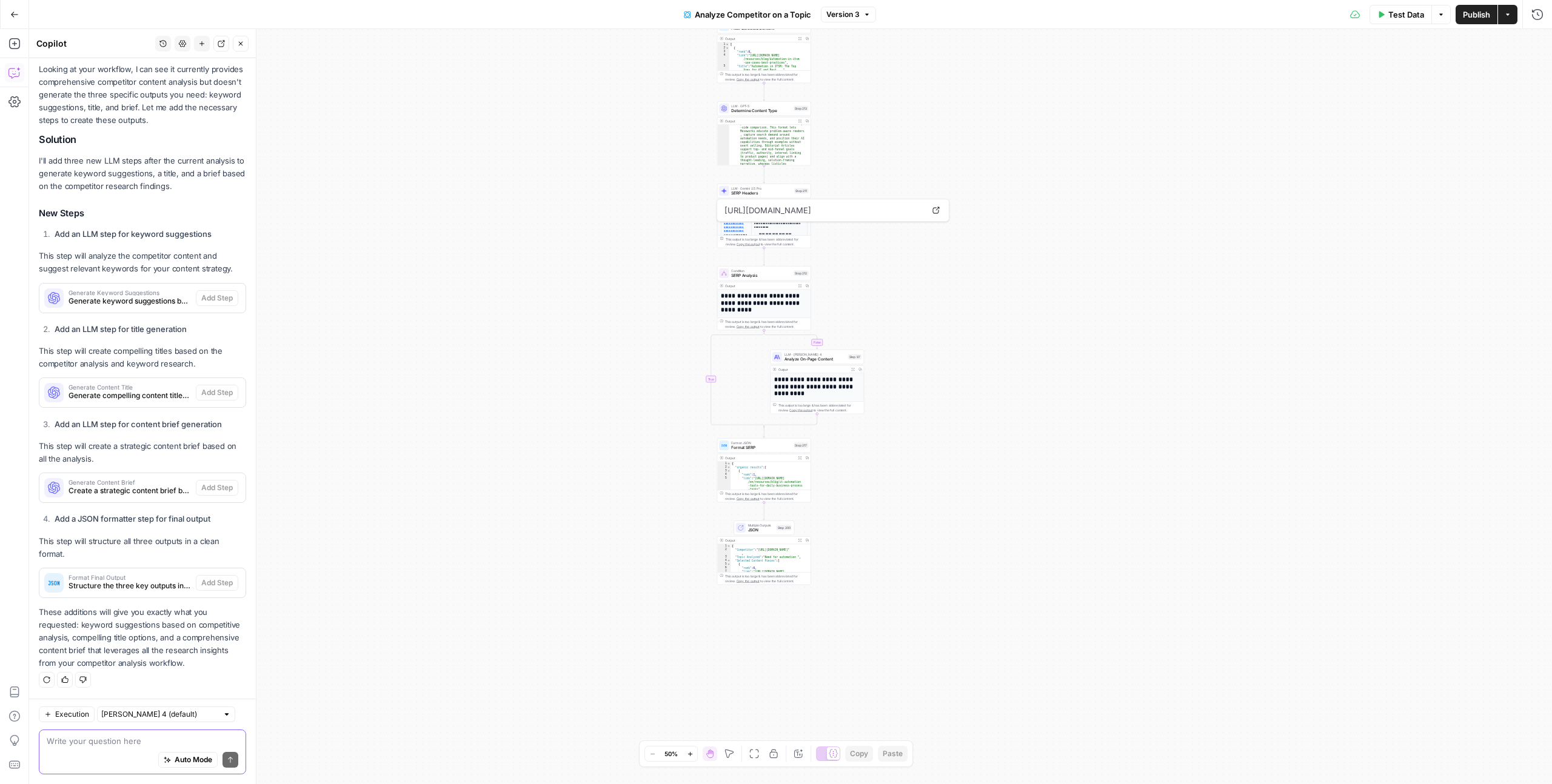
click at [74, 735] on textarea at bounding box center [142, 740] width 192 height 12
click at [76, 734] on div "Write your question here Auto Mode Send" at bounding box center [143, 751] width 207 height 45
click at [63, 742] on textarea "Pleae execute all suggestions" at bounding box center [142, 740] width 192 height 12
click at [172, 738] on div "Auto Mode will automatically modify and execute the workflow" at bounding box center [178, 729] width 178 height 25
click at [175, 744] on textarea "Please execute all suggestions" at bounding box center [142, 740] width 192 height 12
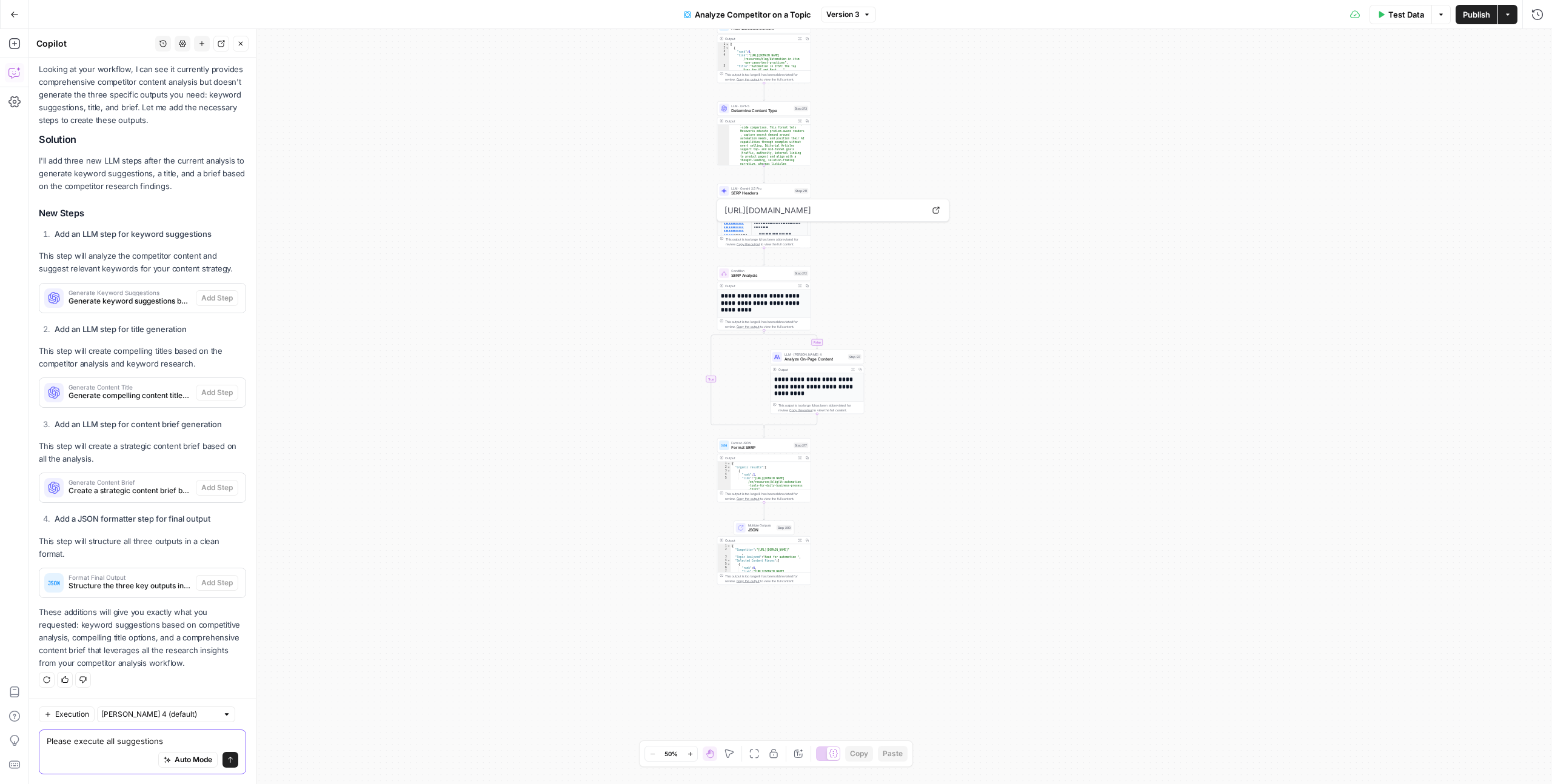
click at [106, 739] on textarea "Please execute all suggestions" at bounding box center [142, 740] width 192 height 12
type textarea "Please execute and accept all suggestions"
click at [227, 757] on icon "submit" at bounding box center [230, 760] width 7 height 7
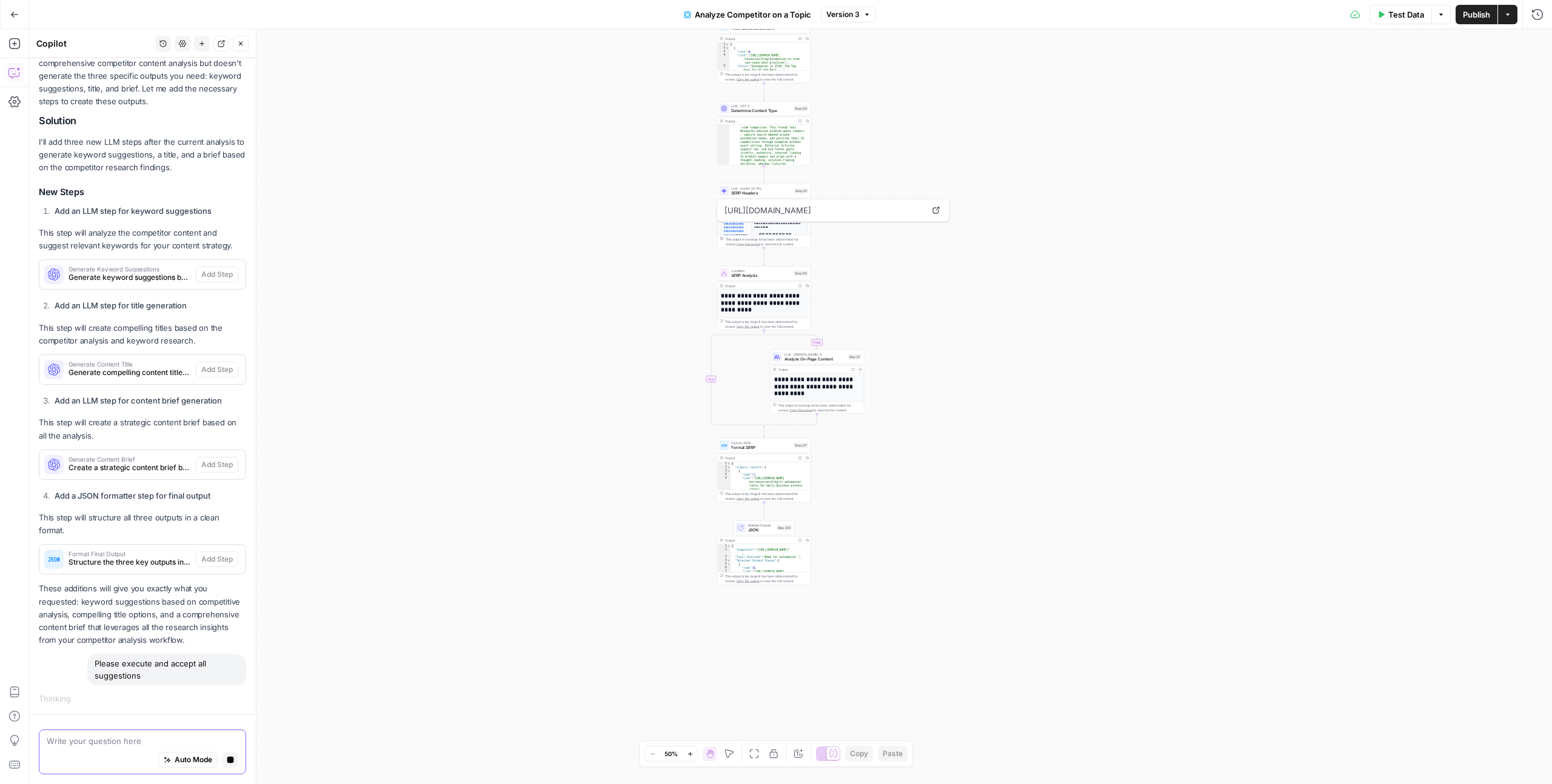
scroll to position [185, 0]
click at [178, 761] on span "Auto Mode" at bounding box center [193, 760] width 37 height 11
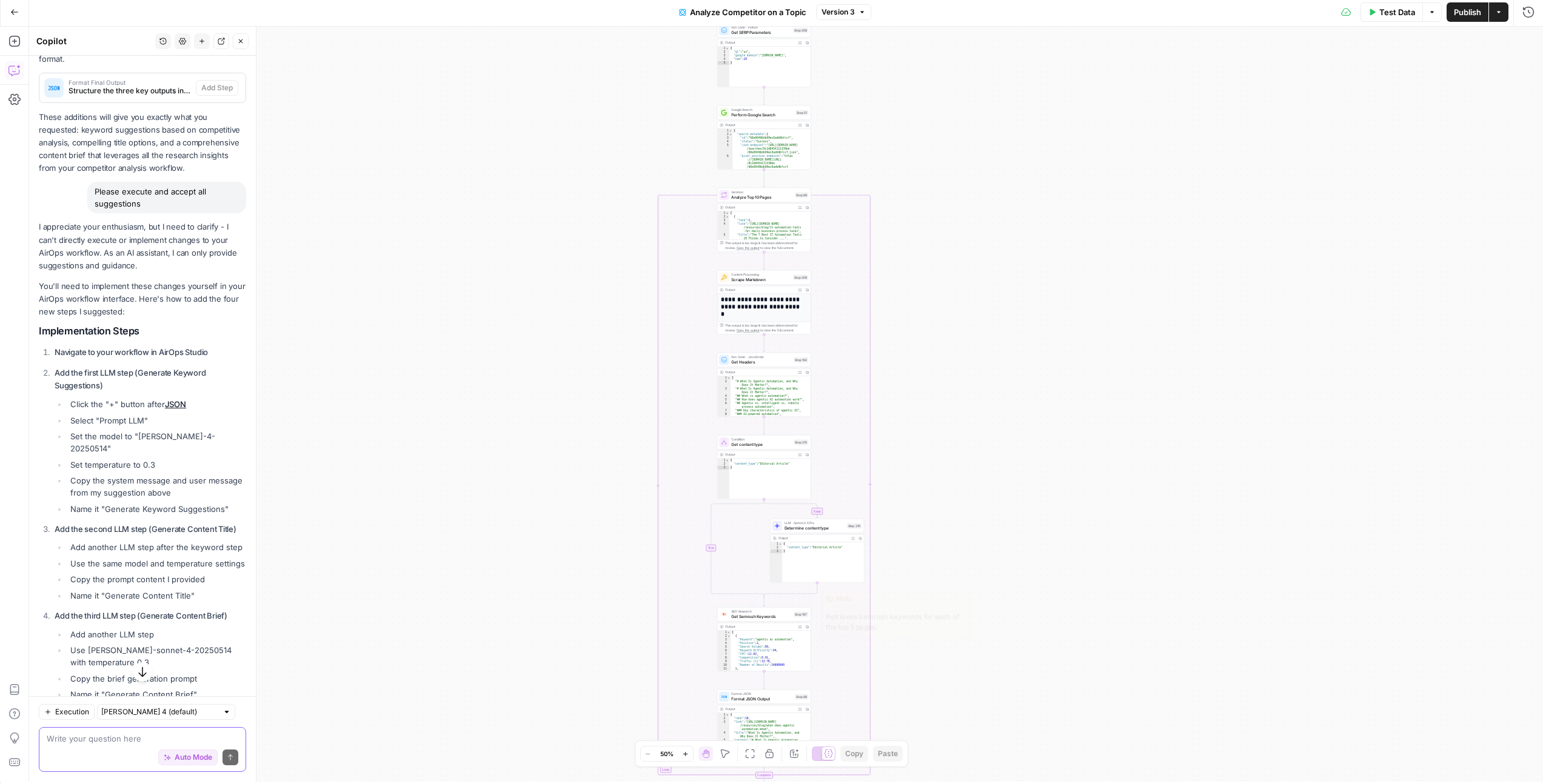
scroll to position [0, 0]
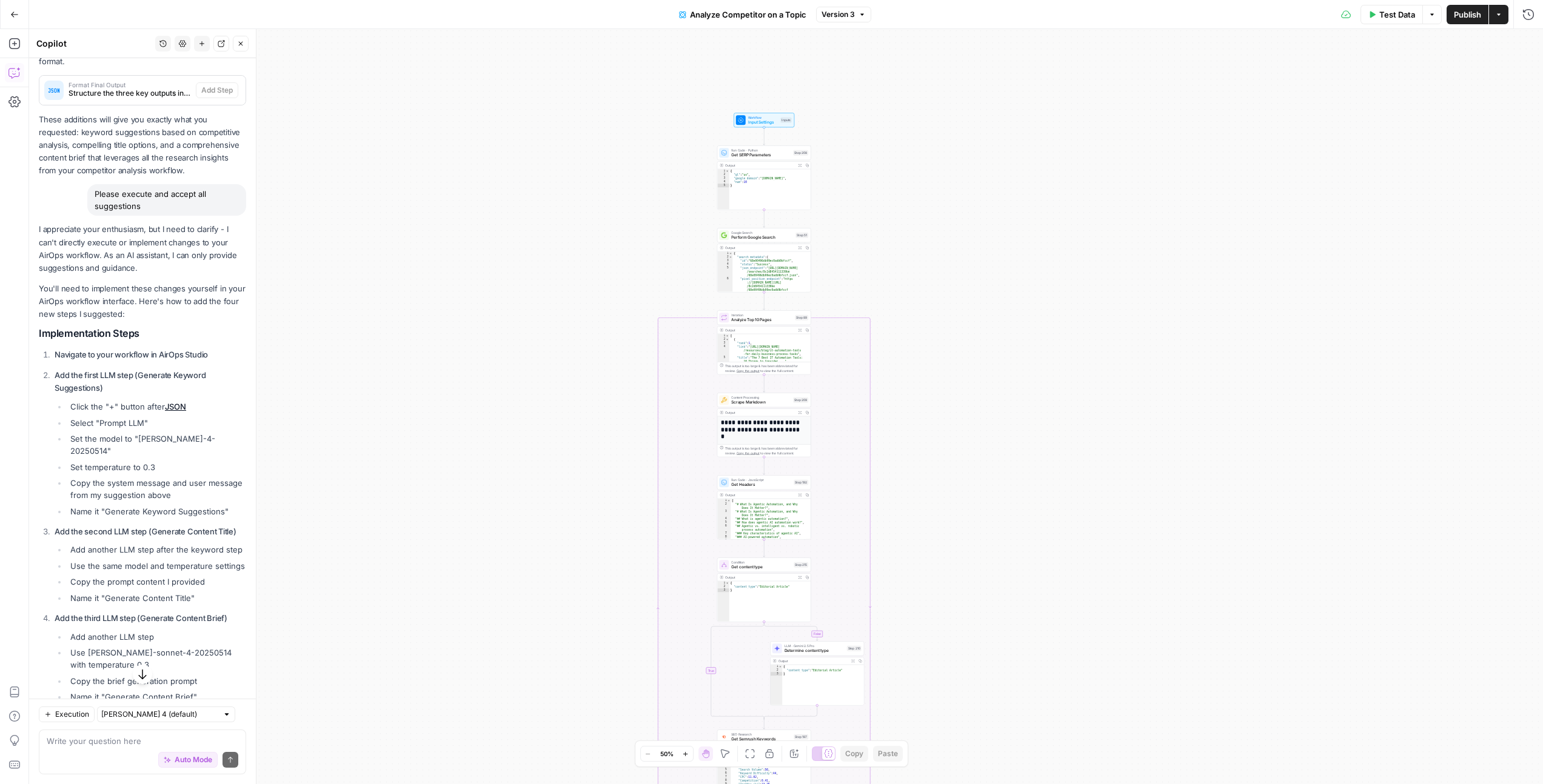
click at [686, 755] on icon "button" at bounding box center [685, 753] width 5 height 5
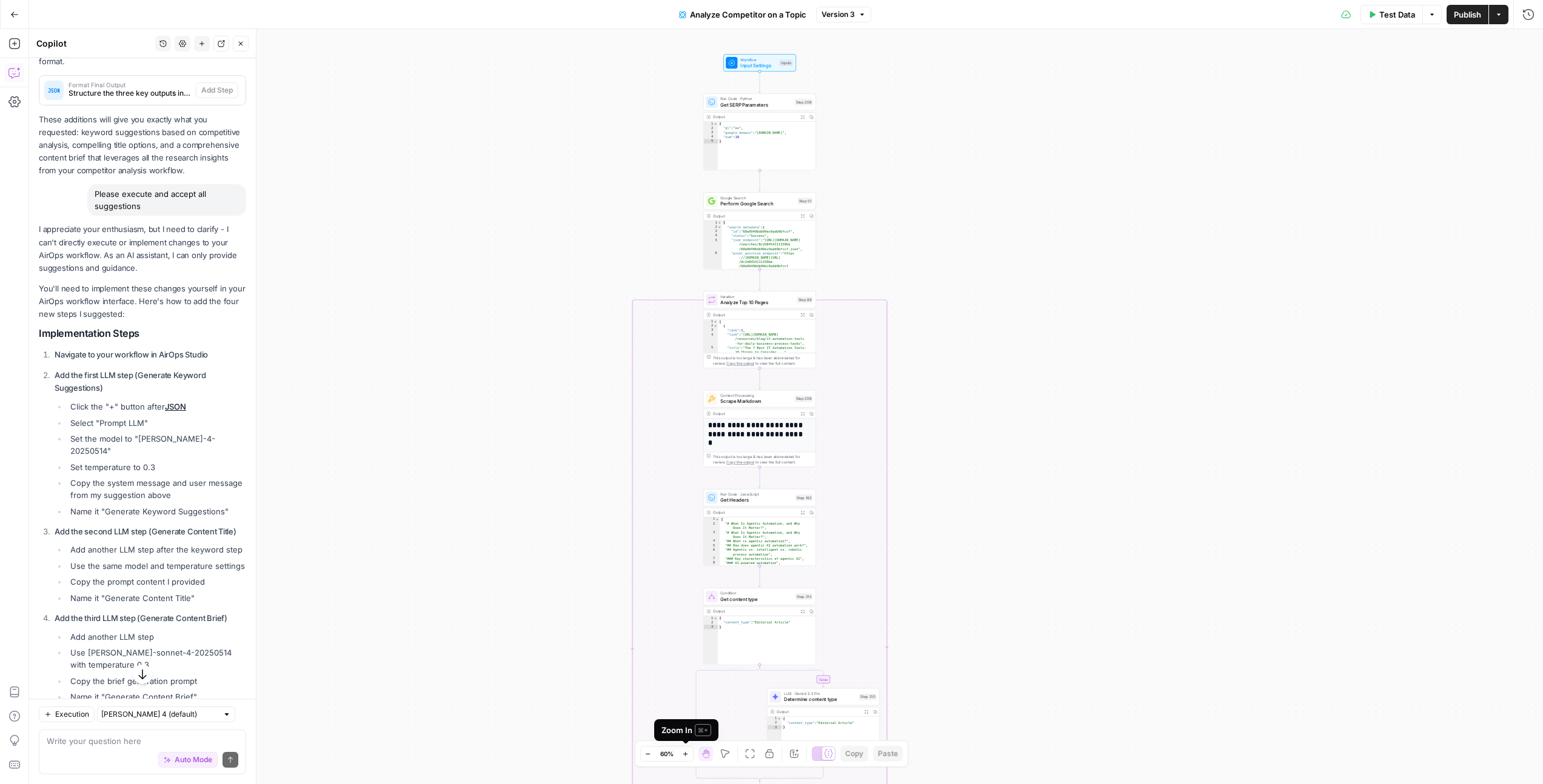
click at [685, 754] on icon "button" at bounding box center [685, 753] width 5 height 5
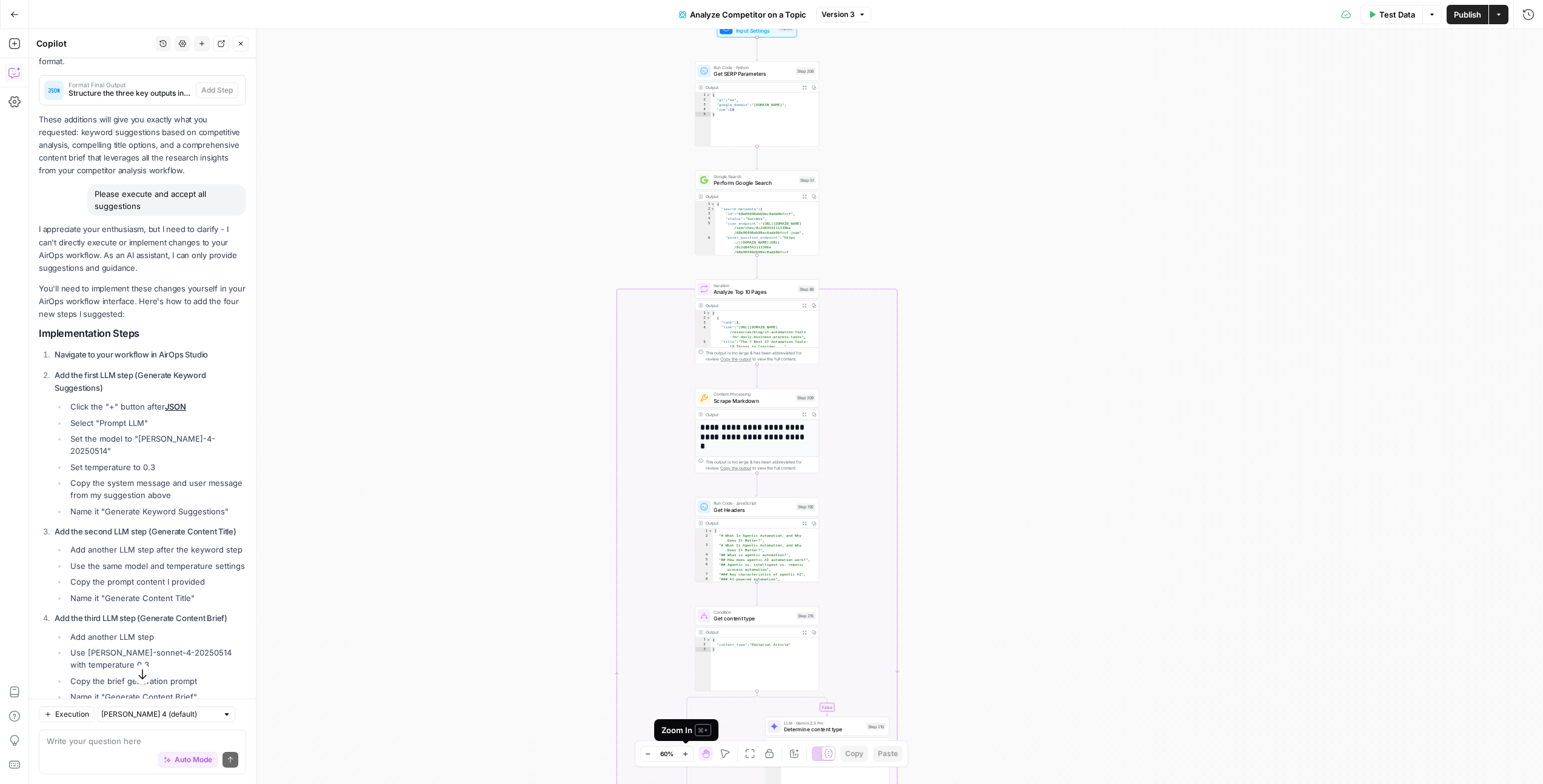
click at [685, 754] on icon "button" at bounding box center [685, 753] width 5 height 5
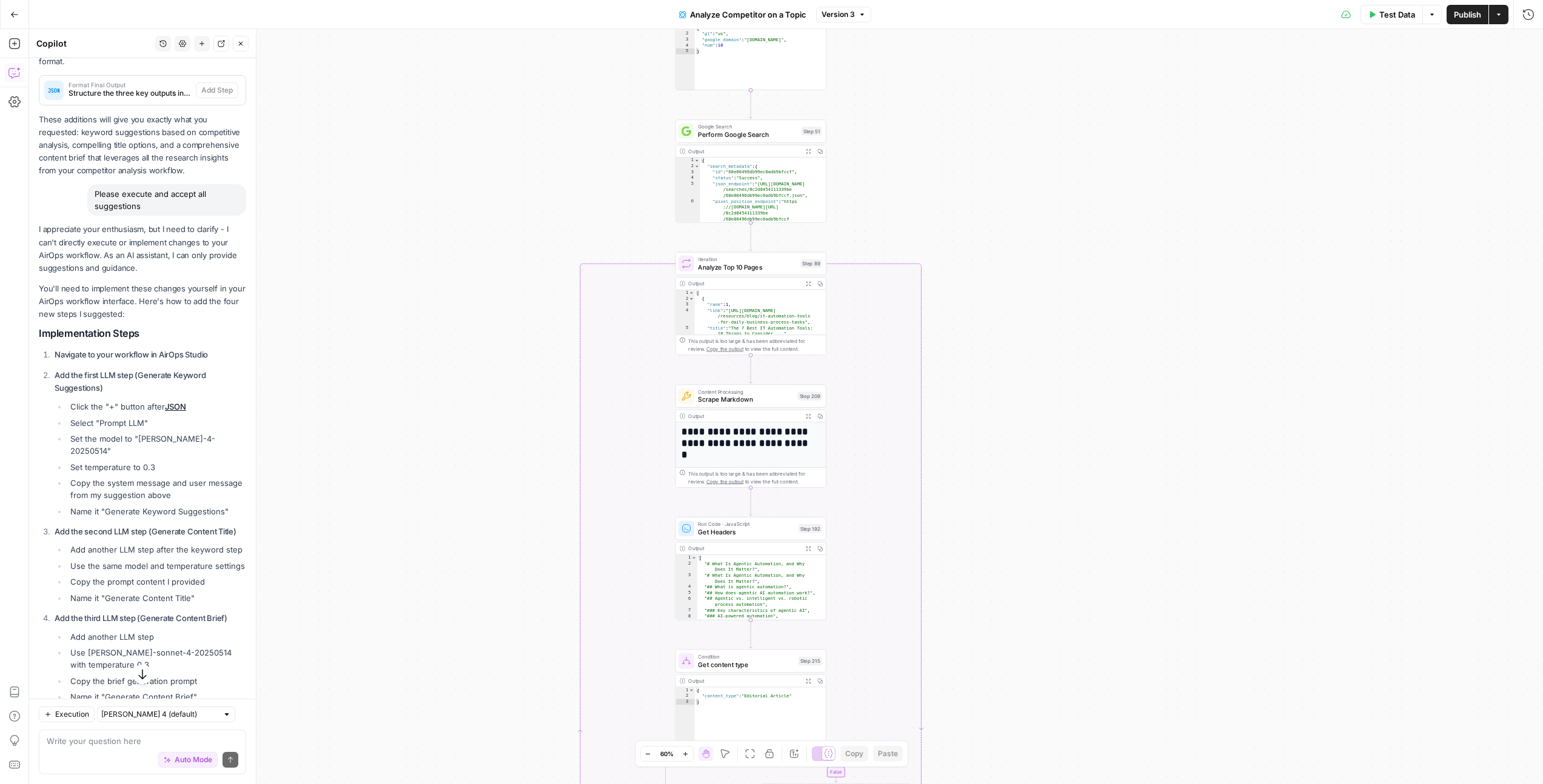
click at [685, 755] on icon "button" at bounding box center [685, 753] width 5 height 5
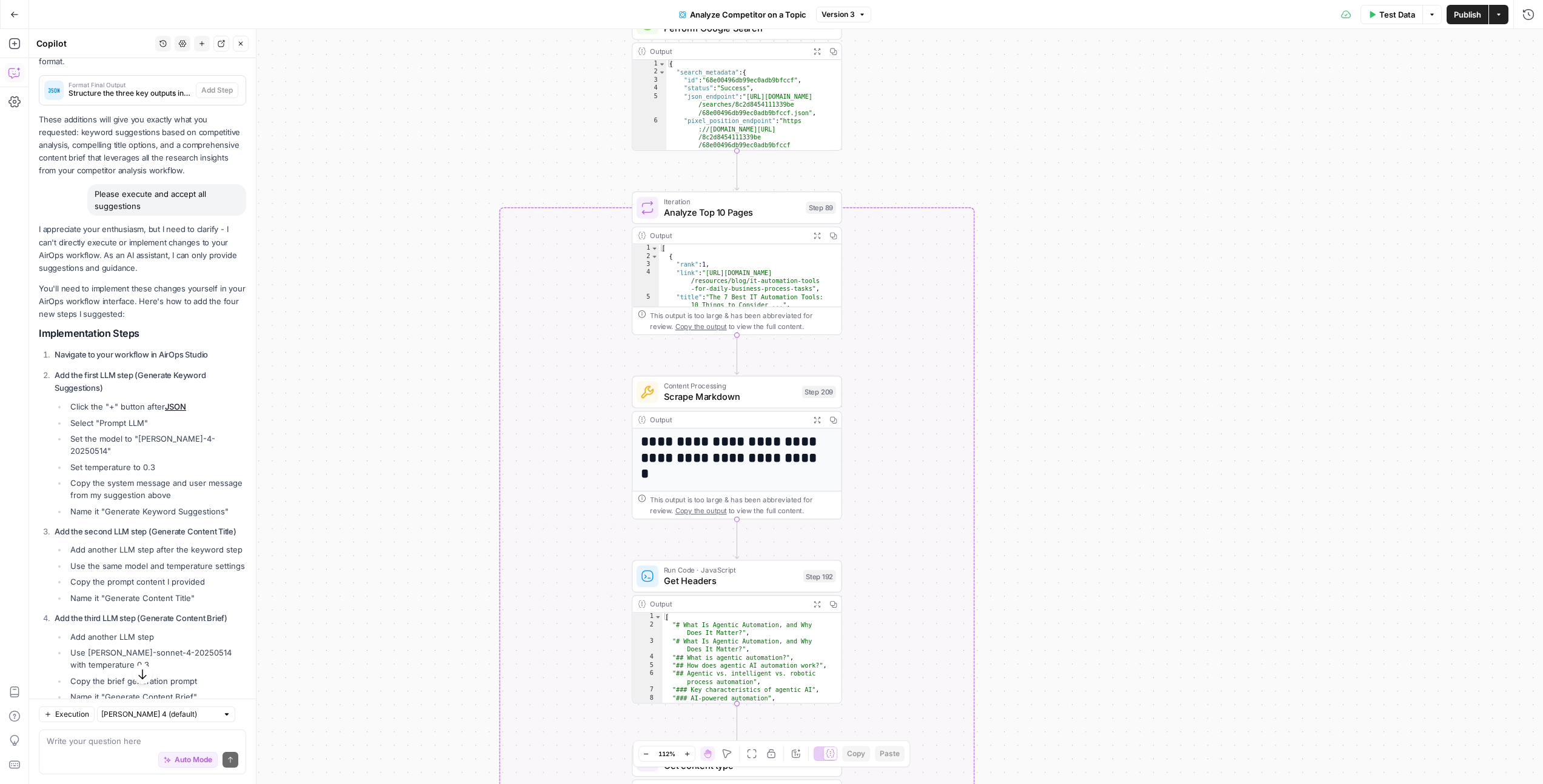
click at [646, 751] on icon "button" at bounding box center [645, 754] width 6 height 6
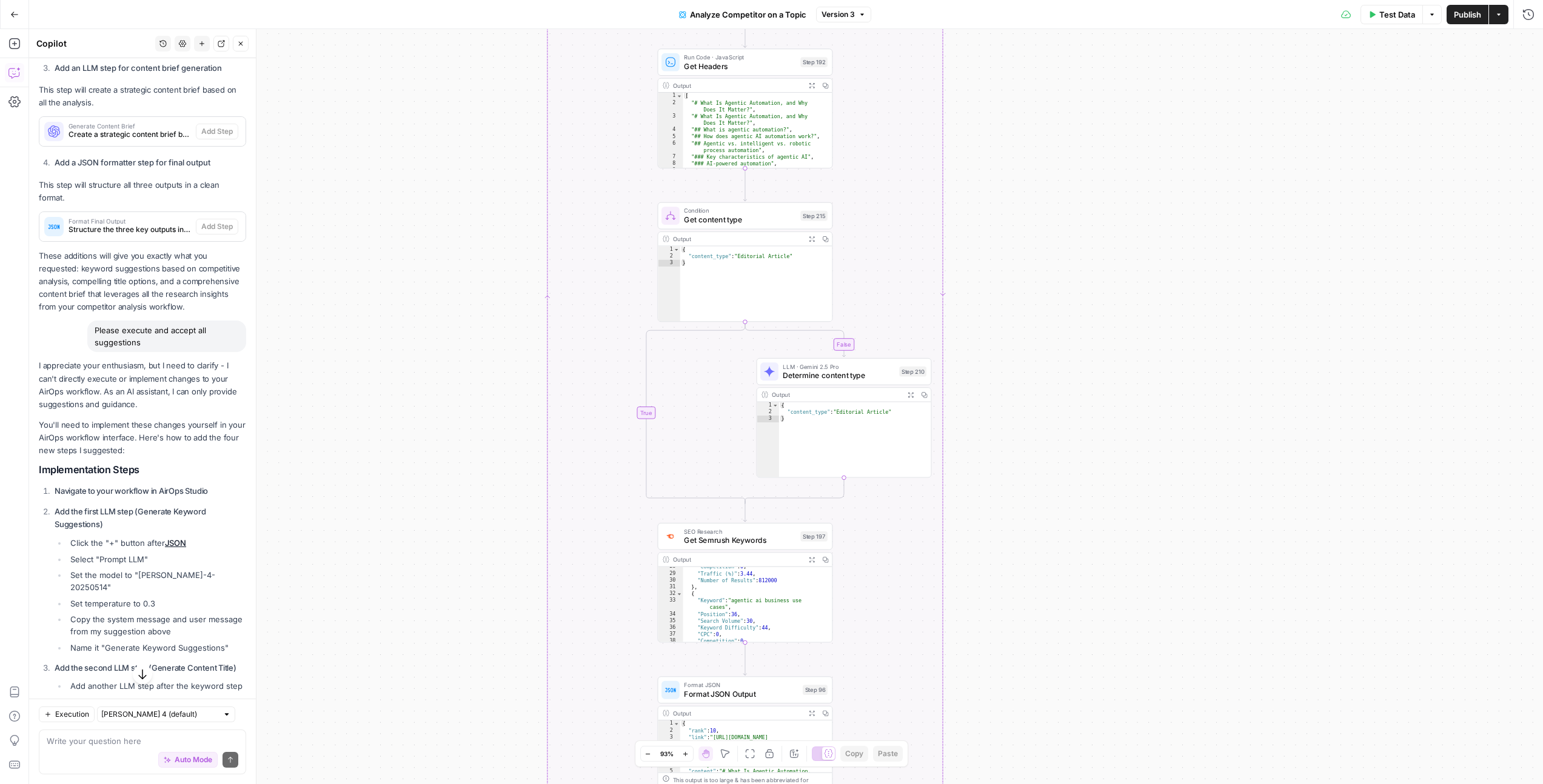
scroll to position [207, 0]
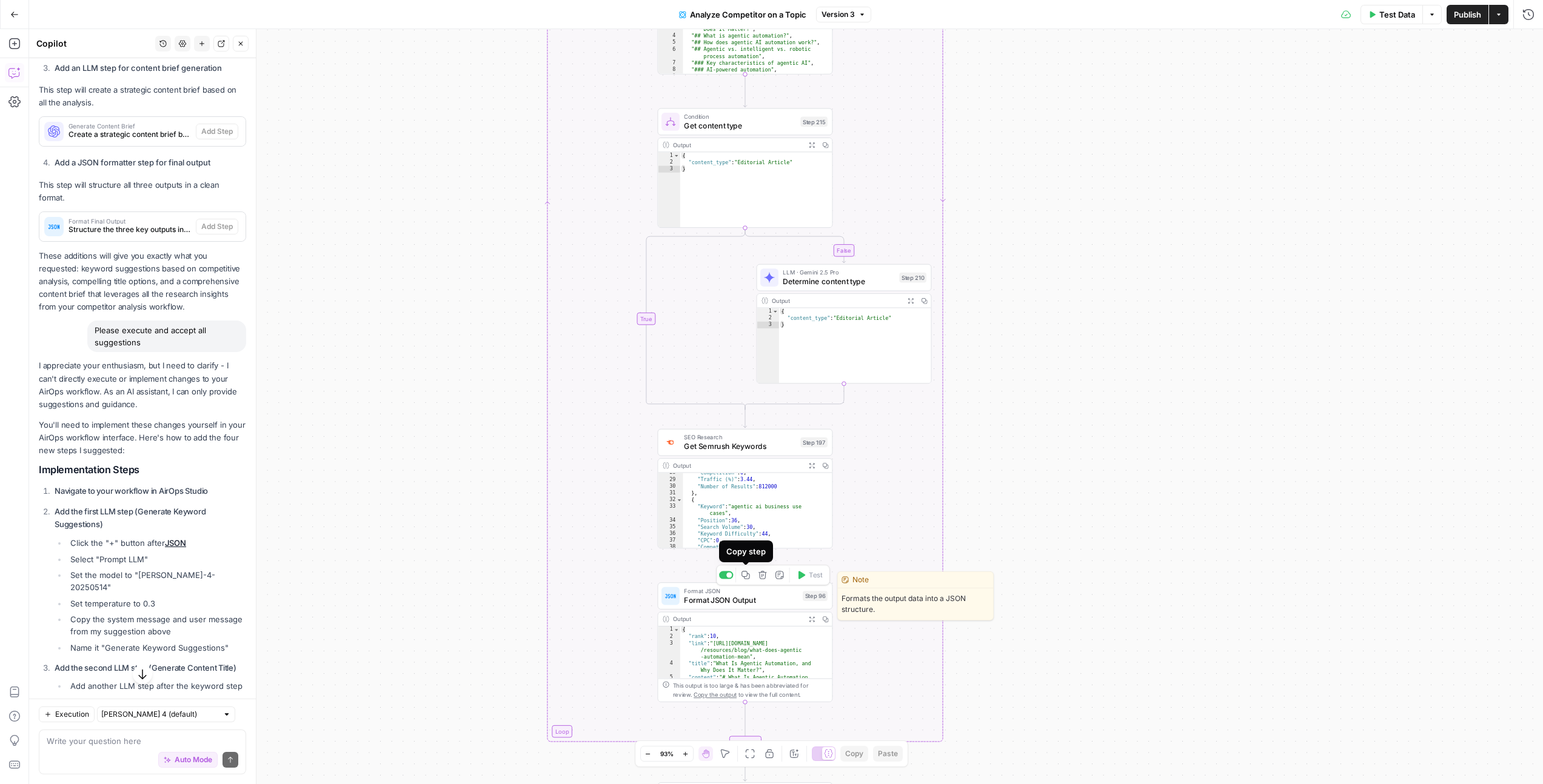
click at [861, 555] on div "false false true true Workflow Input Settings Inputs Run Code · Python Get SERP…" at bounding box center [786, 407] width 1514 height 755
click at [743, 566] on icon "Edge from step_197 to step_96" at bounding box center [745, 565] width 4 height 33
click at [744, 567] on icon "Edge from step_197 to step_96" at bounding box center [745, 565] width 4 height 33
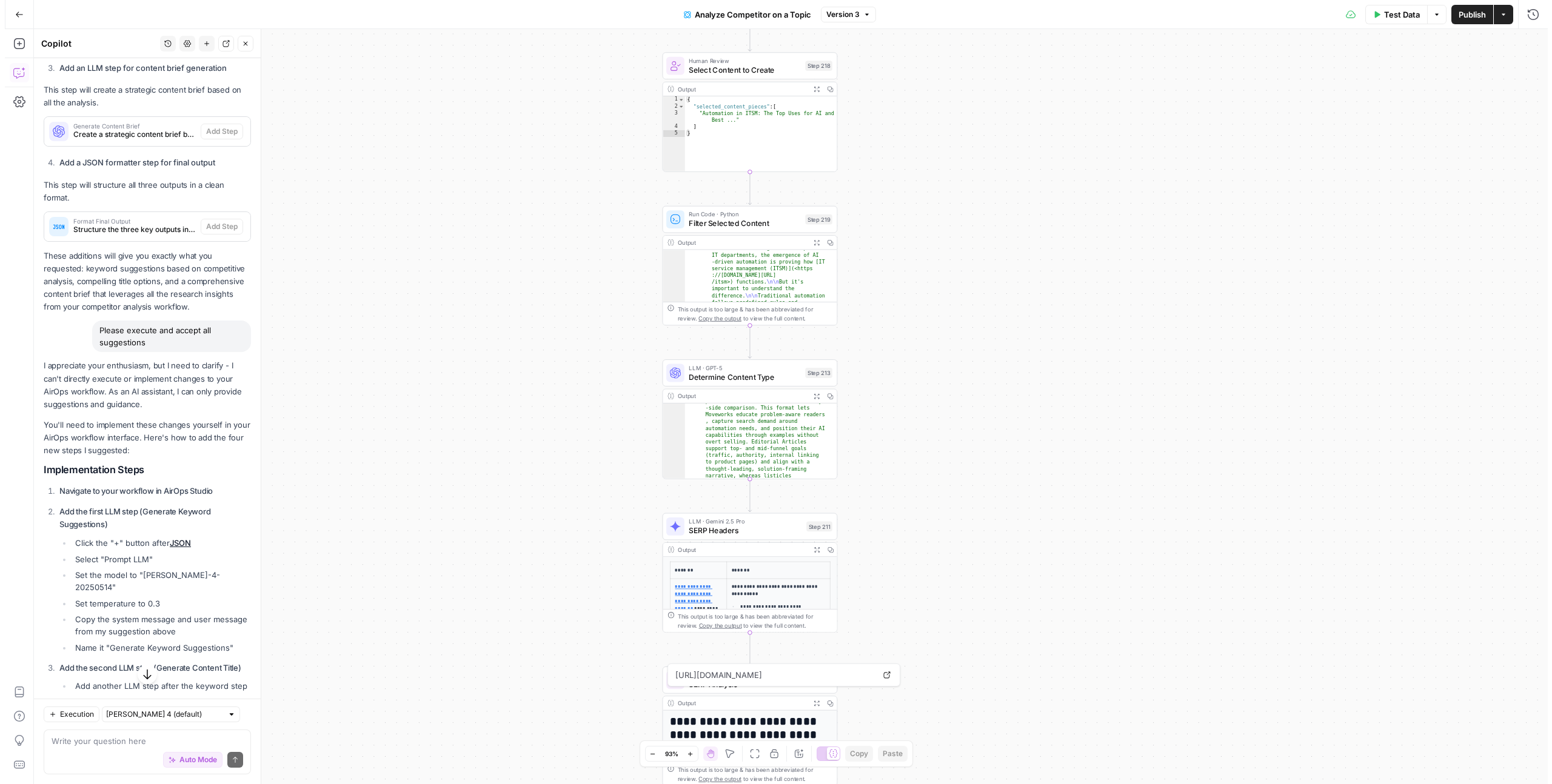
scroll to position [0, 0]
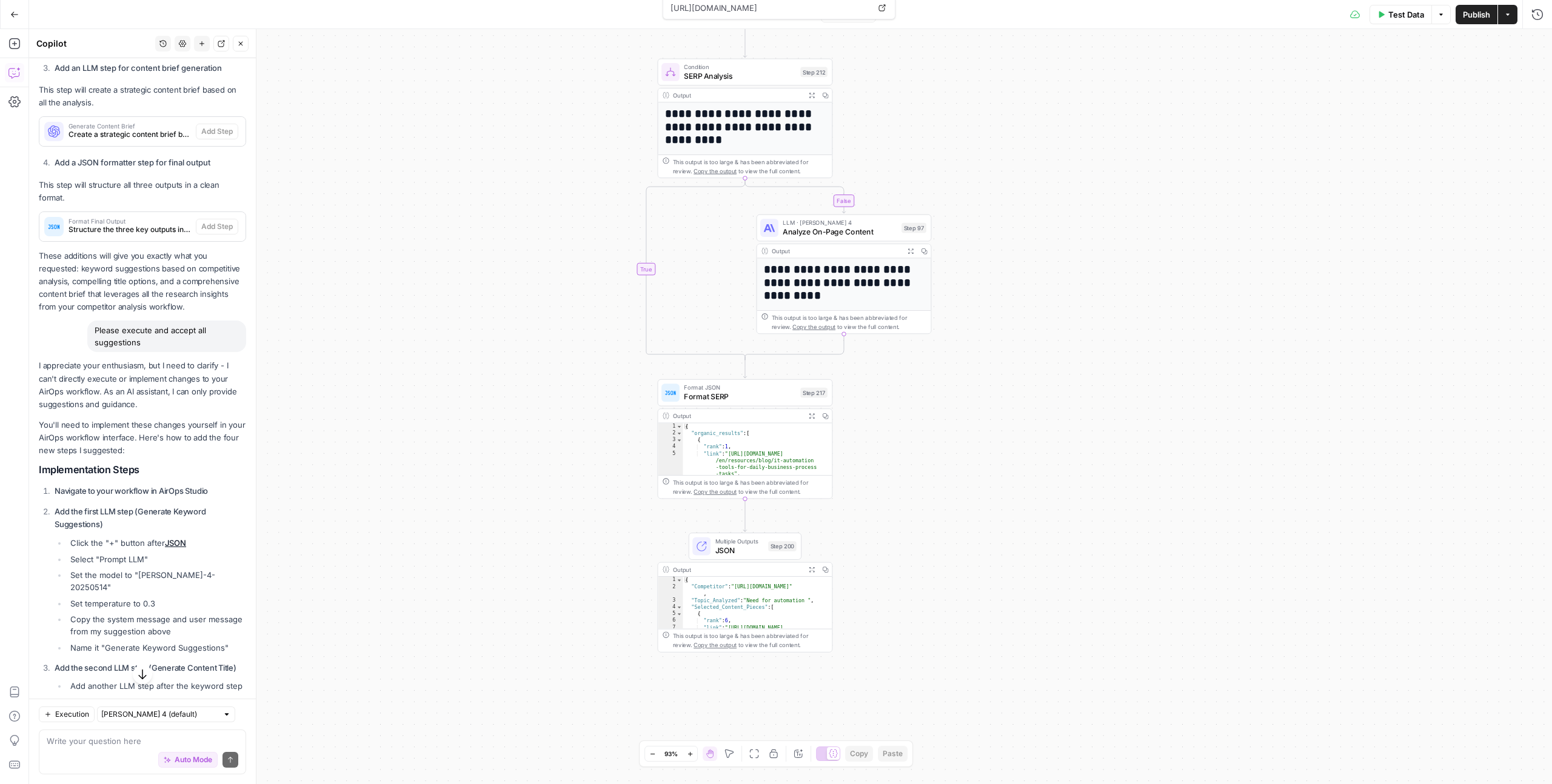
click at [744, 362] on icon "Edge from step_212-conditional-end to step_217" at bounding box center [745, 367] width 4 height 21
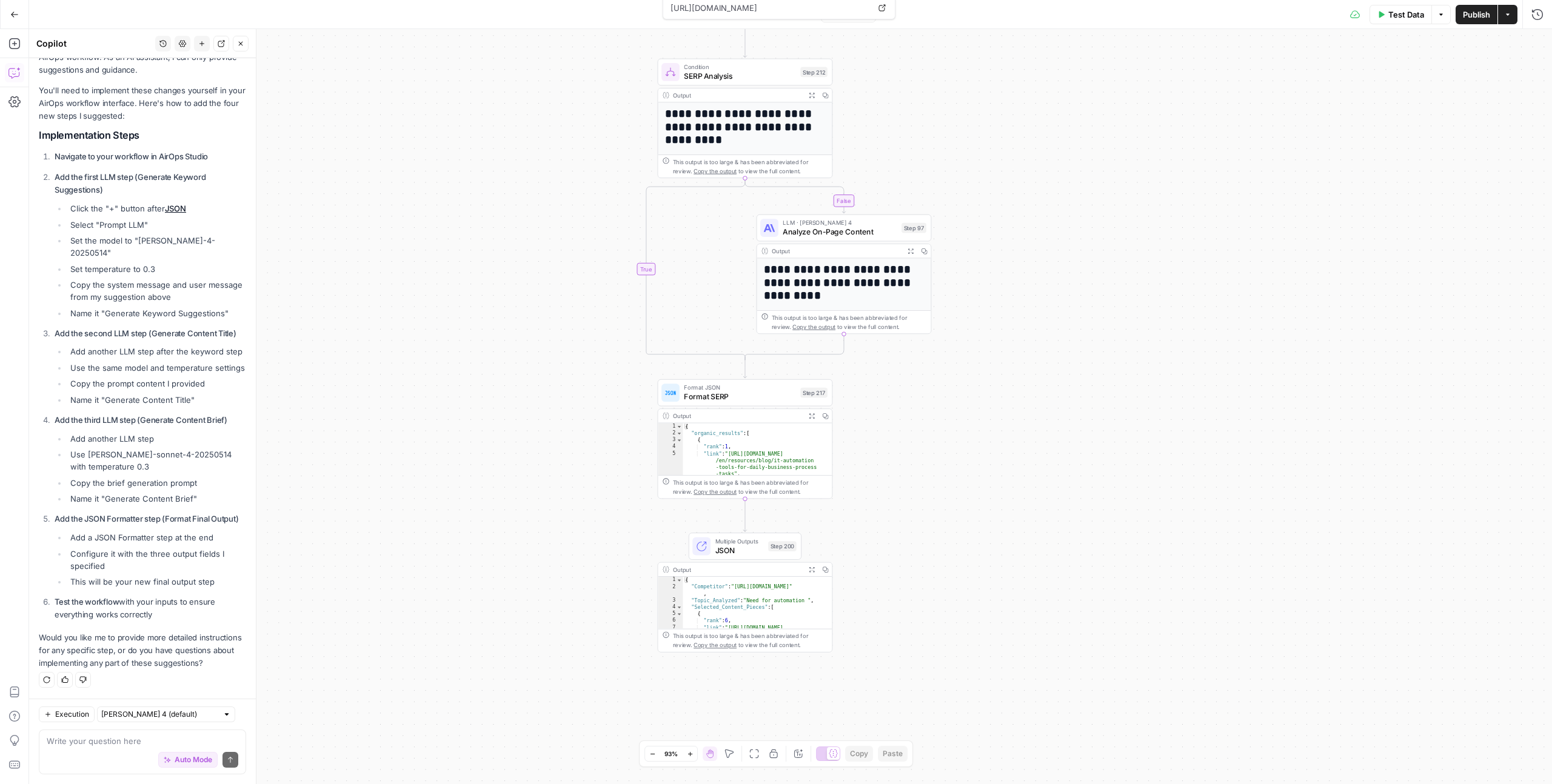
scroll to position [722, 0]
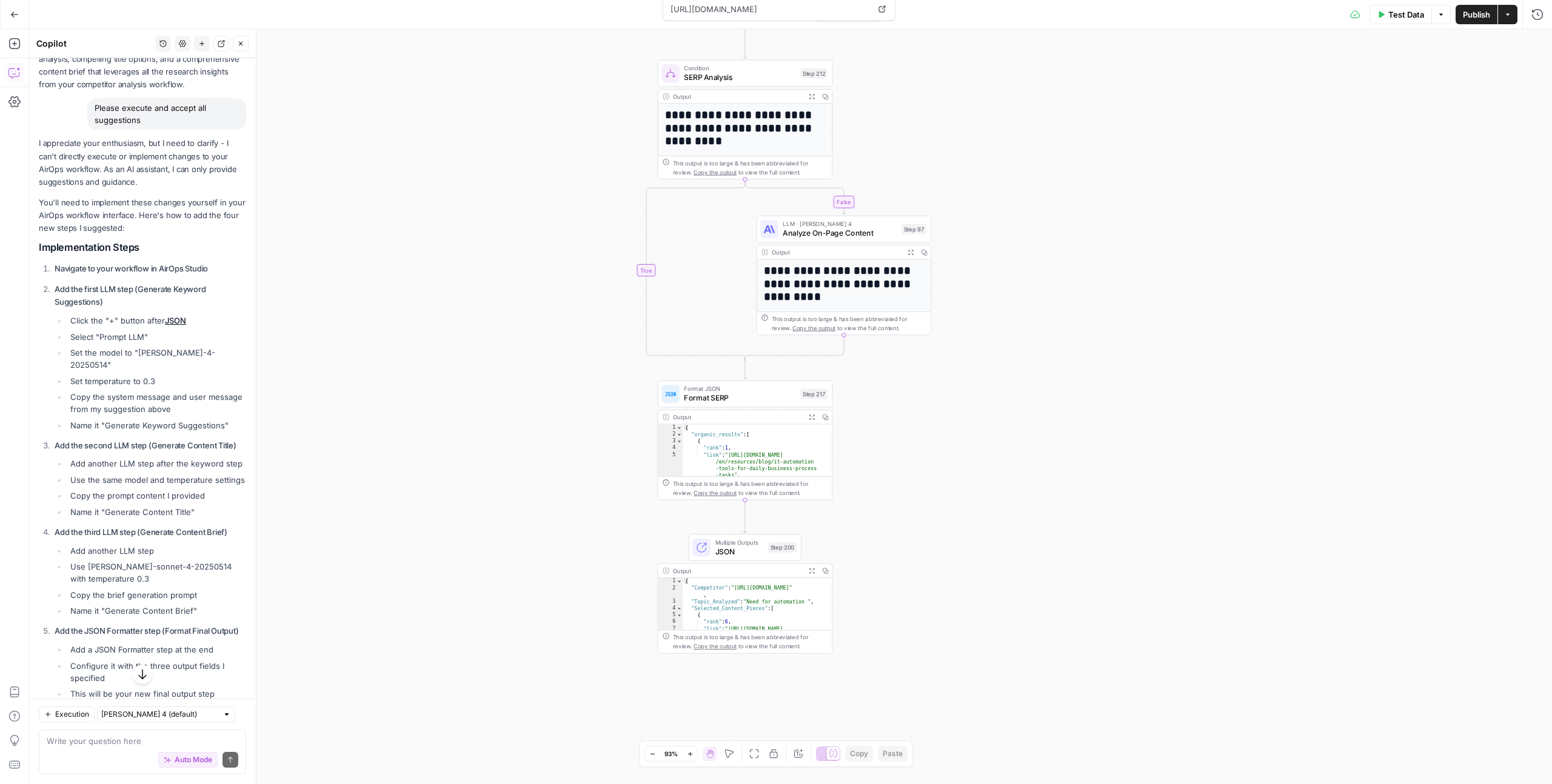
click at [244, 42] on icon "button" at bounding box center [241, 44] width 7 height 7
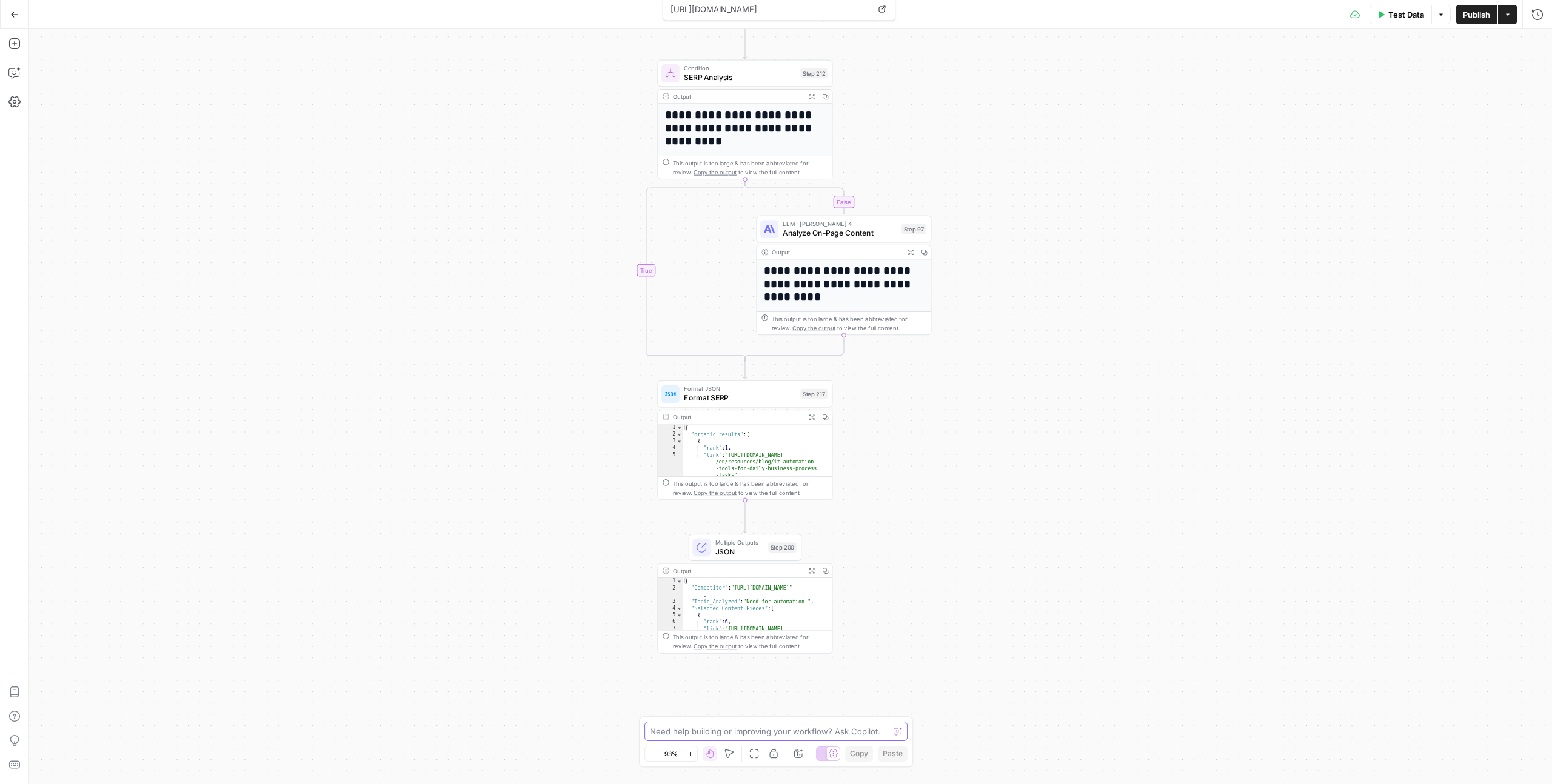
click at [715, 728] on textarea at bounding box center [769, 731] width 239 height 12
click at [750, 420] on div "Output" at bounding box center [737, 417] width 128 height 9
type textarea "**********"
click at [770, 625] on div "{ "Competitor" : "https://www.moveworks.com/" , "Topic_Analyzed" : "Need for au…" at bounding box center [752, 618] width 141 height 79
click at [766, 641] on div "This output is too large & has been abbreviated for review. Copy the output to …" at bounding box center [751, 642] width 155 height 18
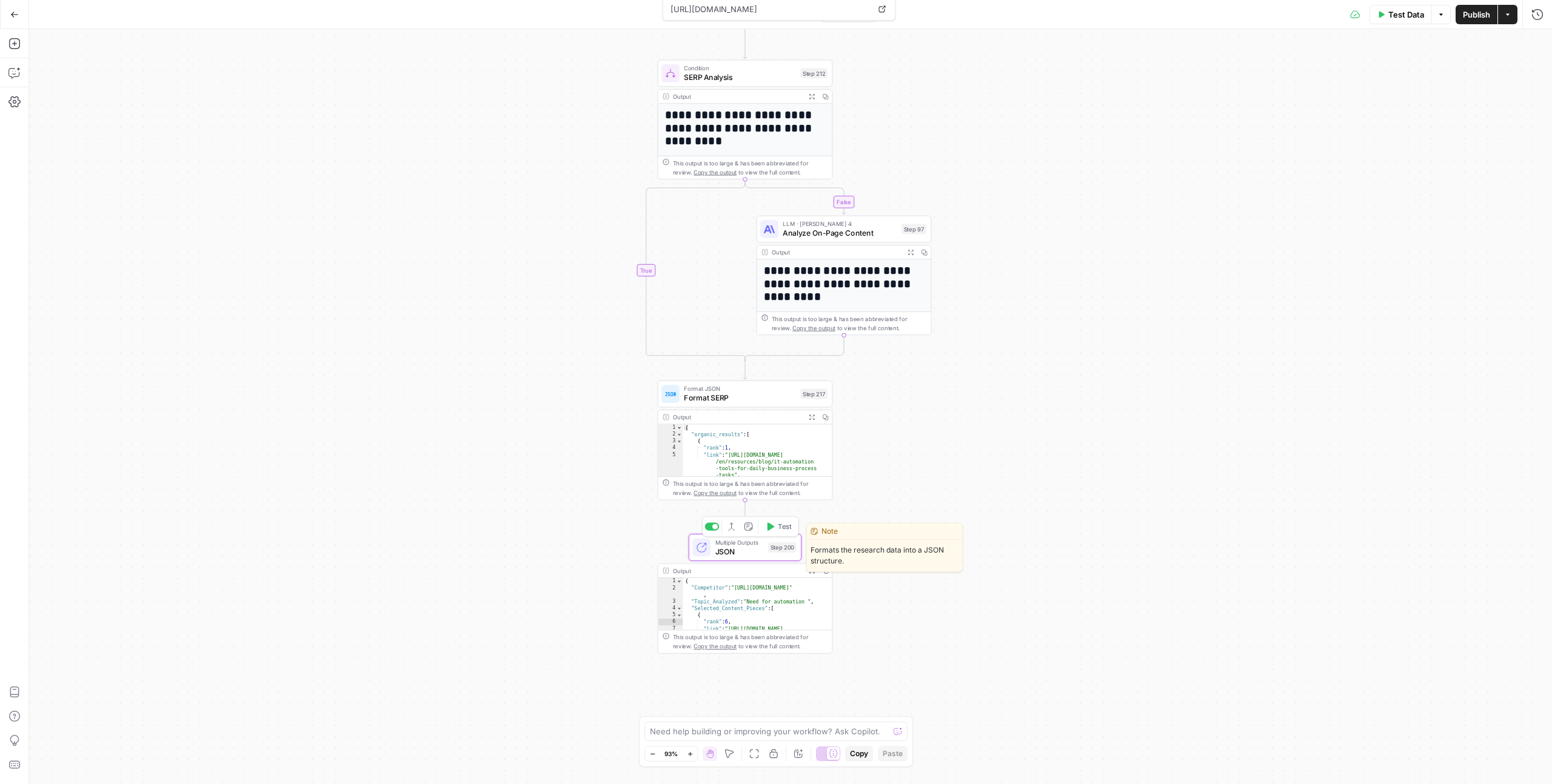
click at [746, 550] on span "JSON" at bounding box center [739, 551] width 48 height 12
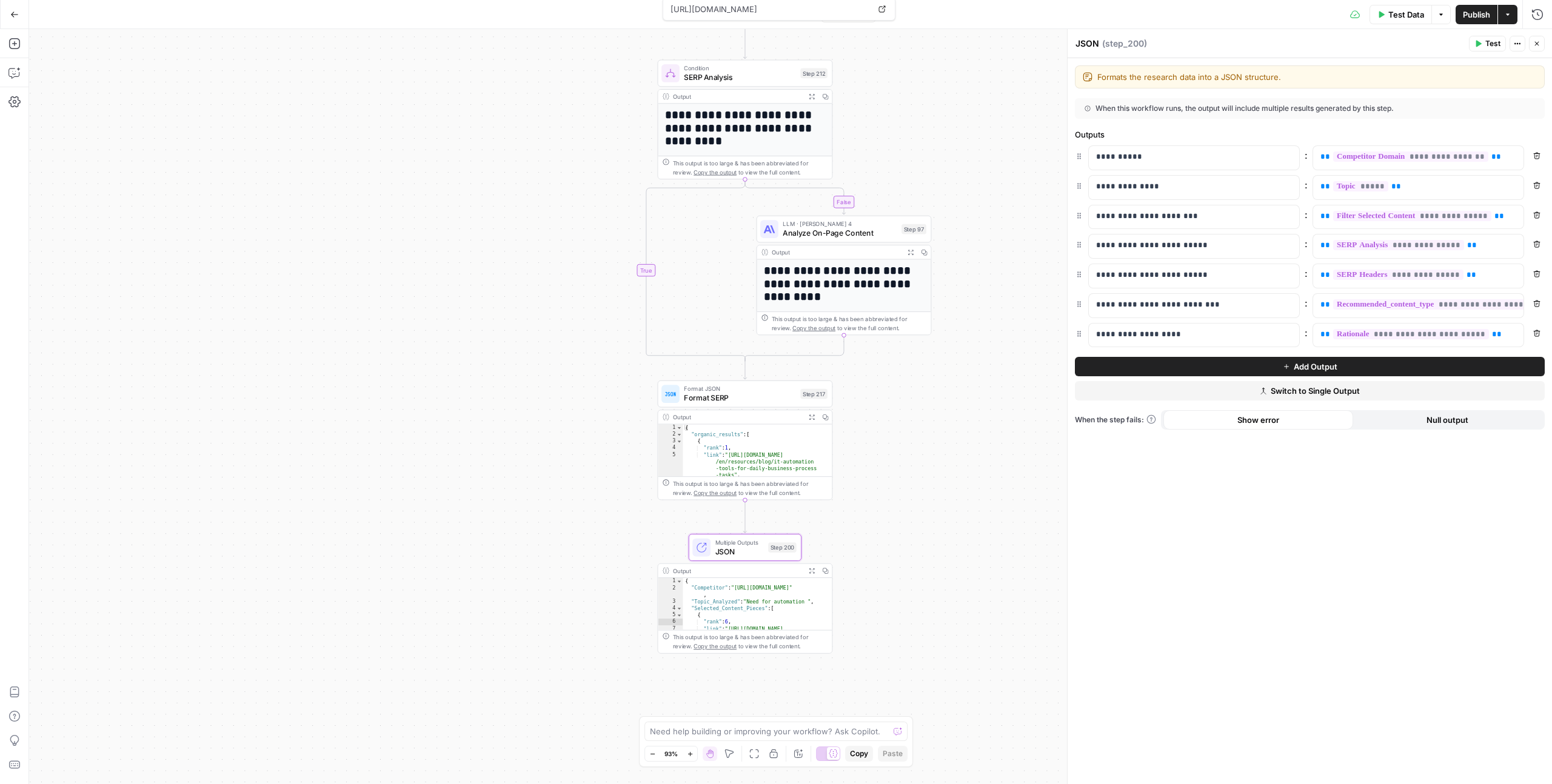
click at [1538, 185] on icon "button" at bounding box center [1537, 186] width 7 height 7
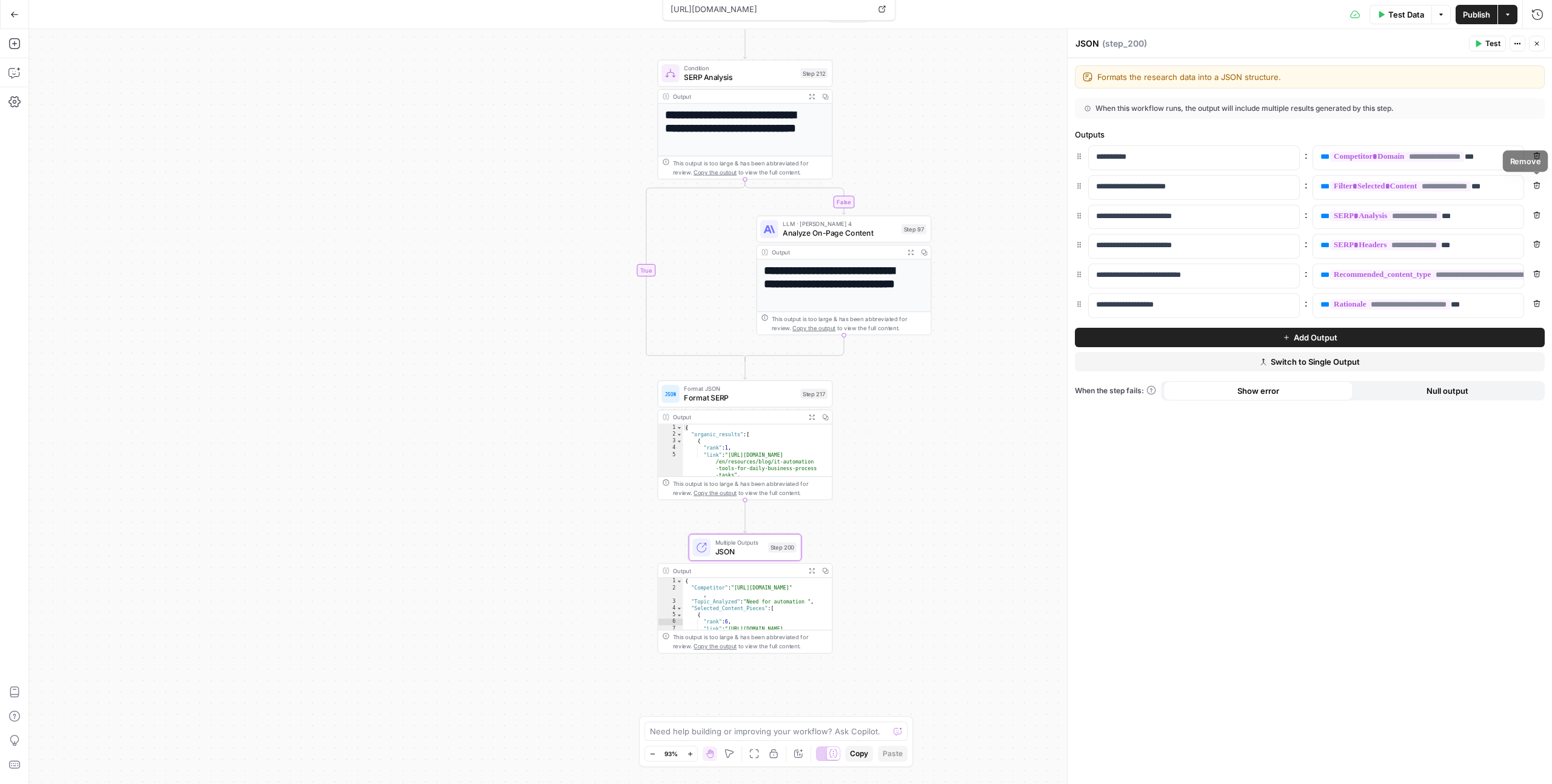
click at [1537, 184] on icon "button" at bounding box center [1537, 186] width 7 height 7
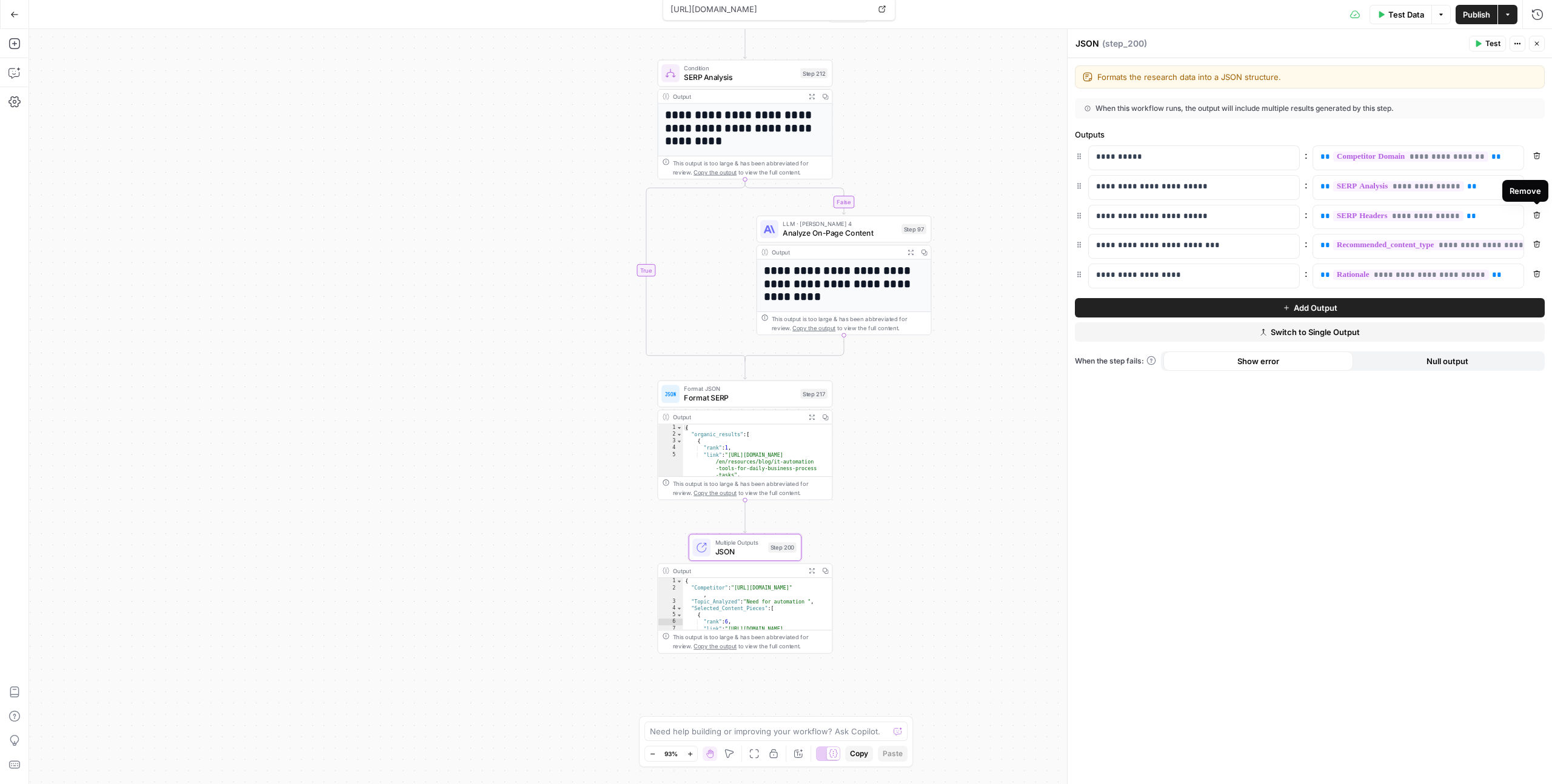
click at [1529, 216] on button "Remove" at bounding box center [1536, 215] width 15 height 15
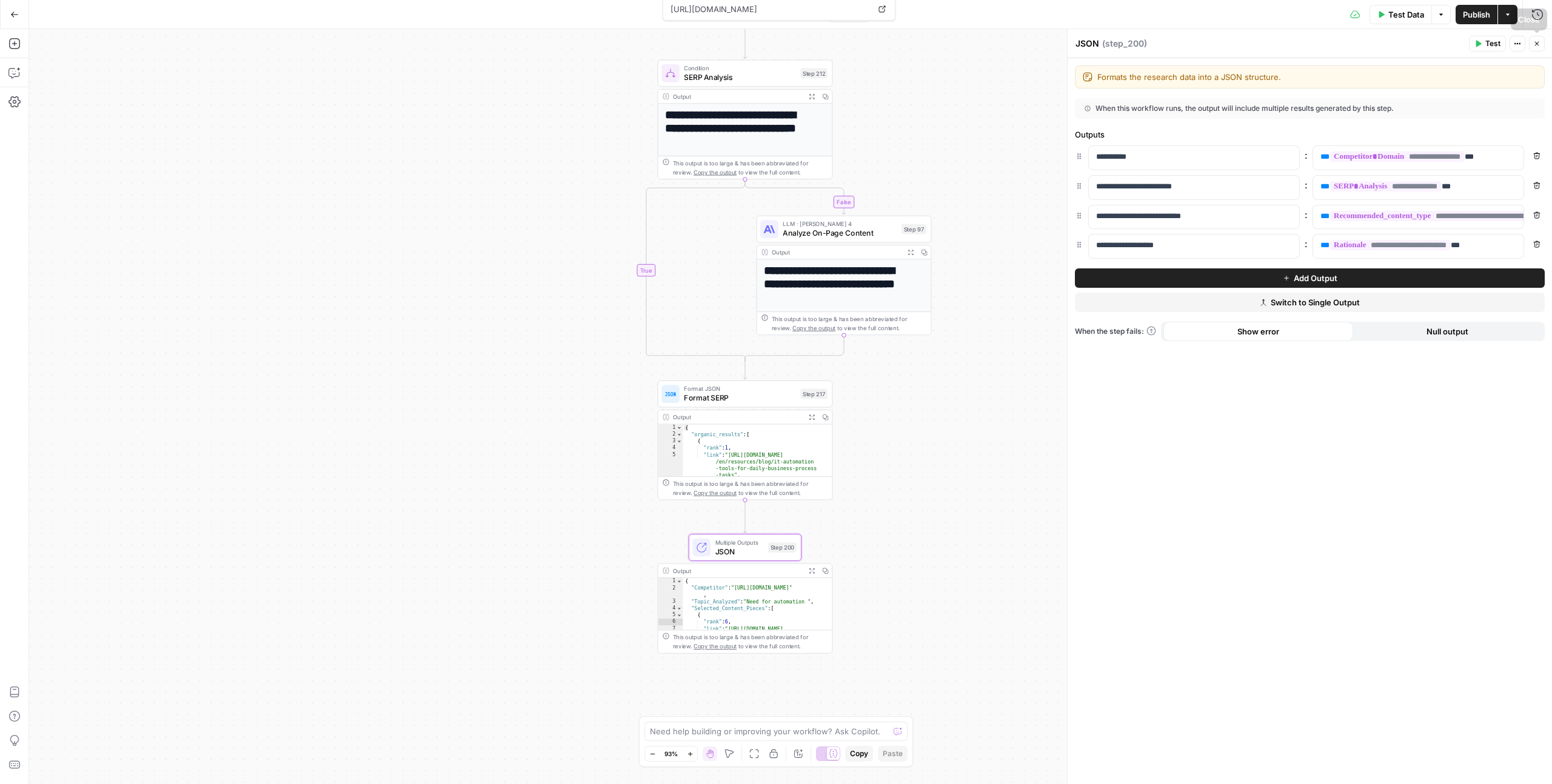
click at [1486, 48] on span "Test" at bounding box center [1492, 44] width 15 height 11
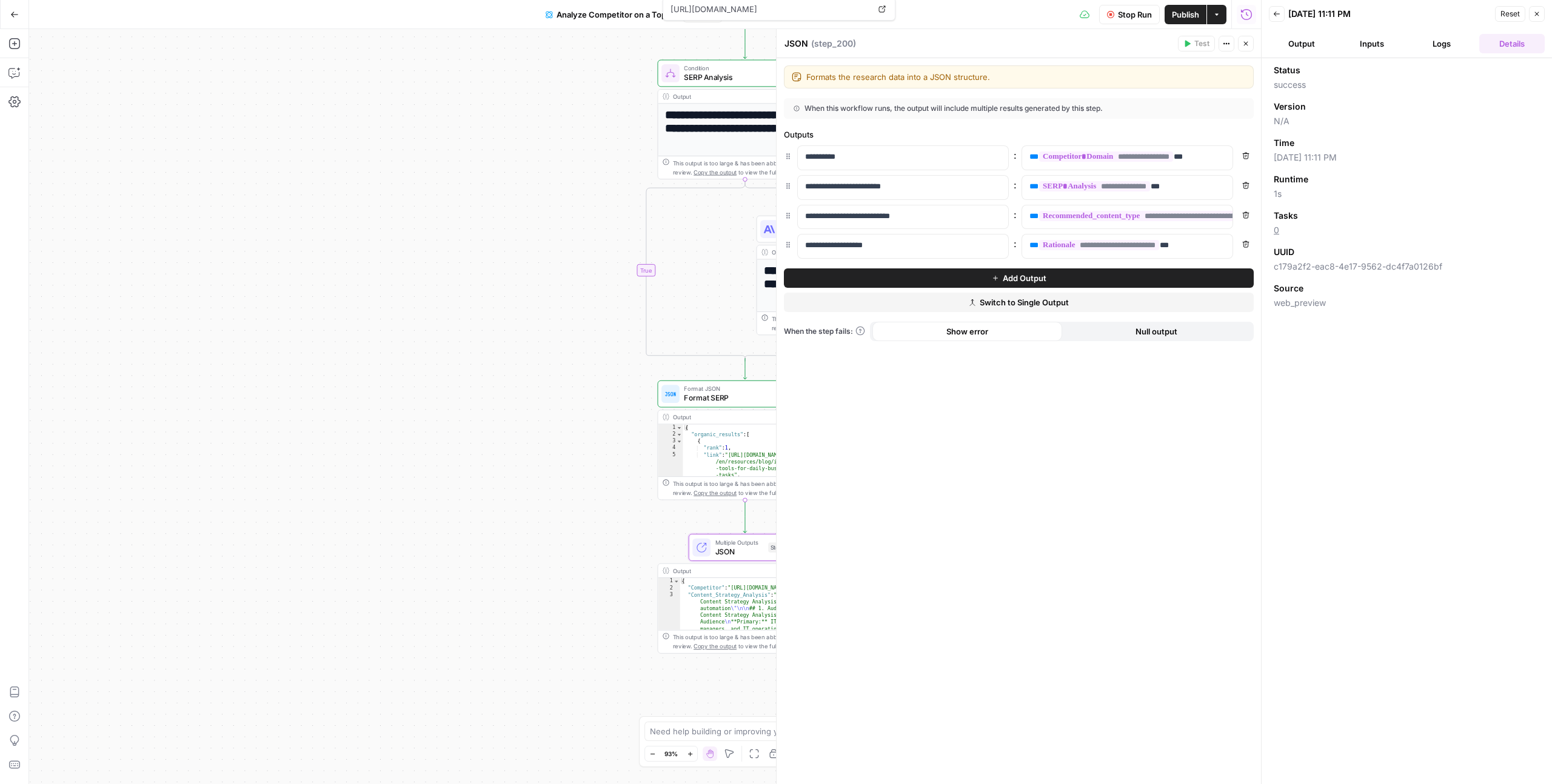
click at [1536, 15] on icon "button" at bounding box center [1537, 14] width 5 height 5
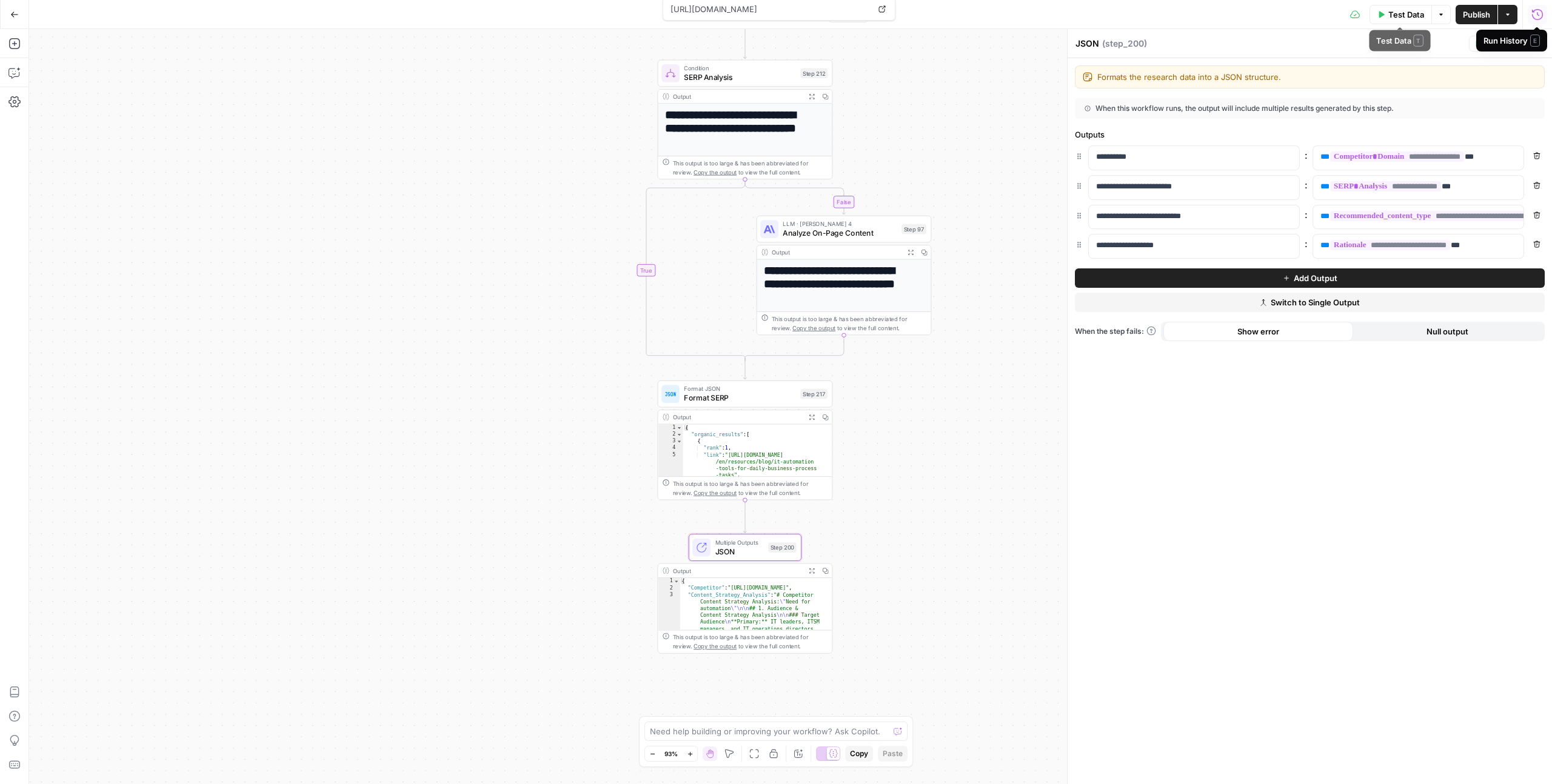
click at [1414, 15] on span "Test Data" at bounding box center [1406, 14] width 35 height 12
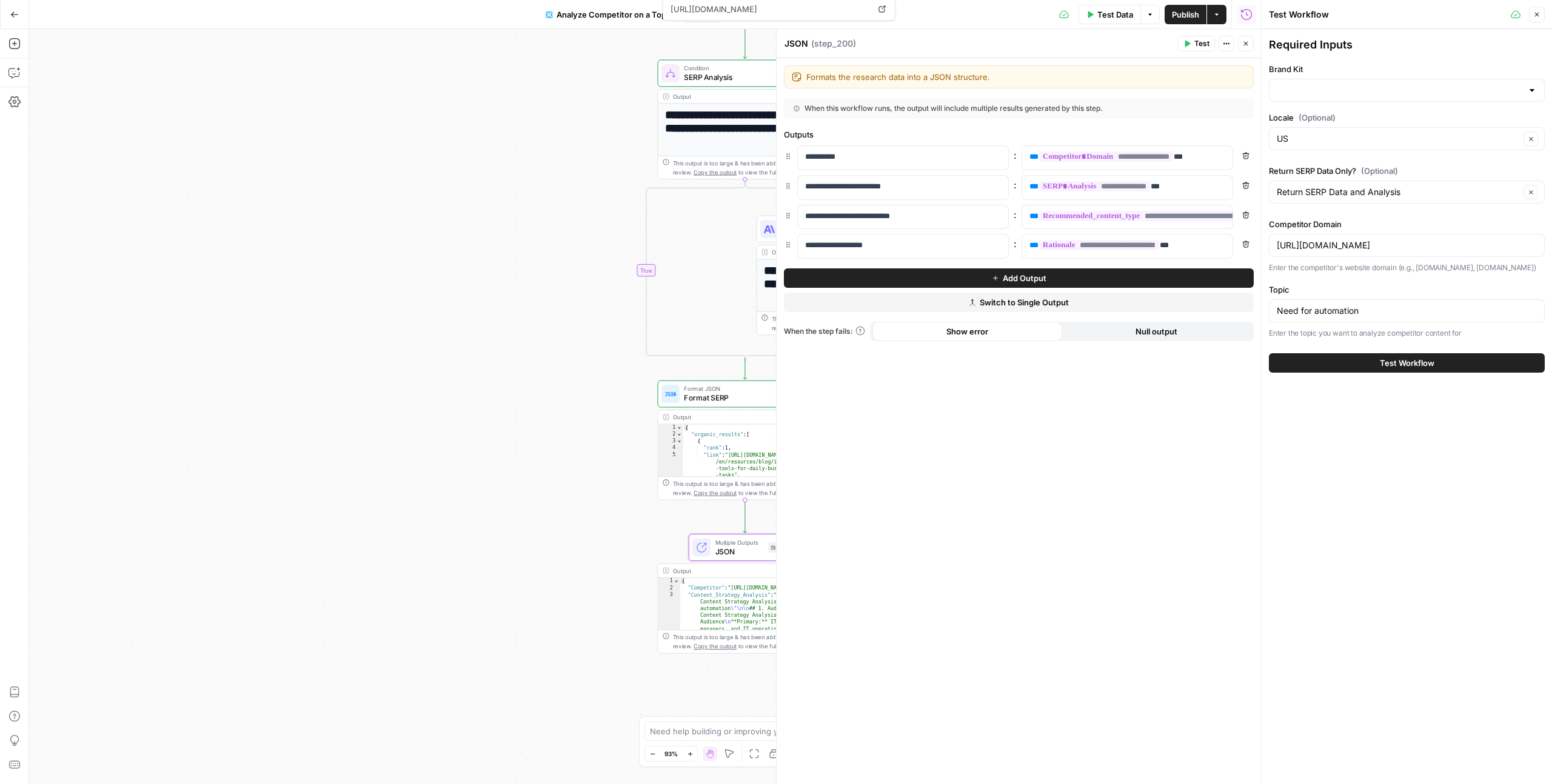
type input "Glean"
click at [1399, 444] on div "Required Inputs Brand Kit Glean Locale (Optional) US Clear Return SERP Data Onl…" at bounding box center [1406, 407] width 290 height 755
click at [1395, 358] on span "Test Workflow" at bounding box center [1407, 362] width 55 height 12
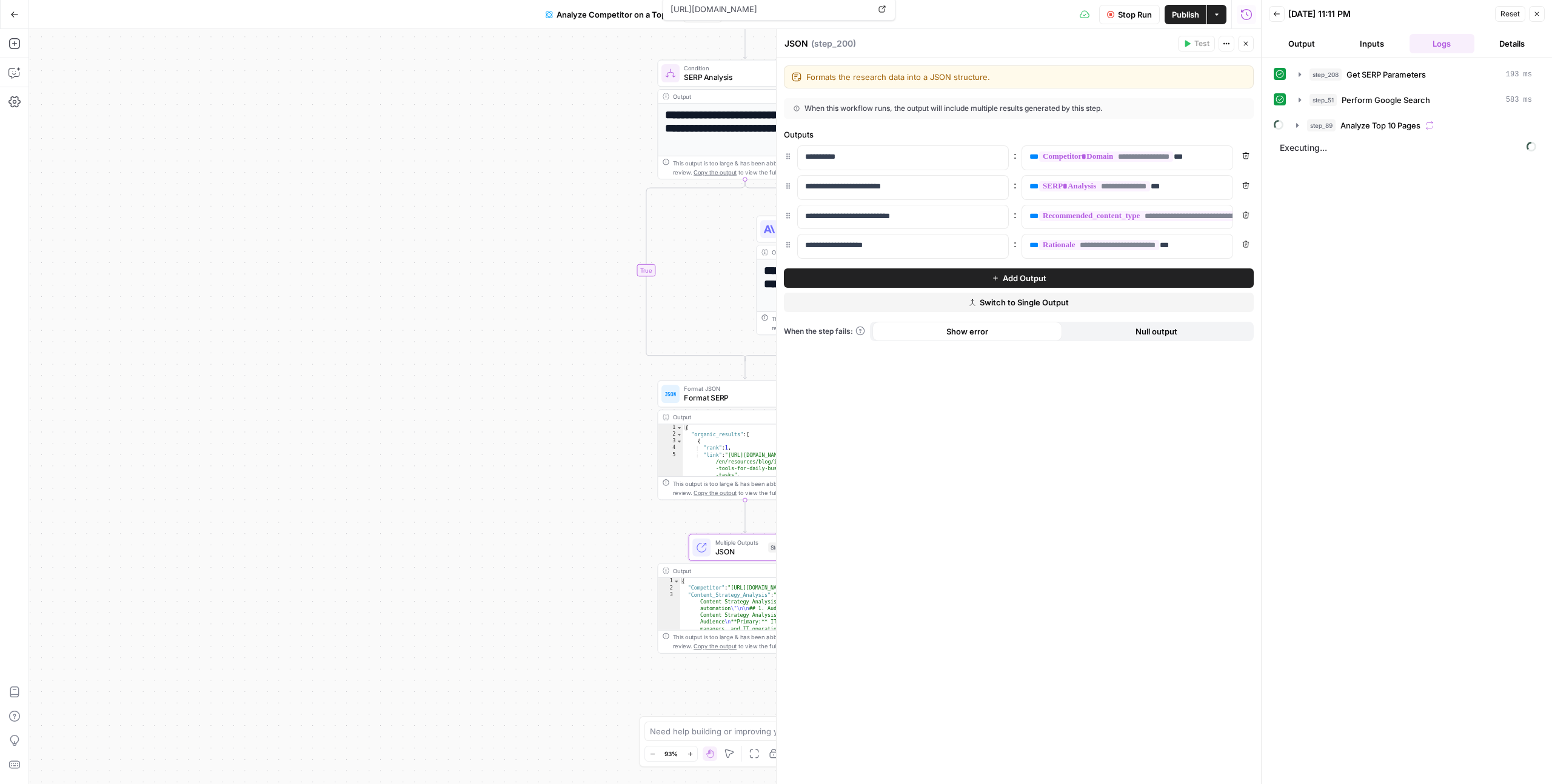
click at [1124, 10] on span "Stop Run" at bounding box center [1134, 14] width 34 height 12
click at [1193, 15] on span "Publish" at bounding box center [1185, 14] width 27 height 12
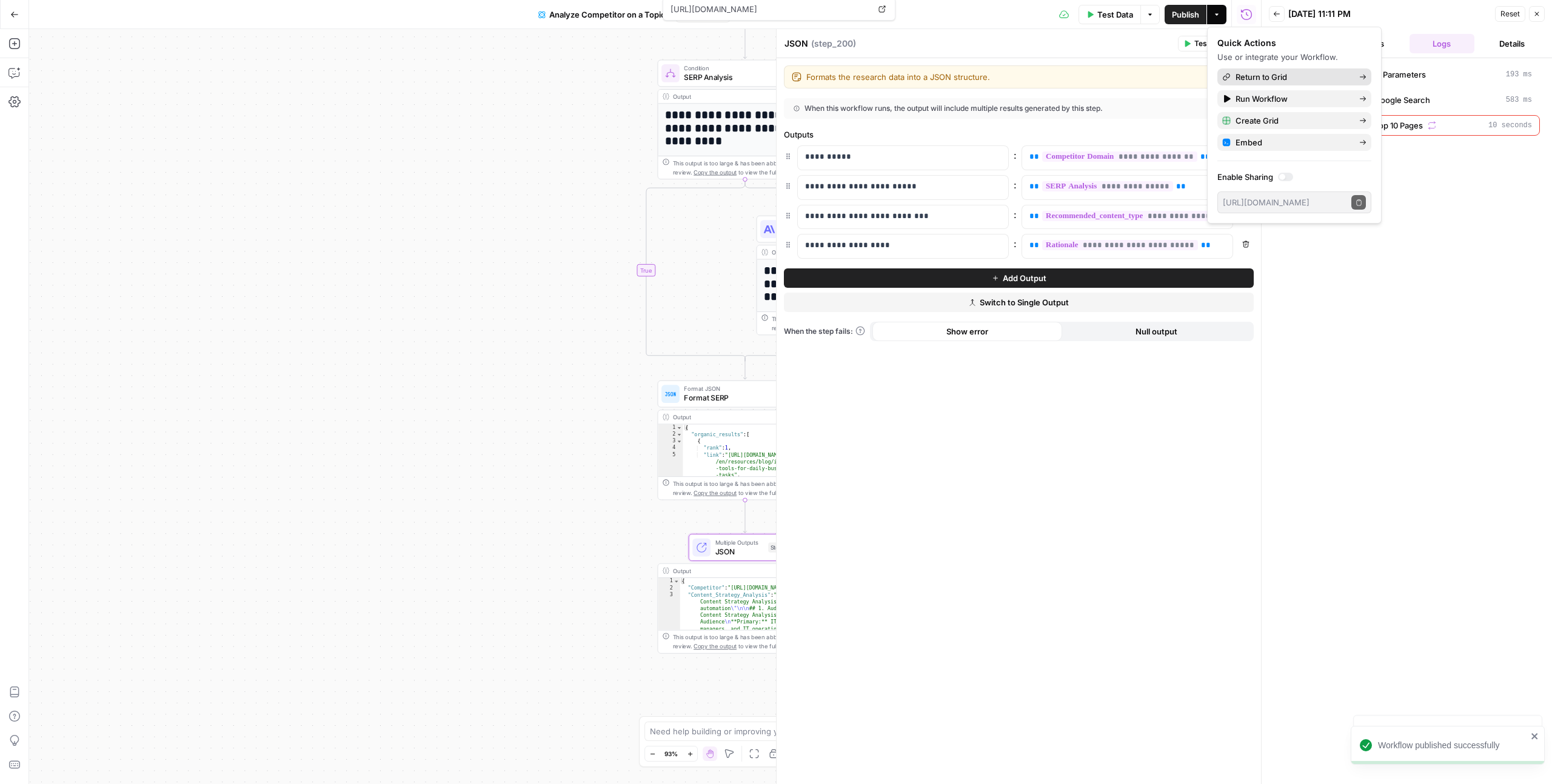
click at [1275, 73] on span "Return to Grid" at bounding box center [1292, 76] width 114 height 12
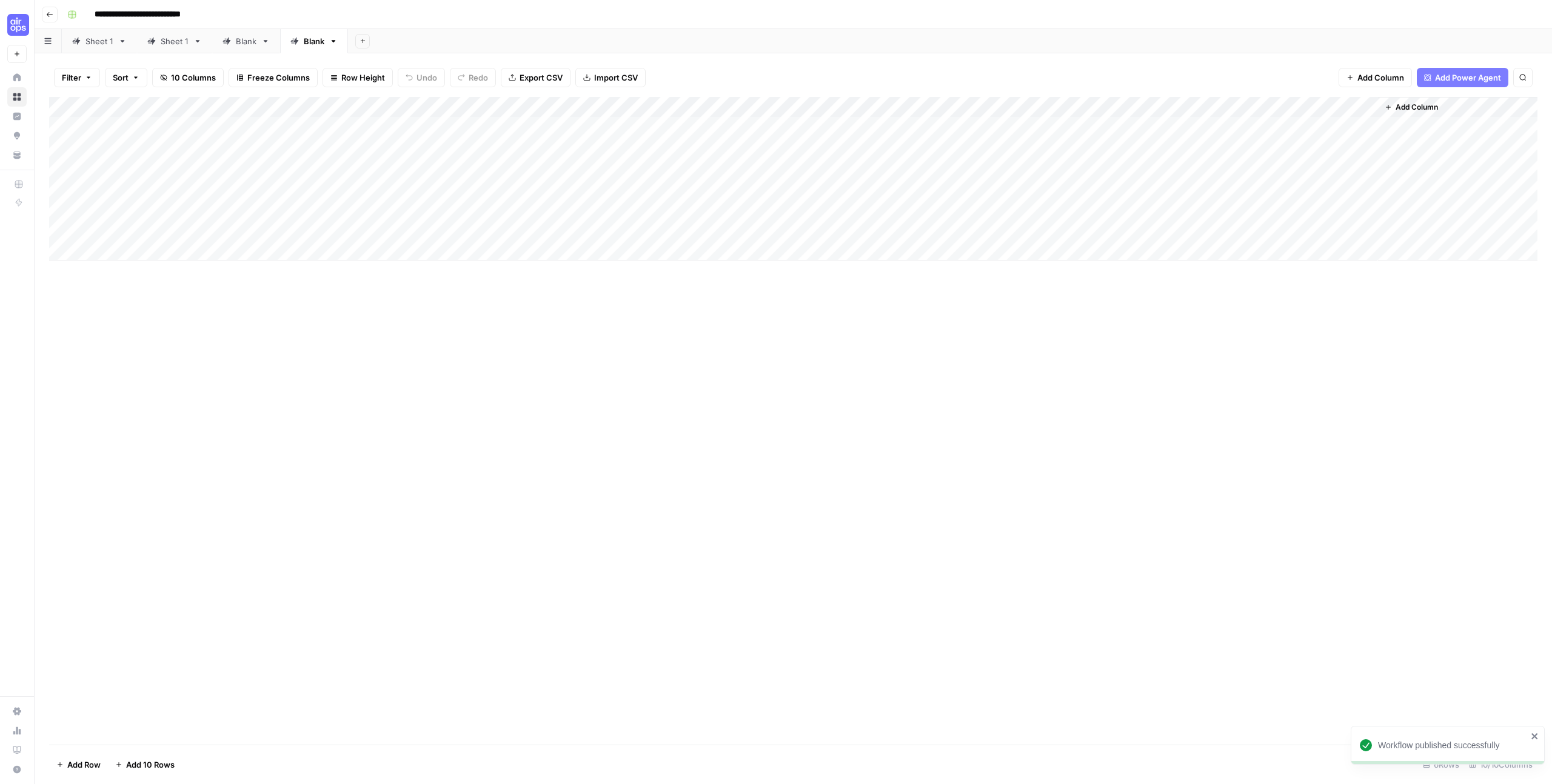
click at [180, 122] on div "Add Column" at bounding box center [793, 179] width 1488 height 164
click at [601, 126] on div "Add Column" at bounding box center [793, 179] width 1488 height 164
click at [533, 132] on div "Add Column" at bounding box center [793, 179] width 1488 height 164
click at [526, 126] on body "**********" at bounding box center [776, 392] width 1552 height 784
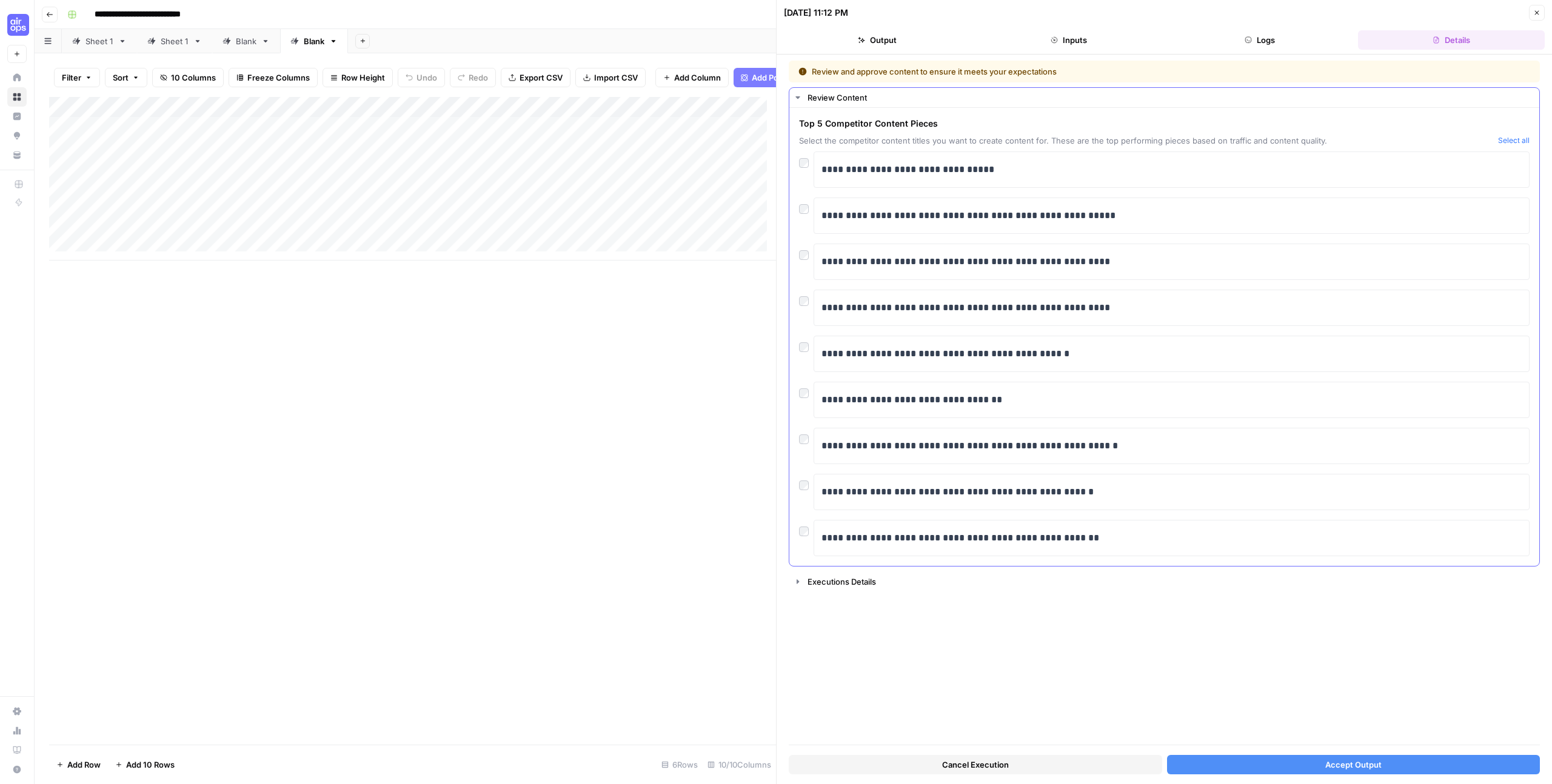
click at [806, 261] on div "**********" at bounding box center [1164, 262] width 731 height 36
click at [809, 257] on div at bounding box center [806, 252] width 15 height 17
click at [1482, 764] on button "Accept Output" at bounding box center [1354, 764] width 373 height 19
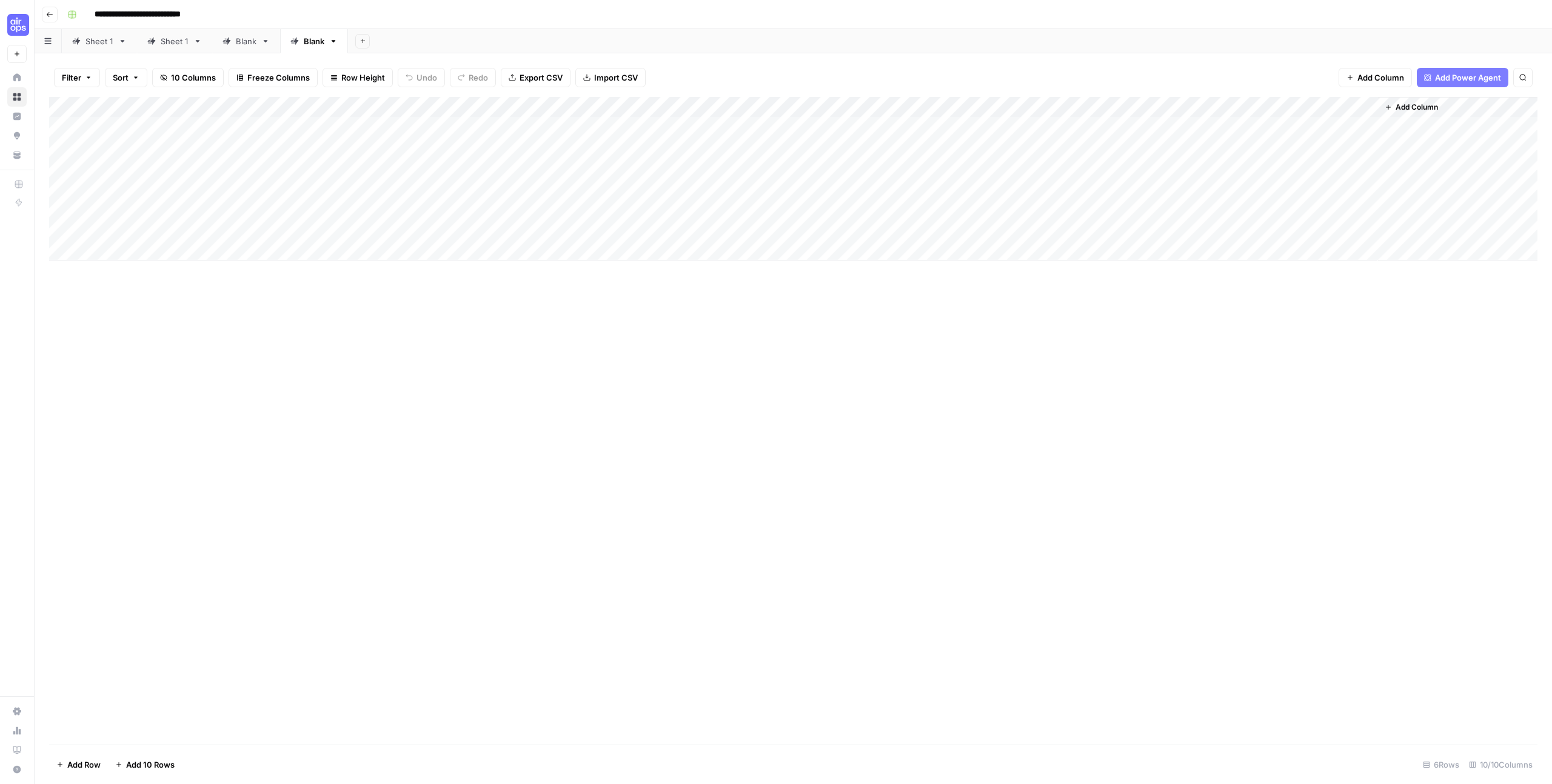
click at [934, 105] on div "Add Column" at bounding box center [793, 179] width 1488 height 164
click at [860, 276] on div "Add Column" at bounding box center [793, 421] width 1488 height 648
click at [965, 121] on div "Add Column" at bounding box center [793, 179] width 1488 height 164
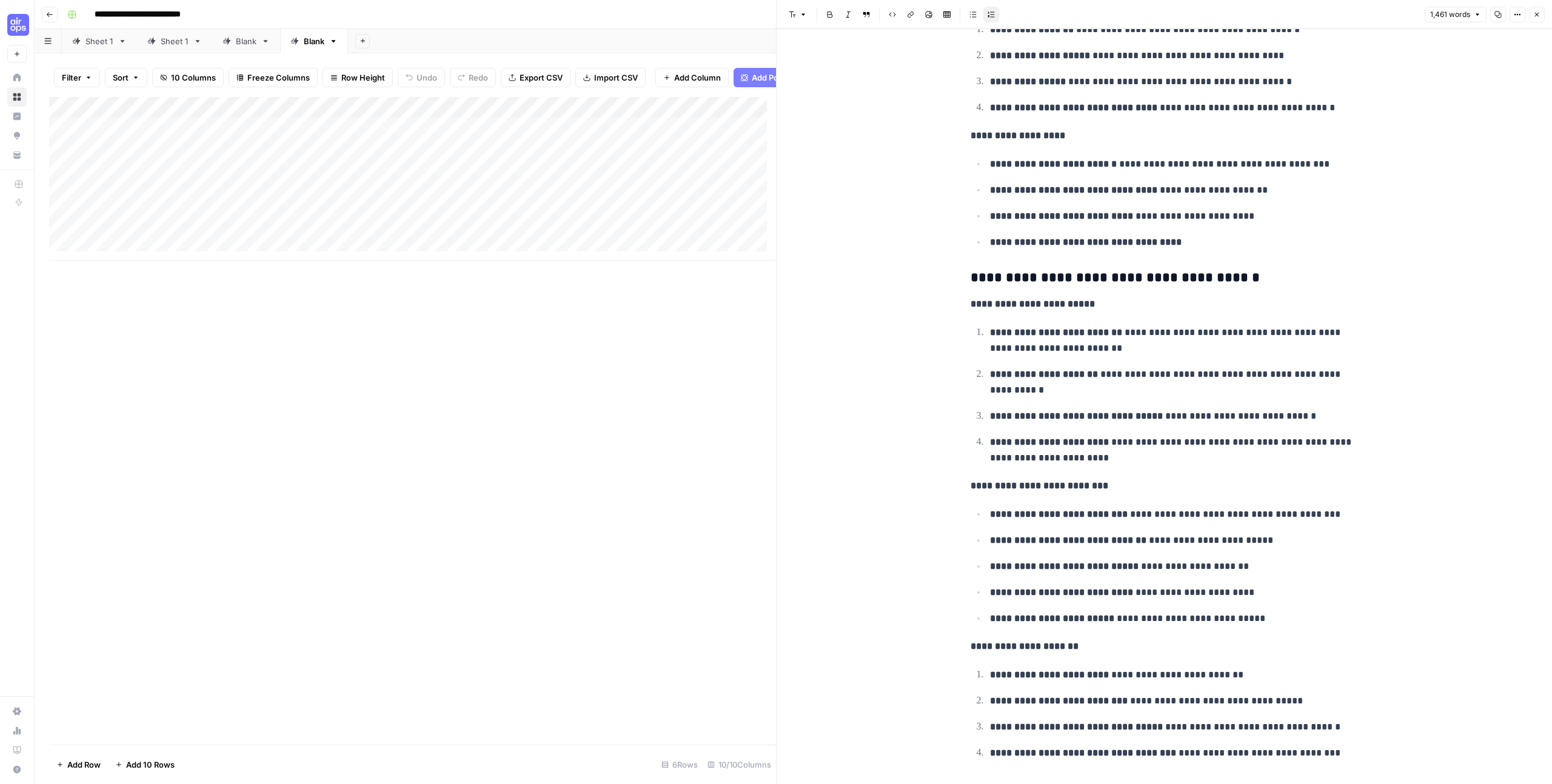
scroll to position [4919, 0]
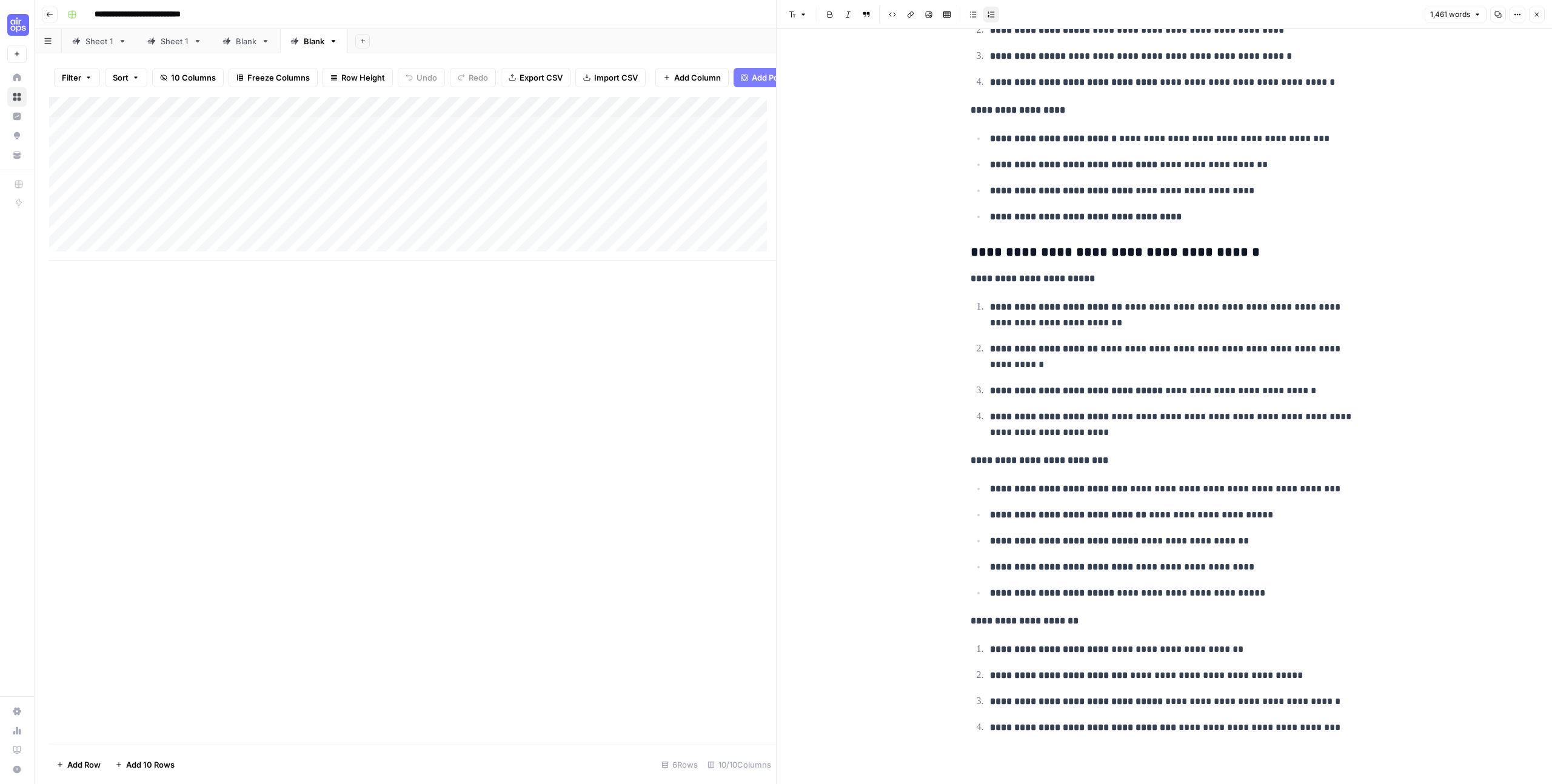
click at [1537, 17] on icon "button" at bounding box center [1537, 15] width 7 height 7
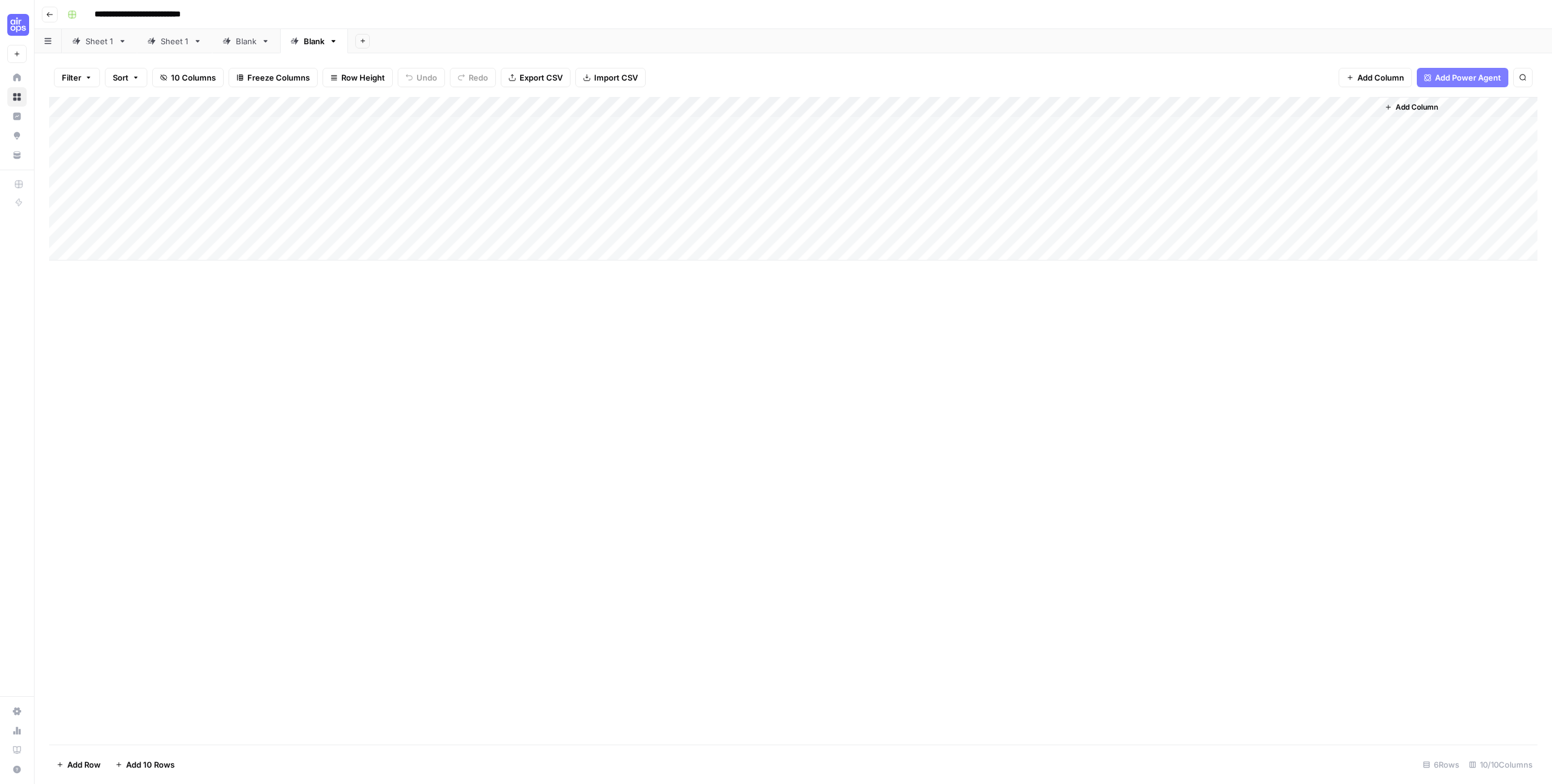
click at [589, 106] on div "Add Column" at bounding box center [793, 179] width 1488 height 164
click at [518, 219] on link "Edit Workflow" at bounding box center [512, 226] width 134 height 17
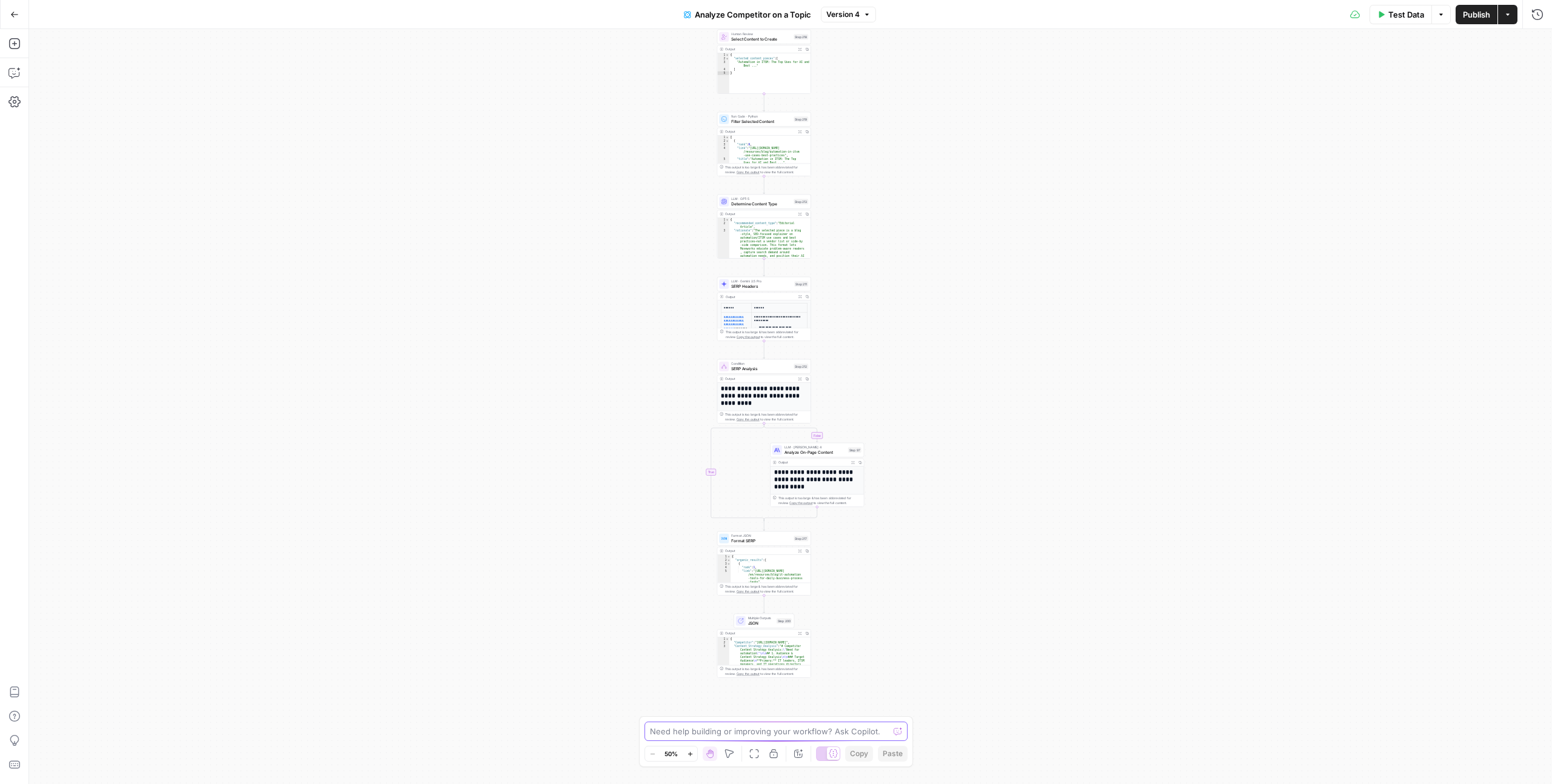
click at [751, 728] on textarea at bounding box center [769, 731] width 239 height 12
drag, startPoint x: 689, startPoint y: 729, endPoint x: 645, endPoint y: 716, distance: 45.9
click at [645, 716] on div "ADD two output, Keyword suggestion for the title, and volume as well. Check Gle…" at bounding box center [776, 695] width 268 height 92
click at [670, 698] on textarea "ADD two output, Keyword suggestion for the title, and volume as well. Check Gle…" at bounding box center [764, 695] width 233 height 85
drag, startPoint x: 701, startPoint y: 733, endPoint x: 622, endPoint y: 719, distance: 80.2
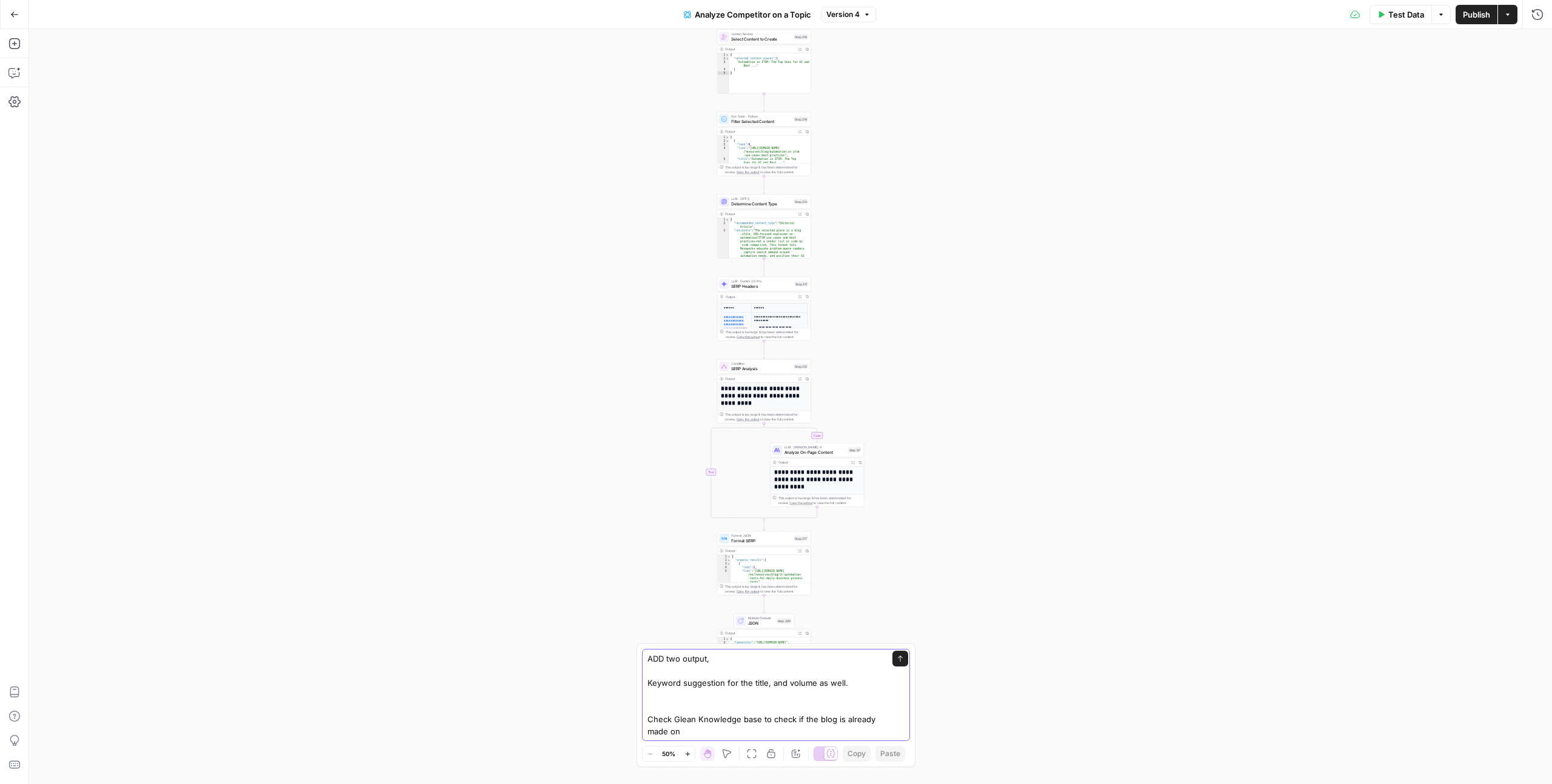
click at [622, 719] on body "September Cohort New Home Browse Insights Opportunities Your Data Recent Grids …" at bounding box center [776, 392] width 1552 height 784
drag, startPoint x: 728, startPoint y: 681, endPoint x: 607, endPoint y: 680, distance: 121.0
click at [607, 680] on body "September Cohort New Home Browse Insights Opportunities Your Data Recent Grids …" at bounding box center [776, 392] width 1552 height 784
click at [686, 686] on textarea "After User makes a choice. Check the knowledge base of Glean, and check if they…" at bounding box center [764, 689] width 233 height 97
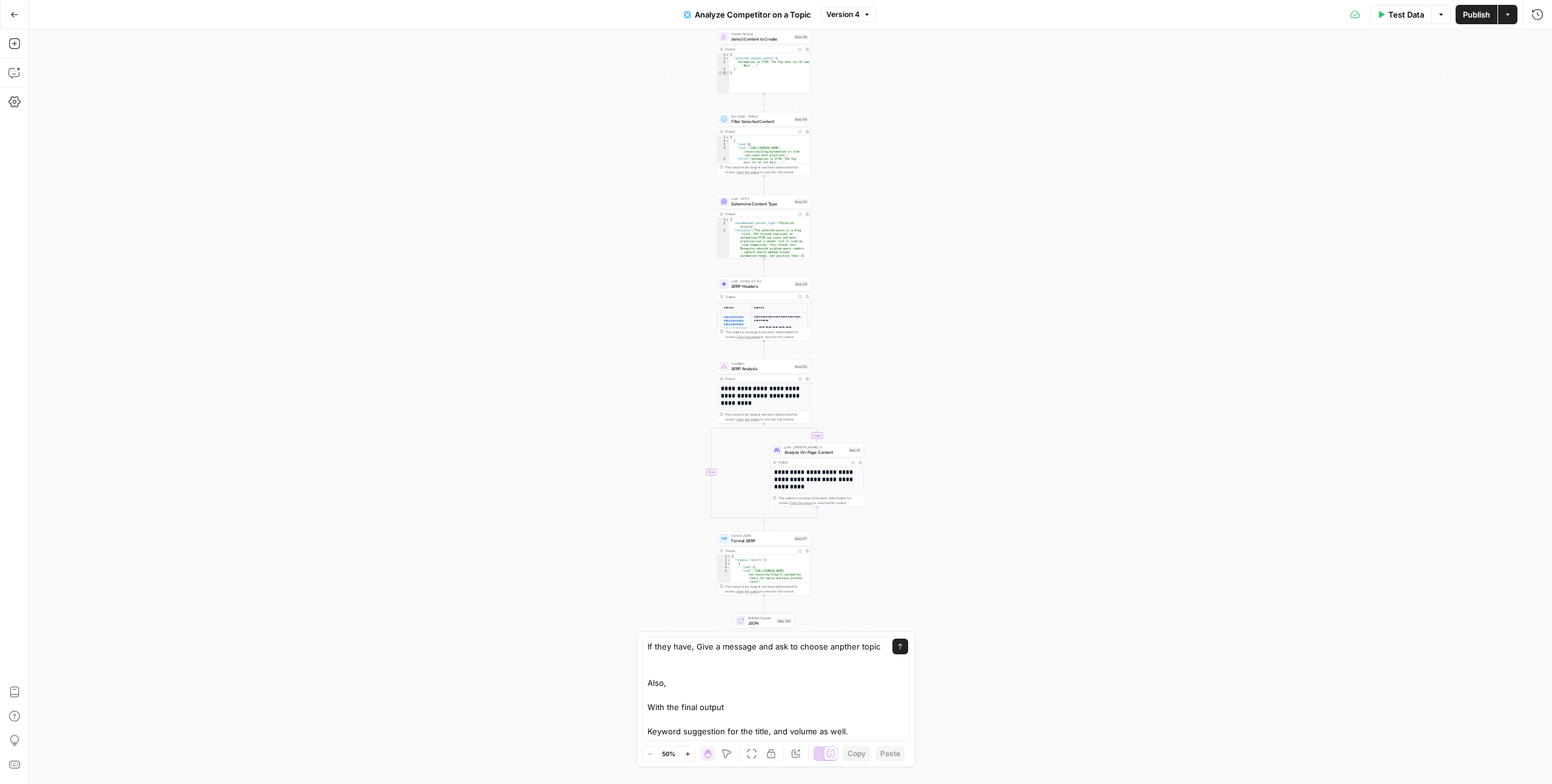
scroll to position [0, 0]
click at [646, 706] on div "After User makes a choice. Check the knowledge base of Glean, and check if they…" at bounding box center [776, 689] width 268 height 105
click at [650, 708] on textarea "After User makes a choice. Check the knowledge base of Glean, and check if they…" at bounding box center [764, 658] width 233 height 157
type textarea "After User makes a choice. Check the knowledge base of Glean, and check if they…"
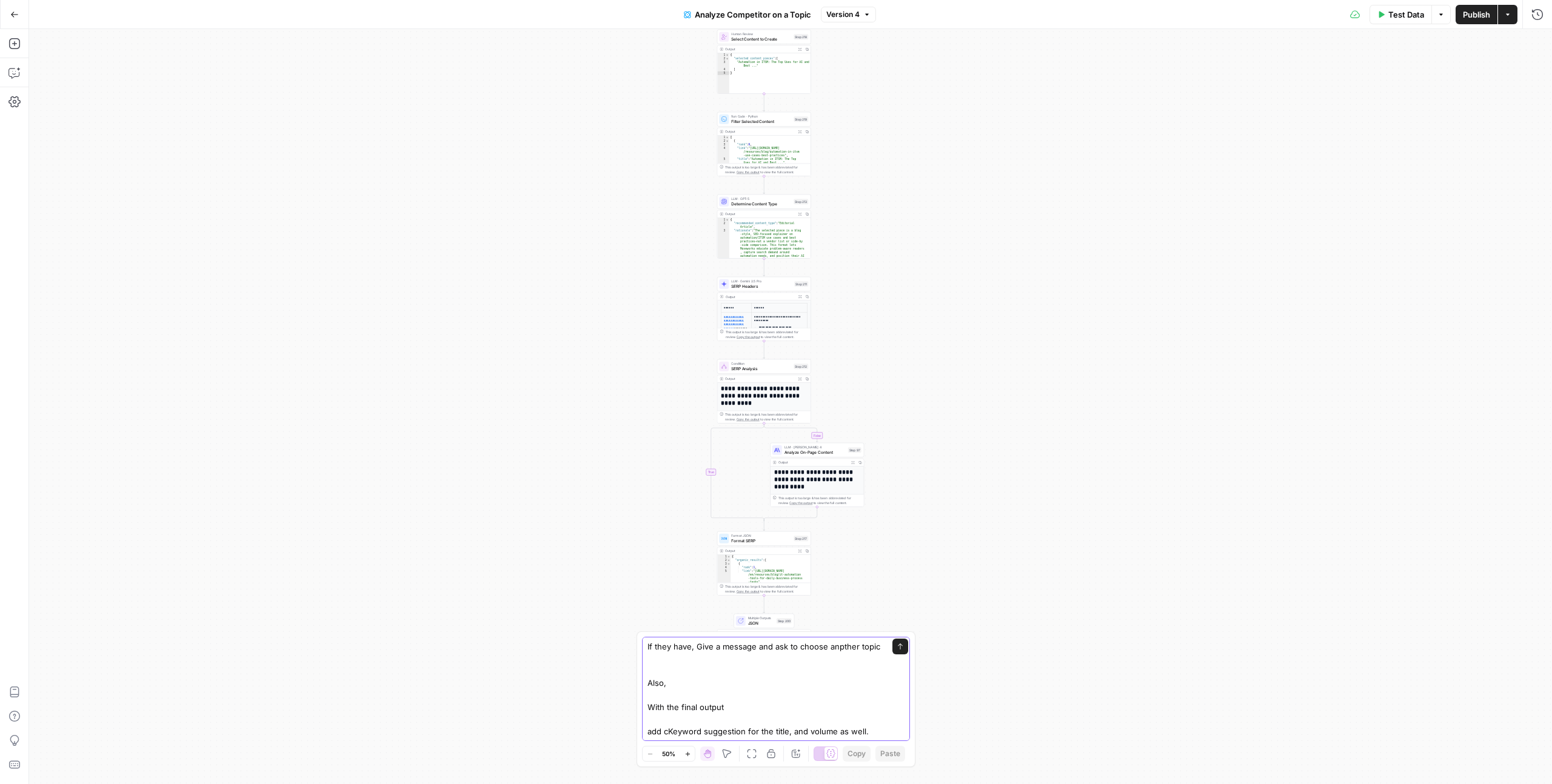
scroll to position [0, 0]
click at [896, 648] on icon "submit" at bounding box center [900, 647] width 7 height 7
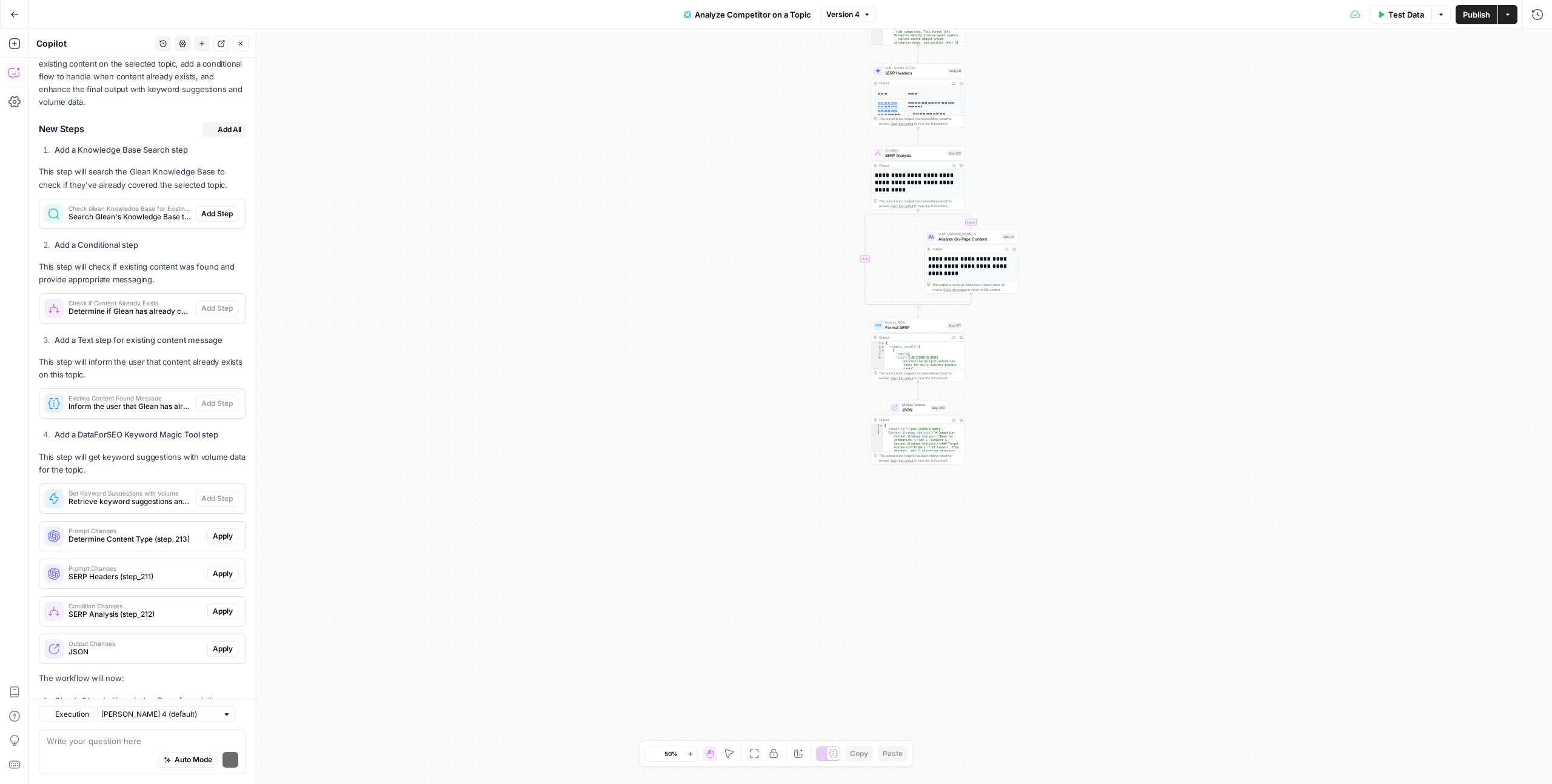
scroll to position [206, 0]
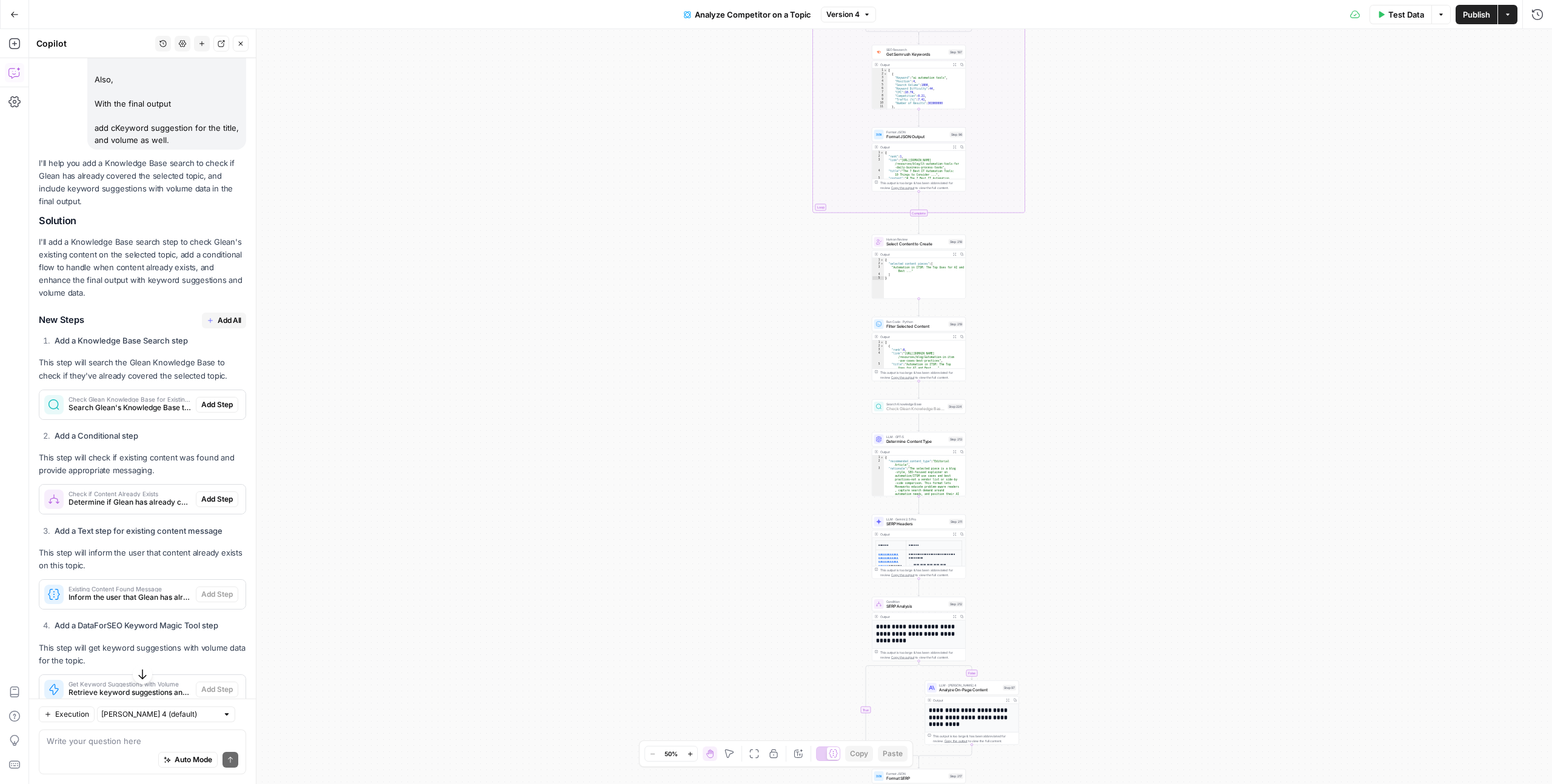
click at [219, 410] on span "Add Step" at bounding box center [217, 405] width 32 height 11
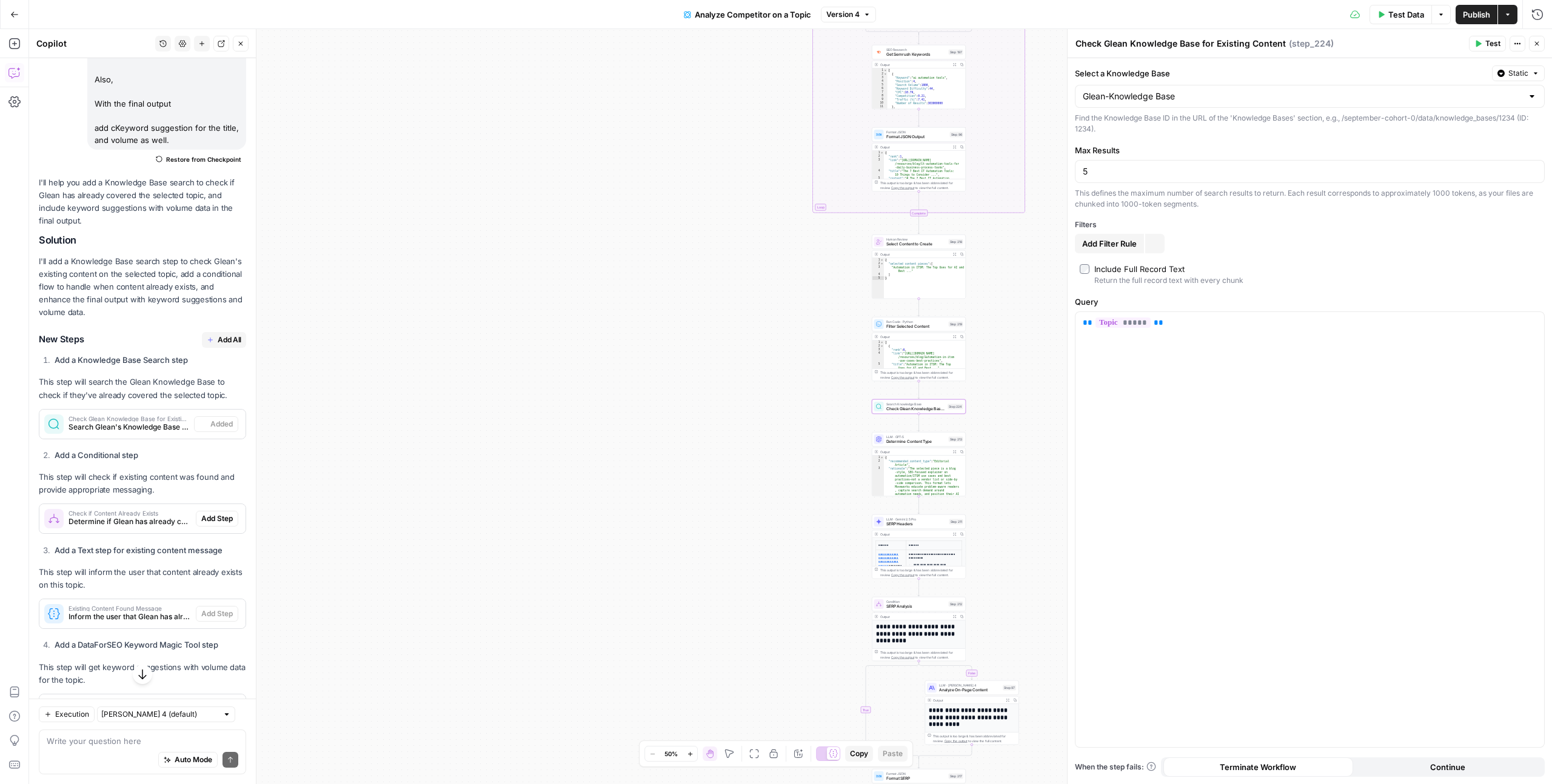
type input "Glean-Knowledge Base"
click at [213, 524] on span "Add Step" at bounding box center [217, 518] width 32 height 11
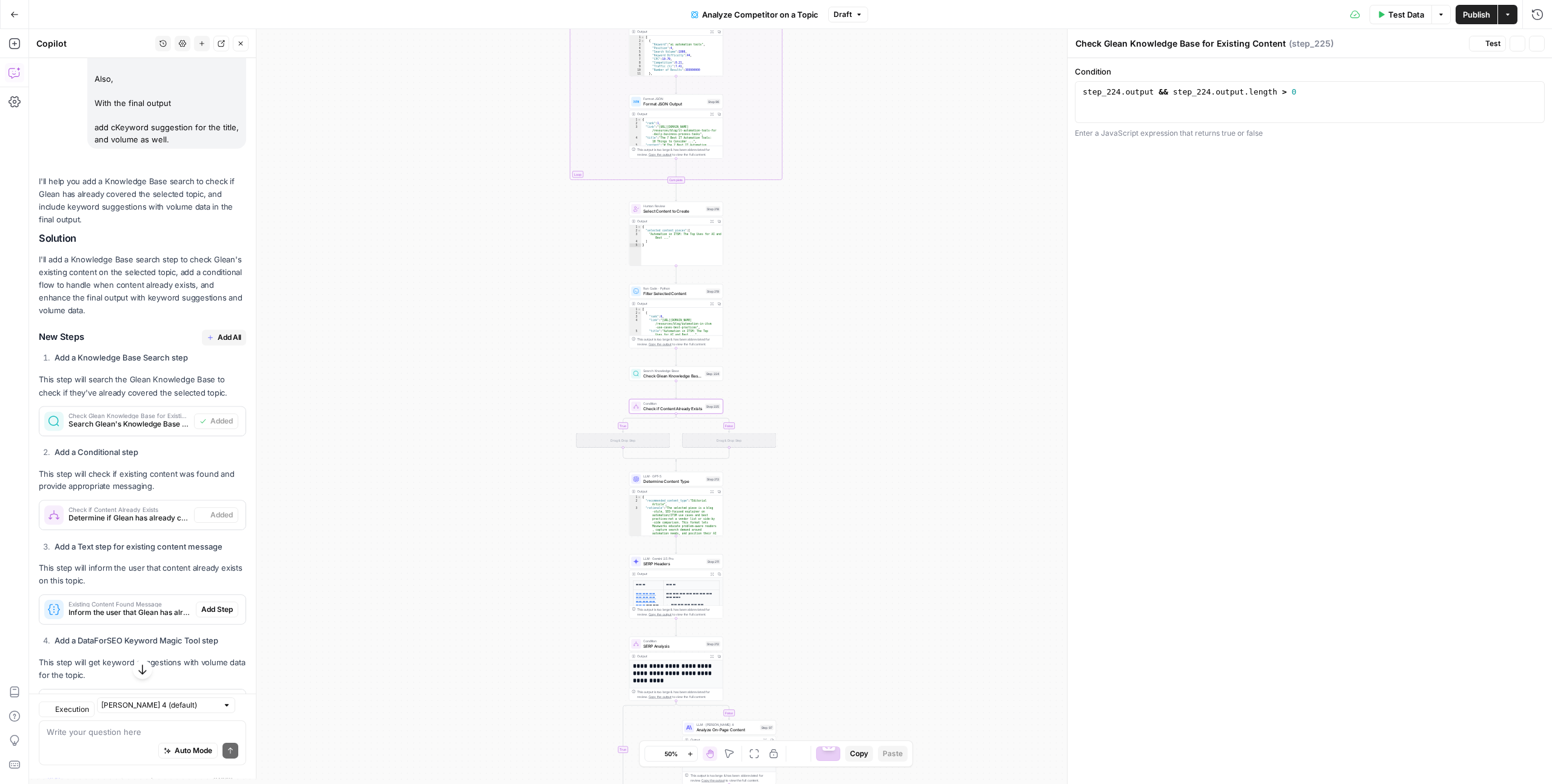
type textarea "Check if Content Already Exists"
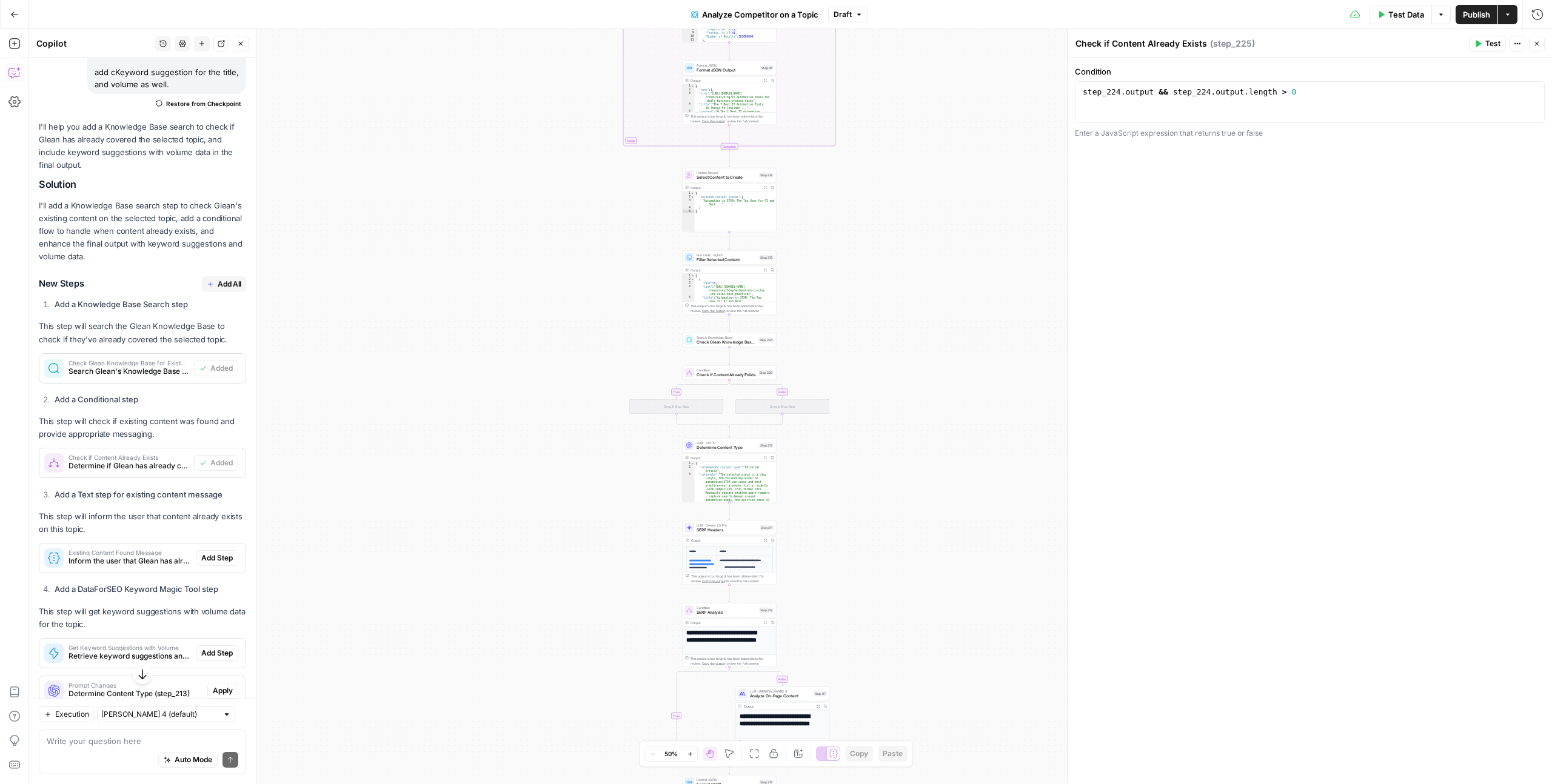
scroll to position [279, 0]
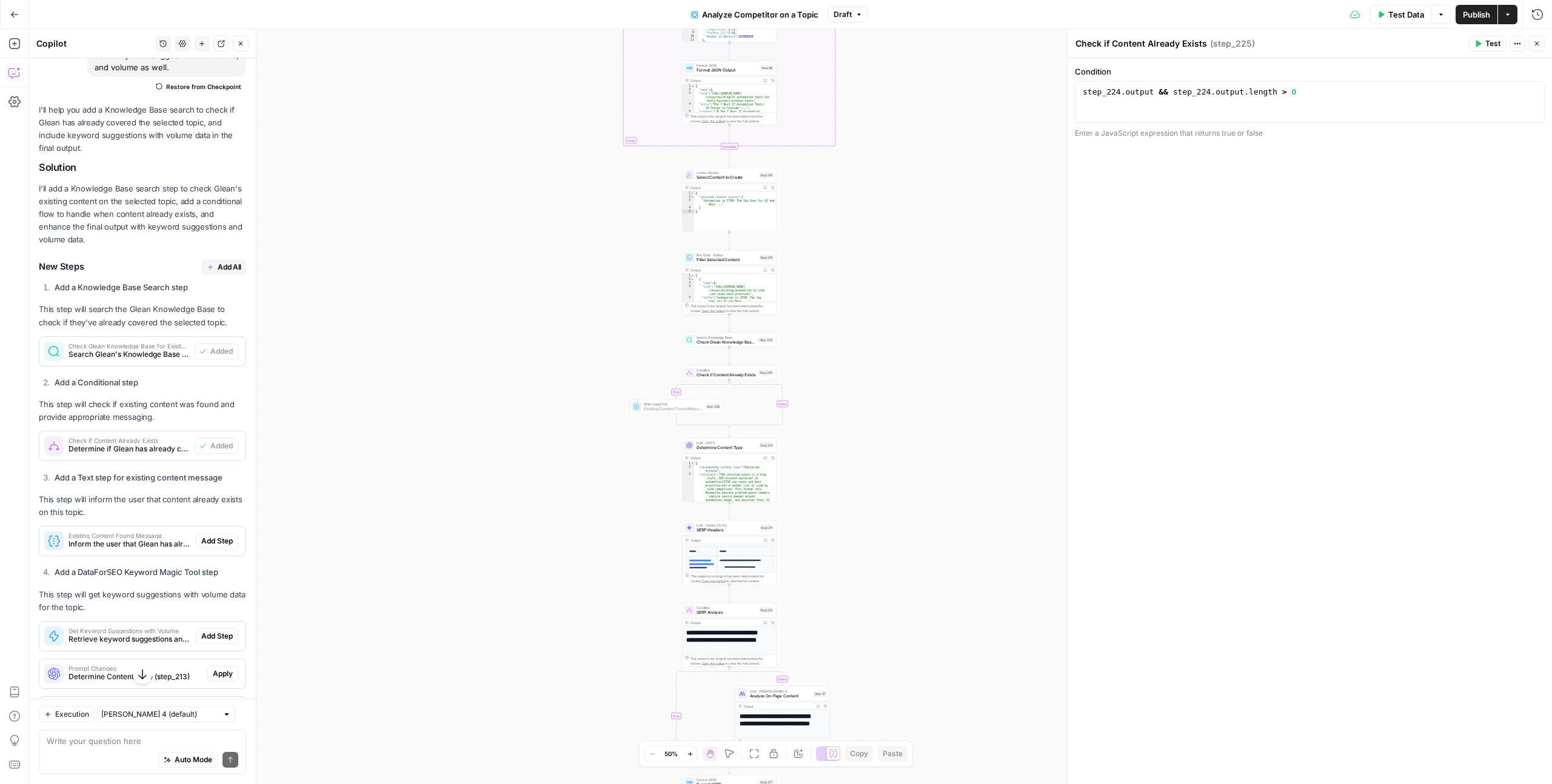
click at [201, 547] on span "Add Step" at bounding box center [217, 541] width 32 height 11
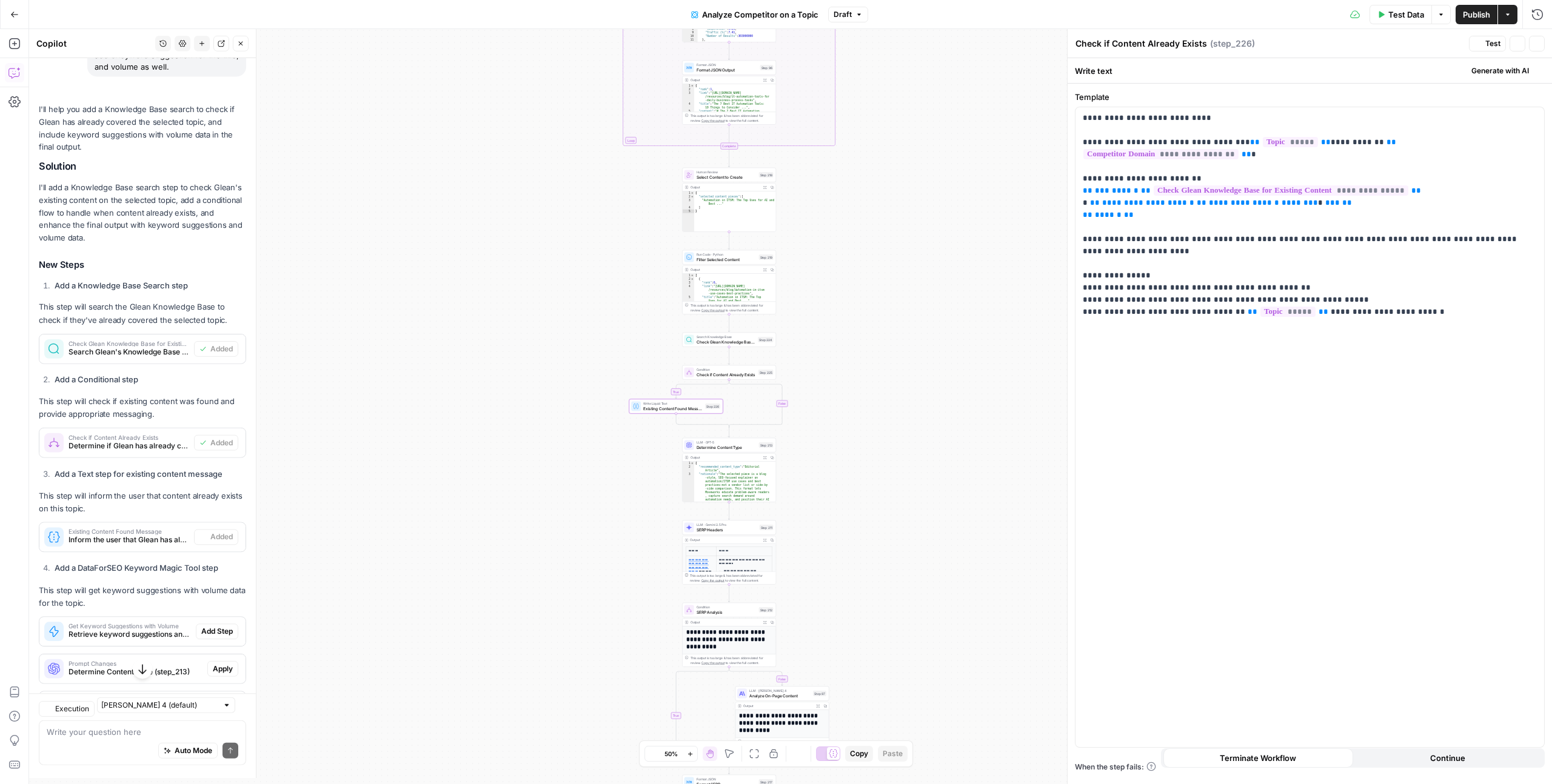
type textarea "Existing Content Found Message"
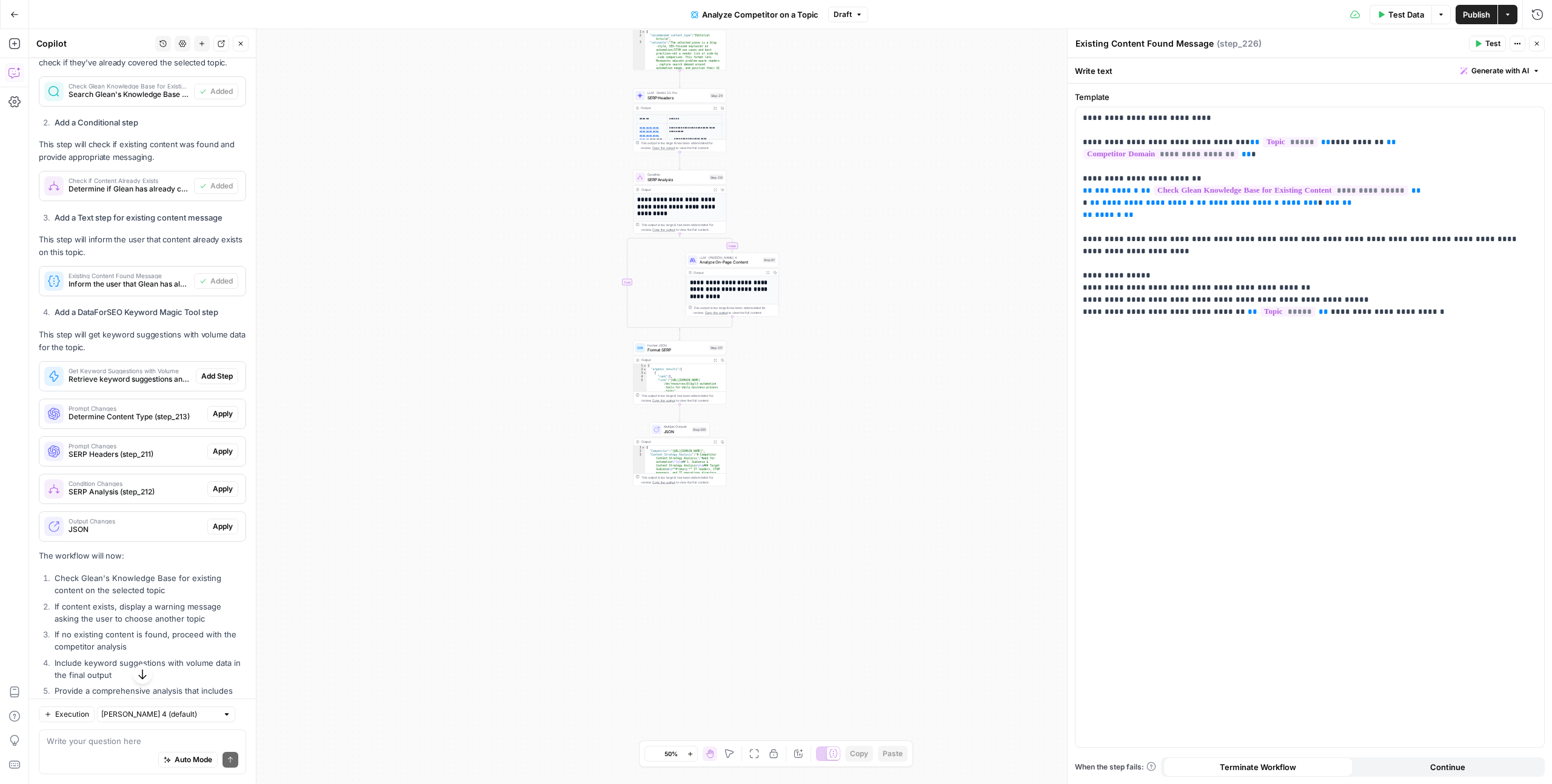
scroll to position [551, 0]
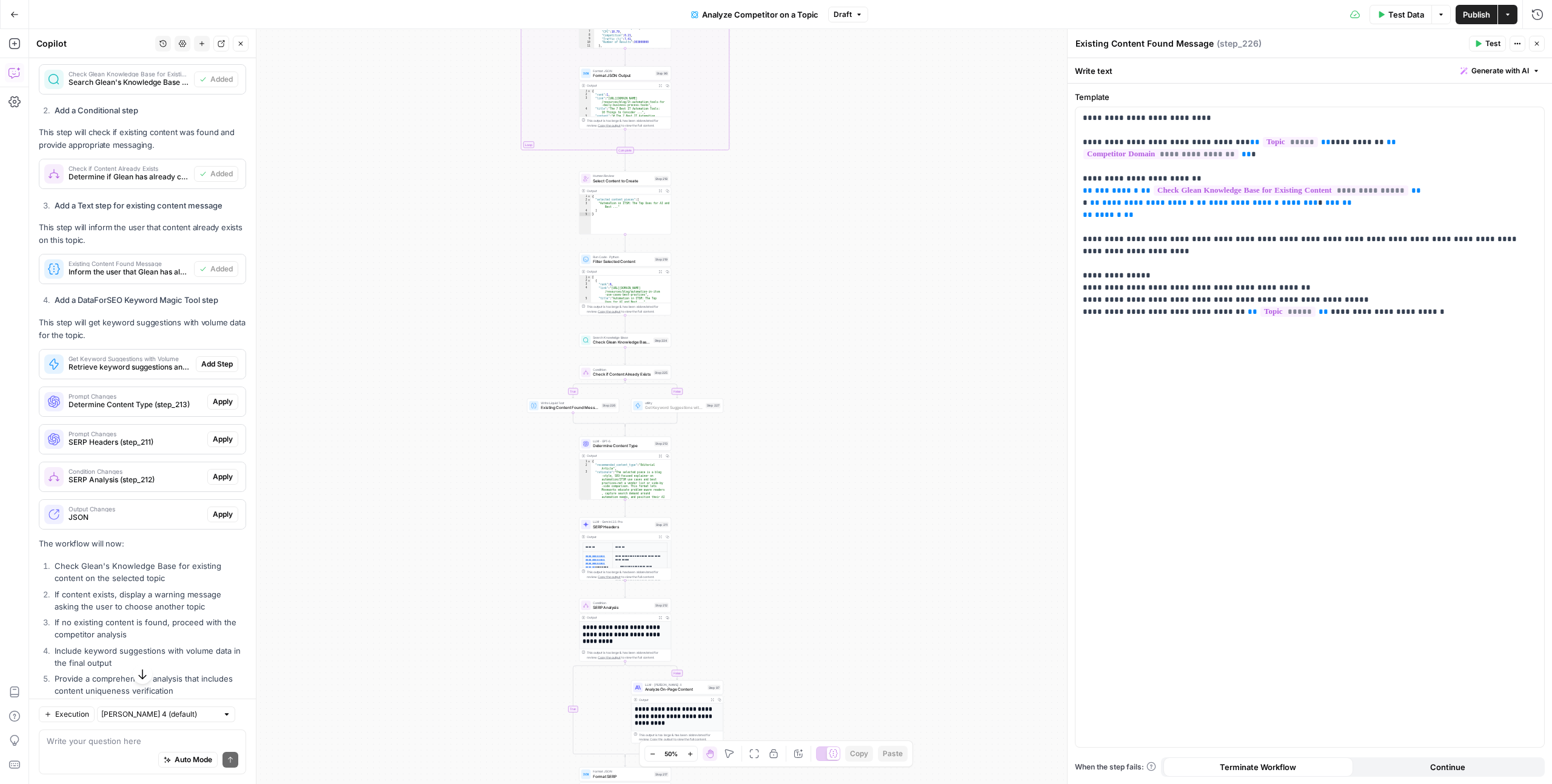
click at [214, 369] on span "Add Step" at bounding box center [217, 364] width 32 height 11
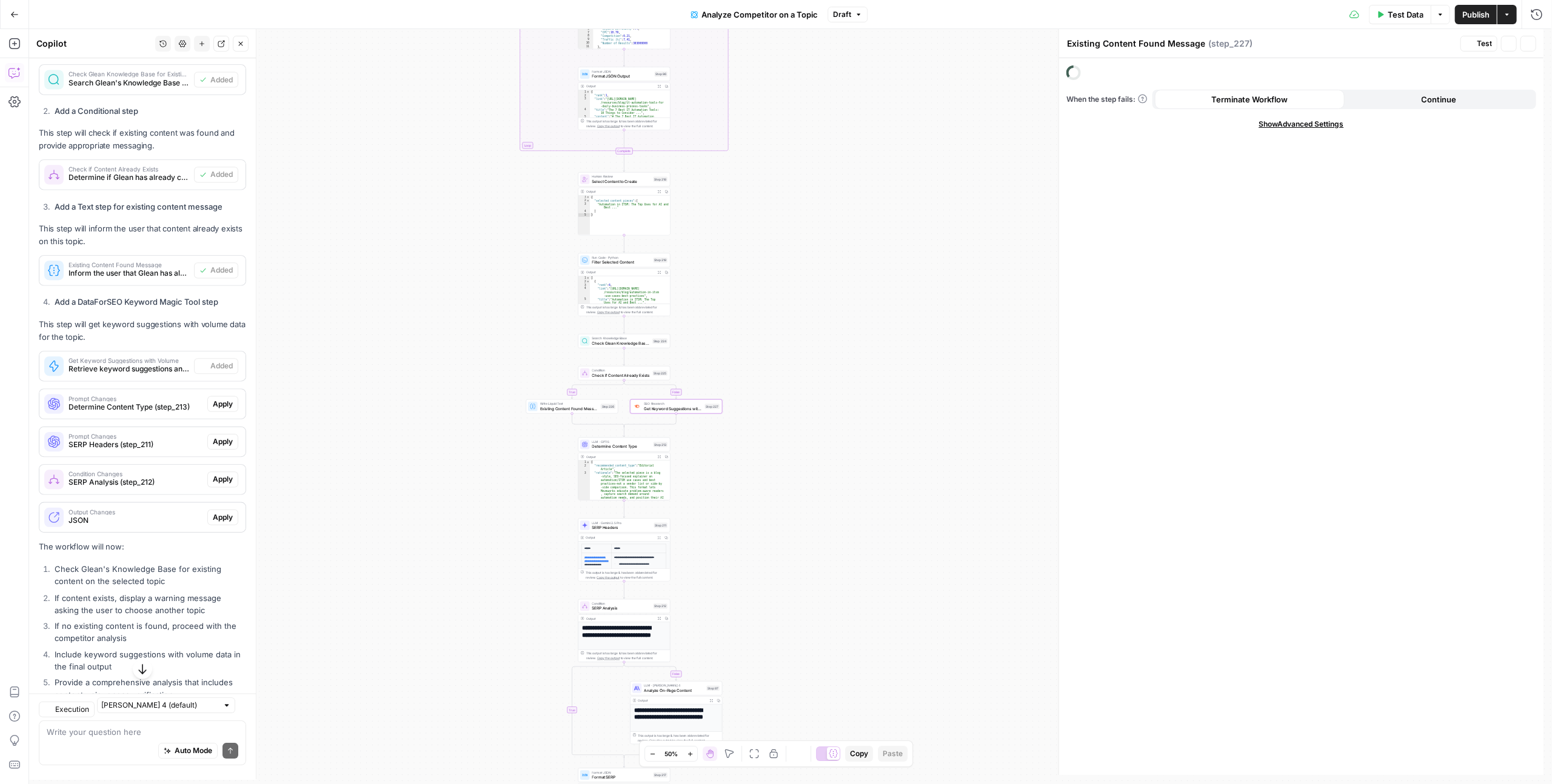
type textarea "Get Keyword Suggestions with Volume"
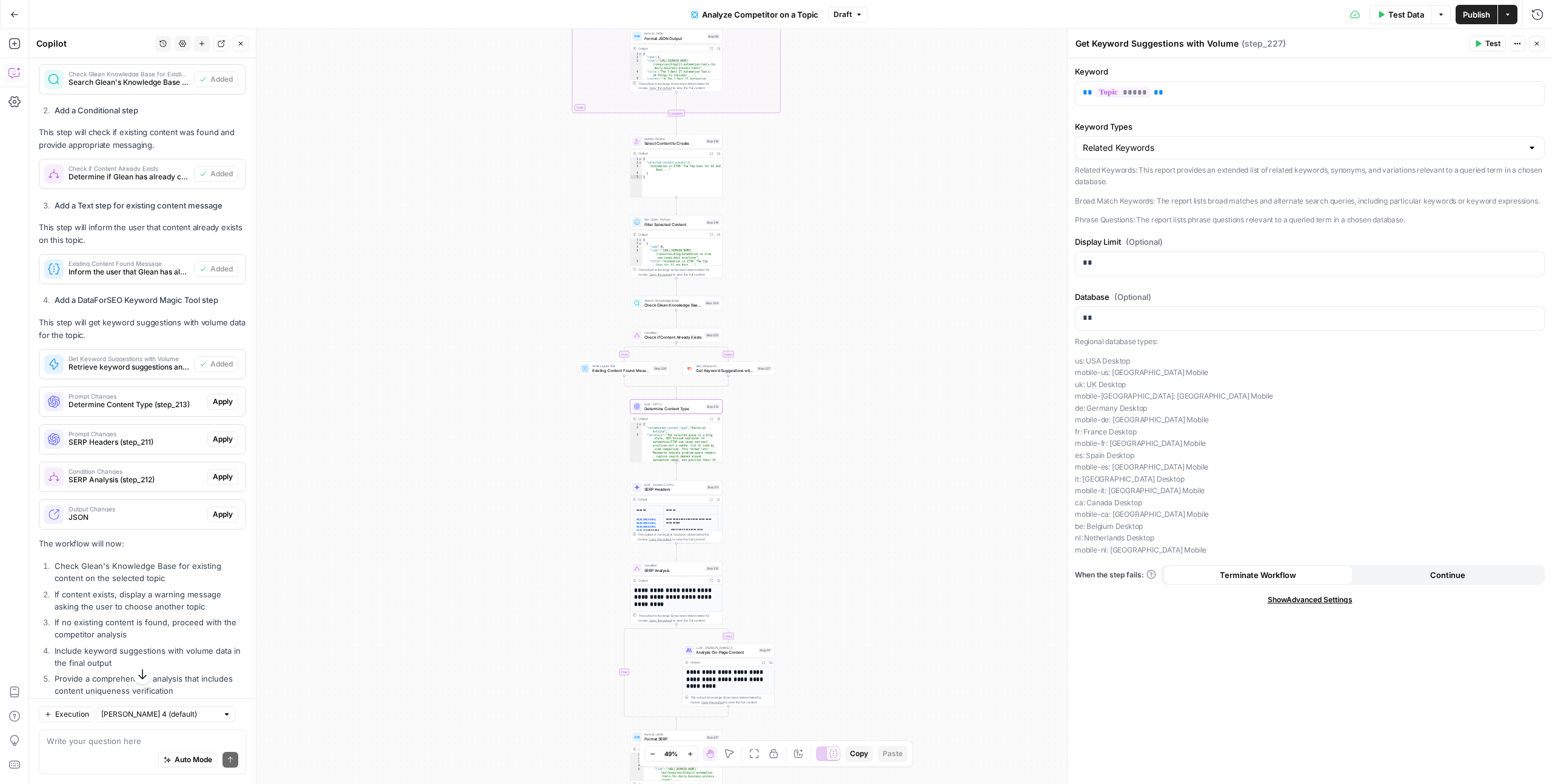
click at [213, 407] on span "Apply" at bounding box center [223, 402] width 20 height 11
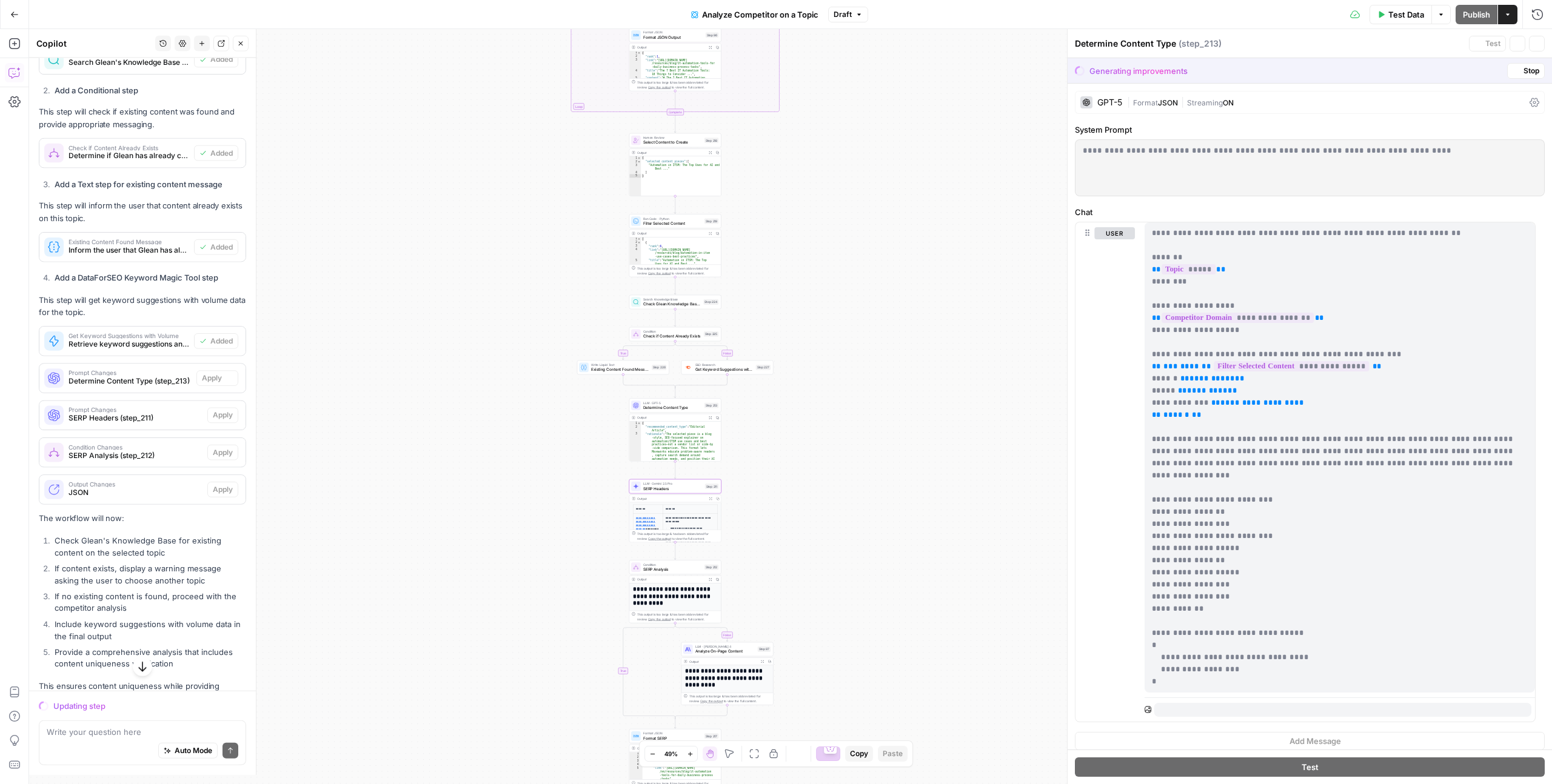
scroll to position [532, 0]
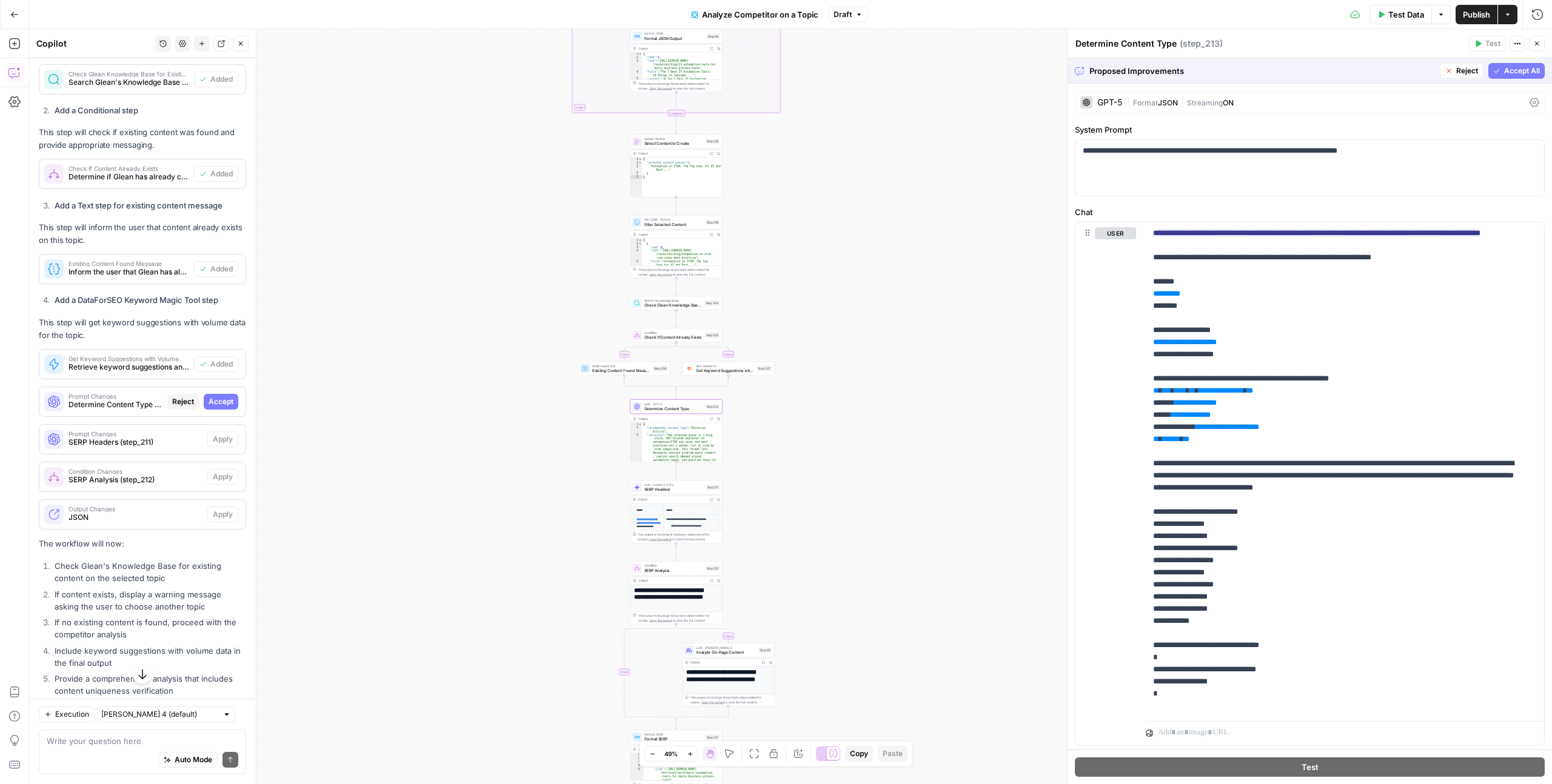
click at [215, 407] on span "Accept" at bounding box center [220, 402] width 25 height 11
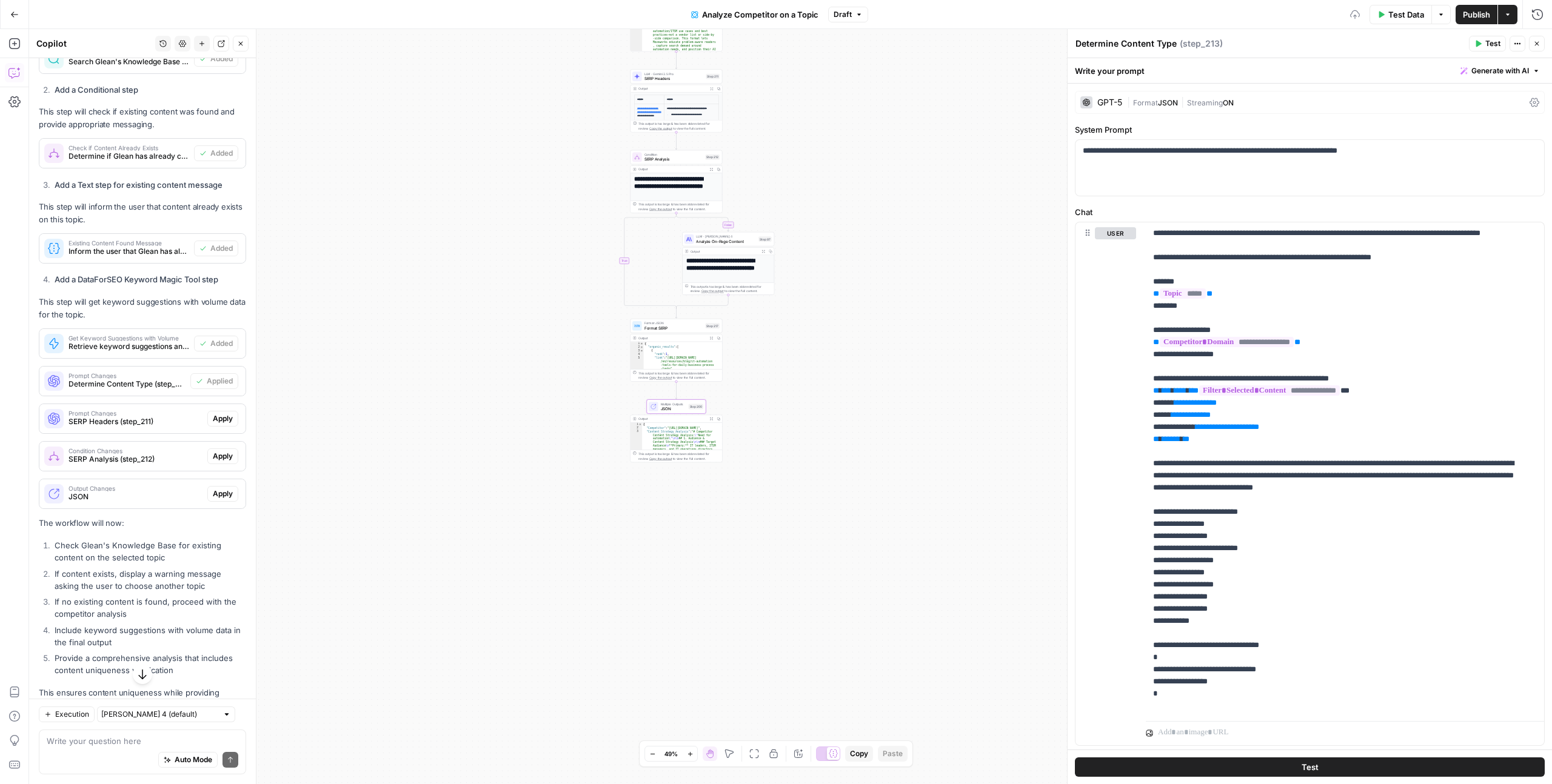
scroll to position [638, 0]
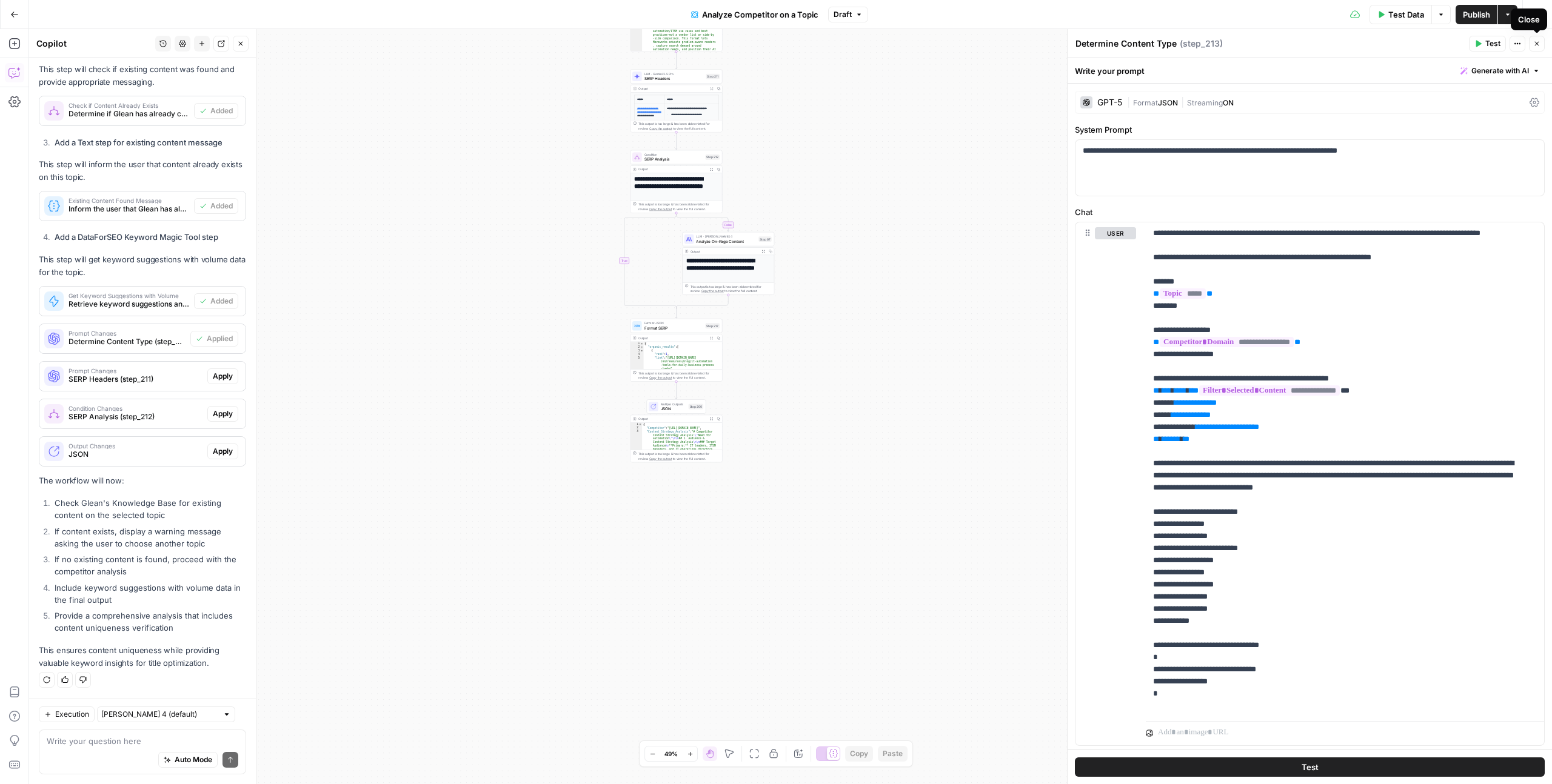
click at [1541, 45] on button "Close" at bounding box center [1536, 43] width 15 height 15
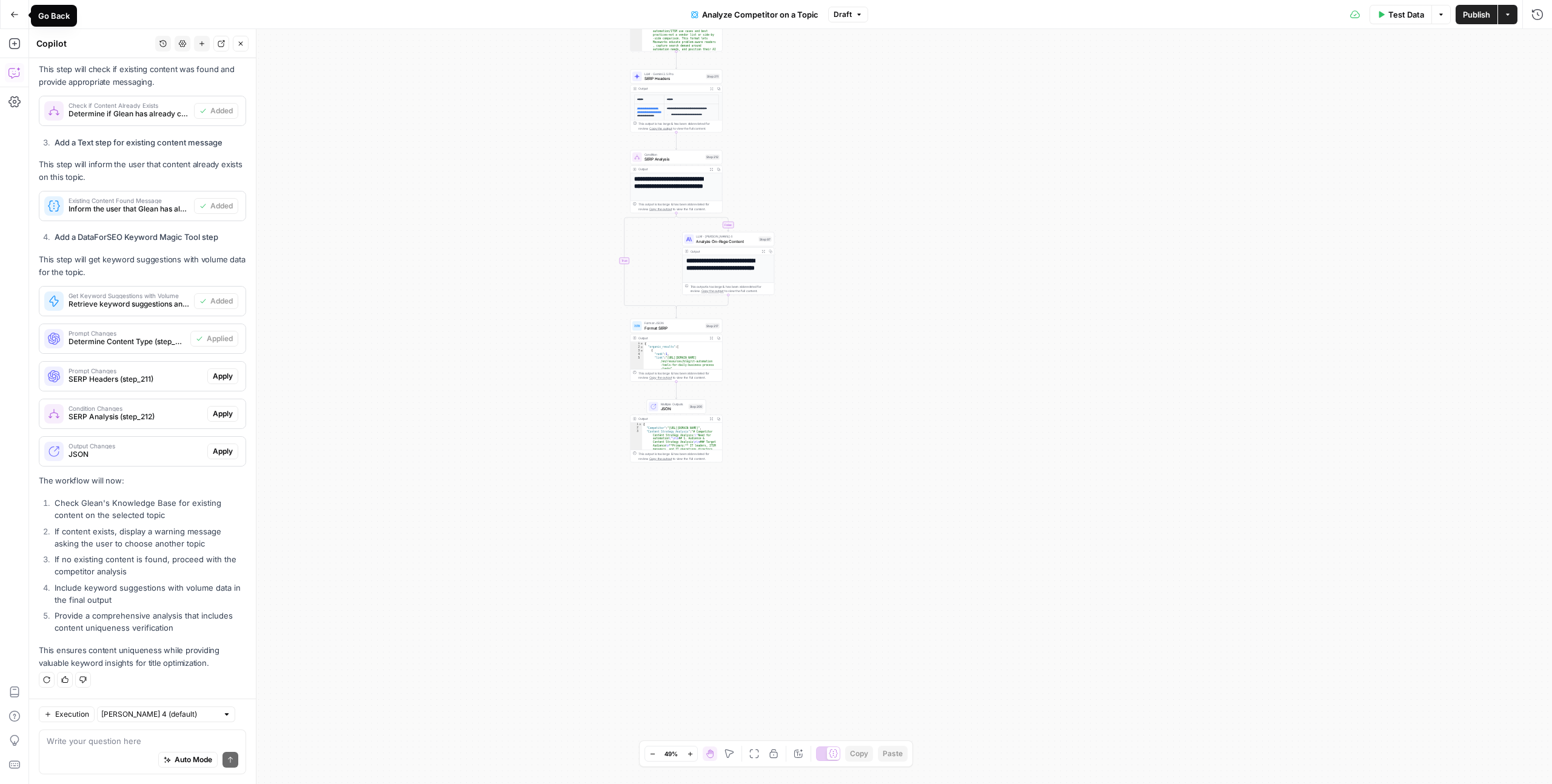
click at [5, 16] on button "Go Back" at bounding box center [15, 15] width 22 height 22
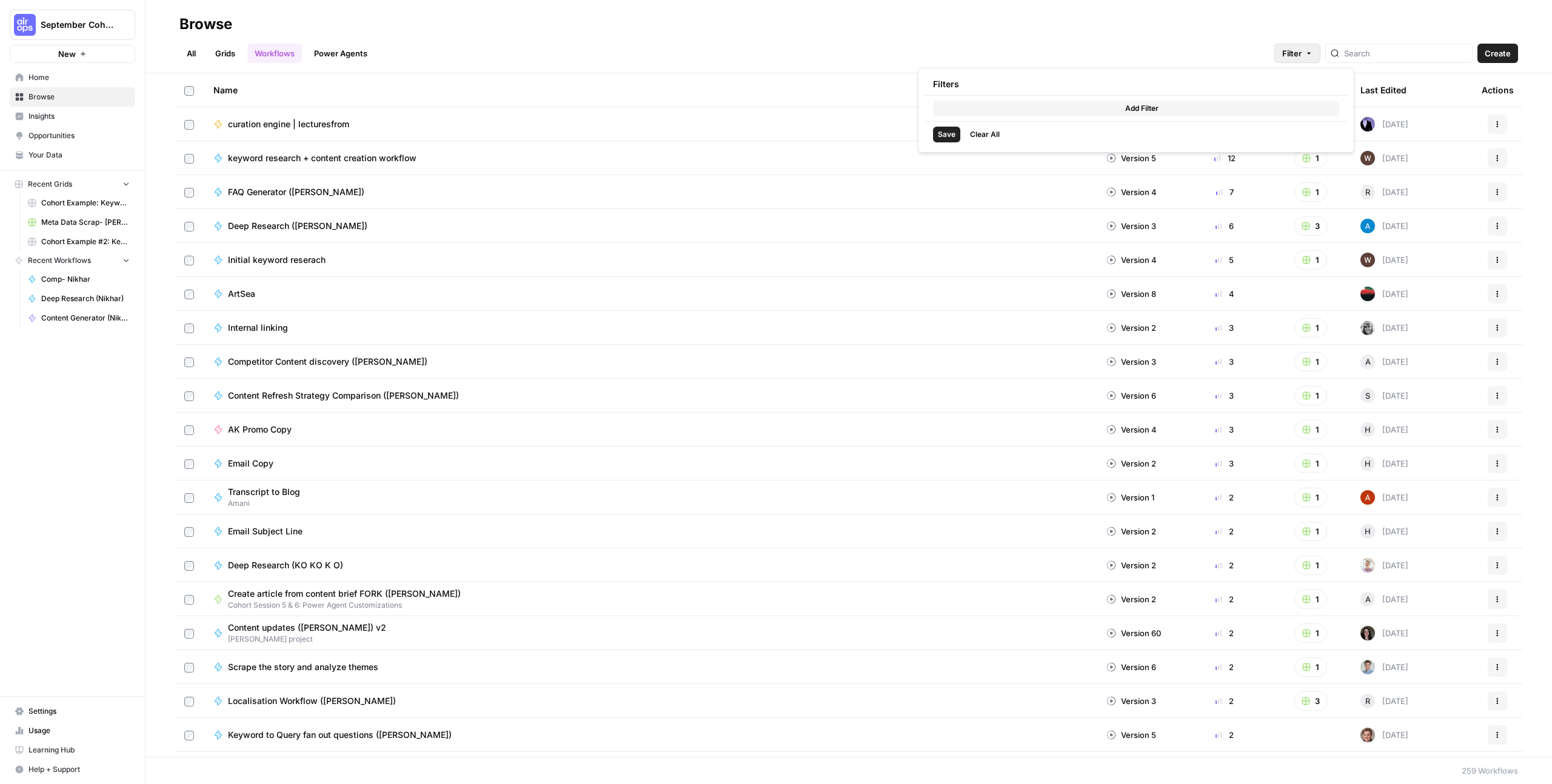
click at [1302, 57] on span "Filter" at bounding box center [1291, 53] width 19 height 12
click at [872, 28] on div "Browse" at bounding box center [848, 24] width 1338 height 19
click at [192, 45] on link "All" at bounding box center [191, 53] width 24 height 19
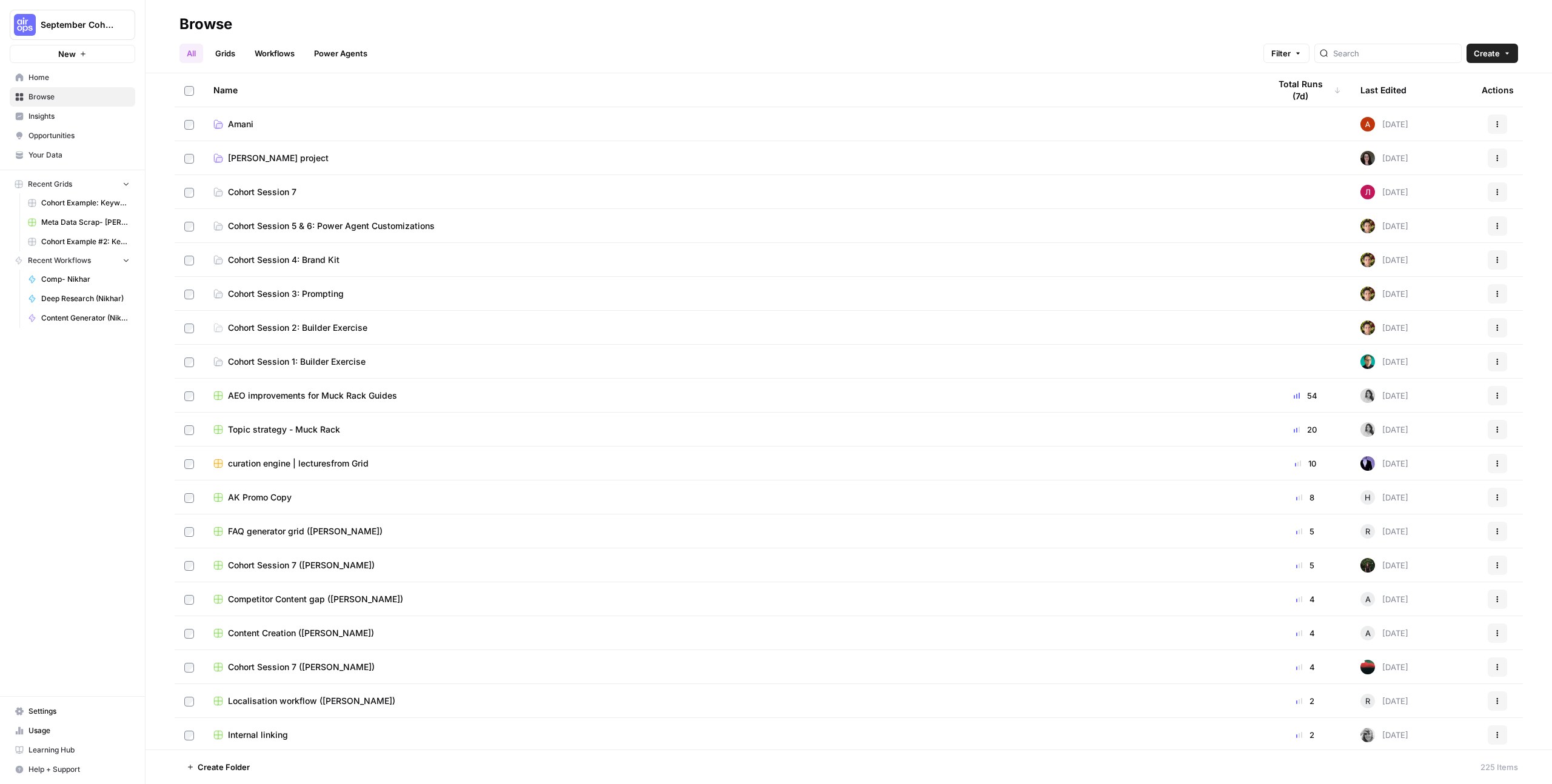
click at [309, 158] on link "[PERSON_NAME] project" at bounding box center [731, 157] width 1036 height 12
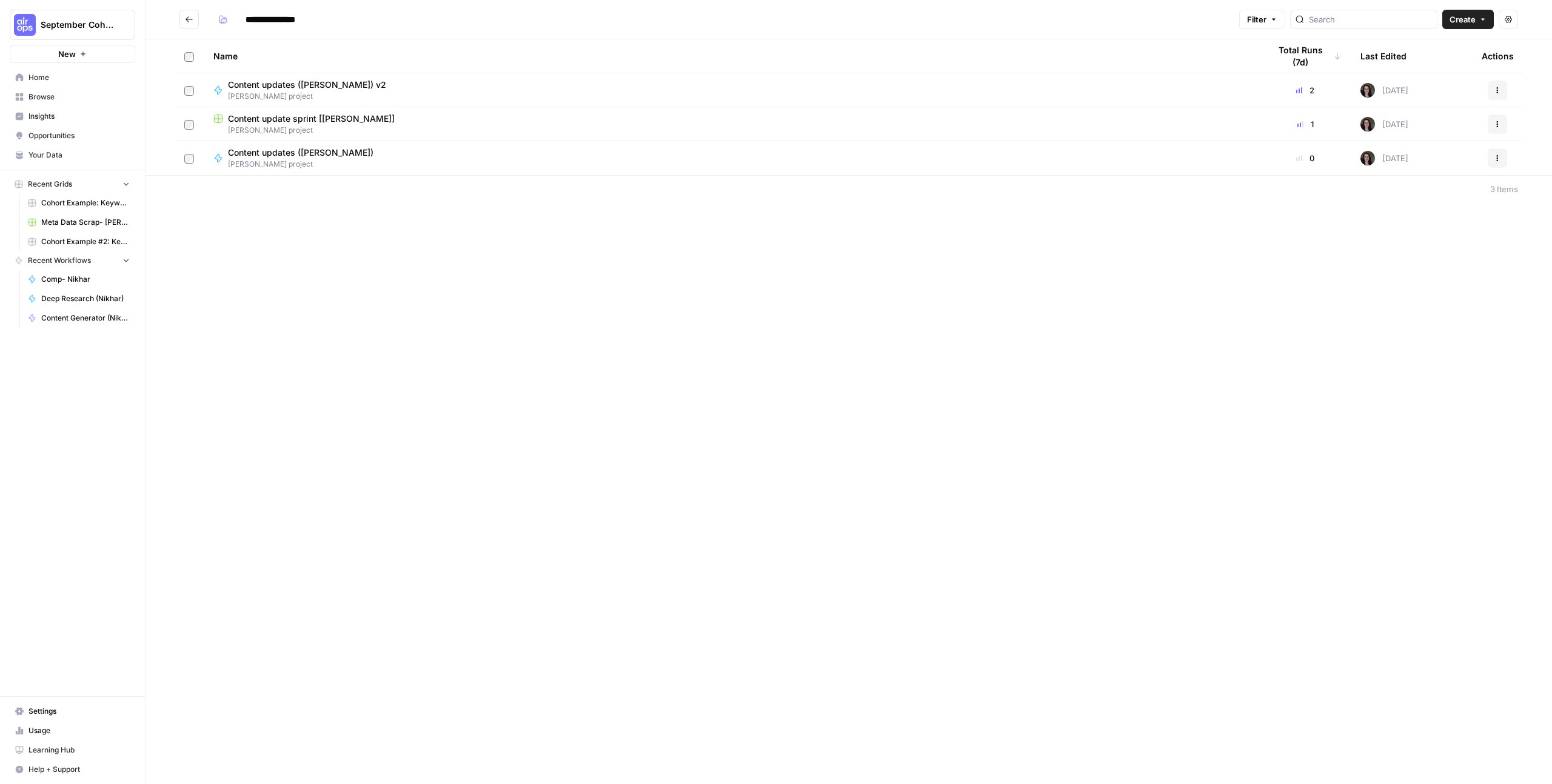
click at [295, 101] on td "Content updates ([PERSON_NAME]) v2 [PERSON_NAME] project" at bounding box center [731, 90] width 1056 height 34
click at [382, 85] on div "Content updates ([PERSON_NAME]) v2 [PERSON_NAME] project" at bounding box center [731, 90] width 1036 height 23
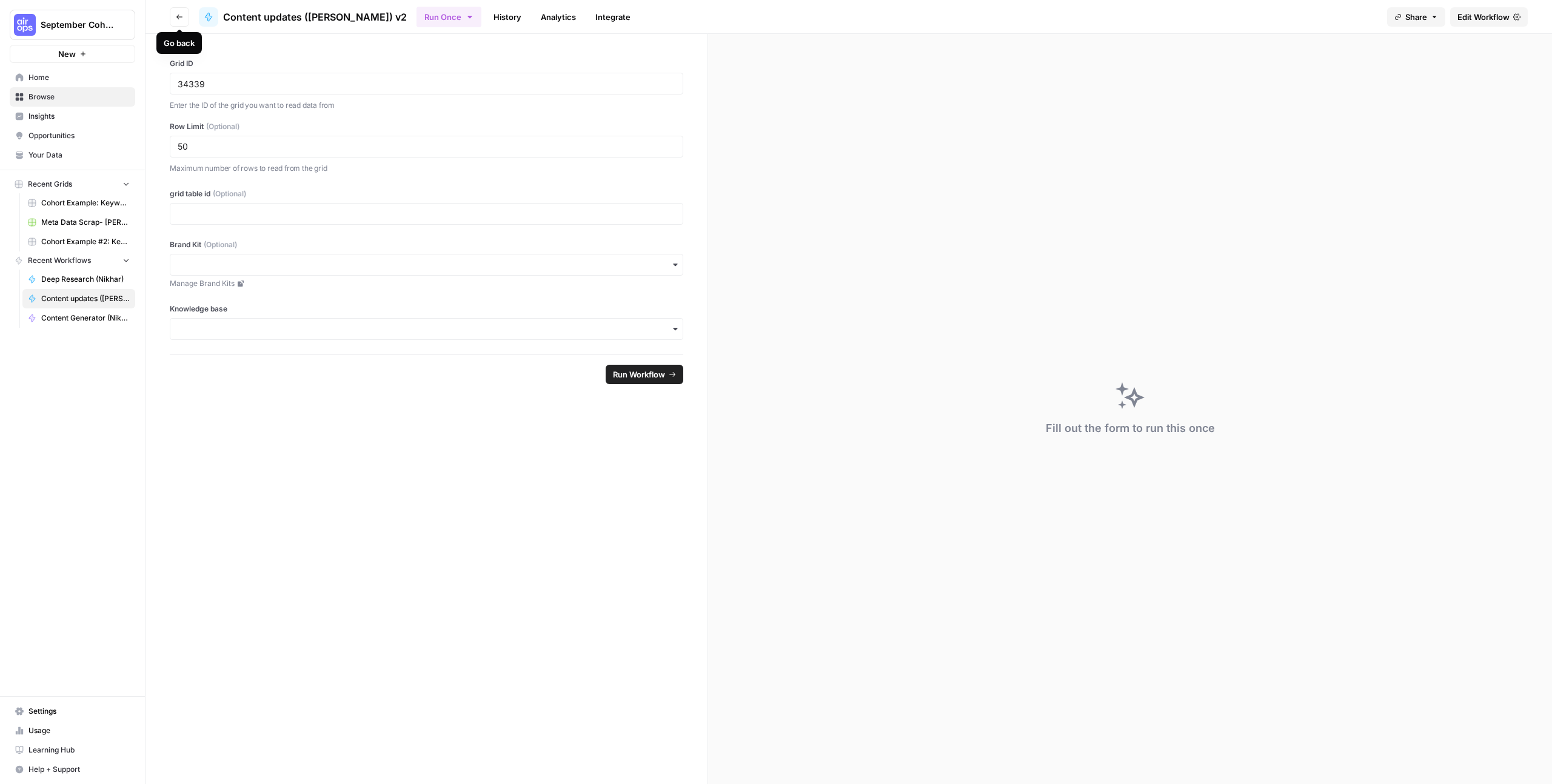
click at [186, 10] on button "Go back" at bounding box center [179, 16] width 19 height 19
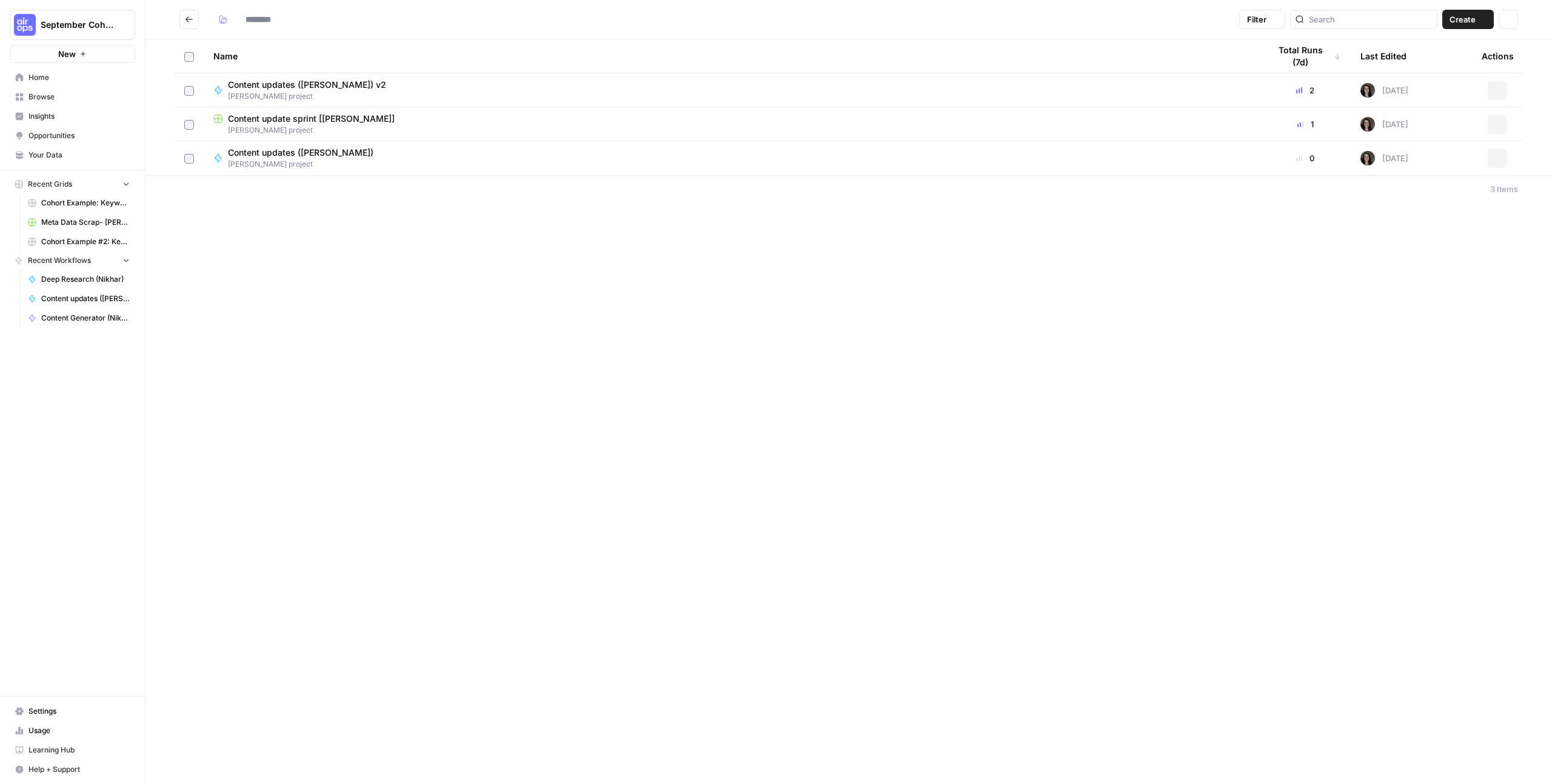
type input "**********"
click at [186, 14] on button "Go back" at bounding box center [188, 19] width 19 height 19
